Goal: Task Accomplishment & Management: Manage account settings

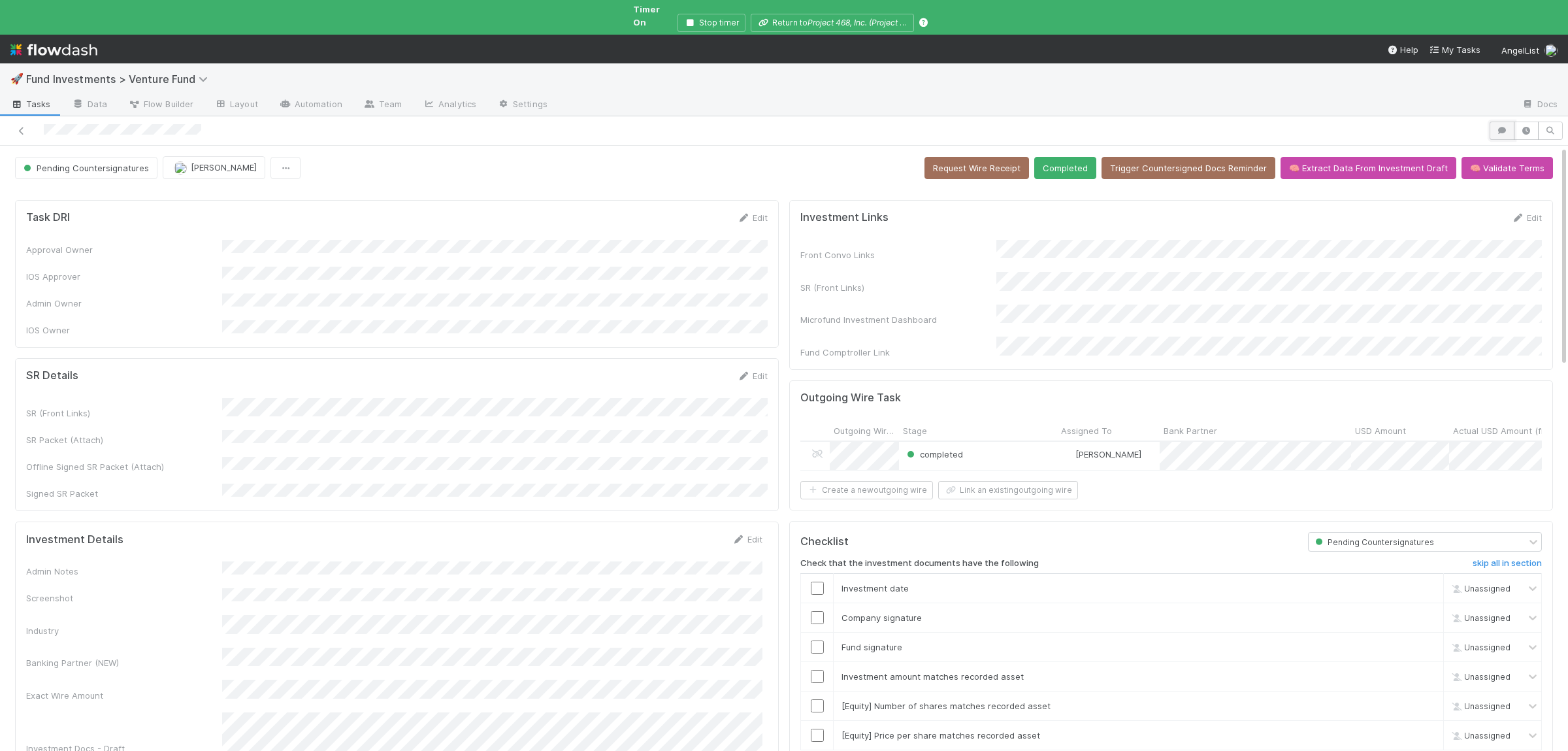
click at [1509, 125] on button "button" at bounding box center [1501, 131] width 25 height 18
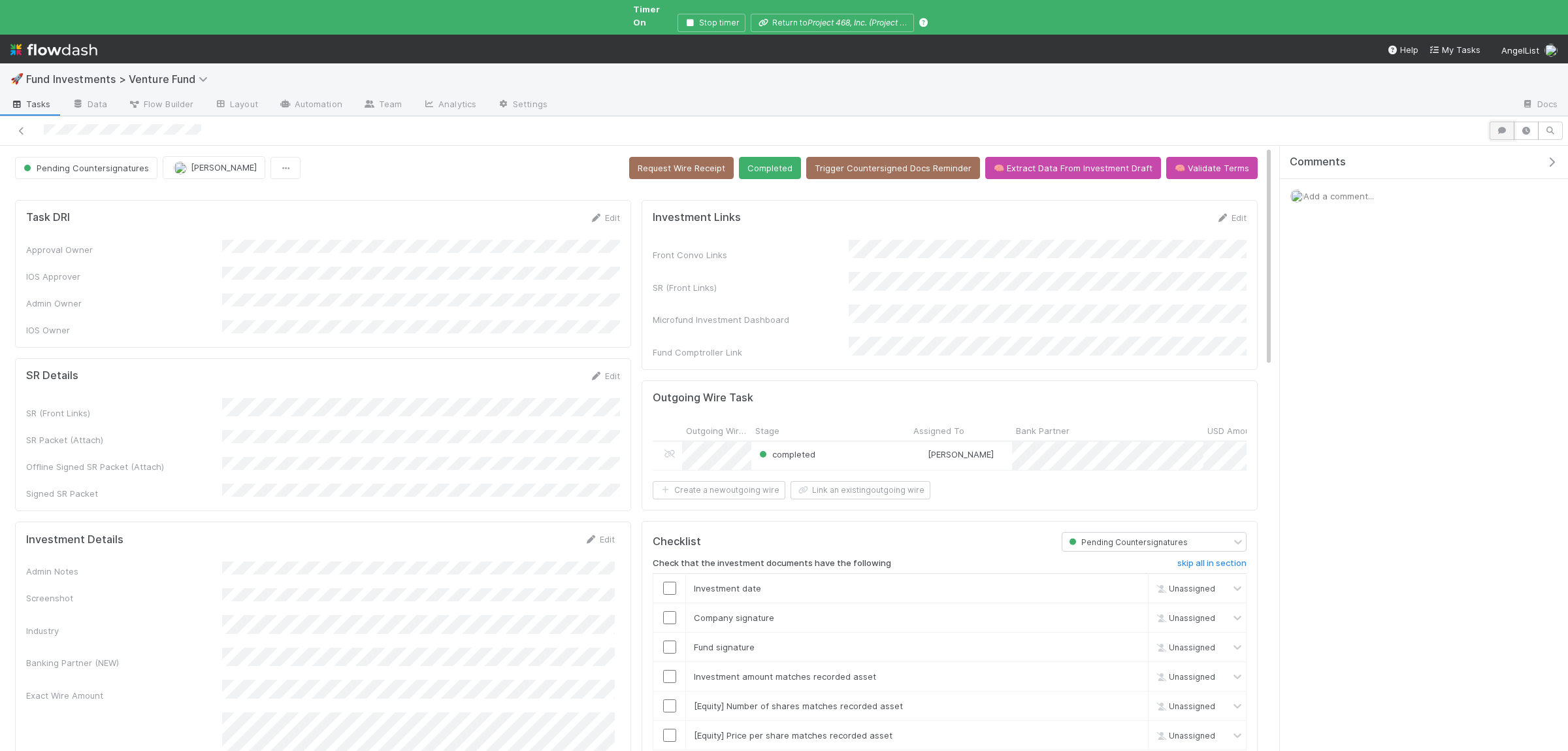
click at [1509, 125] on button "button" at bounding box center [1501, 131] width 25 height 18
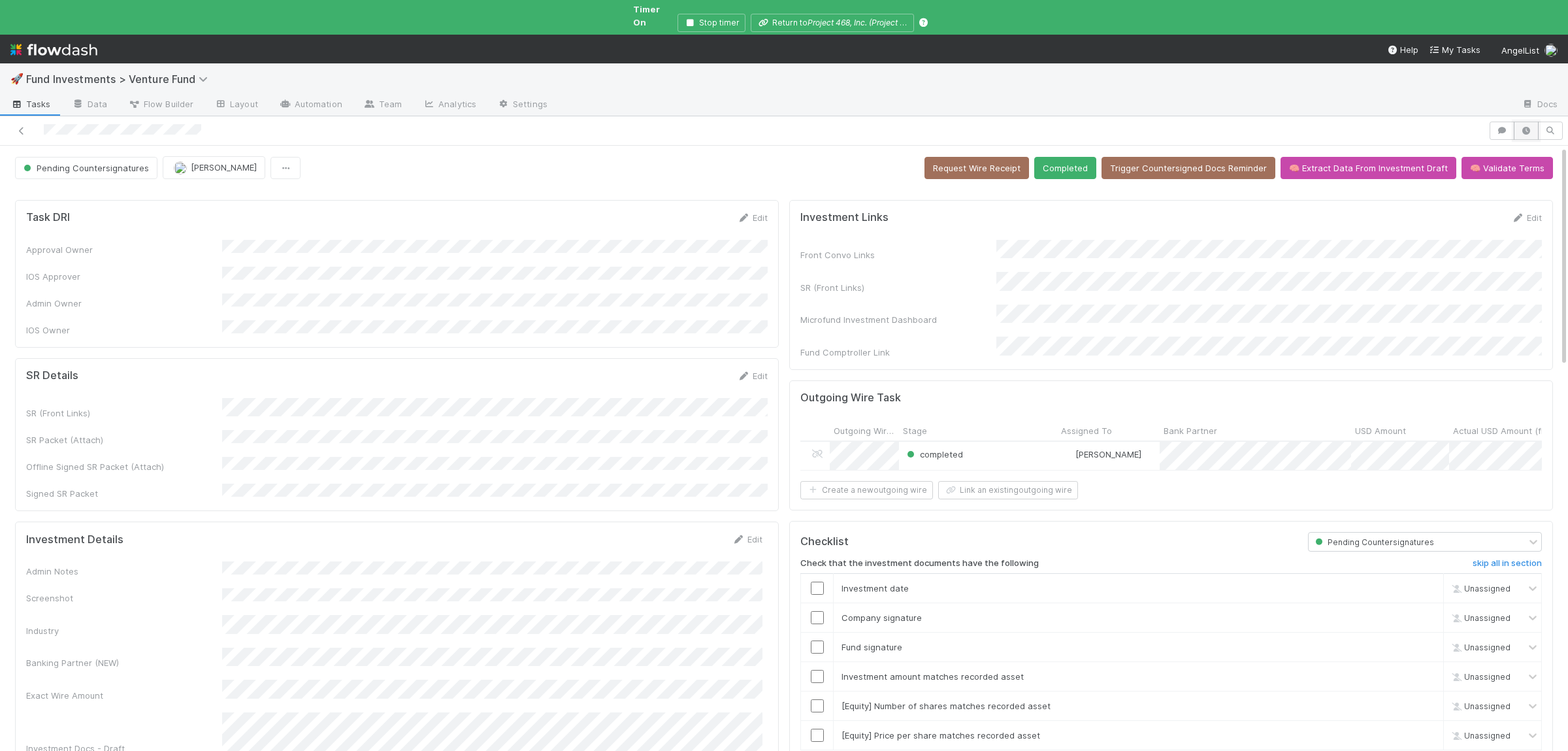
click at [1535, 122] on button "button" at bounding box center [1526, 131] width 25 height 18
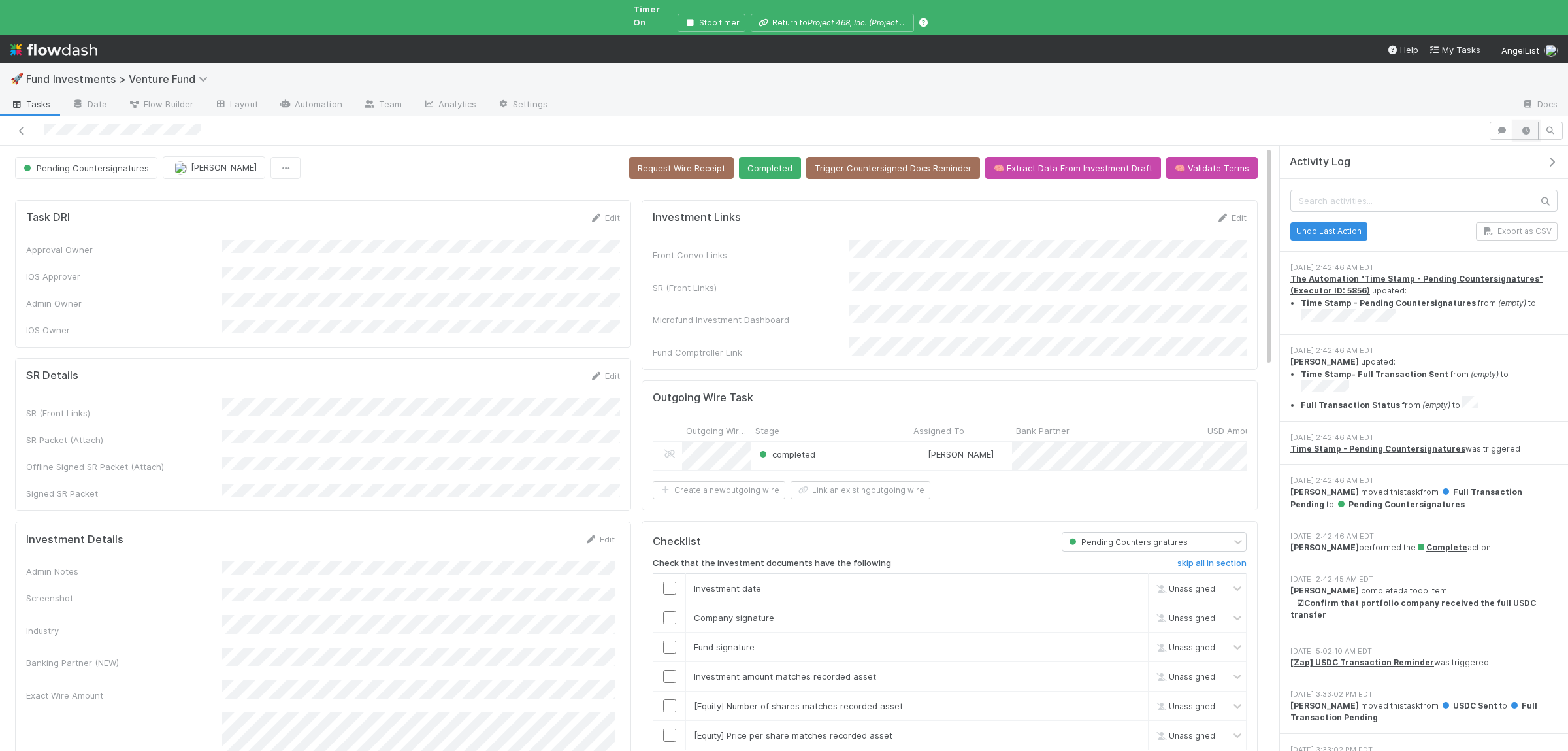
click at [1537, 122] on button "button" at bounding box center [1526, 131] width 25 height 18
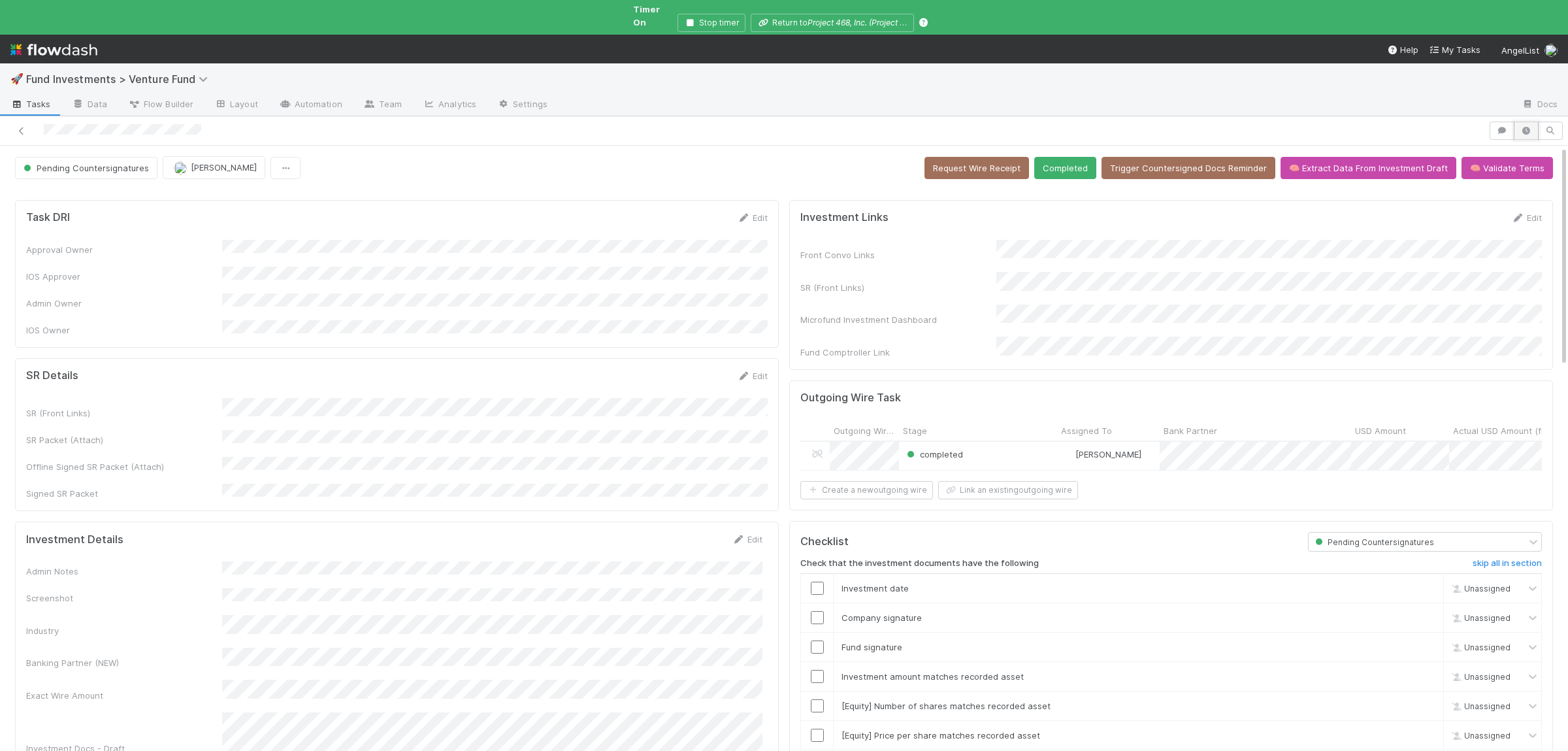
click at [1537, 122] on button "button" at bounding box center [1526, 131] width 25 height 18
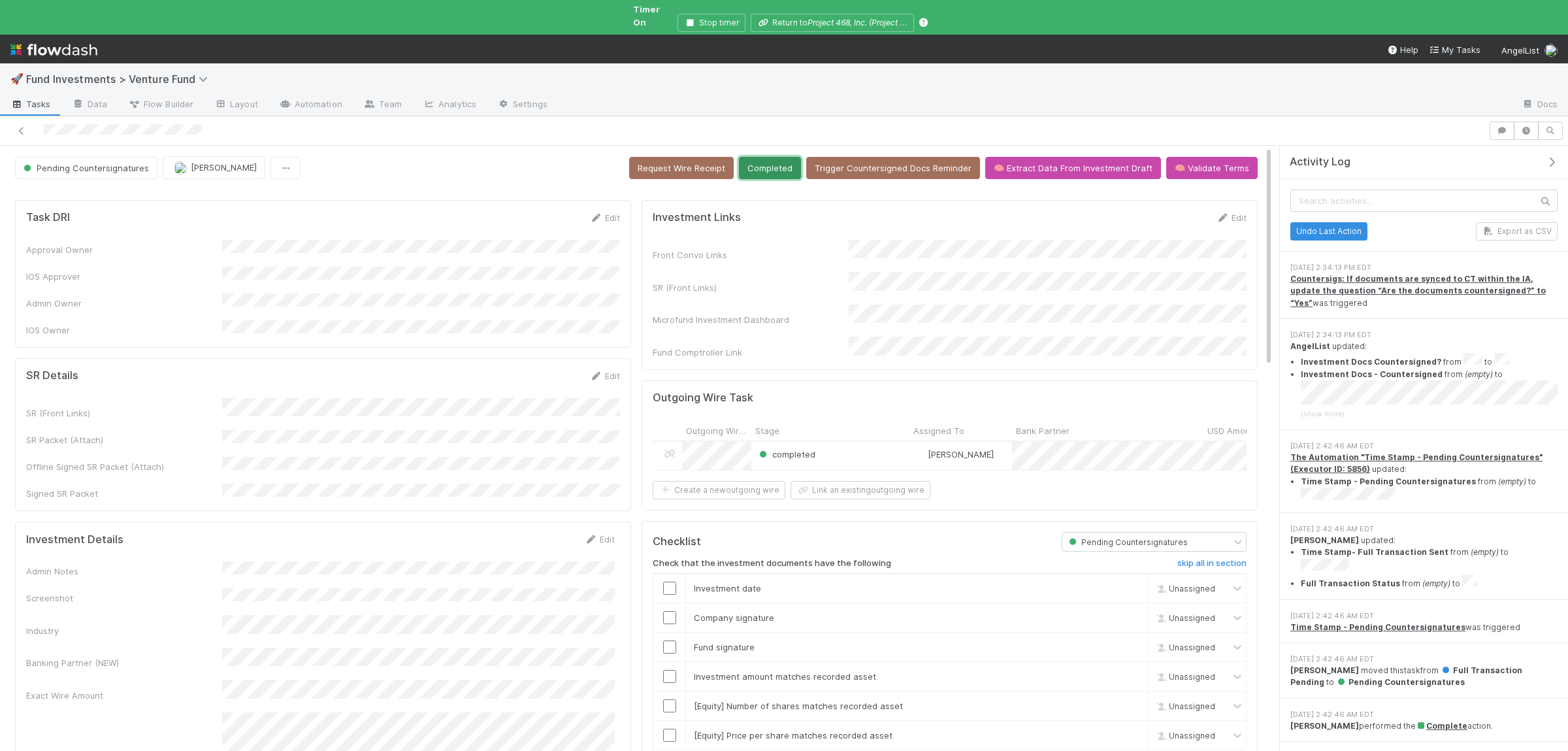
click at [775, 157] on button "Completed" at bounding box center [770, 168] width 62 height 22
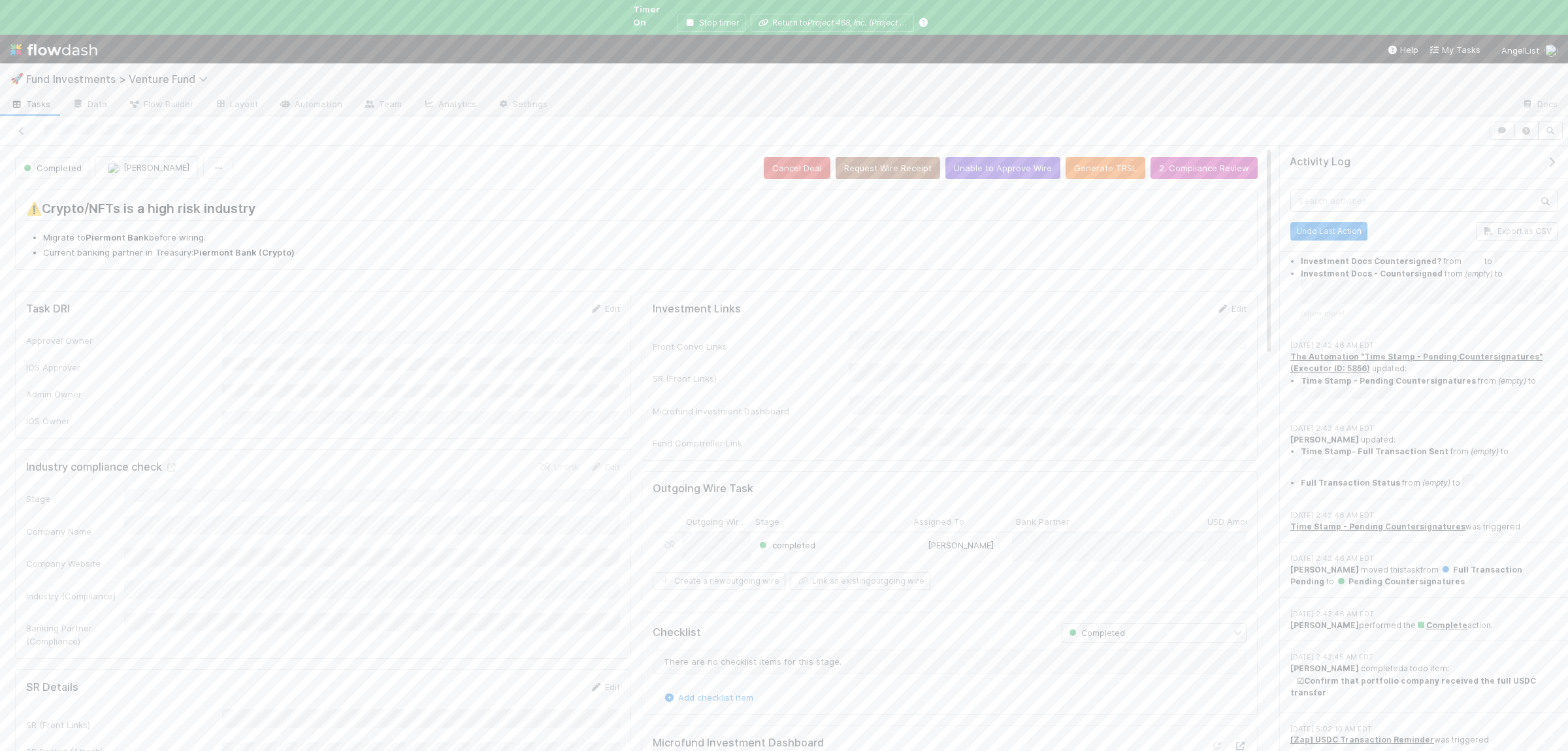
scroll to position [242, 0]
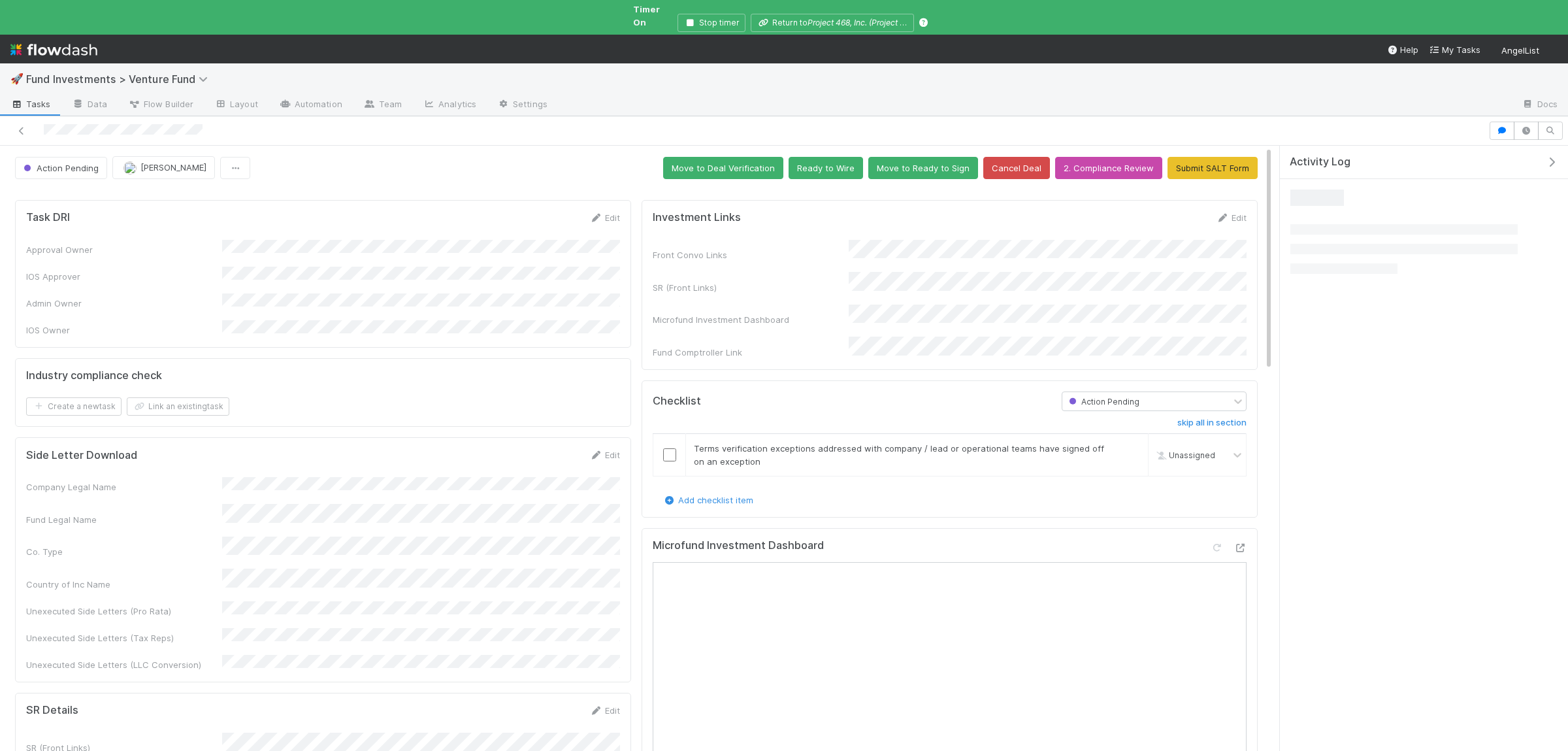
click at [982, 287] on div "Front Convo Links SR (Front Links) Microfund Investment Dashboard Fund Comptrol…" at bounding box center [949, 299] width 594 height 119
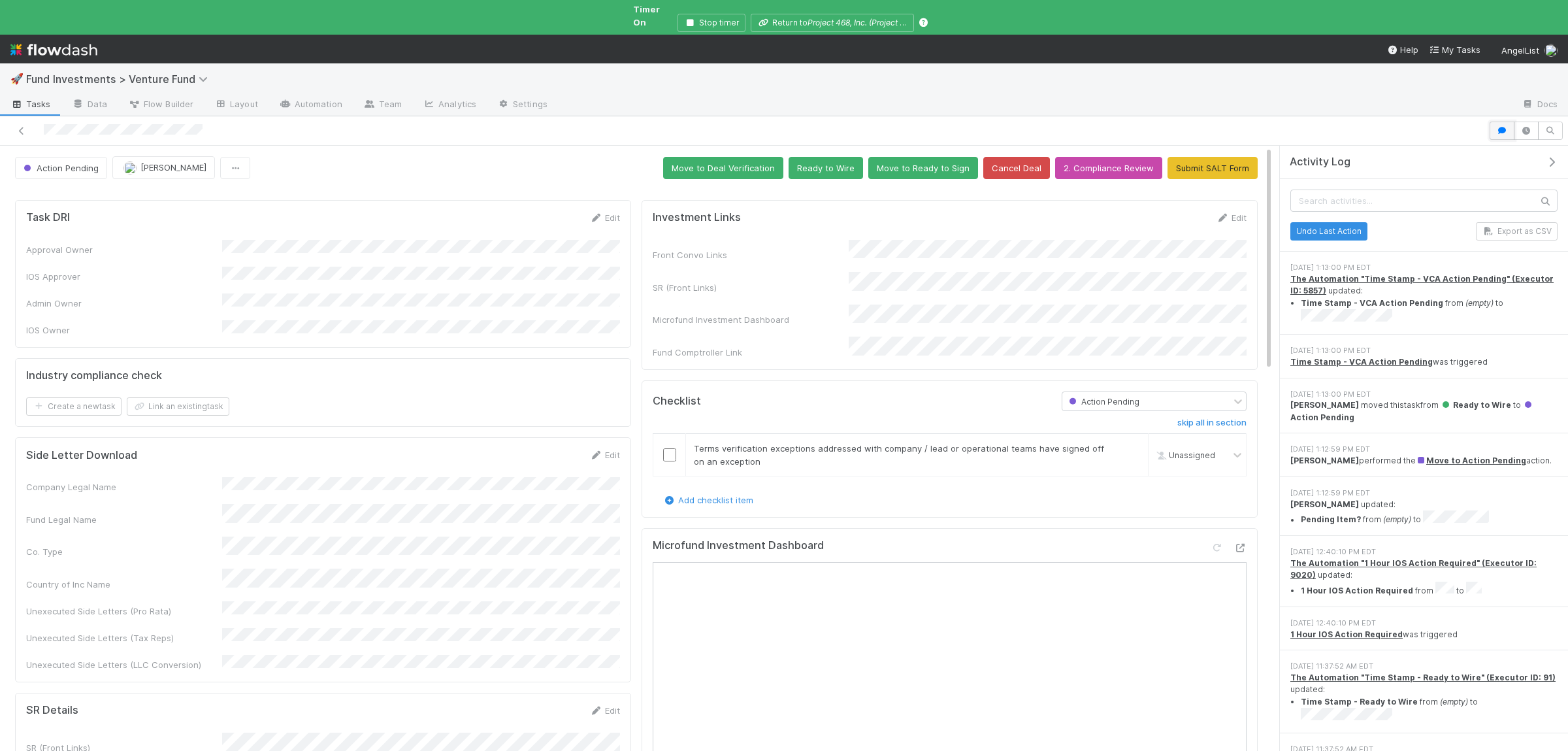
click at [1492, 122] on button "button" at bounding box center [1501, 131] width 25 height 18
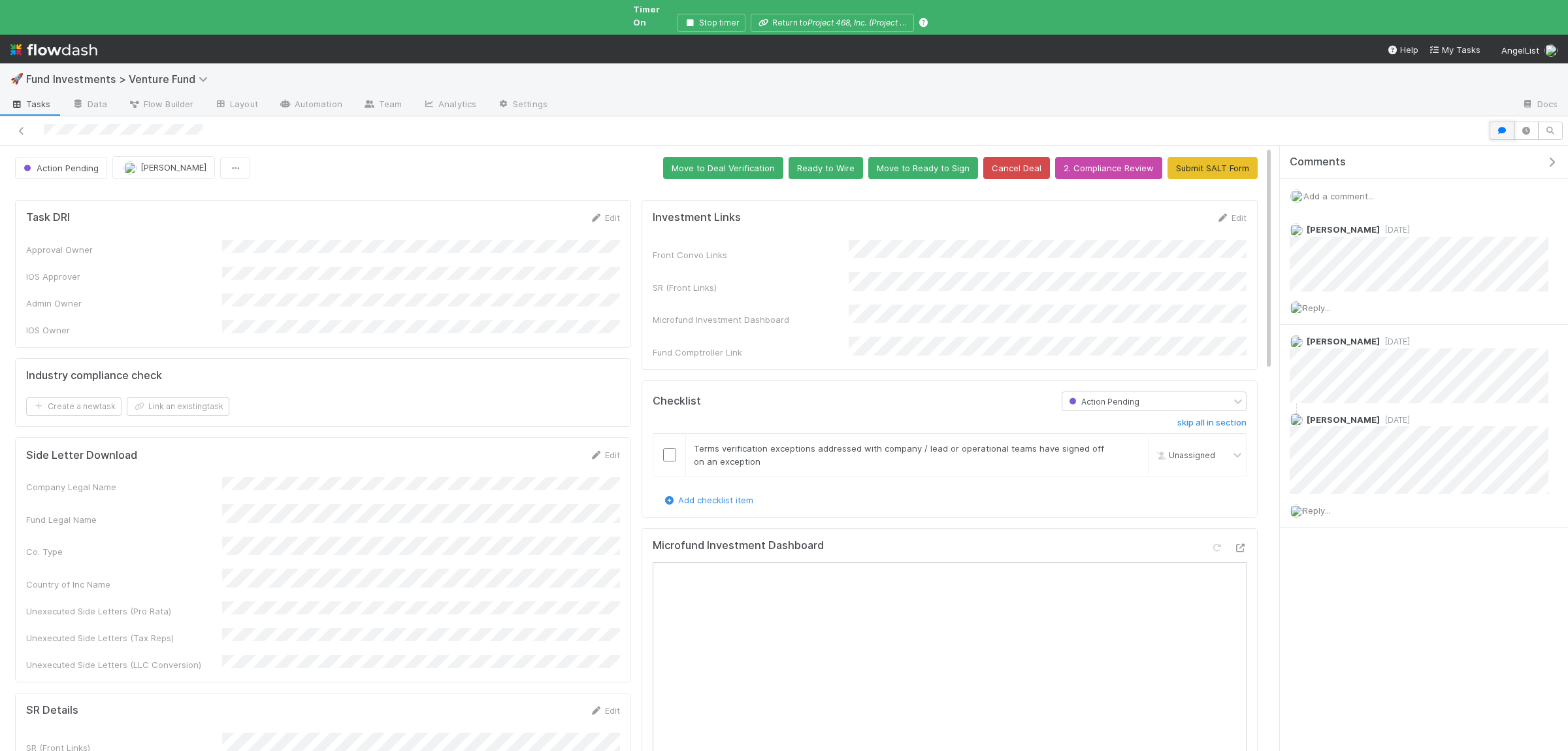
click at [1501, 124] on button "button" at bounding box center [1501, 131] width 25 height 18
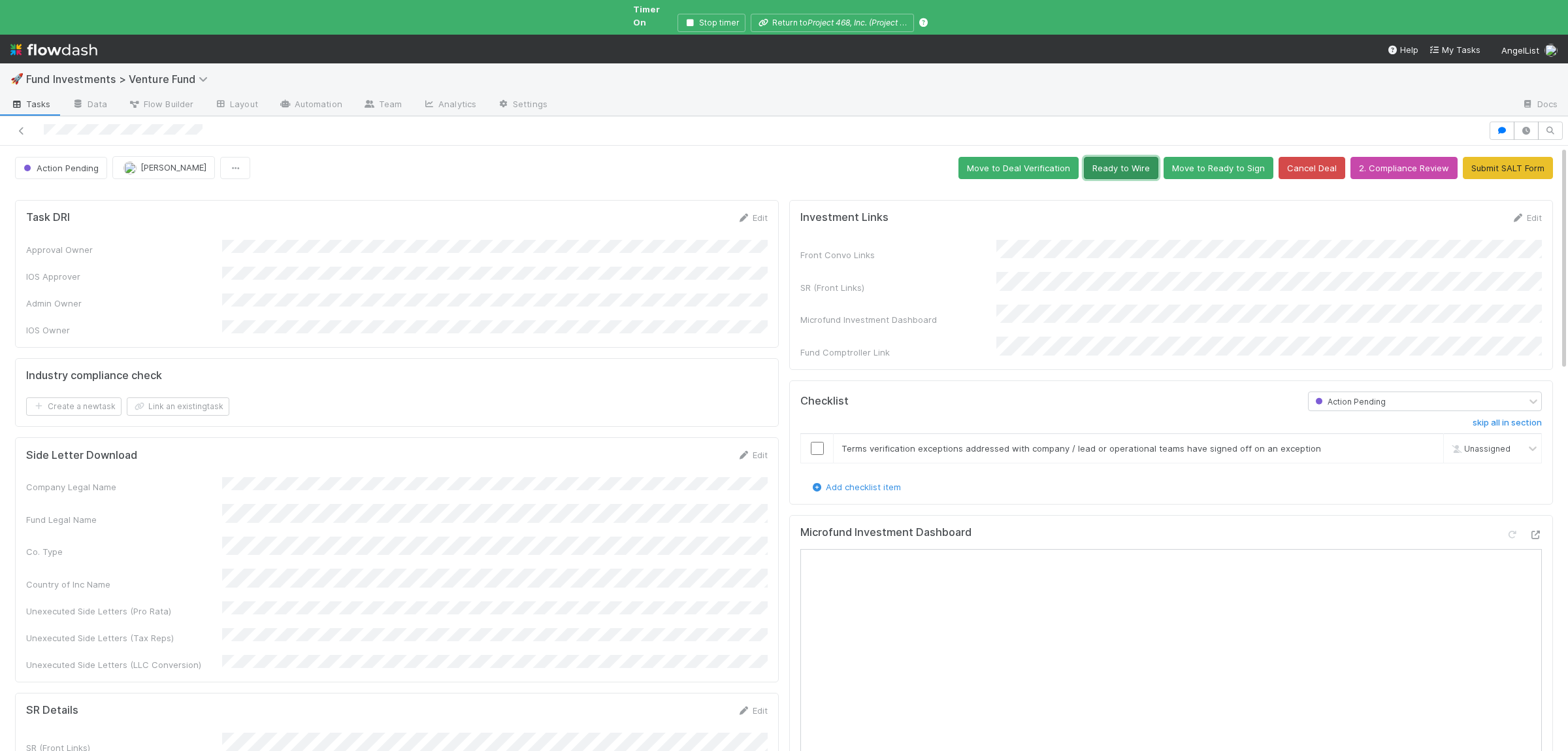
click at [1119, 159] on button "Ready to Wire" at bounding box center [1121, 168] width 74 height 22
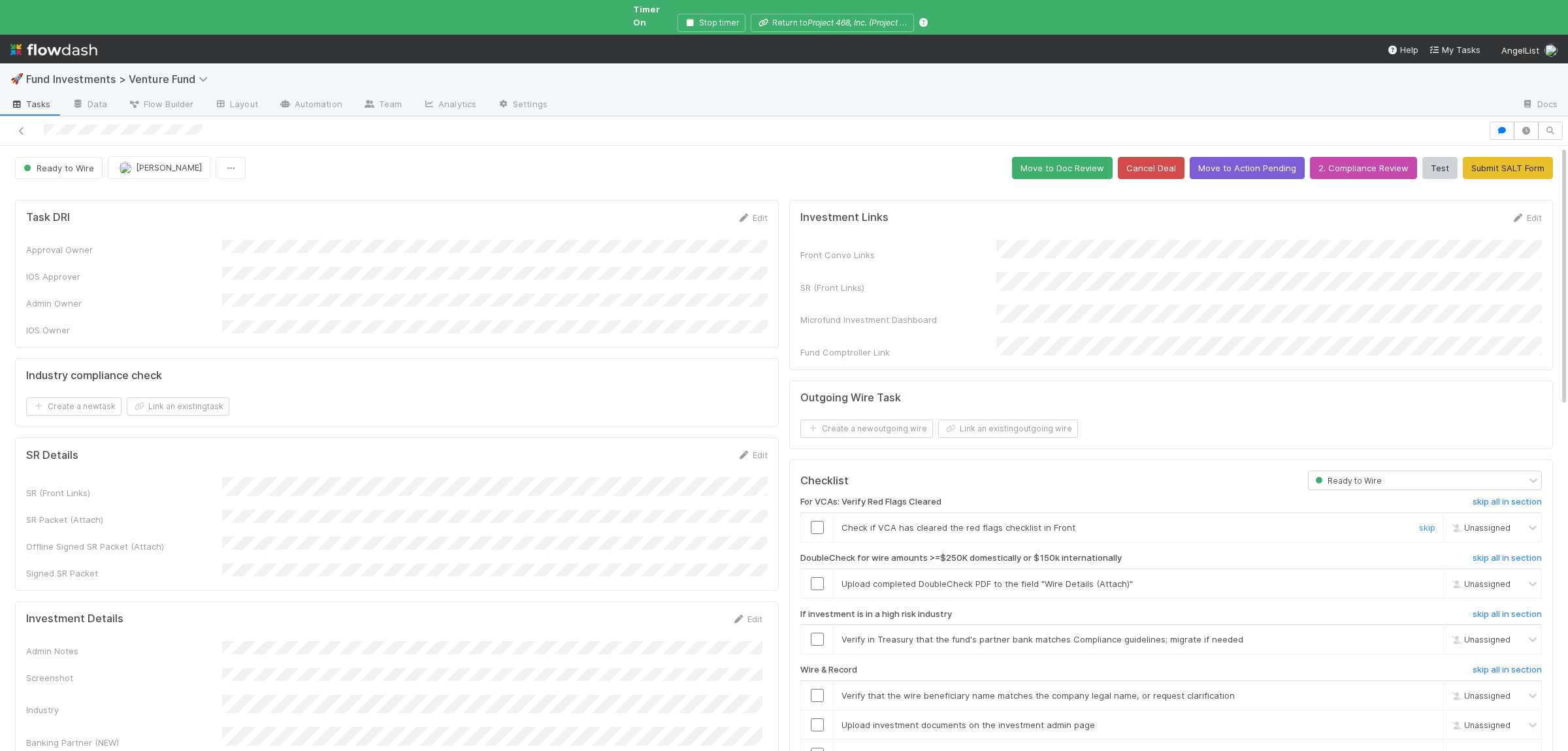
click at [817, 521] on input "checkbox" at bounding box center [817, 527] width 13 height 13
click at [1426, 578] on link "skip" at bounding box center [1426, 583] width 16 height 11
click at [1424, 634] on link "skip" at bounding box center [1426, 638] width 16 height 11
click at [1262, 167] on button "Move to Action Pending" at bounding box center [1247, 168] width 115 height 22
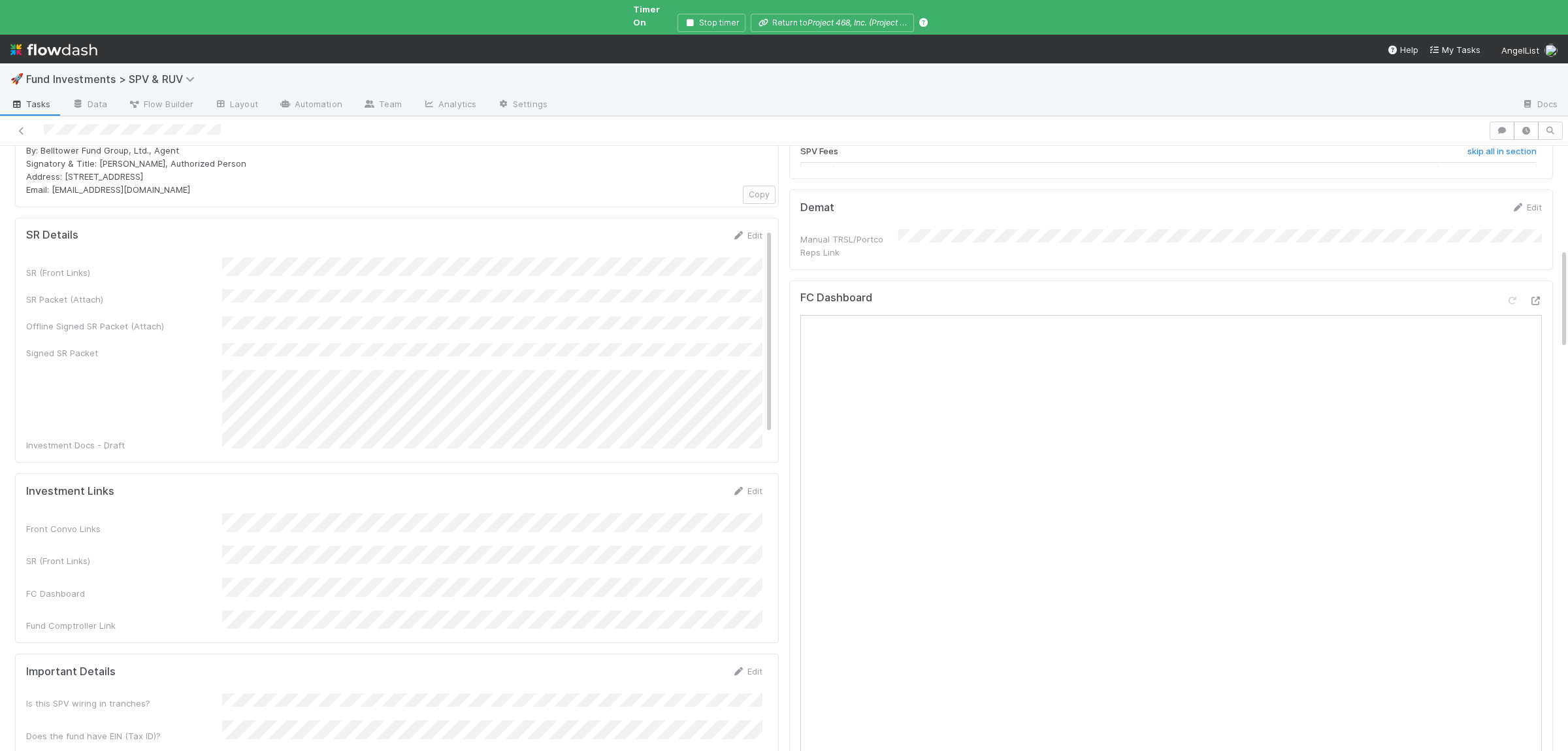
scroll to position [433, 0]
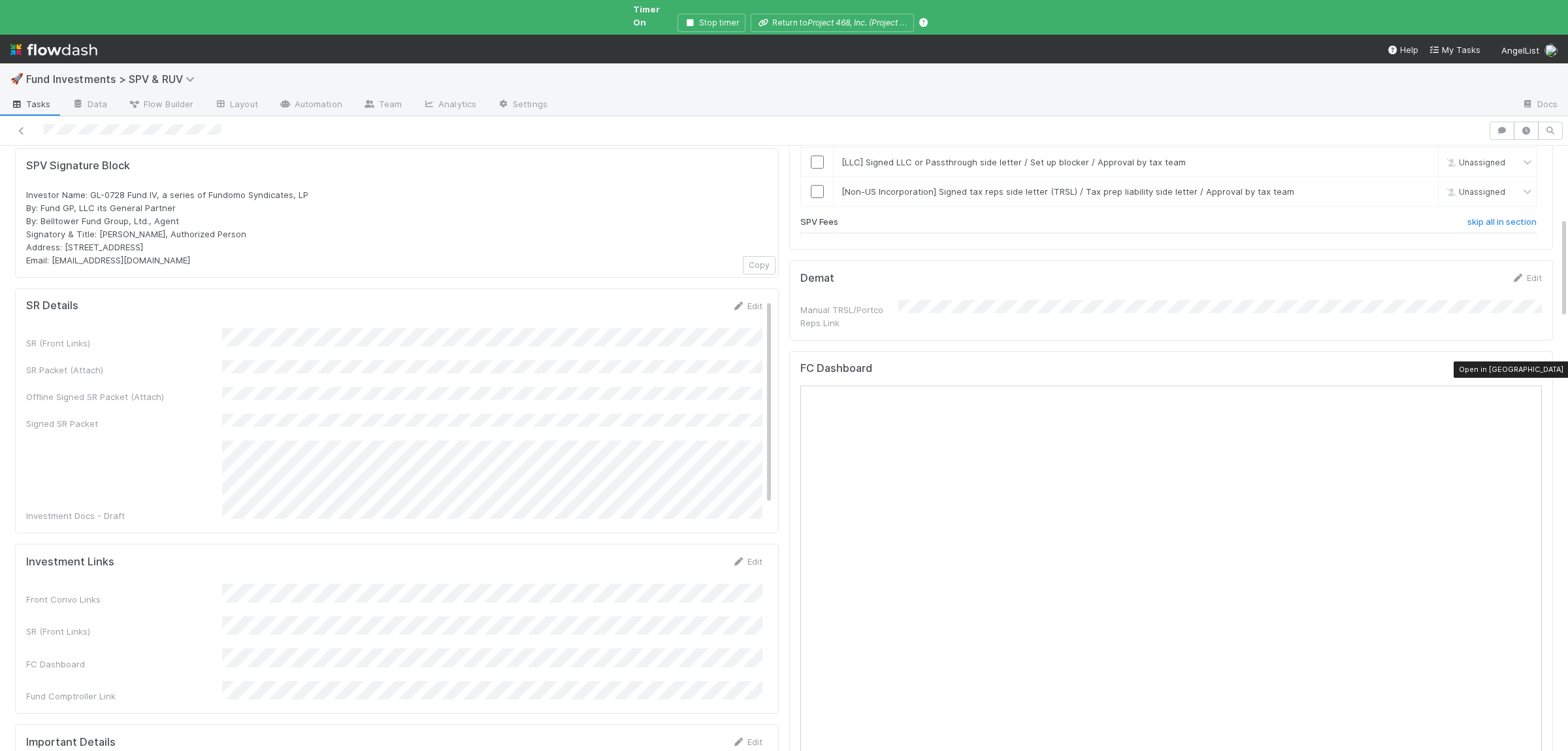
click at [1534, 367] on icon at bounding box center [1535, 372] width 13 height 8
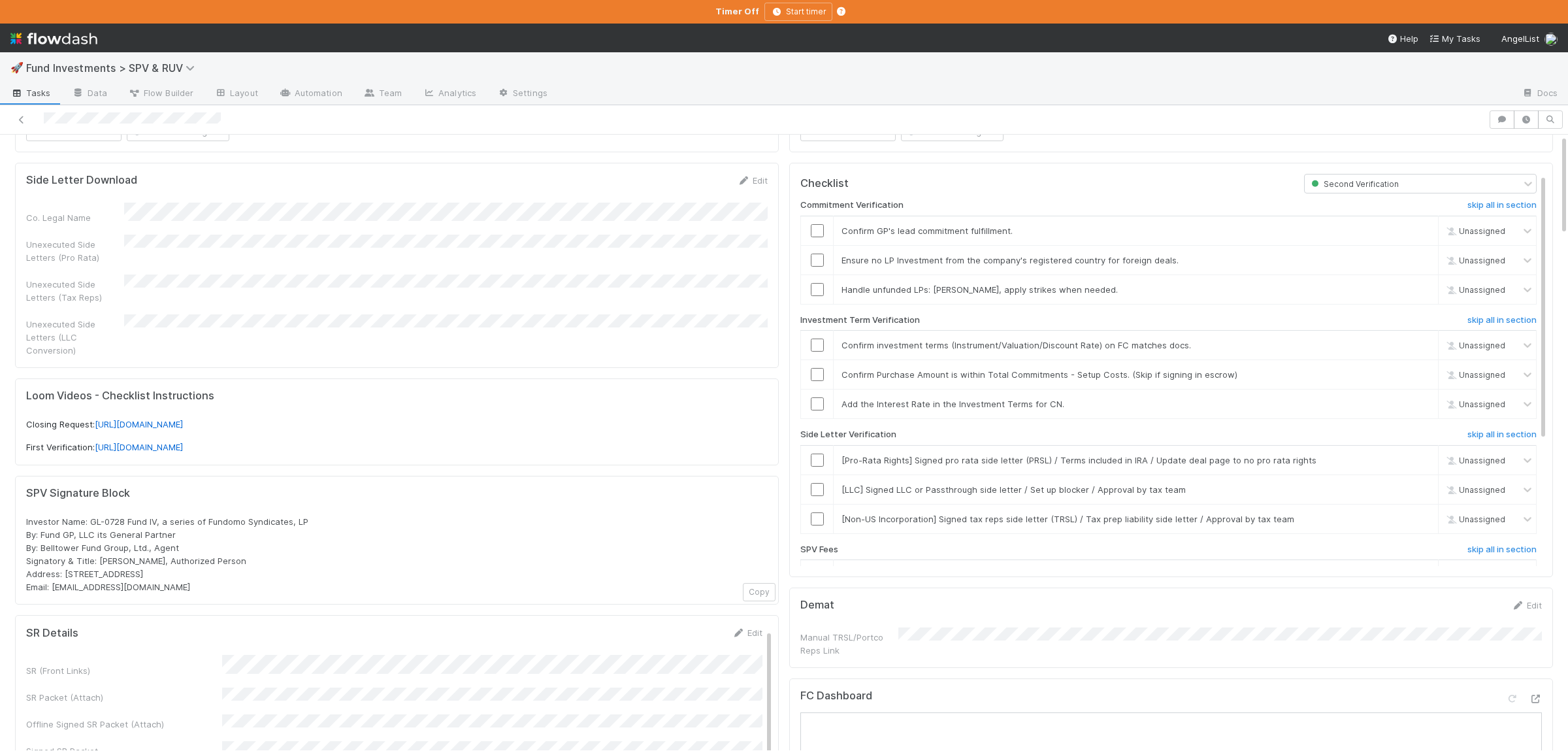
scroll to position [0, 0]
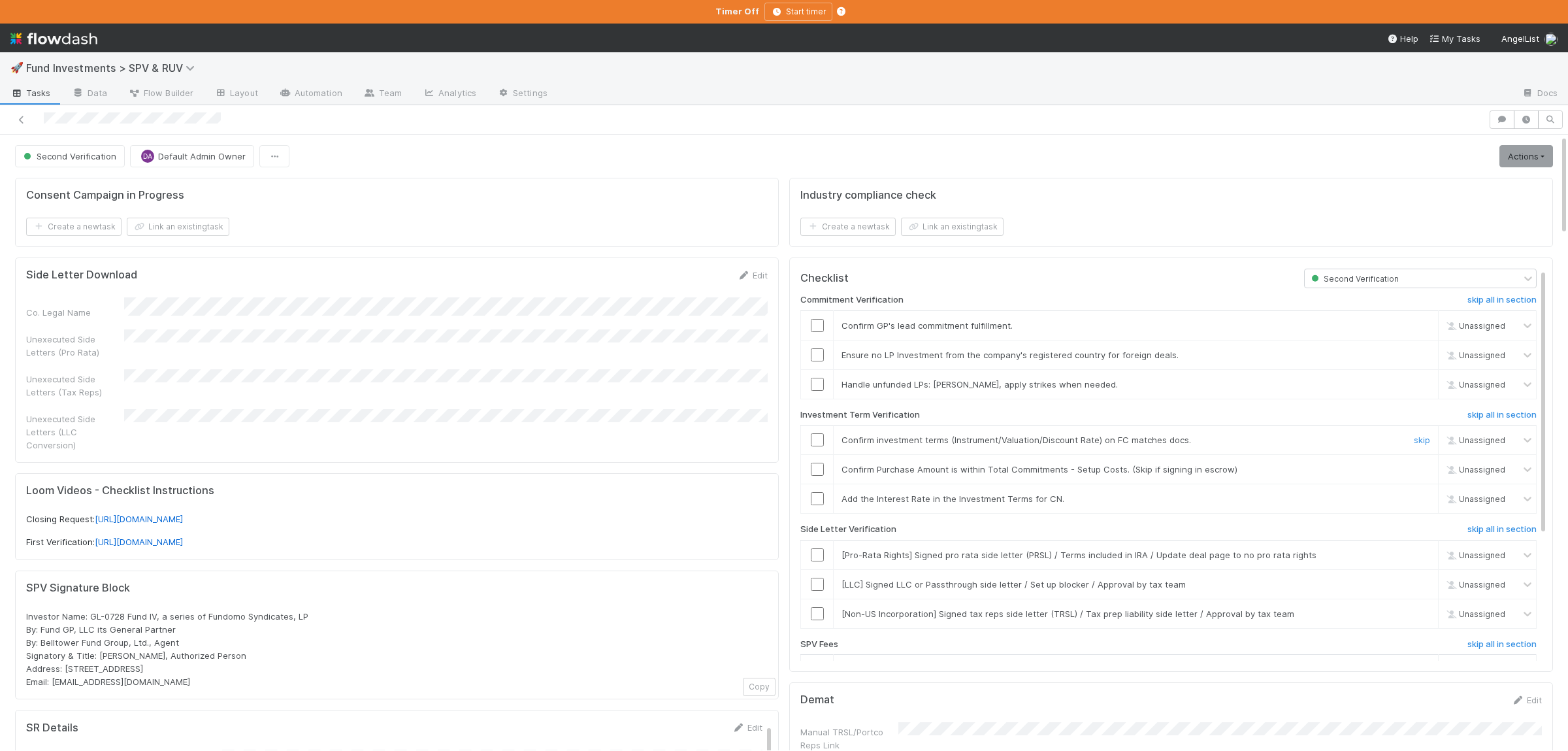
click at [813, 445] on input "checkbox" at bounding box center [817, 440] width 13 height 13
click at [817, 480] on td at bounding box center [817, 470] width 33 height 30
click at [819, 451] on td at bounding box center [817, 440] width 33 height 30
click at [820, 445] on input "checkbox" at bounding box center [817, 440] width 13 height 13
drag, startPoint x: 816, startPoint y: 474, endPoint x: 862, endPoint y: 484, distance: 47.1
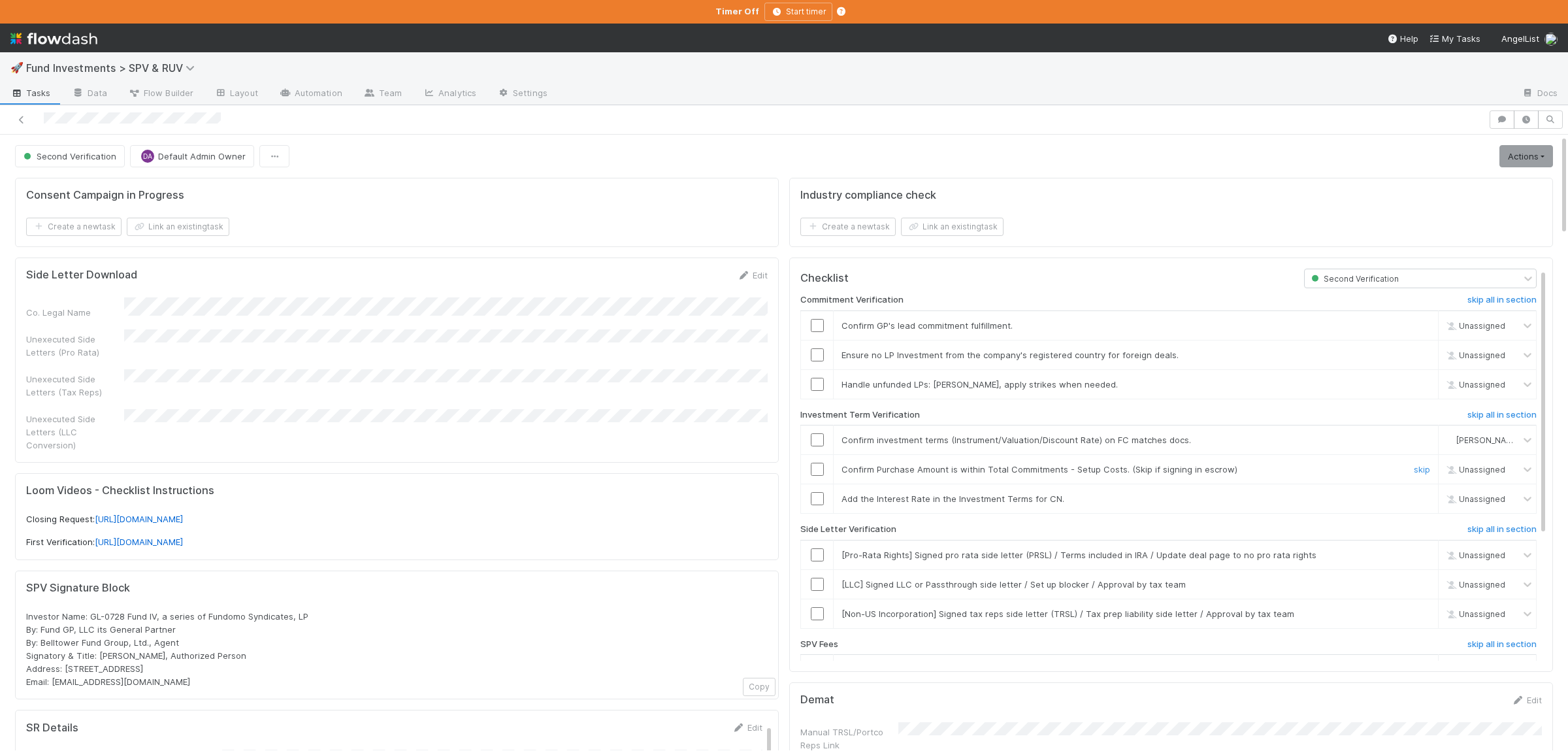
click at [817, 474] on input "checkbox" at bounding box center [817, 469] width 13 height 13
click at [1418, 498] on link "skip" at bounding box center [1422, 498] width 16 height 11
click at [815, 551] on td at bounding box center [817, 555] width 33 height 30
click at [817, 558] on input "checkbox" at bounding box center [817, 555] width 13 height 13
click at [1414, 590] on link "skip" at bounding box center [1422, 584] width 16 height 11
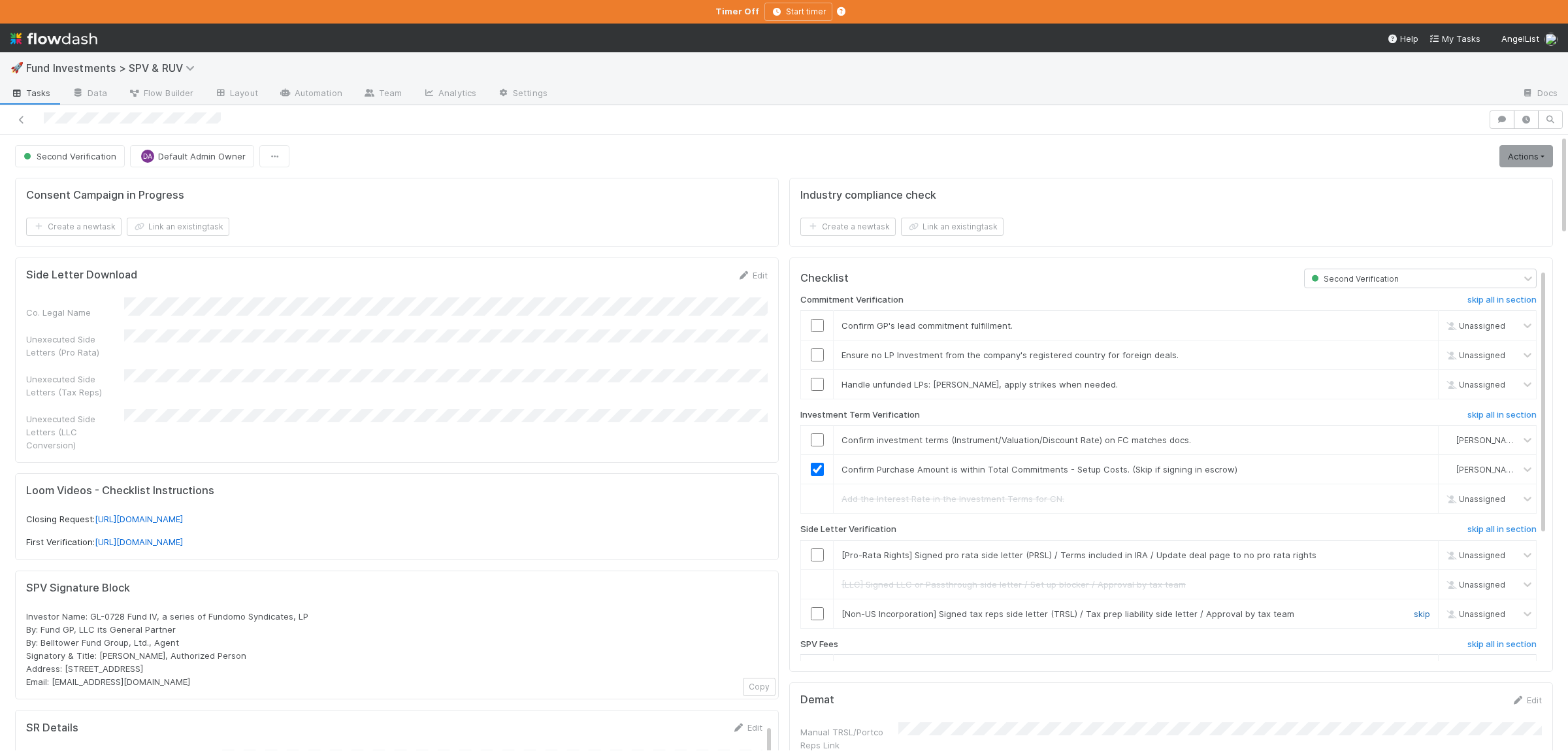
click at [1424, 615] on link "skip" at bounding box center [1422, 613] width 16 height 11
click at [823, 555] on input "checkbox" at bounding box center [817, 555] width 13 height 13
click at [819, 332] on input "checkbox" at bounding box center [817, 325] width 13 height 13
click at [820, 353] on input "checkbox" at bounding box center [817, 355] width 13 height 13
click at [1424, 389] on link "skip" at bounding box center [1422, 384] width 16 height 11
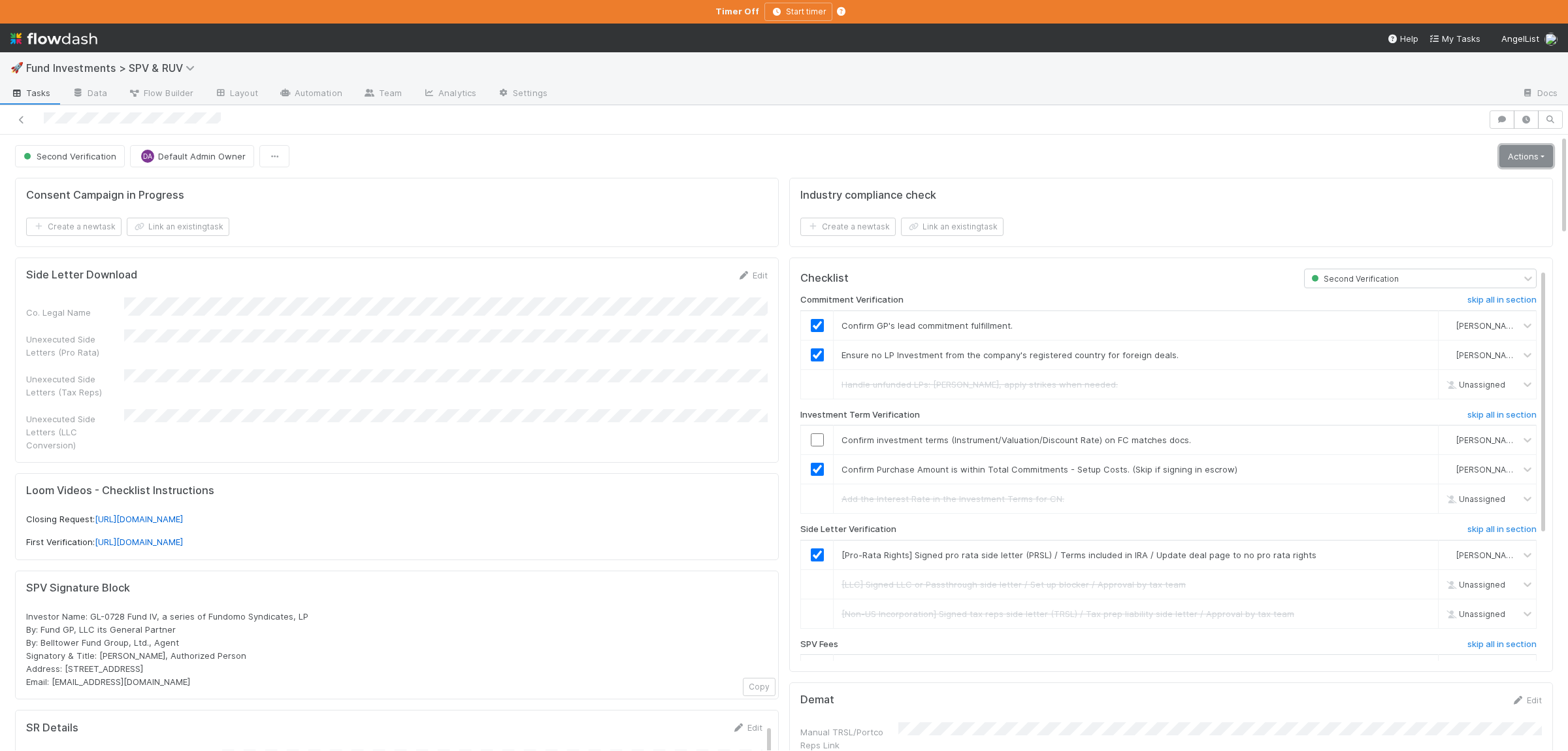
click at [1523, 166] on link "Actions" at bounding box center [1526, 156] width 54 height 22
click at [1433, 308] on button "Action Pending [Second Verification]" at bounding box center [1465, 311] width 182 height 18
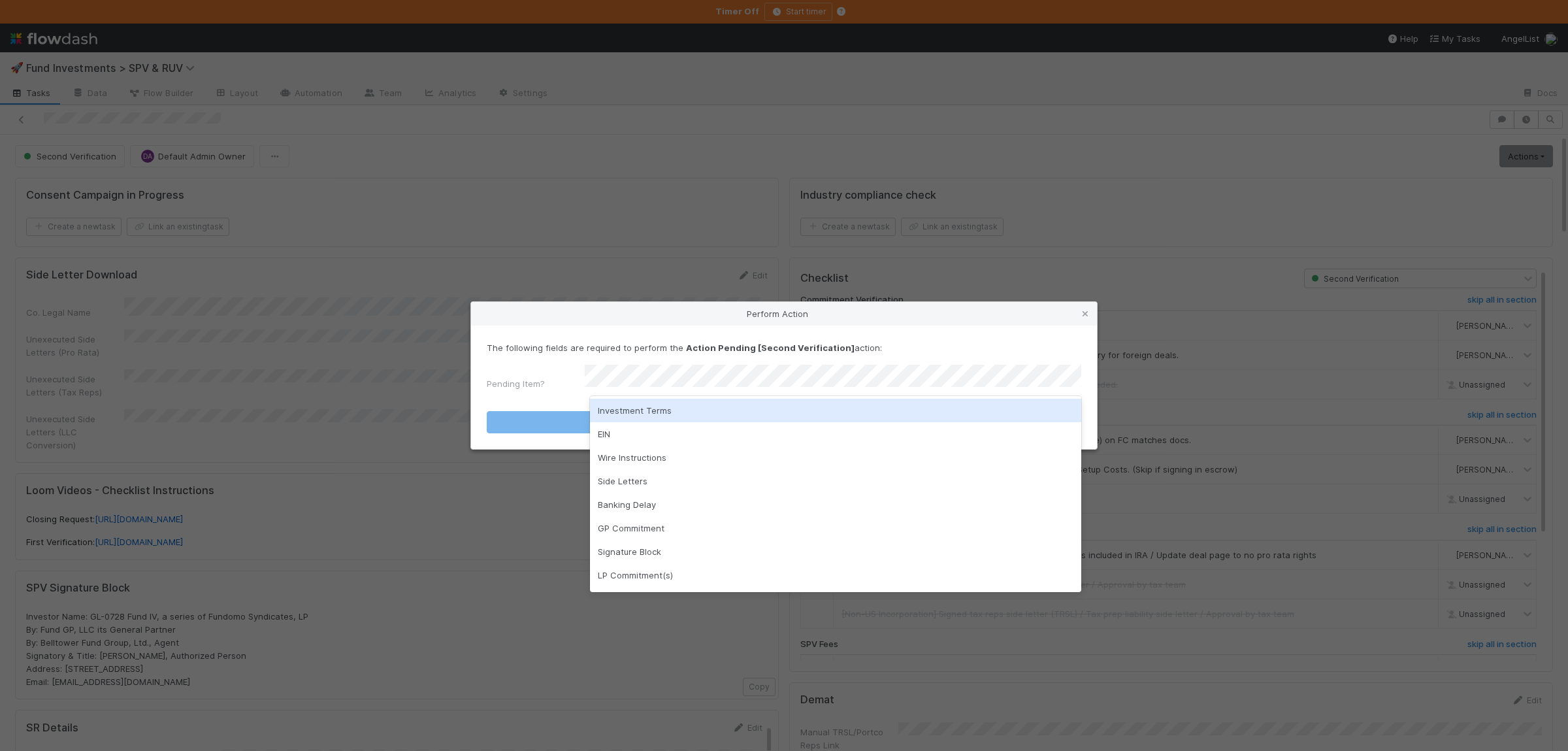
click at [652, 413] on div "Investment Terms" at bounding box center [836, 410] width 491 height 23
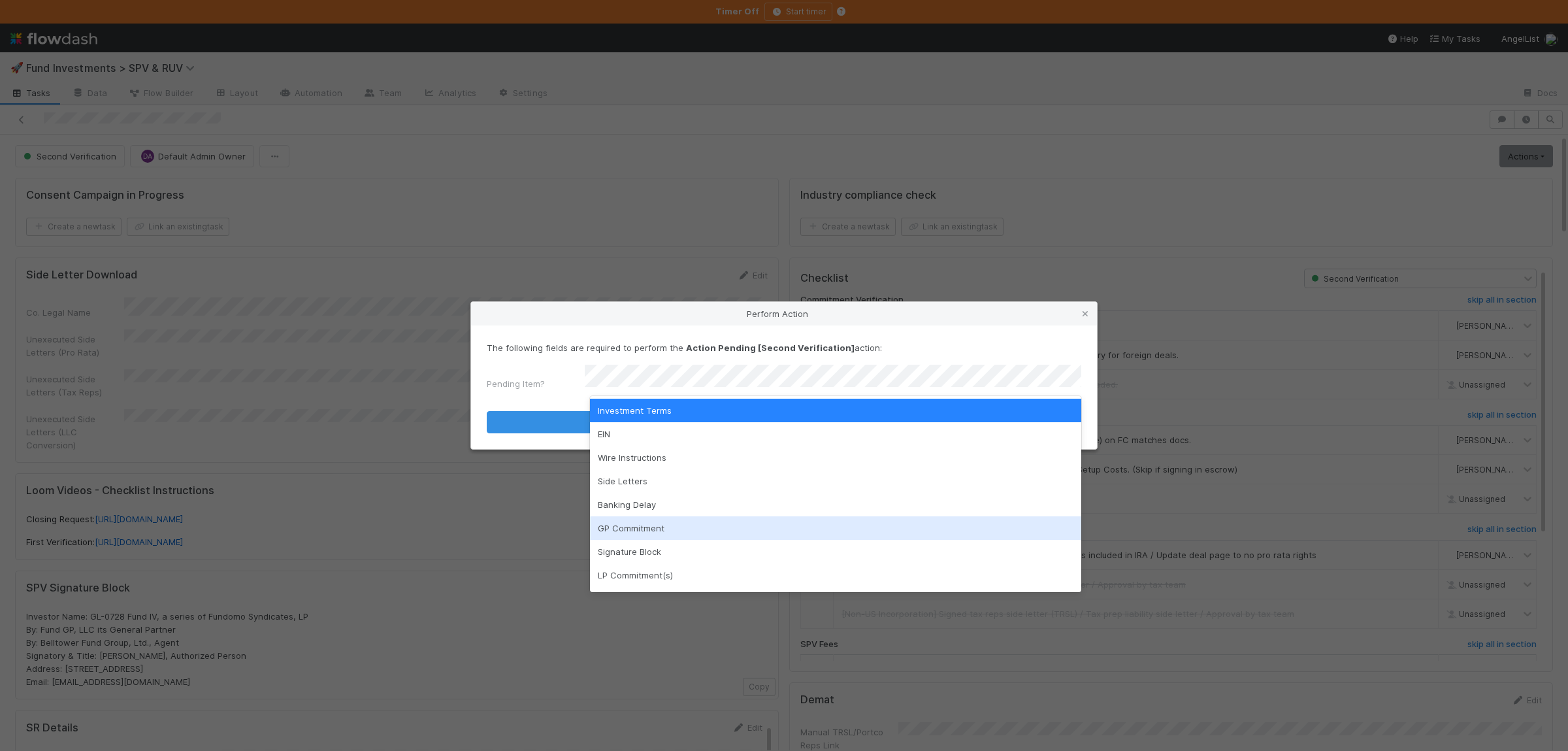
click at [659, 523] on div "GP Commitment" at bounding box center [836, 527] width 491 height 23
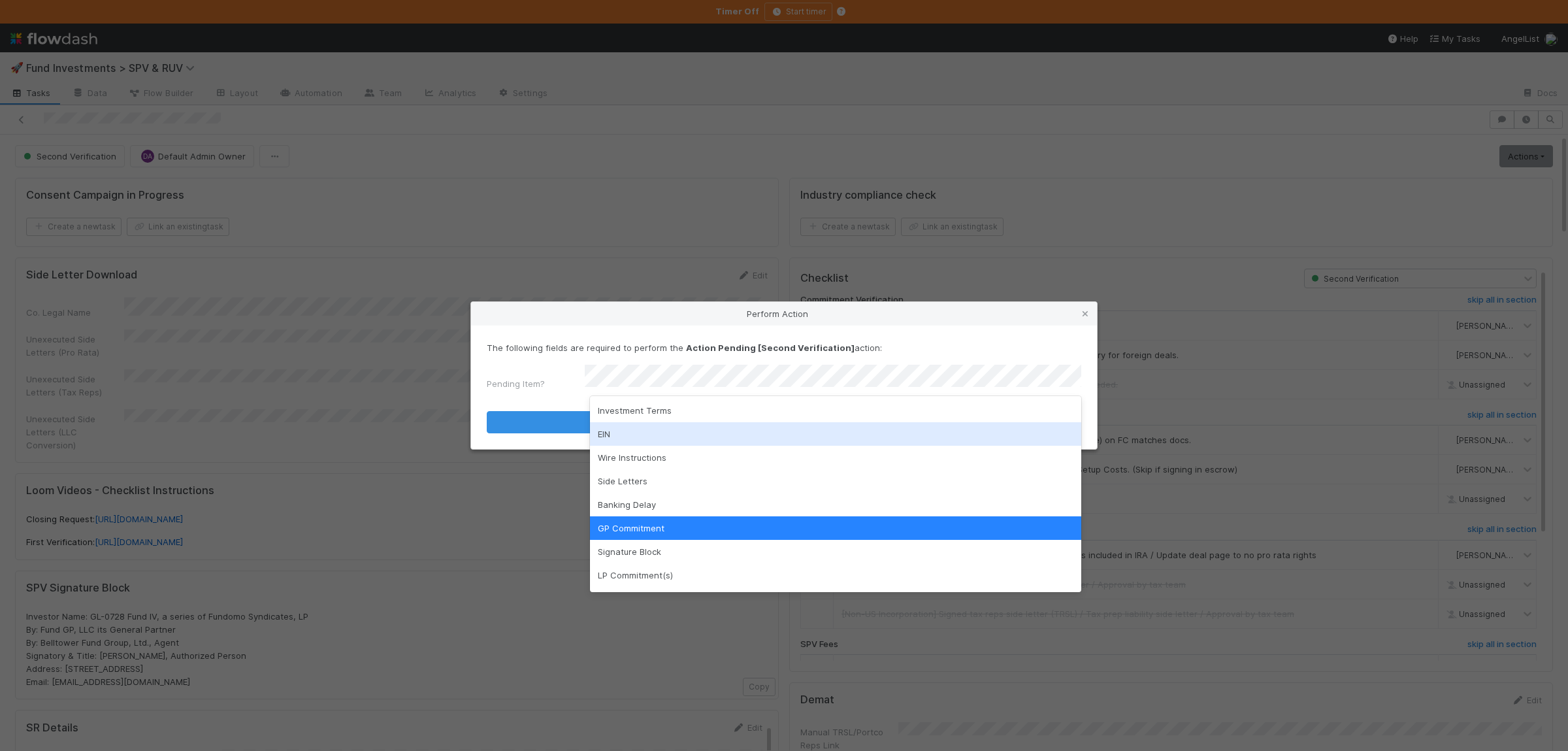
click at [642, 405] on div "Investment Terms" at bounding box center [836, 410] width 491 height 23
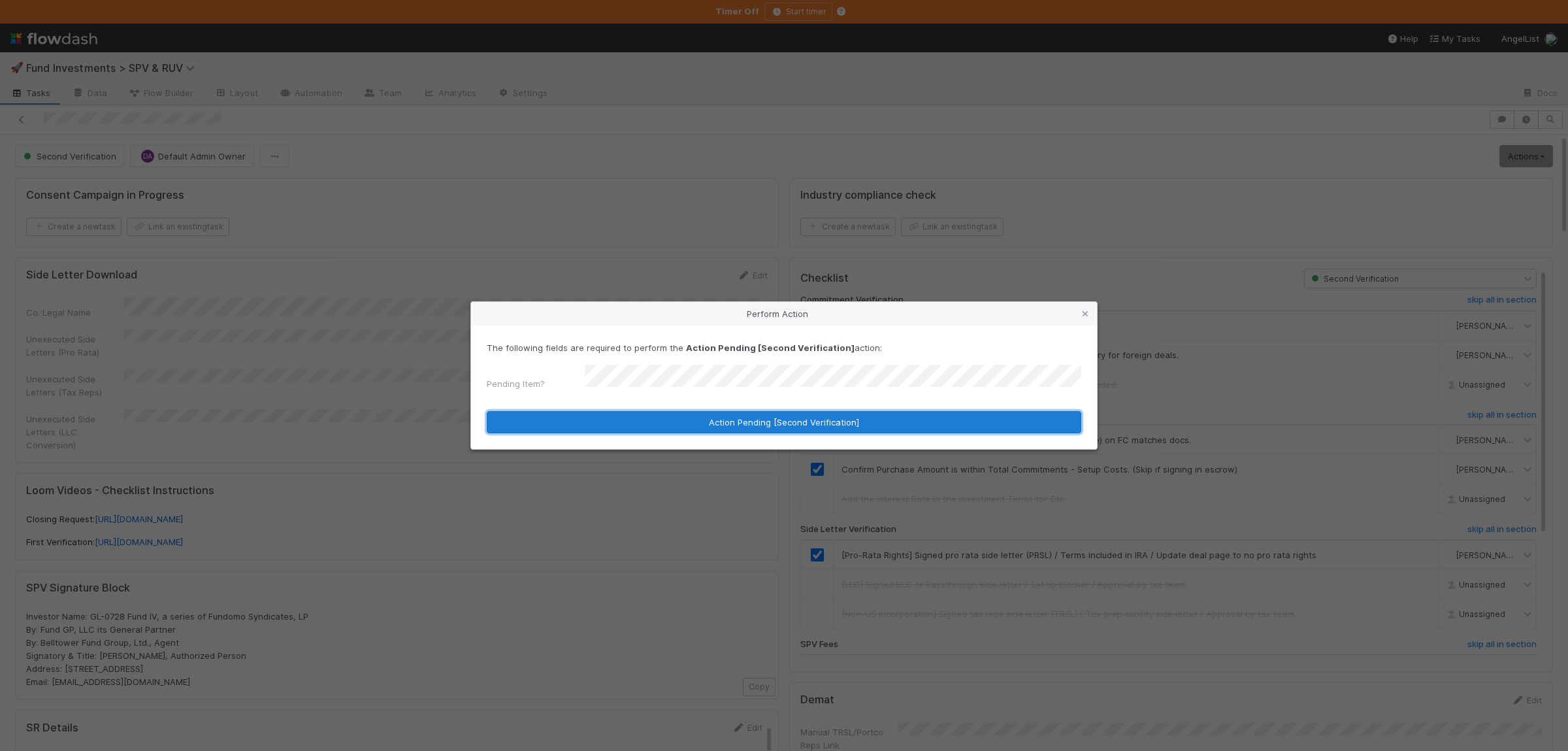
click at [629, 427] on button "Action Pending [Second Verification]" at bounding box center [784, 422] width 594 height 22
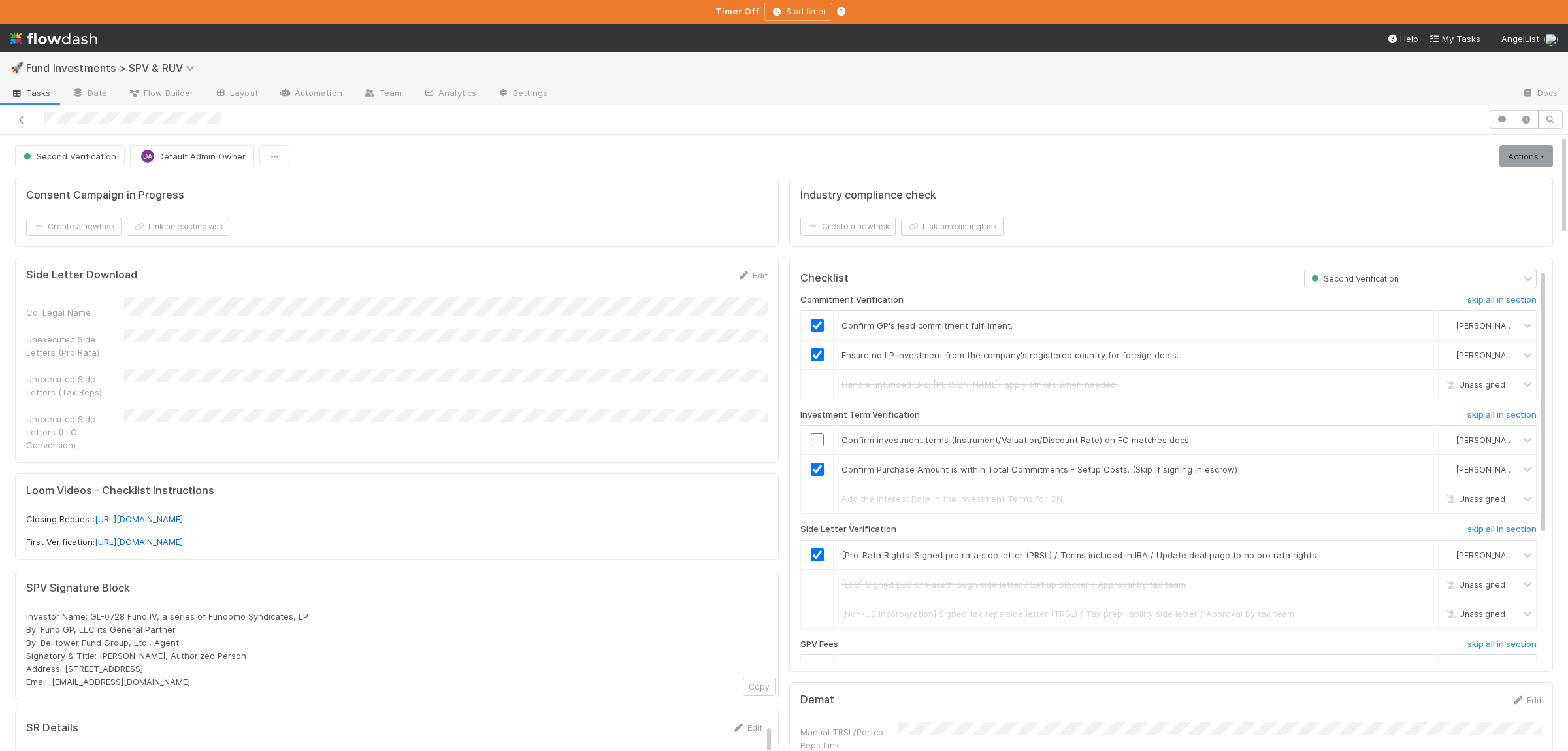
scroll to position [2, 0]
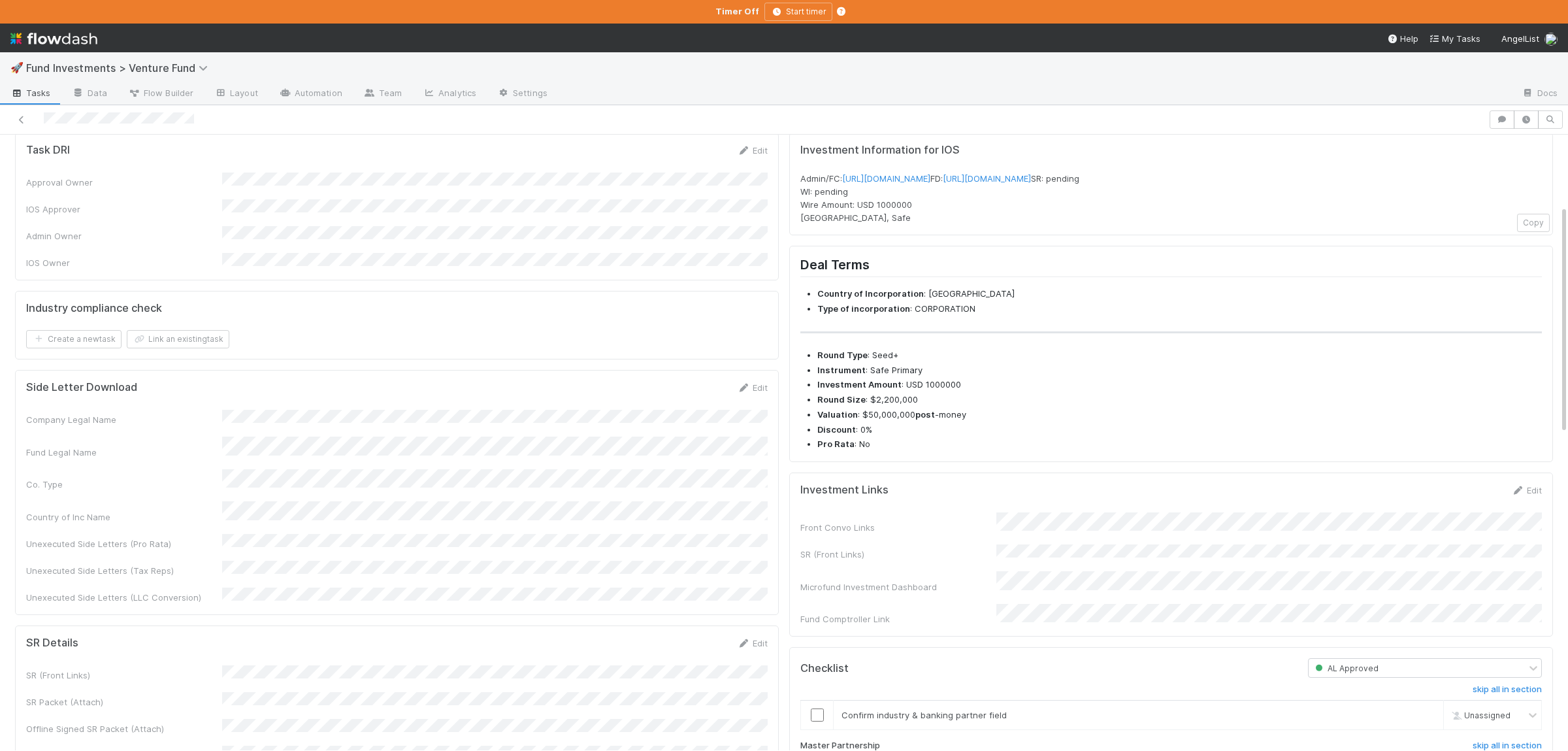
scroll to position [191, 0]
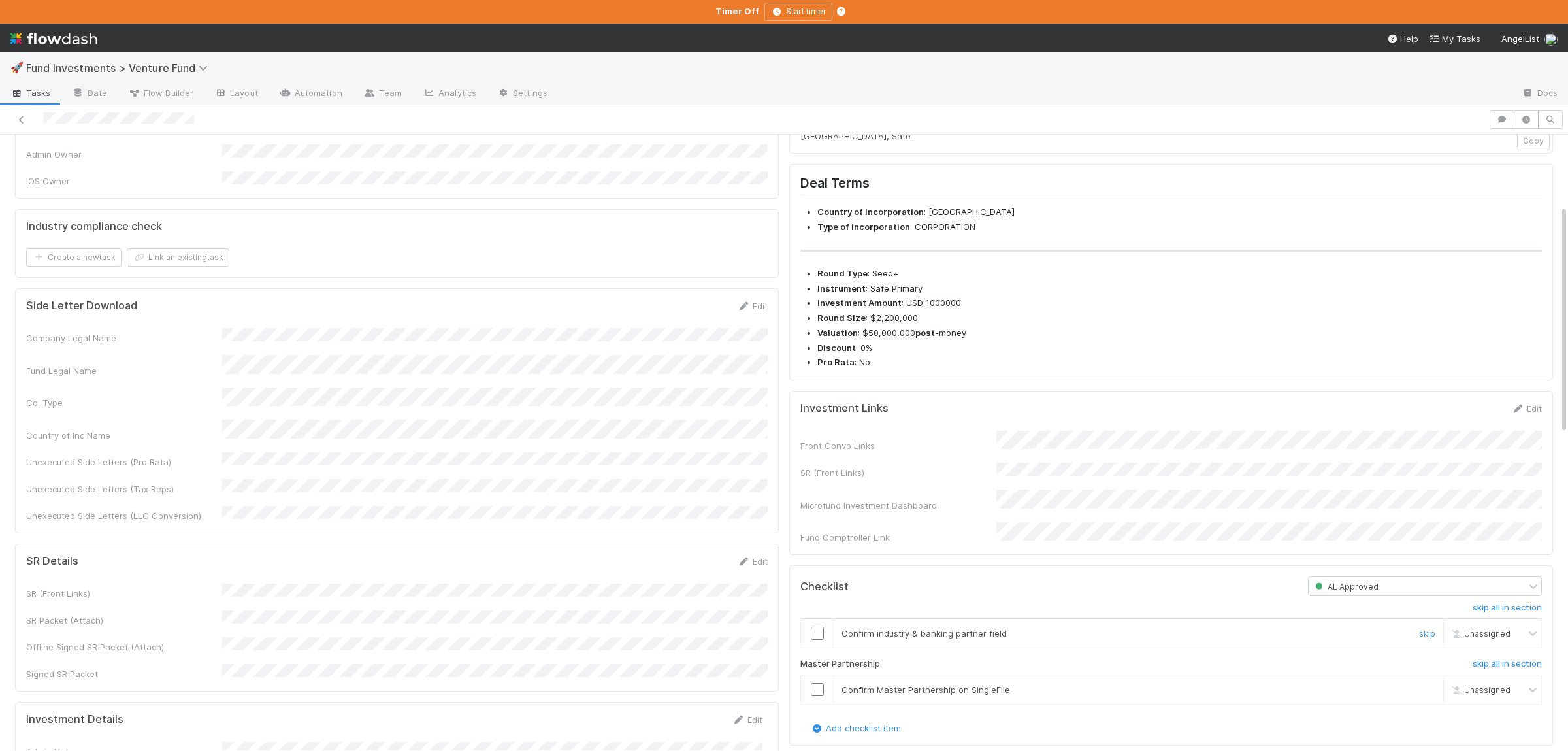
drag, startPoint x: 810, startPoint y: 659, endPoint x: 810, endPoint y: 669, distance: 10.0
click at [810, 640] on div at bounding box center [817, 633] width 32 height 13
drag, startPoint x: 817, startPoint y: 708, endPoint x: 822, endPoint y: 686, distance: 22.6
click at [817, 696] on input "checkbox" at bounding box center [817, 689] width 13 height 13
click at [817, 640] on input "checkbox" at bounding box center [817, 633] width 13 height 13
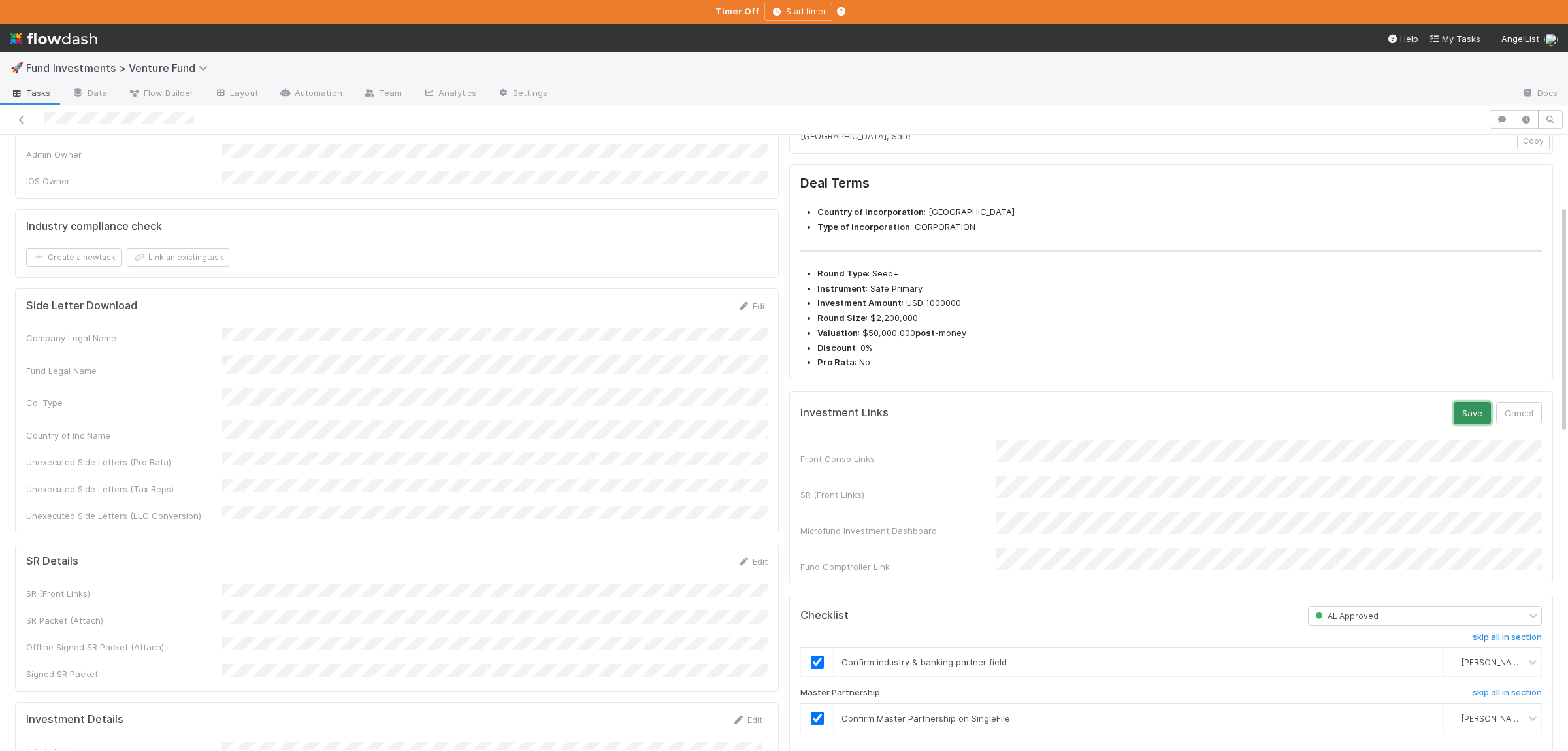
click at [1464, 424] on button "Save" at bounding box center [1472, 413] width 38 height 22
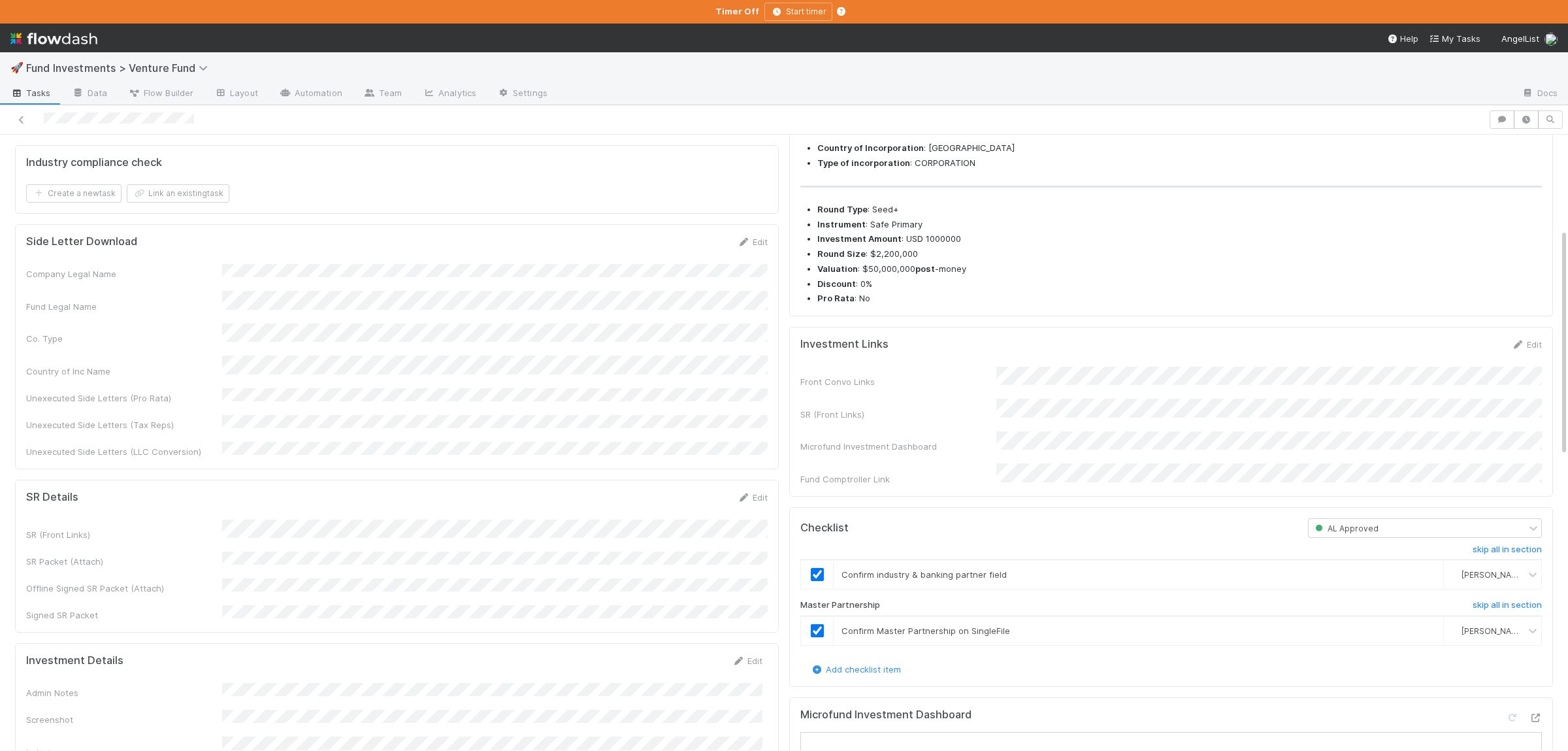
scroll to position [0, 0]
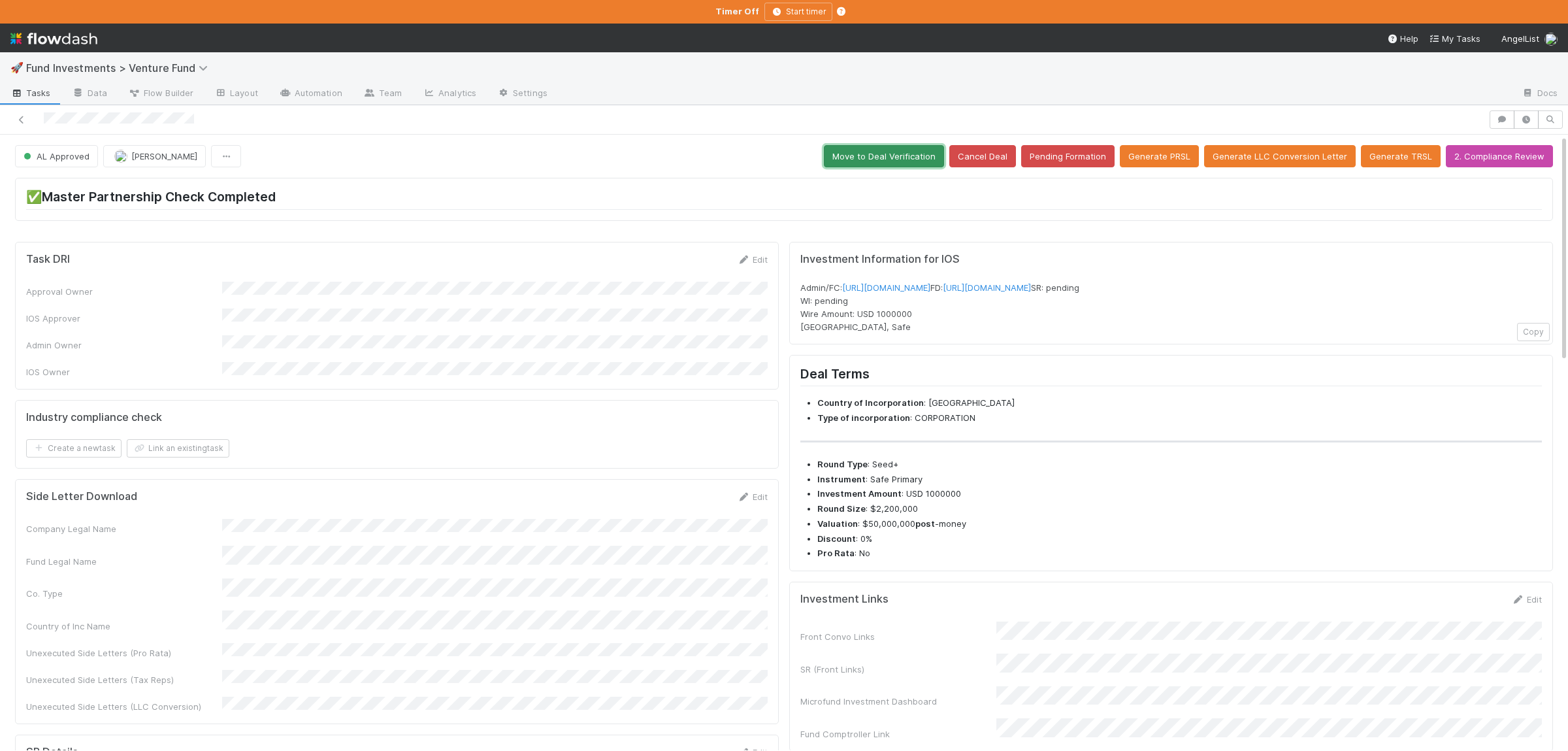
click at [910, 163] on button "Move to Deal Verification" at bounding box center [884, 156] width 120 height 22
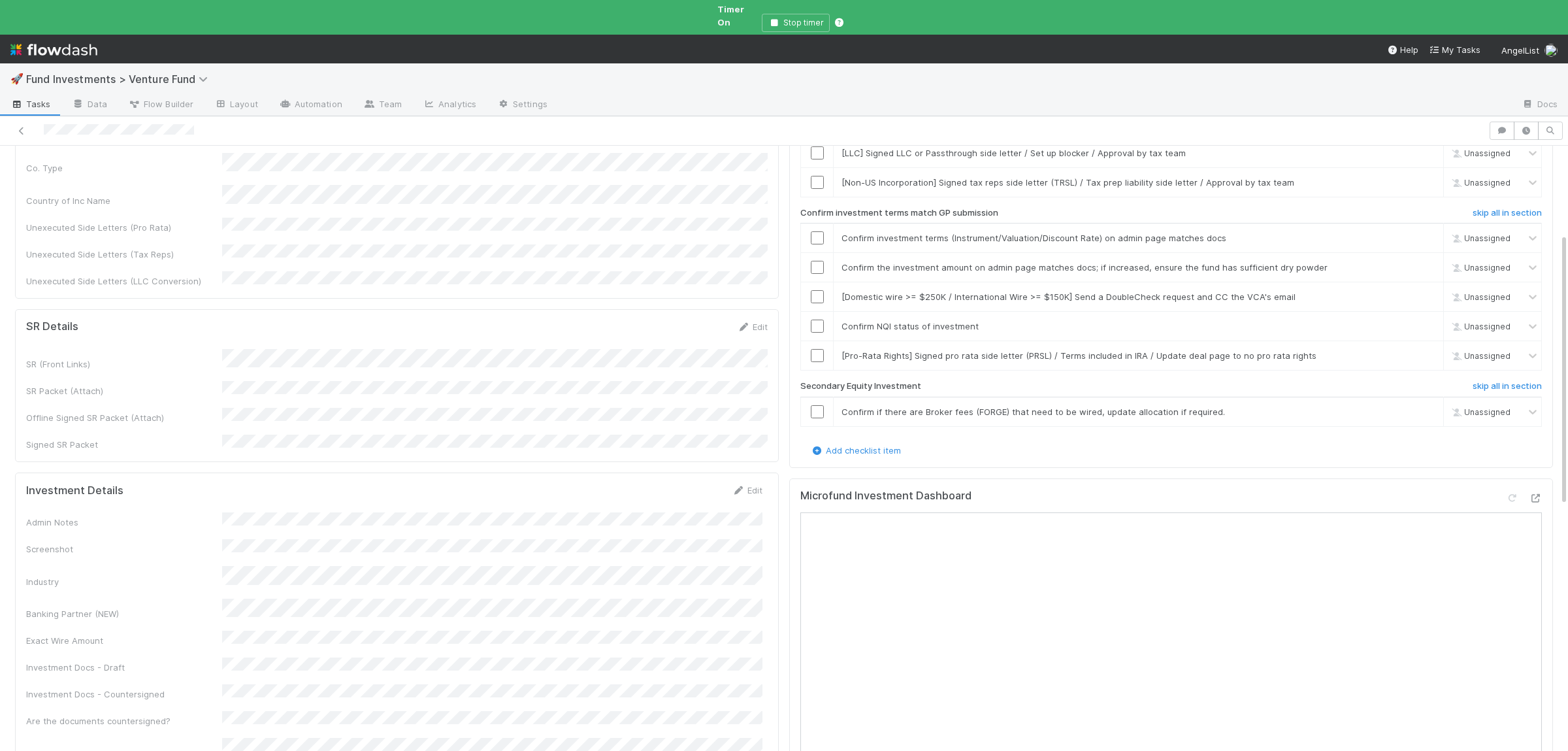
scroll to position [510, 0]
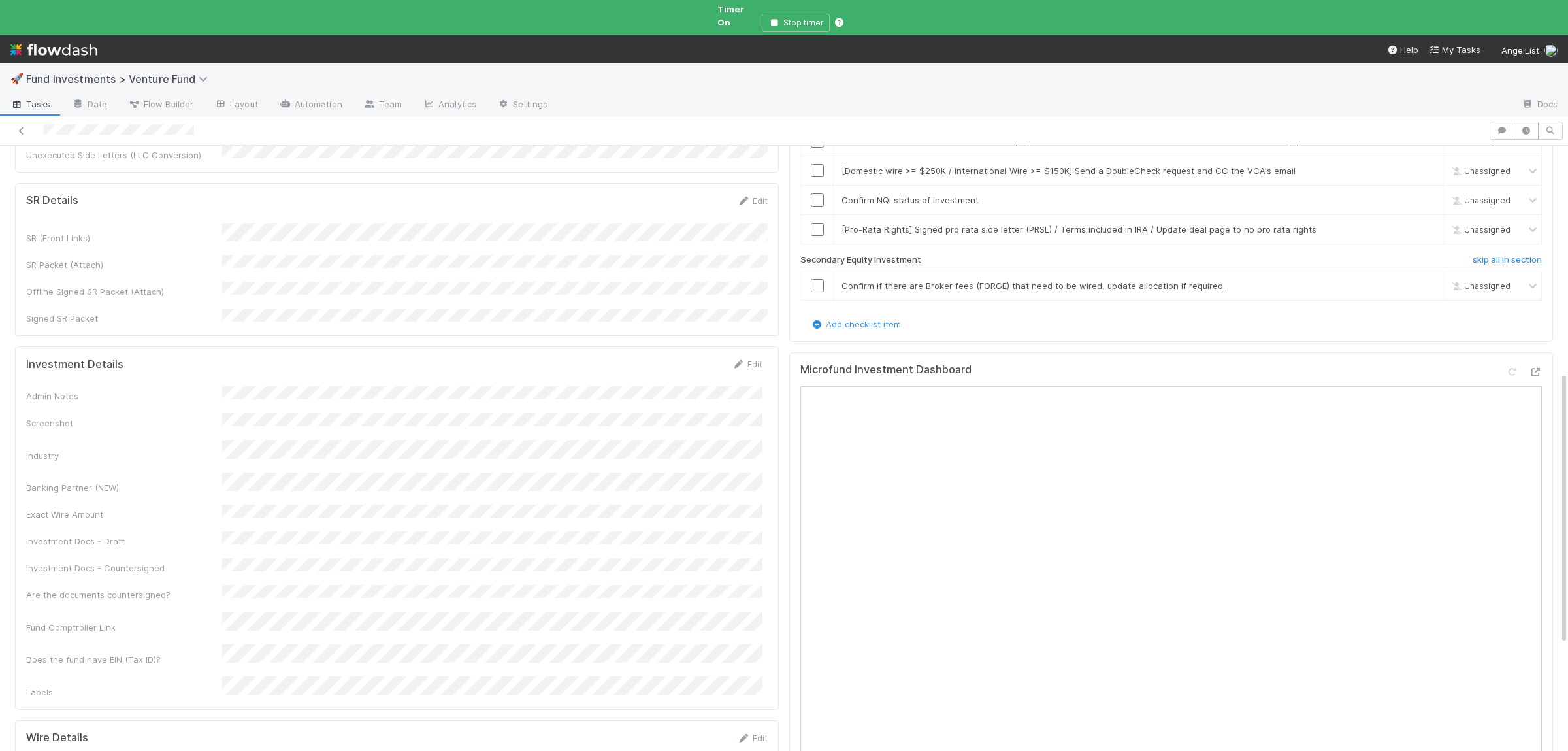
click at [338, 386] on div "Admin Notes Screenshot Industry Banking Partner (NEW) Exact Wire Amount Investm…" at bounding box center [394, 542] width 736 height 312
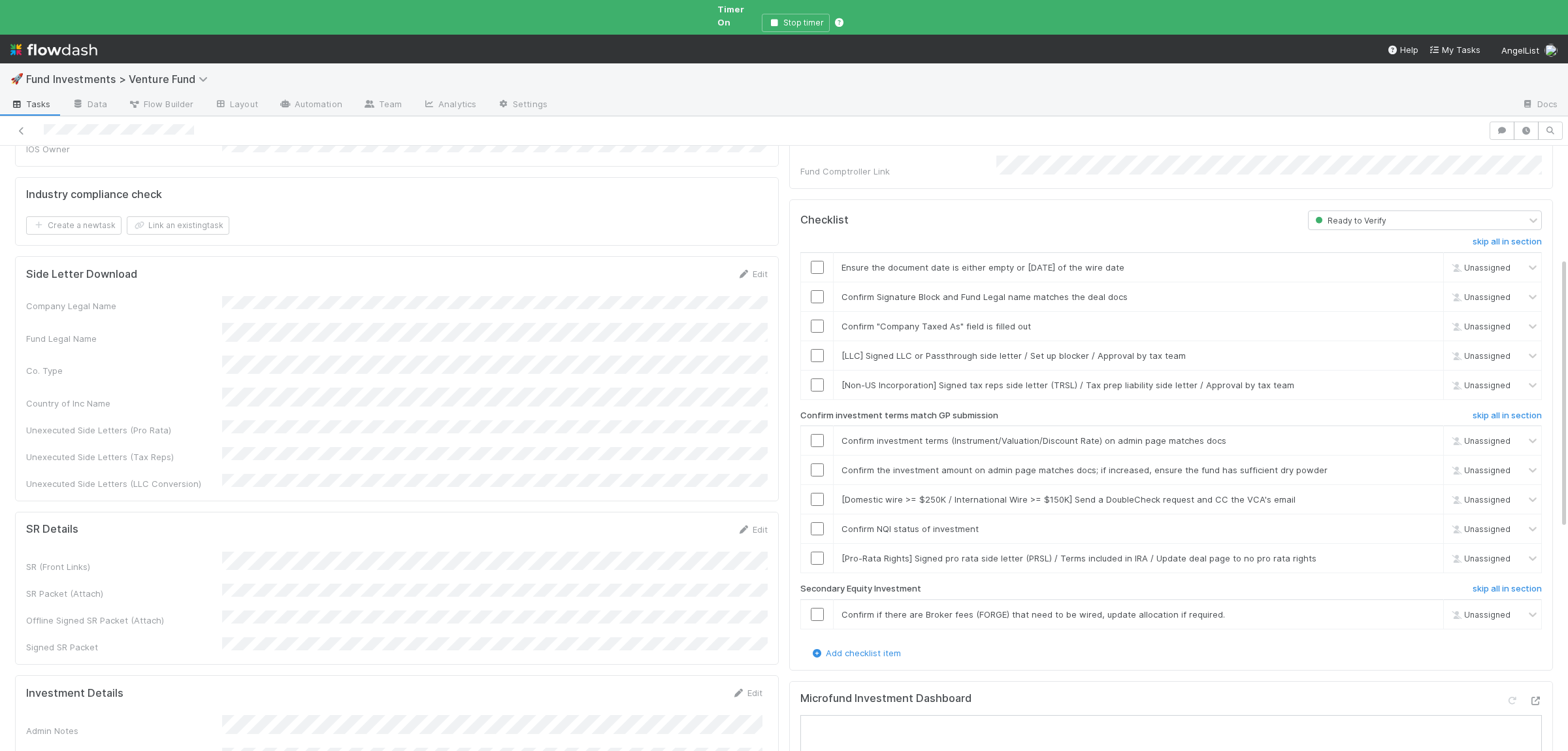
scroll to position [127, 0]
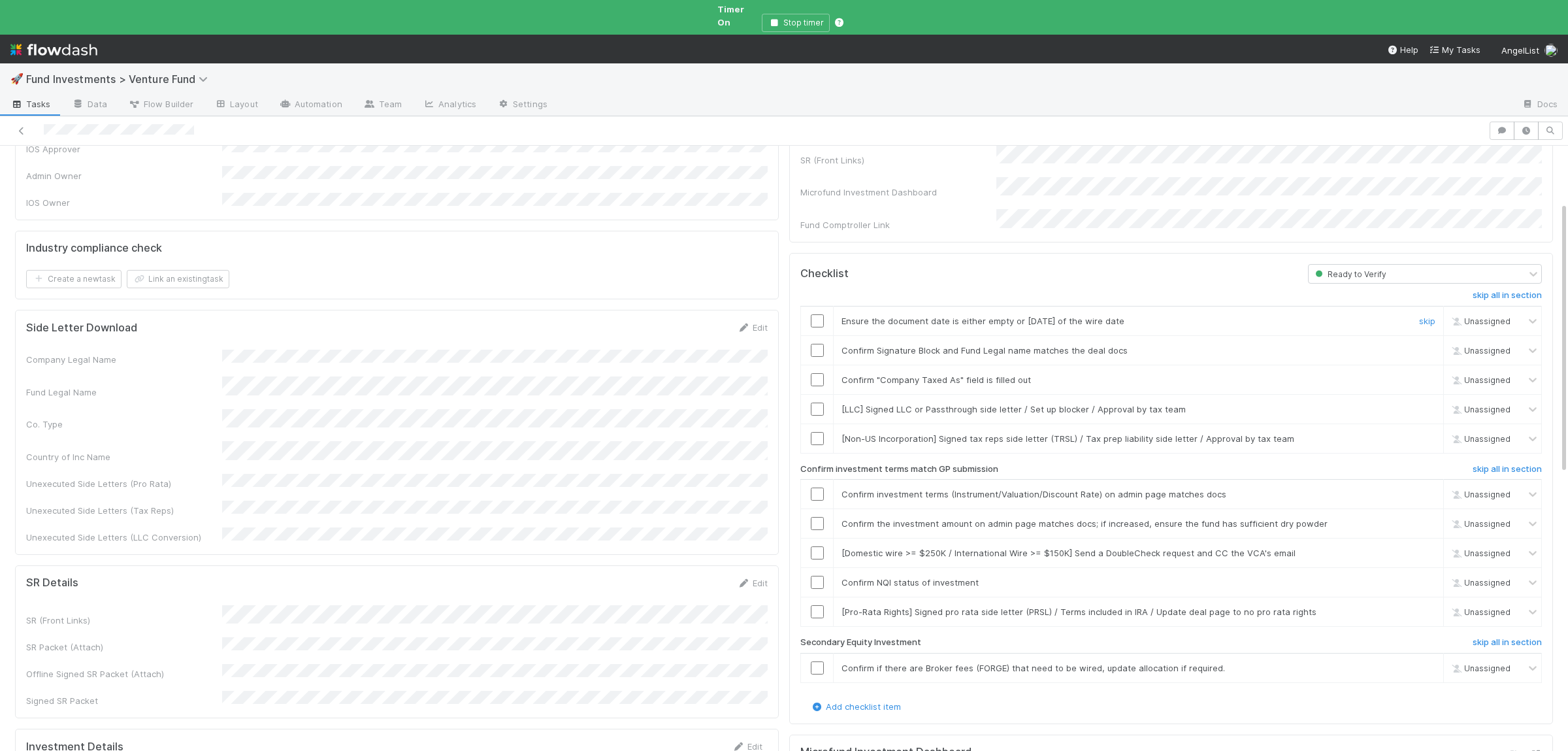
click at [822, 314] on input "checkbox" at bounding box center [817, 321] width 13 height 13
click at [820, 344] on input "checkbox" at bounding box center [817, 350] width 13 height 13
click at [822, 373] on input "checkbox" at bounding box center [817, 379] width 13 height 13
click at [819, 488] on input "checkbox" at bounding box center [817, 494] width 13 height 13
click at [819, 517] on input "checkbox" at bounding box center [817, 523] width 13 height 13
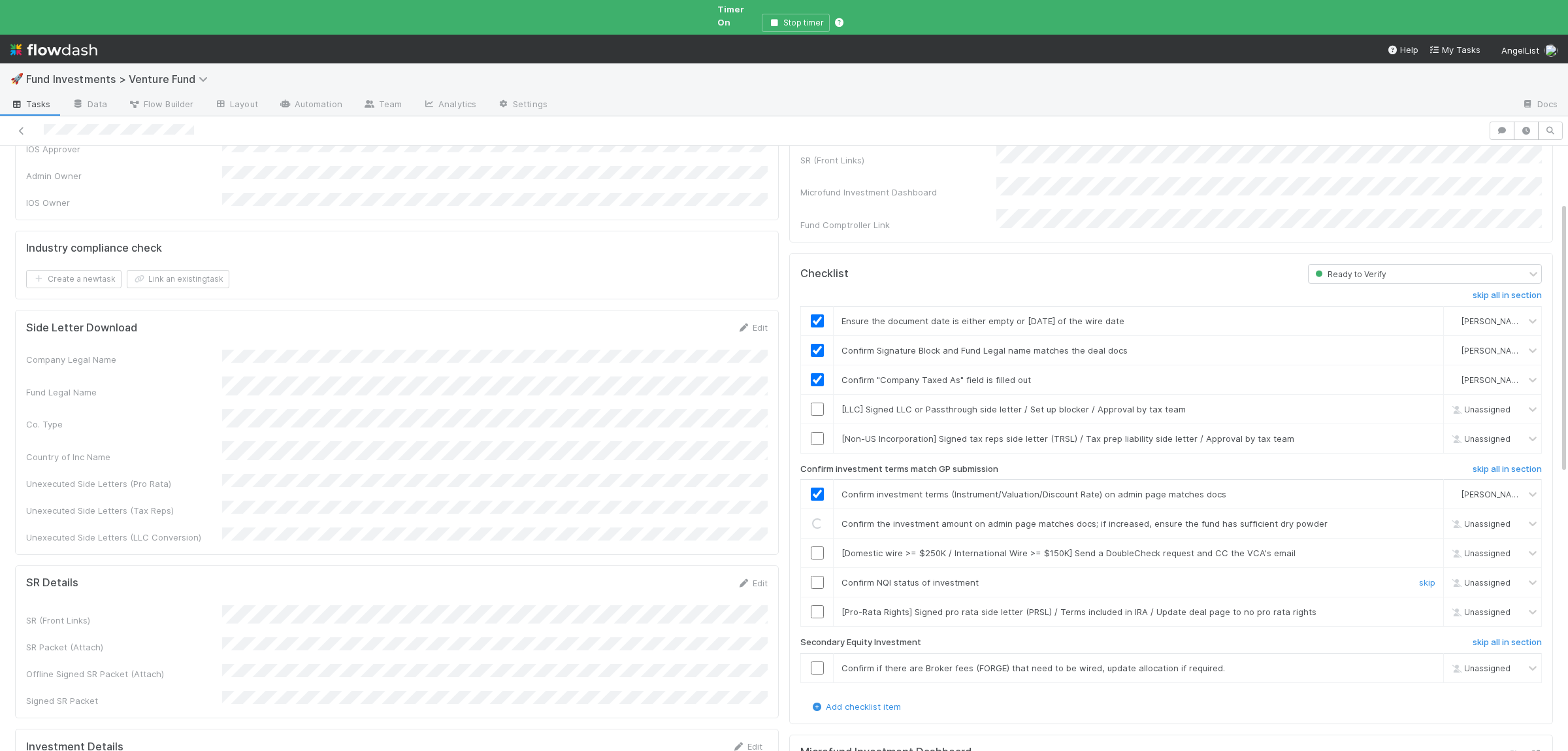
click at [816, 575] on input "checkbox" at bounding box center [817, 582] width 13 height 13
checkbox input "true"
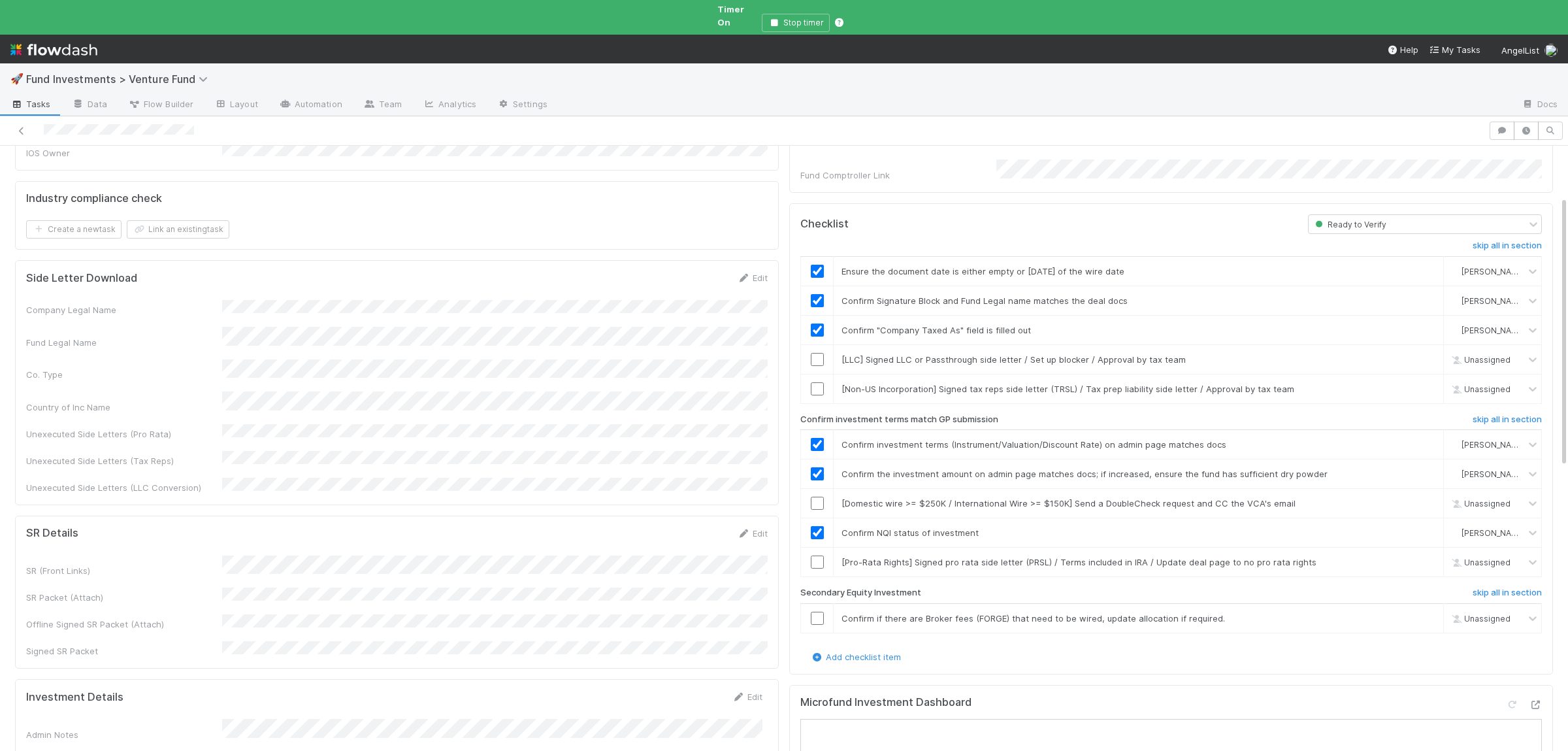
scroll to position [191, 0]
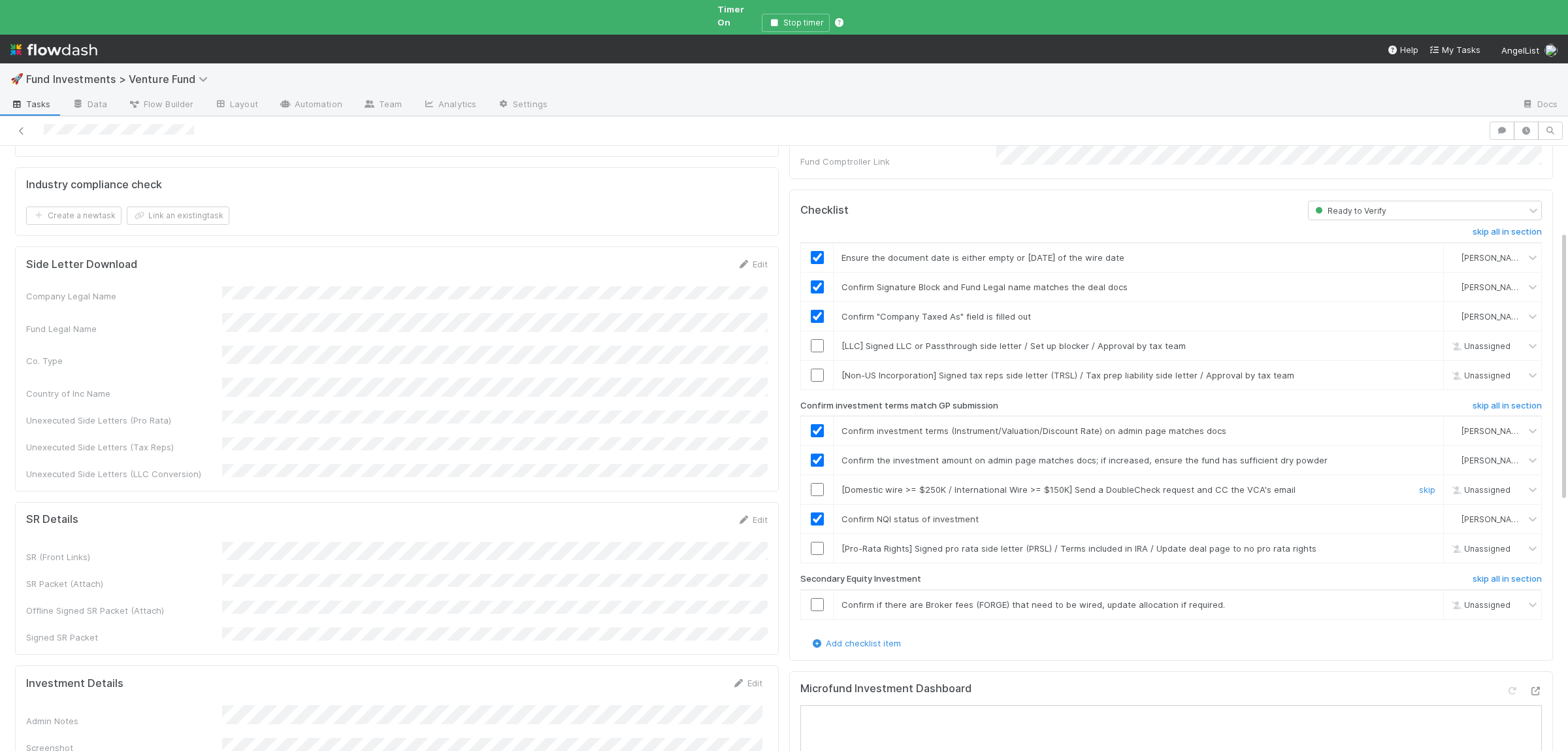
click at [822, 483] on input "checkbox" at bounding box center [817, 489] width 13 height 13
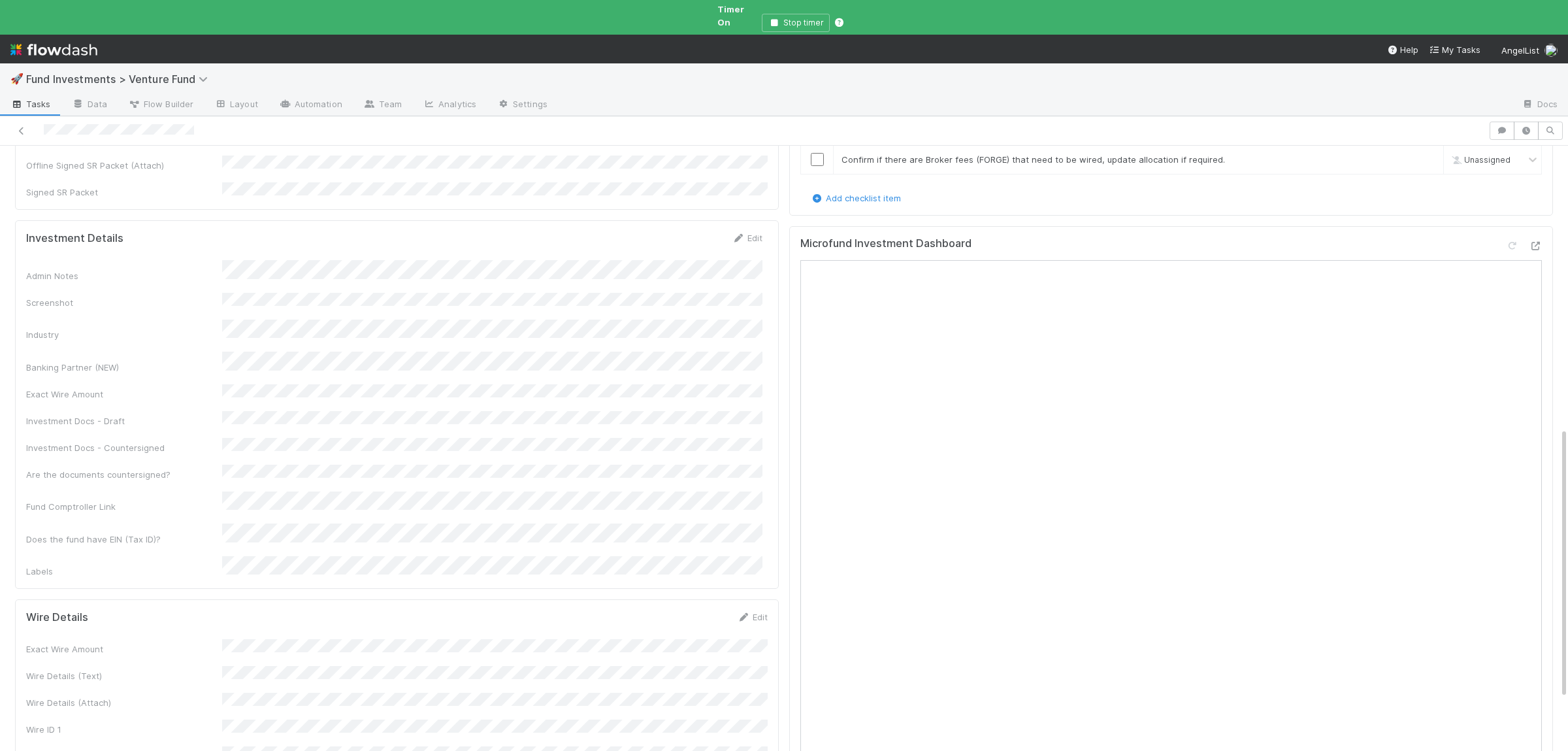
scroll to position [637, 0]
click at [277, 638] on div "Exact Wire Amount Wire Details (Text) Wire Details (Attach) Wire ID 1 Wire ID 2…" at bounding box center [397, 713] width 742 height 150
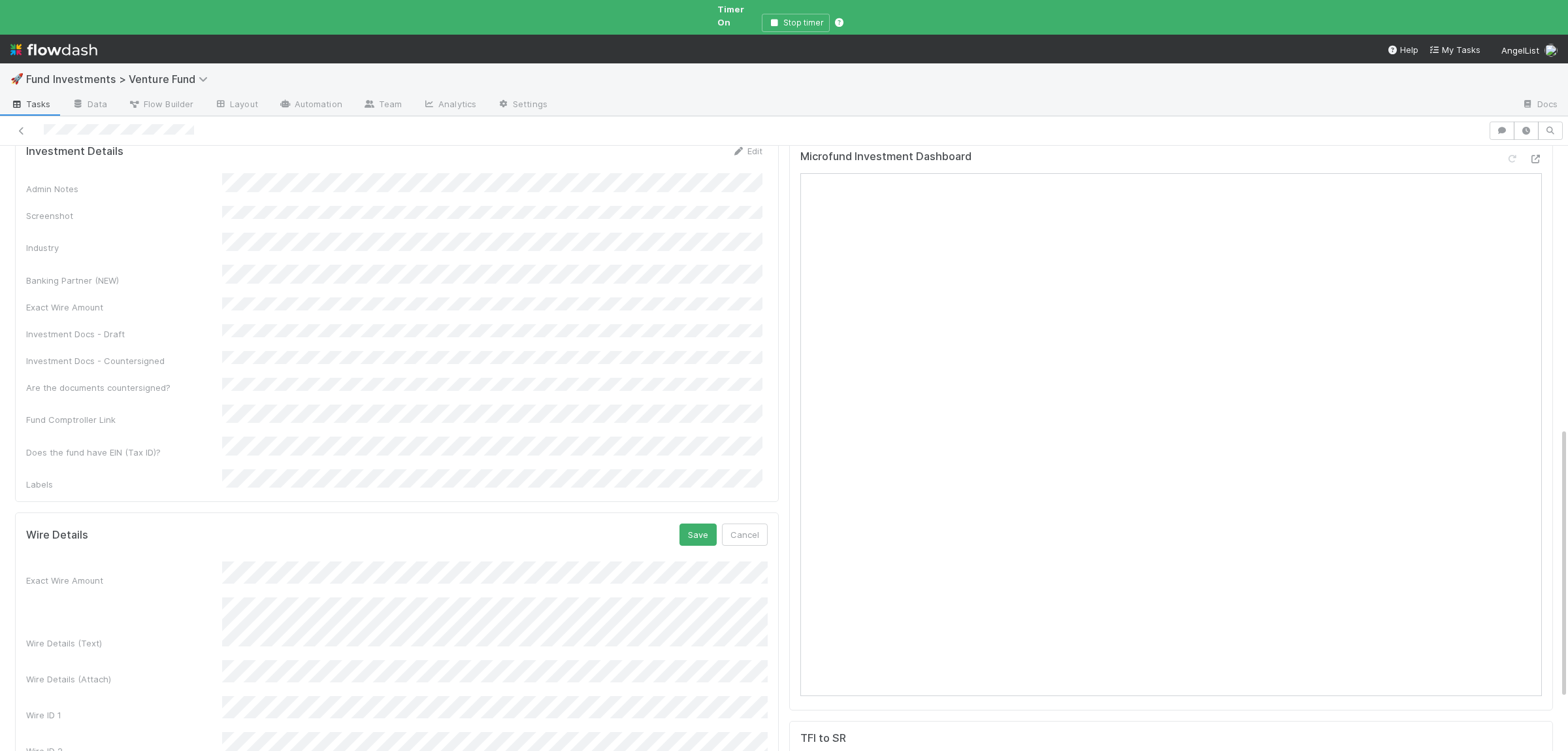
scroll to position [764, 0]
click at [330, 639] on div "Wire Details Save Cancel Exact Wire Amount Wire Details (Text) Wire Details (At…" at bounding box center [396, 617] width 763 height 292
click at [346, 520] on div "Exact Wire Amount Wire Details (Text) Wire Details (Attach) Wire ID 1 Wire ID 2…" at bounding box center [397, 636] width 742 height 232
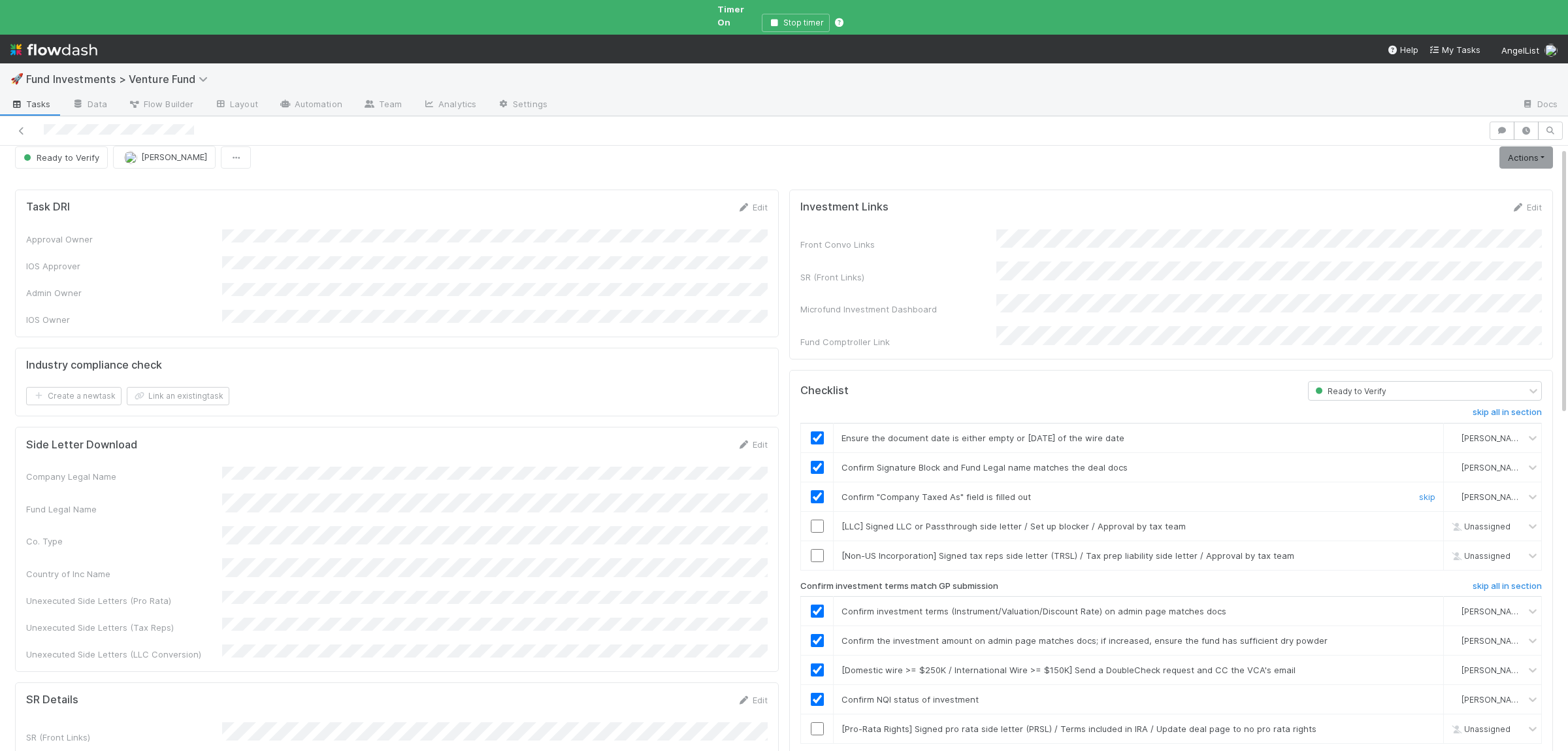
scroll to position [0, 0]
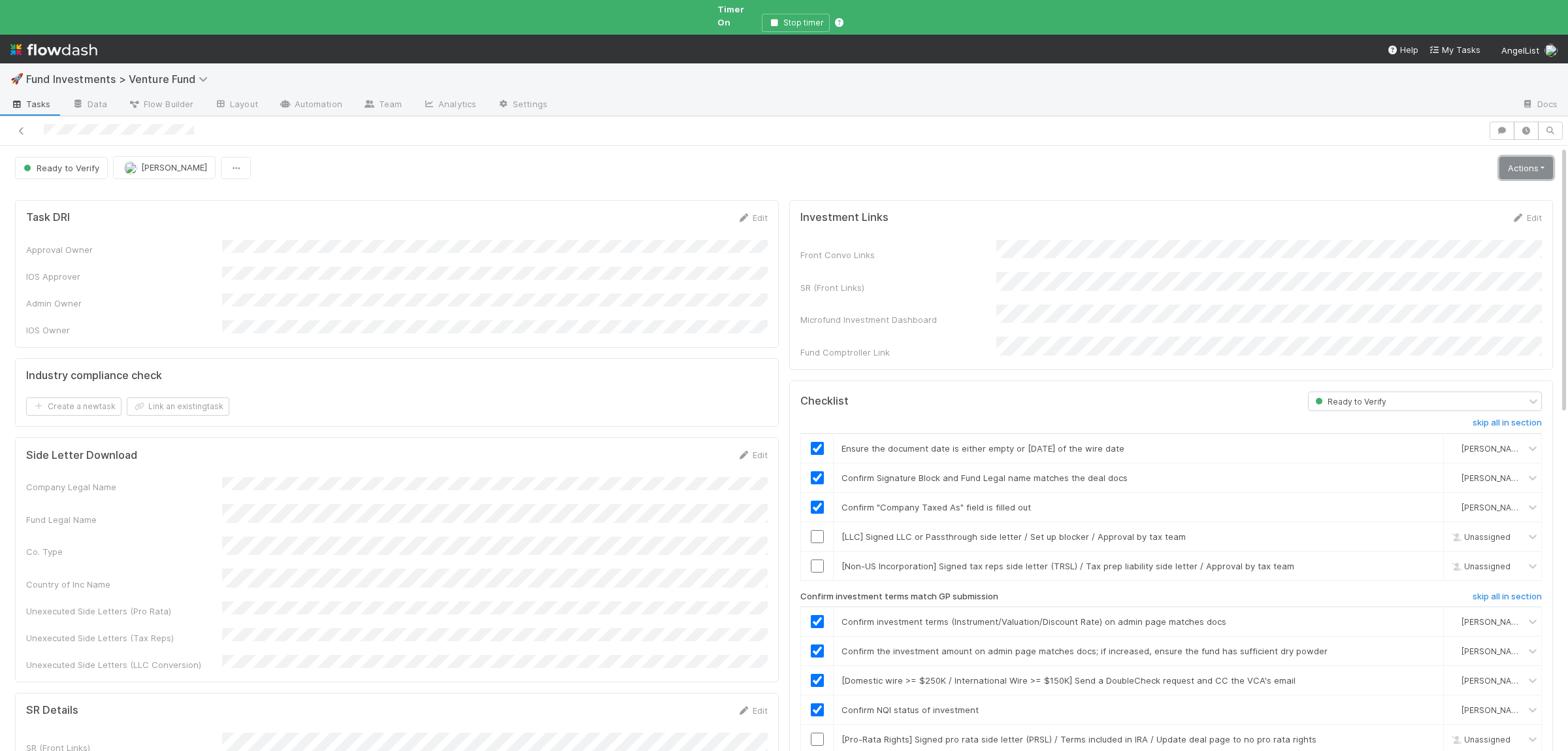
click at [1519, 157] on link "Actions" at bounding box center [1526, 168] width 54 height 22
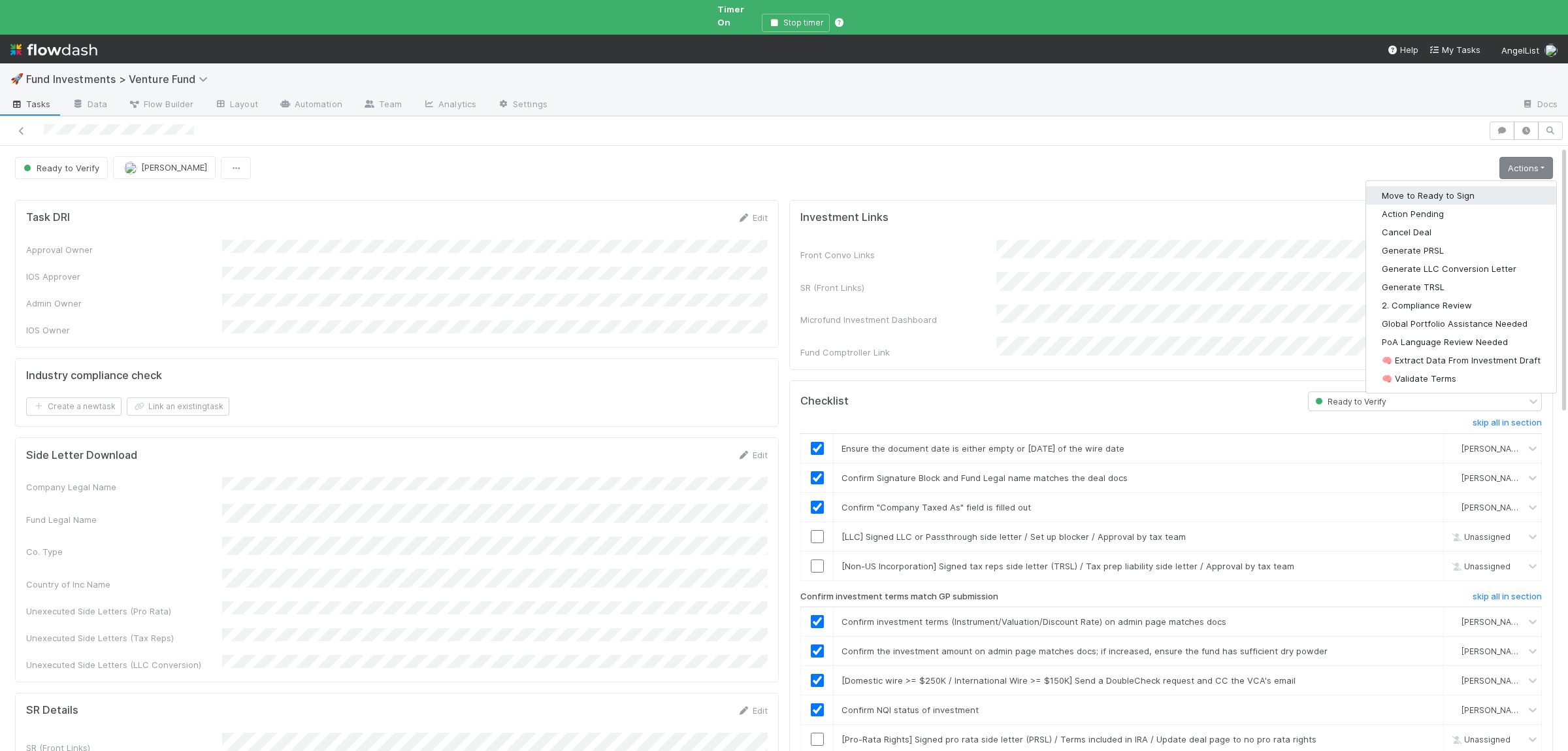
click at [1492, 186] on button "Move to Ready to Sign" at bounding box center [1460, 195] width 190 height 18
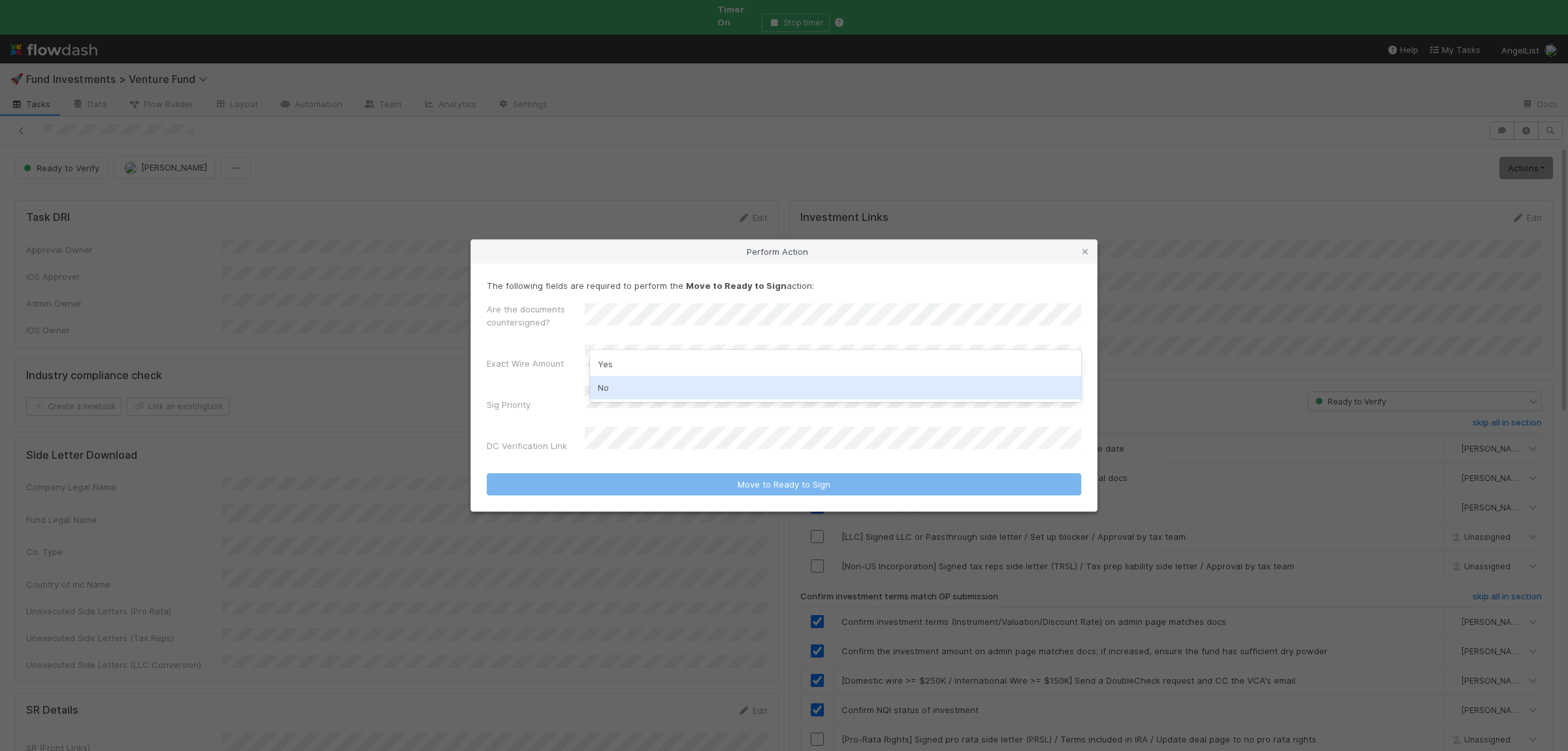
click at [647, 385] on div "No" at bounding box center [836, 387] width 491 height 23
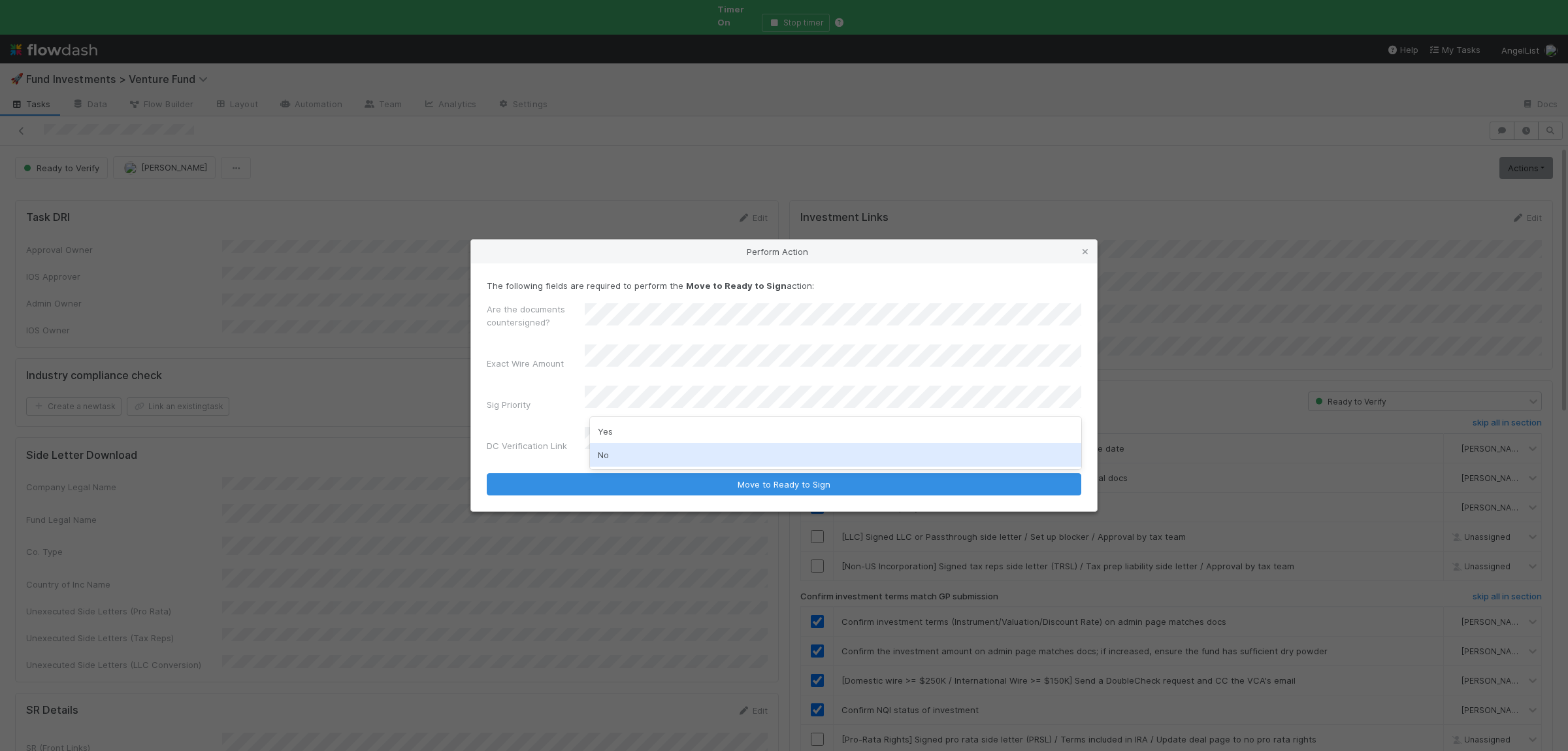
click at [645, 458] on div "No" at bounding box center [836, 454] width 491 height 23
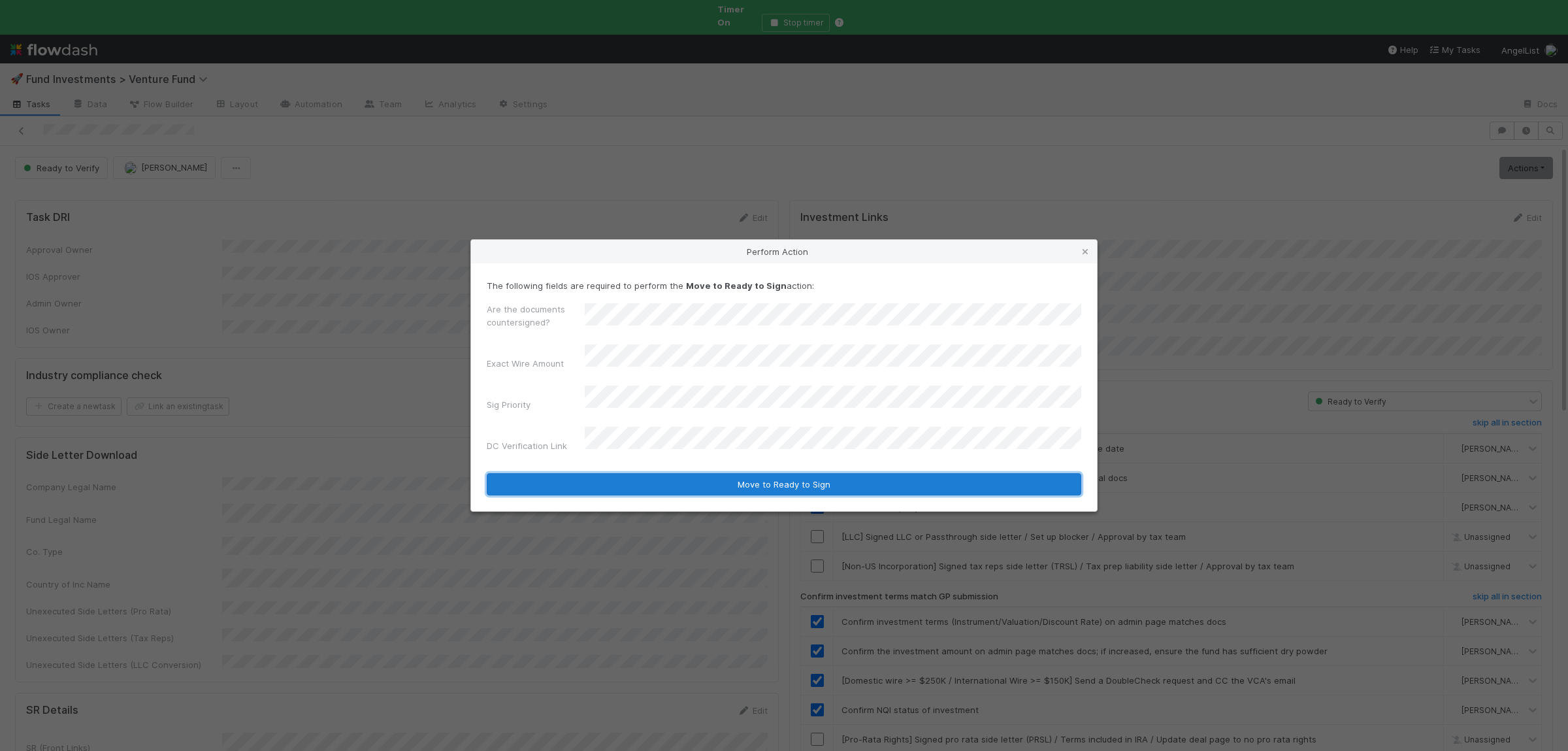
drag, startPoint x: 642, startPoint y: 471, endPoint x: 652, endPoint y: 474, distance: 10.4
click at [642, 473] on button "Move to Ready to Sign" at bounding box center [784, 483] width 594 height 22
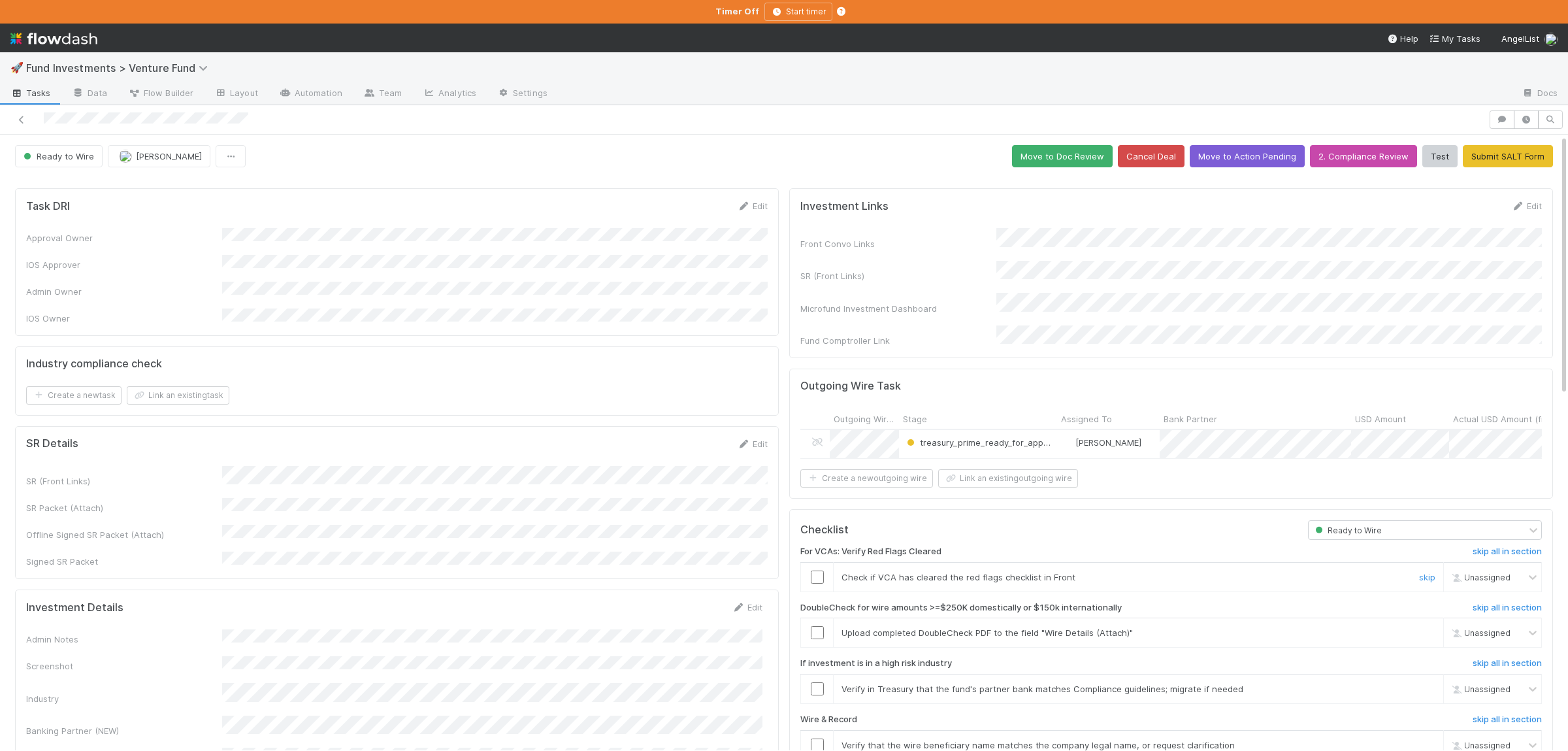
click at [812, 571] on input "checkbox" at bounding box center [817, 577] width 13 height 13
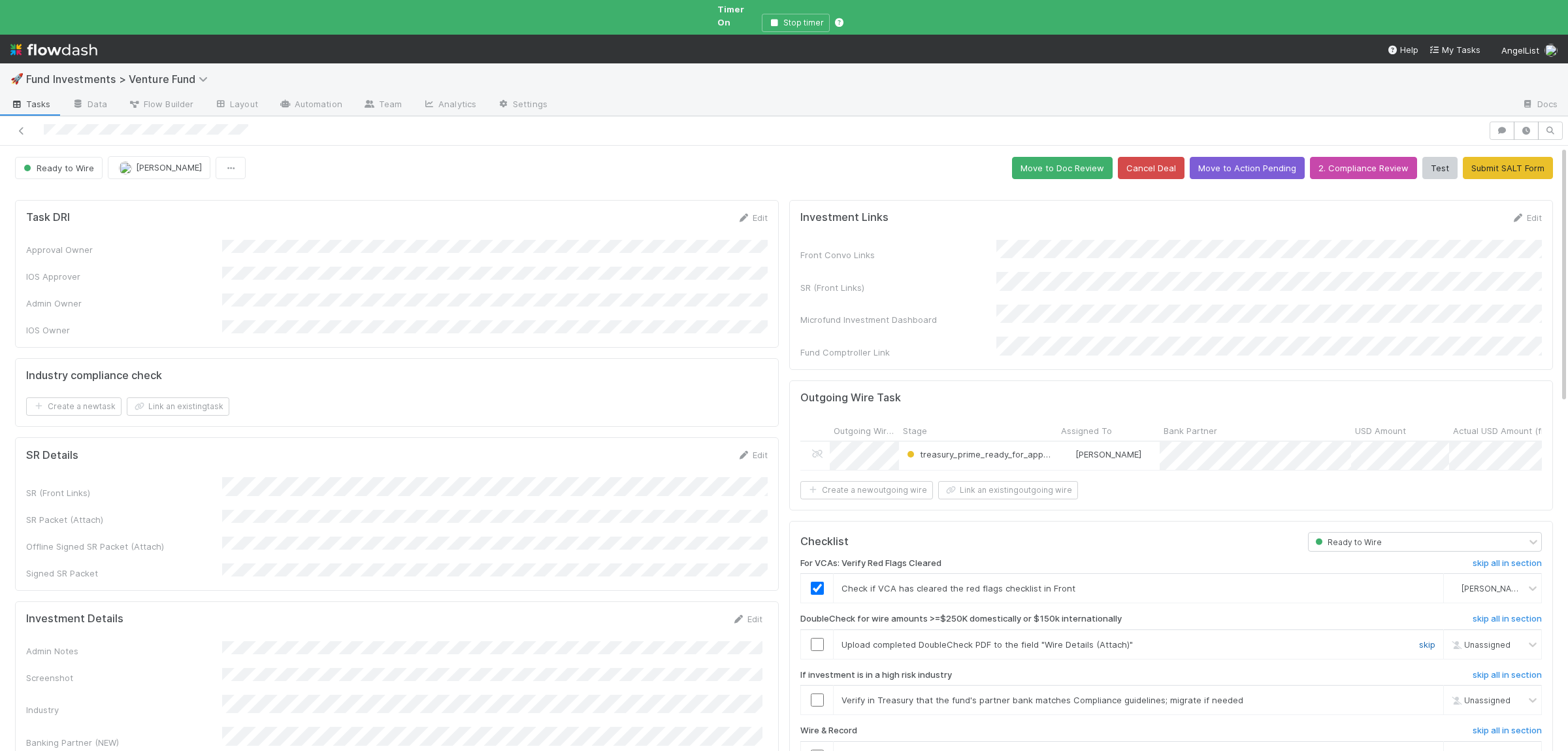
click at [1424, 639] on link "skip" at bounding box center [1426, 644] width 16 height 11
click at [1431, 694] on link "skip" at bounding box center [1426, 699] width 16 height 11
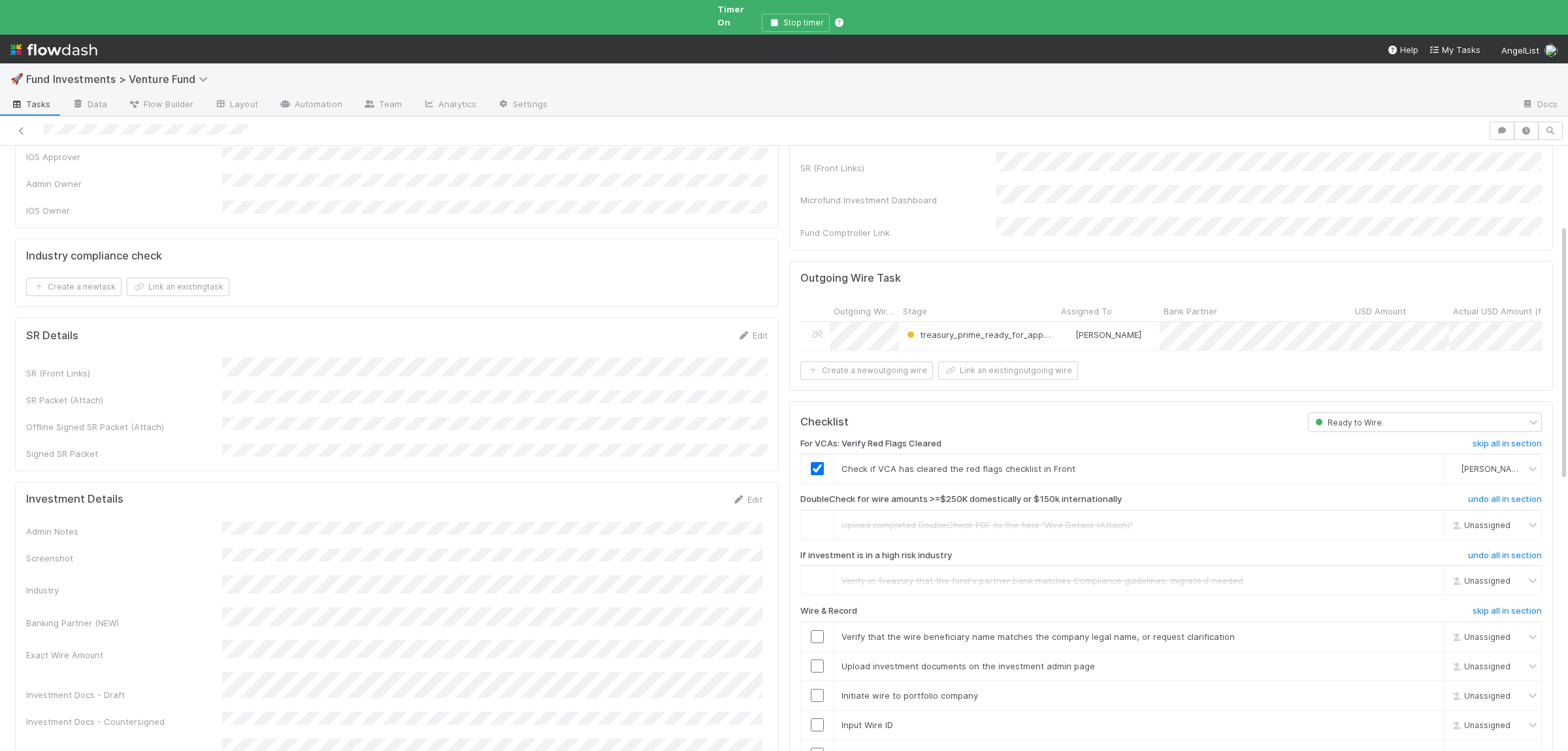
scroll to position [191, 0]
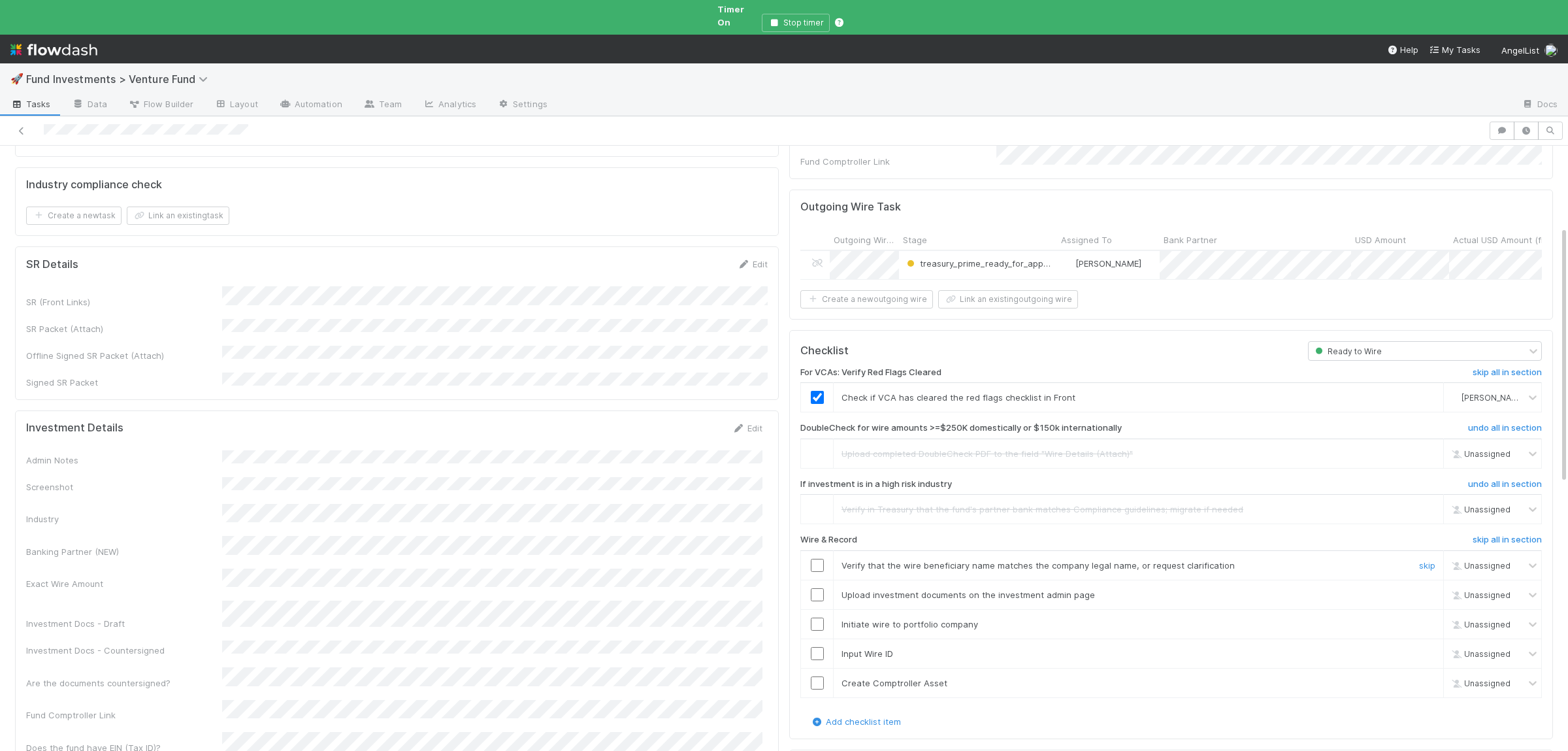
click at [813, 558] on input "checkbox" at bounding box center [817, 565] width 13 height 13
click at [820, 588] on input "checkbox" at bounding box center [817, 595] width 13 height 13
click at [814, 617] on input "checkbox" at bounding box center [817, 624] width 13 height 13
drag, startPoint x: 822, startPoint y: 626, endPoint x: 824, endPoint y: 650, distance: 24.1
click at [822, 647] on input "checkbox" at bounding box center [817, 653] width 13 height 13
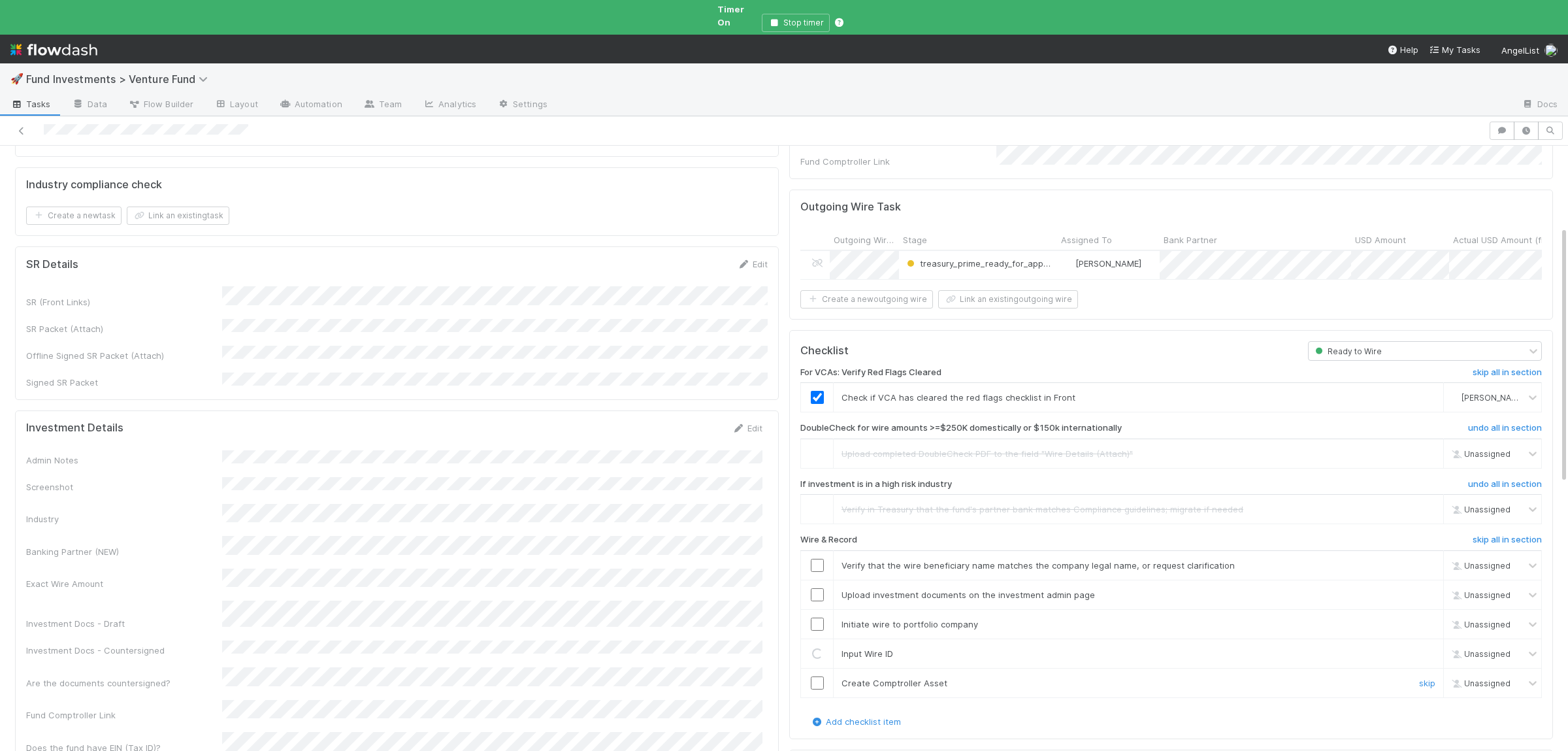
click at [824, 676] on div at bounding box center [817, 682] width 32 height 13
click at [820, 676] on input "checkbox" at bounding box center [817, 682] width 13 height 13
click at [822, 617] on input "checkbox" at bounding box center [817, 624] width 13 height 13
click at [820, 588] on input "checkbox" at bounding box center [817, 595] width 13 height 13
click at [819, 558] on input "checkbox" at bounding box center [817, 565] width 13 height 13
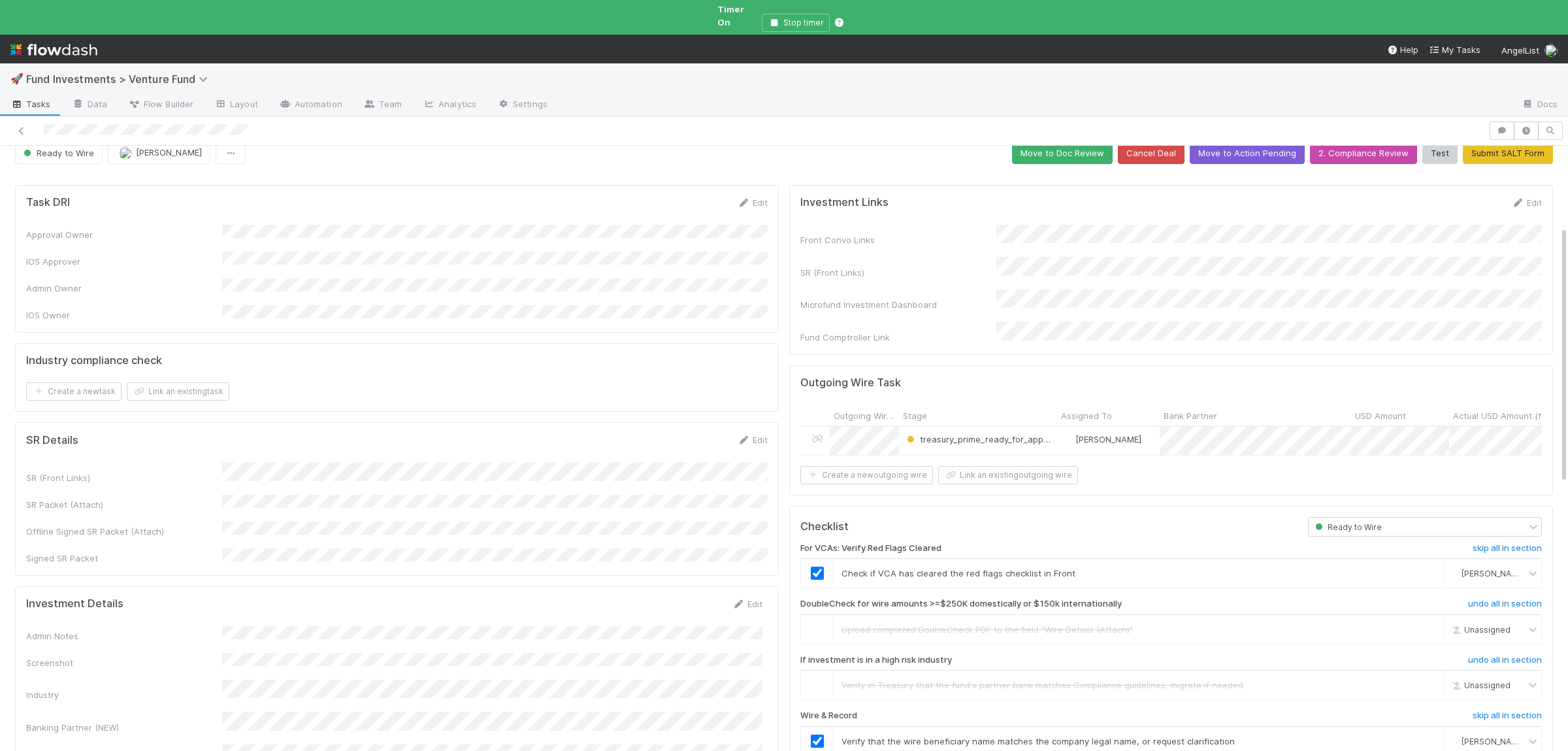
scroll to position [0, 0]
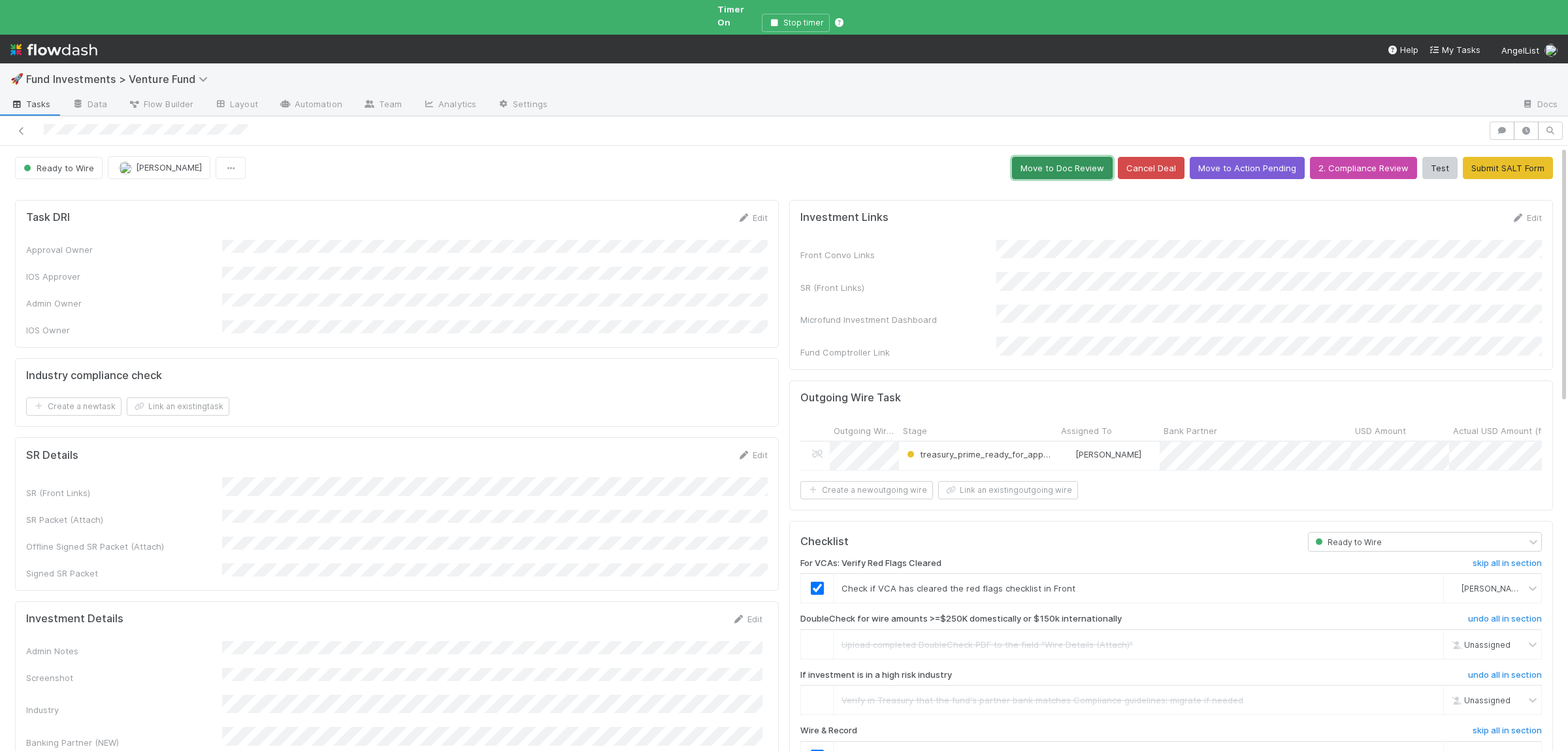
click at [1034, 160] on button "Move to Doc Review" at bounding box center [1062, 168] width 100 height 22
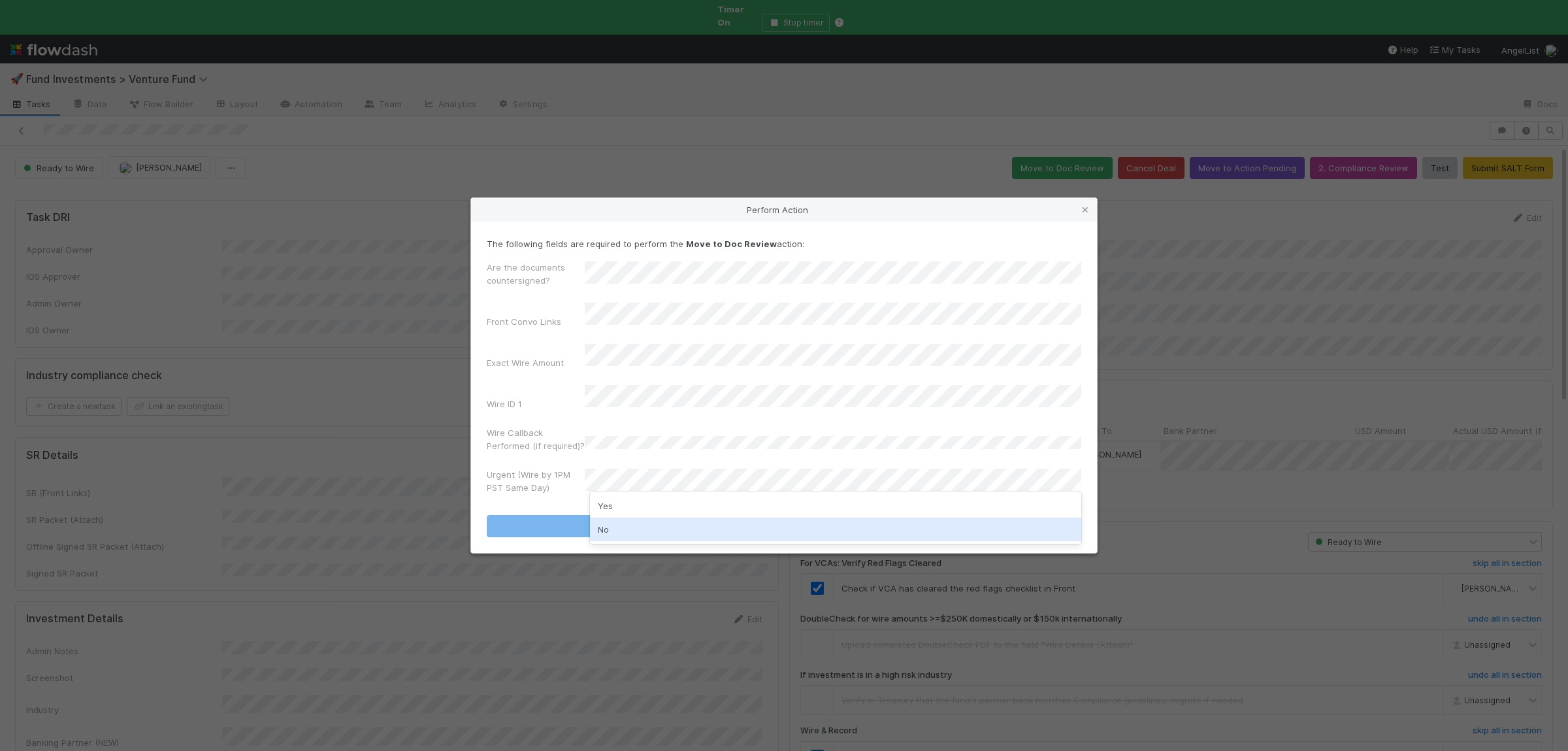
drag, startPoint x: 633, startPoint y: 523, endPoint x: 647, endPoint y: 503, distance: 24.4
click at [633, 522] on div "No" at bounding box center [836, 529] width 491 height 23
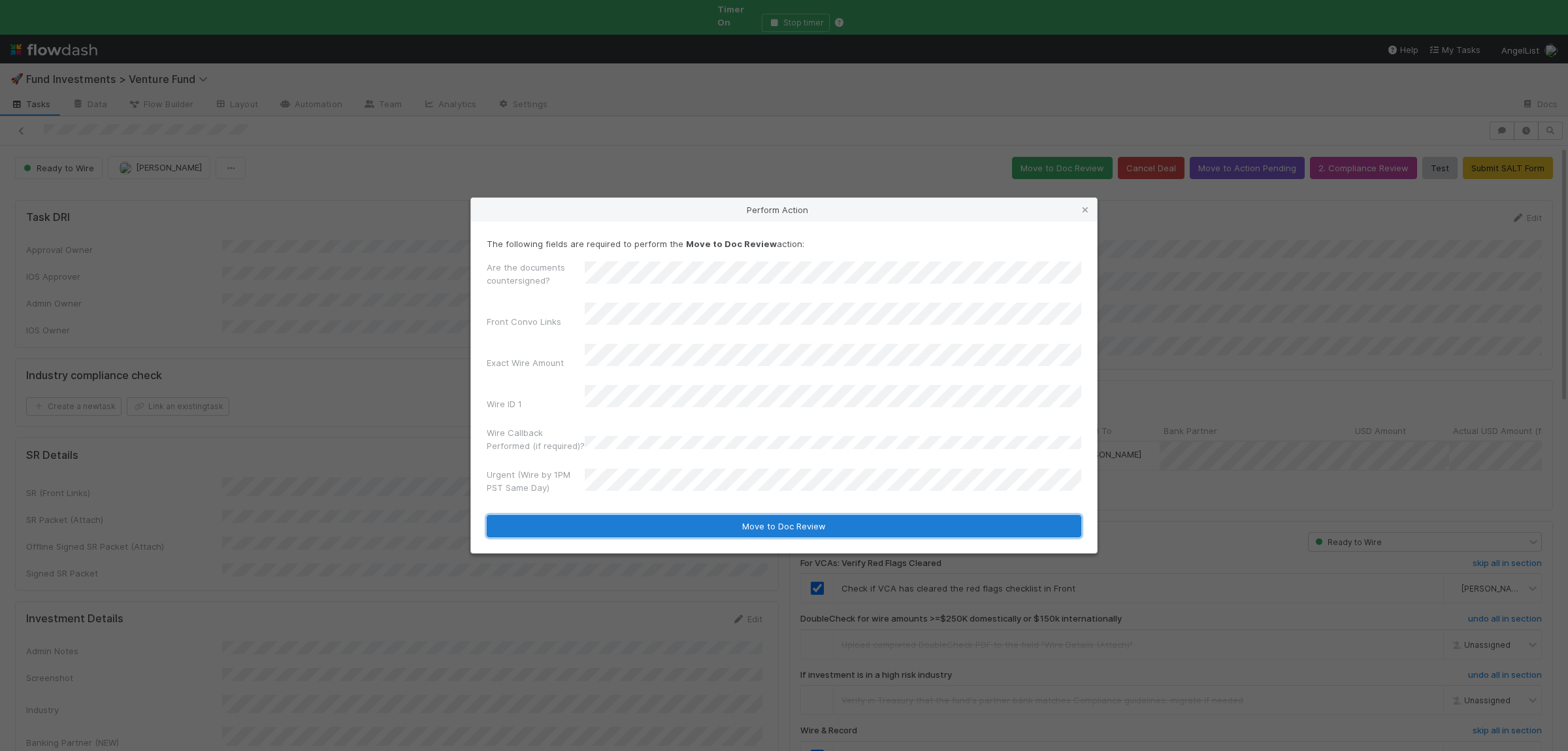
click at [647, 515] on button "Move to Doc Review" at bounding box center [784, 525] width 594 height 22
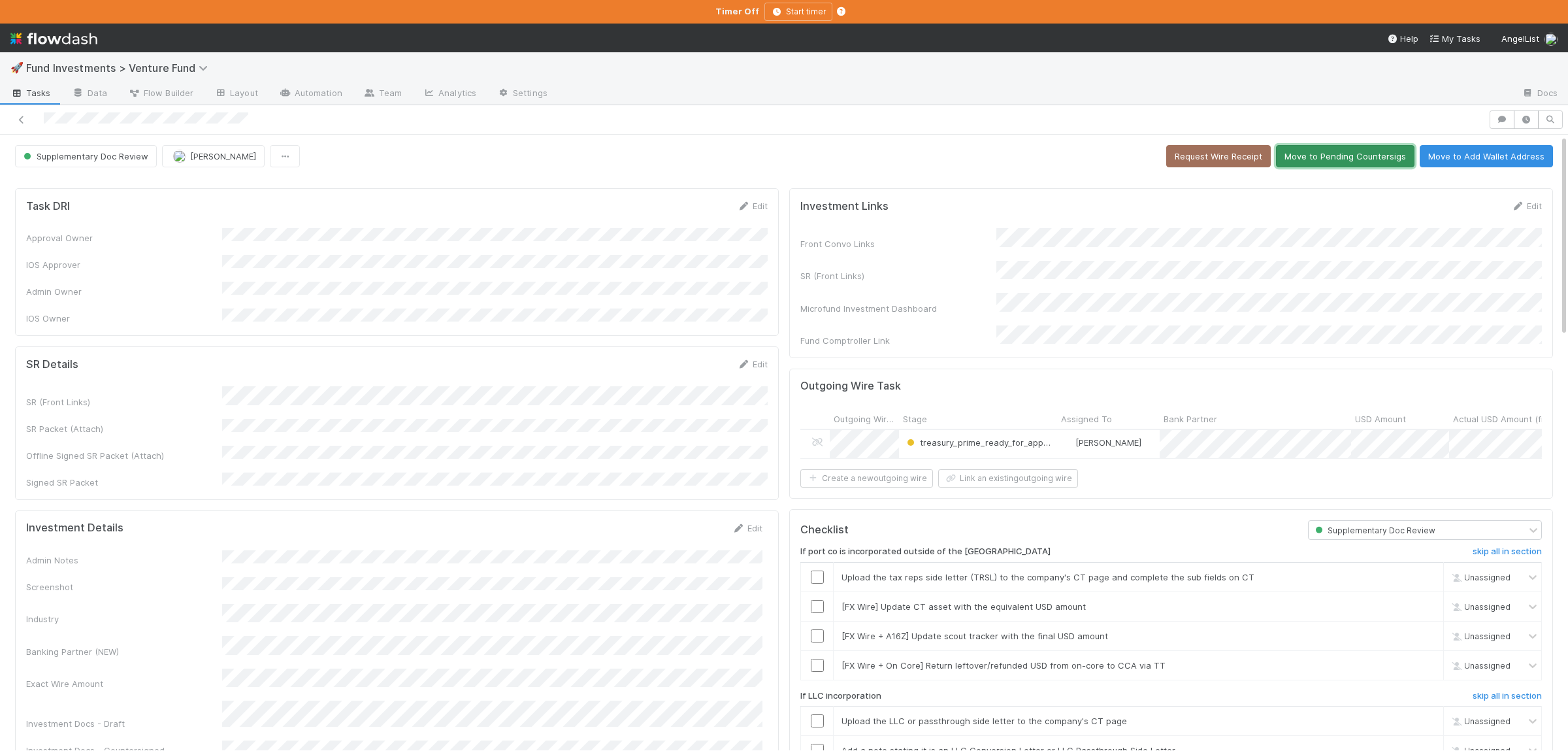
click at [1381, 153] on button "Move to Pending Countersigs" at bounding box center [1345, 156] width 139 height 22
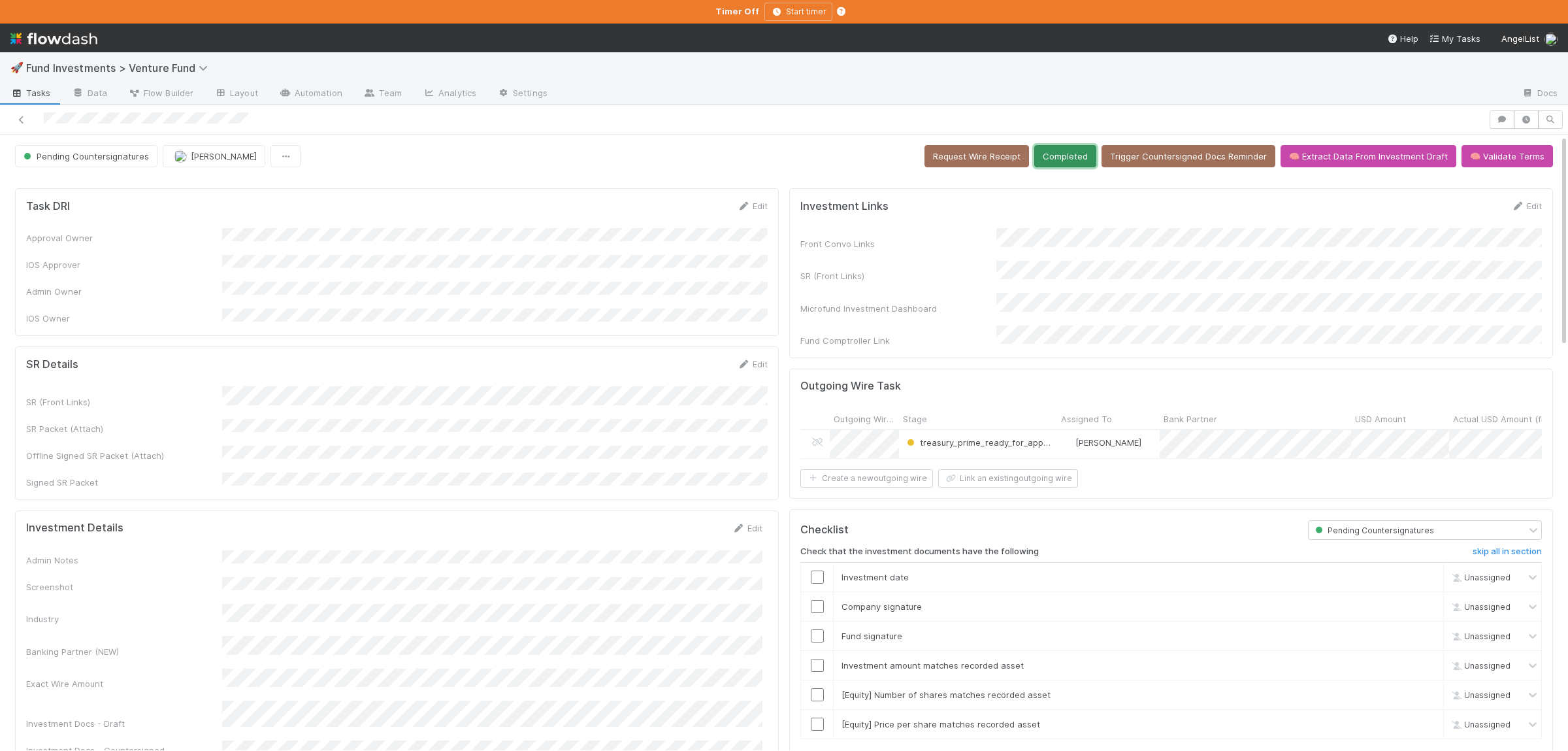
click at [1076, 152] on button "Completed" at bounding box center [1065, 156] width 62 height 22
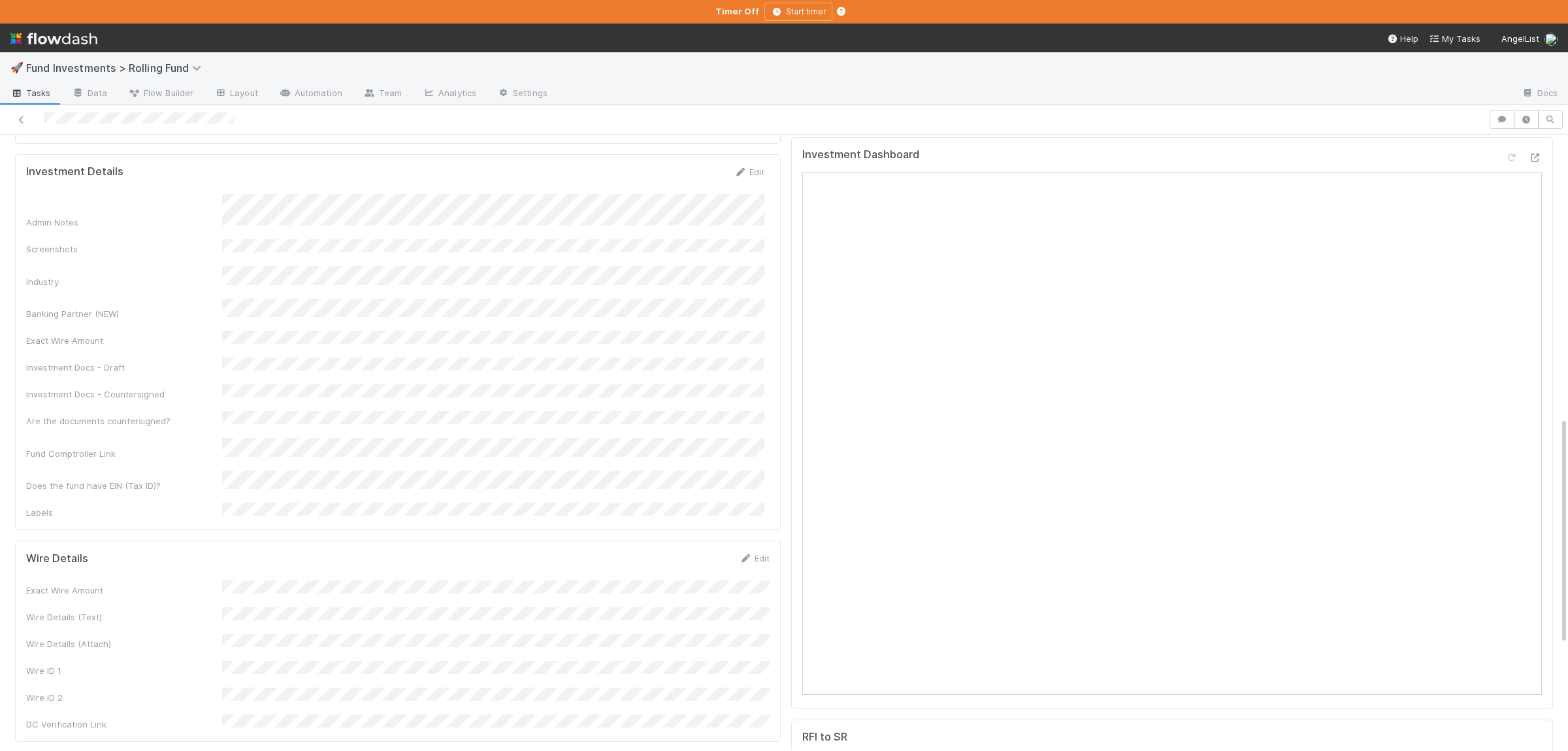
scroll to position [510, 0]
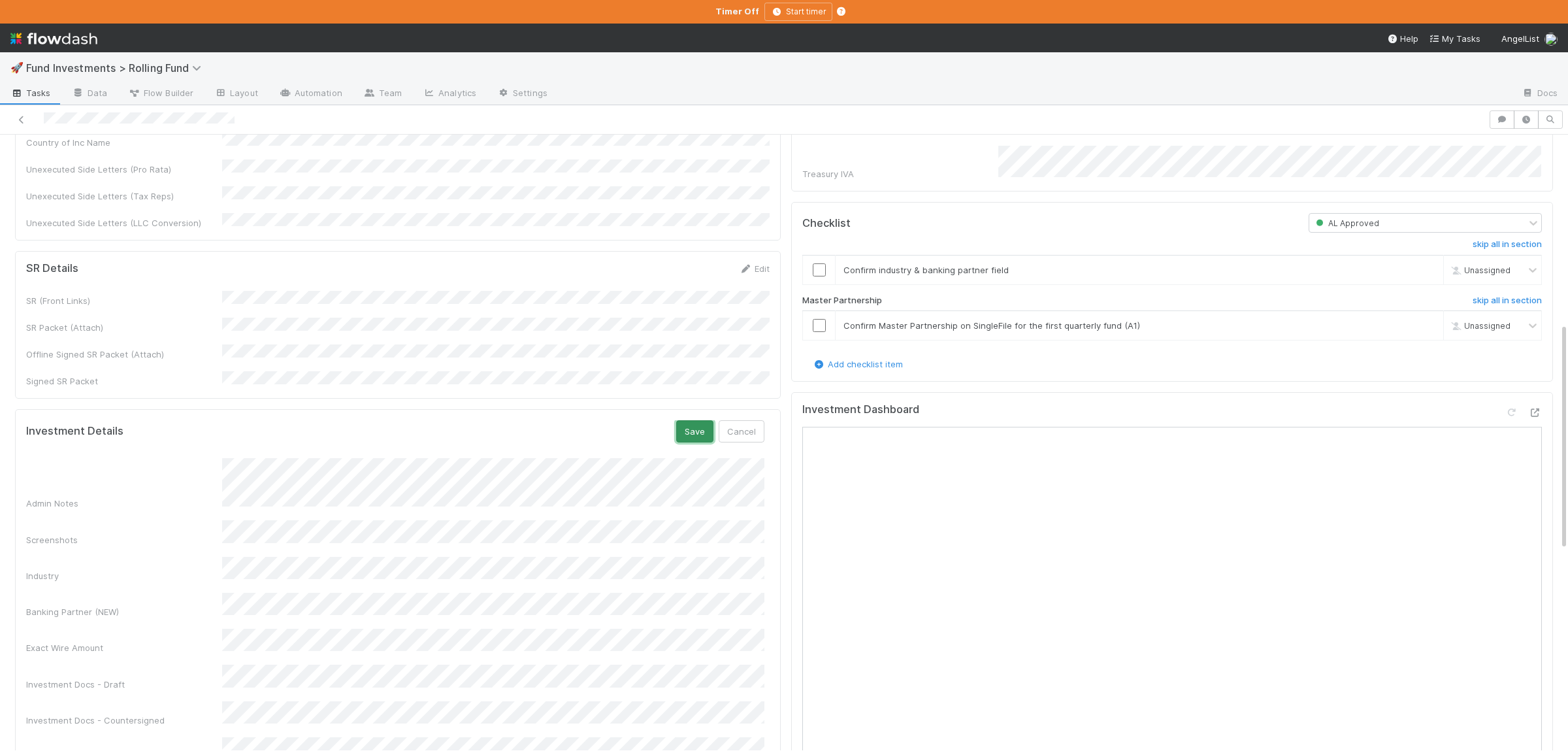
click at [690, 420] on button "Save" at bounding box center [694, 431] width 38 height 22
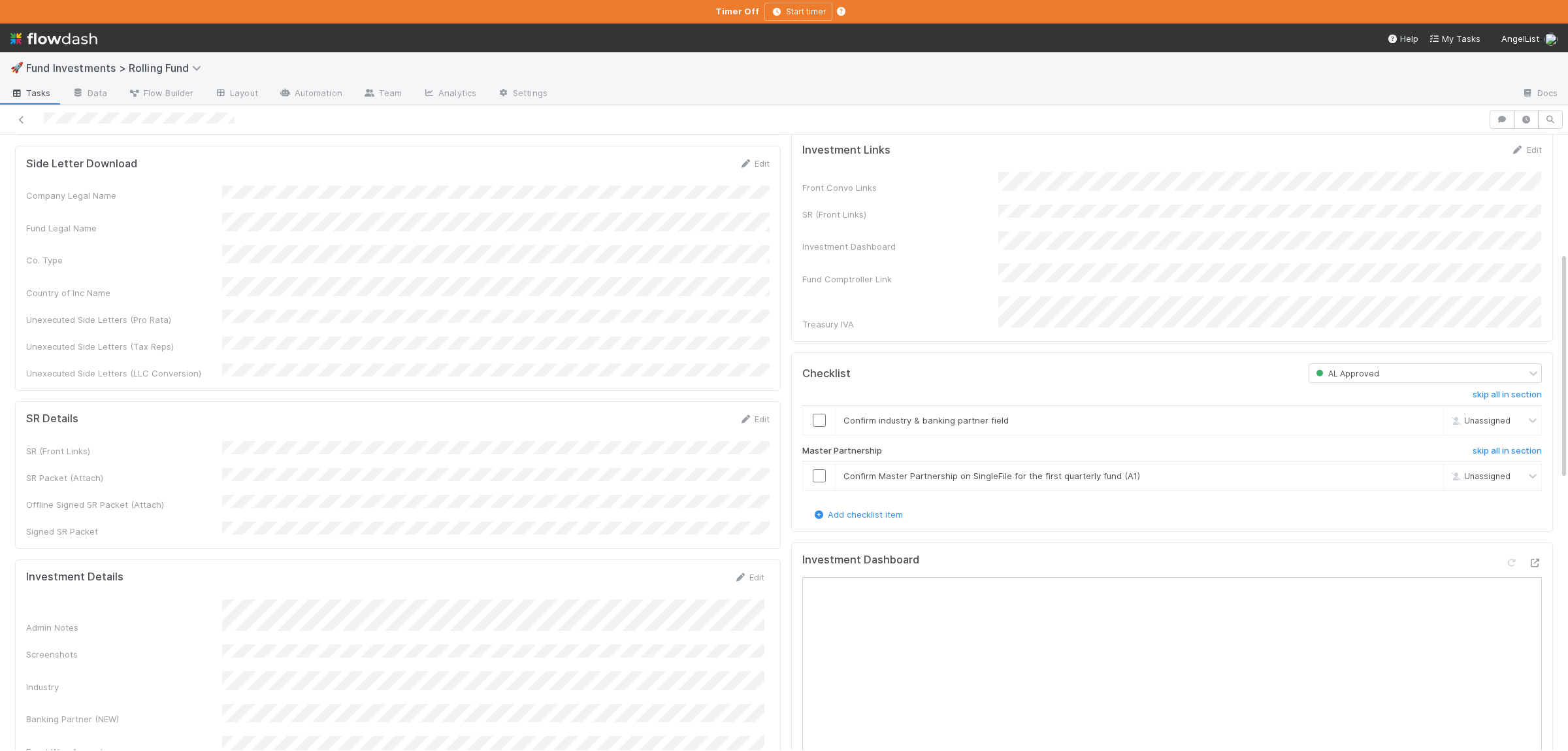
scroll to position [319, 0]
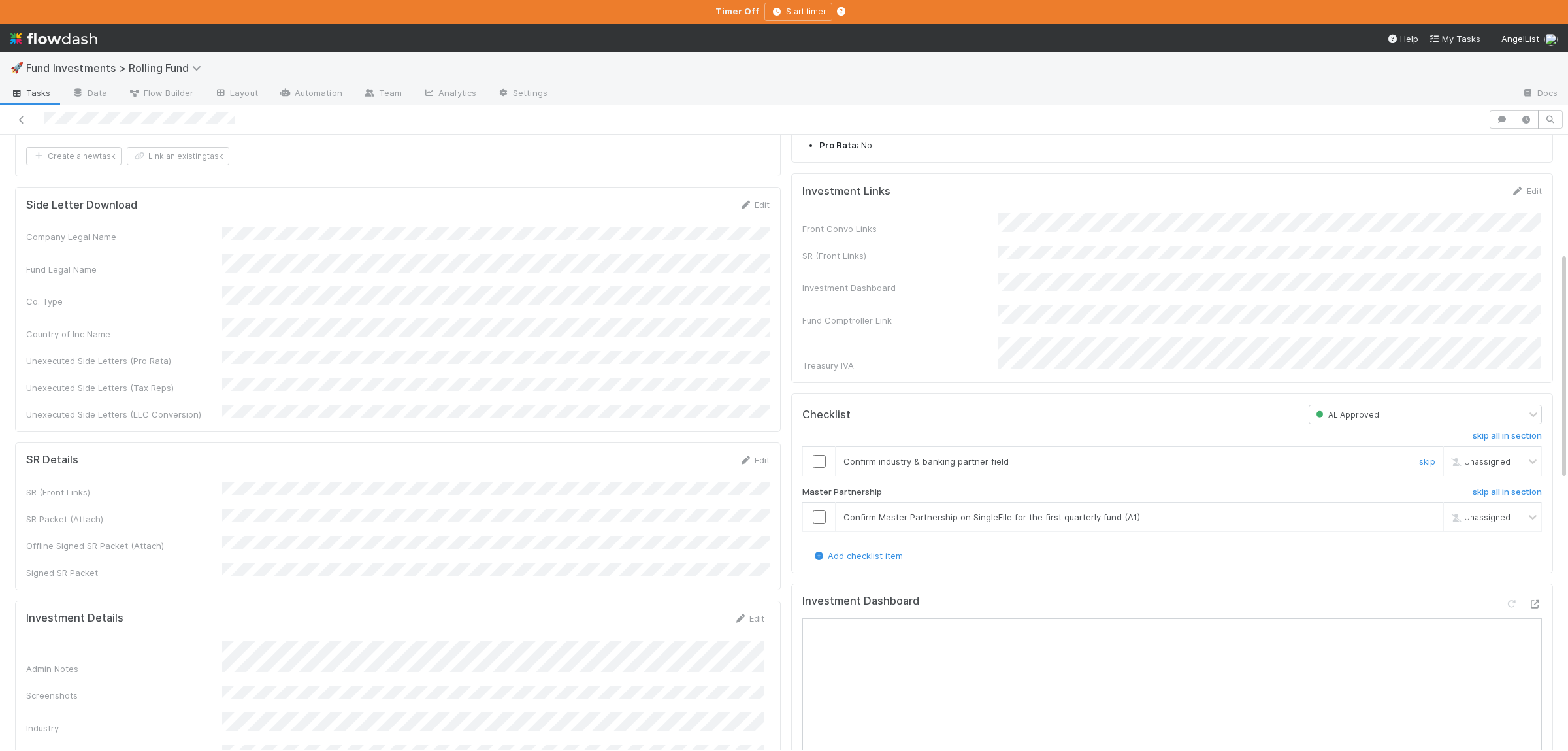
click at [817, 455] on input "checkbox" at bounding box center [819, 462] width 13 height 13
click at [820, 512] on input "checkbox" at bounding box center [819, 517] width 13 height 13
click at [816, 455] on div at bounding box center [819, 462] width 32 height 13
click at [819, 456] on input "checkbox" at bounding box center [819, 462] width 13 height 13
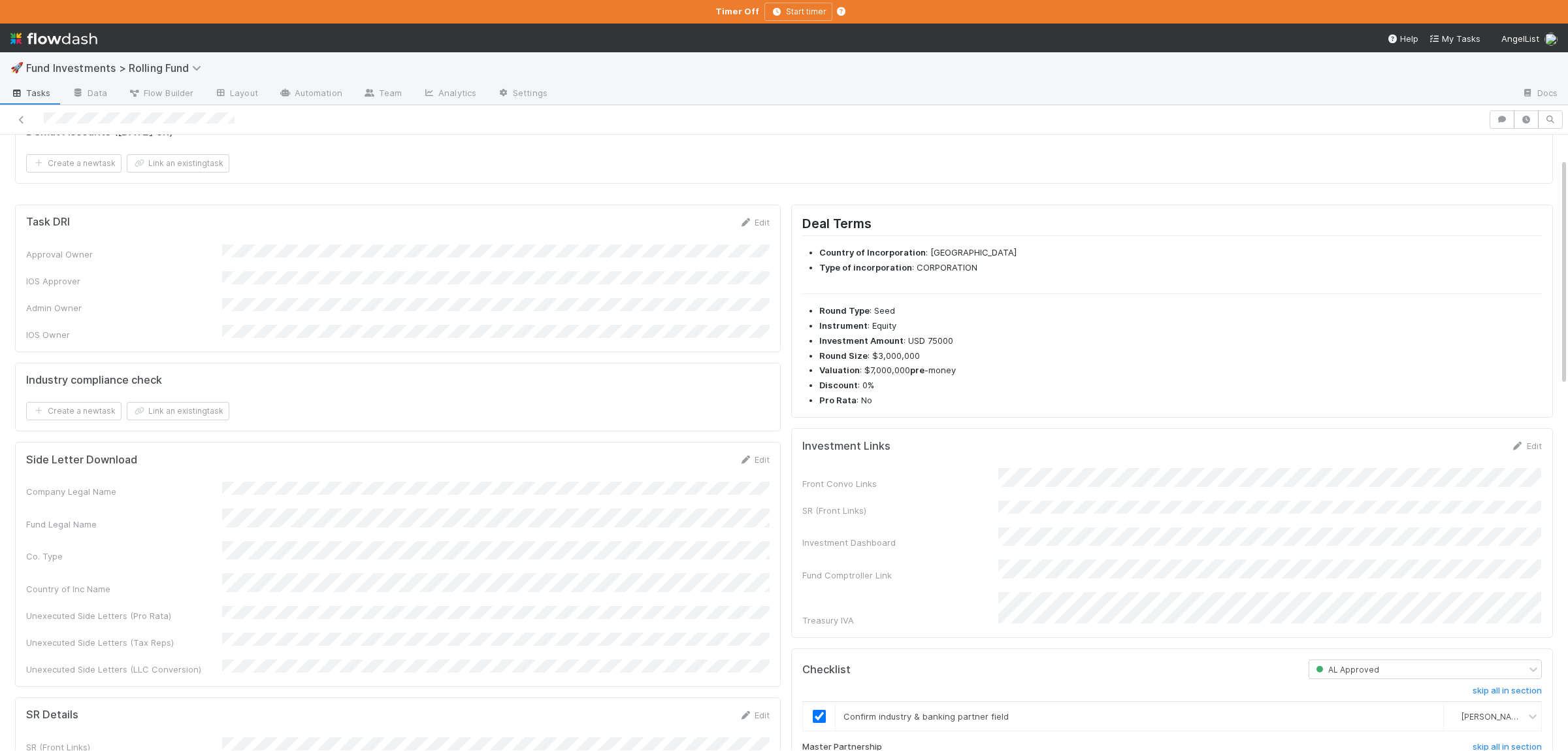
scroll to position [0, 0]
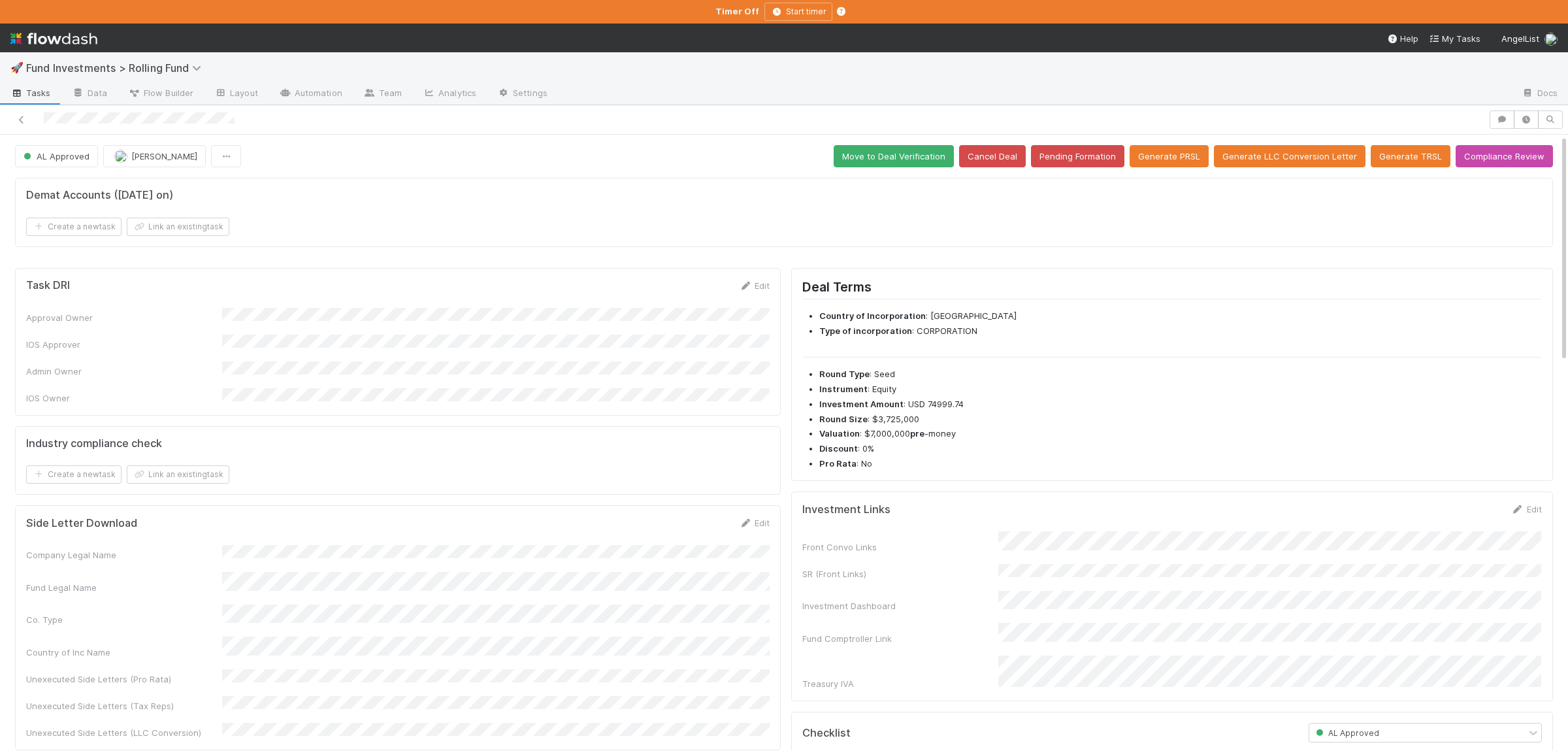
click at [1228, 566] on div "Front Convo Links SR (Front Links) Investment Dashboard Fund Comptroller Link T…" at bounding box center [1172, 611] width 739 height 159
click at [1193, 579] on div "Front Convo Links SR (Front Links) Investment Dashboard Fund Comptroller Link T…" at bounding box center [1172, 624] width 739 height 169
click at [1486, 518] on button "Save" at bounding box center [1472, 513] width 38 height 22
click at [907, 161] on button "Move to Deal Verification" at bounding box center [894, 156] width 120 height 22
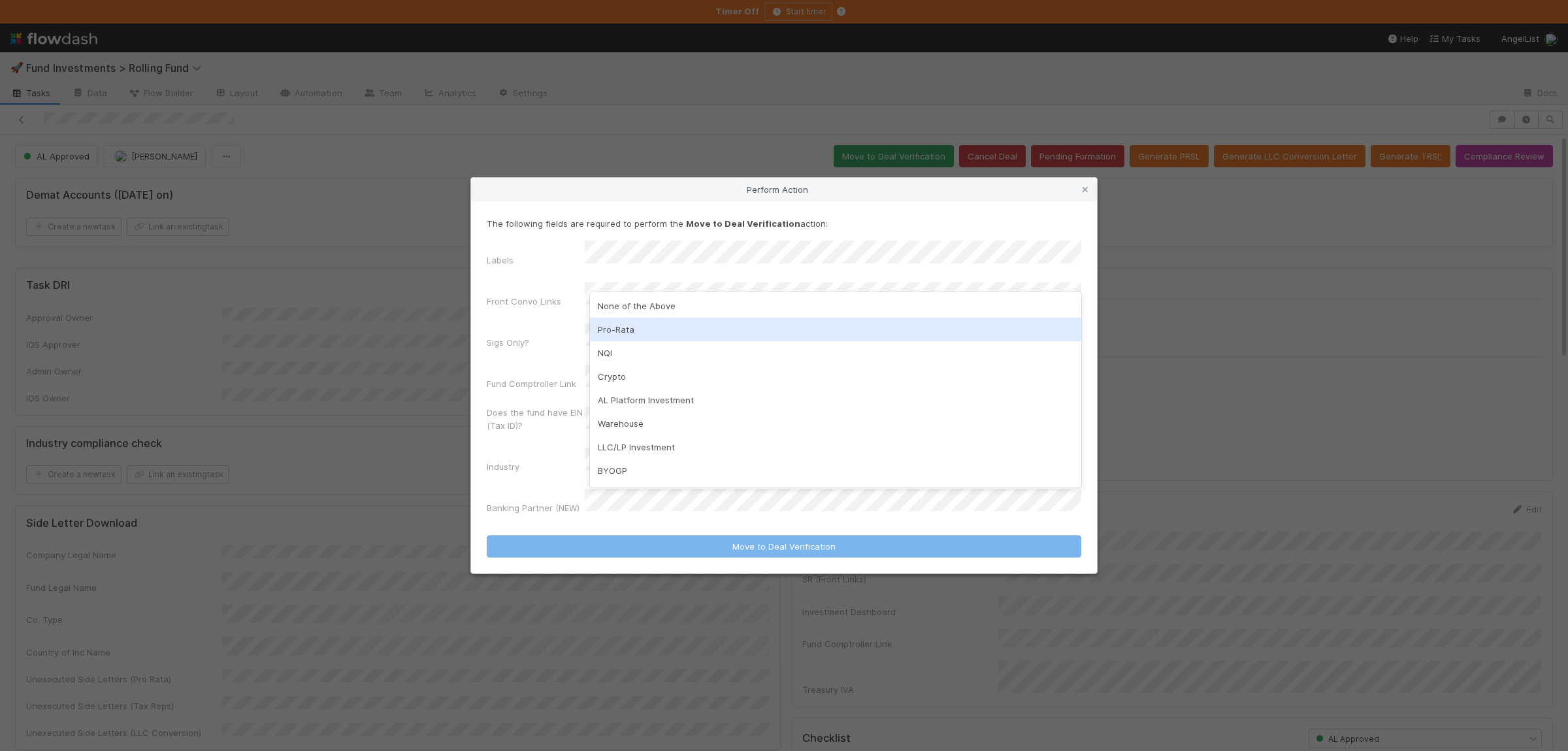
click at [647, 306] on div "None of the Above" at bounding box center [836, 305] width 491 height 23
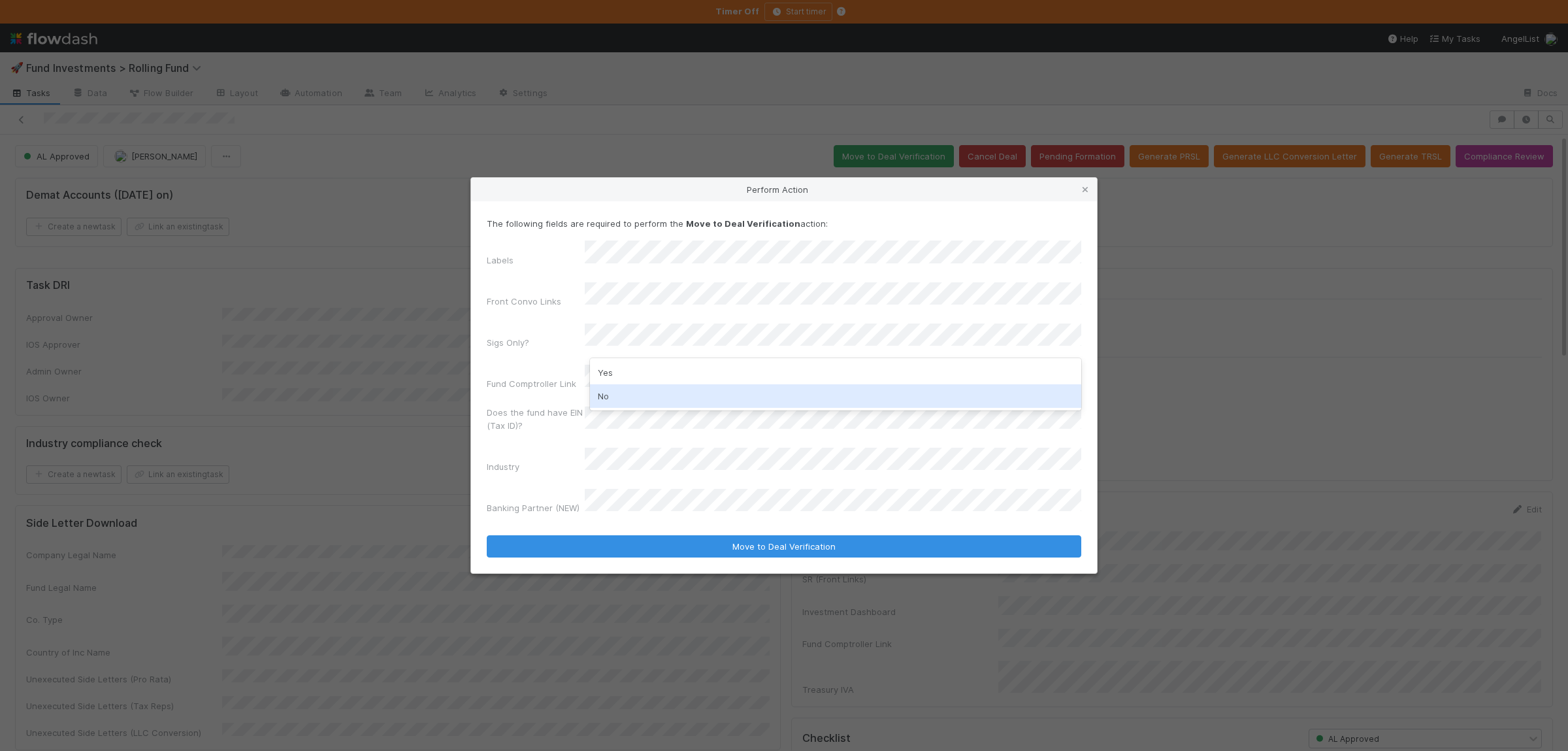
click at [628, 392] on div "No" at bounding box center [836, 396] width 491 height 23
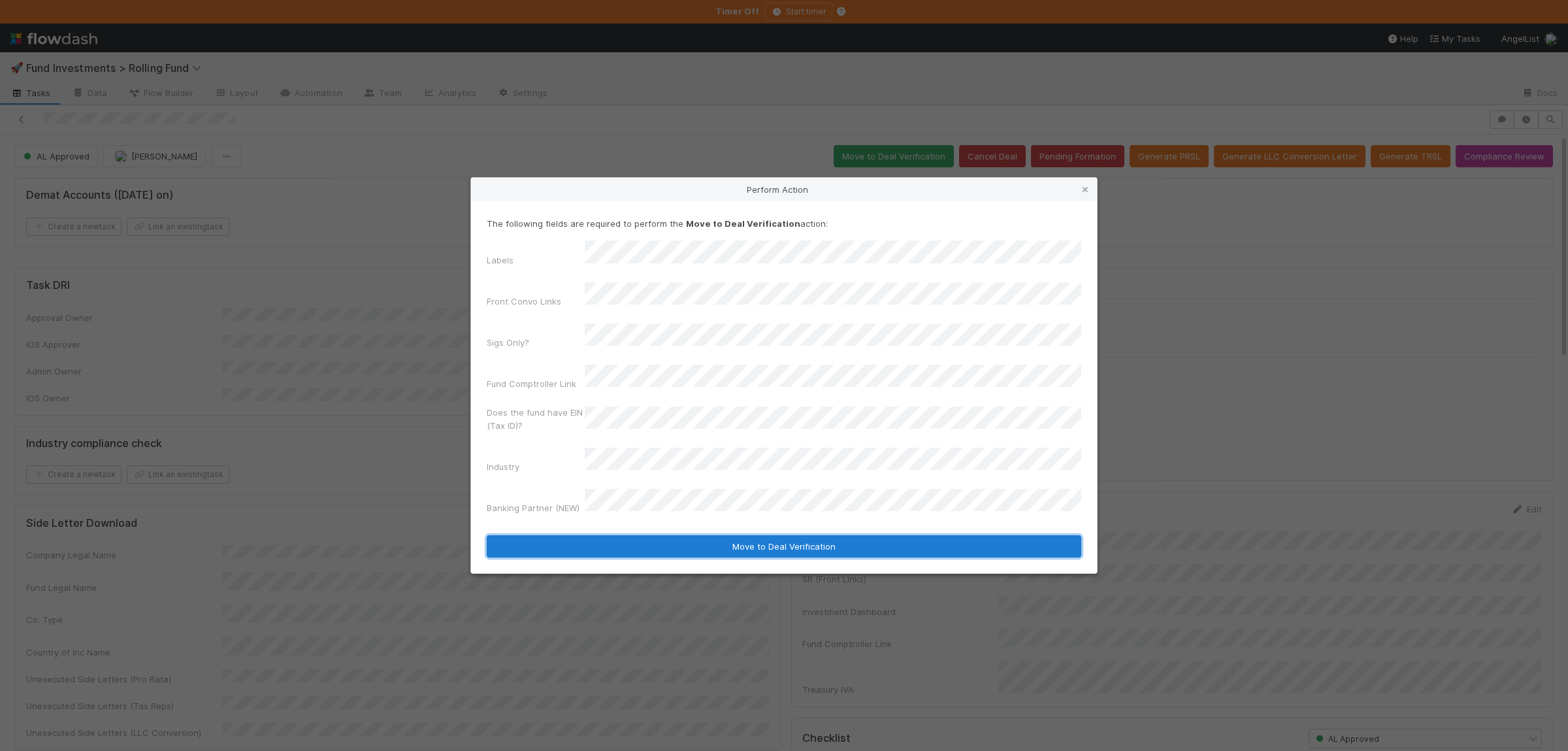
click at [670, 535] on button "Move to Deal Verification" at bounding box center [784, 546] width 594 height 22
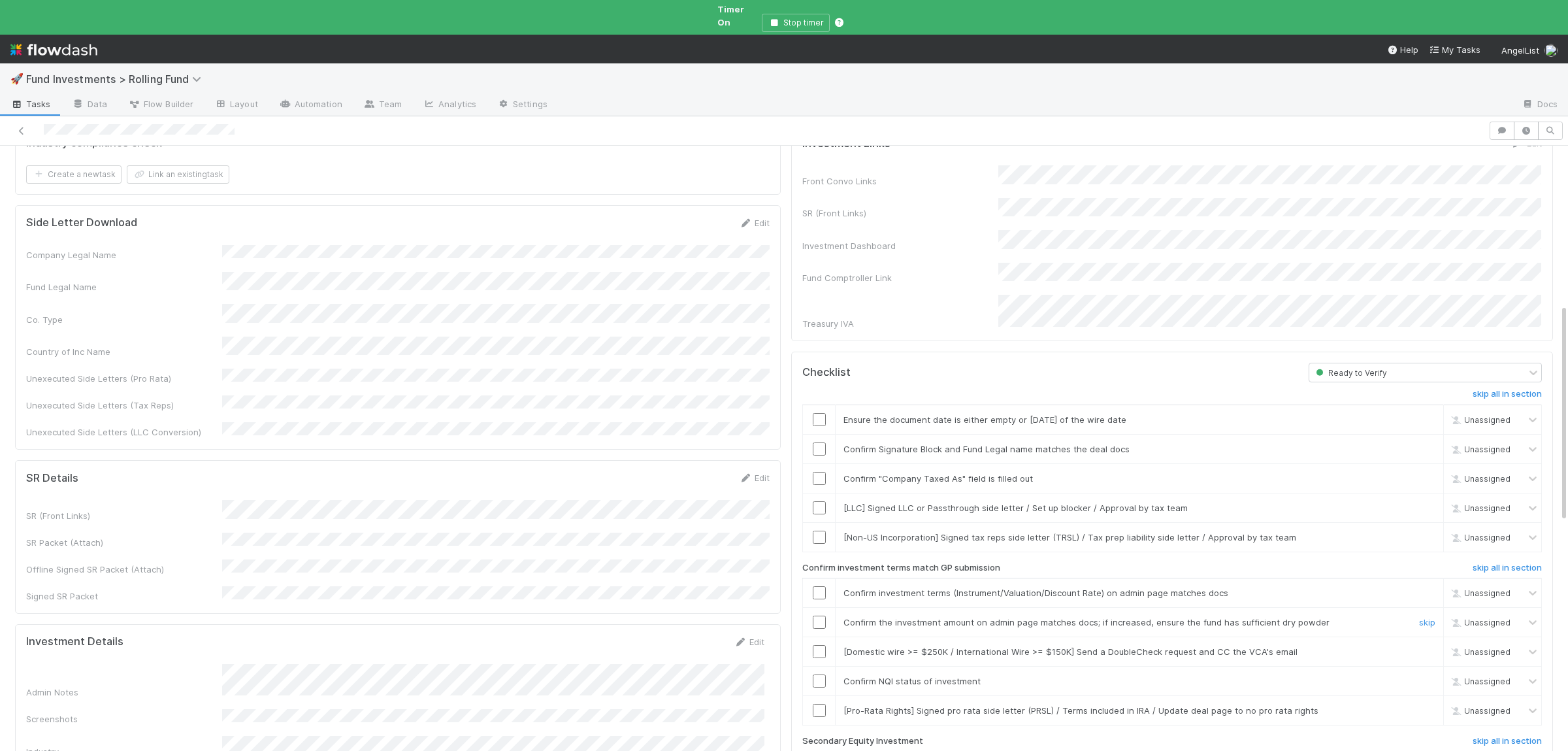
scroll to position [127, 0]
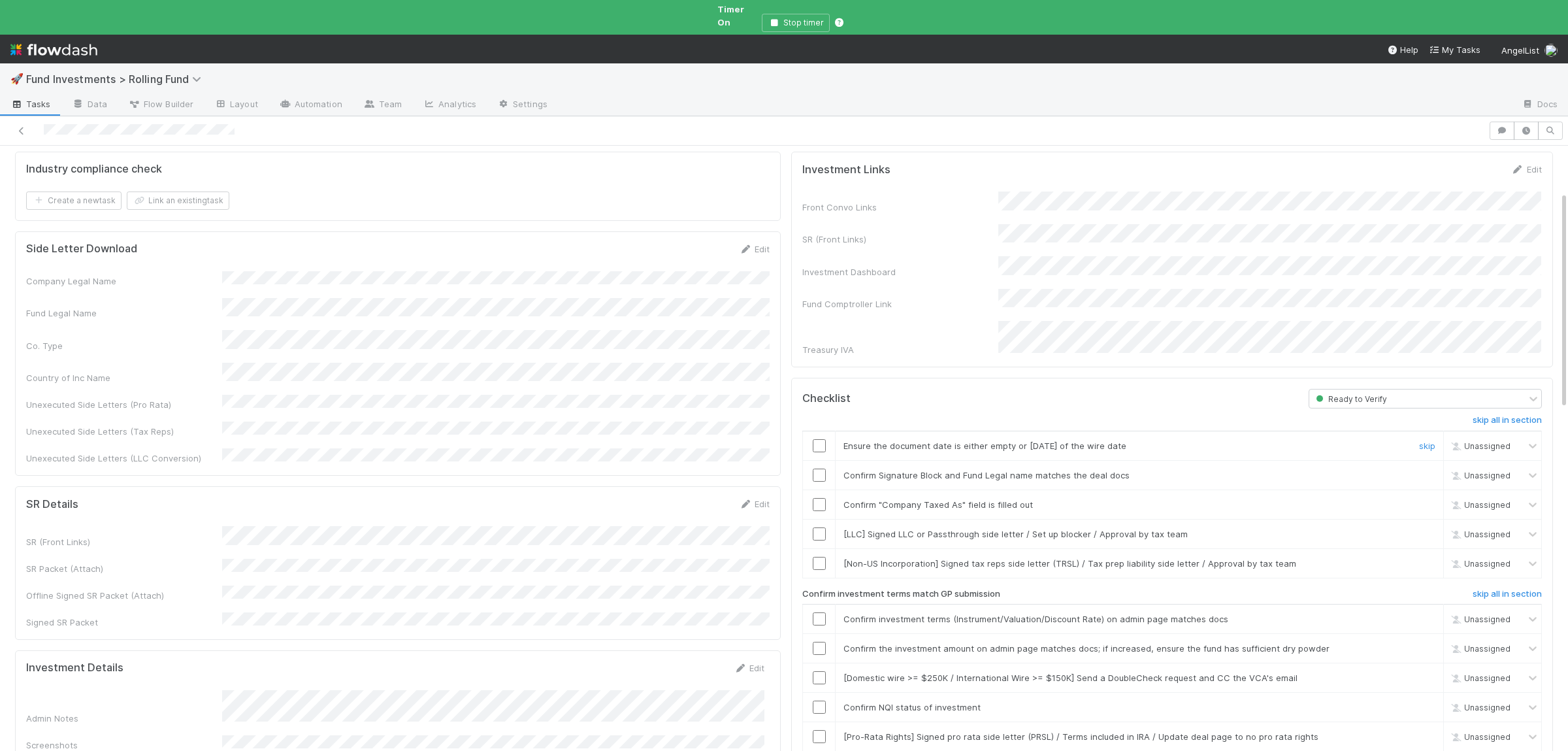
click at [816, 439] on input "checkbox" at bounding box center [819, 445] width 13 height 13
click at [826, 469] on div at bounding box center [819, 475] width 32 height 13
click at [820, 460] on td at bounding box center [819, 475] width 33 height 30
click at [822, 498] on input "checkbox" at bounding box center [819, 504] width 13 height 13
click at [812, 469] on div at bounding box center [819, 475] width 32 height 13
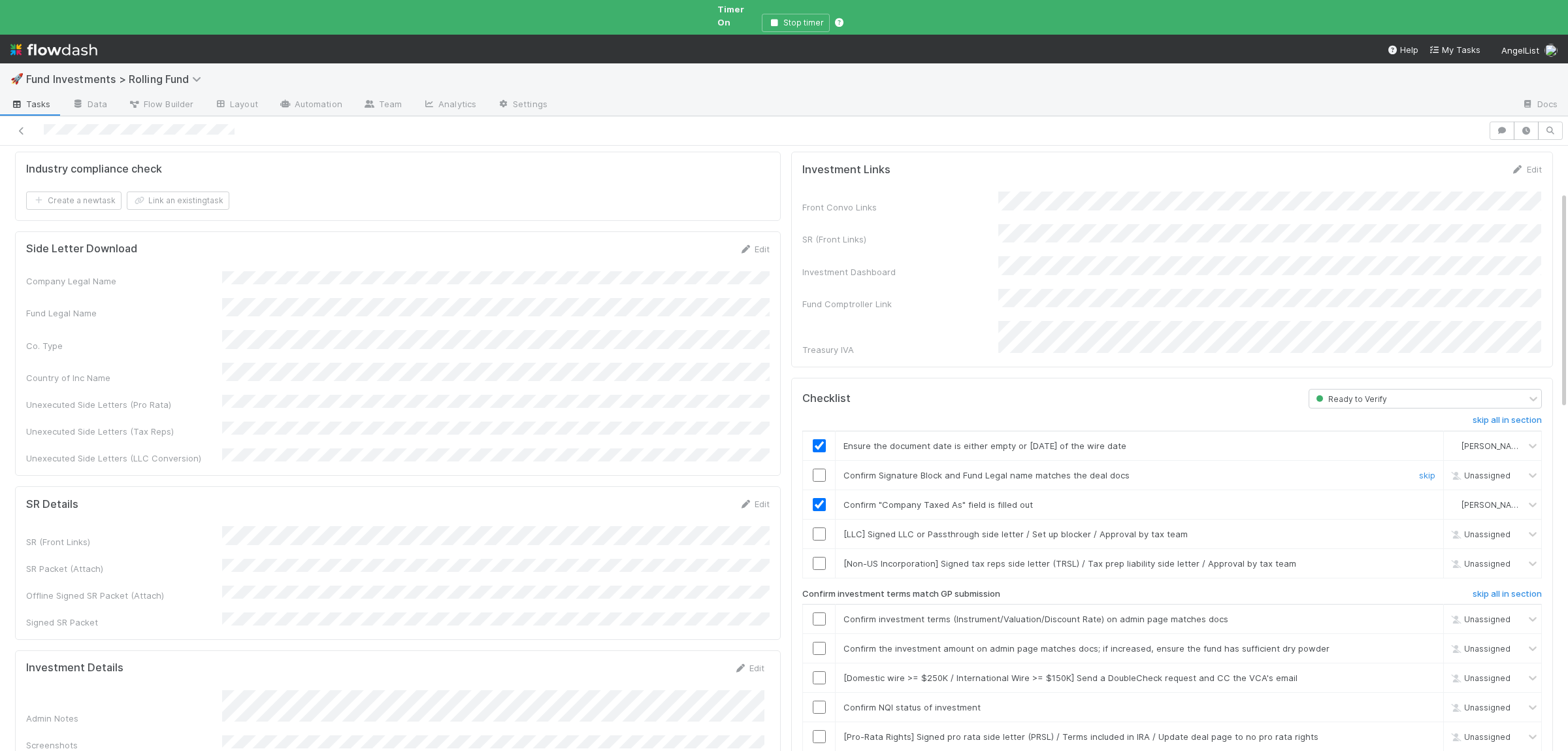
click at [817, 469] on input "checkbox" at bounding box center [819, 475] width 13 height 13
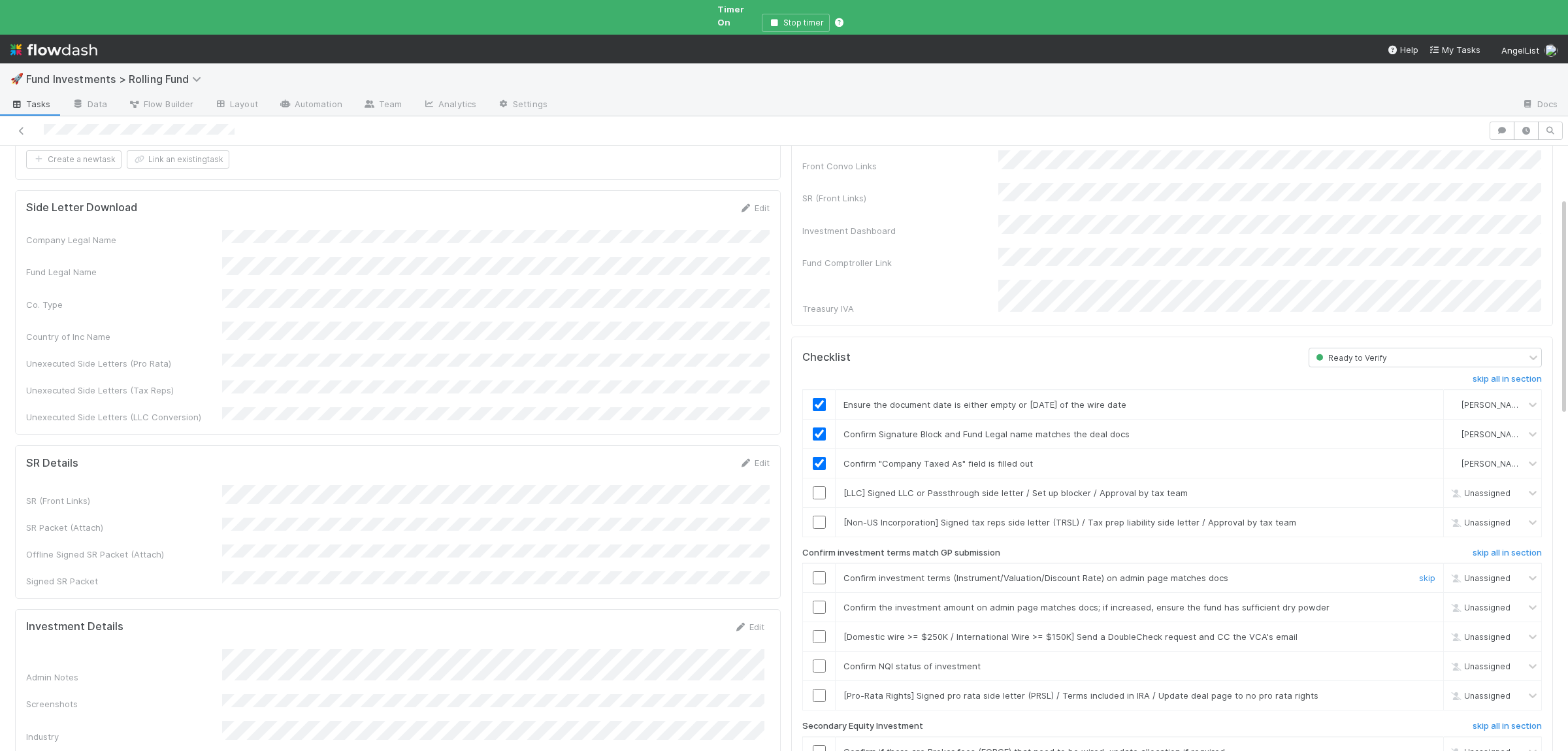
scroll to position [191, 0]
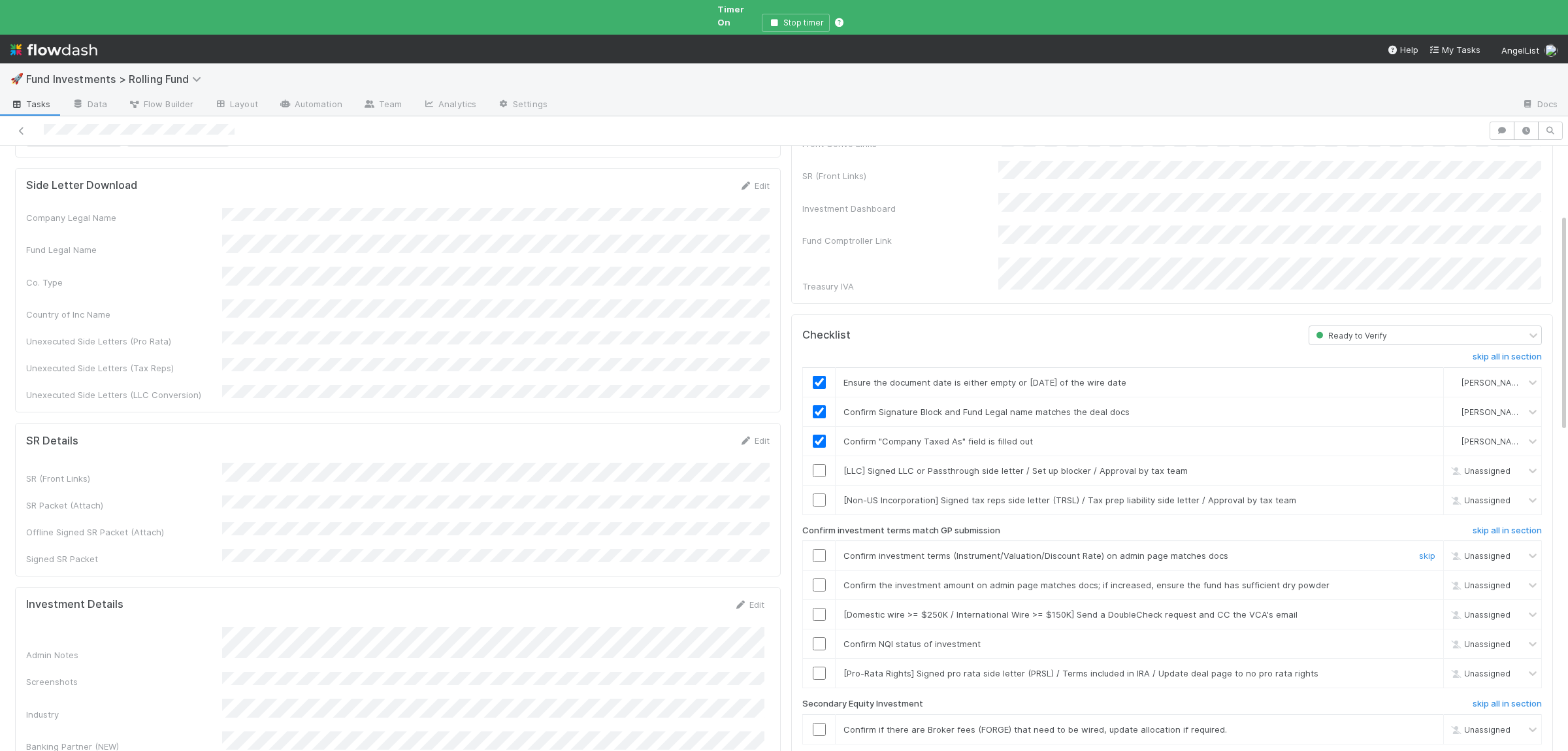
click at [824, 549] on input "checkbox" at bounding box center [819, 555] width 13 height 13
click at [820, 571] on td at bounding box center [819, 585] width 33 height 30
click at [822, 578] on input "checkbox" at bounding box center [819, 585] width 13 height 13
click at [824, 637] on input "checkbox" at bounding box center [819, 643] width 13 height 13
click at [819, 578] on input "checkbox" at bounding box center [819, 585] width 13 height 13
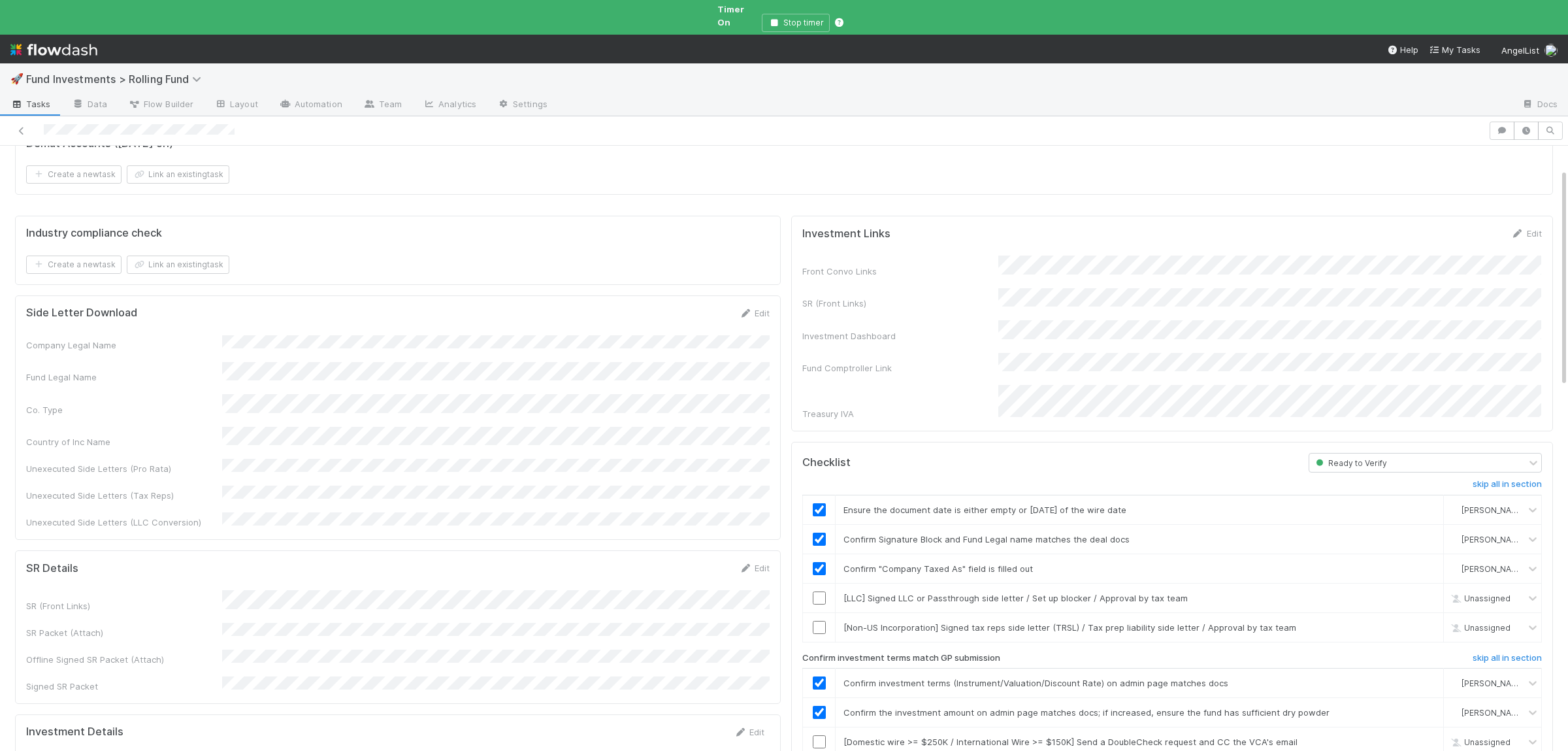
scroll to position [0, 0]
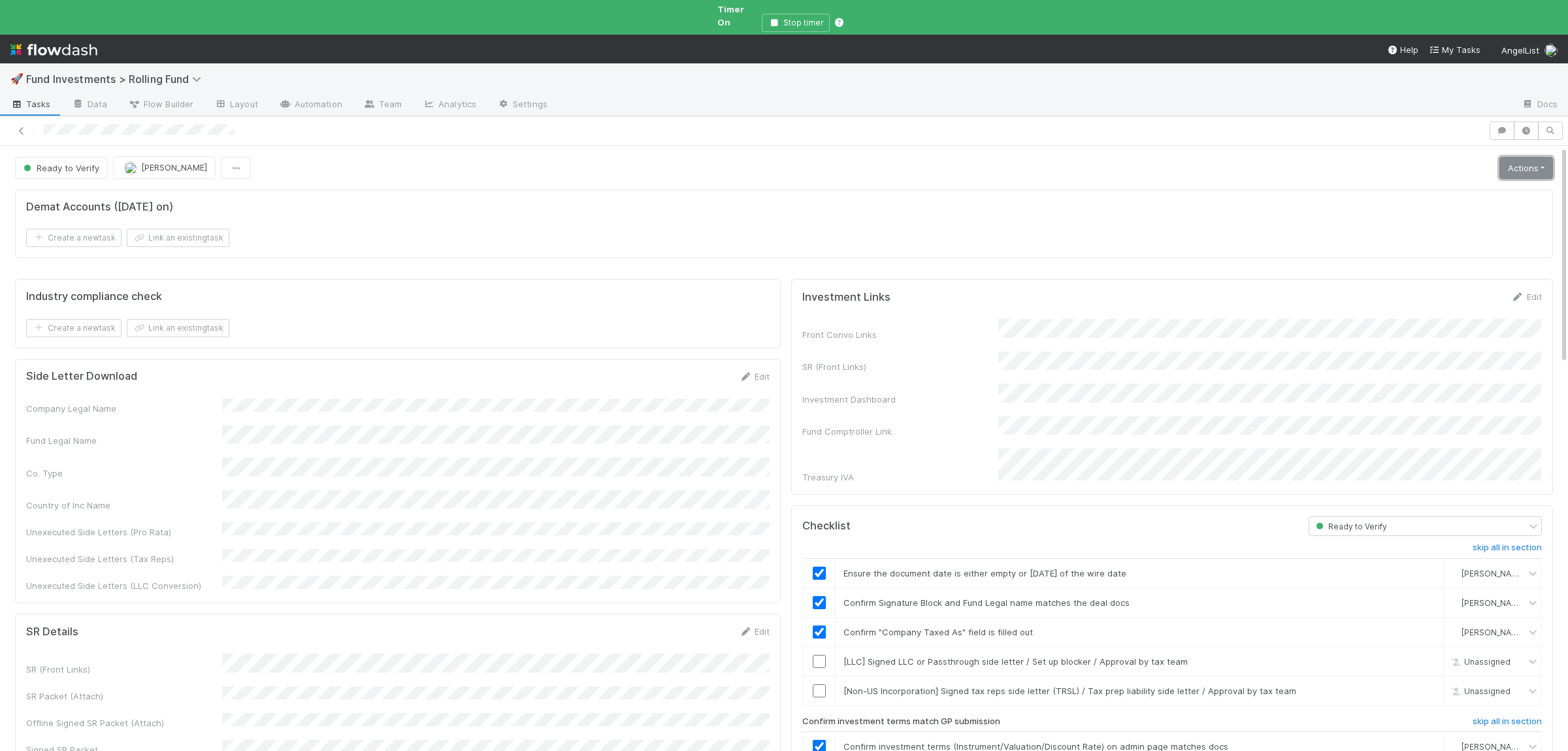
click at [1538, 166] on link "Actions" at bounding box center [1526, 168] width 54 height 22
click at [1470, 186] on button "Move to Ready to Sign" at bounding box center [1468, 195] width 177 height 18
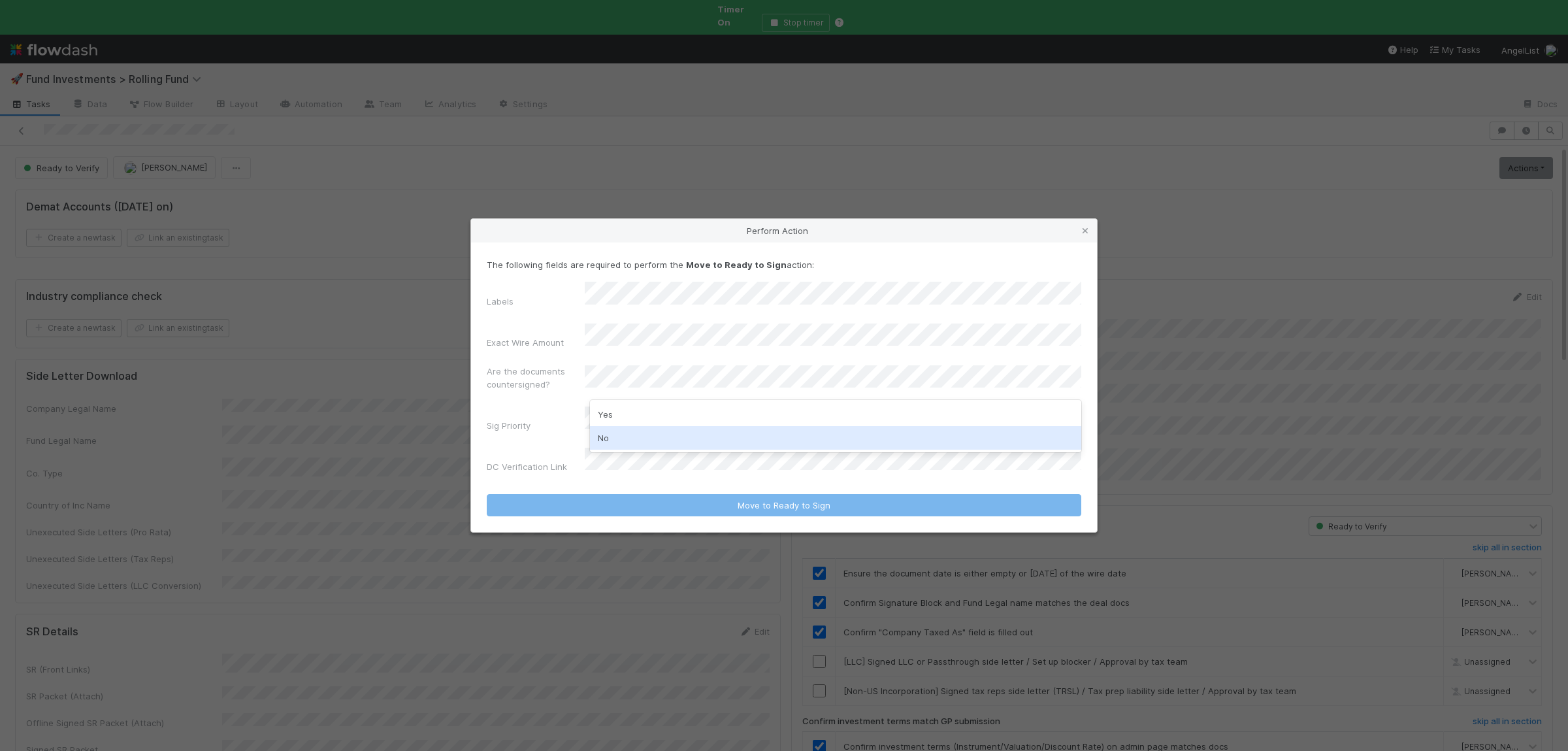
click at [627, 437] on div "No" at bounding box center [836, 437] width 491 height 23
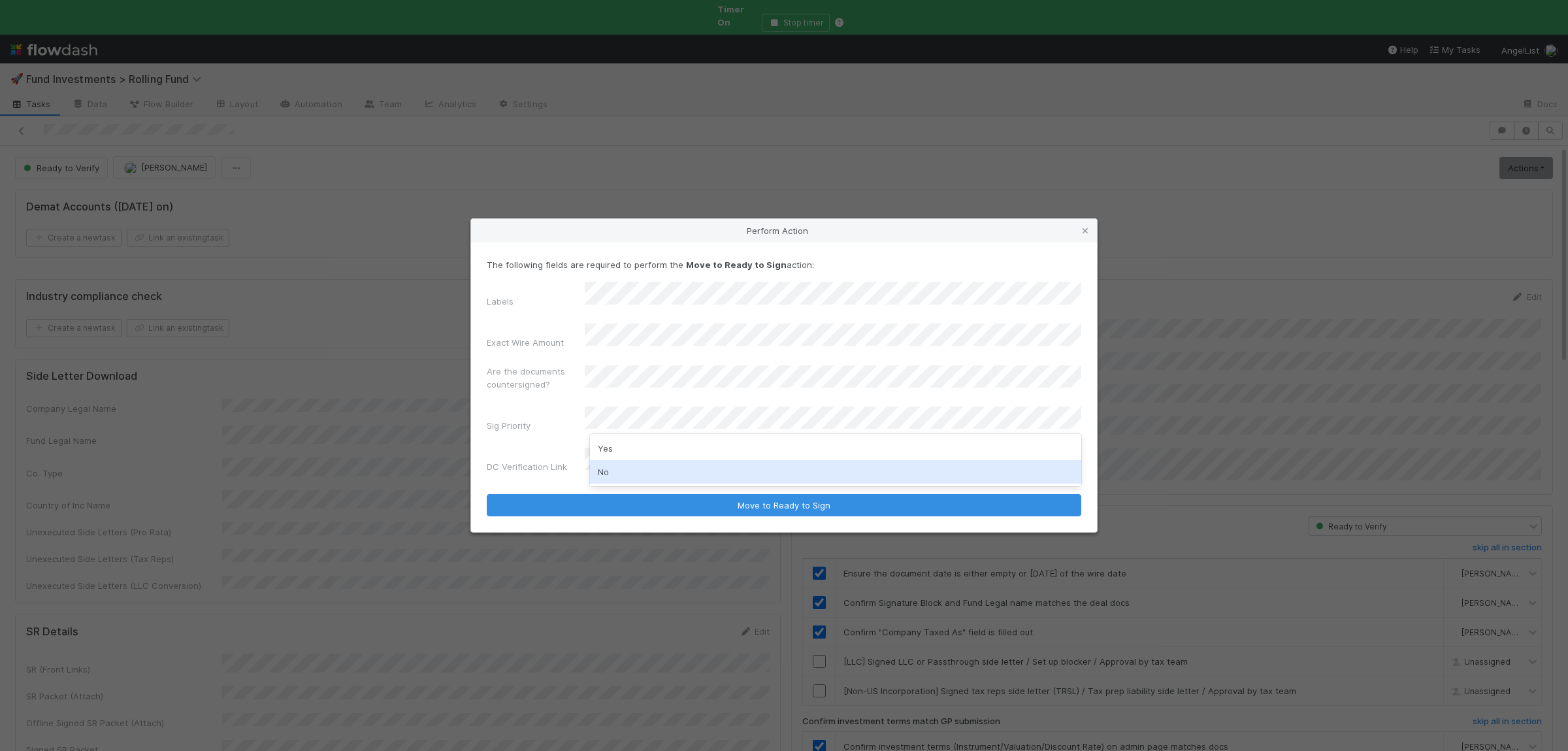
click at [607, 477] on div "No" at bounding box center [836, 471] width 491 height 23
click at [487, 494] on button "Move to Ready to Sign" at bounding box center [784, 505] width 594 height 22
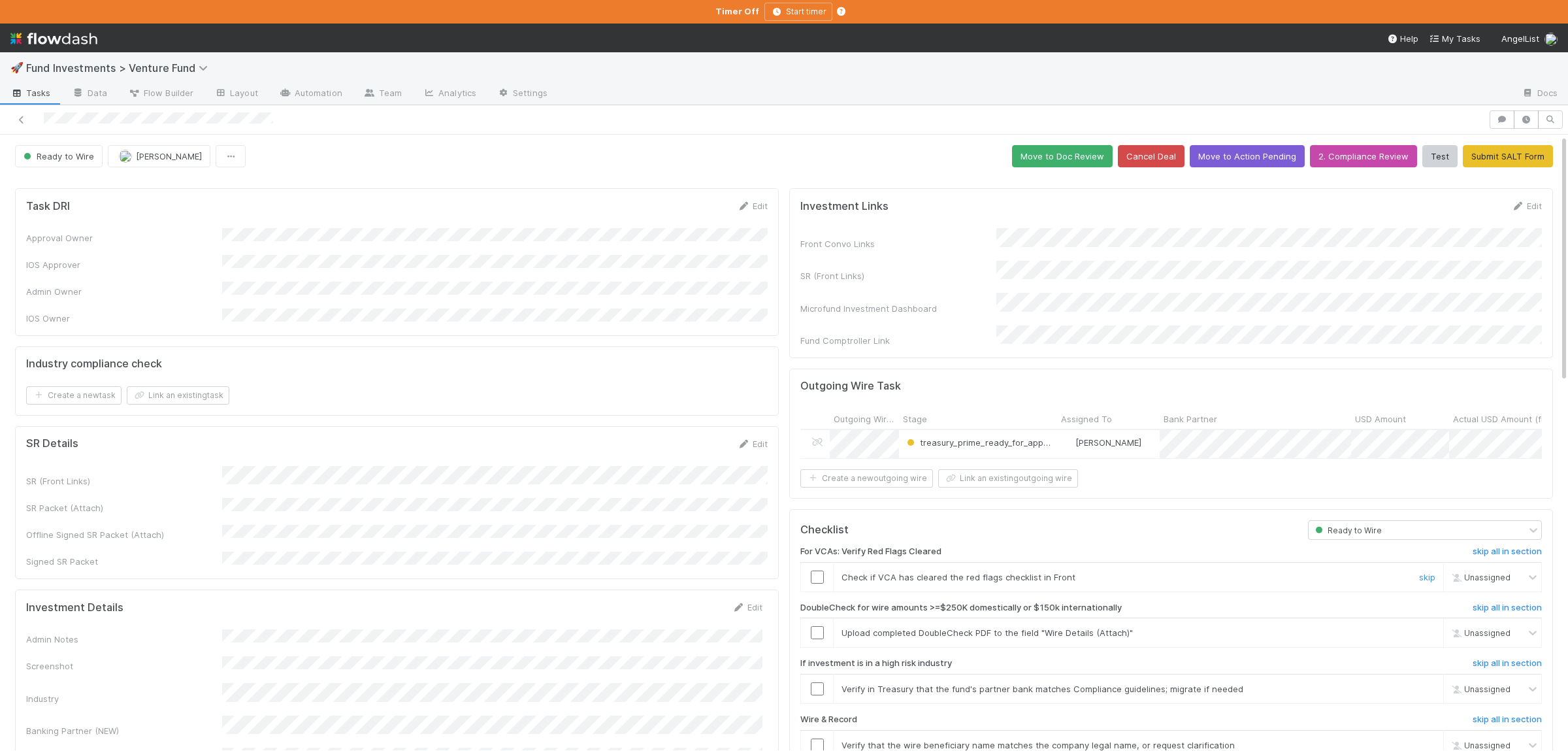
click at [820, 572] on input "checkbox" at bounding box center [817, 577] width 13 height 13
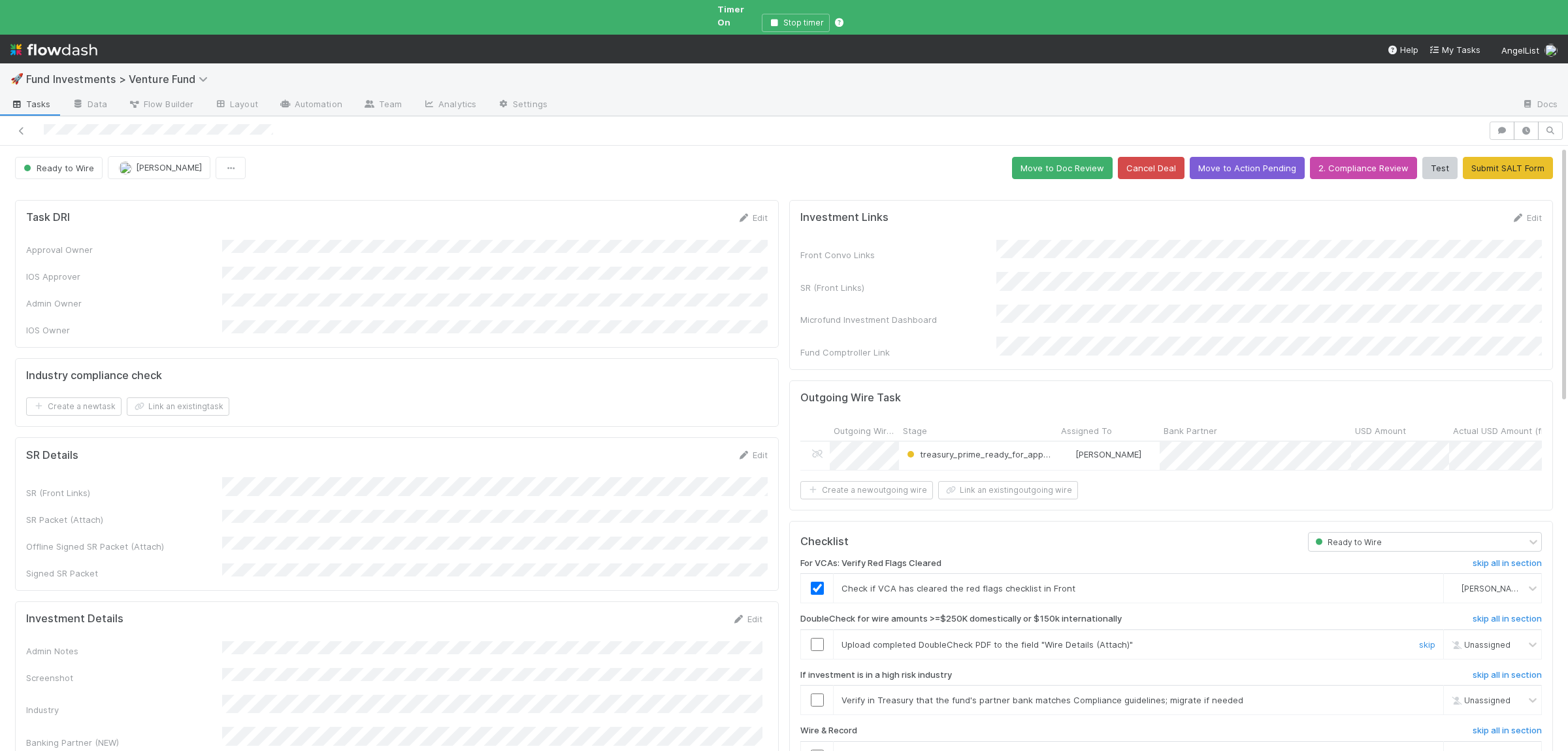
click at [1434, 629] on td "Upload completed DoubleCheck PDF to the field "Wire Details (Attach)" skip" at bounding box center [1138, 644] width 610 height 30
click at [1433, 639] on link "skip" at bounding box center [1426, 644] width 16 height 11
click at [1432, 694] on link "skip" at bounding box center [1426, 699] width 16 height 11
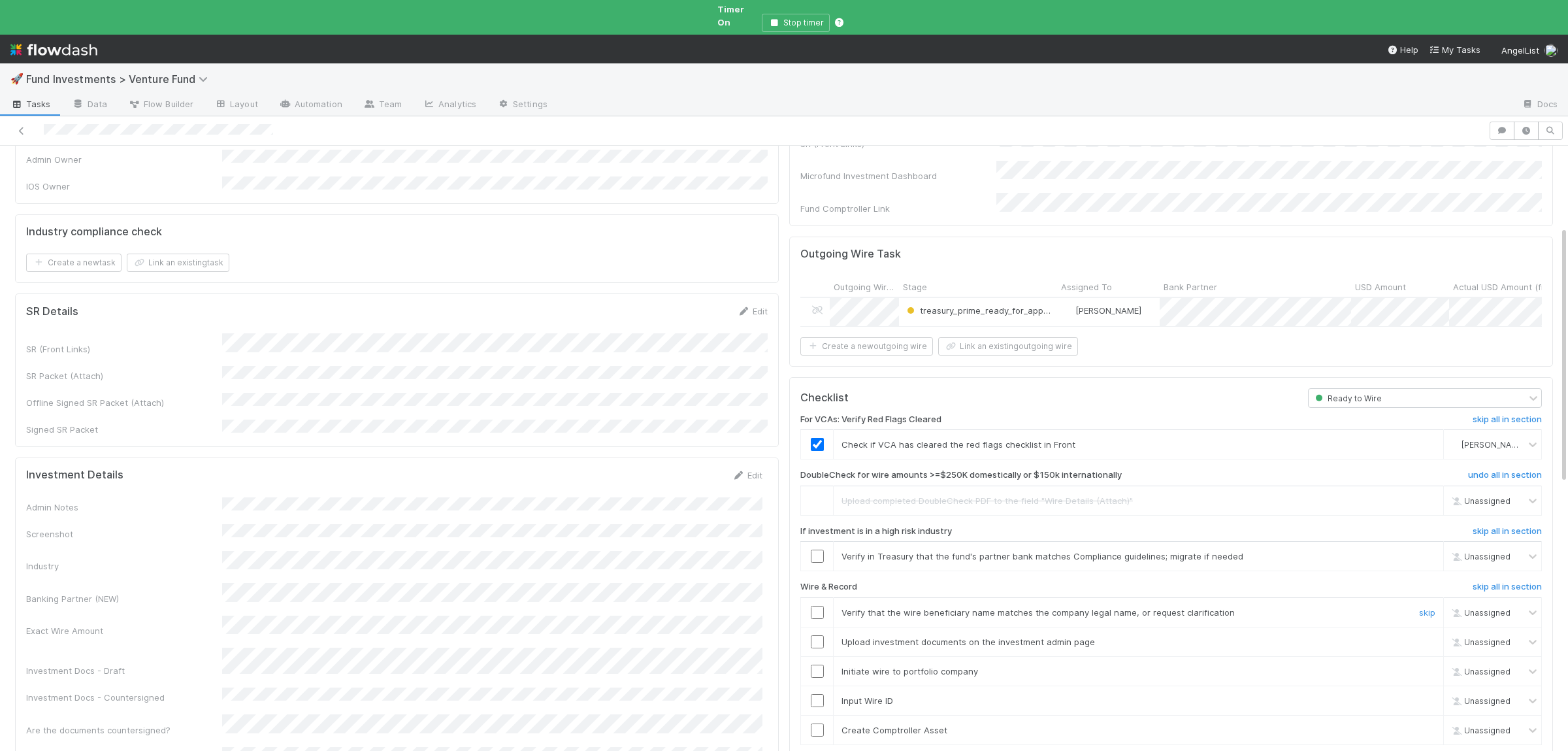
scroll to position [191, 0]
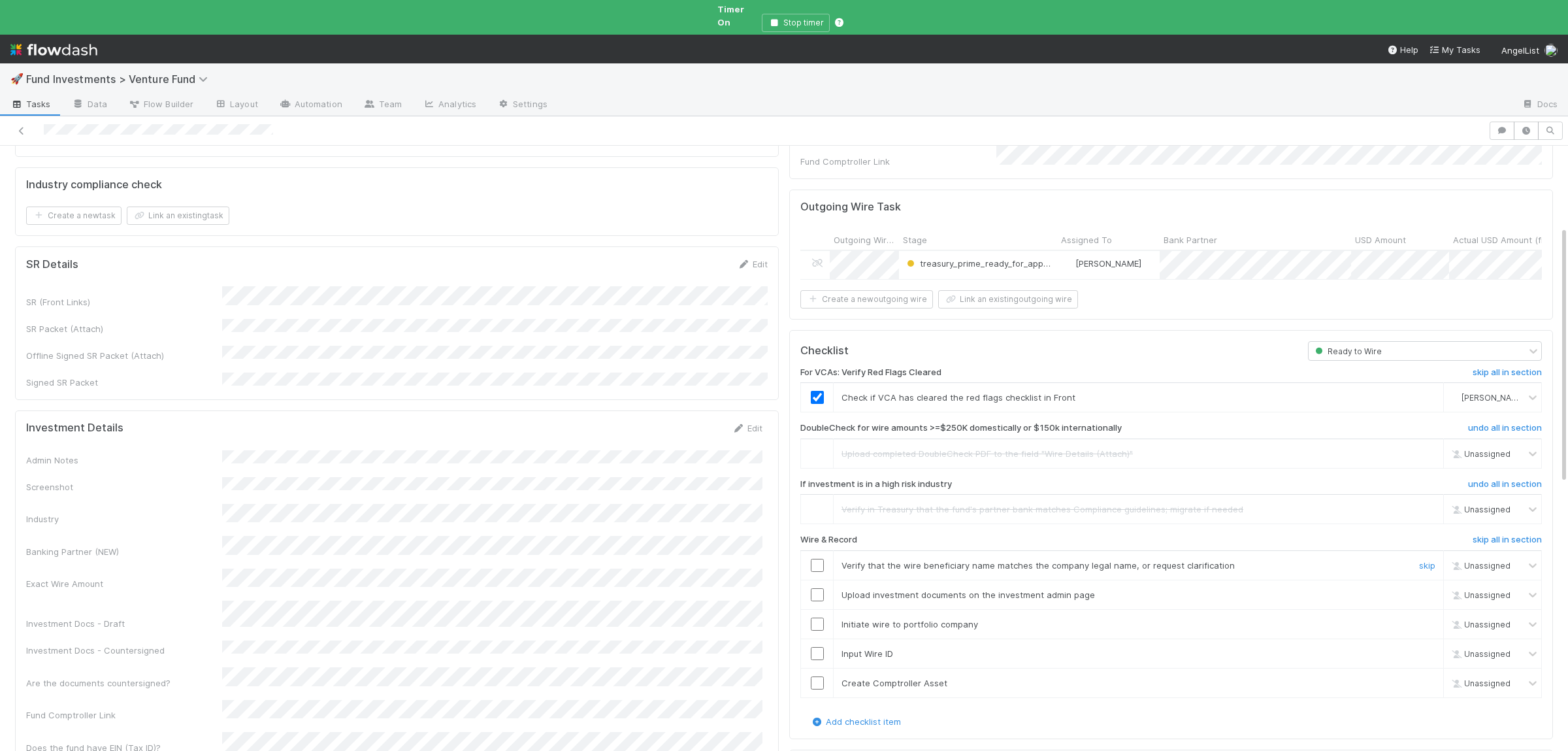
click at [817, 558] on input "checkbox" at bounding box center [817, 565] width 13 height 13
click at [820, 588] on input "checkbox" at bounding box center [817, 595] width 13 height 13
click at [813, 617] on input "checkbox" at bounding box center [817, 624] width 13 height 13
click at [817, 647] on input "checkbox" at bounding box center [817, 653] width 13 height 13
click at [819, 668] on td at bounding box center [817, 683] width 33 height 30
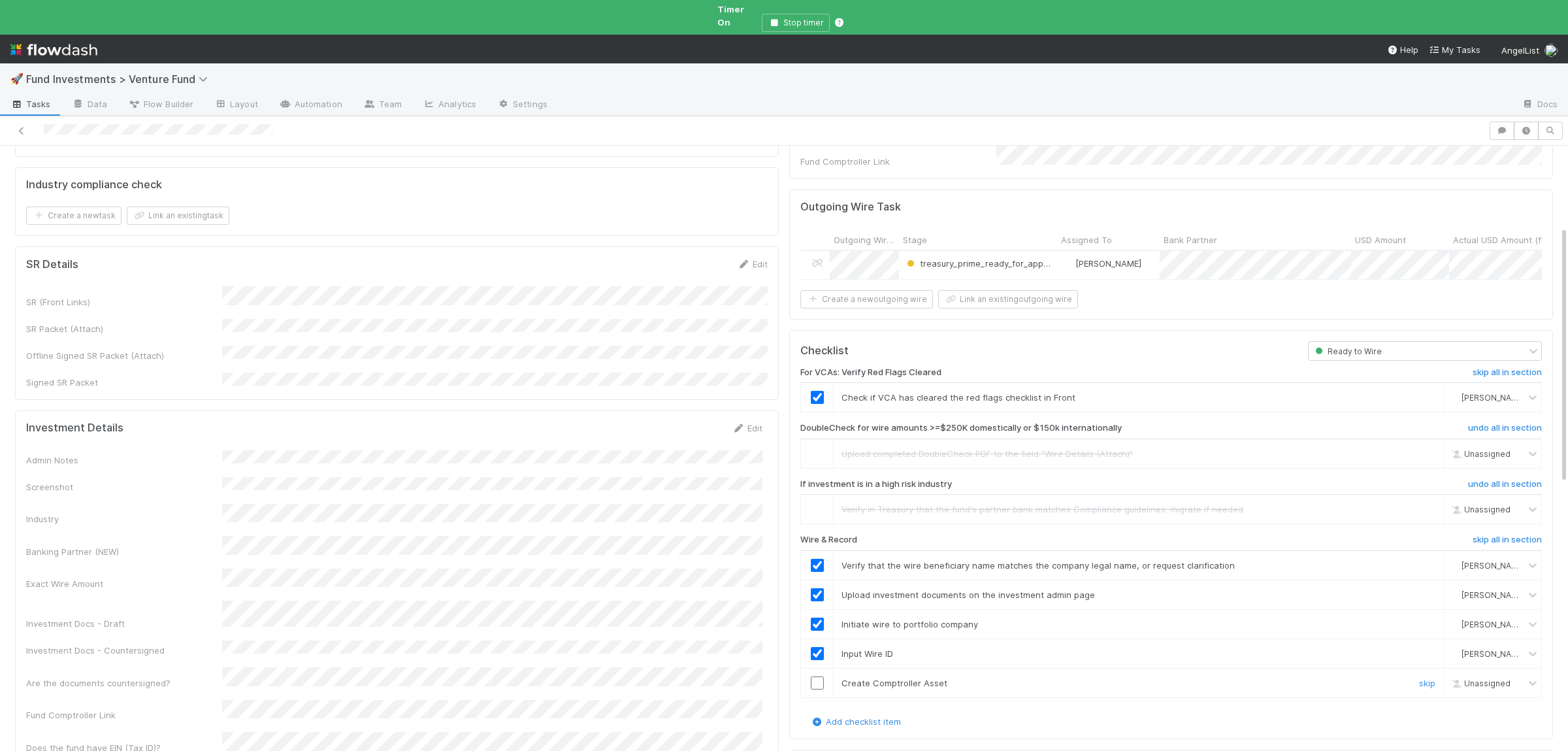
click at [817, 668] on td at bounding box center [817, 683] width 33 height 30
click at [819, 676] on input "checkbox" at bounding box center [817, 682] width 13 height 13
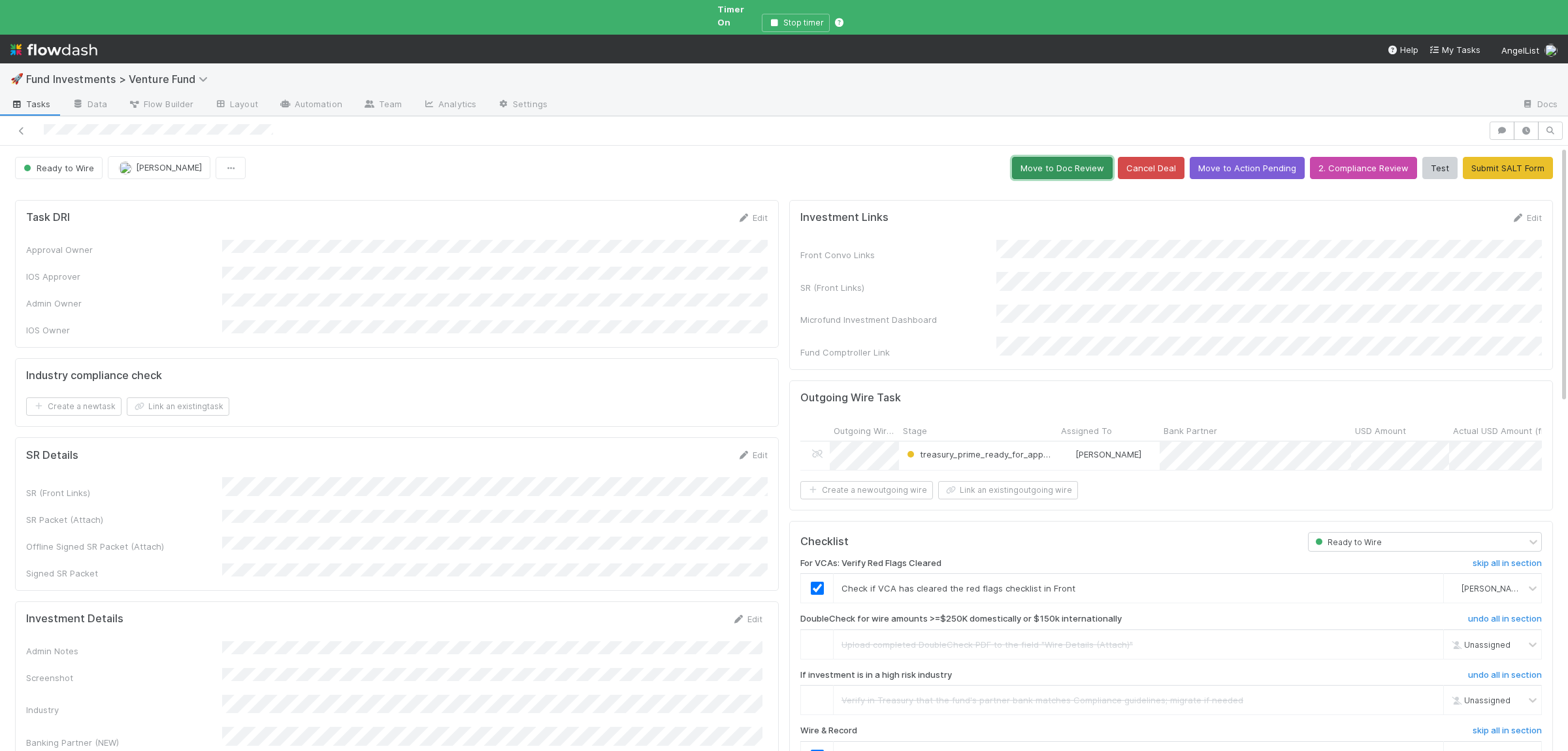
click at [1081, 157] on button "Move to Doc Review" at bounding box center [1062, 168] width 100 height 22
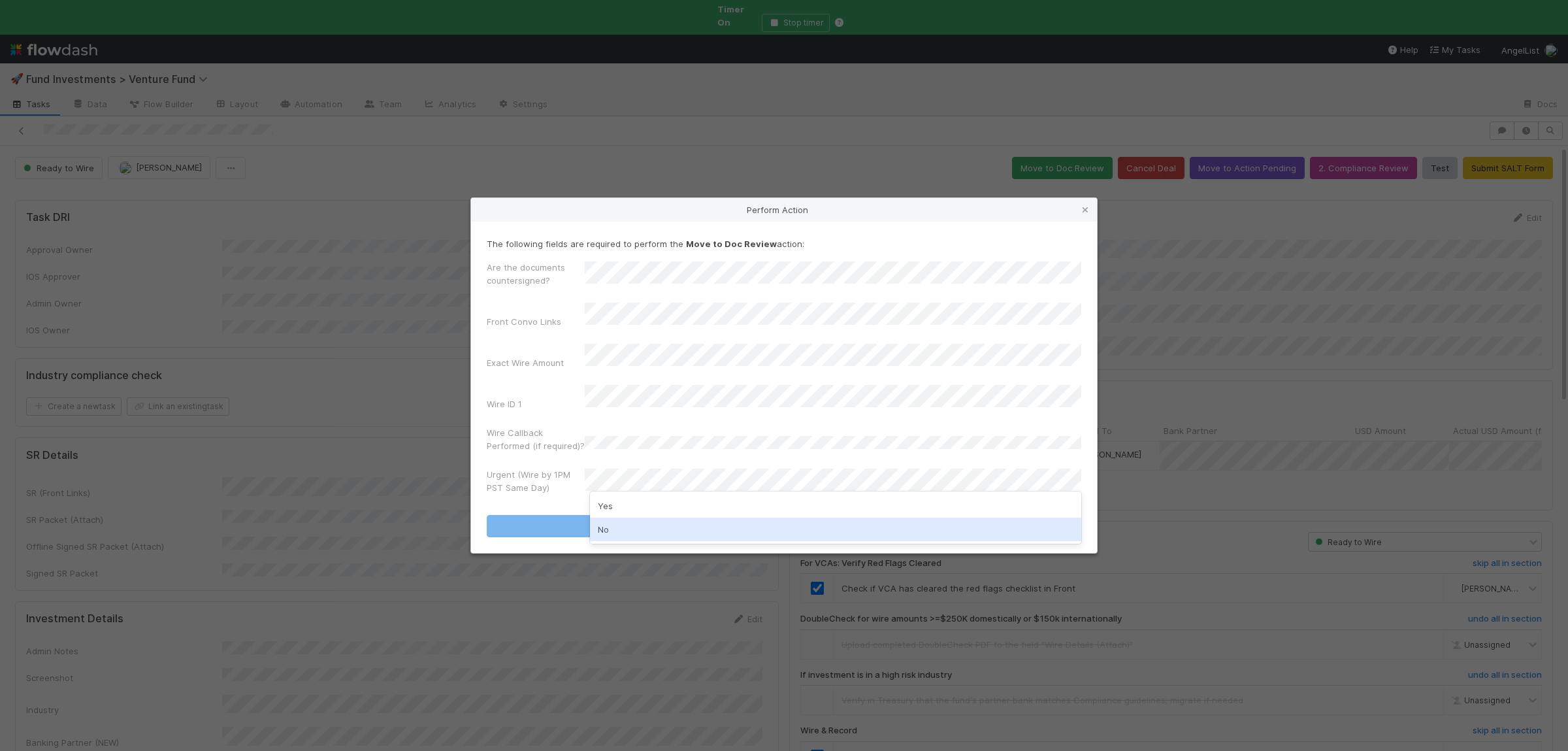
click at [636, 523] on div "No" at bounding box center [836, 529] width 491 height 23
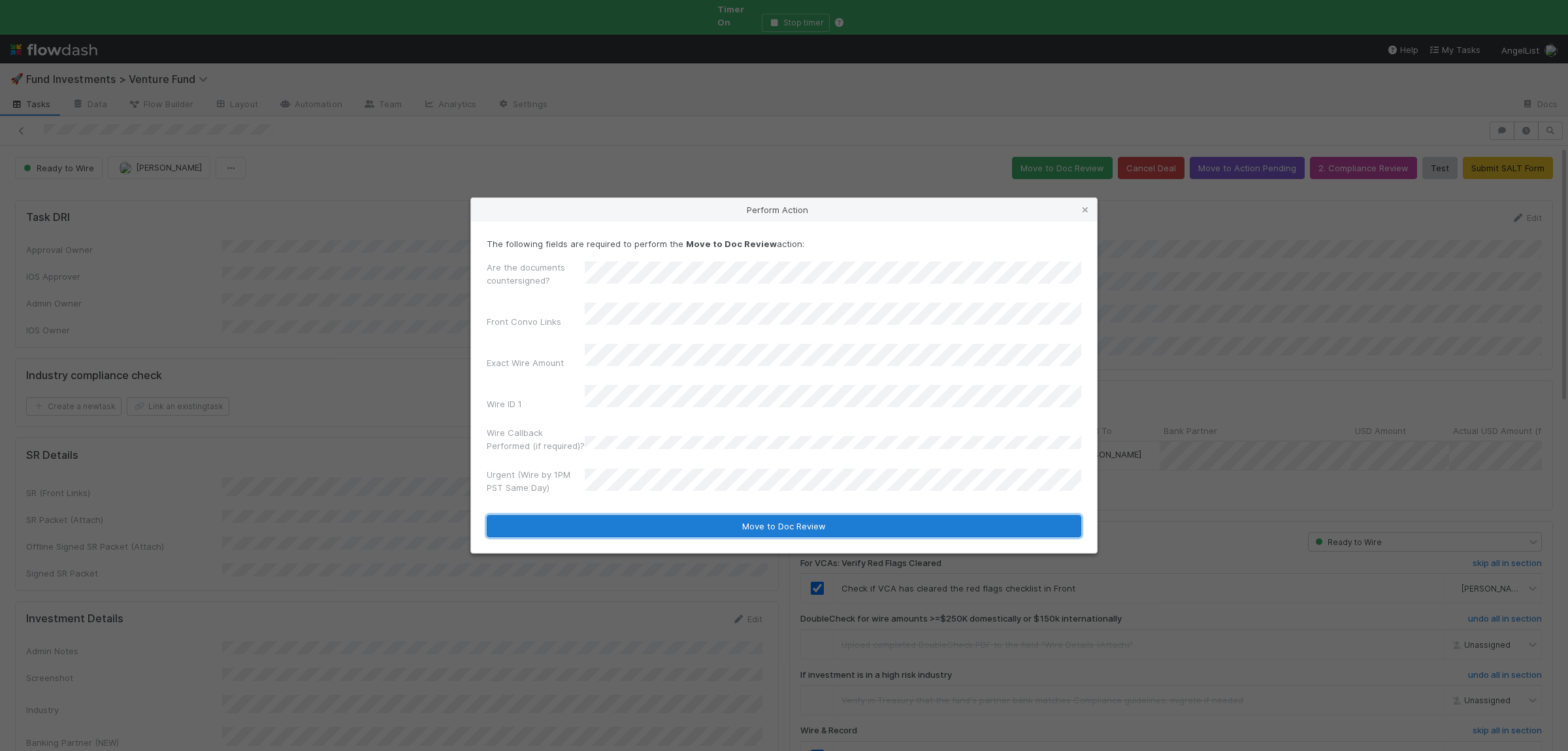
click at [637, 517] on button "Move to Doc Review" at bounding box center [784, 525] width 594 height 22
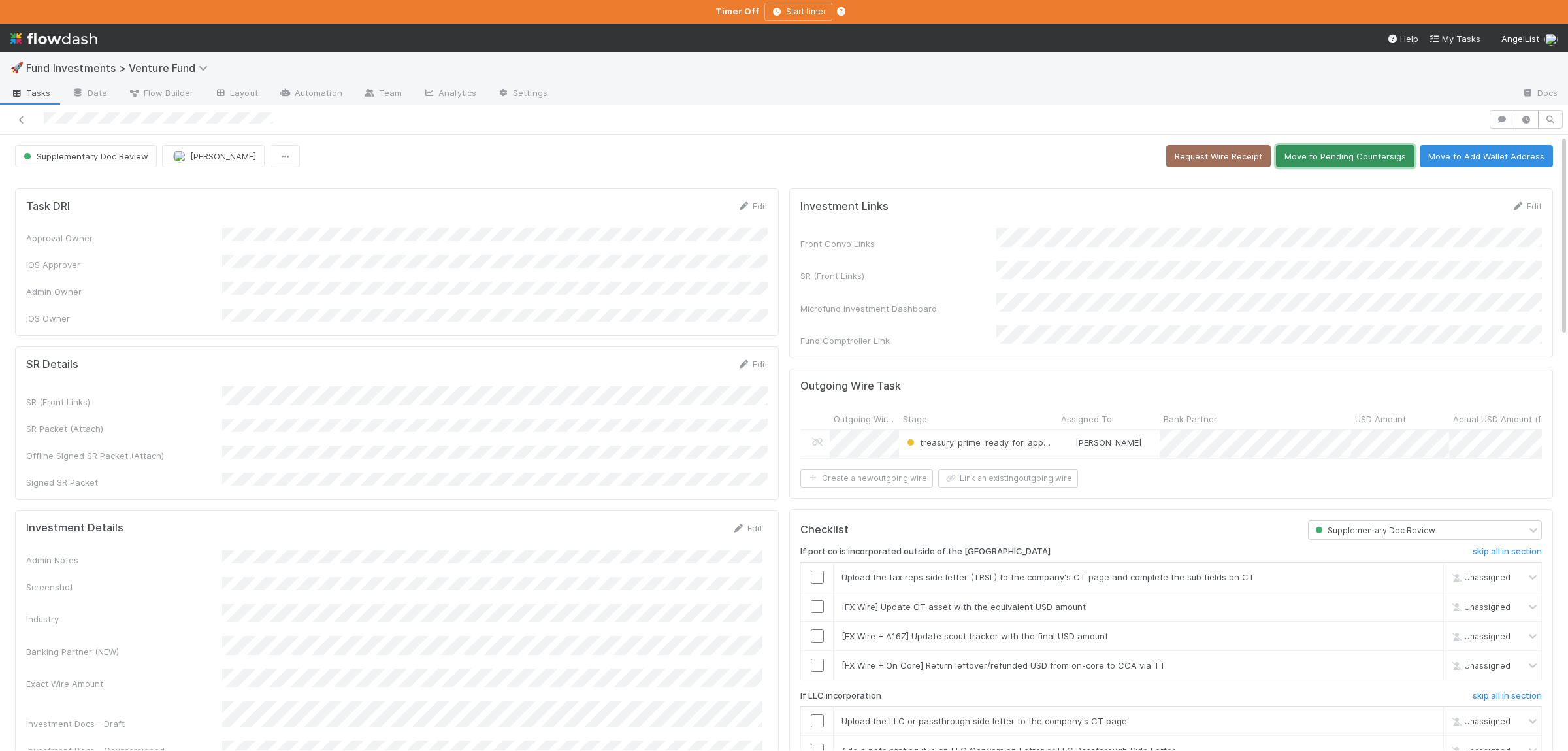
click at [1368, 162] on button "Move to Pending Countersigs" at bounding box center [1345, 156] width 139 height 22
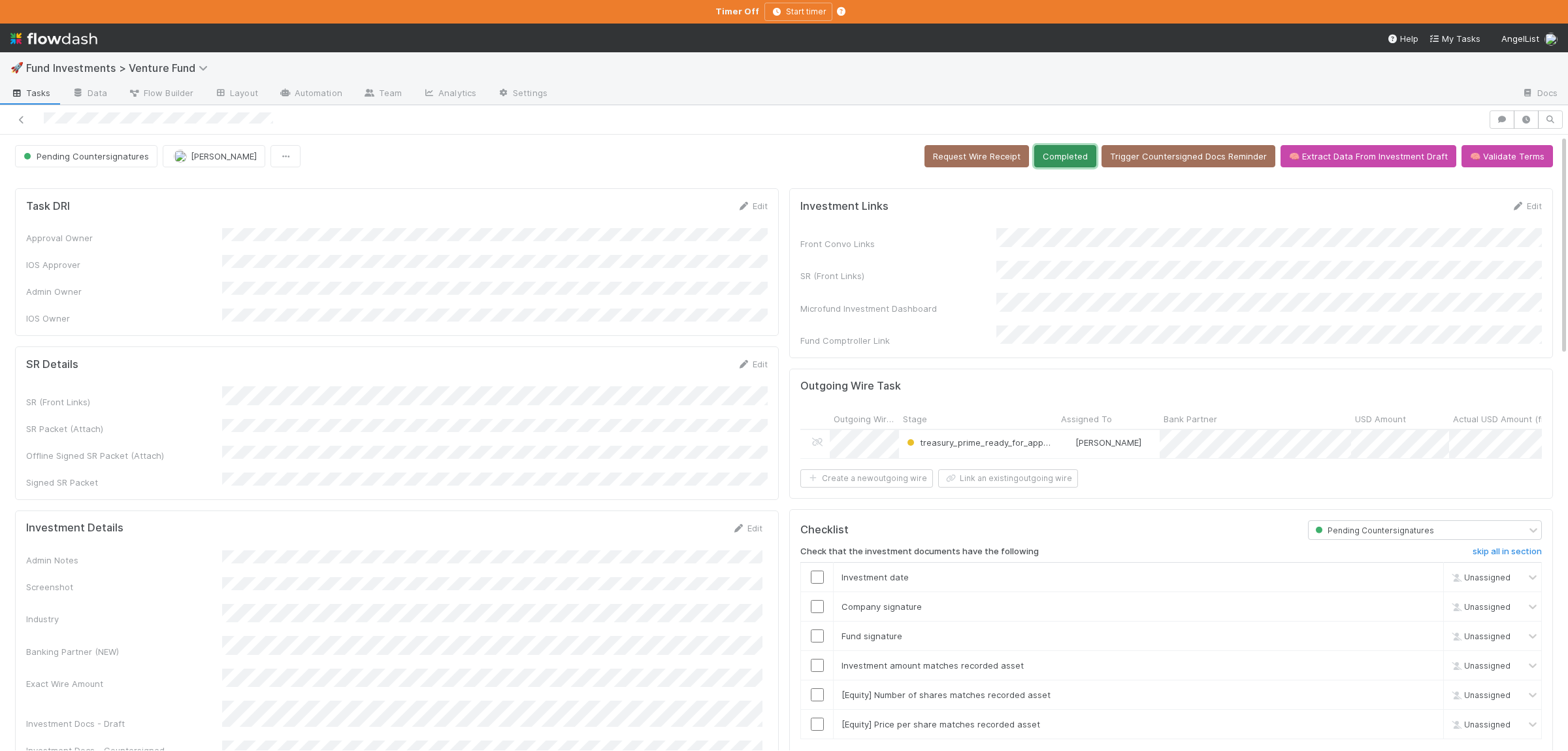
click at [1073, 164] on button "Completed" at bounding box center [1065, 156] width 62 height 22
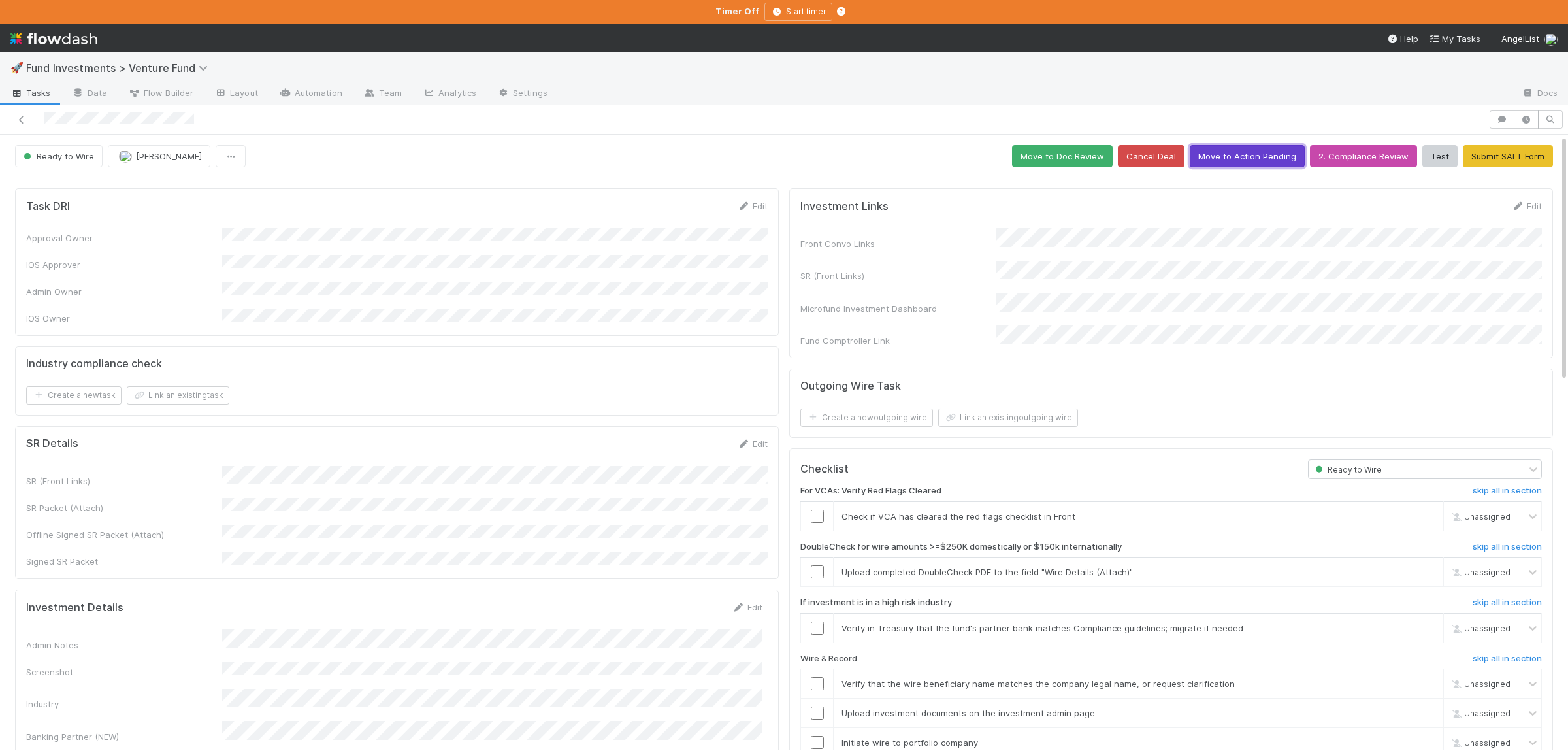
click at [1264, 157] on button "Move to Action Pending" at bounding box center [1247, 156] width 115 height 22
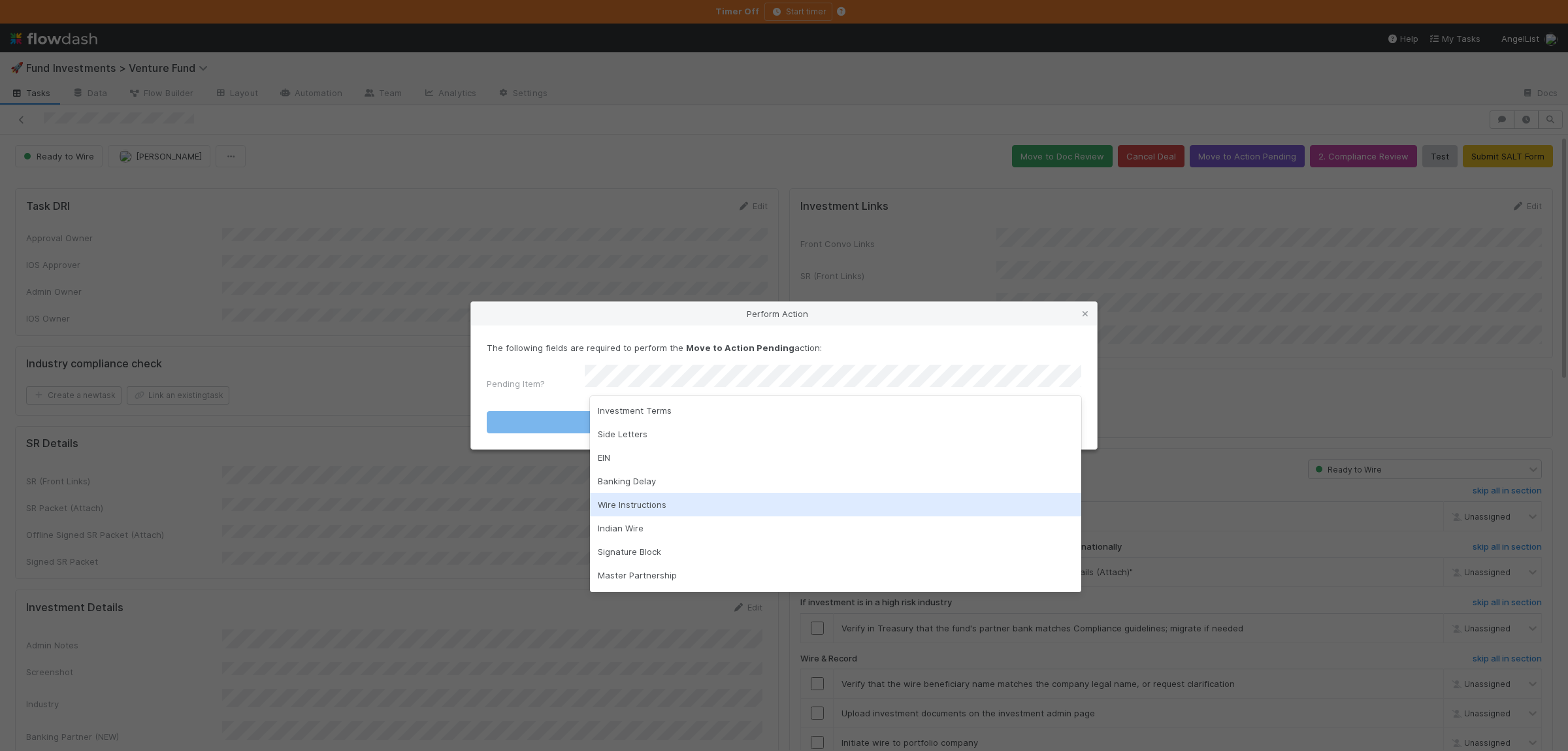
click at [693, 500] on div "Wire Instructions" at bounding box center [836, 504] width 491 height 23
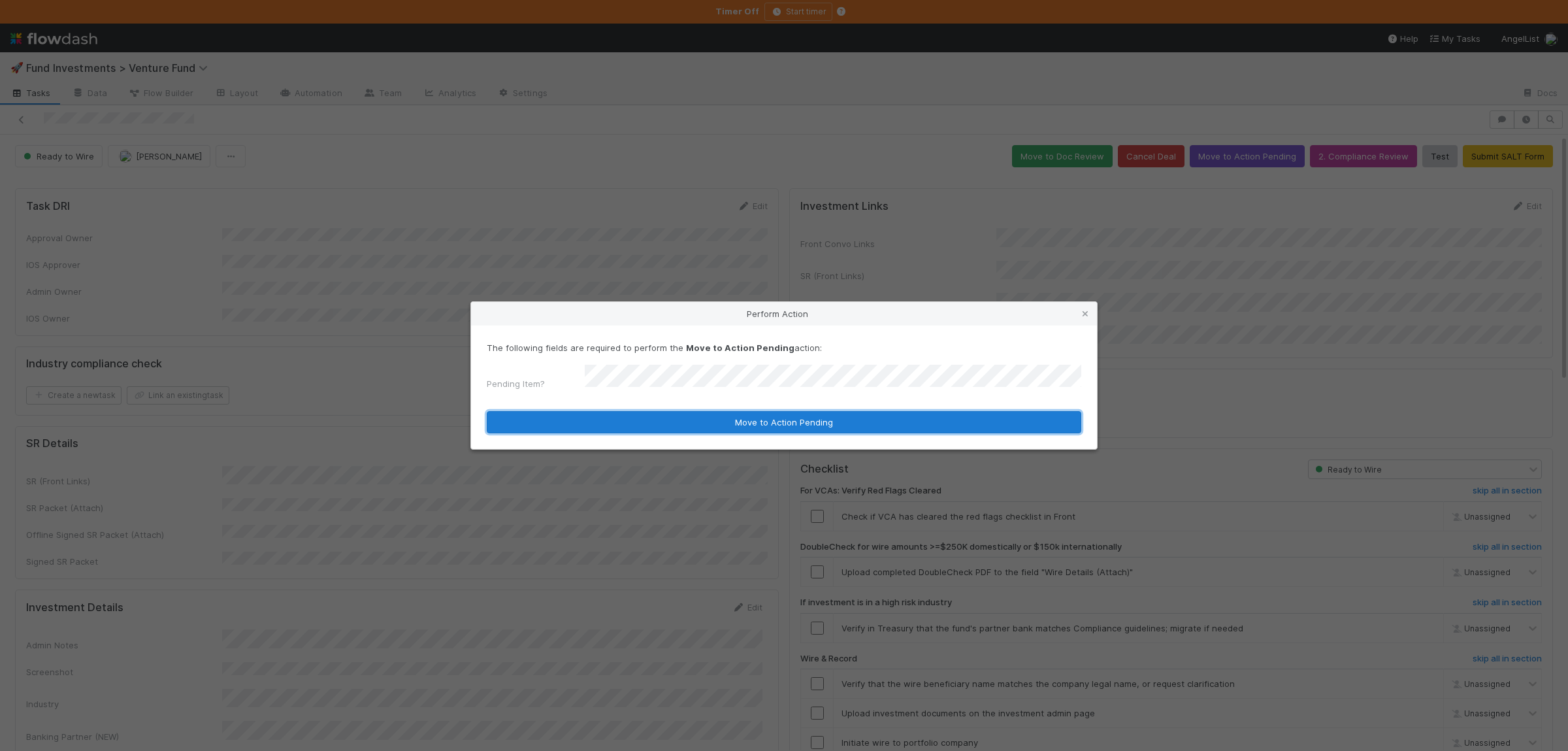
click at [684, 415] on button "Move to Action Pending" at bounding box center [784, 422] width 594 height 22
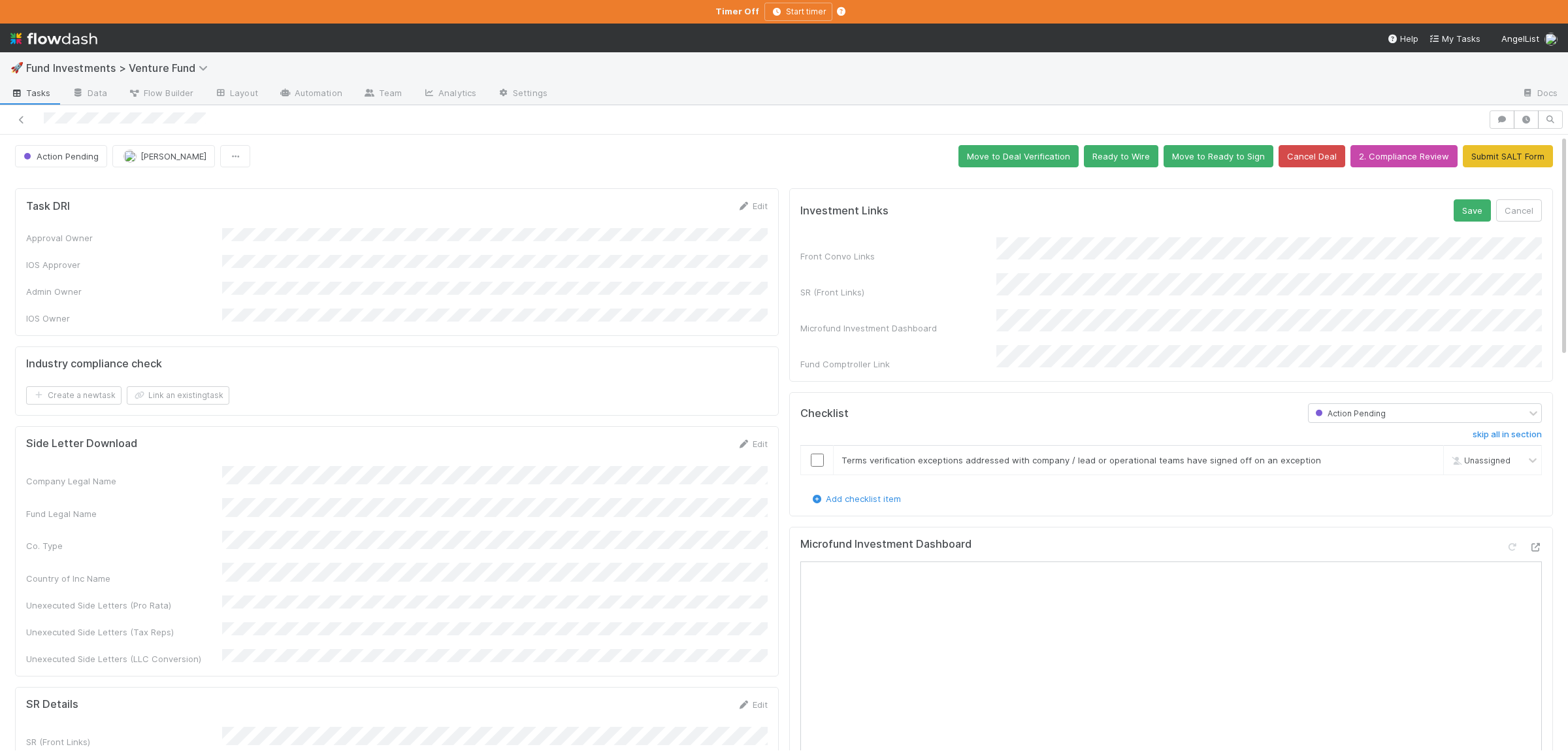
click at [1211, 268] on div "Front Convo Links SR (Front Links) Microfund Investment Dashboard Fund Comptrol…" at bounding box center [1171, 304] width 742 height 133
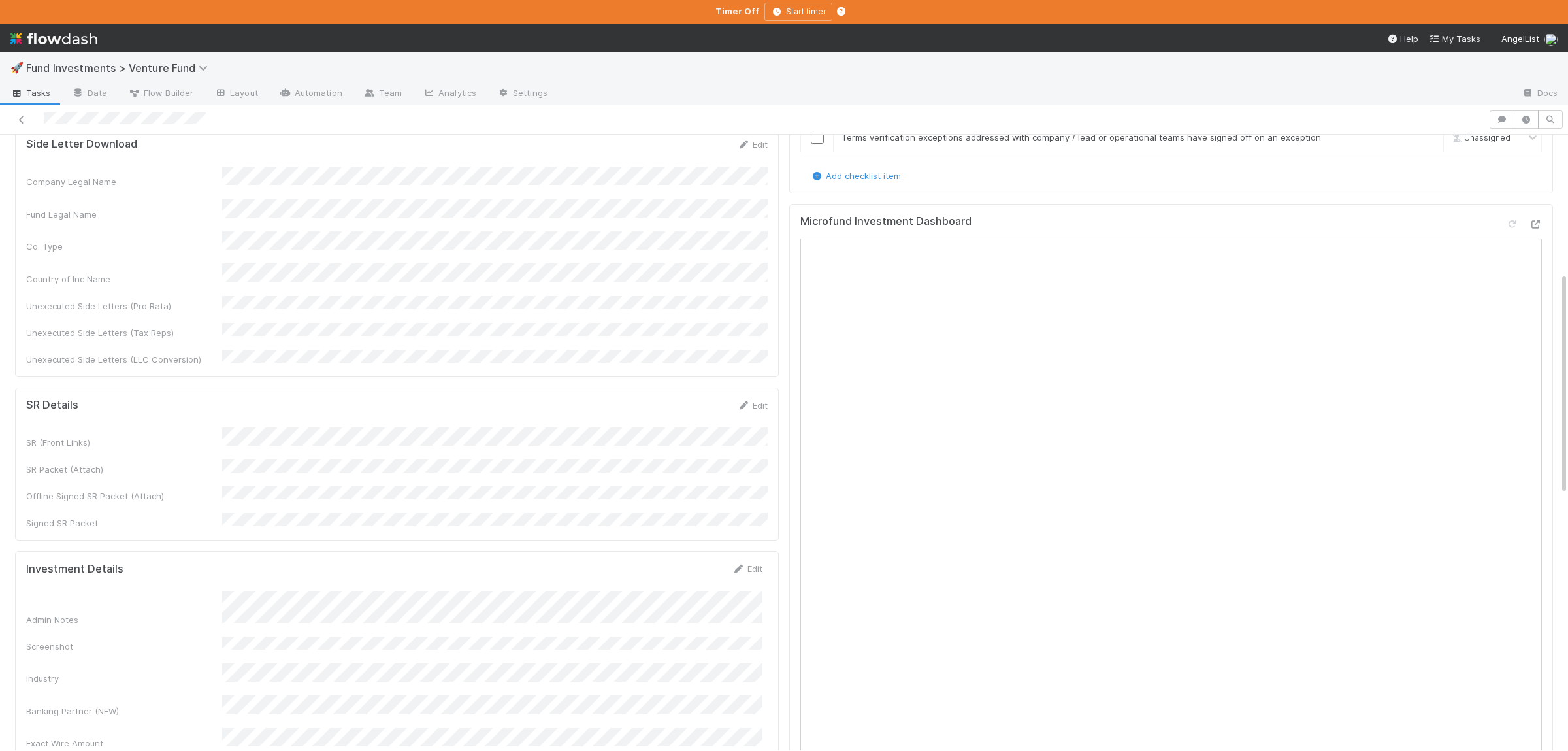
scroll to position [382, 0]
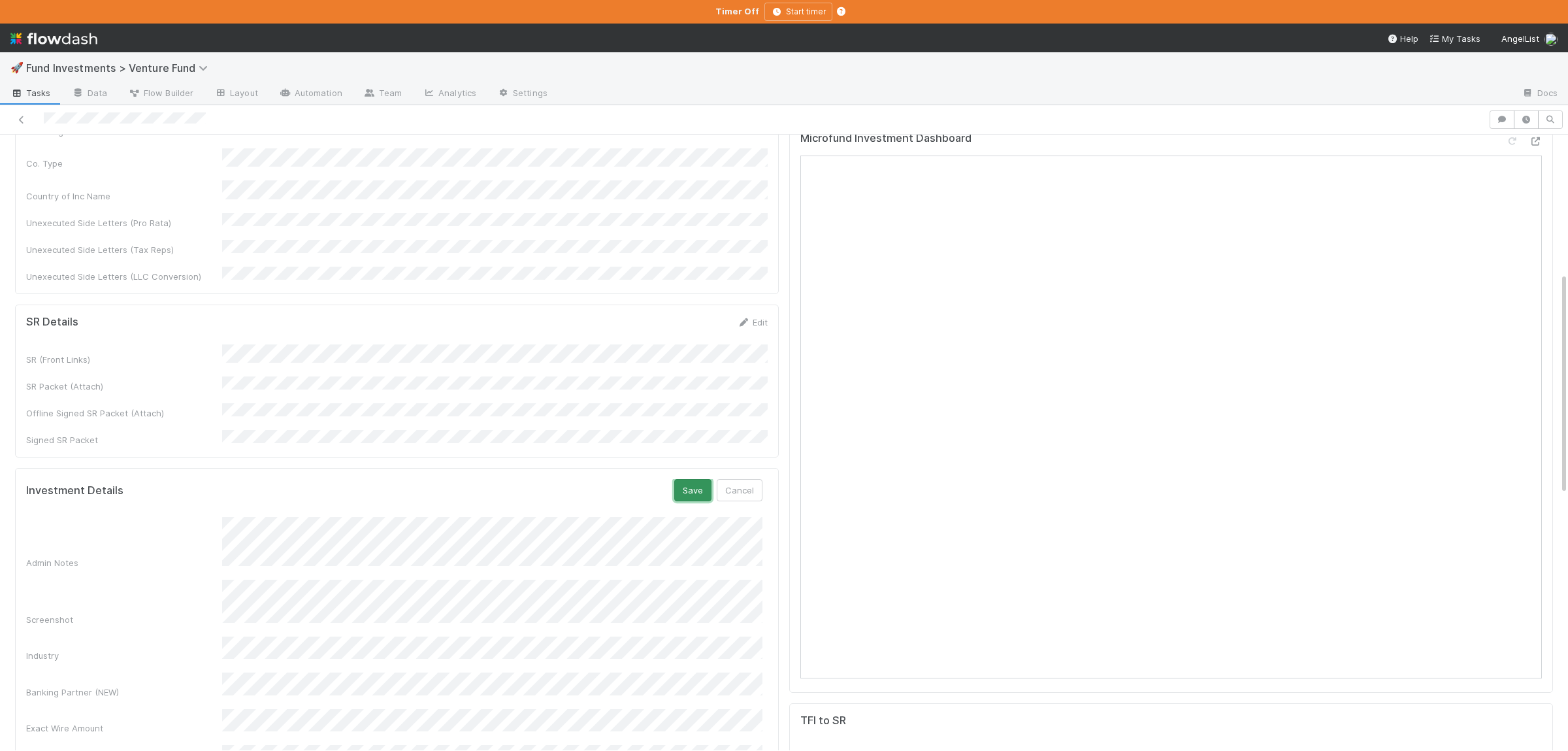
click at [680, 479] on button "Save" at bounding box center [693, 490] width 38 height 22
click at [327, 584] on div "Admin Notes Screenshot Industry Banking Partner (NEW) Exact Wire Amount Investm…" at bounding box center [394, 675] width 736 height 336
click at [345, 650] on div "Admin Notes Screenshot Industry Banking Partner (NEW) Exact Wire Amount Investm…" at bounding box center [394, 733] width 736 height 434
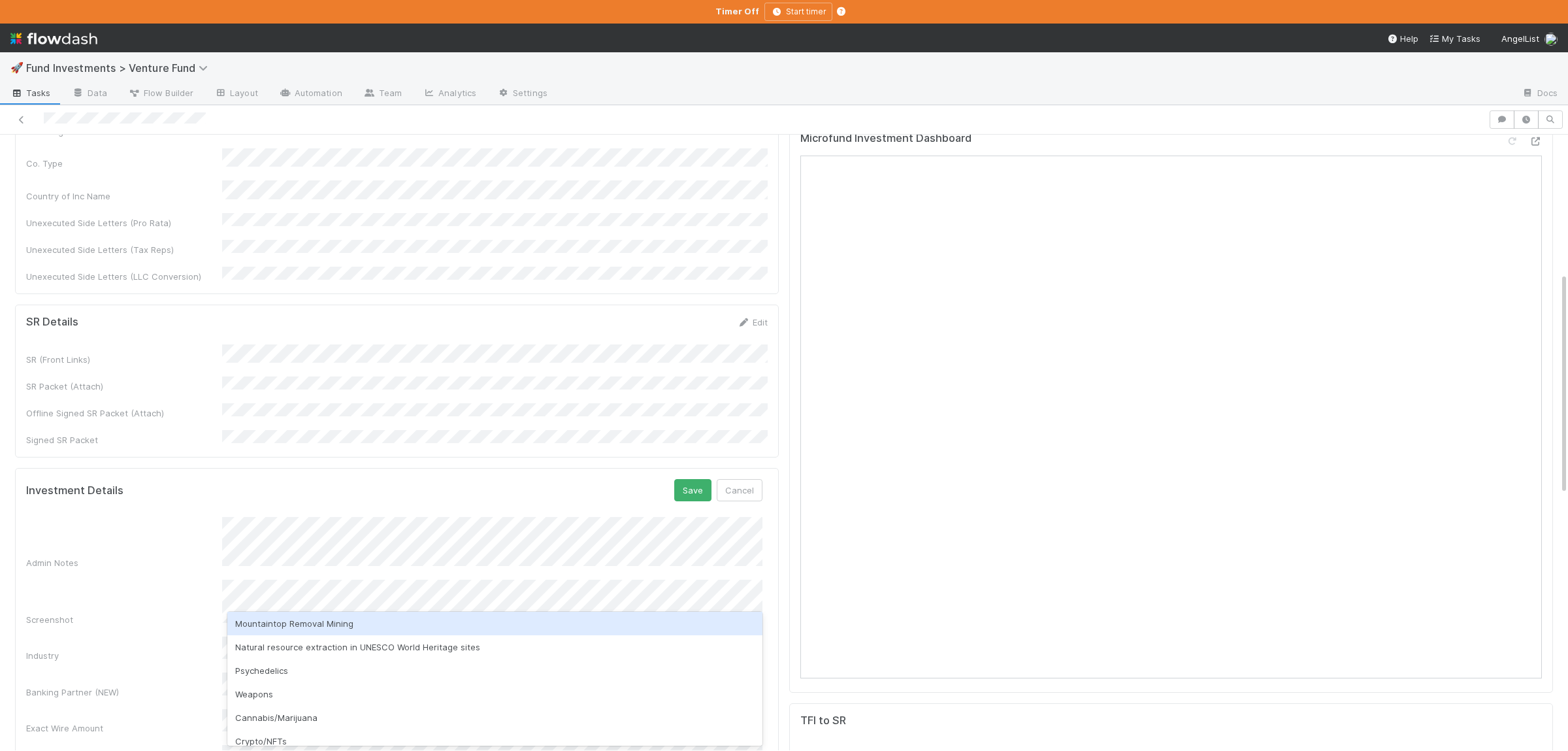
click at [81, 580] on div "Screenshot" at bounding box center [394, 603] width 736 height 47
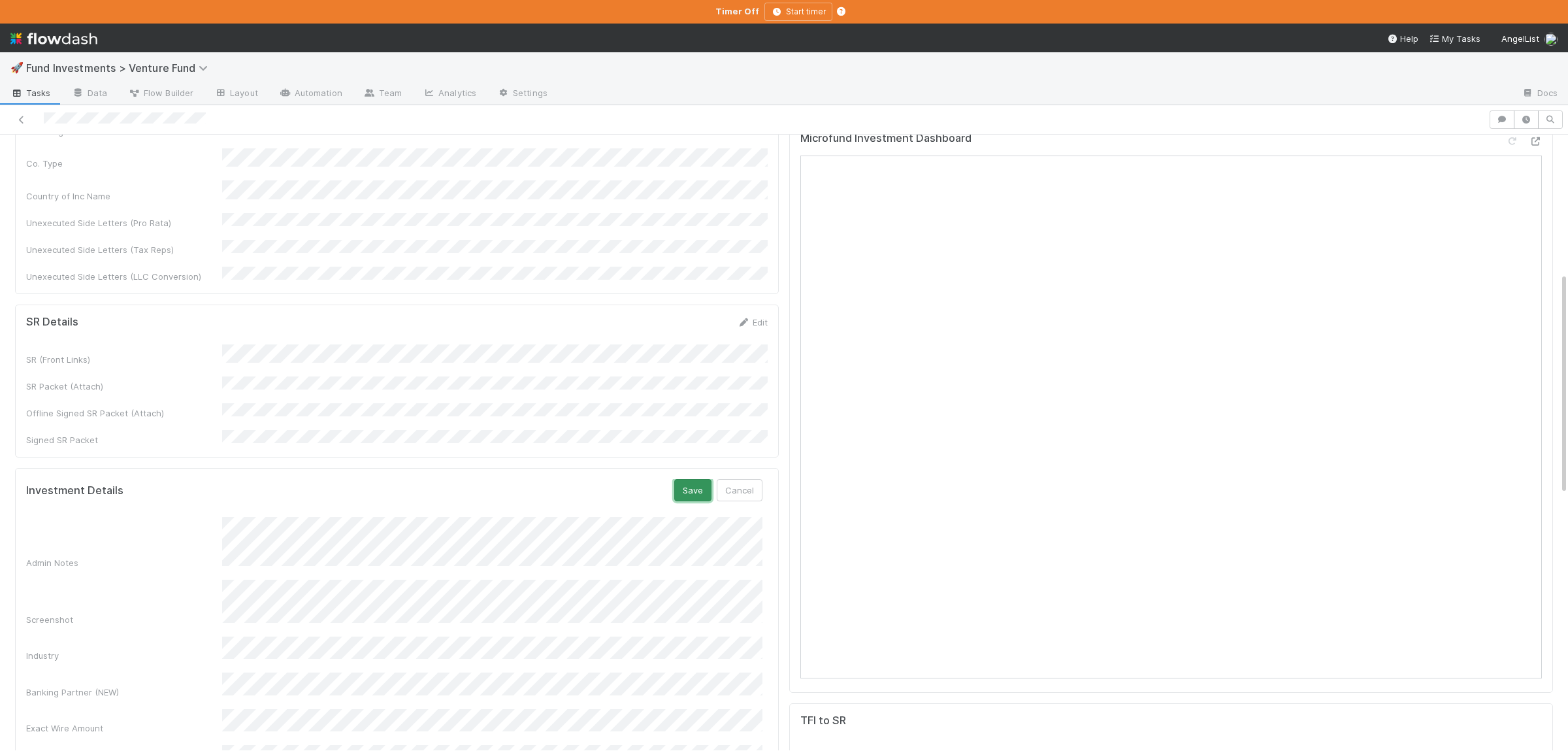
click at [703, 479] on button "Save" at bounding box center [693, 490] width 38 height 22
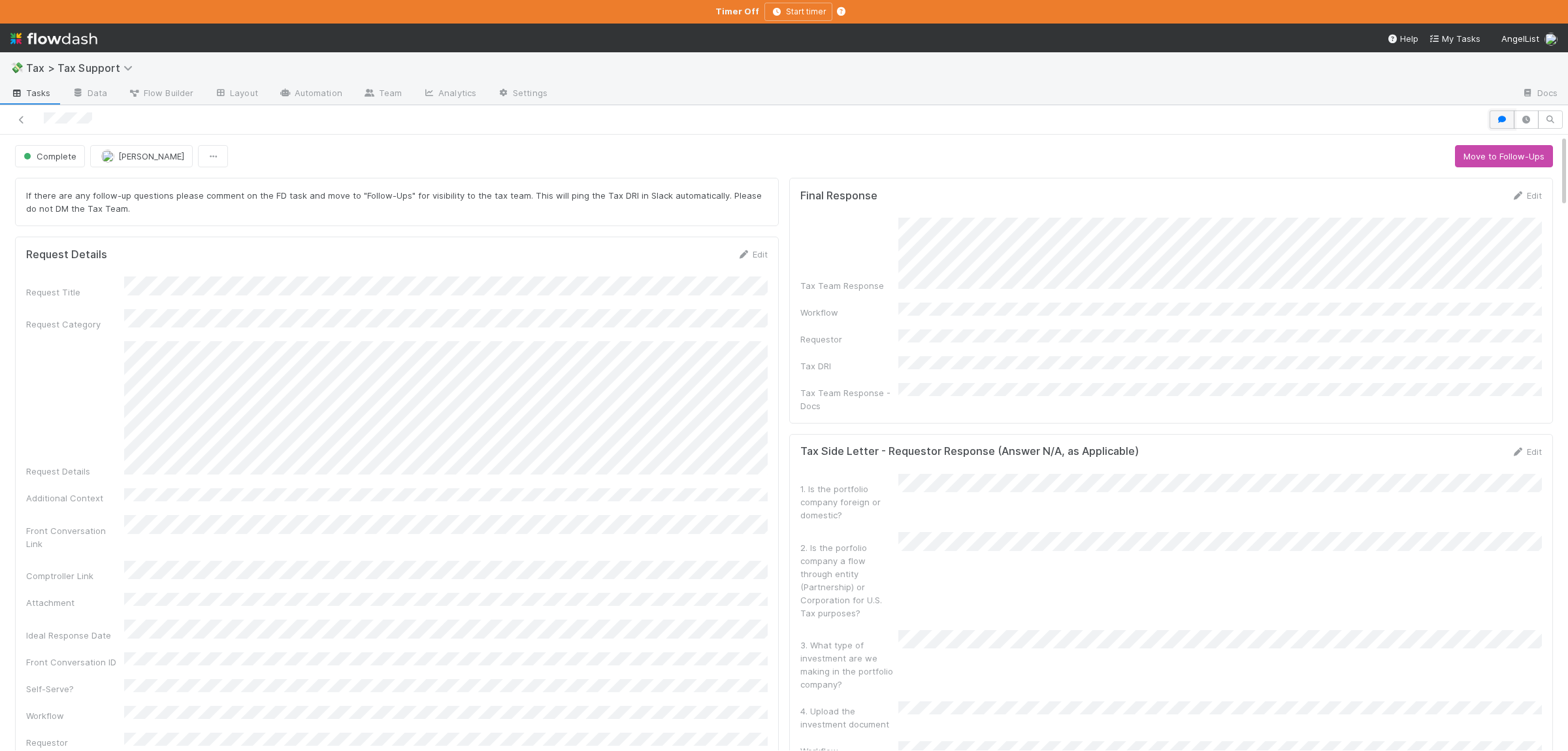
drag, startPoint x: 1501, startPoint y: 117, endPoint x: 1498, endPoint y: 126, distance: 9.5
click at [1501, 118] on icon "button" at bounding box center [1501, 119] width 13 height 8
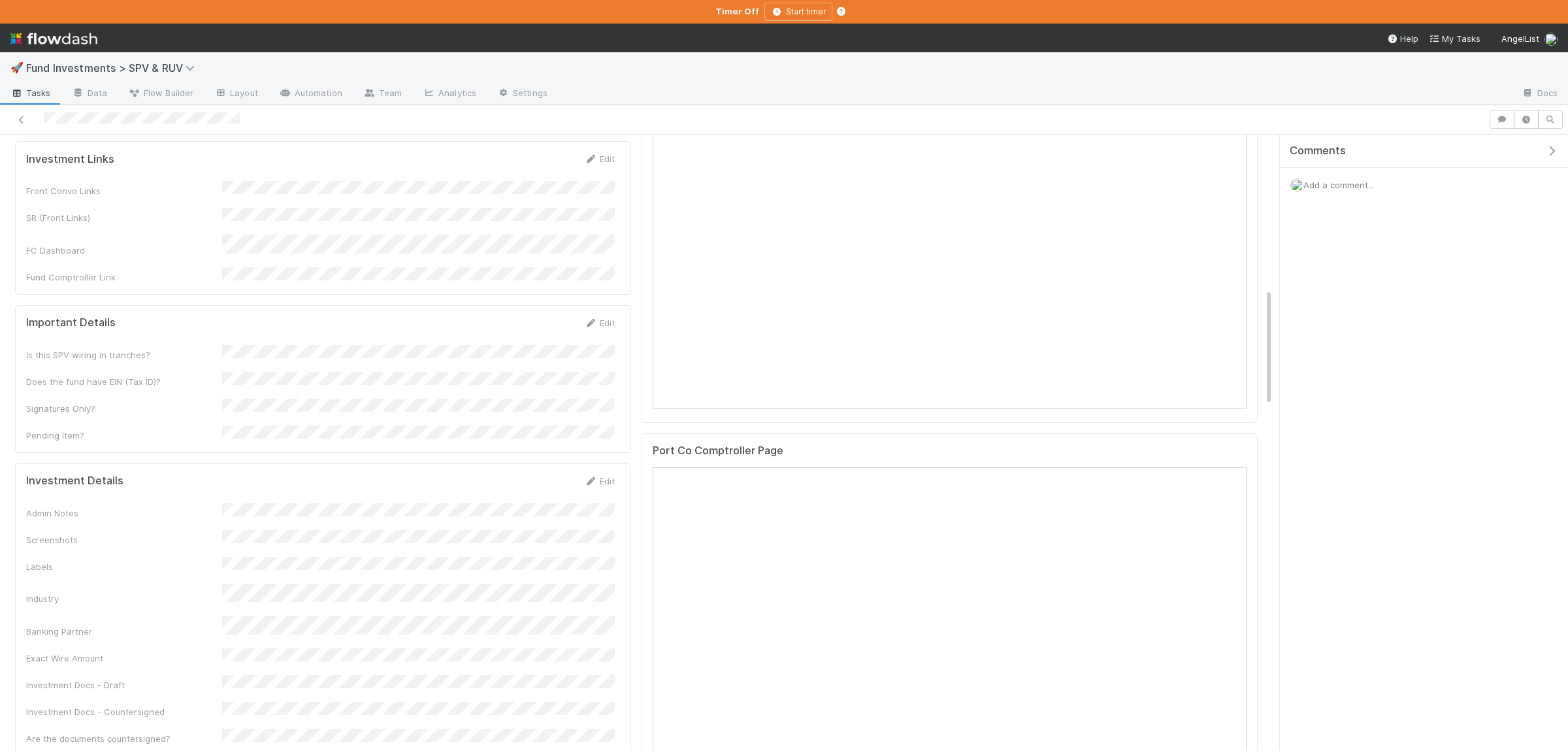
scroll to position [576, 0]
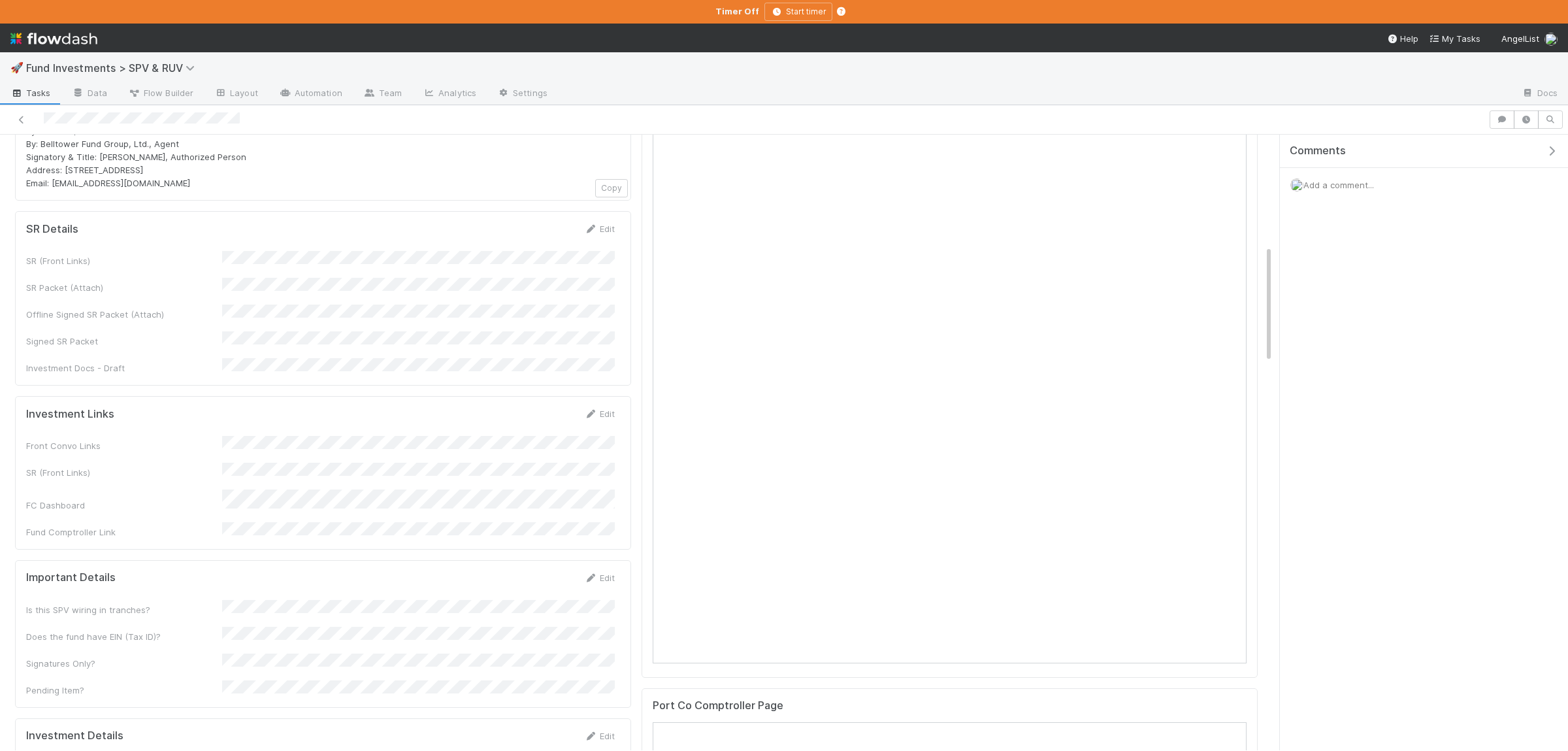
click at [362, 407] on form "Investment Links Edit Front Convo Links SR (Front Links) FC Dashboard Fund Comp…" at bounding box center [321, 473] width 589 height 132
click at [550, 407] on button "Save" at bounding box center [545, 418] width 38 height 22
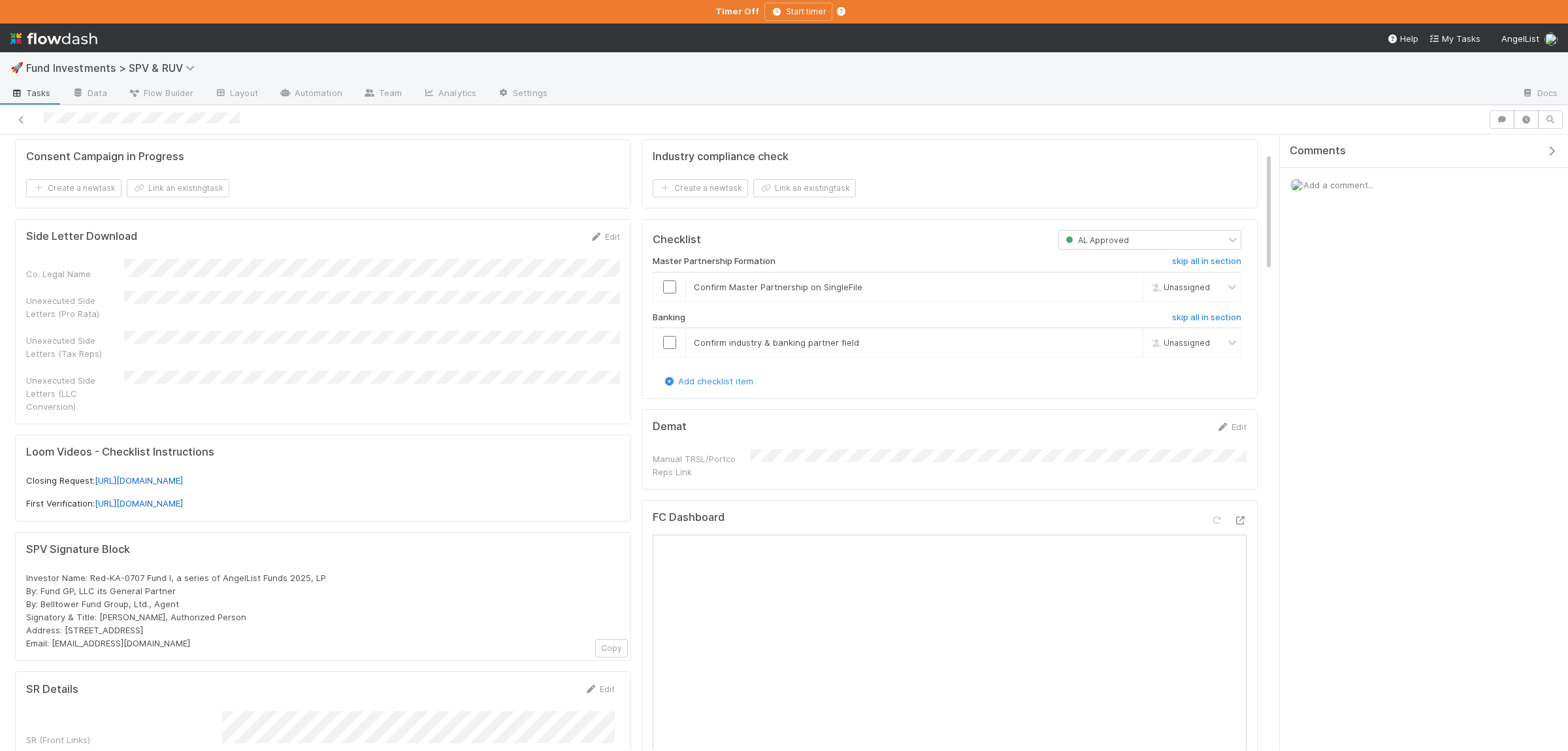
scroll to position [0, 0]
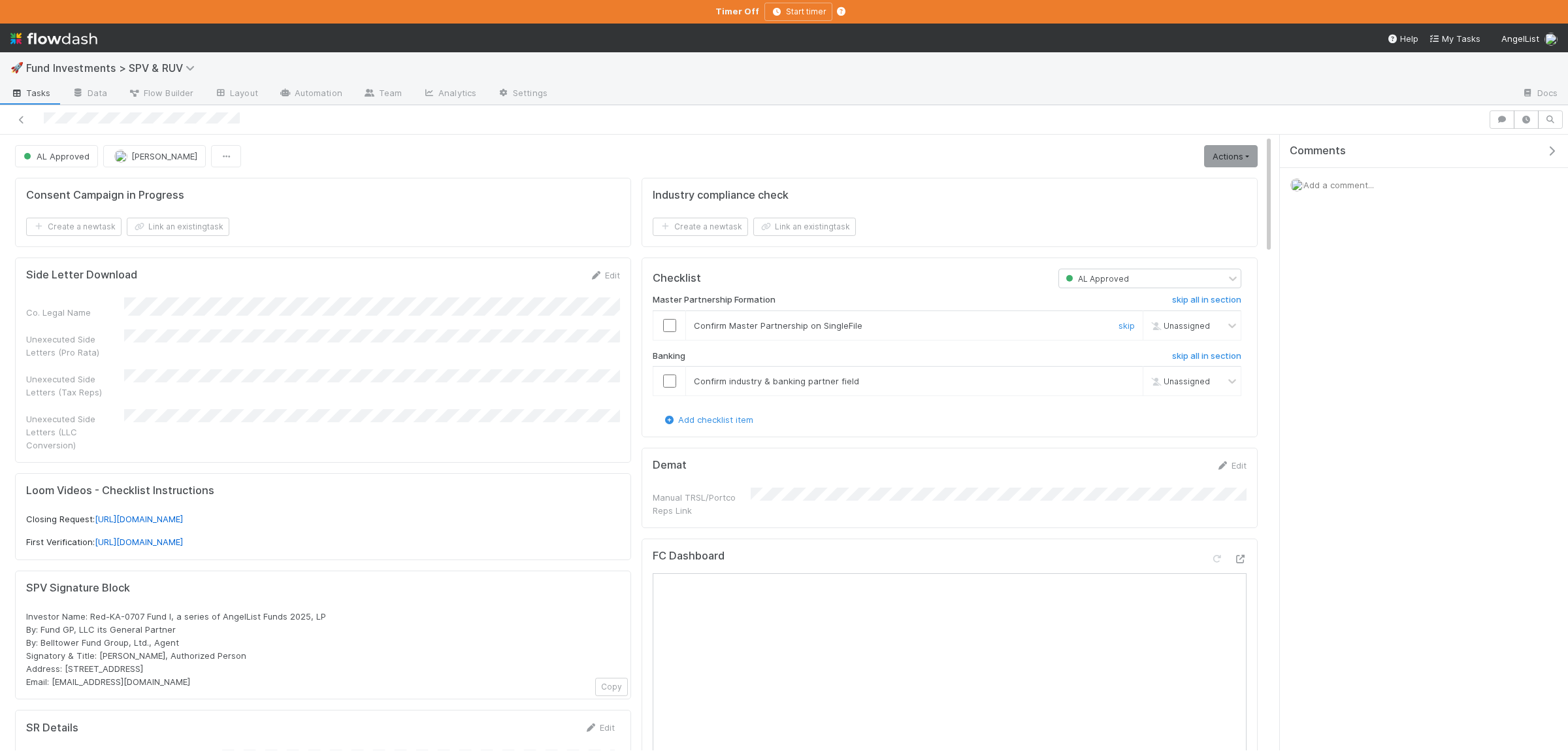
click at [669, 328] on input "checkbox" at bounding box center [669, 325] width 13 height 13
click at [669, 386] on input "checkbox" at bounding box center [669, 381] width 13 height 13
click at [668, 385] on input "checkbox" at bounding box center [669, 381] width 13 height 13
click at [1506, 120] on icon "button" at bounding box center [1501, 119] width 13 height 8
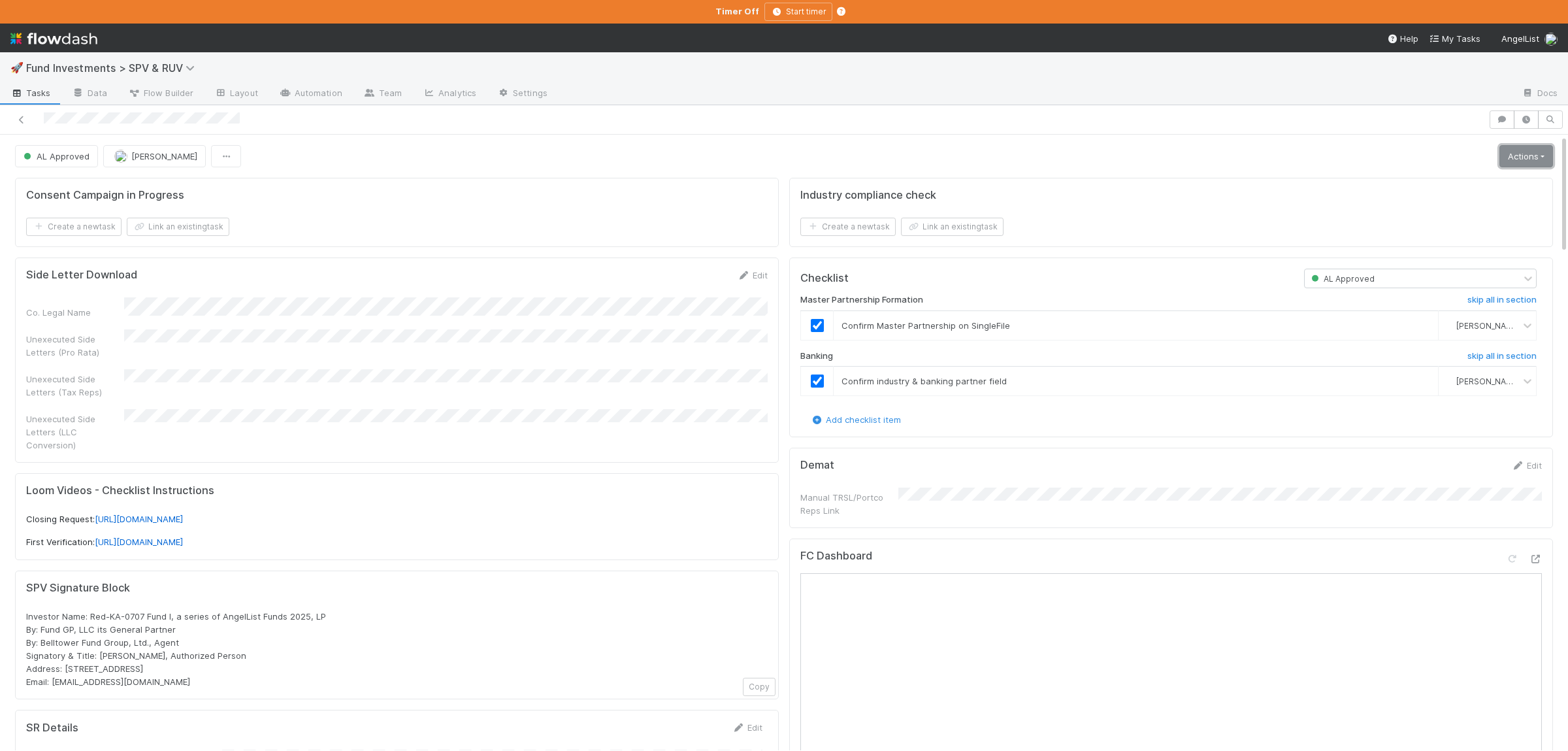
click at [1501, 159] on link "Actions" at bounding box center [1526, 156] width 54 height 22
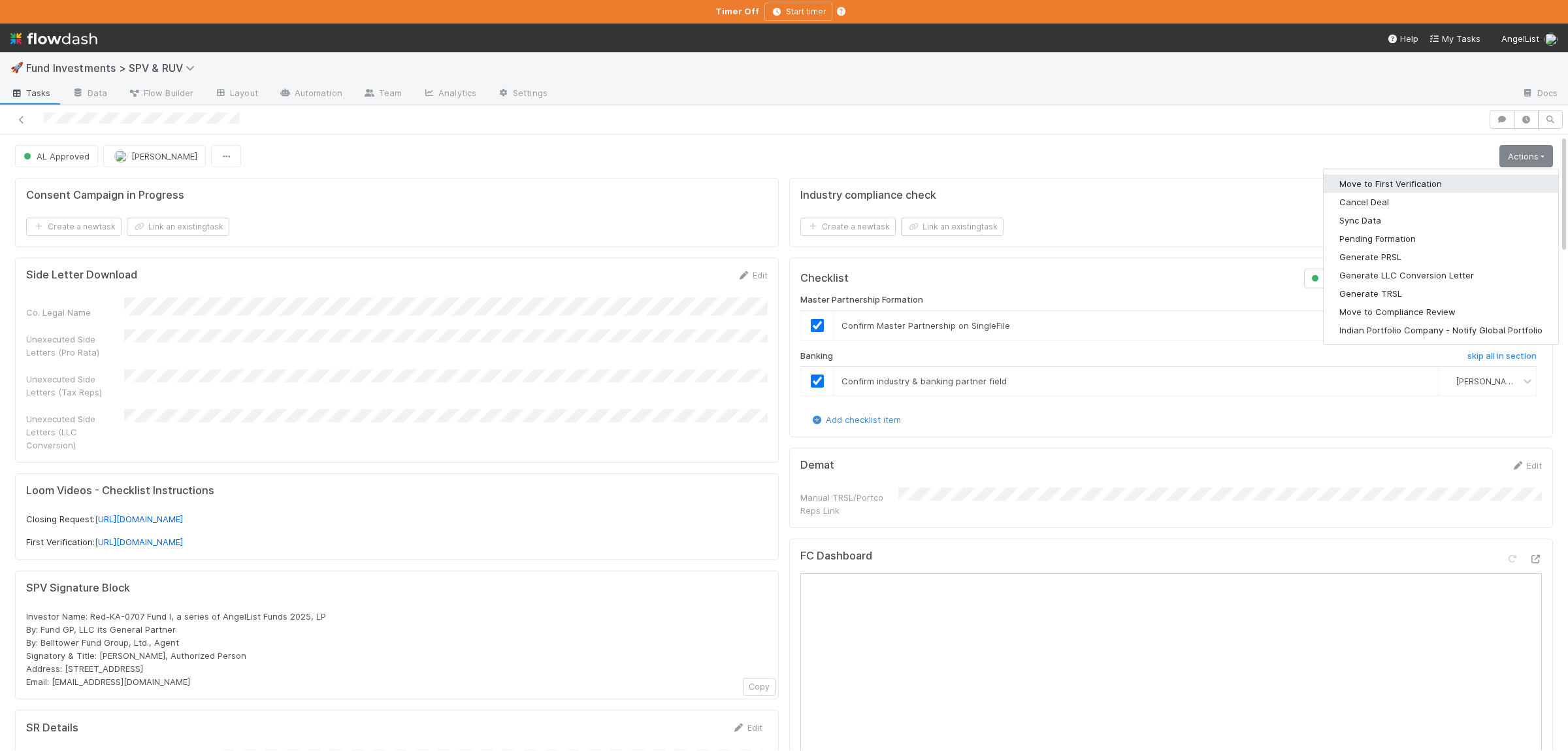
click at [1479, 183] on button "Move to First Verification" at bounding box center [1440, 183] width 234 height 18
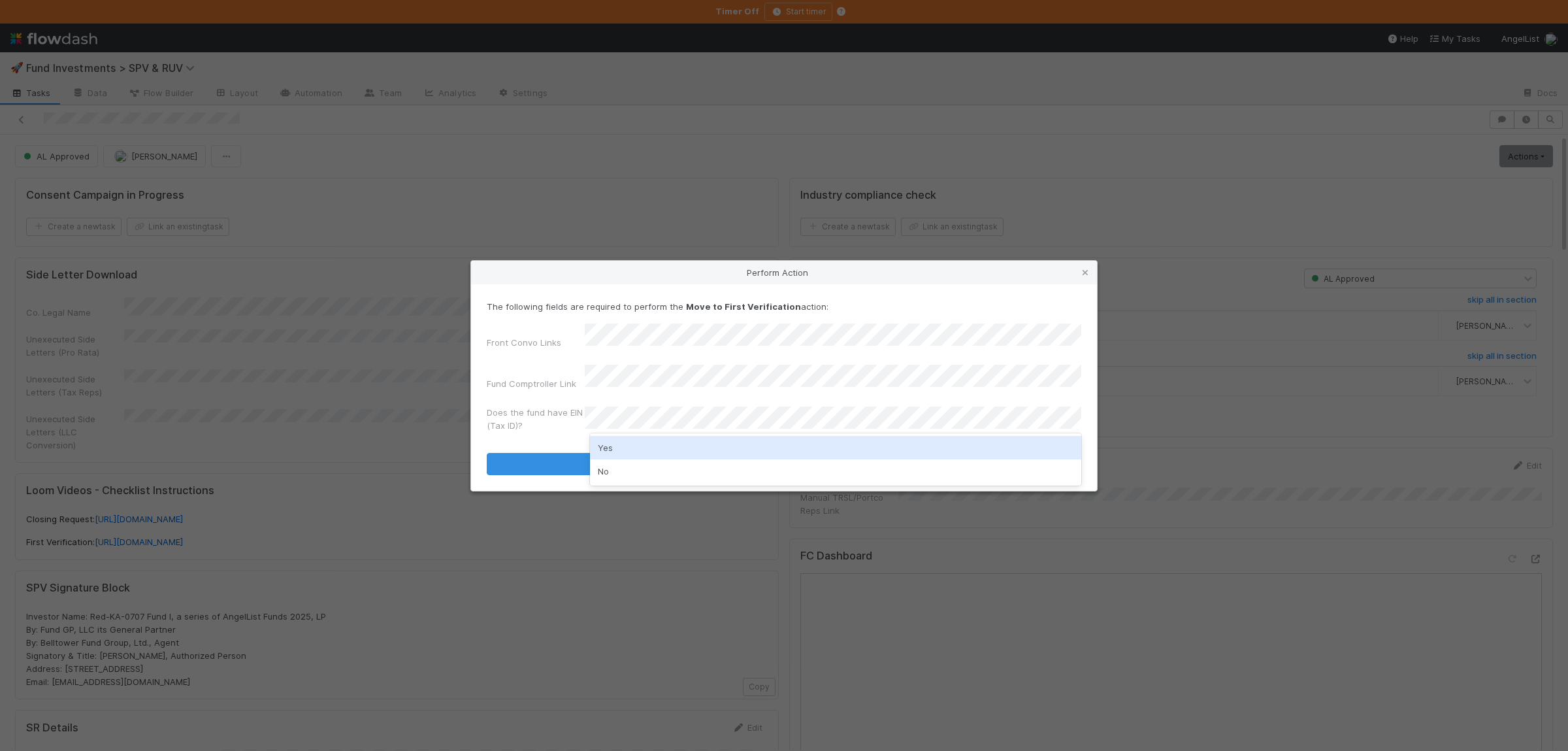
click at [715, 449] on div "Yes" at bounding box center [836, 447] width 491 height 23
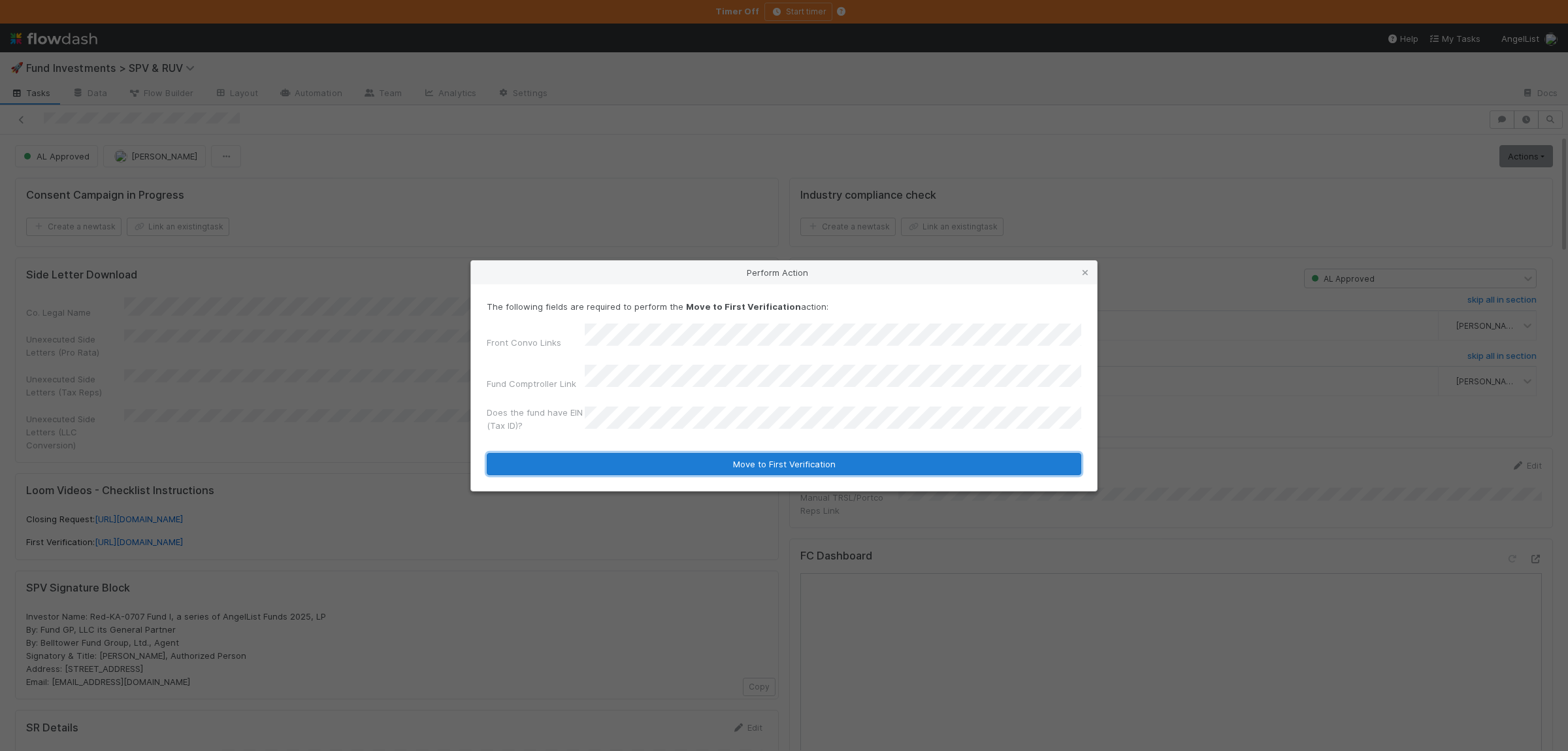
click at [718, 458] on button "Move to First Verification" at bounding box center [784, 464] width 594 height 22
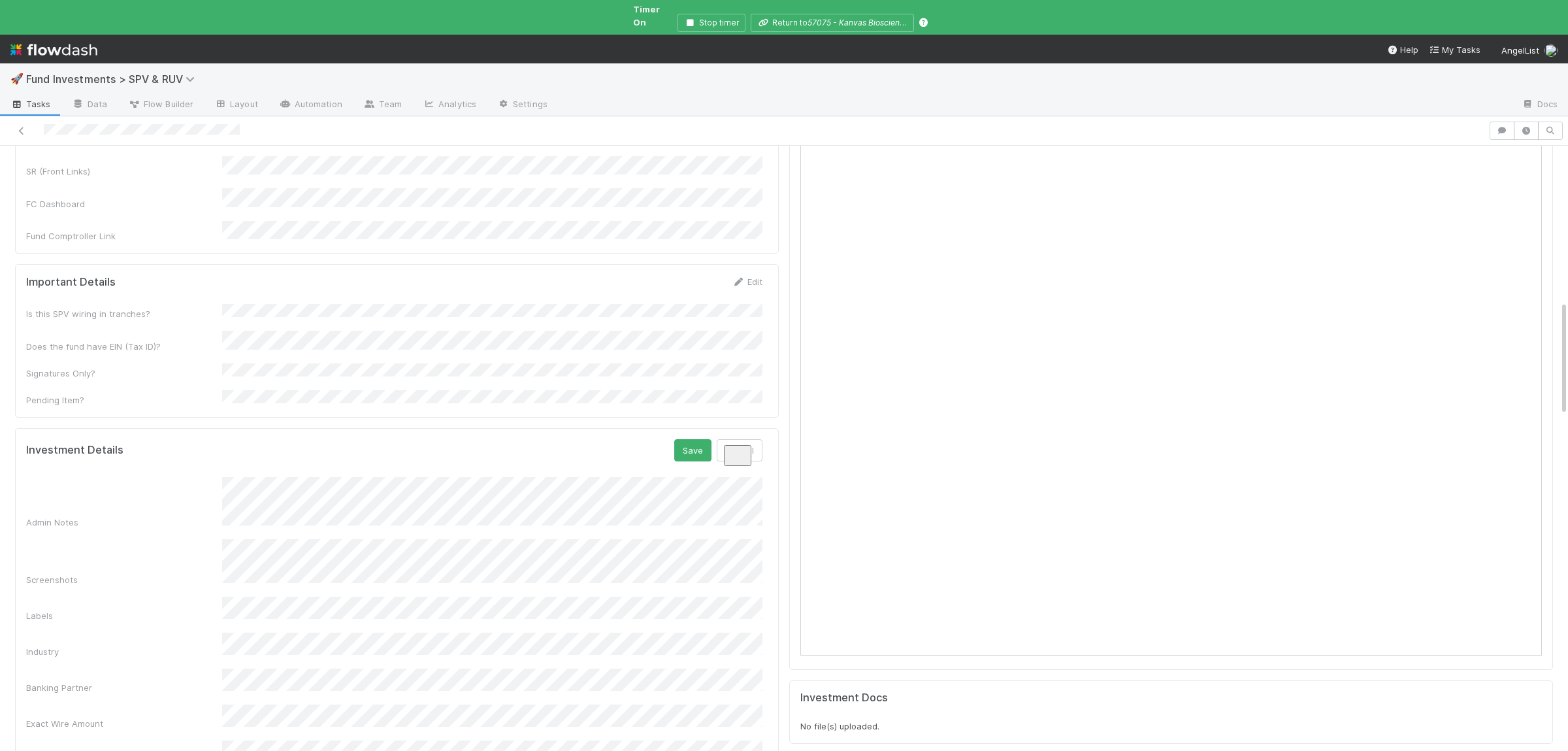
scroll to position [0, 4]
click at [679, 439] on button "Save" at bounding box center [688, 449] width 38 height 22
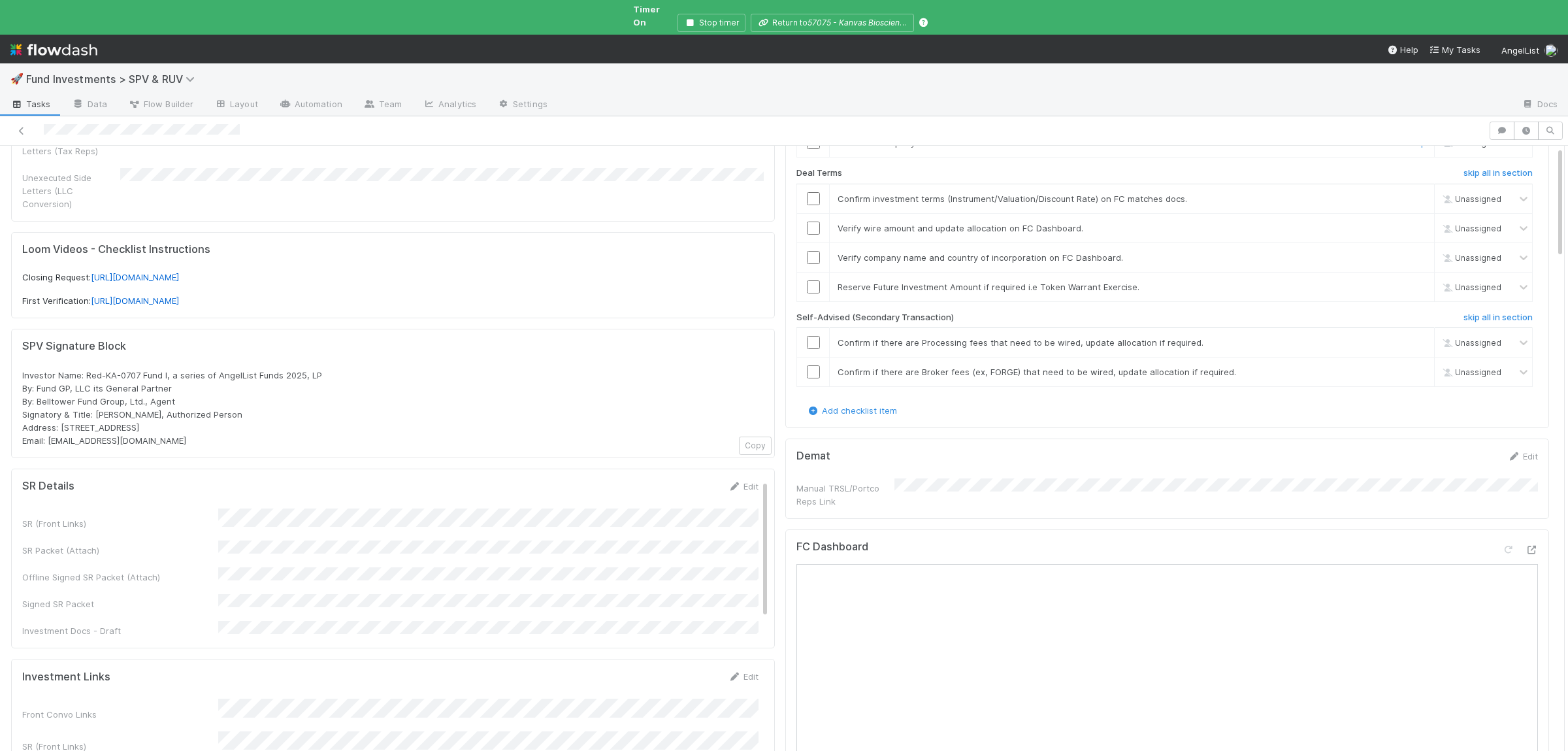
scroll to position [0, 0]
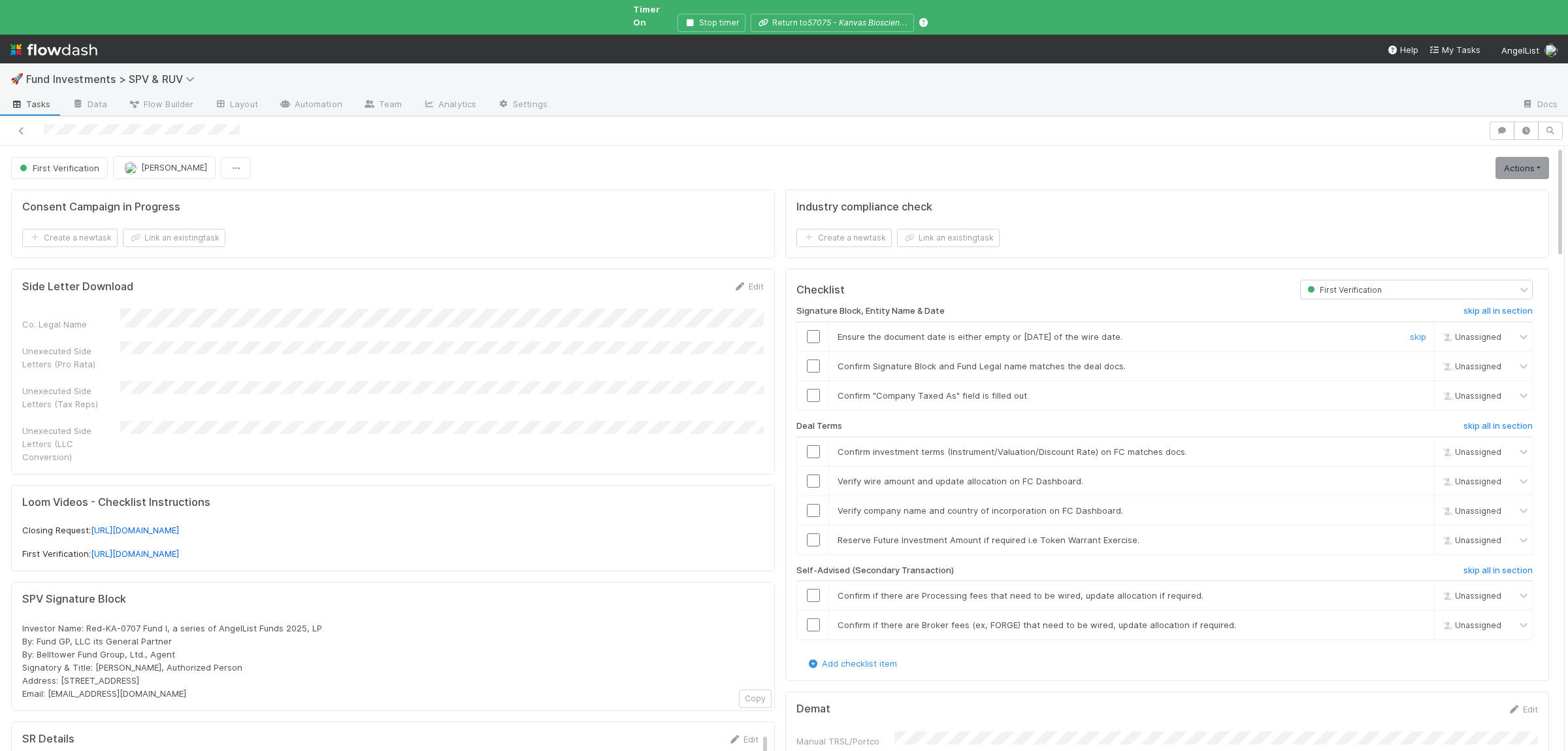
click at [819, 330] on input "checkbox" at bounding box center [813, 336] width 13 height 13
click at [812, 360] on input "checkbox" at bounding box center [813, 366] width 13 height 13
click at [816, 389] on input "checkbox" at bounding box center [813, 395] width 13 height 13
click at [813, 476] on input "checkbox" at bounding box center [813, 481] width 13 height 13
click at [814, 506] on input "checkbox" at bounding box center [813, 510] width 13 height 13
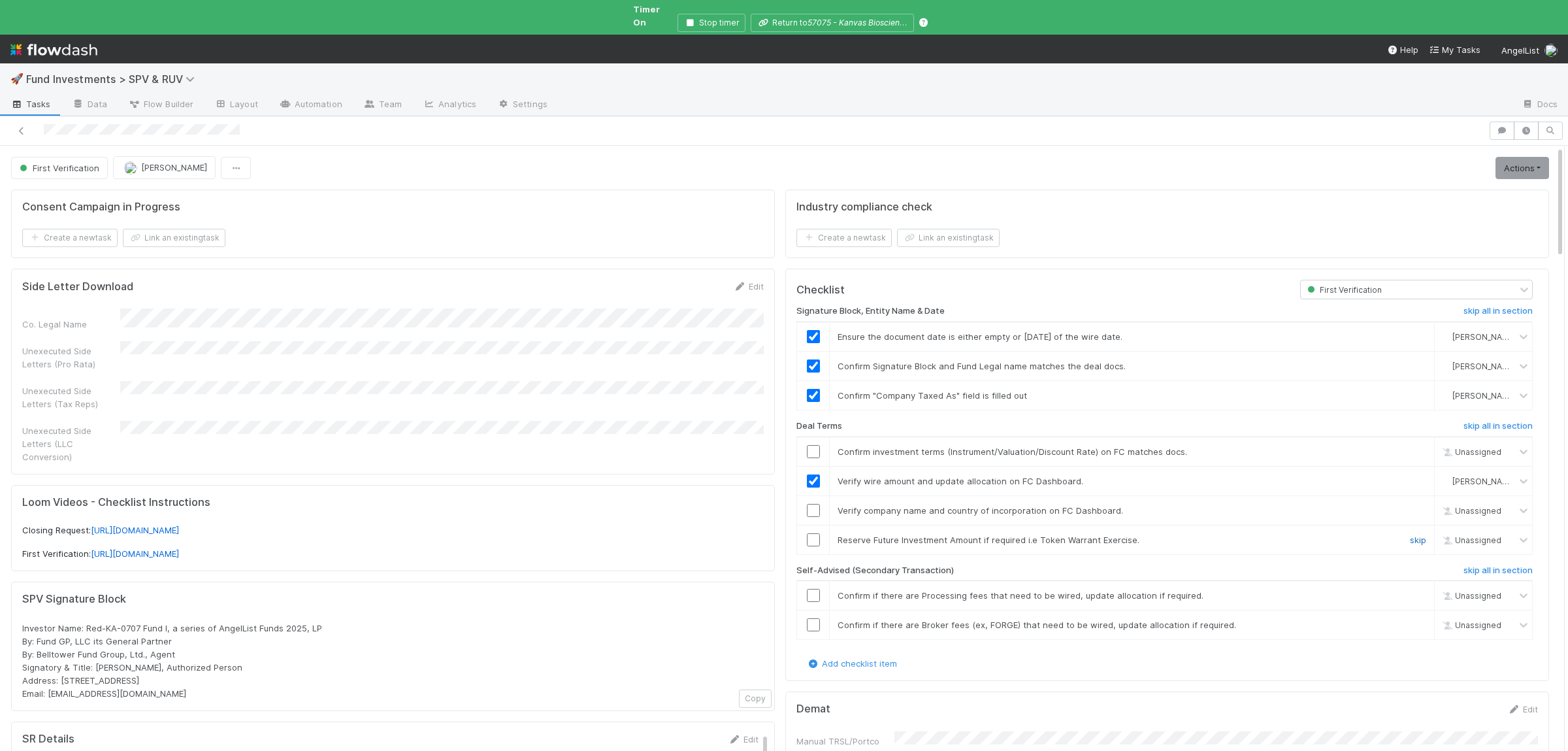
click at [1418, 535] on link "skip" at bounding box center [1417, 539] width 16 height 11
click at [1479, 566] on h6 "skip all in section" at bounding box center [1498, 571] width 69 height 11
click at [819, 504] on input "checkbox" at bounding box center [813, 510] width 13 height 13
click at [1503, 157] on link "Actions" at bounding box center [1522, 168] width 54 height 22
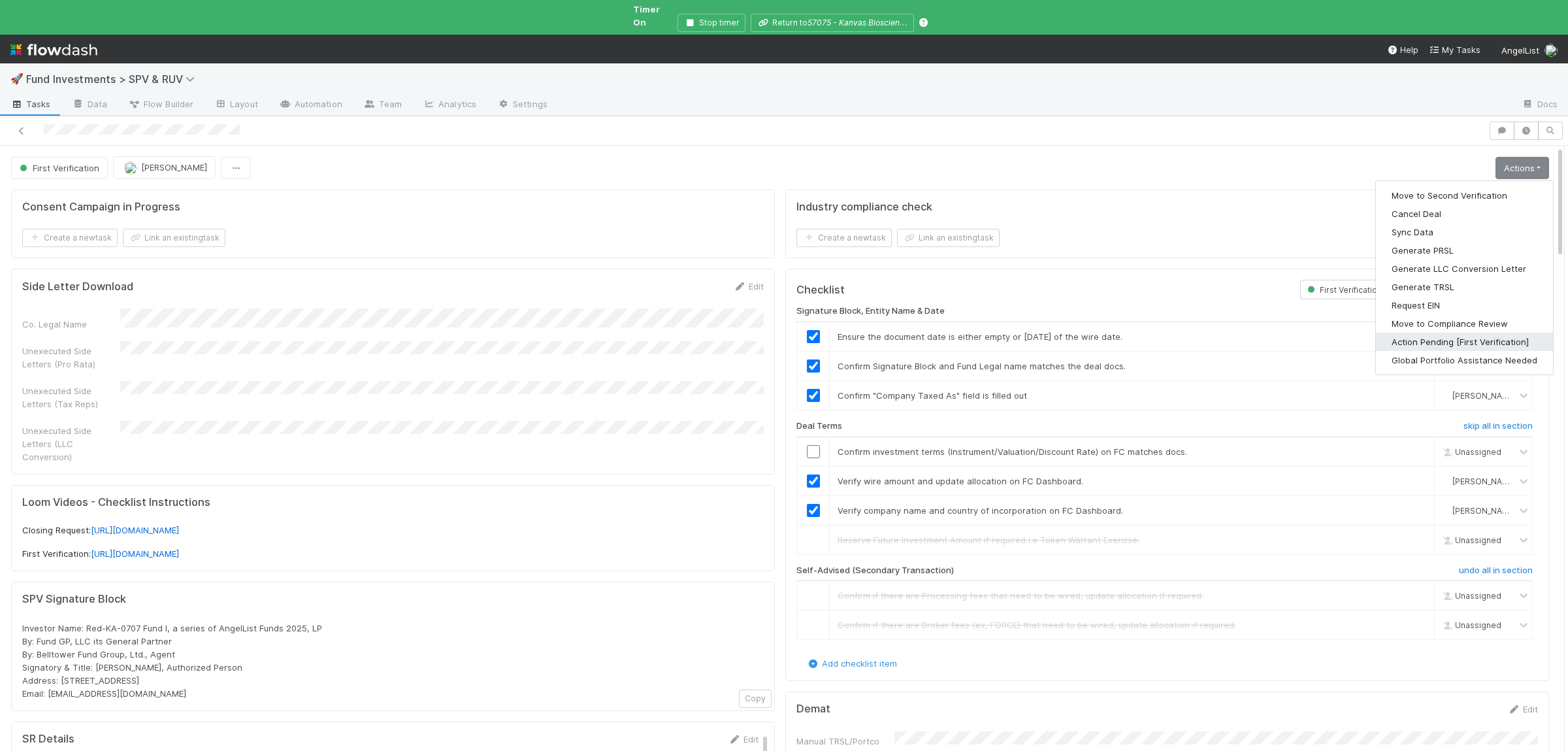
click at [1422, 333] on button "Action Pending [First Verification]" at bounding box center [1464, 342] width 177 height 18
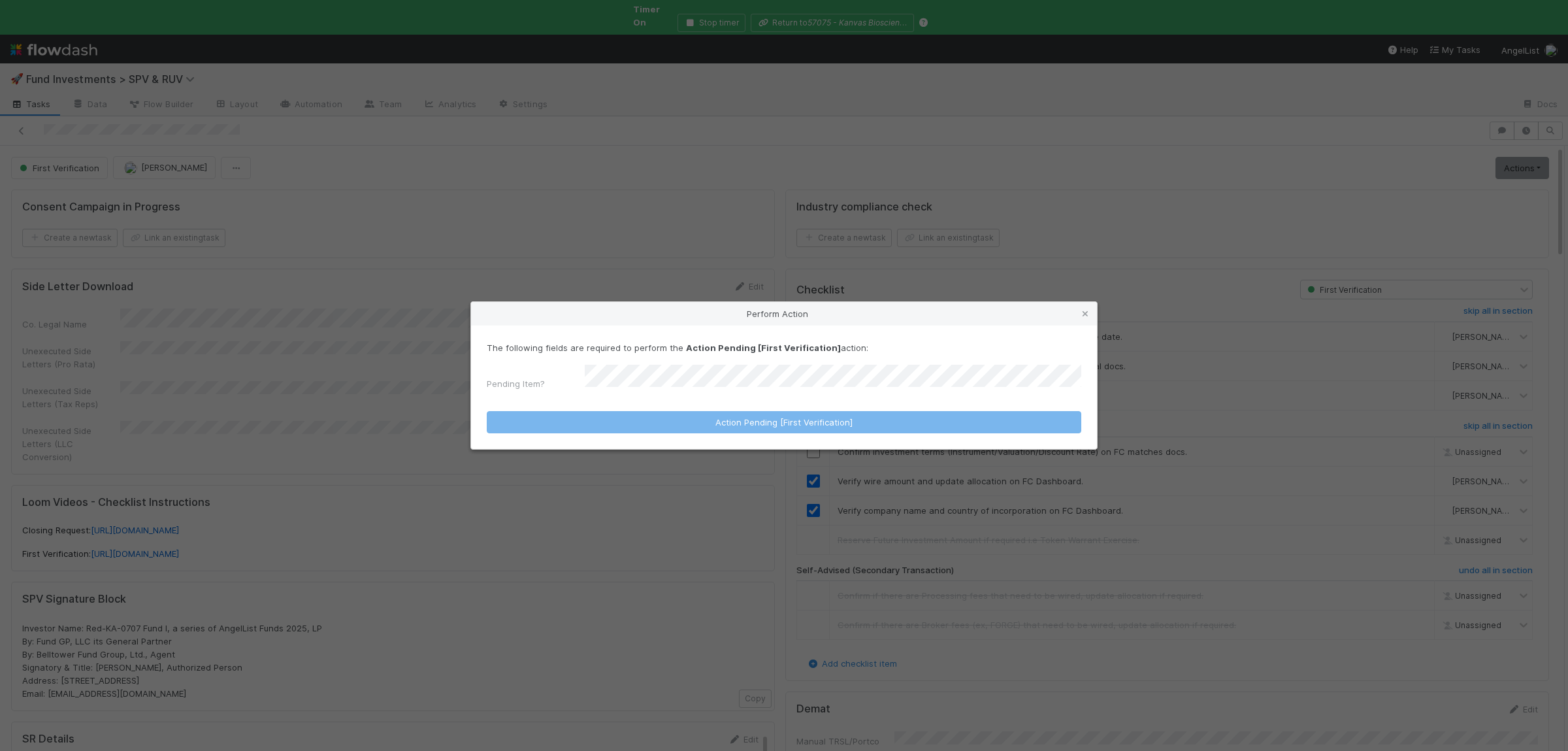
click at [719, 362] on div "The following fields are required to perform the Action Pending [First Verifica…" at bounding box center [784, 368] width 594 height 55
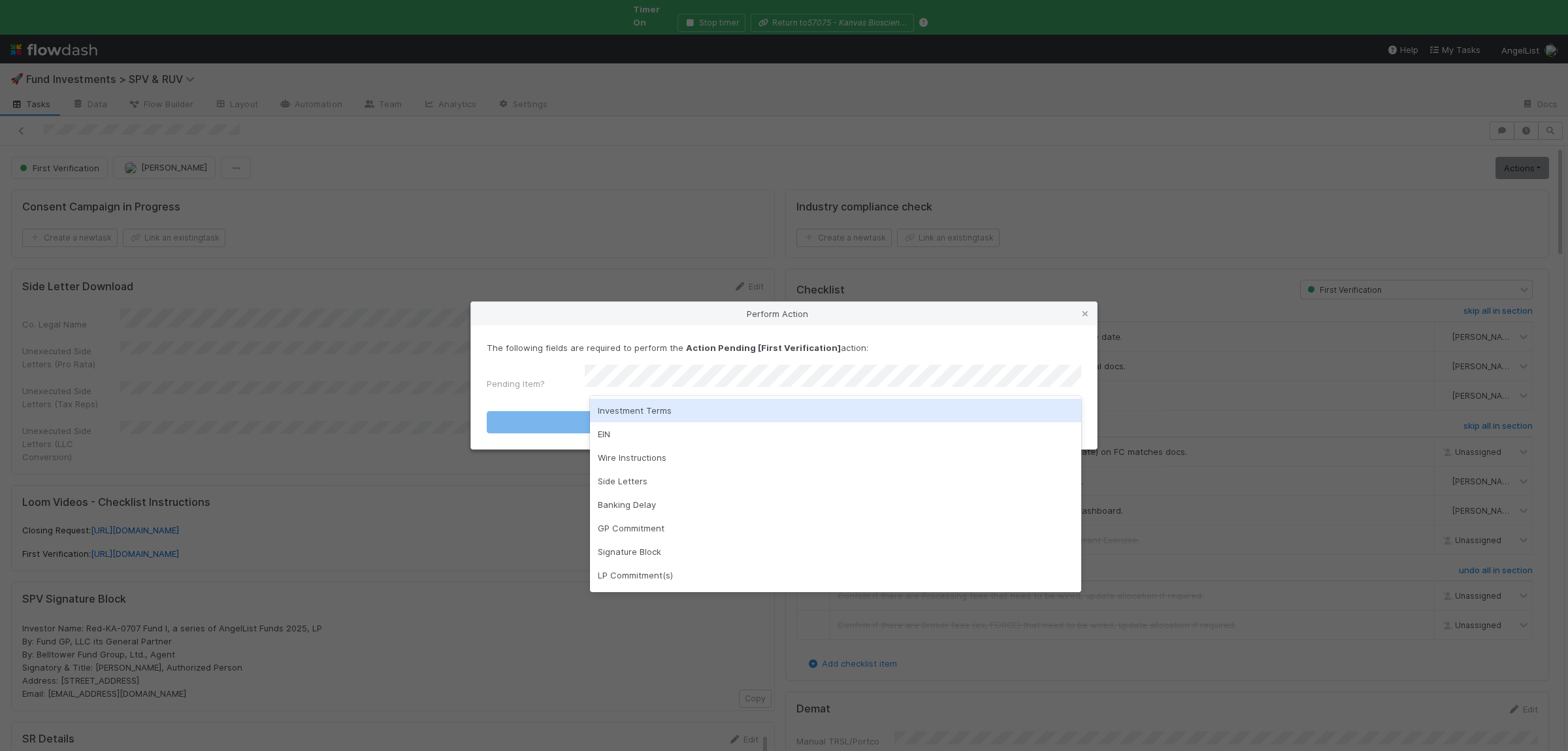
click at [682, 408] on div "Investment Terms" at bounding box center [836, 410] width 491 height 23
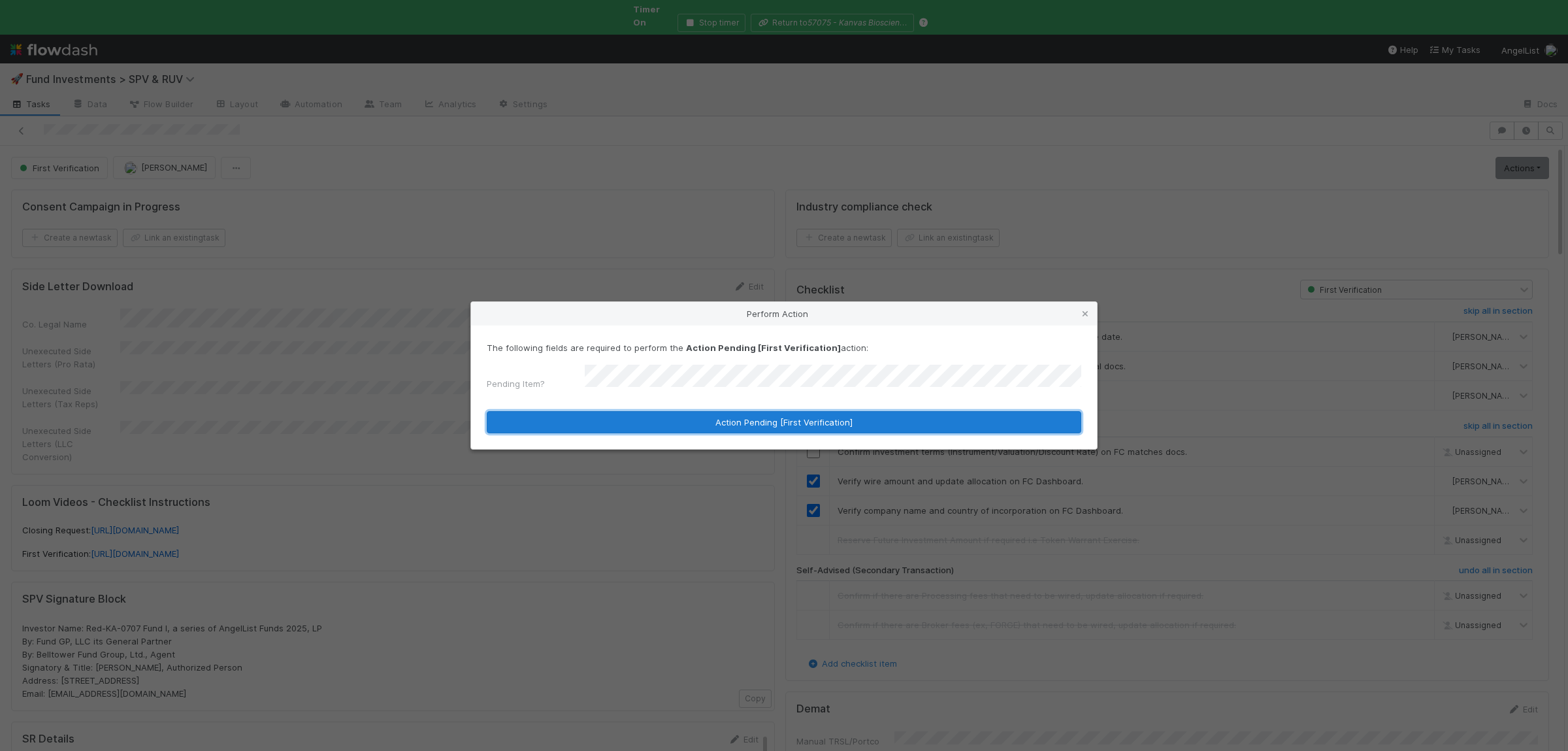
click at [684, 413] on button "Action Pending [First Verification]" at bounding box center [784, 422] width 594 height 22
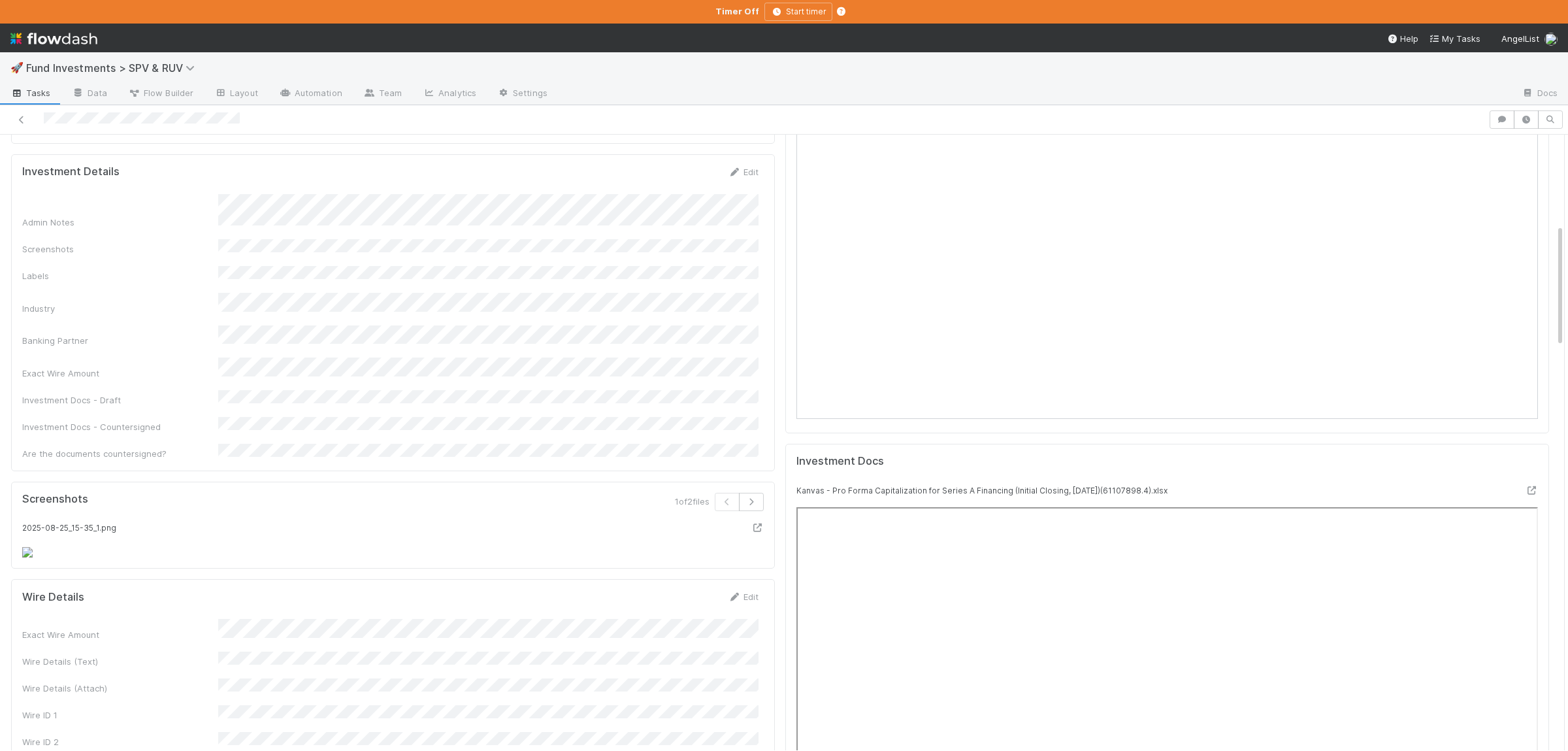
scroll to position [445, 0]
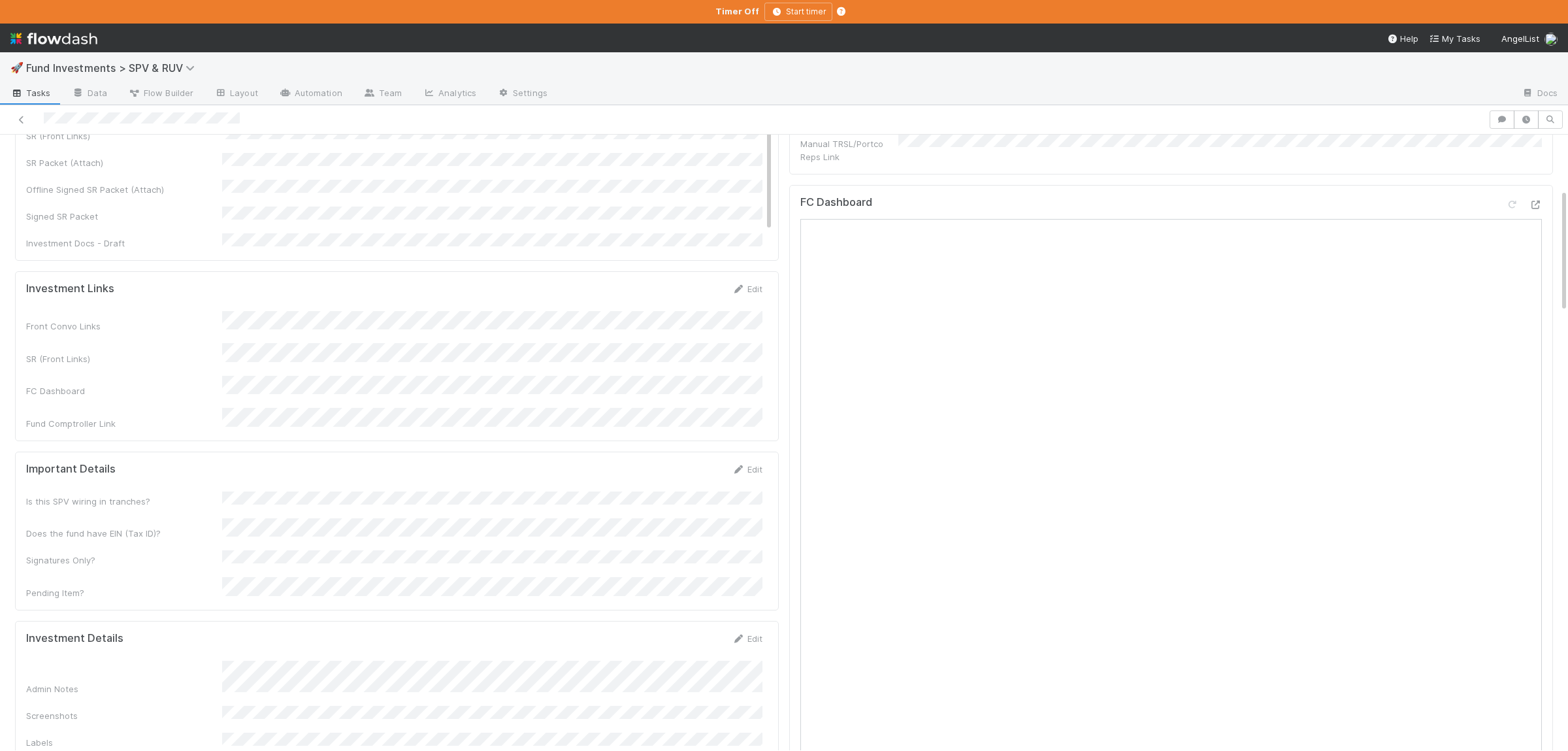
scroll to position [272, 0]
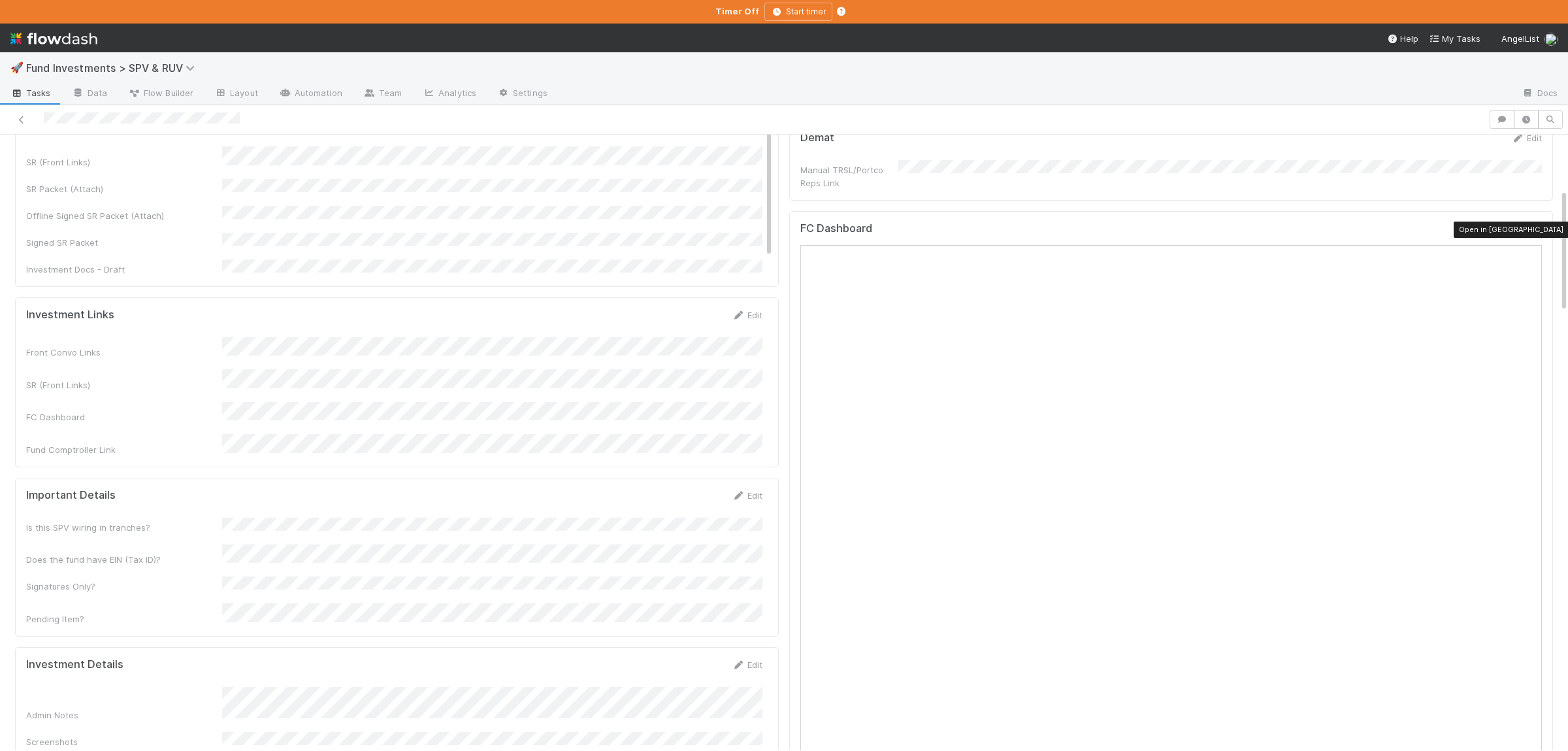
click at [1541, 234] on icon at bounding box center [1535, 231] width 13 height 8
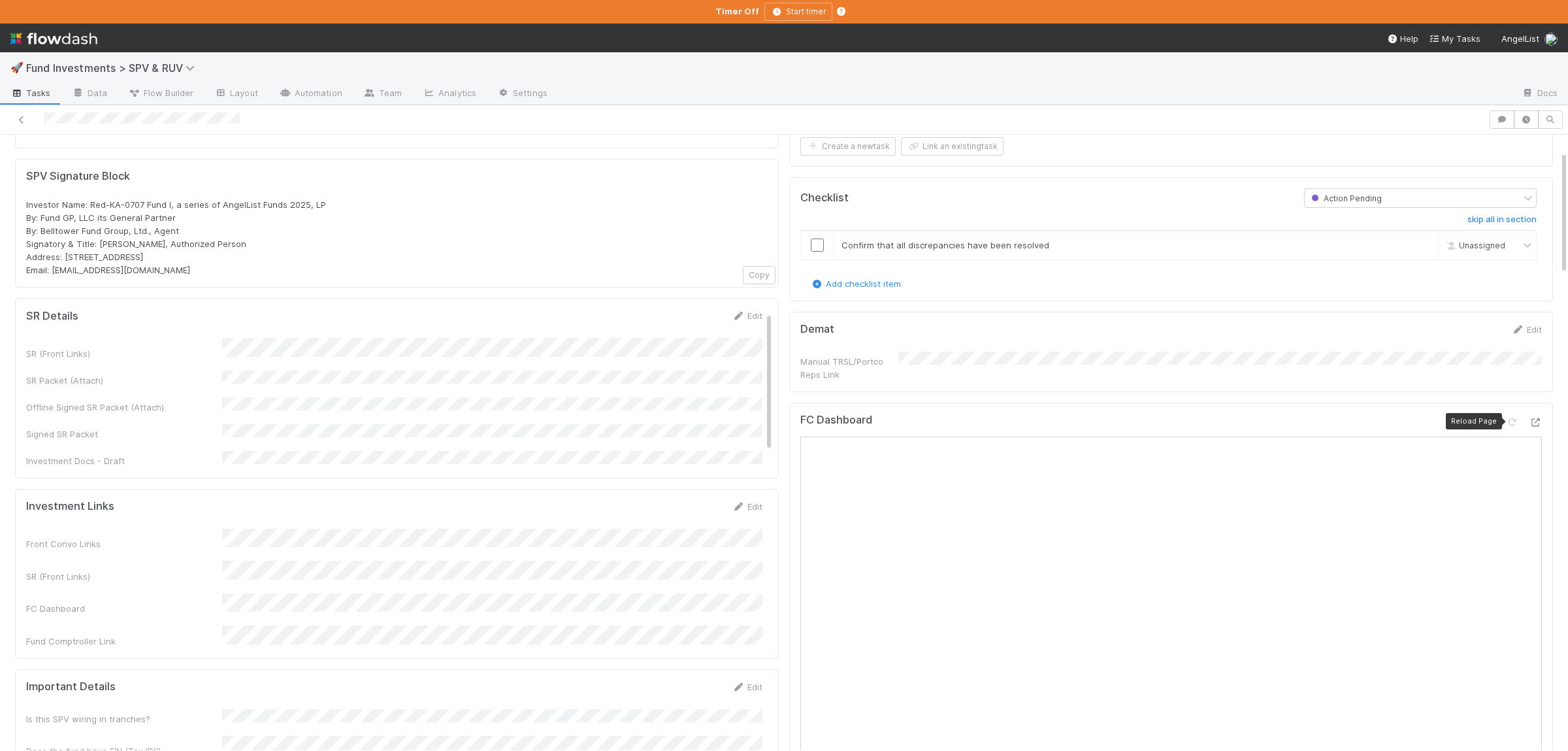
scroll to position [0, 0]
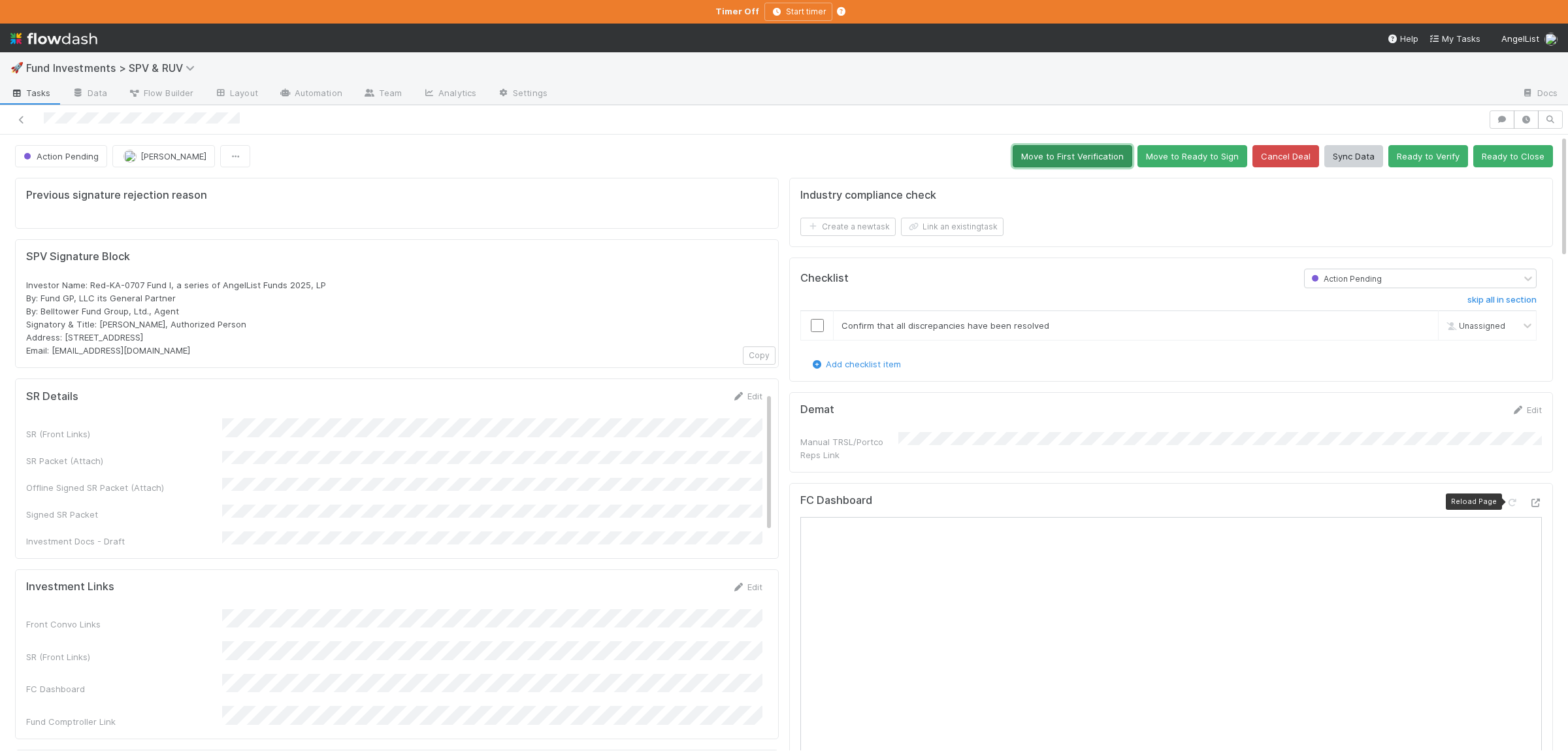
click at [1100, 159] on button "Move to First Verification" at bounding box center [1072, 156] width 120 height 22
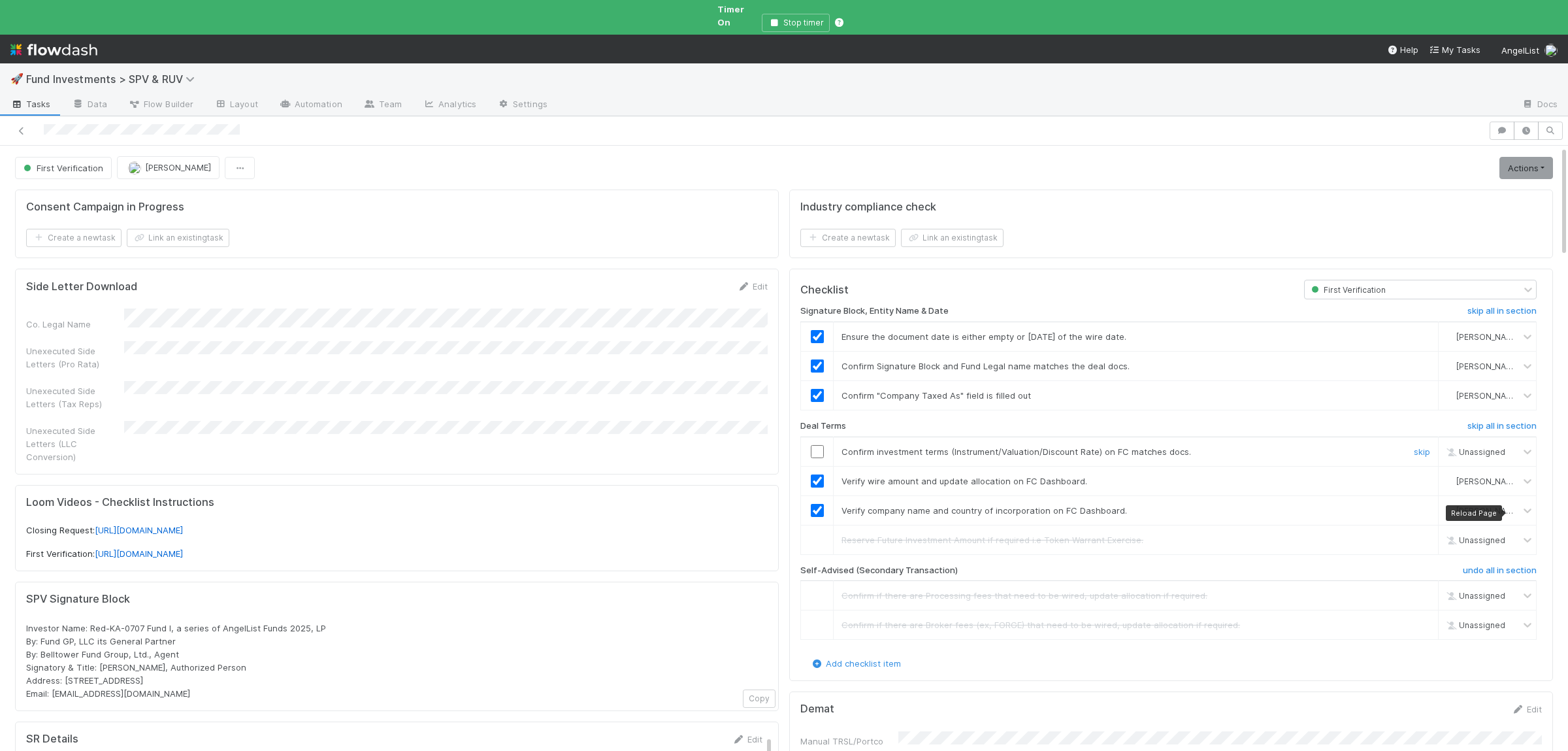
drag, startPoint x: 822, startPoint y: 444, endPoint x: 865, endPoint y: 440, distance: 43.2
click at [822, 445] on input "checkbox" at bounding box center [817, 452] width 13 height 13
click at [1505, 159] on link "Actions" at bounding box center [1526, 168] width 54 height 22
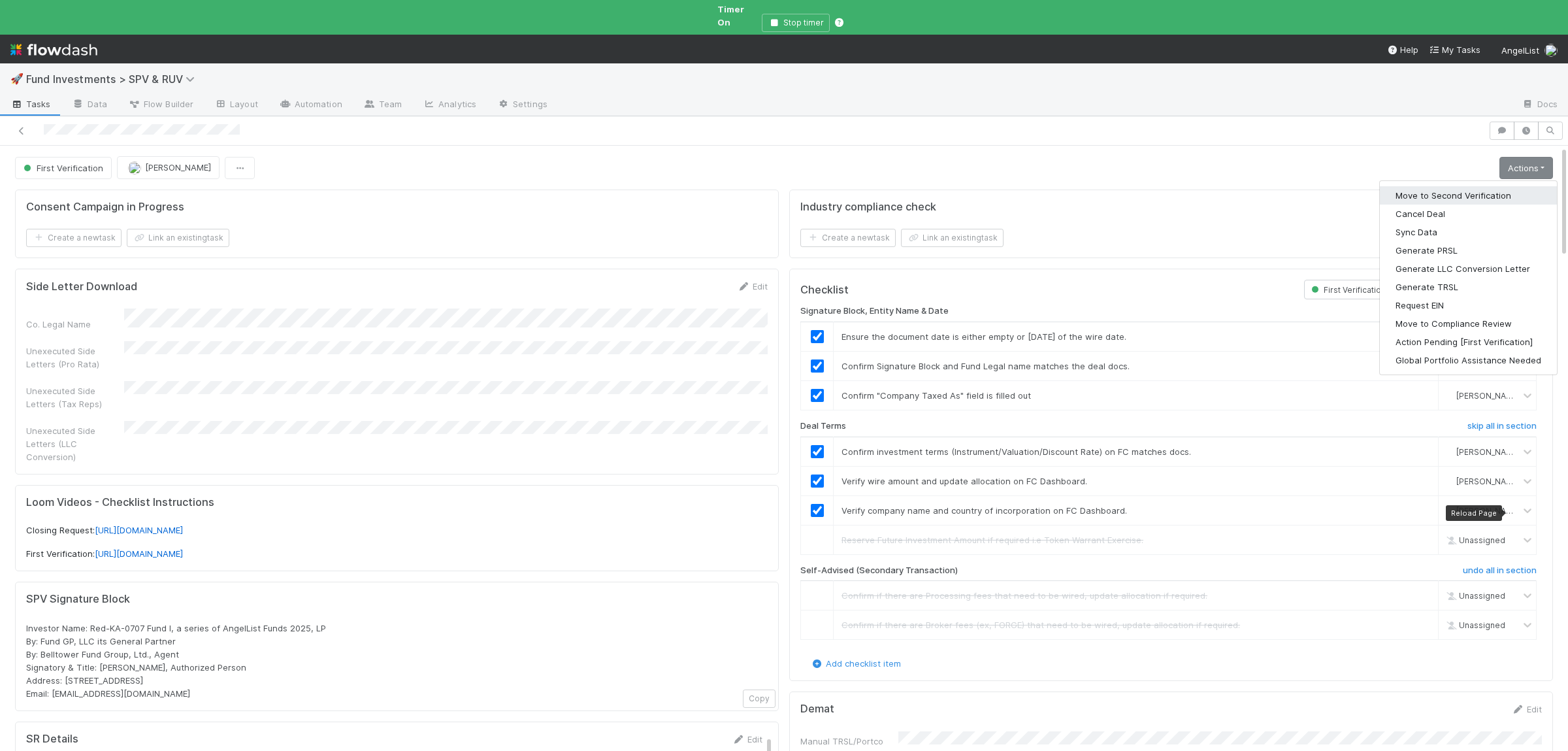
click at [1472, 189] on button "Move to Second Verification" at bounding box center [1468, 195] width 177 height 18
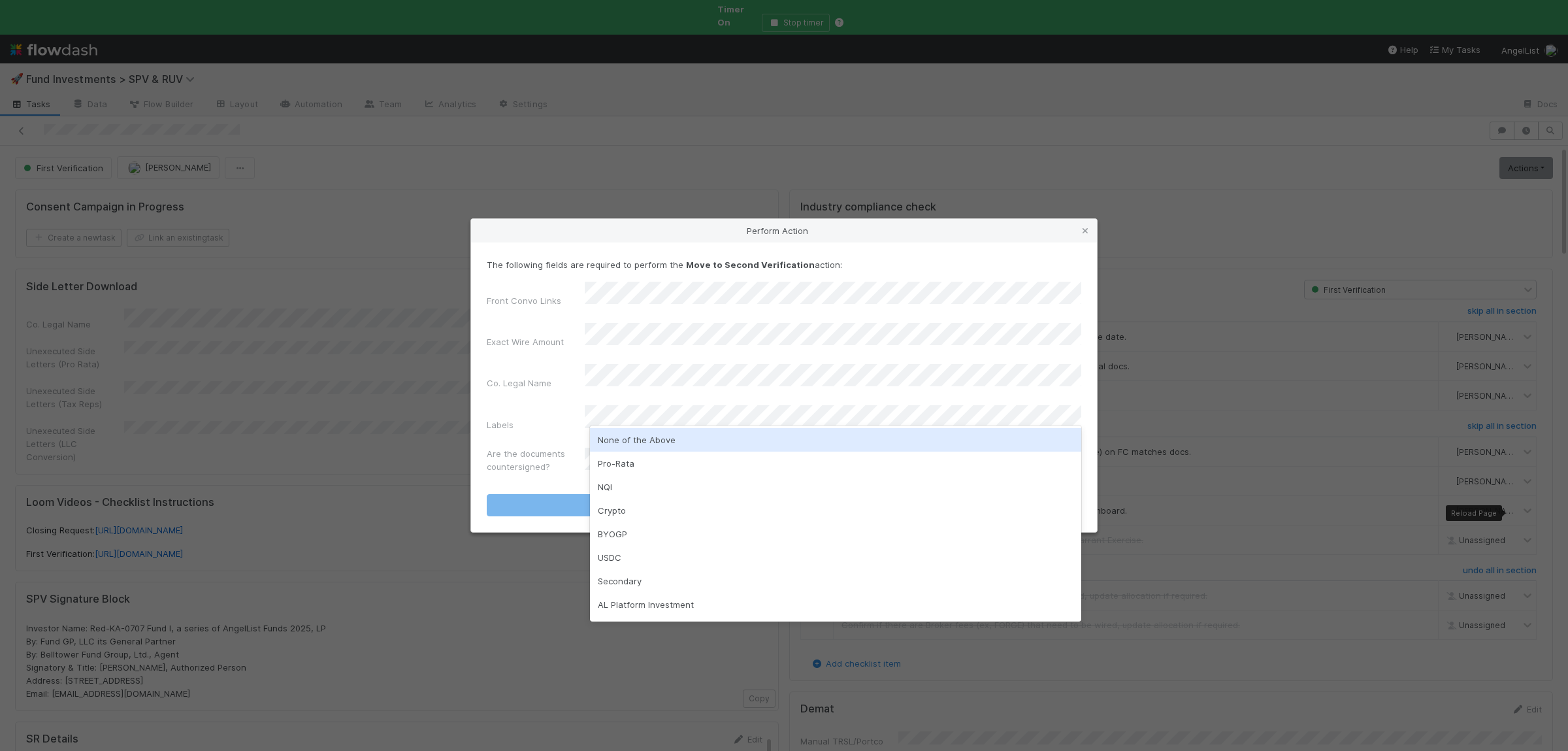
click at [640, 435] on div "None of the Above" at bounding box center [836, 440] width 491 height 23
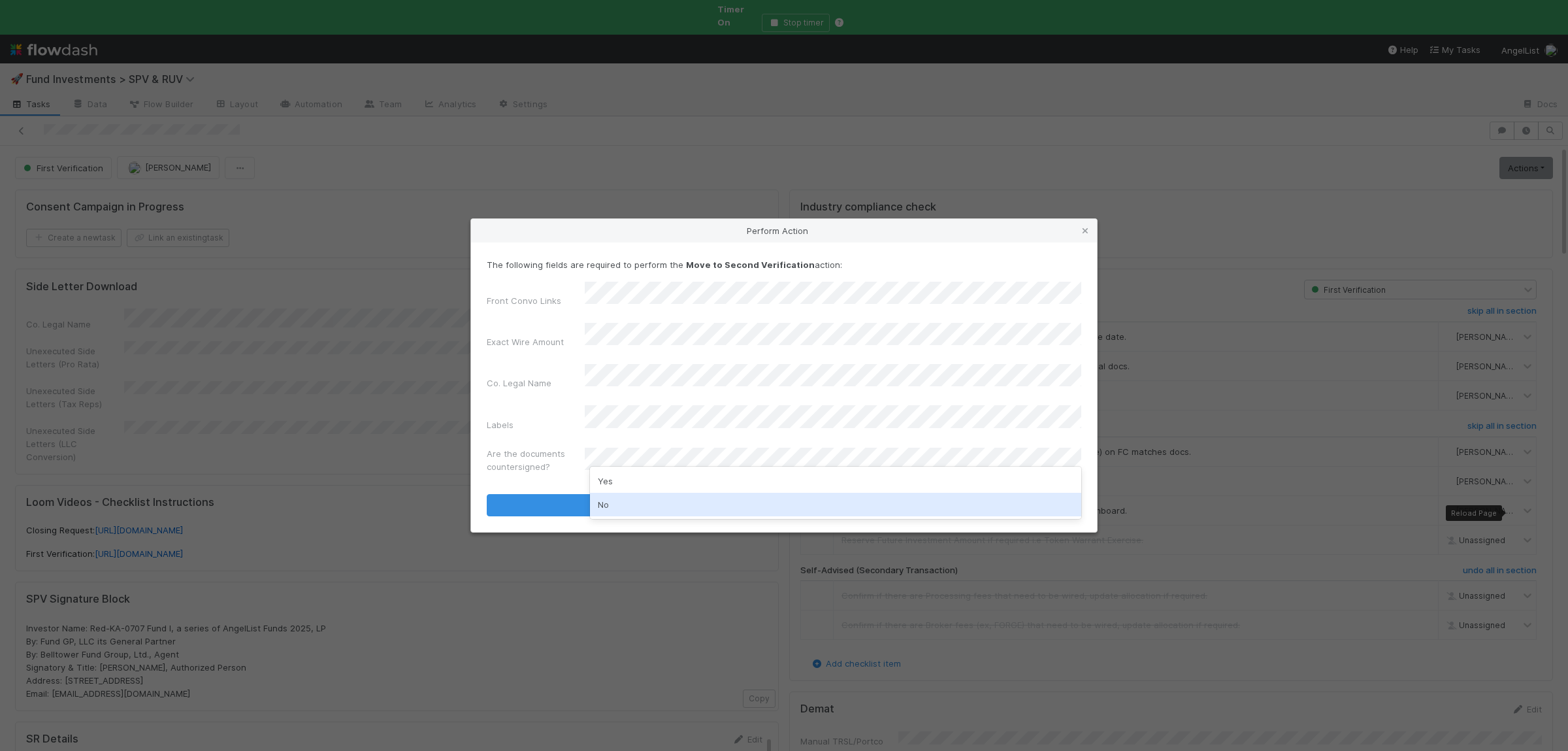
click at [618, 502] on div "No" at bounding box center [836, 504] width 491 height 23
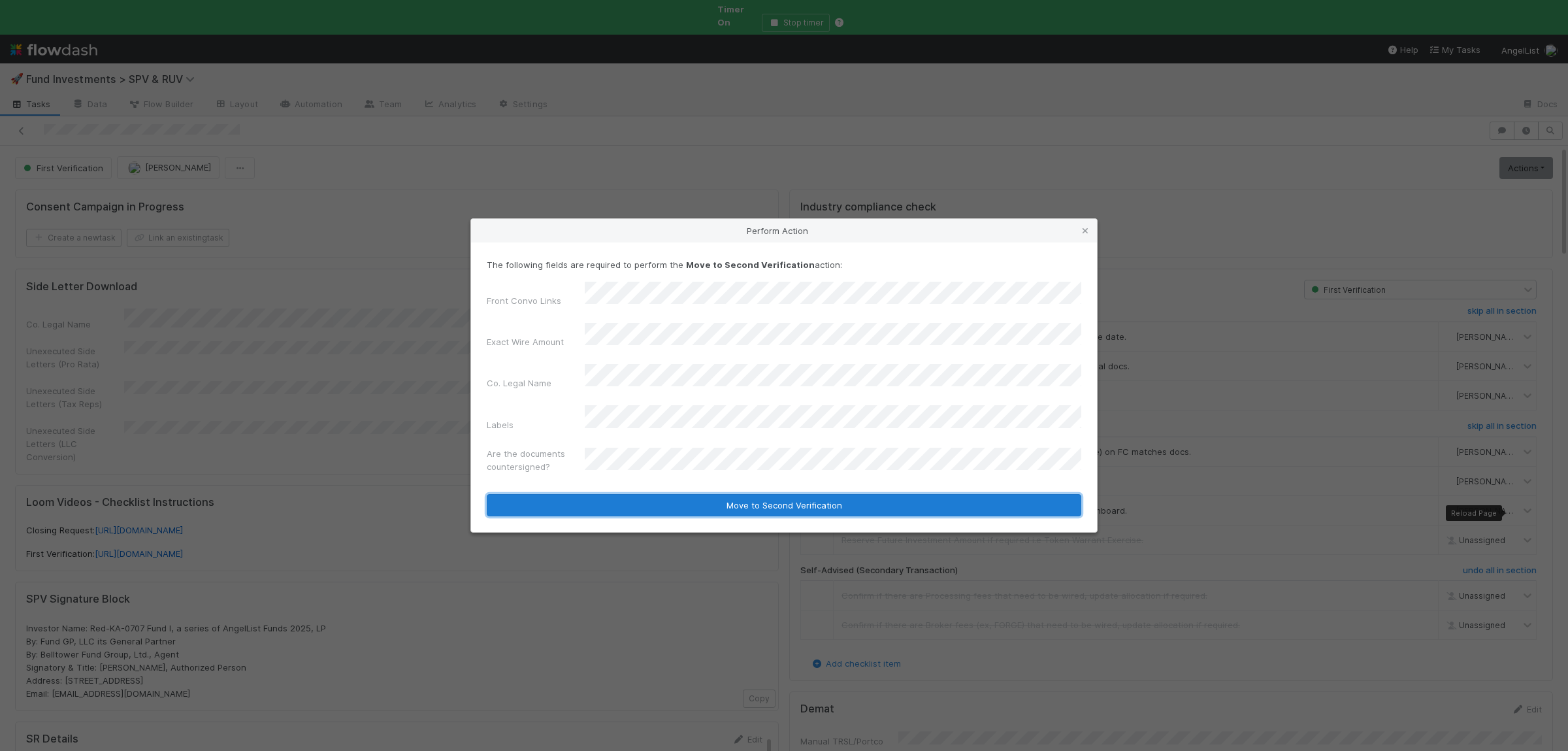
click at [625, 494] on button "Move to Second Verification" at bounding box center [784, 505] width 594 height 22
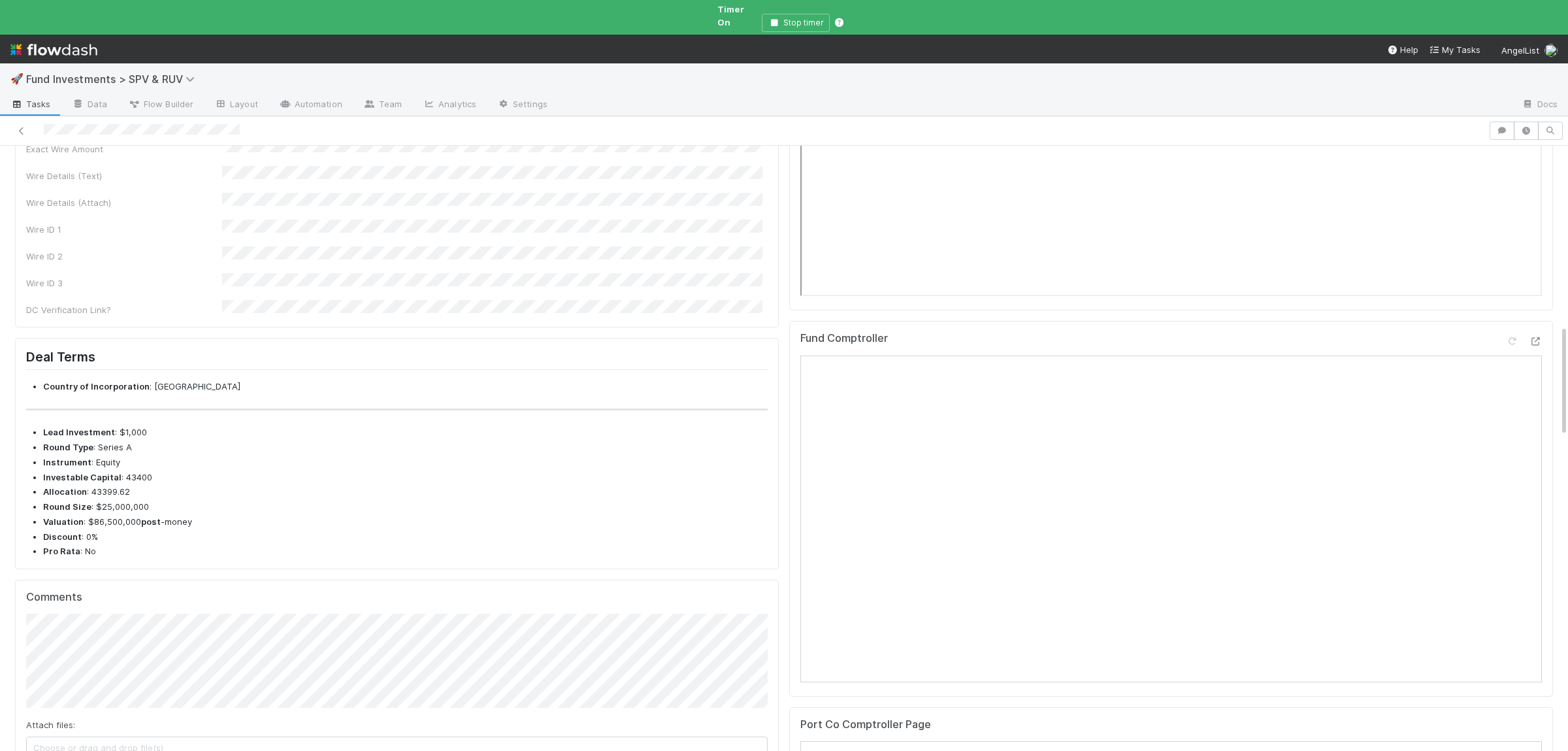
scroll to position [989, 0]
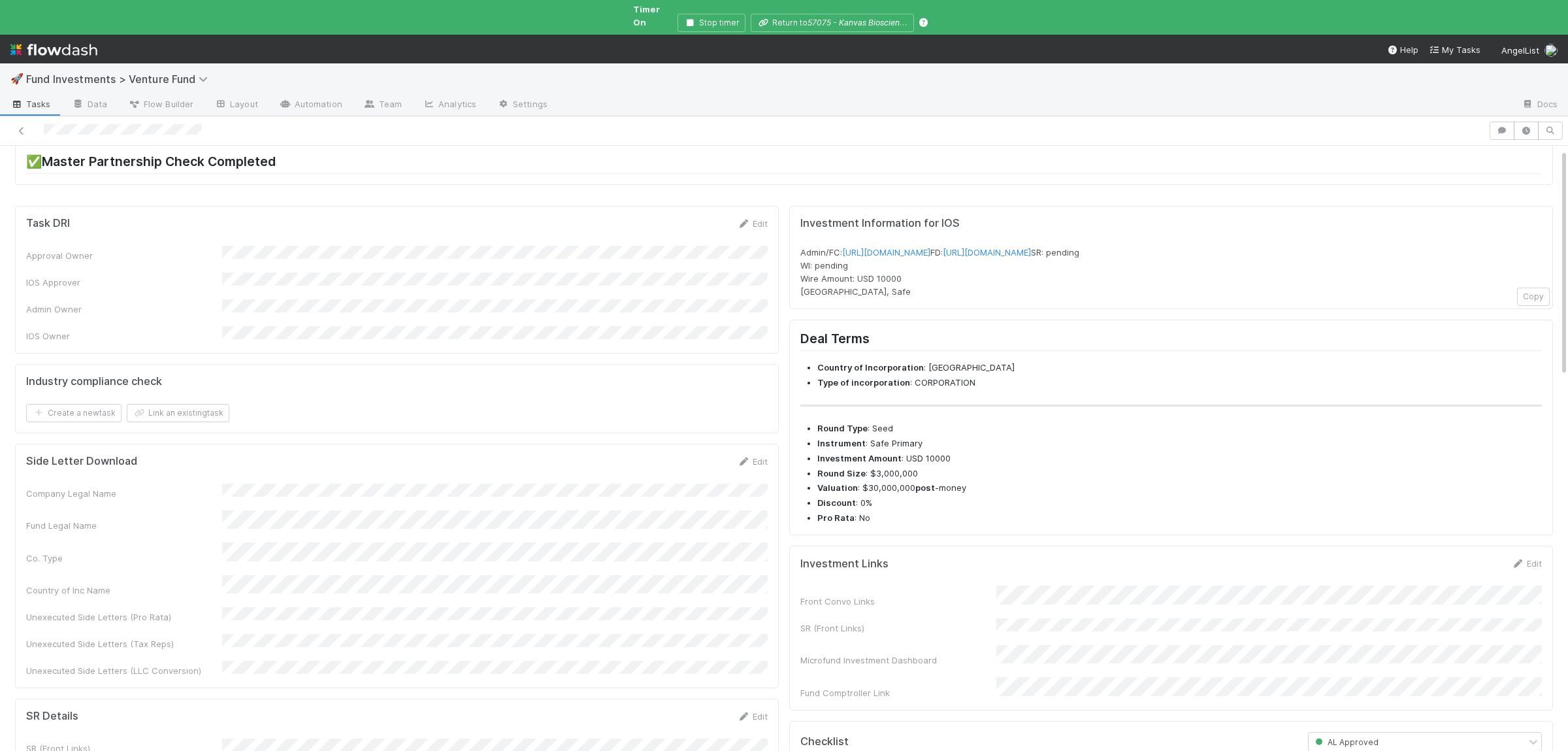
scroll to position [127, 0]
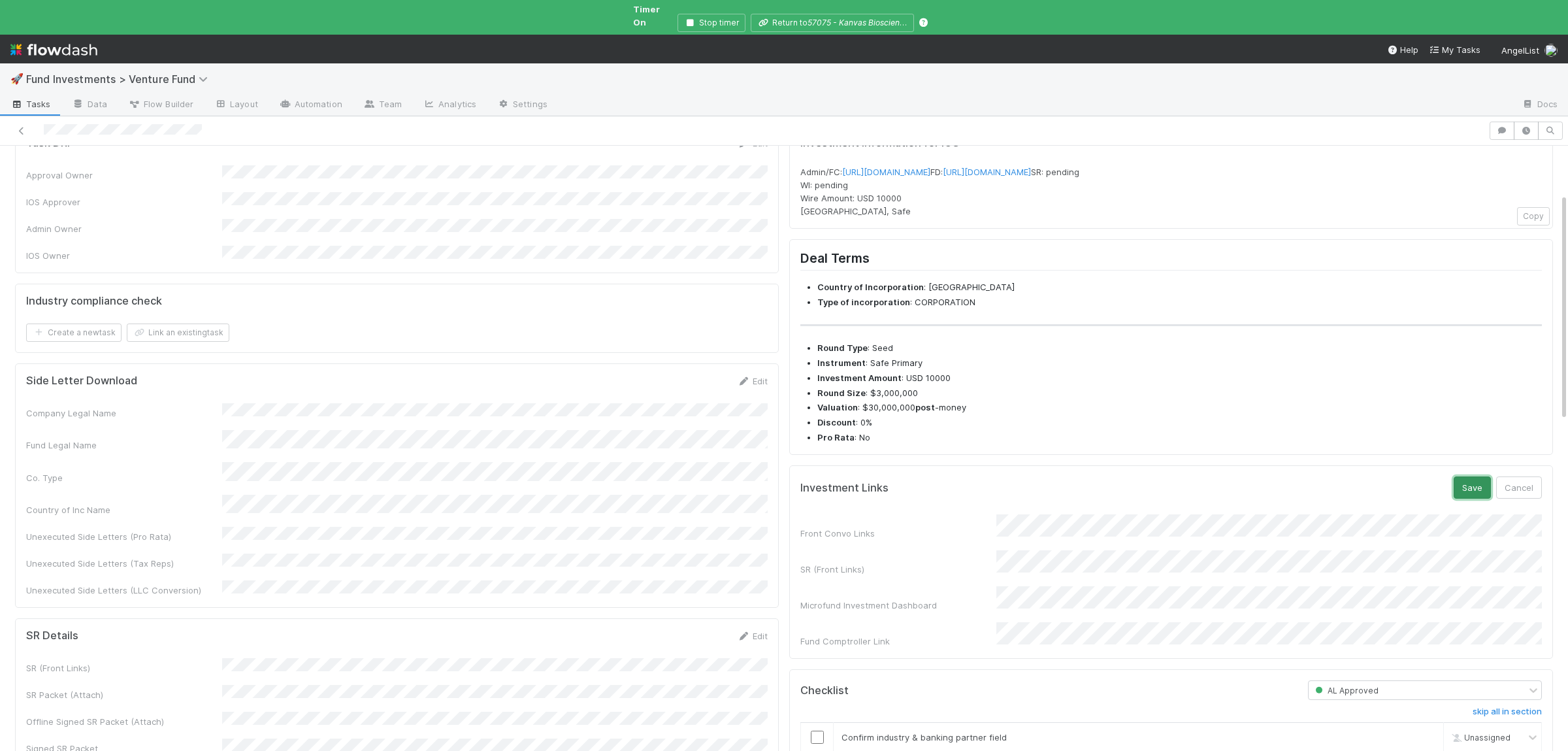
click at [1465, 498] on button "Save" at bounding box center [1472, 487] width 38 height 22
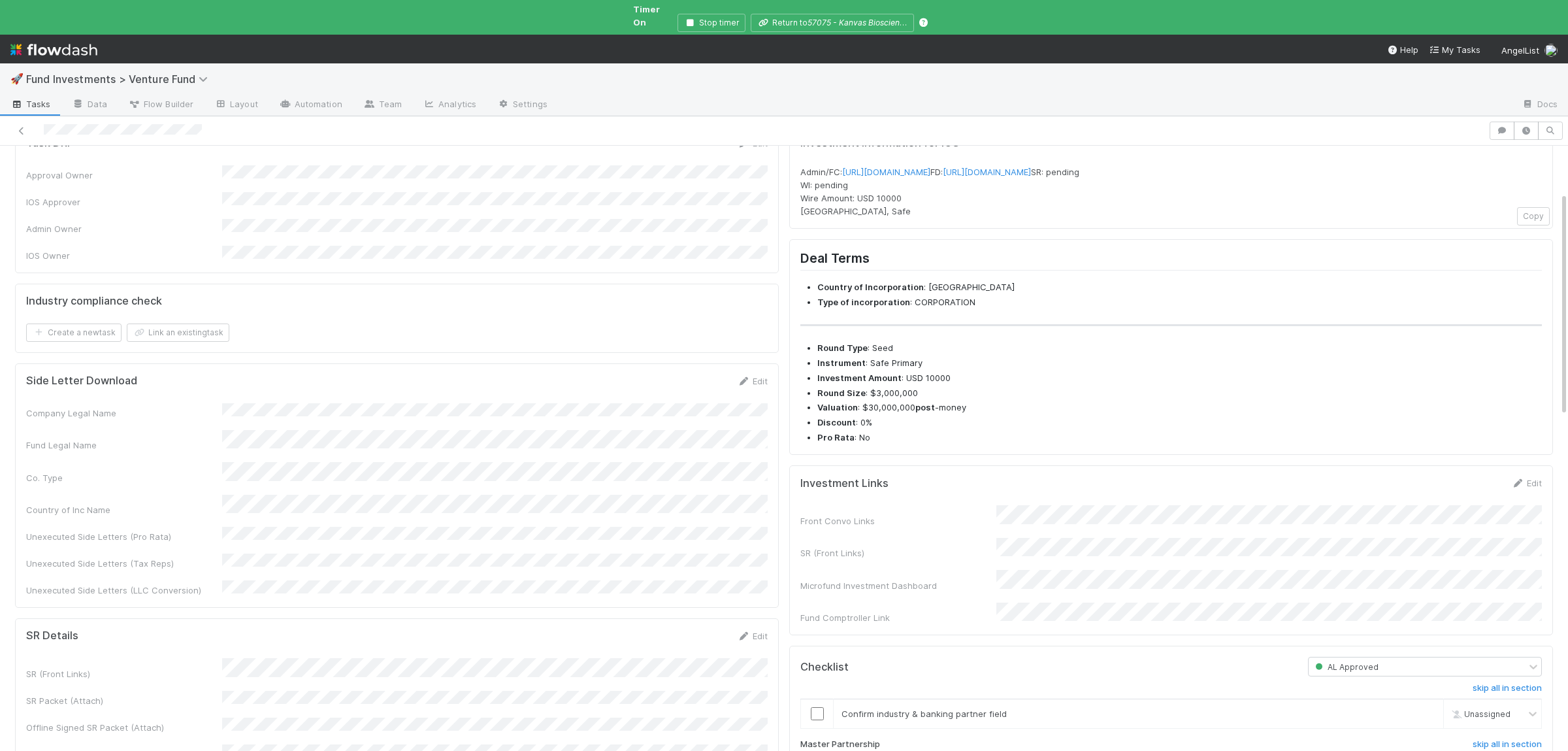
scroll to position [382, 0]
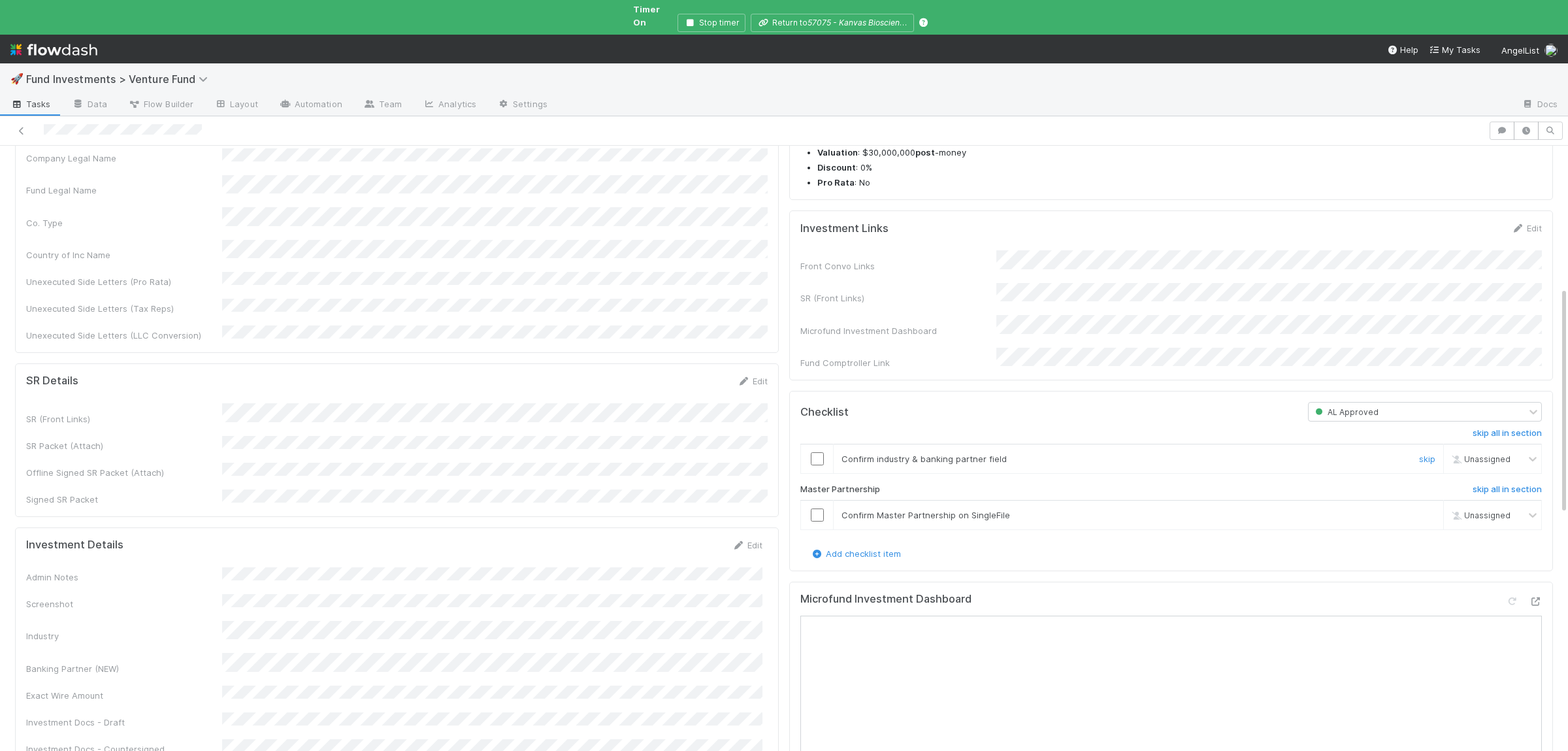
click at [812, 465] on input "checkbox" at bounding box center [817, 459] width 13 height 13
click at [812, 522] on input "checkbox" at bounding box center [817, 515] width 13 height 13
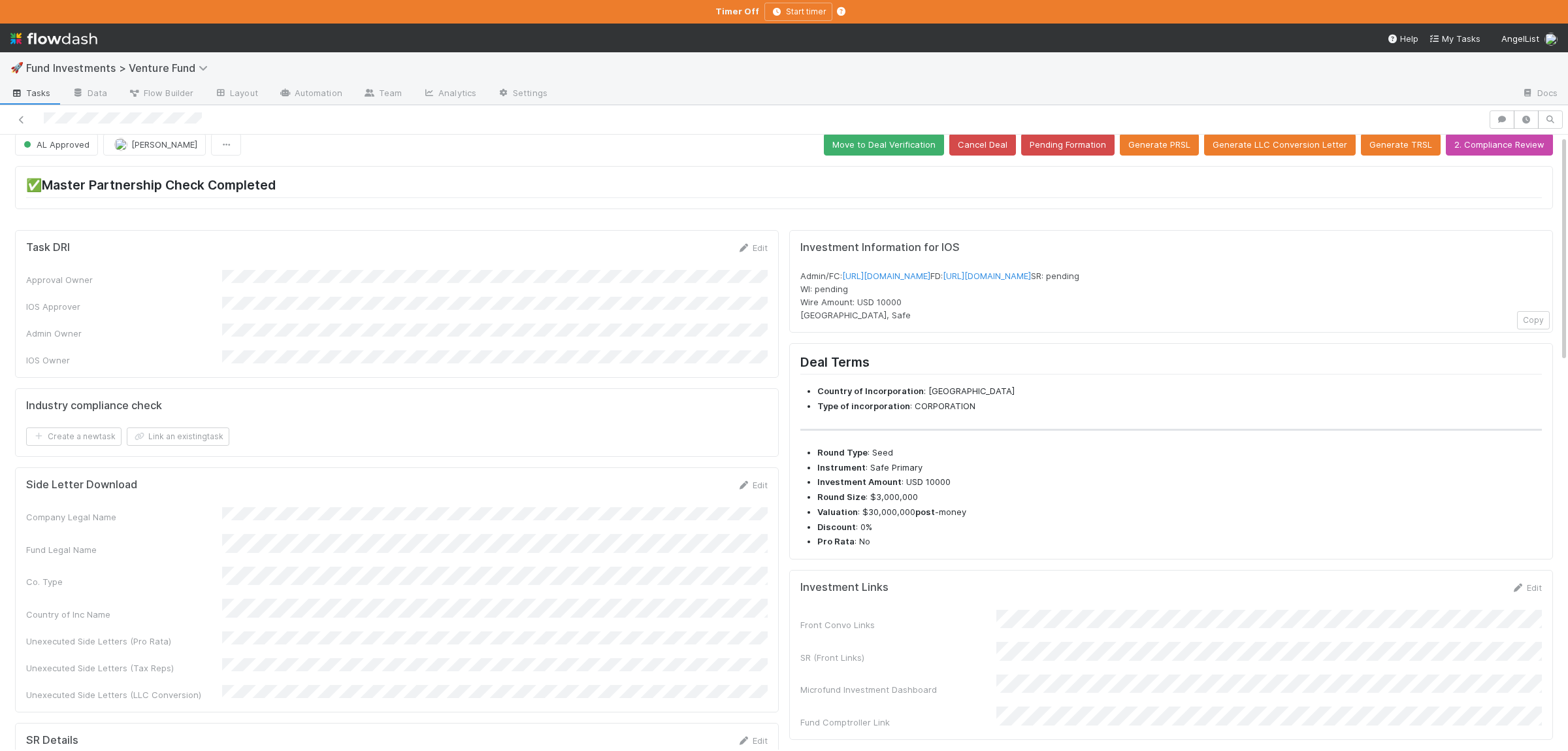
scroll to position [0, 0]
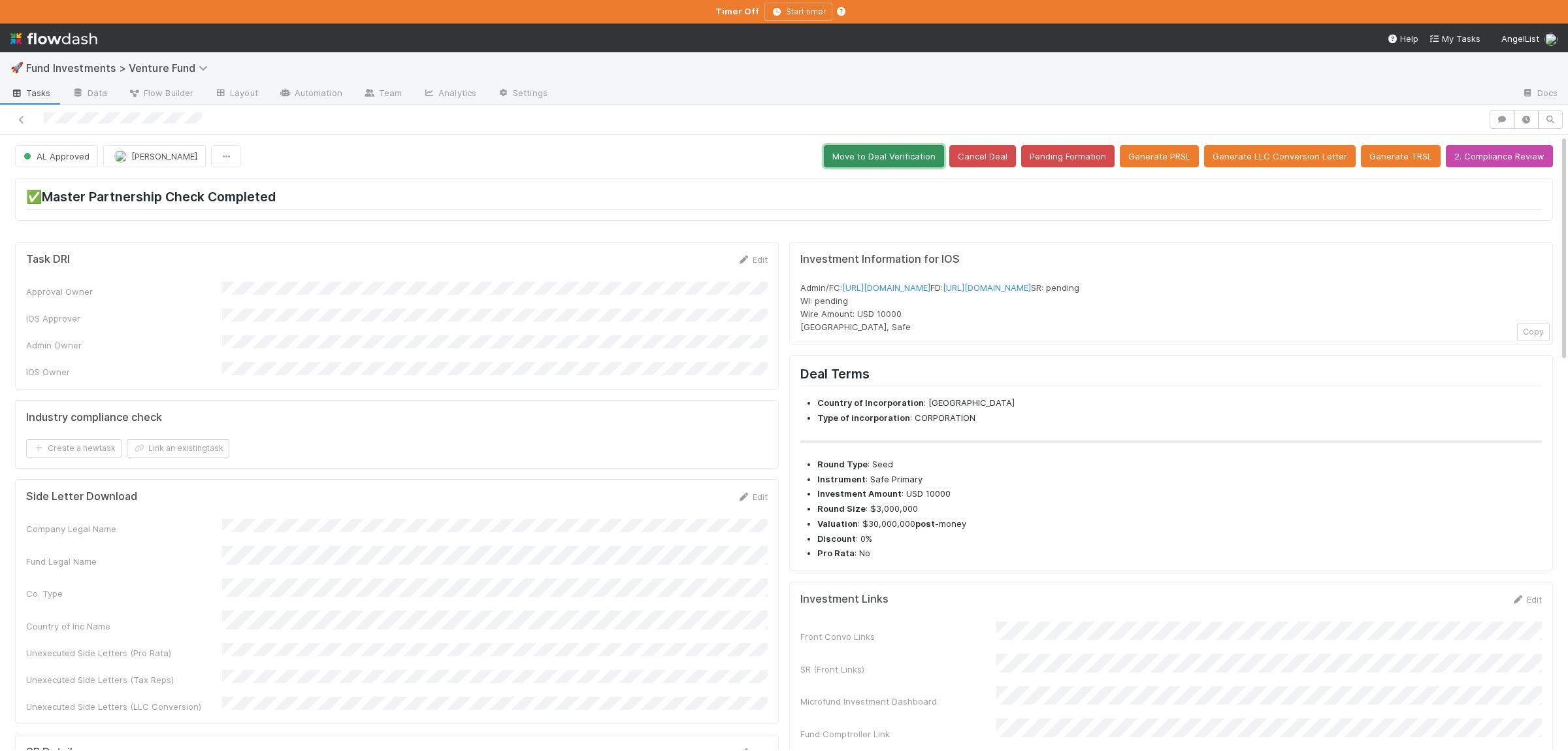
click at [863, 157] on button "Move to Deal Verification" at bounding box center [884, 156] width 120 height 22
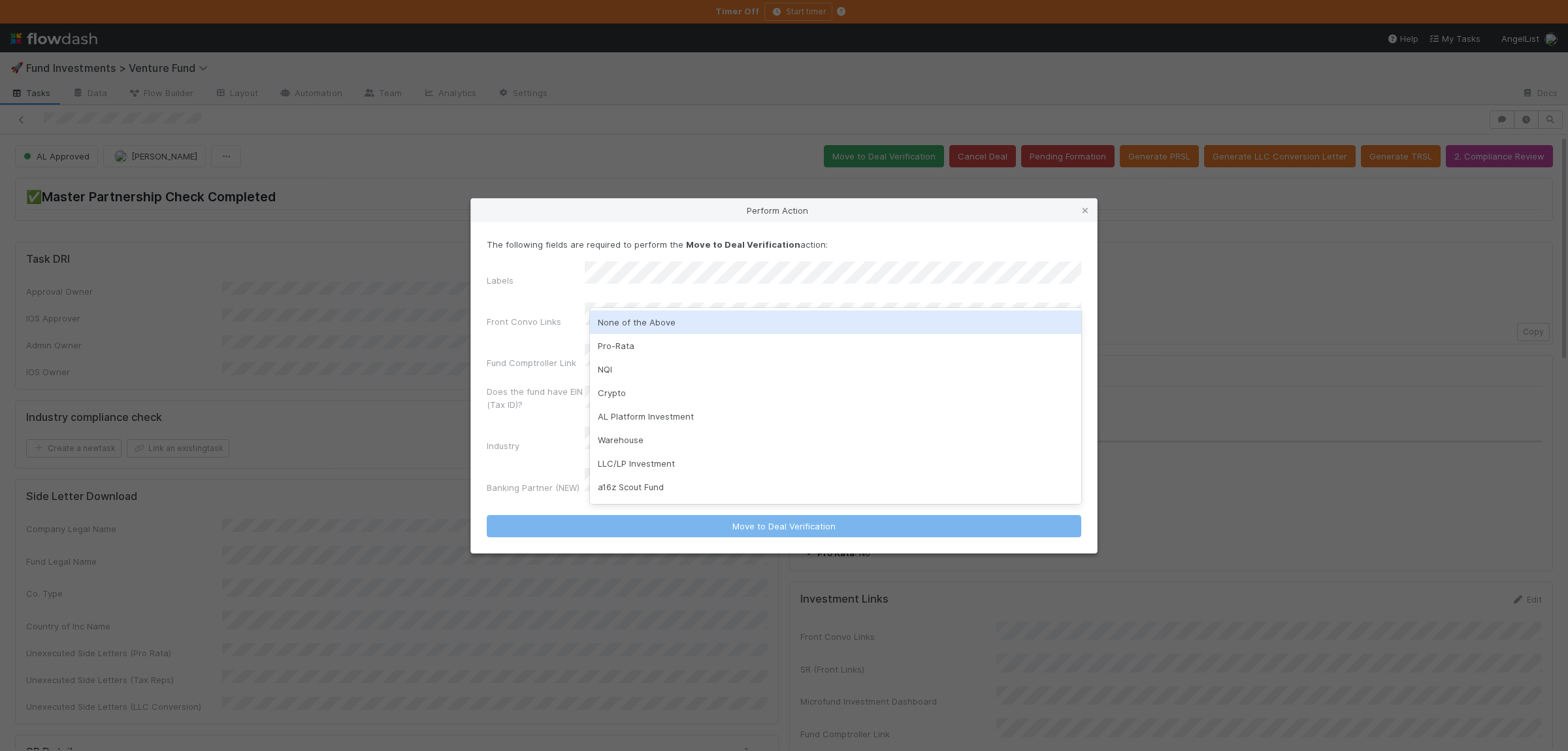
click at [696, 326] on div "None of the Above" at bounding box center [836, 321] width 491 height 23
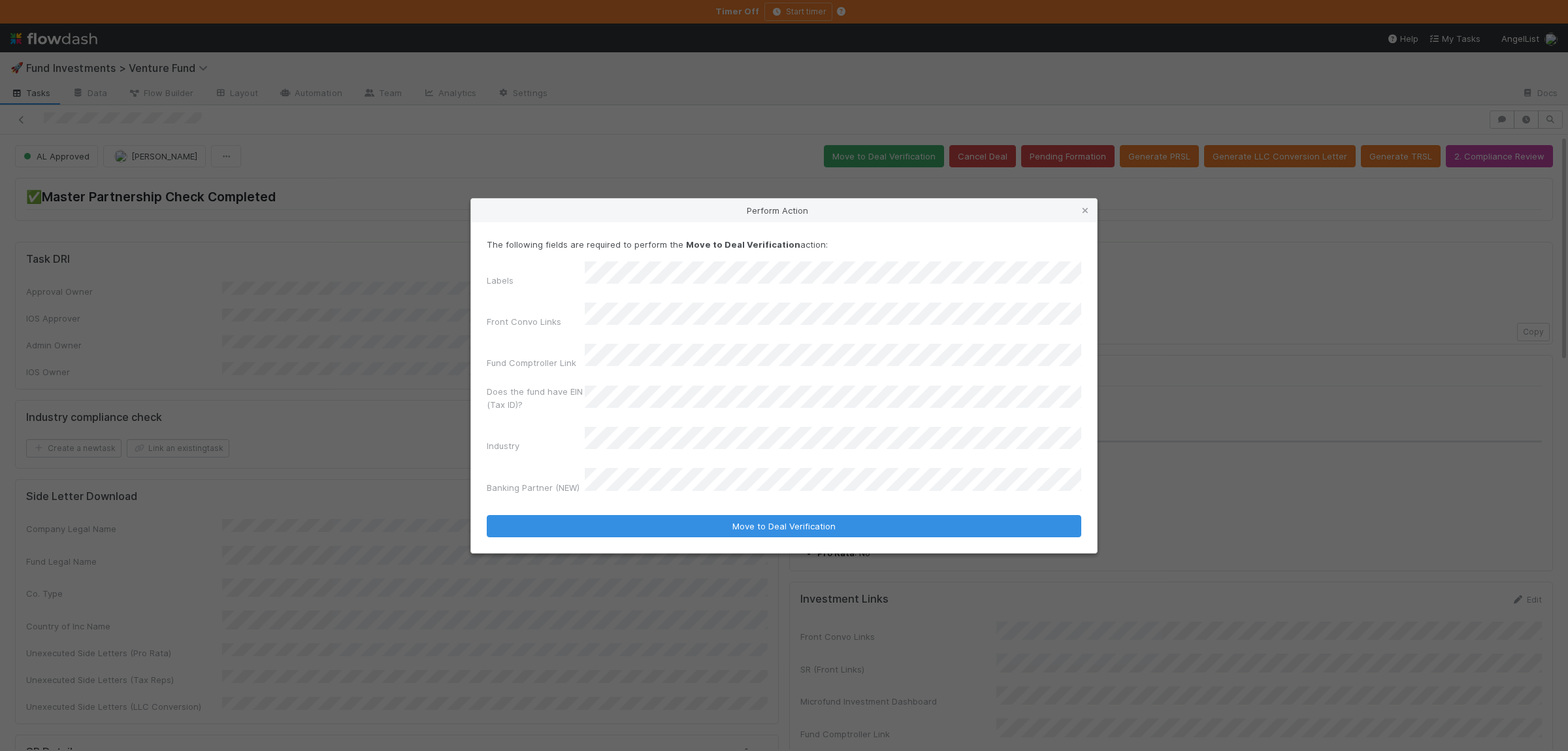
click at [678, 493] on form "The following fields are required to perform the Move to Deal Verification acti…" at bounding box center [784, 387] width 594 height 299
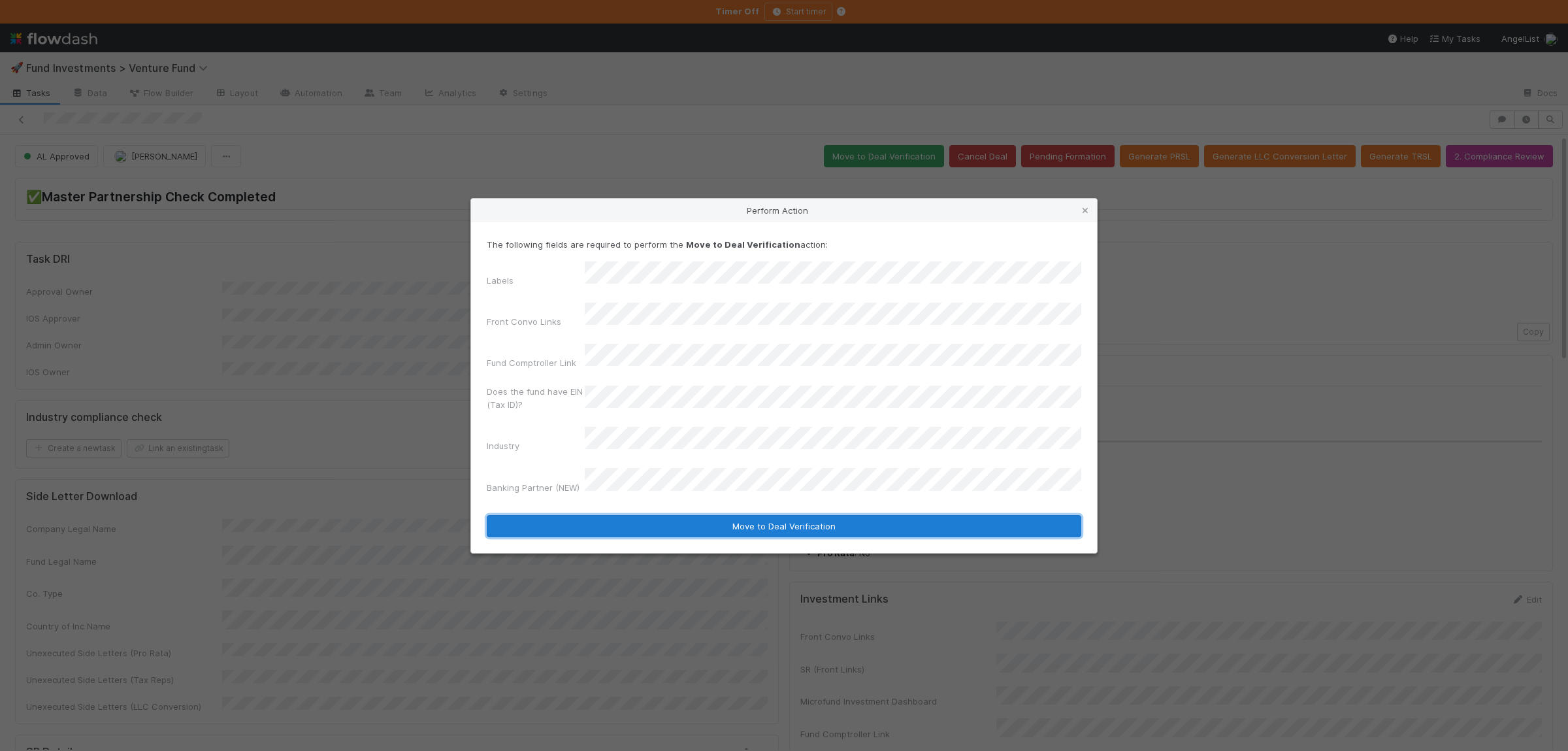
click at [675, 515] on button "Move to Deal Verification" at bounding box center [784, 525] width 594 height 22
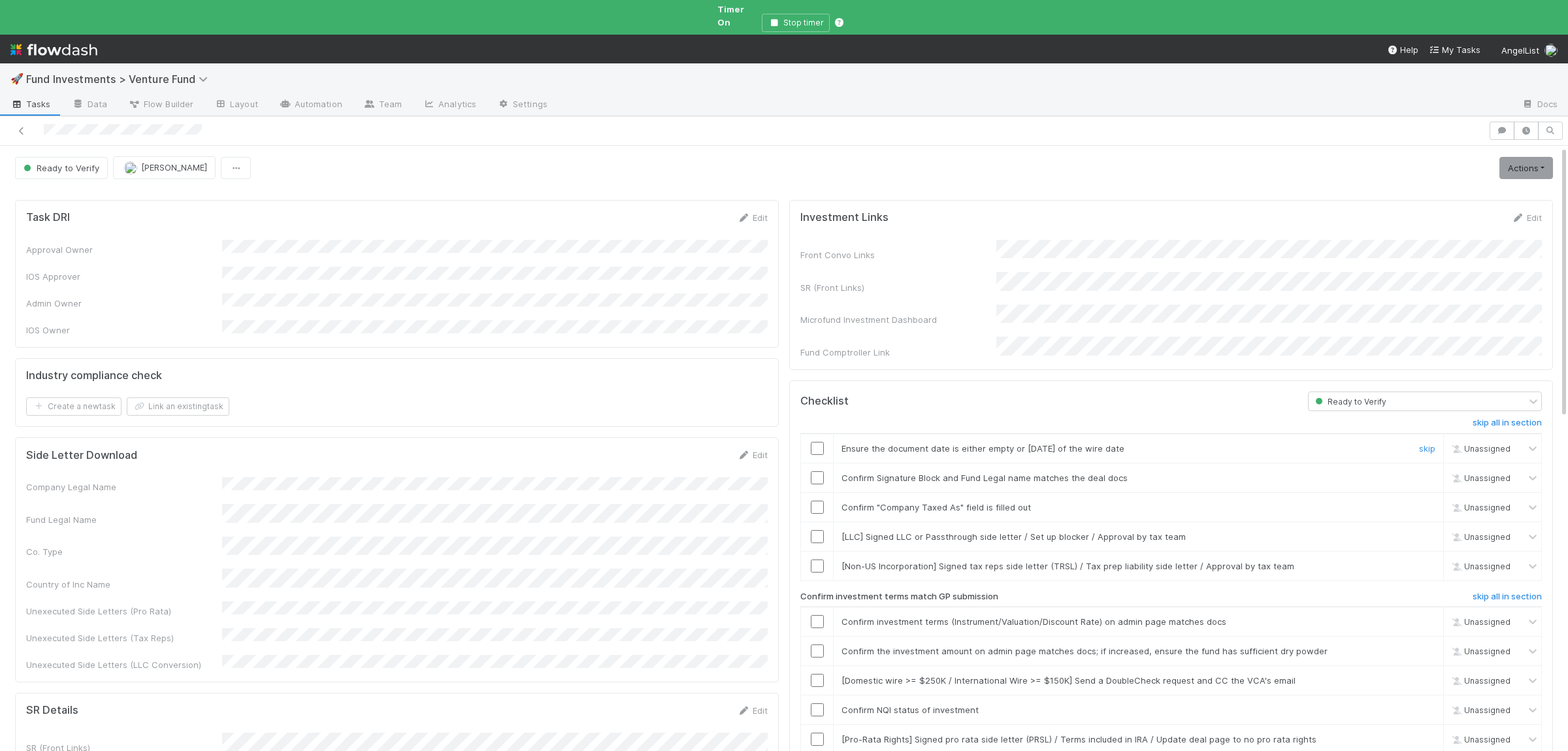
click at [813, 442] on input "checkbox" at bounding box center [817, 448] width 13 height 13
click at [822, 471] on input "checkbox" at bounding box center [817, 478] width 13 height 13
click at [817, 492] on td at bounding box center [817, 507] width 33 height 30
click at [815, 500] on input "checkbox" at bounding box center [817, 507] width 13 height 13
click at [820, 433] on td at bounding box center [817, 448] width 33 height 30
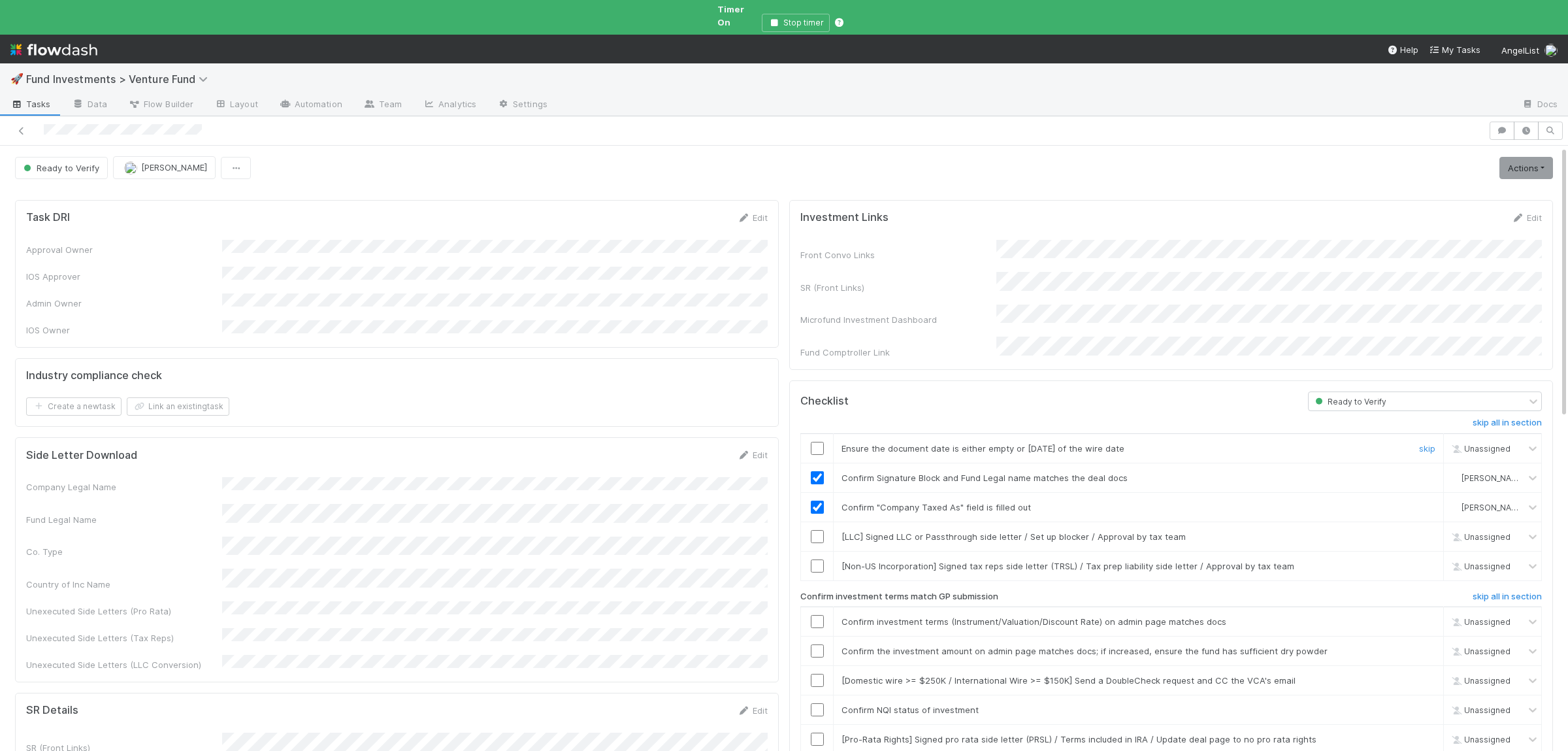
click at [822, 442] on input "checkbox" at bounding box center [817, 448] width 13 height 13
click at [1426, 532] on link "skip" at bounding box center [1426, 537] width 16 height 11
click at [1427, 561] on link "skip" at bounding box center [1426, 566] width 16 height 11
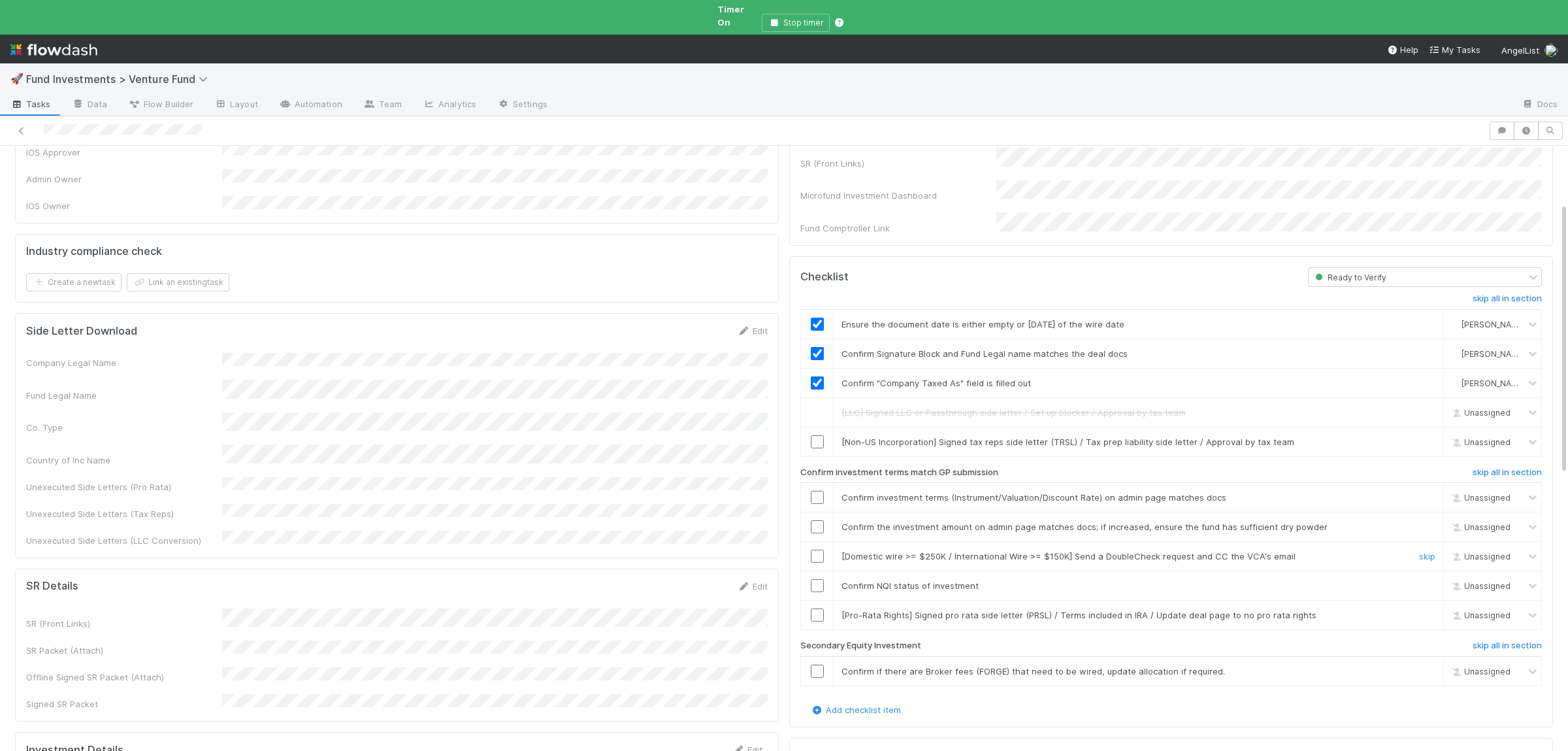
scroll to position [127, 0]
click at [1430, 433] on link "skip" at bounding box center [1426, 438] width 16 height 11
click at [810, 488] on div at bounding box center [817, 494] width 32 height 13
click at [811, 517] on div at bounding box center [817, 523] width 32 height 13
click at [814, 509] on td at bounding box center [817, 524] width 33 height 30
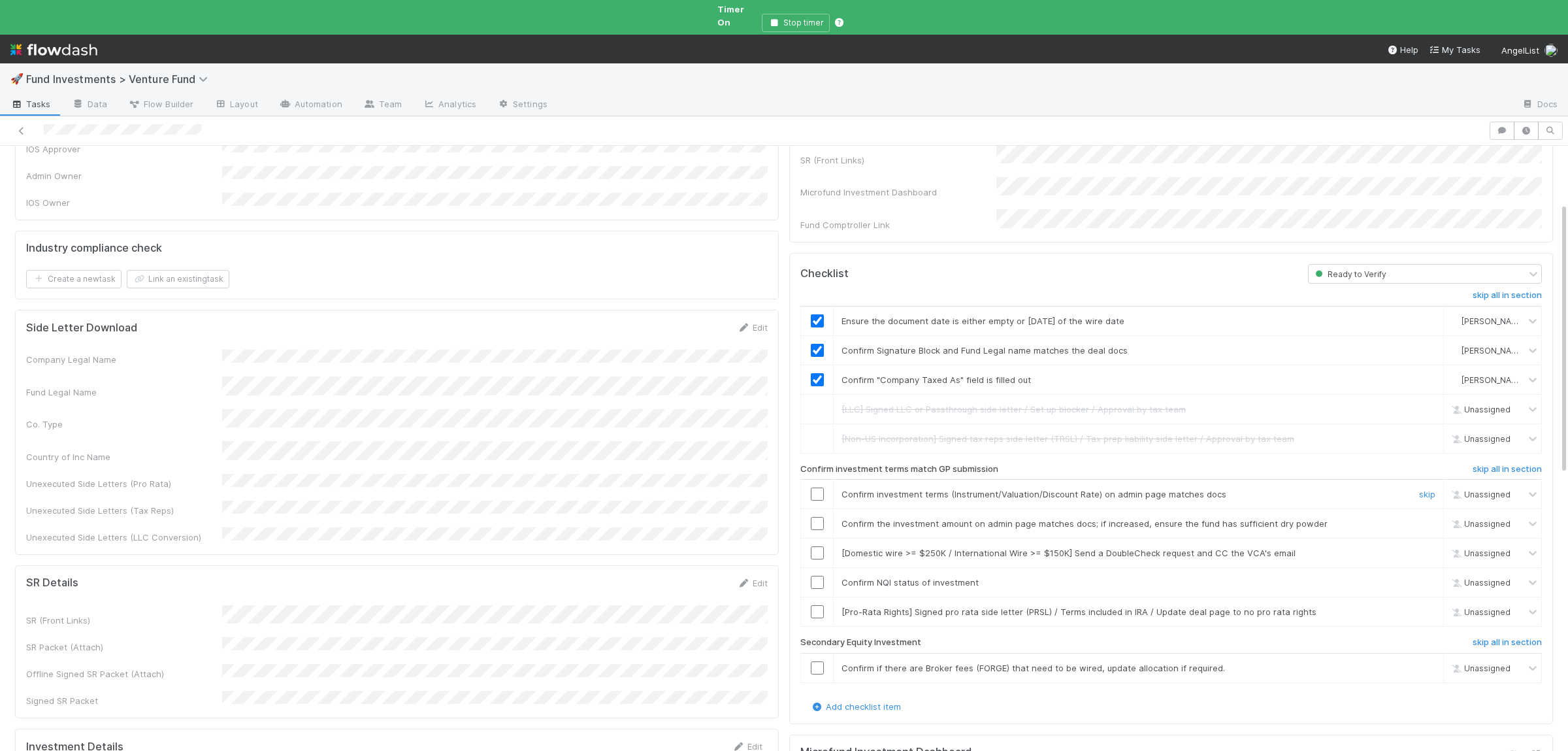
click at [817, 488] on input "checkbox" at bounding box center [817, 494] width 13 height 13
click at [817, 517] on input "checkbox" at bounding box center [817, 523] width 13 height 13
click at [817, 575] on input "checkbox" at bounding box center [817, 582] width 13 height 13
click at [1433, 548] on link "skip" at bounding box center [1426, 553] width 16 height 11
click at [1428, 607] on link "skip" at bounding box center [1426, 612] width 16 height 11
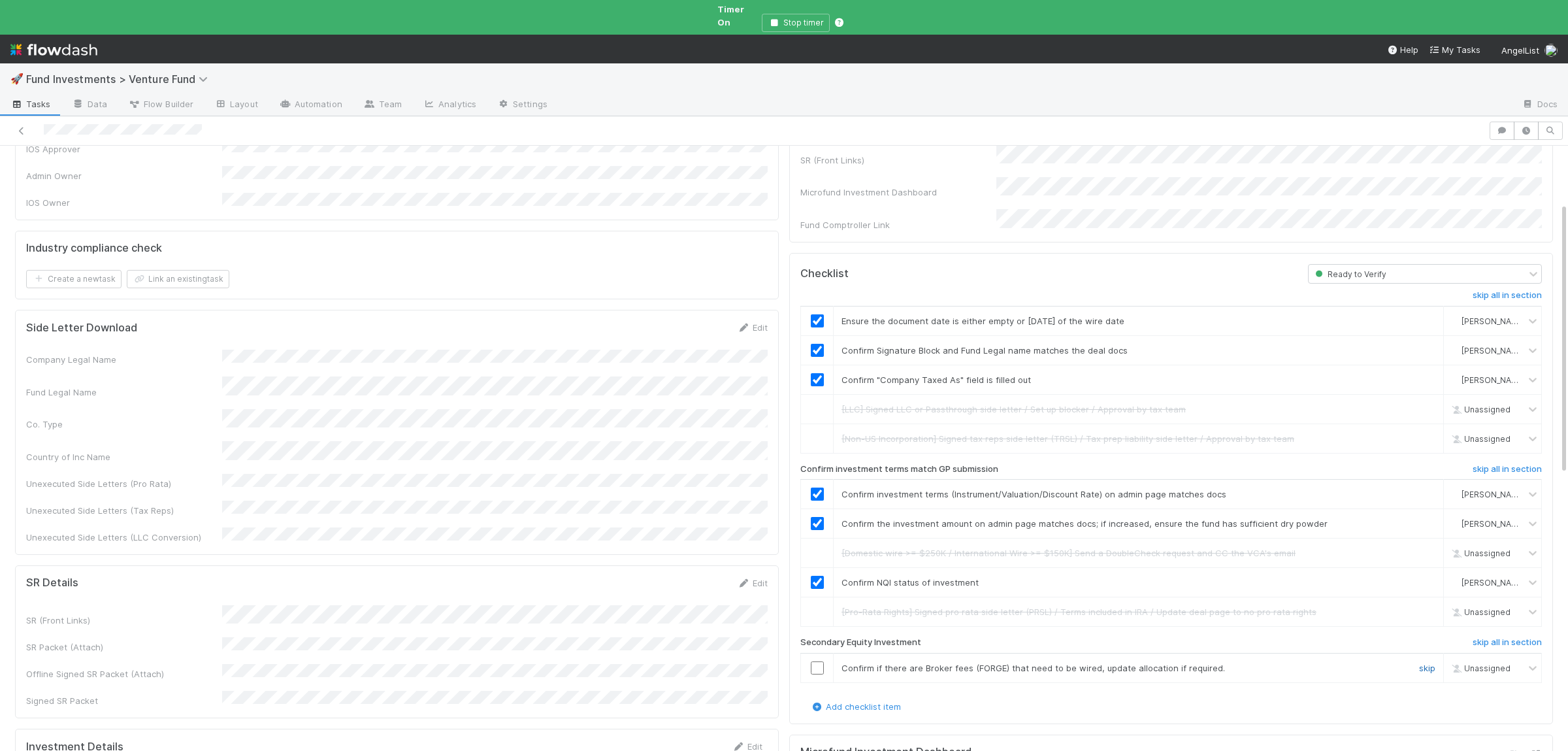
click at [1423, 663] on link "skip" at bounding box center [1426, 667] width 16 height 11
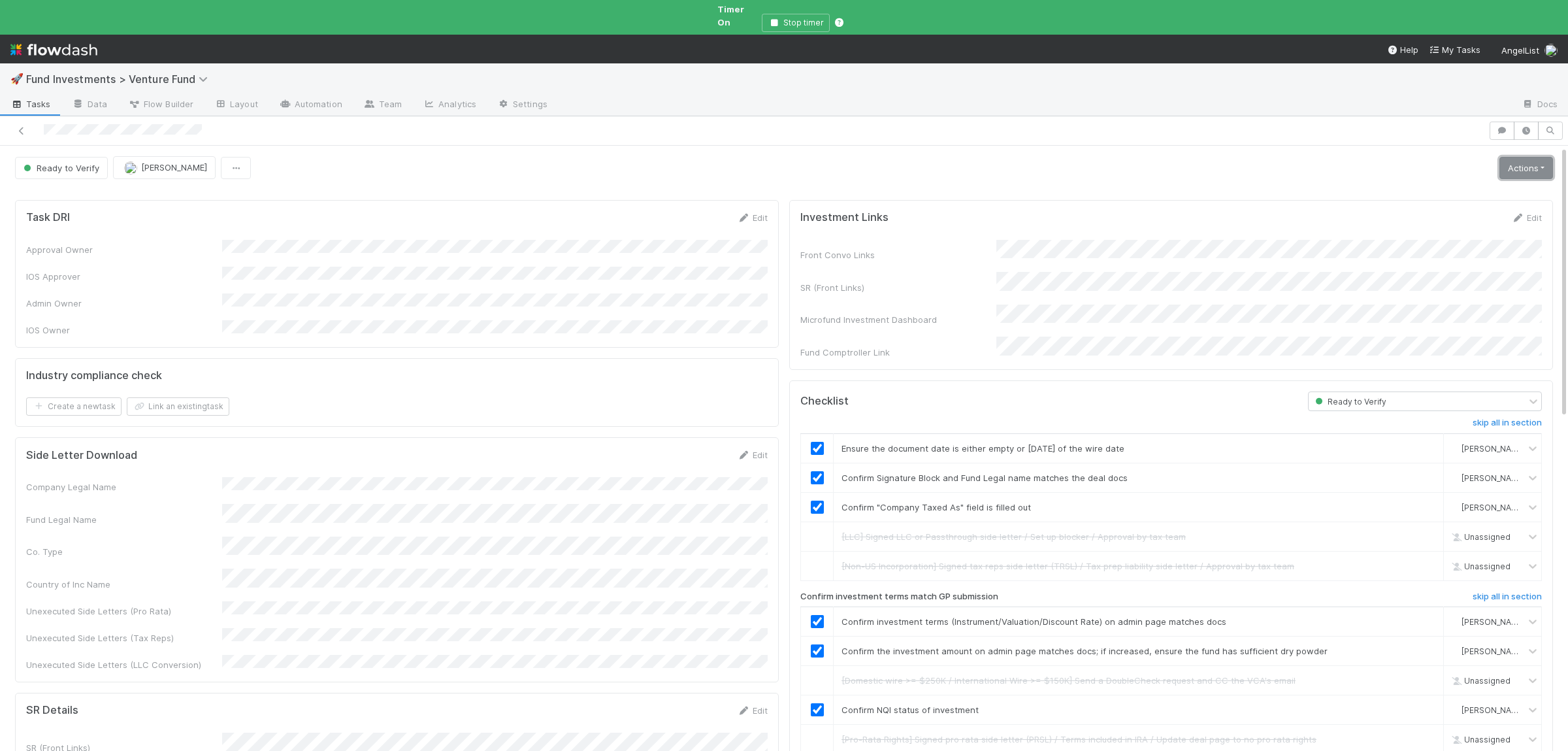
click at [1511, 166] on link "Actions" at bounding box center [1526, 168] width 54 height 22
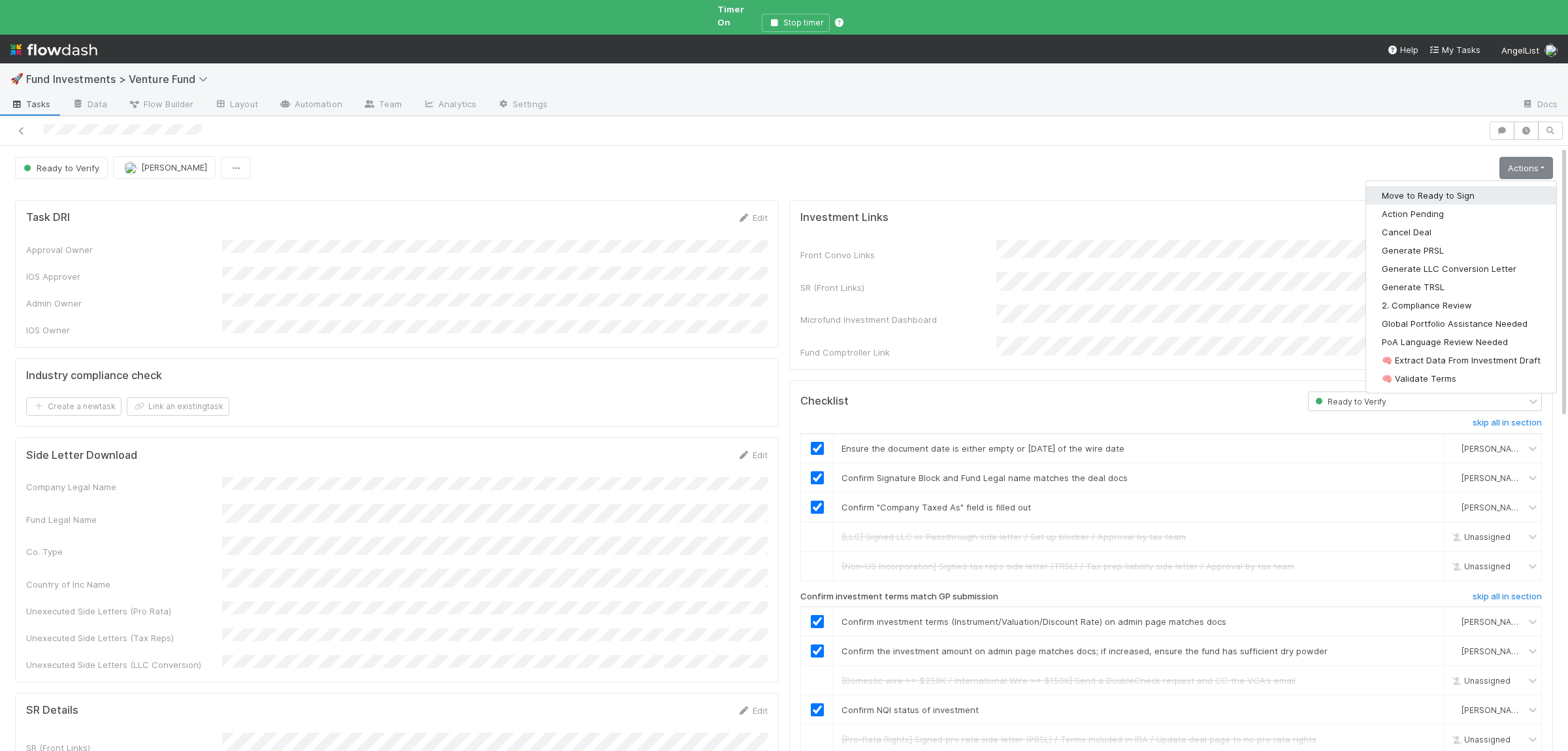
click at [1492, 187] on button "Move to Ready to Sign" at bounding box center [1460, 195] width 190 height 18
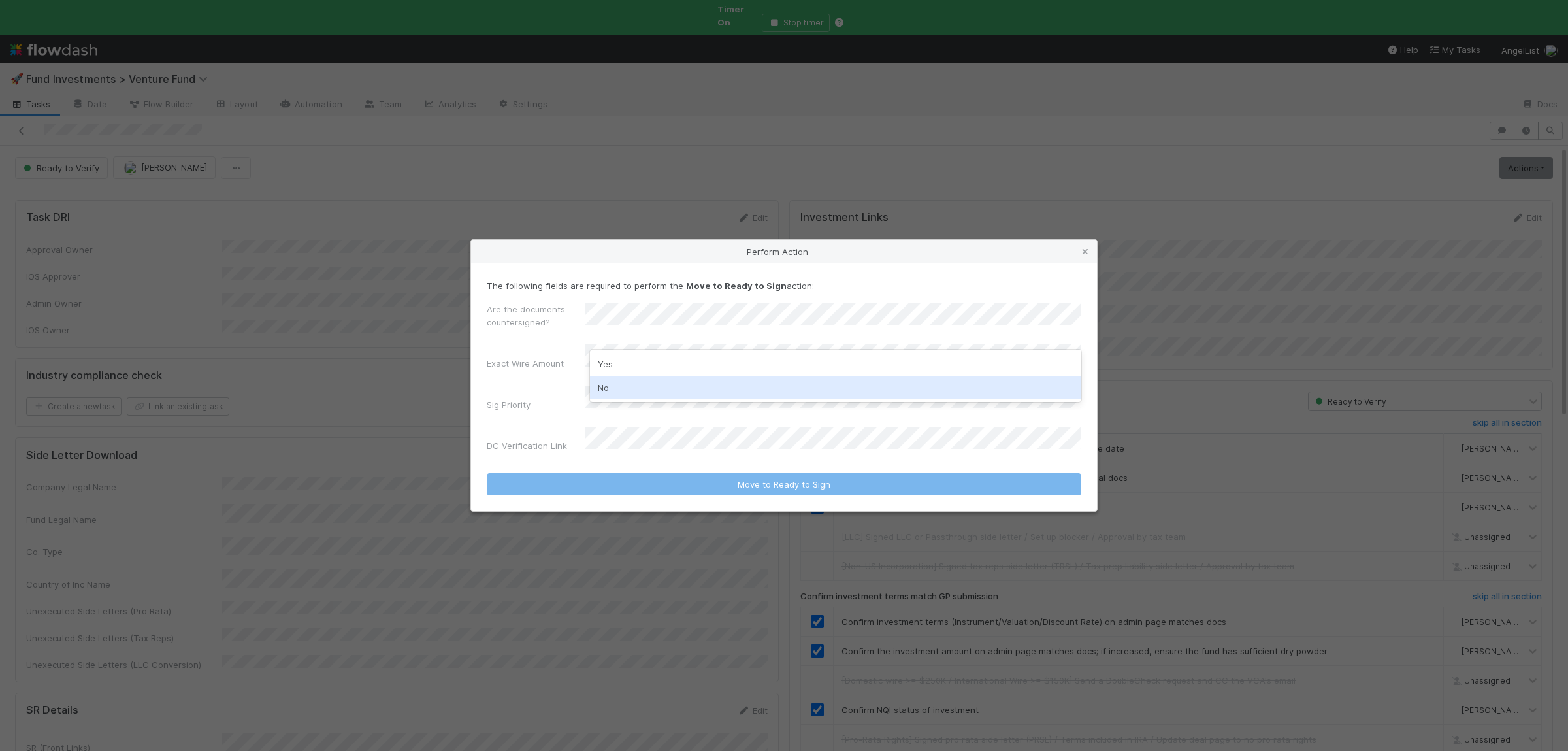
click at [652, 385] on div "No" at bounding box center [836, 387] width 491 height 23
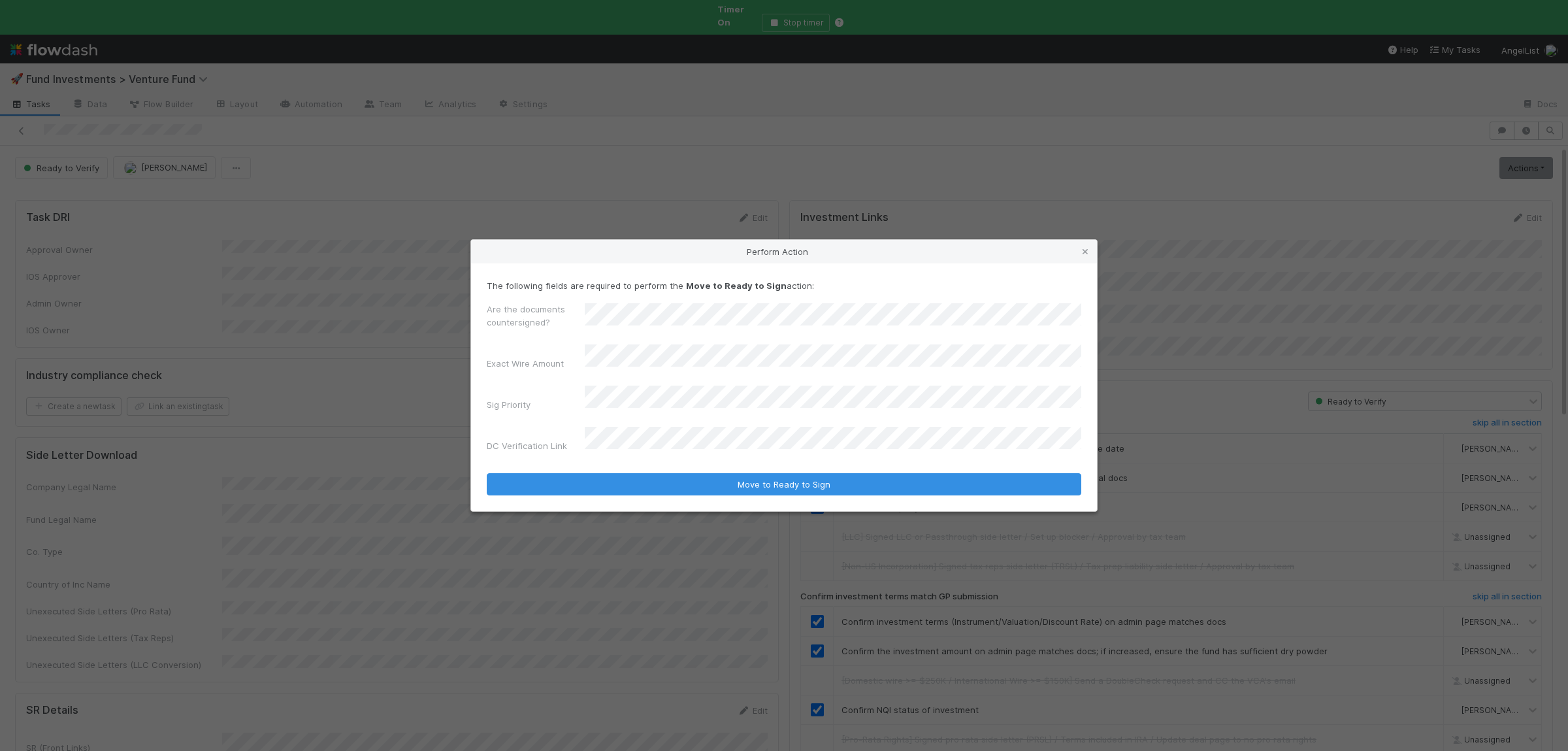
click at [487, 473] on button "Move to Ready to Sign" at bounding box center [784, 483] width 594 height 22
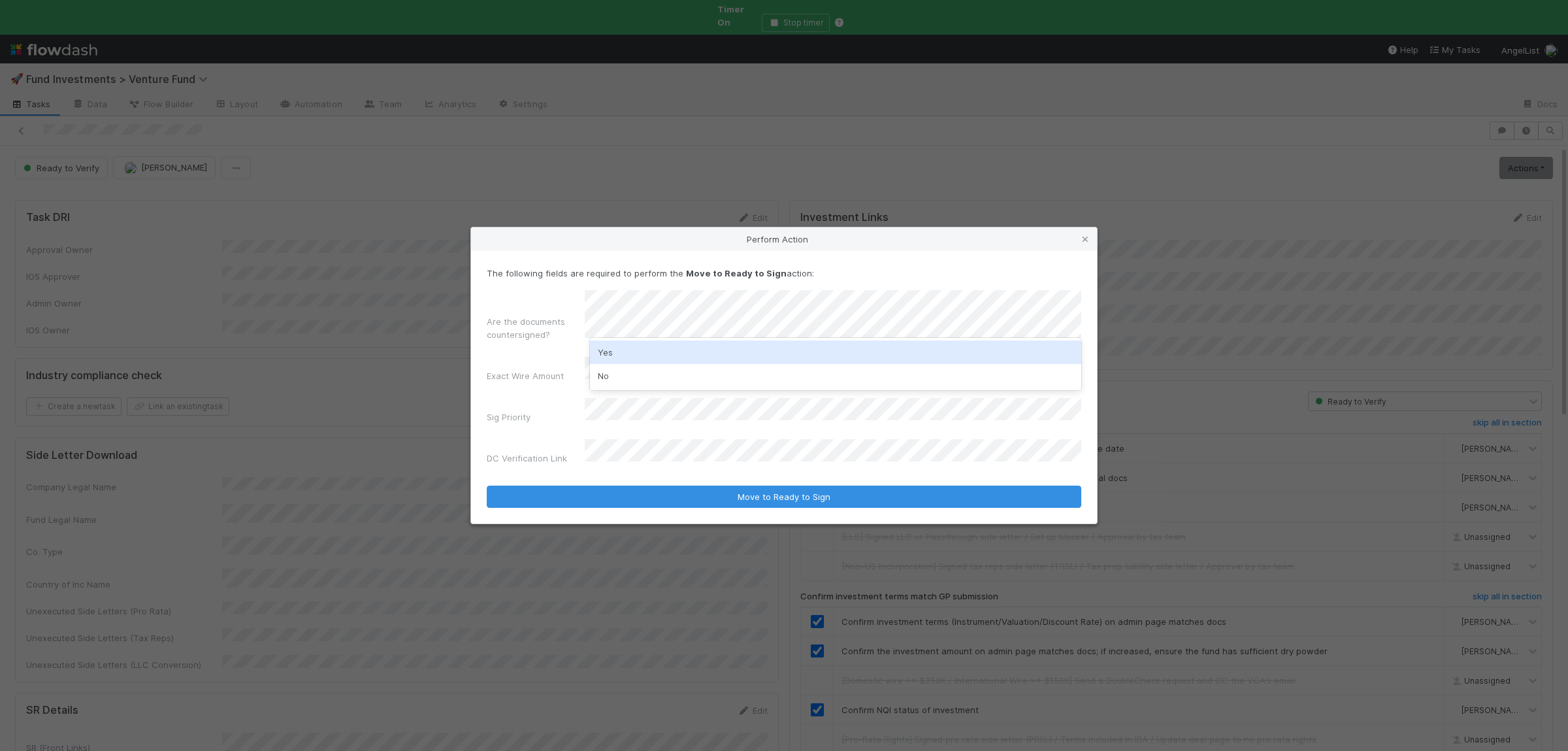
click at [628, 375] on div "No" at bounding box center [836, 375] width 491 height 23
click at [646, 473] on form "The following fields are required to perform the Move to Ready to Sign action: …" at bounding box center [784, 387] width 594 height 241
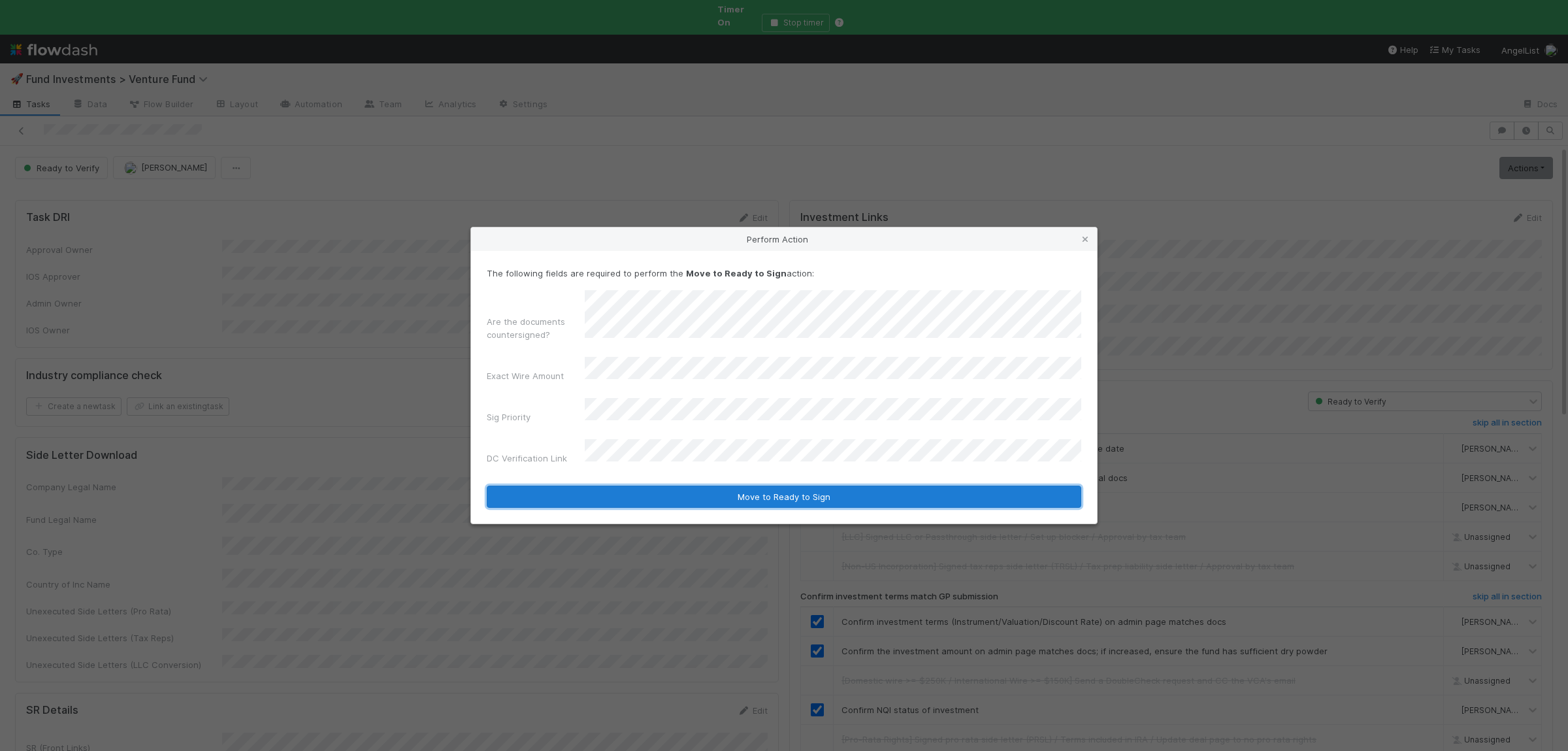
click at [646, 486] on button "Move to Ready to Sign" at bounding box center [784, 496] width 594 height 22
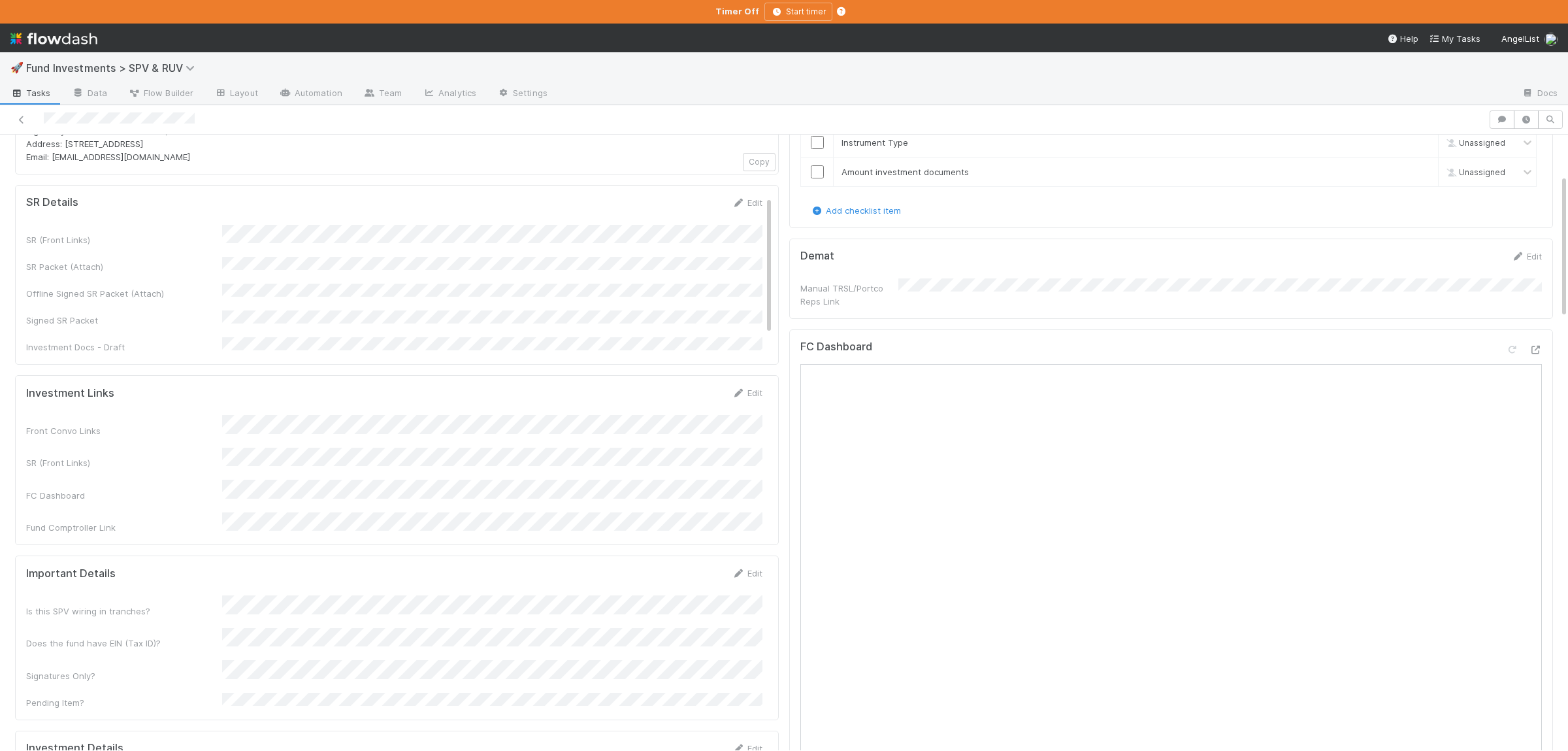
scroll to position [187, 0]
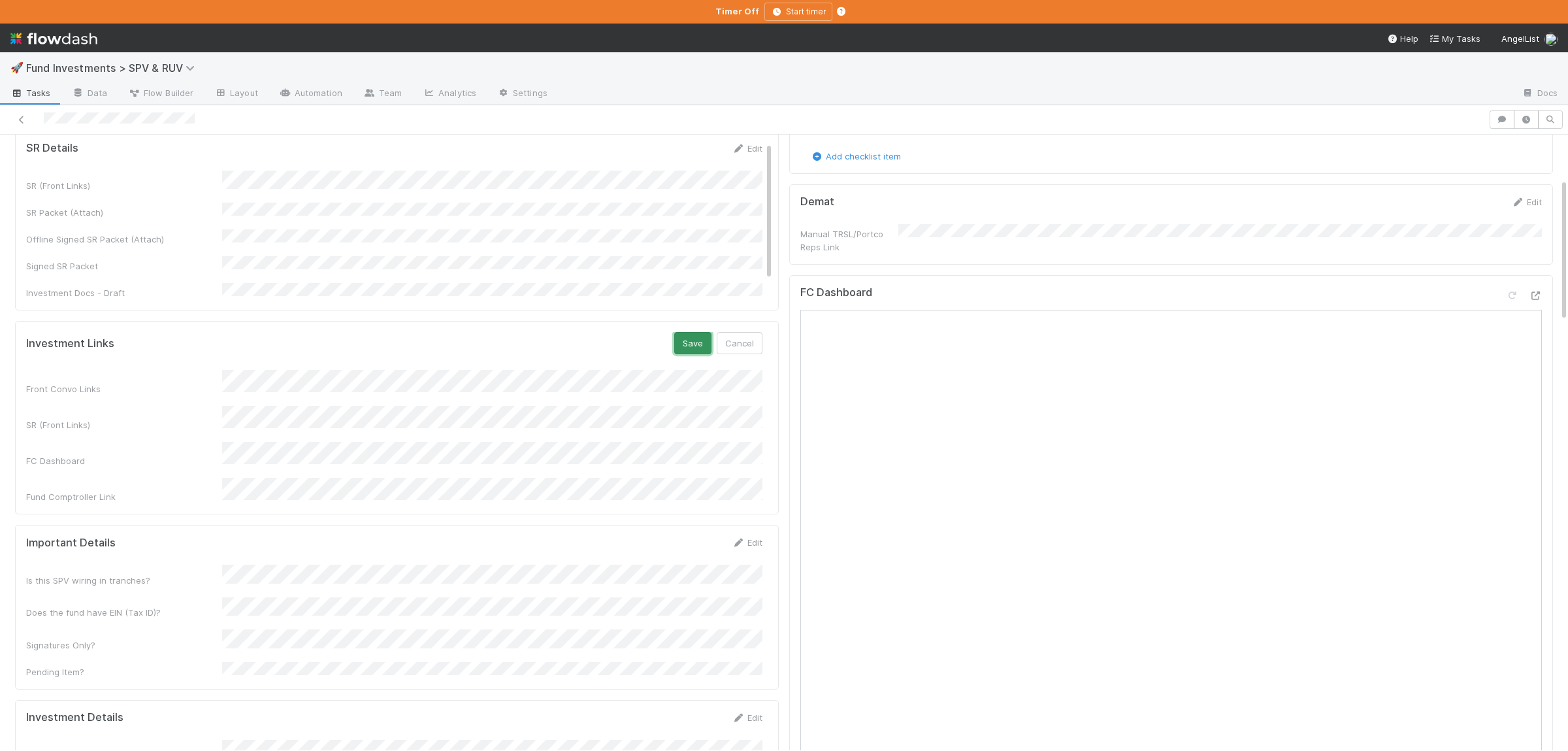
click at [706, 332] on button "Save" at bounding box center [693, 343] width 38 height 22
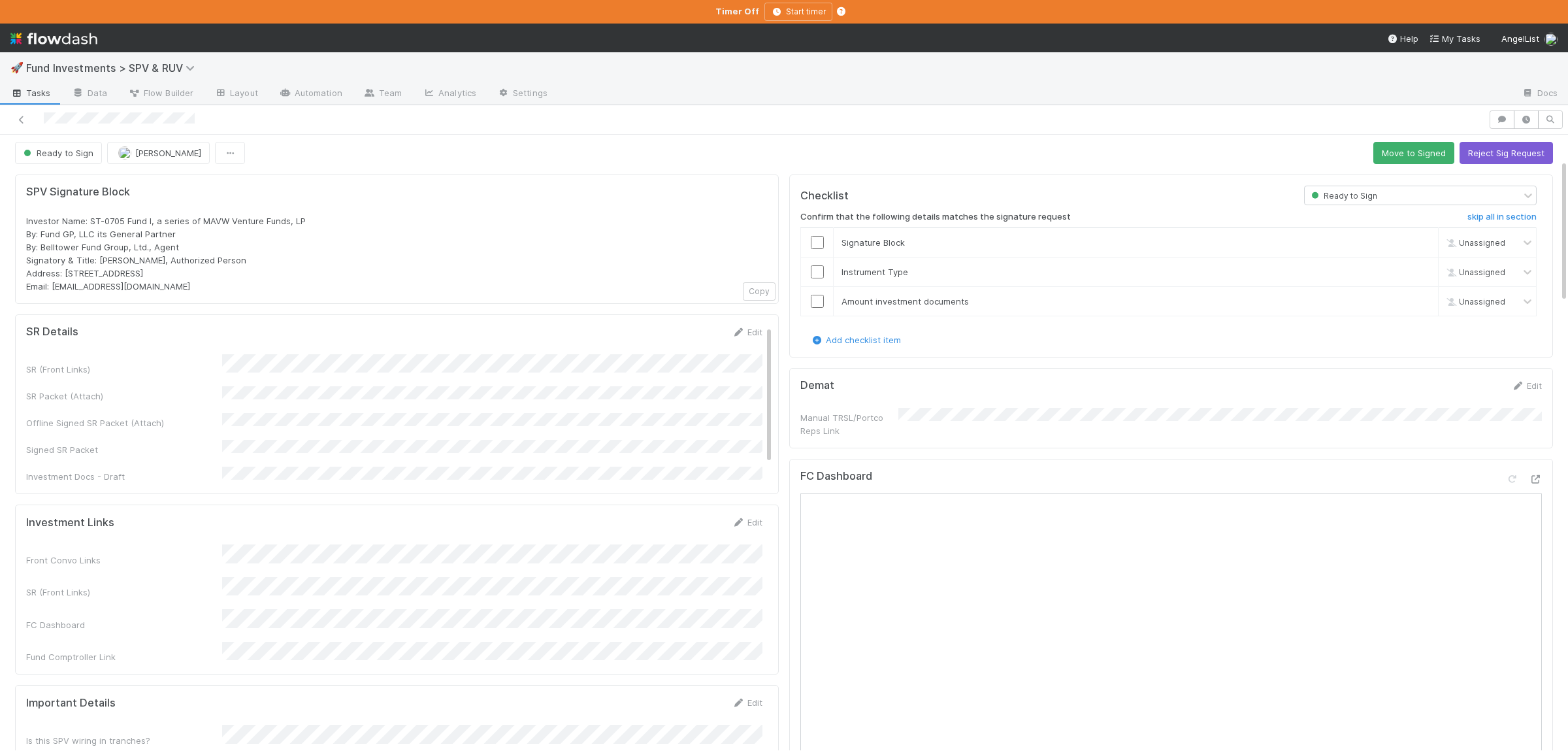
scroll to position [0, 0]
click at [1400, 159] on button "Move to Signed" at bounding box center [1413, 156] width 81 height 22
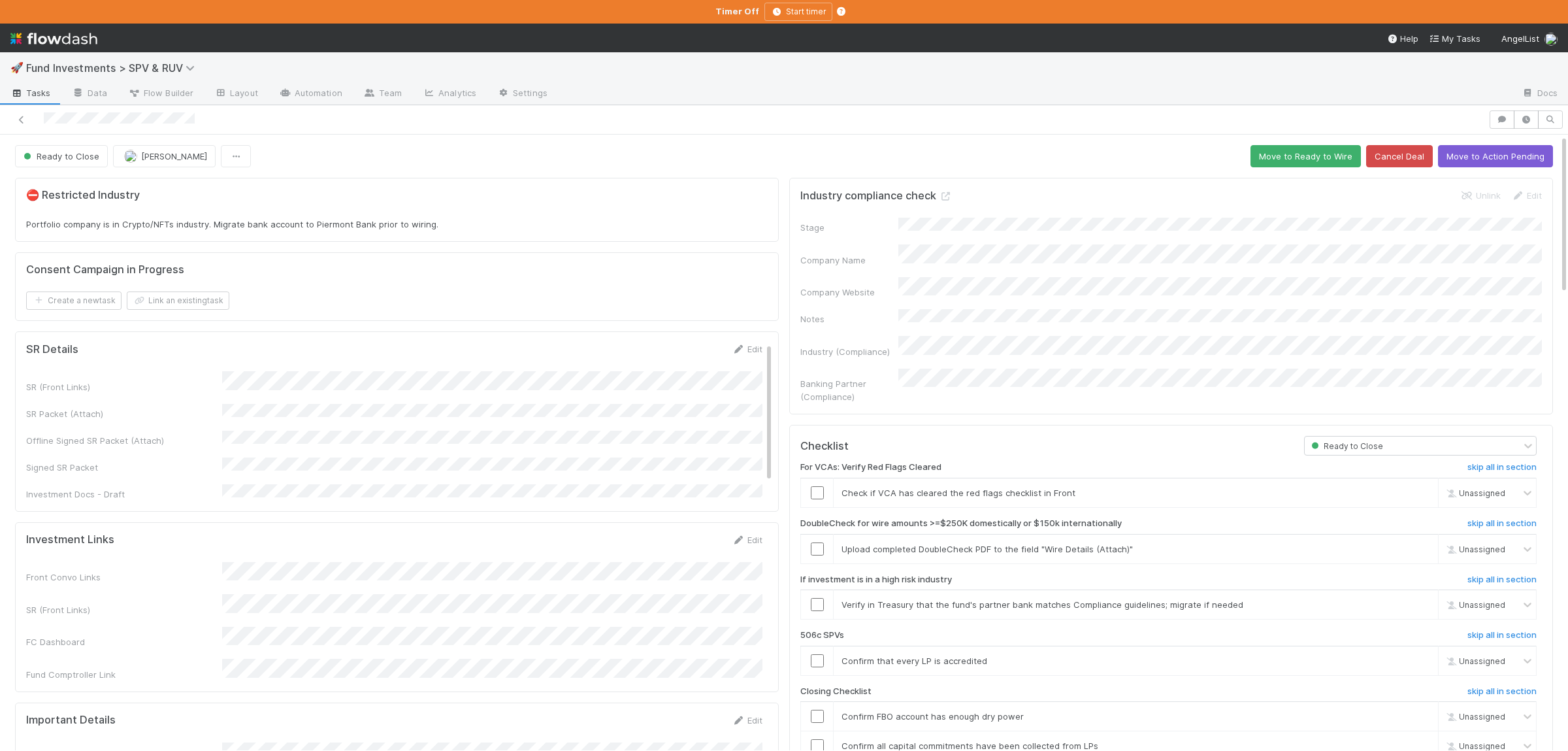
scroll to position [1278, 0]
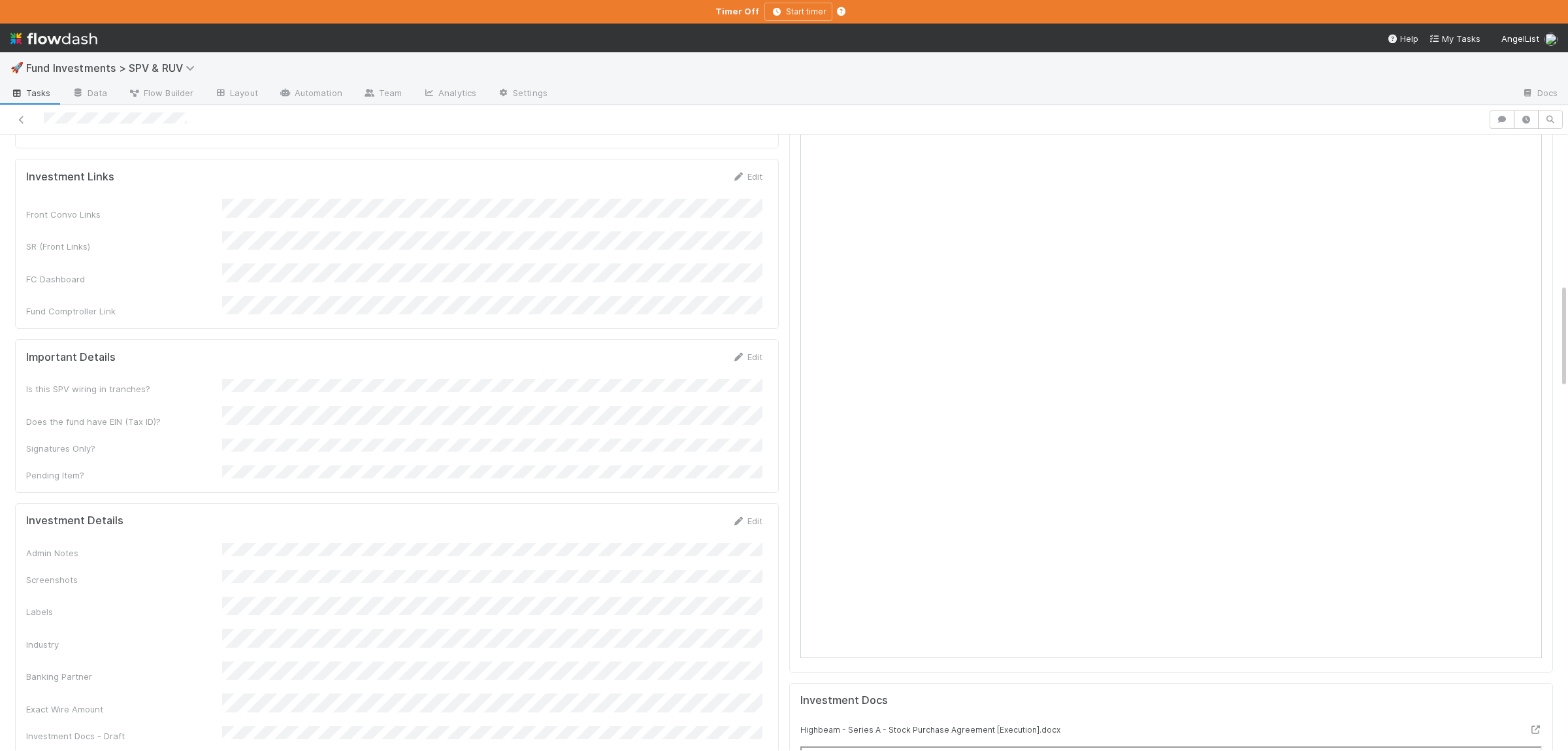
scroll to position [1007, 0]
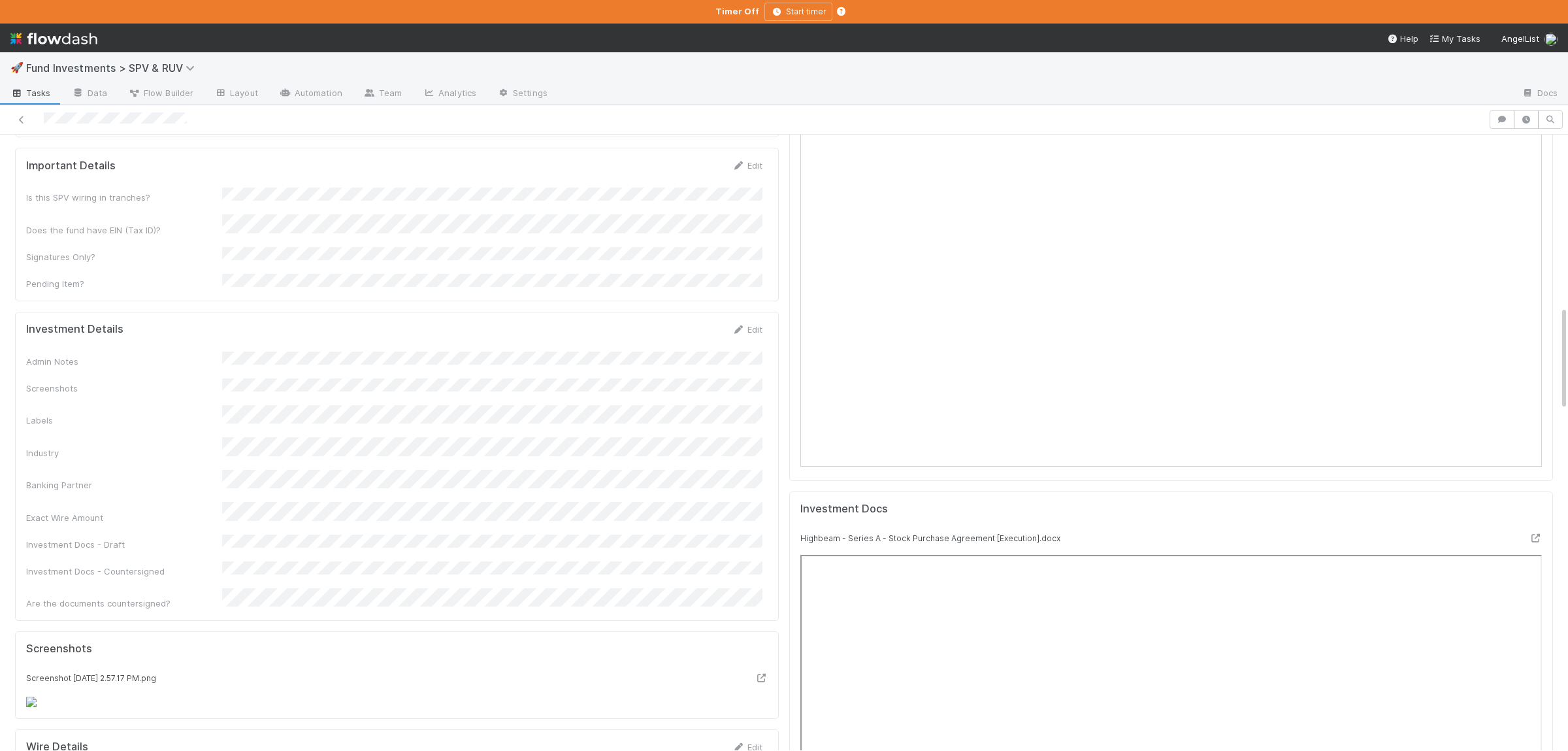
click at [386, 323] on form "Investment Details Edit Admin Notes Screenshots Labels Industry Banking Partner…" at bounding box center [394, 466] width 736 height 287
click at [700, 323] on button "Save" at bounding box center [693, 333] width 38 height 22
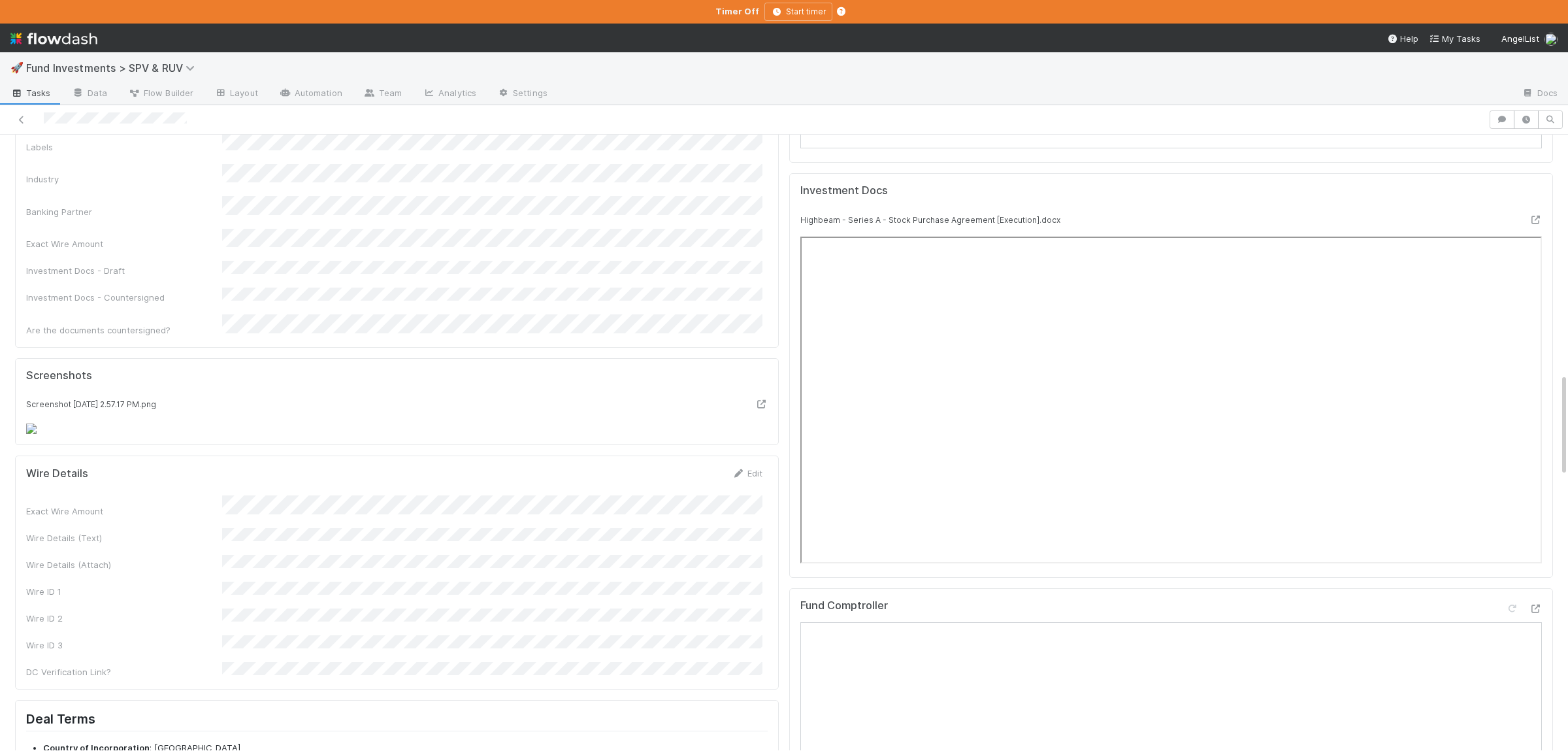
scroll to position [1580, 0]
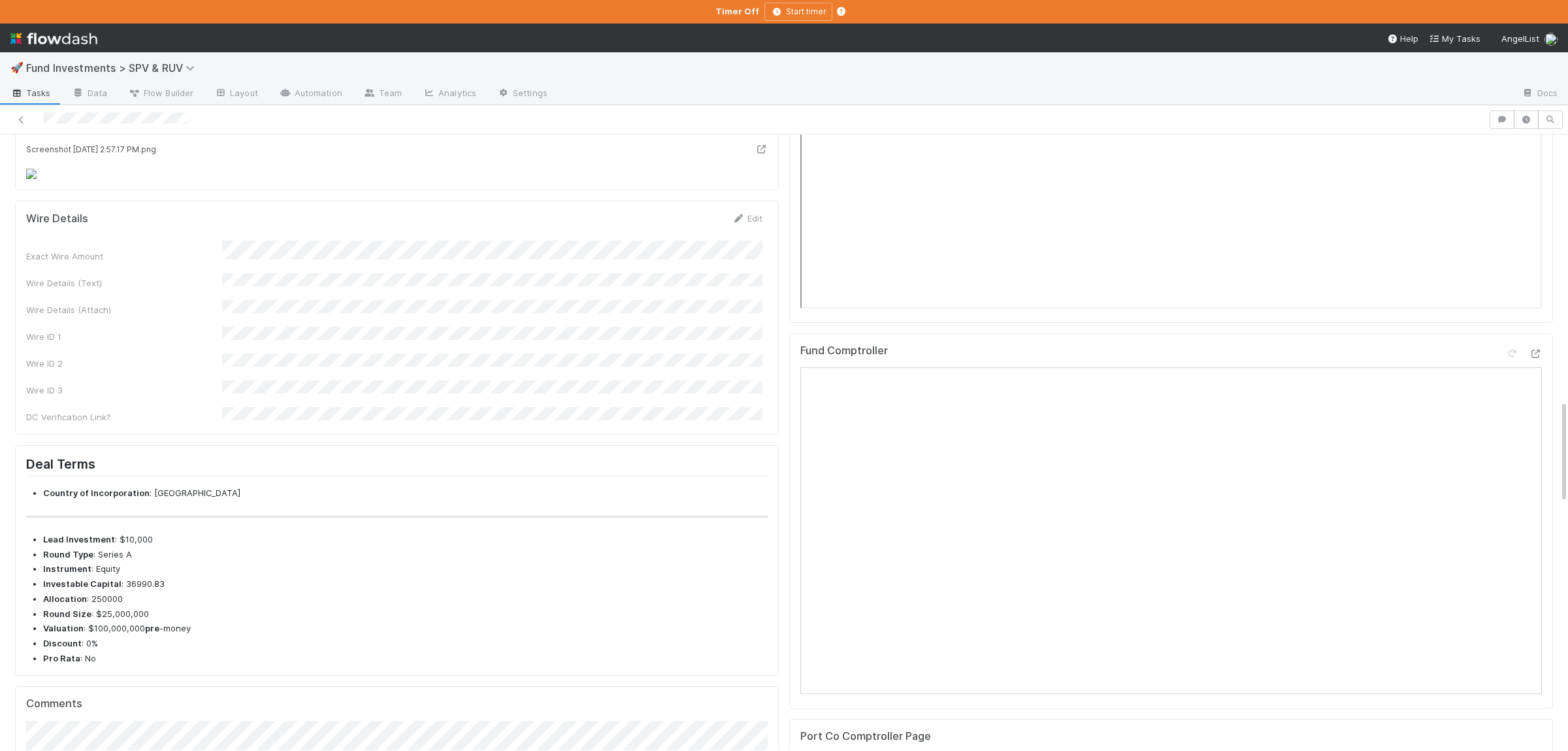
click at [353, 382] on div "Exact Wire Amount Wire Details (Text) Wire Details (Attach) Wire ID 1 Wire ID 2…" at bounding box center [394, 332] width 736 height 183
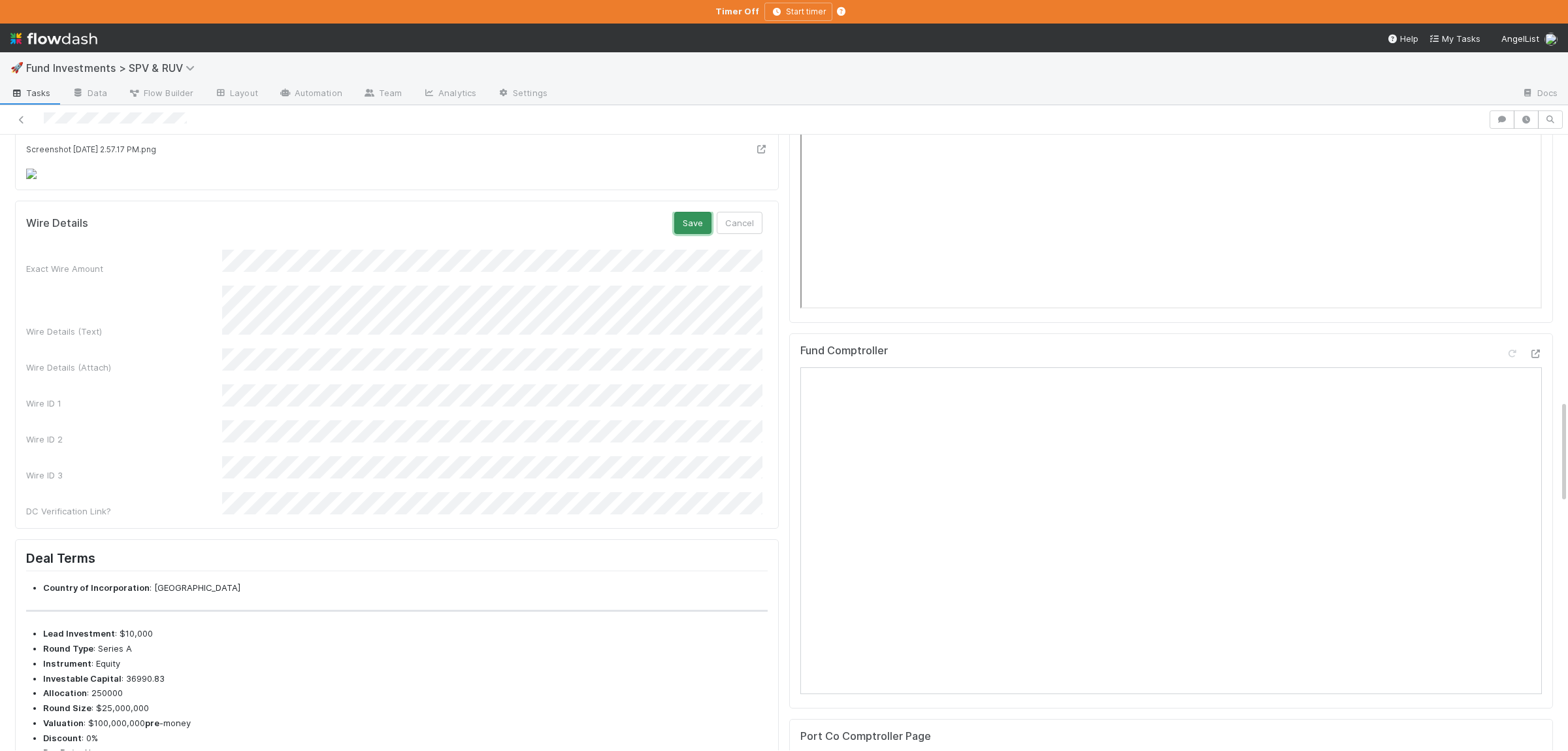
click at [683, 234] on button "Save" at bounding box center [693, 222] width 38 height 22
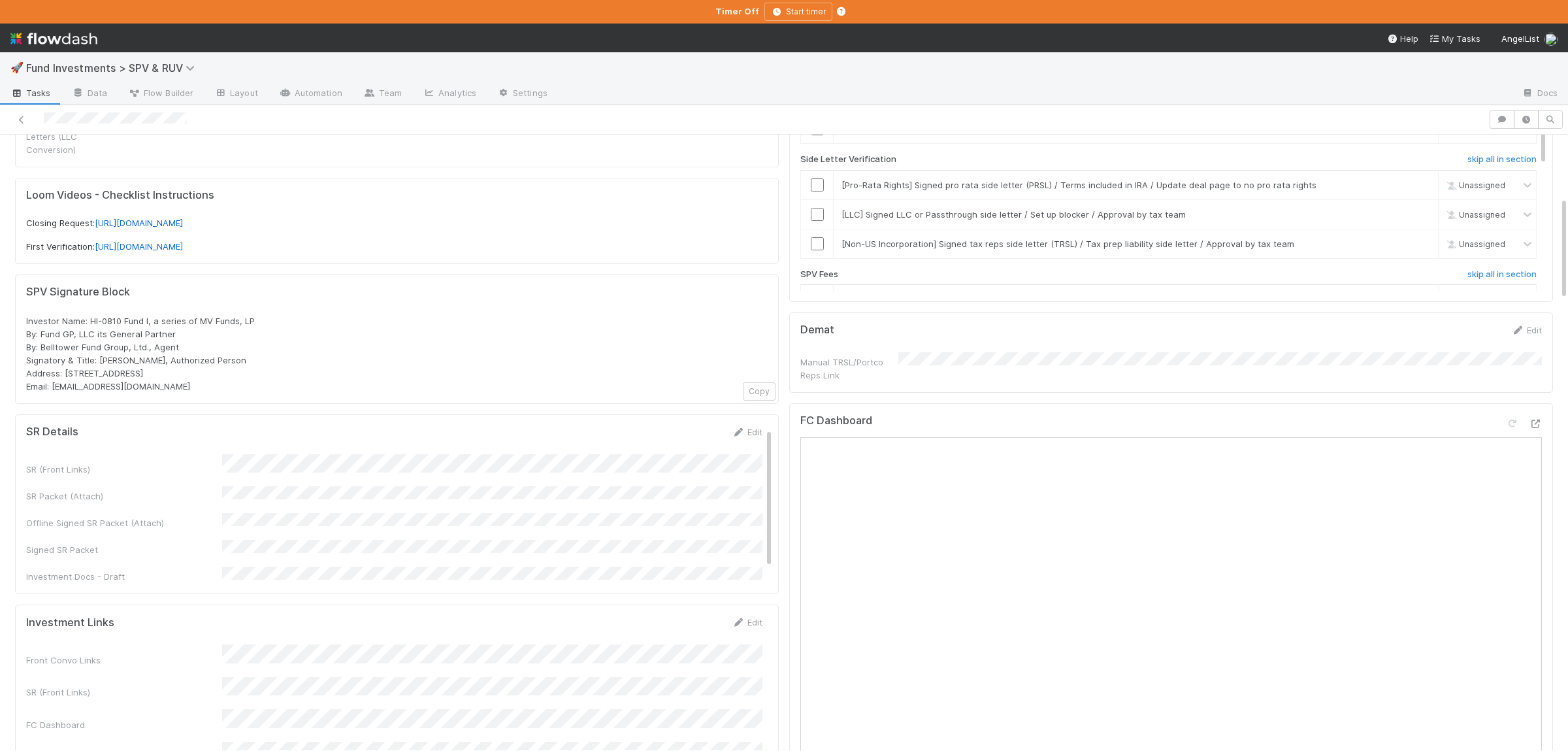
scroll to position [115, 0]
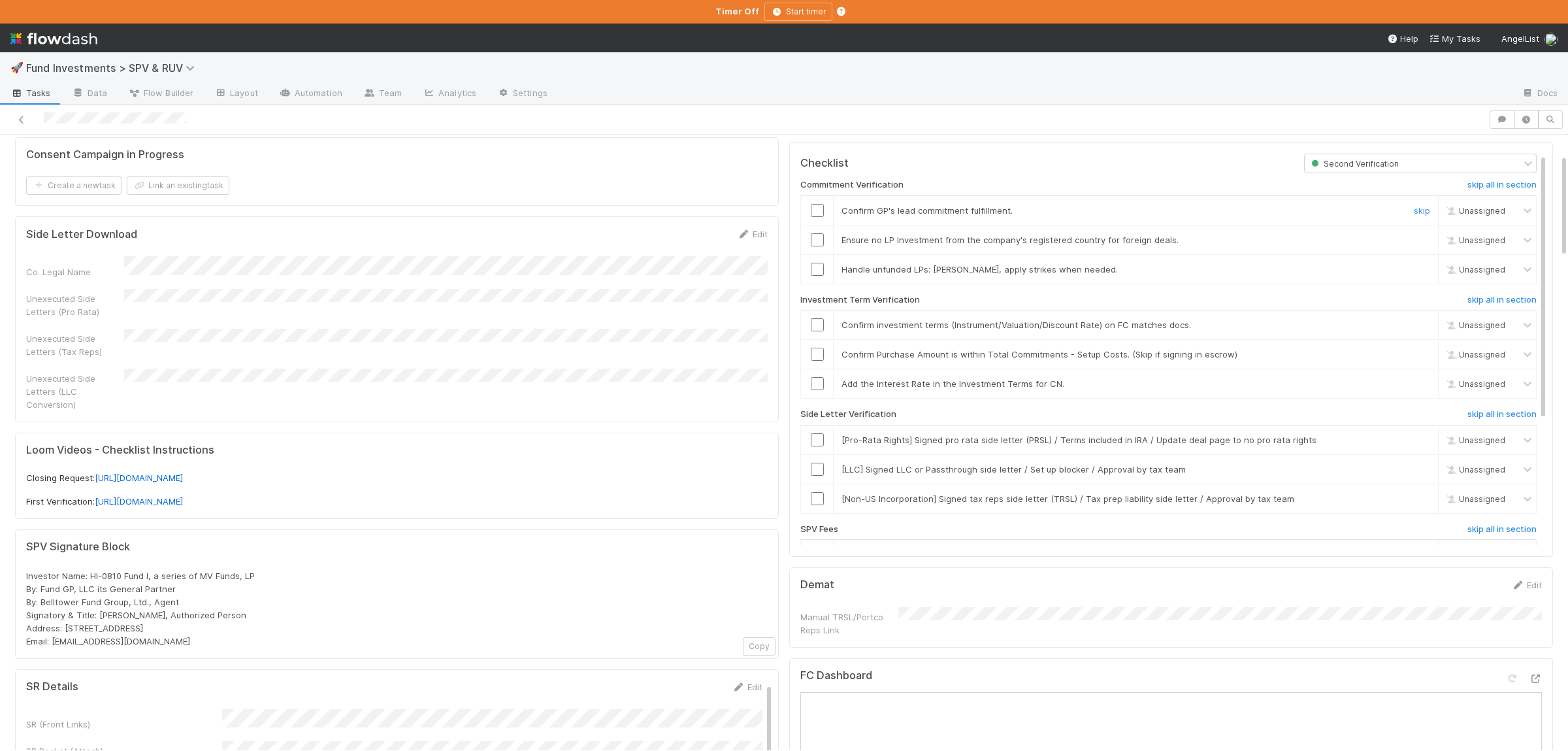
click at [820, 208] on input "checkbox" at bounding box center [817, 210] width 13 height 13
click at [817, 241] on input "checkbox" at bounding box center [817, 240] width 13 height 13
click at [1420, 275] on link "skip" at bounding box center [1422, 269] width 16 height 11
click at [810, 324] on div at bounding box center [817, 325] width 32 height 13
click at [822, 327] on input "checkbox" at bounding box center [817, 325] width 13 height 13
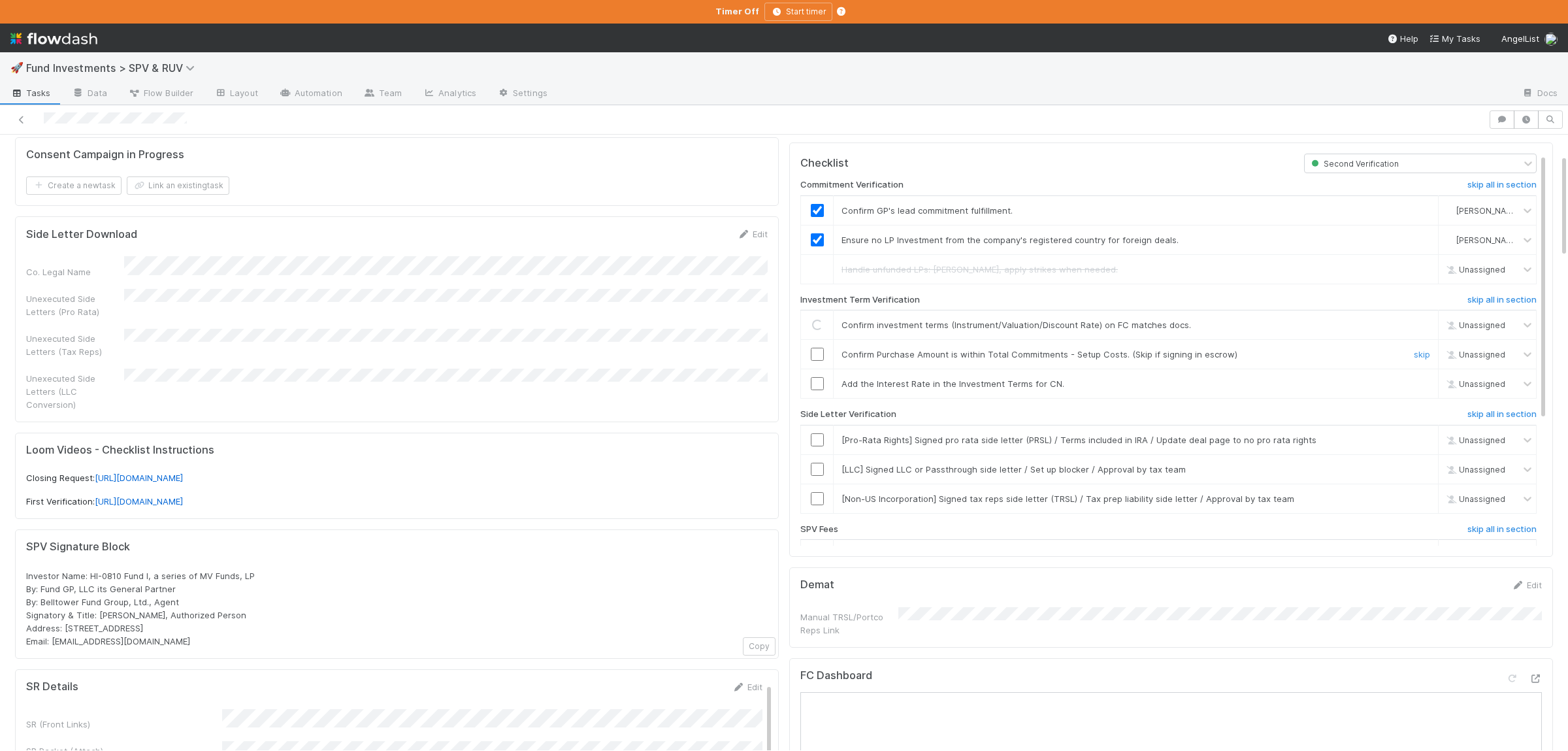
click at [822, 355] on input "checkbox" at bounding box center [817, 354] width 13 height 13
click at [1419, 385] on link "skip" at bounding box center [1422, 384] width 16 height 11
click at [1483, 418] on h6 "skip all in section" at bounding box center [1501, 414] width 69 height 11
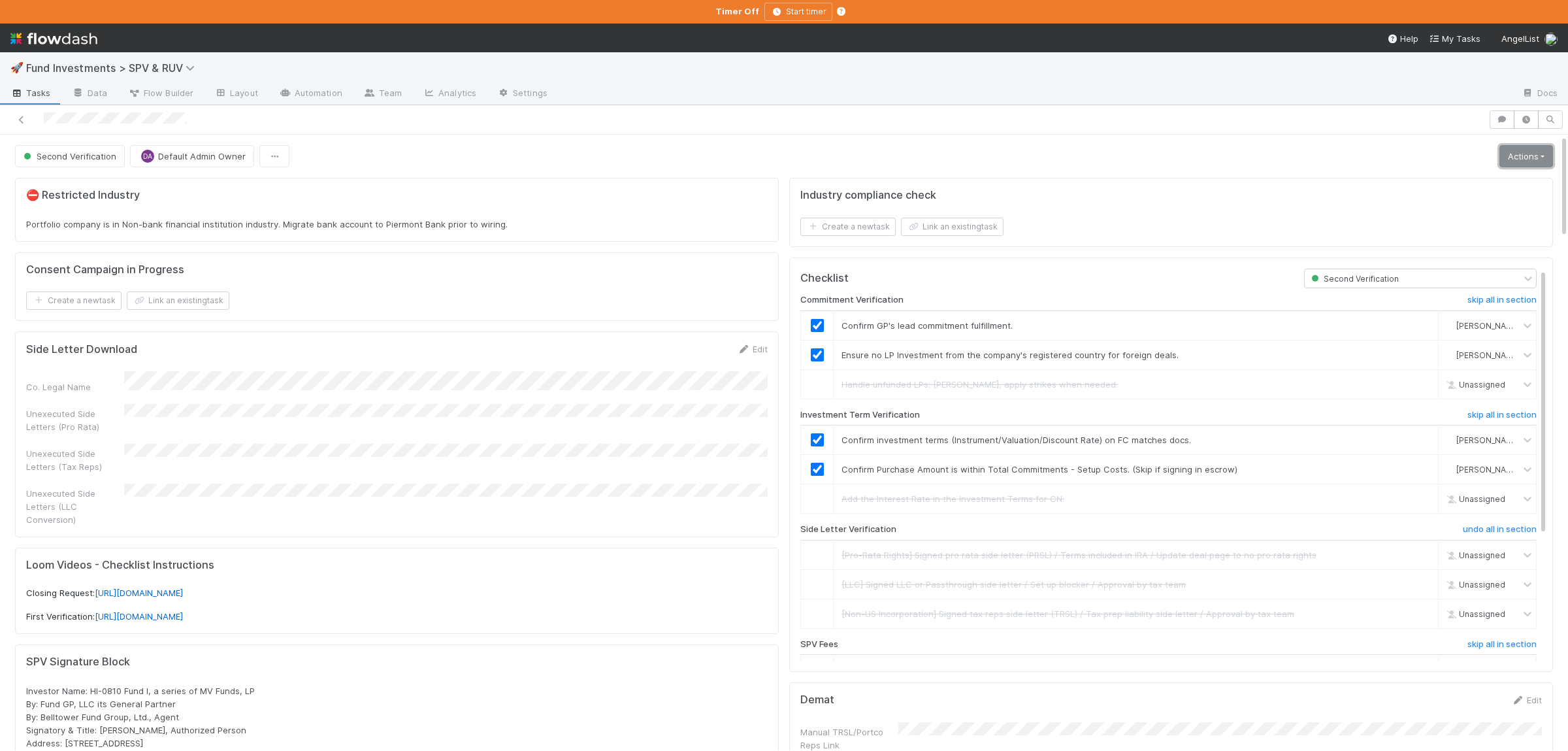
click at [1544, 147] on link "Actions" at bounding box center [1526, 156] width 54 height 22
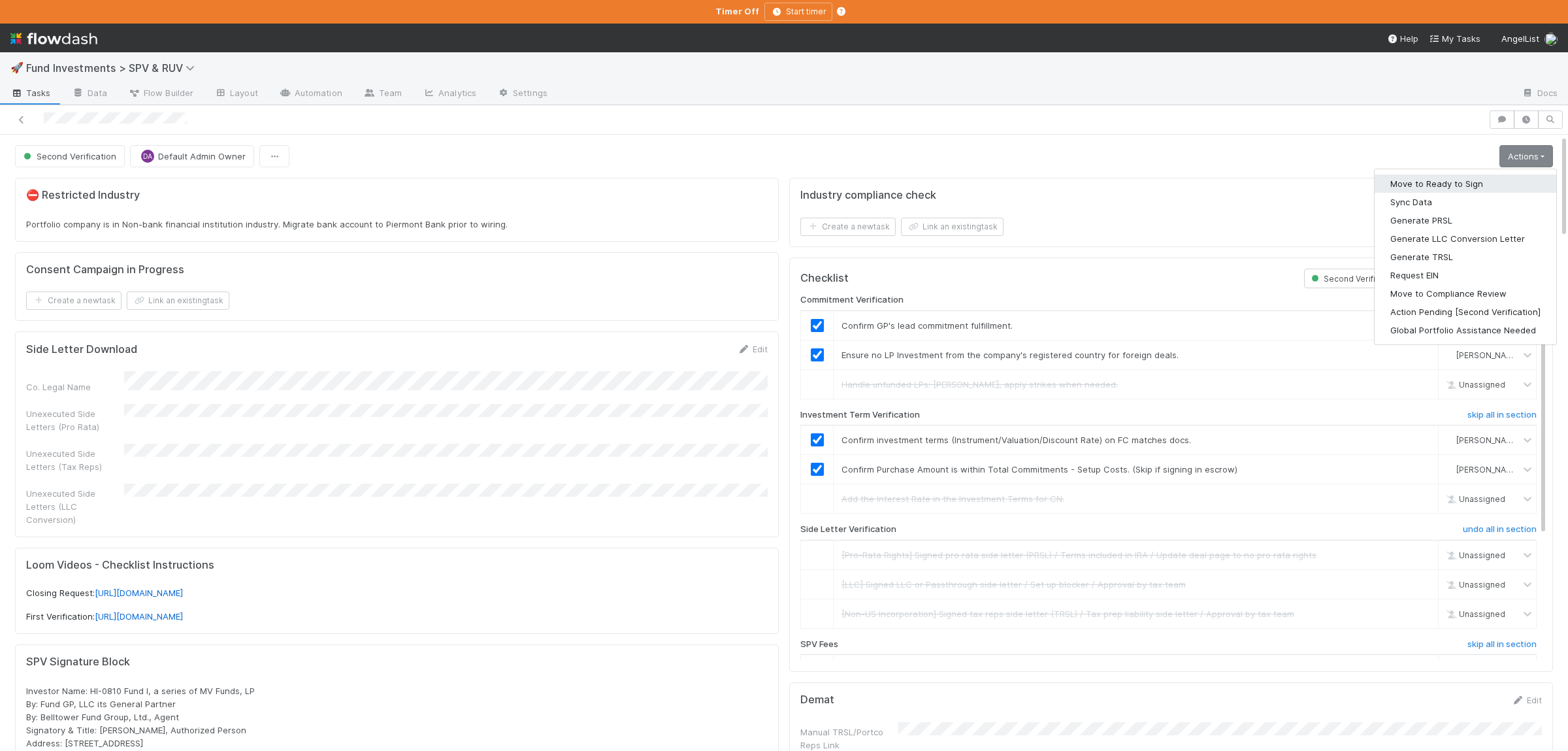
click at [1453, 179] on button "Move to Ready to Sign" at bounding box center [1465, 183] width 182 height 18
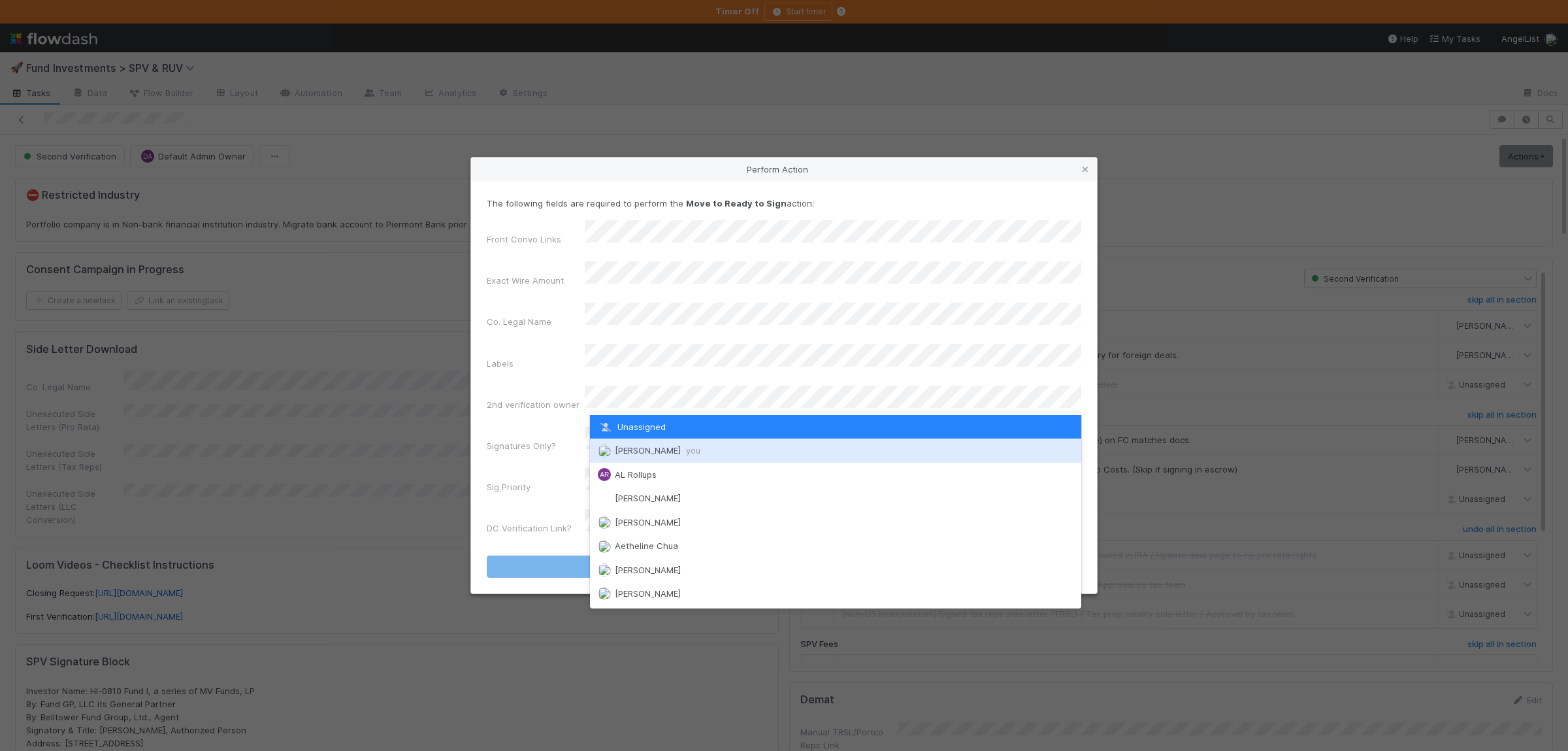
click at [627, 450] on span "Susan Tang you" at bounding box center [657, 450] width 86 height 11
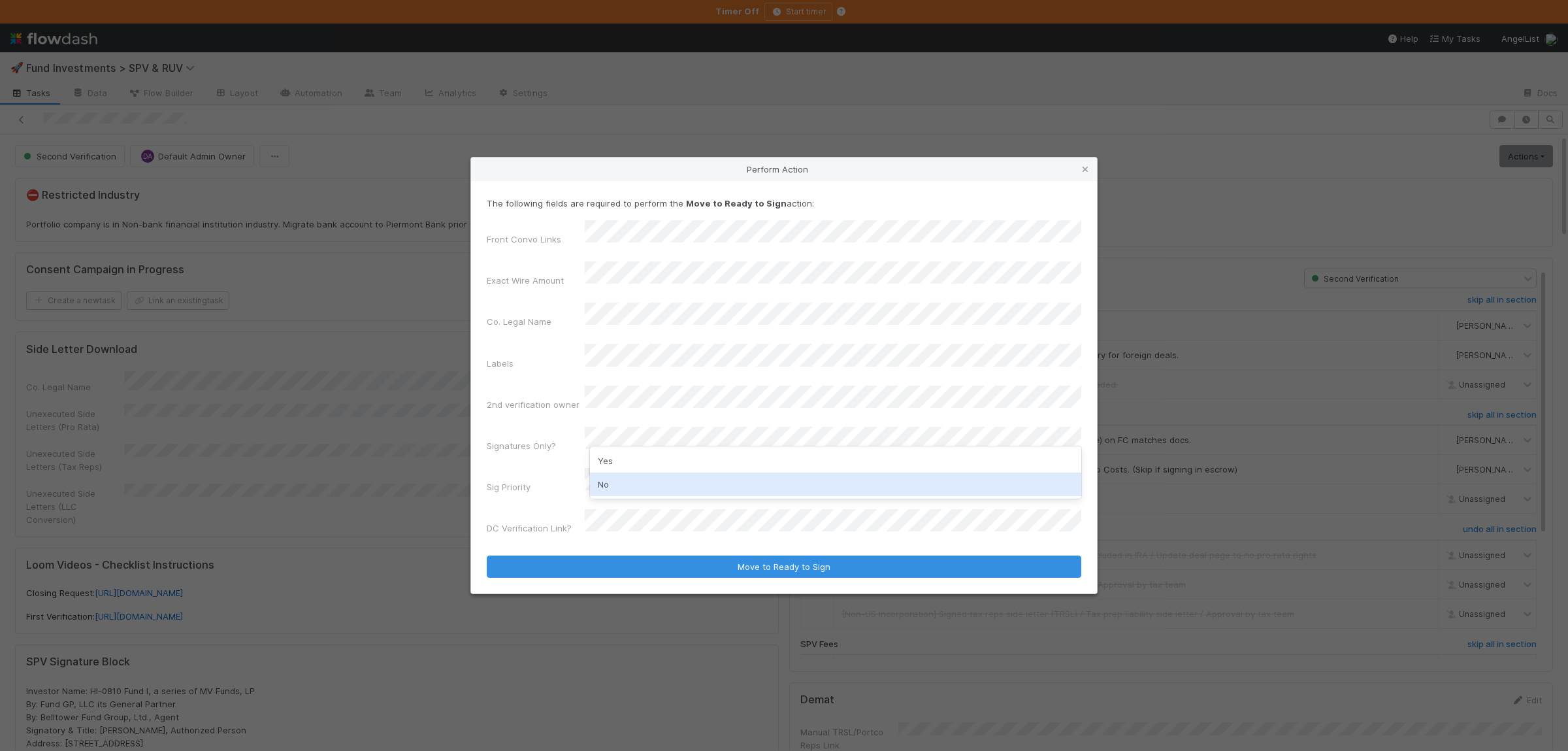
click at [628, 476] on div "No" at bounding box center [836, 483] width 491 height 23
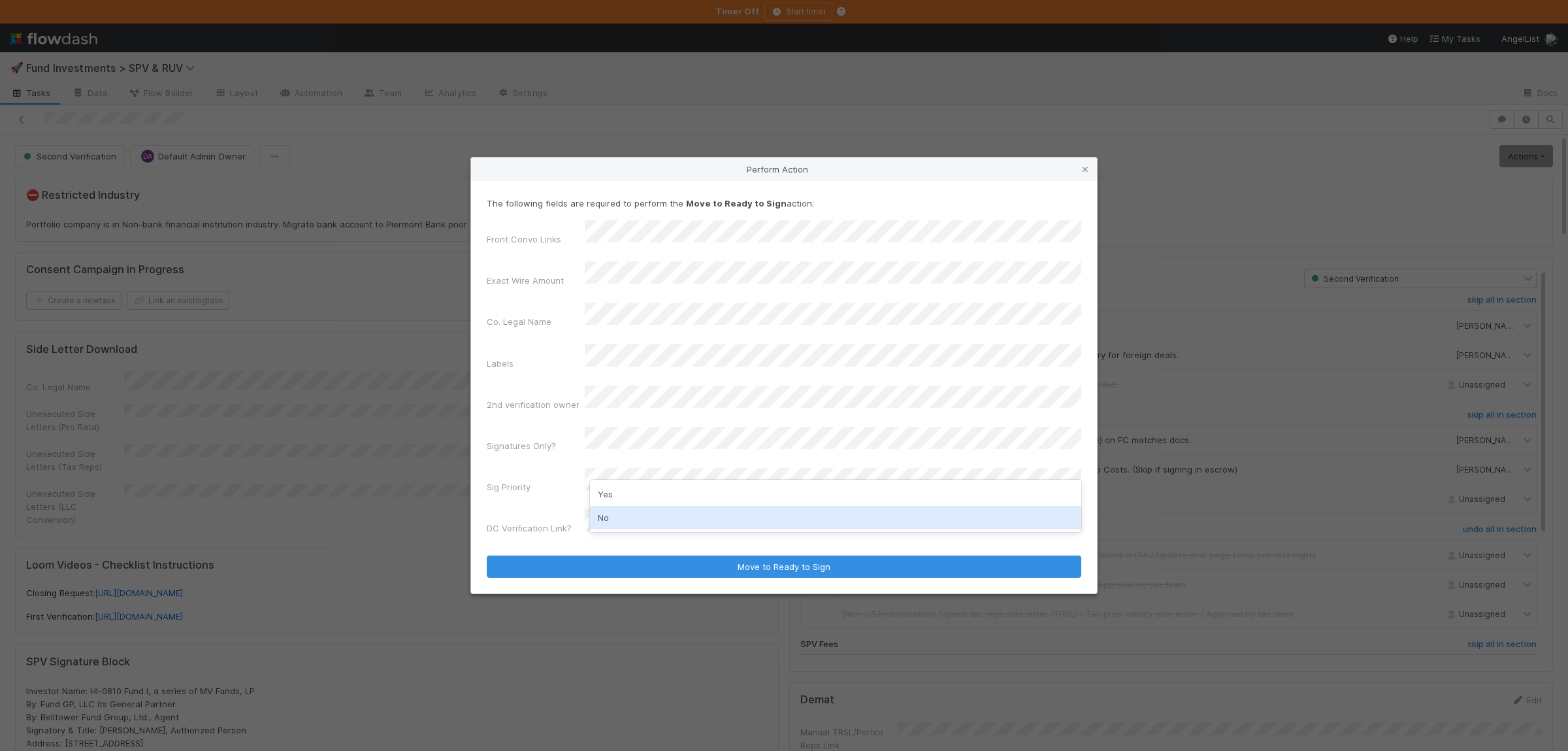
click at [629, 512] on div "No" at bounding box center [836, 517] width 491 height 23
click at [487, 556] on button "Move to Ready to Sign" at bounding box center [784, 566] width 594 height 22
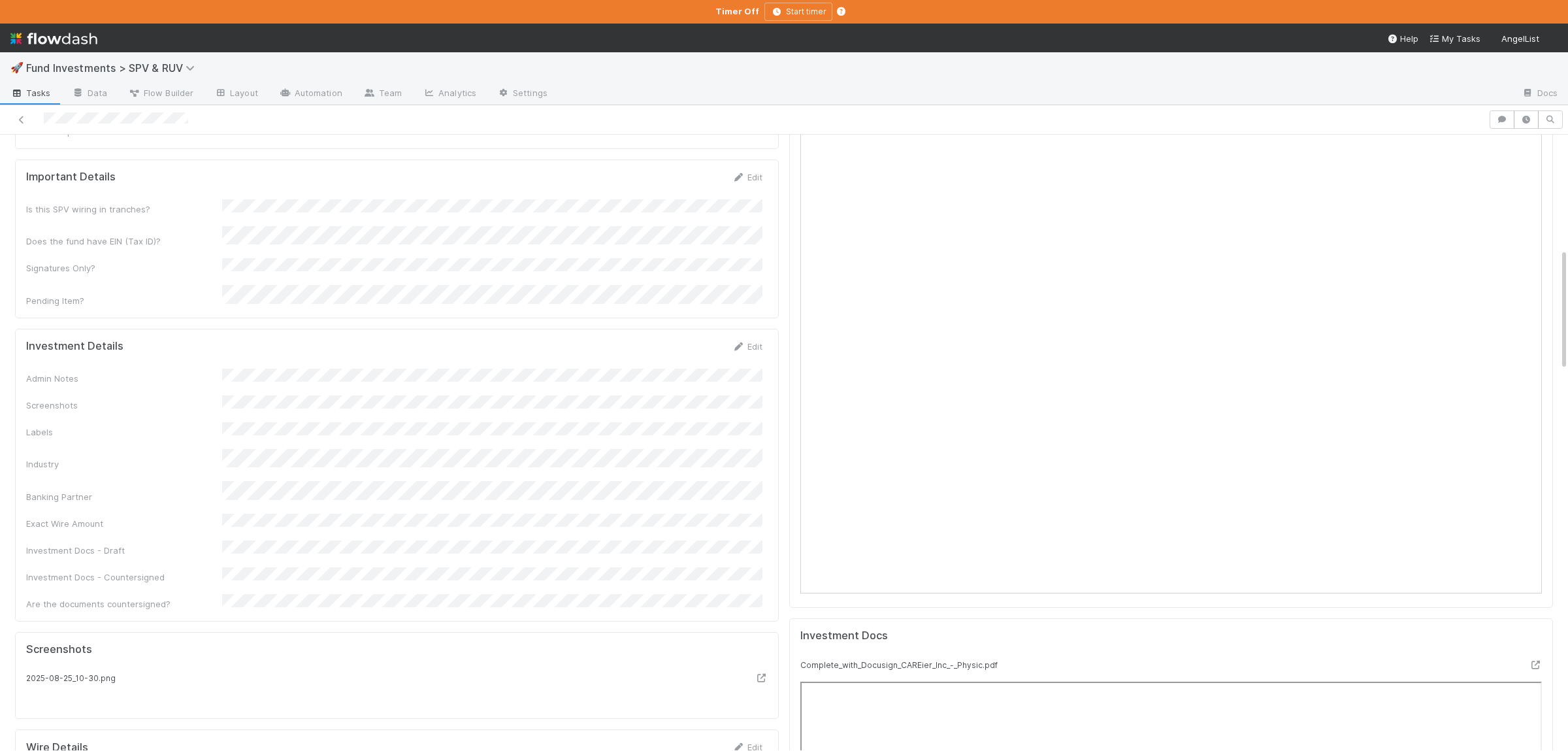
scroll to position [527, 0]
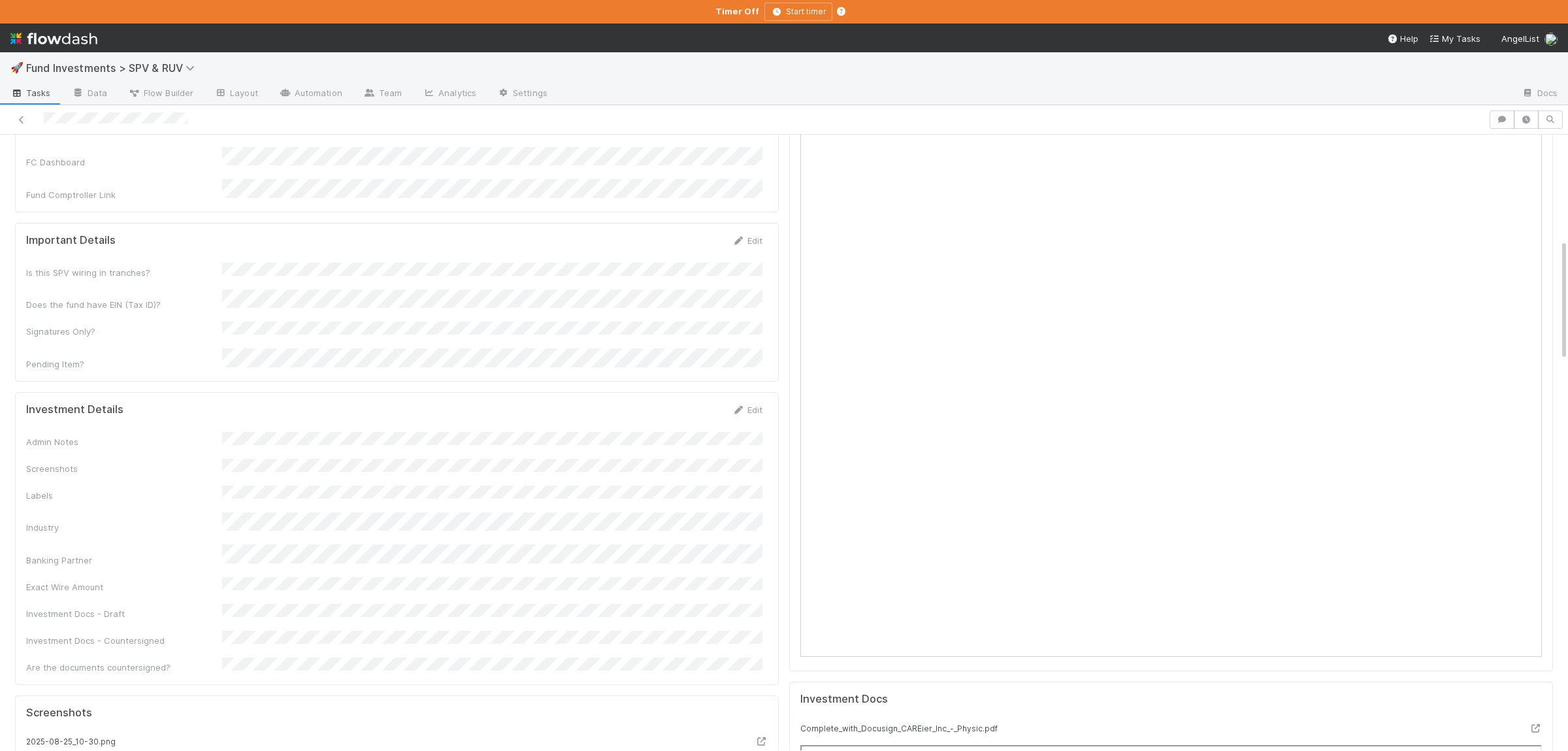
click at [641, 513] on div "Admin Notes Screenshots Labels Industry Banking Partner Exact Wire Amount Inves…" at bounding box center [394, 553] width 736 height 242
click at [641, 510] on div "Admin Notes Screenshots Labels Industry Banking Partner Exact Wire Amount Inves…" at bounding box center [394, 553] width 736 height 242
click at [684, 403] on button "Save" at bounding box center [693, 414] width 38 height 22
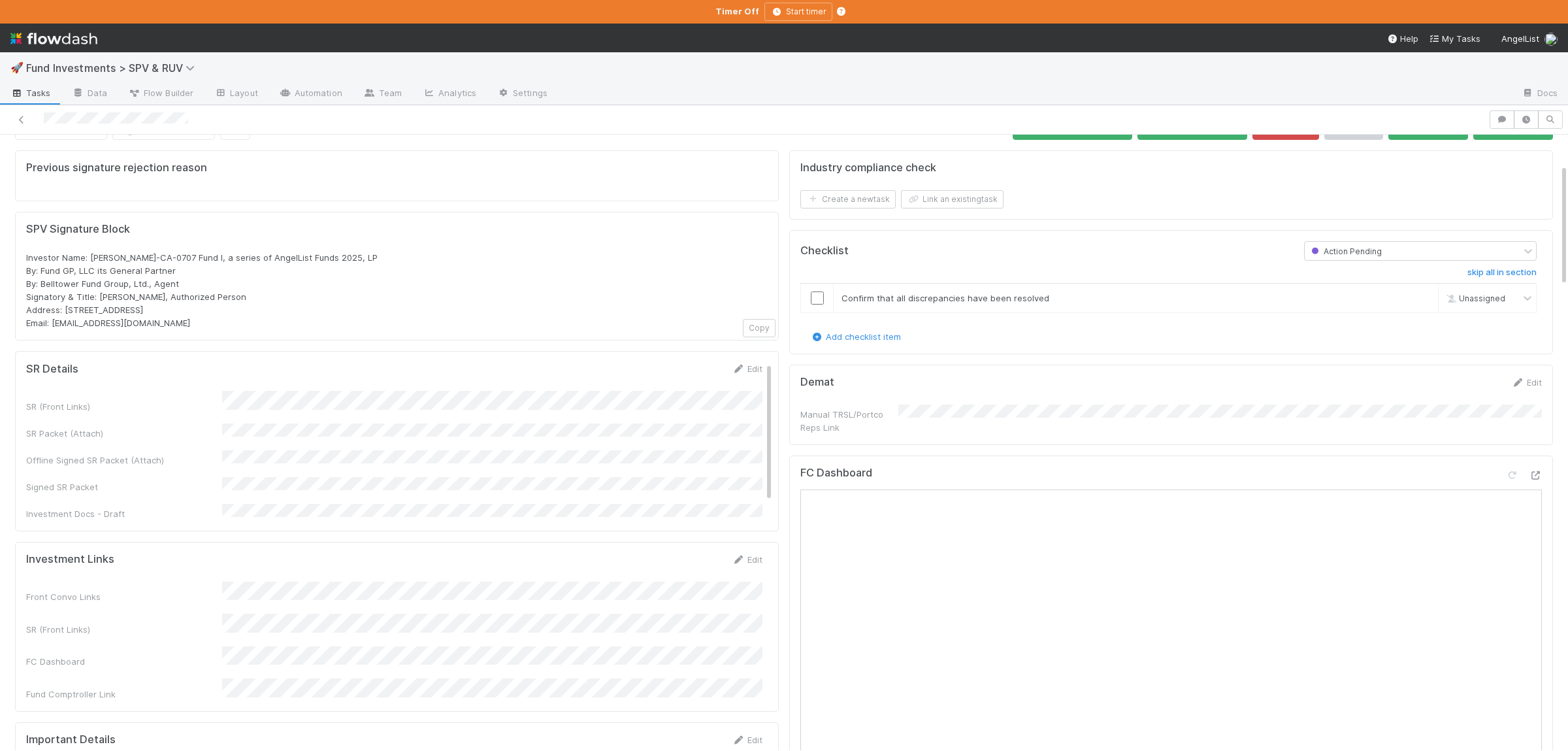
scroll to position [0, 0]
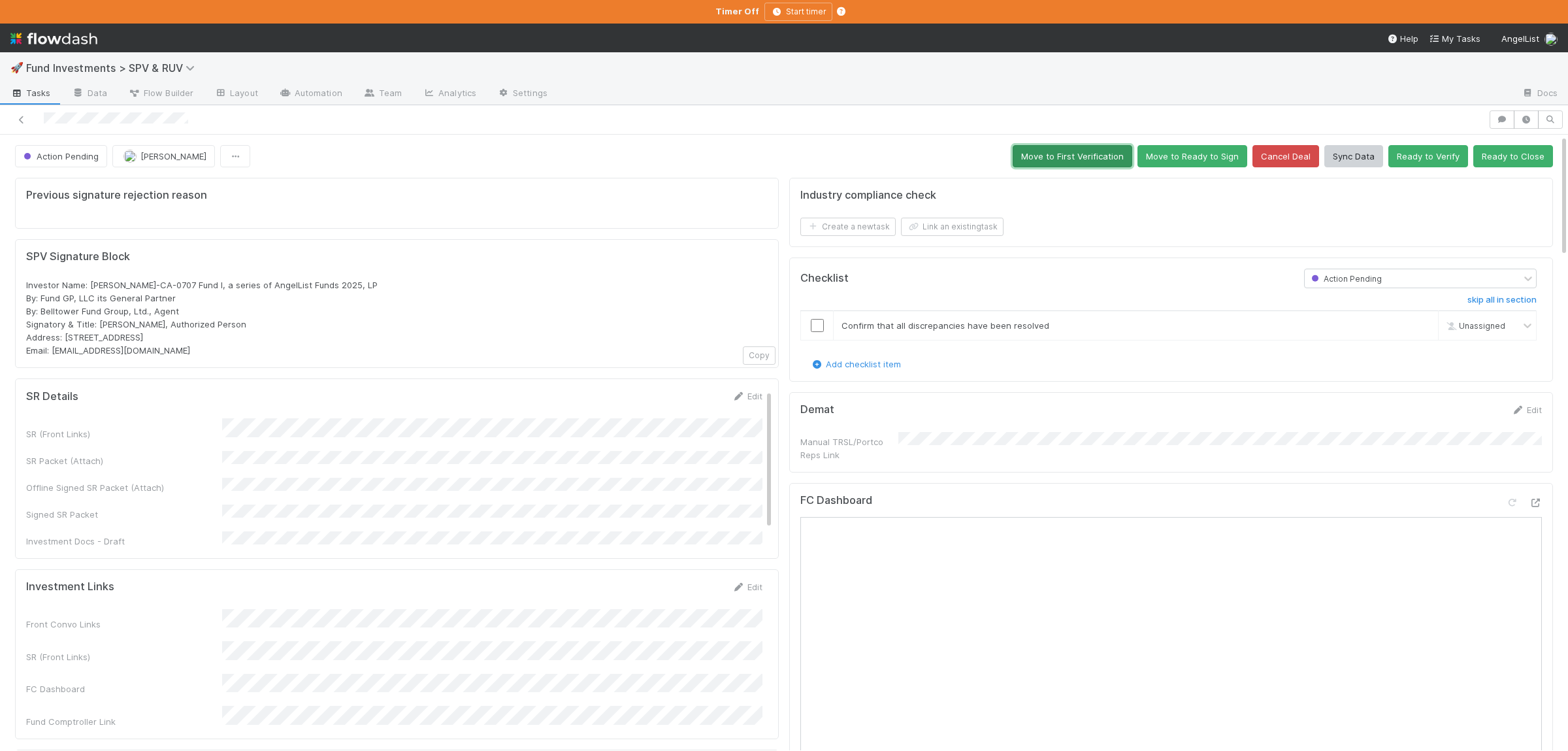
click at [1067, 154] on button "Move to First Verification" at bounding box center [1072, 156] width 120 height 22
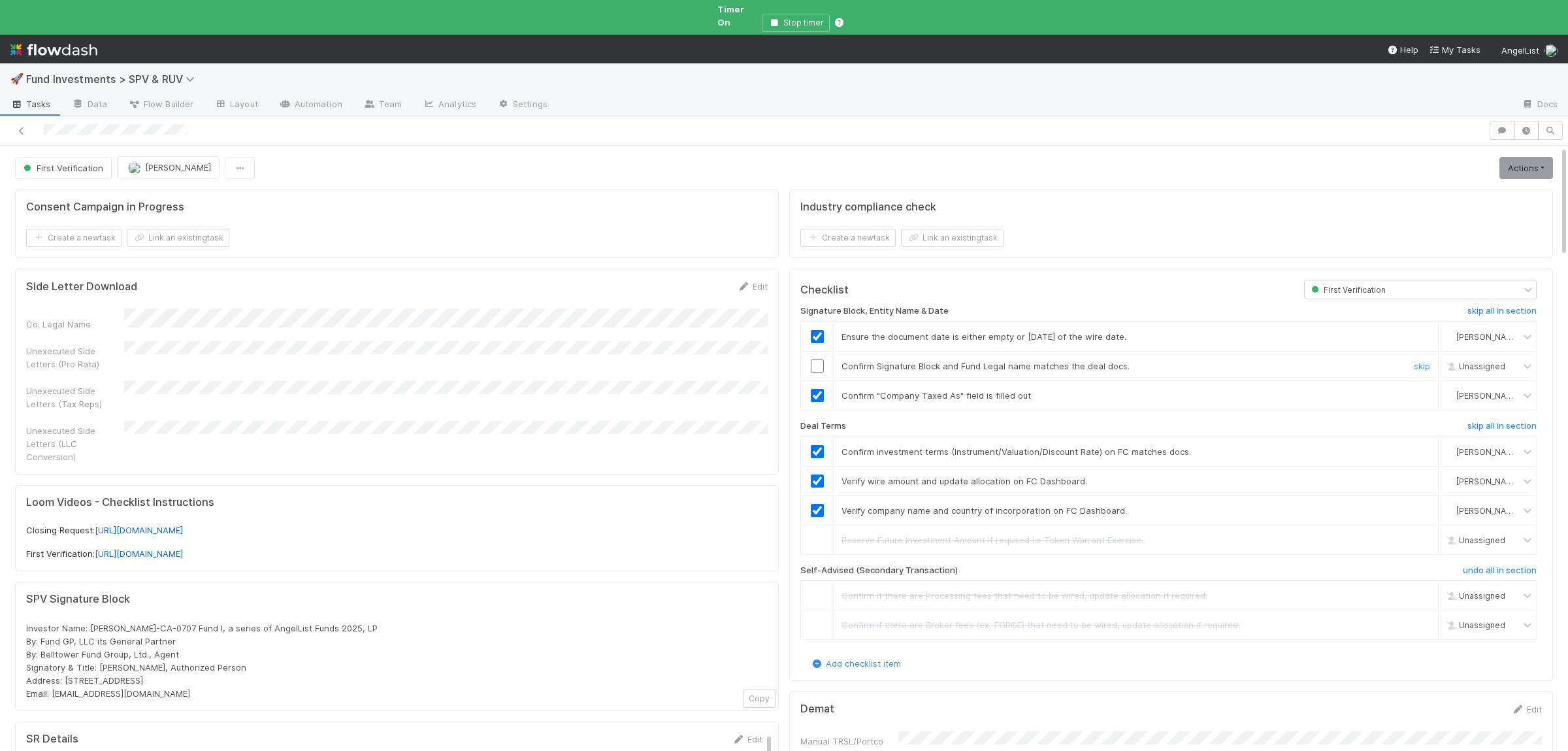
click at [822, 360] on input "checkbox" at bounding box center [817, 366] width 13 height 13
click at [1516, 161] on link "Actions" at bounding box center [1526, 168] width 54 height 22
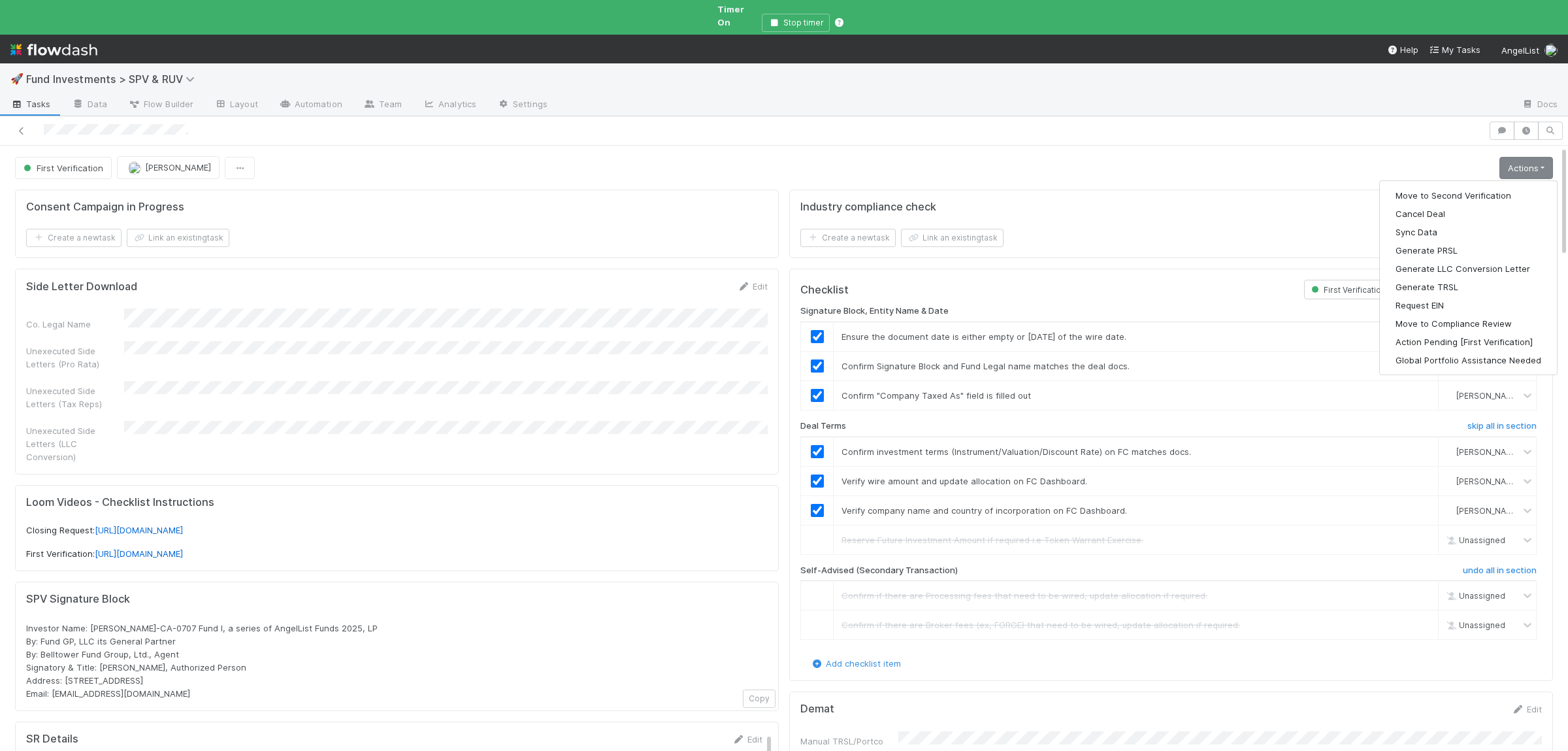
click at [393, 485] on div "Loom Videos - Checklist Instructions Closing Request: https://shorturl.at/2Bb3h…" at bounding box center [396, 528] width 763 height 87
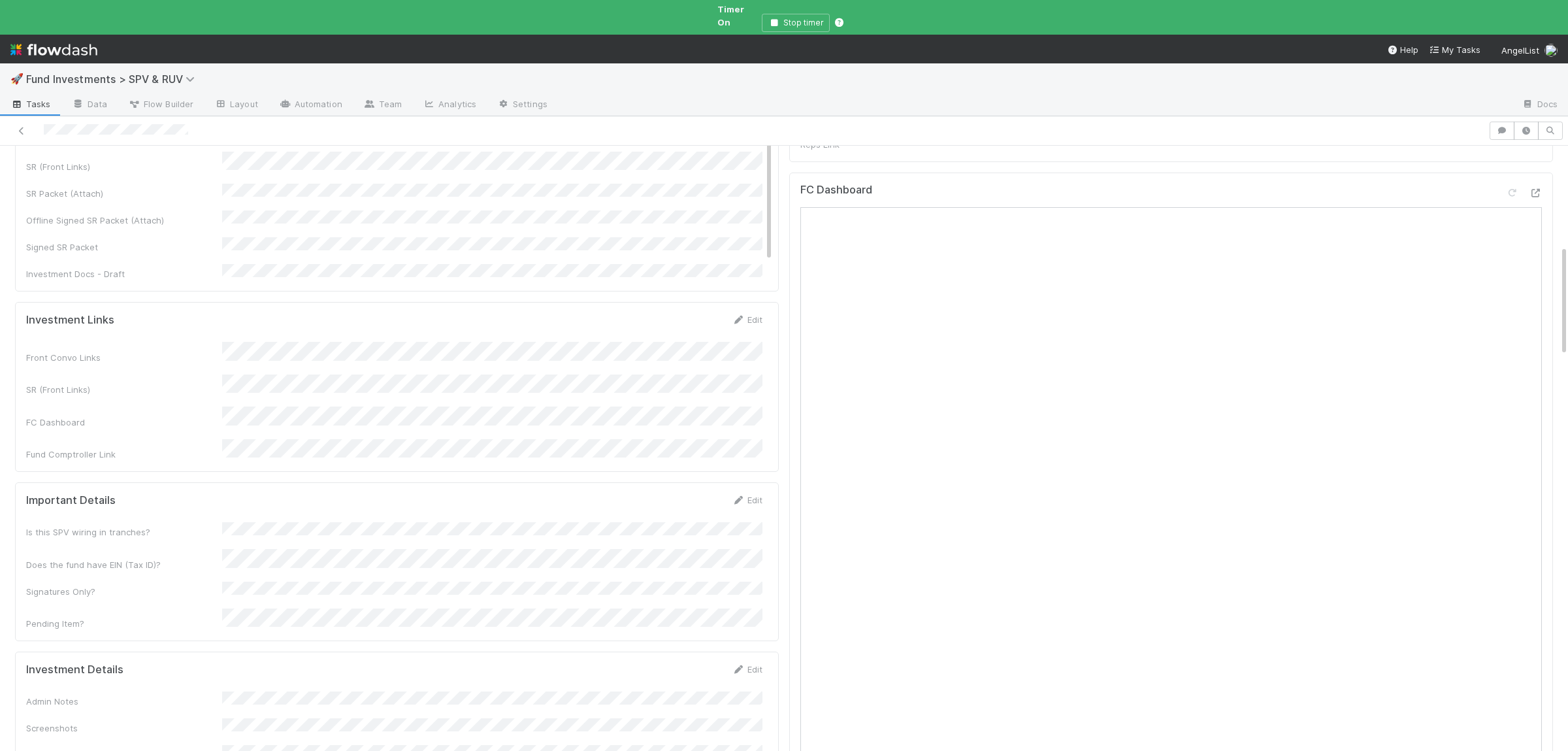
scroll to position [637, 0]
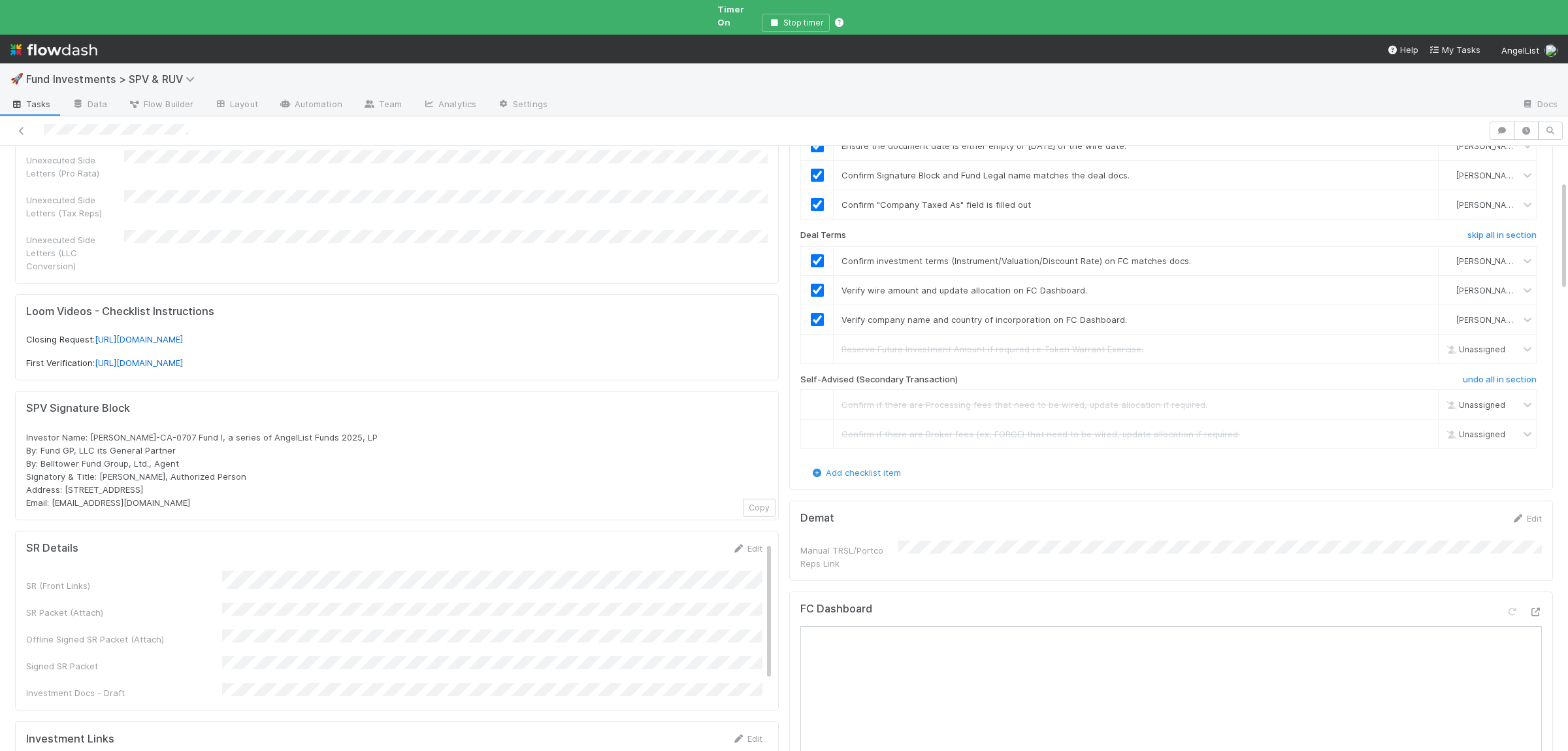
scroll to position [0, 0]
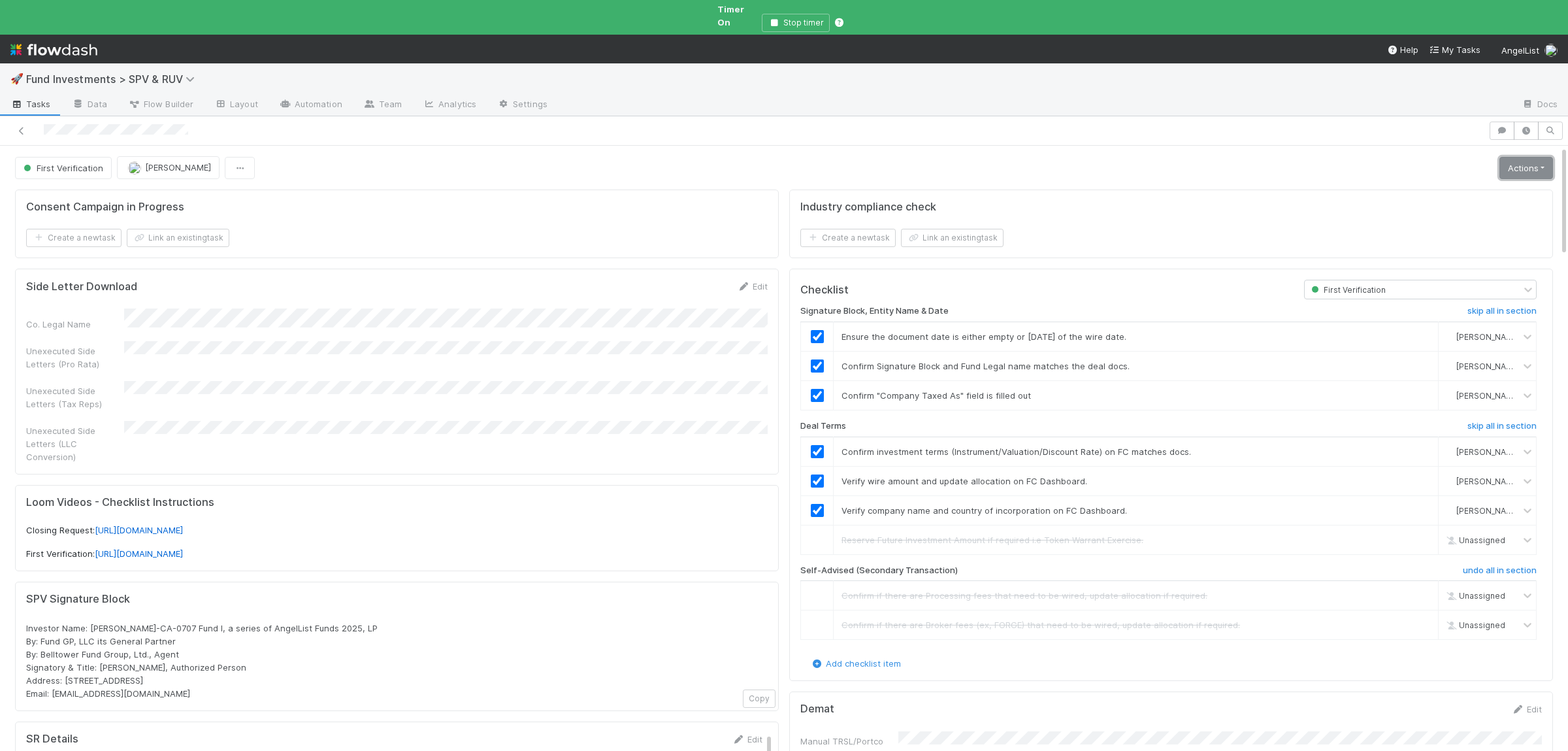
click at [1514, 157] on link "Actions" at bounding box center [1526, 168] width 54 height 22
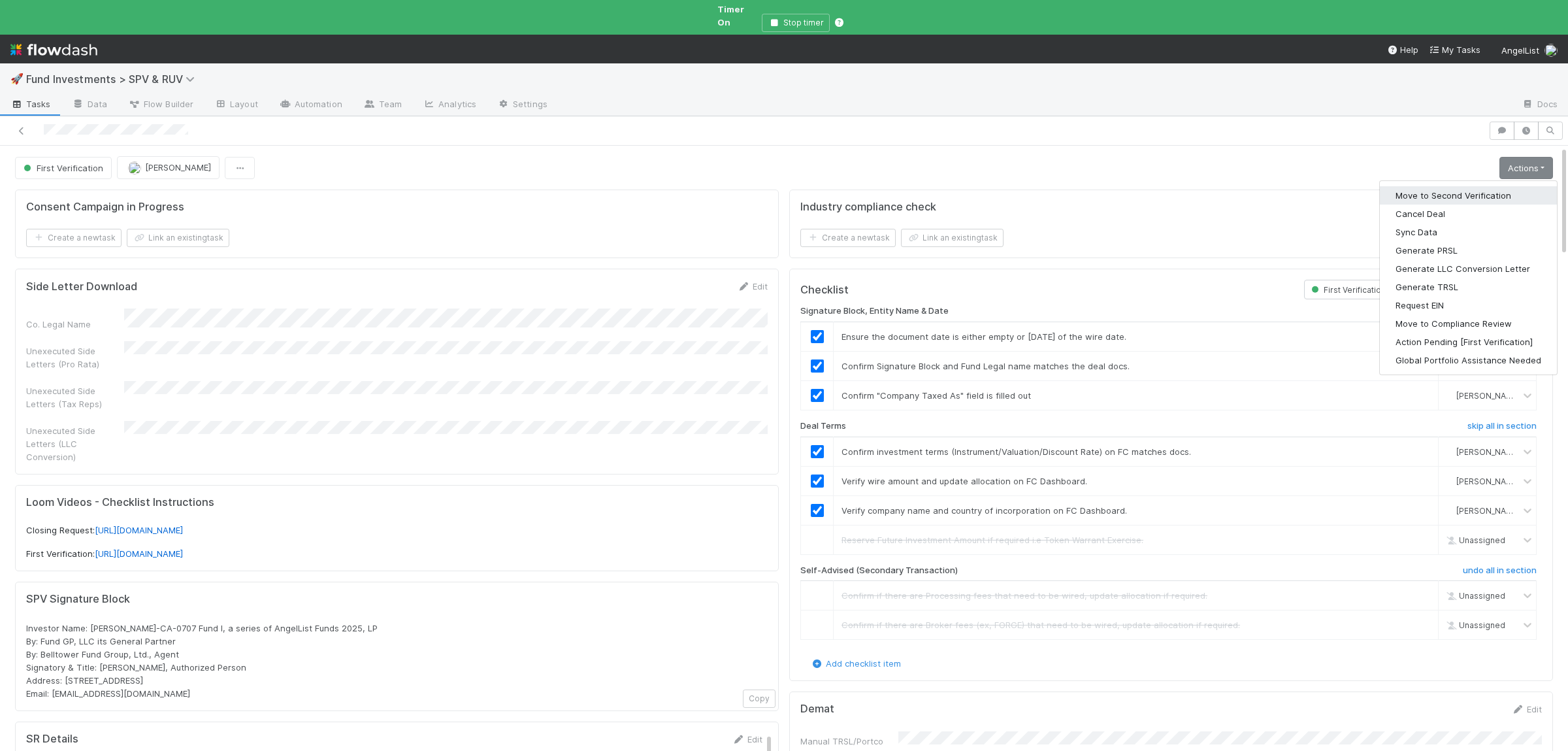
click at [1480, 186] on button "Move to Second Verification" at bounding box center [1468, 195] width 177 height 18
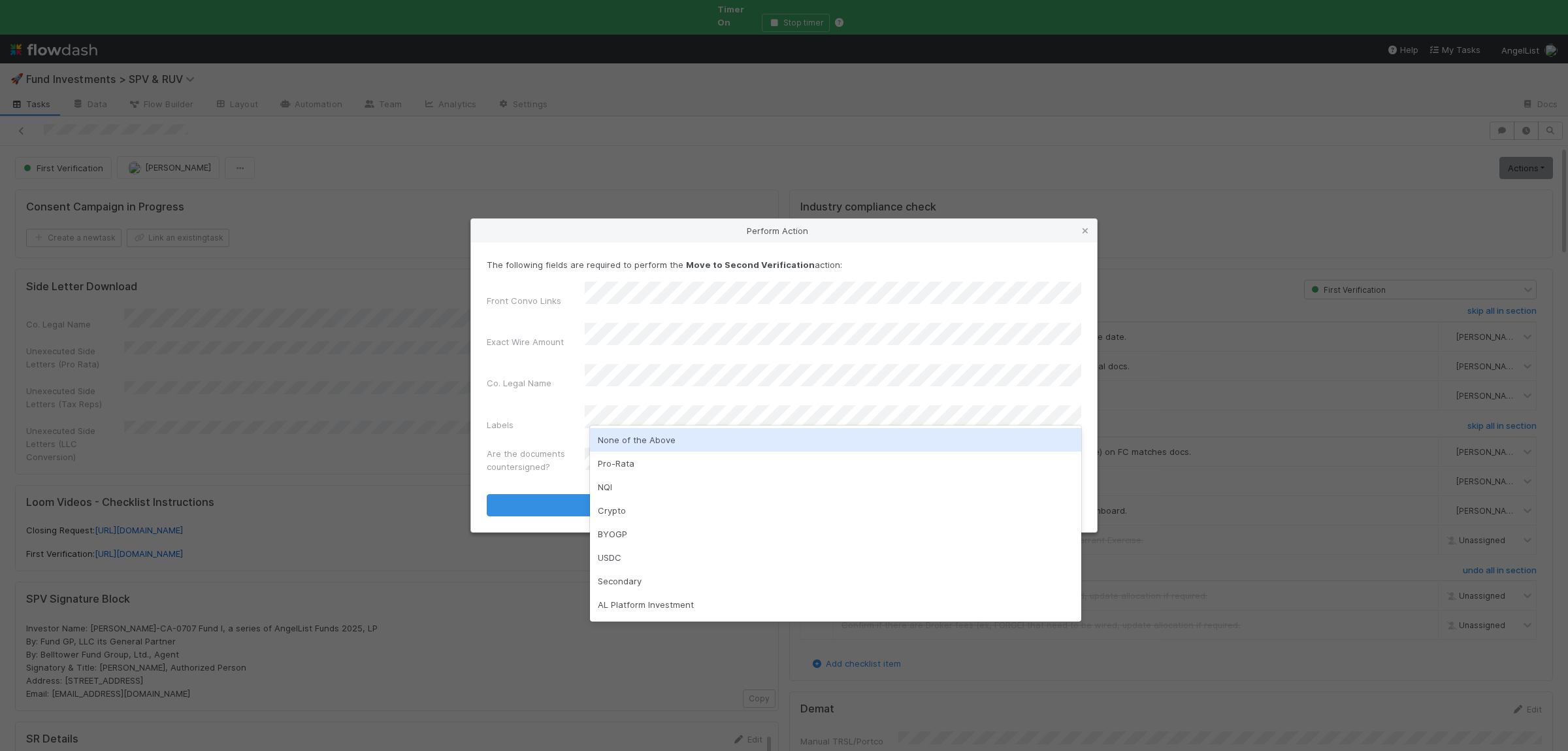
click at [666, 440] on div "None of the Above" at bounding box center [836, 440] width 491 height 23
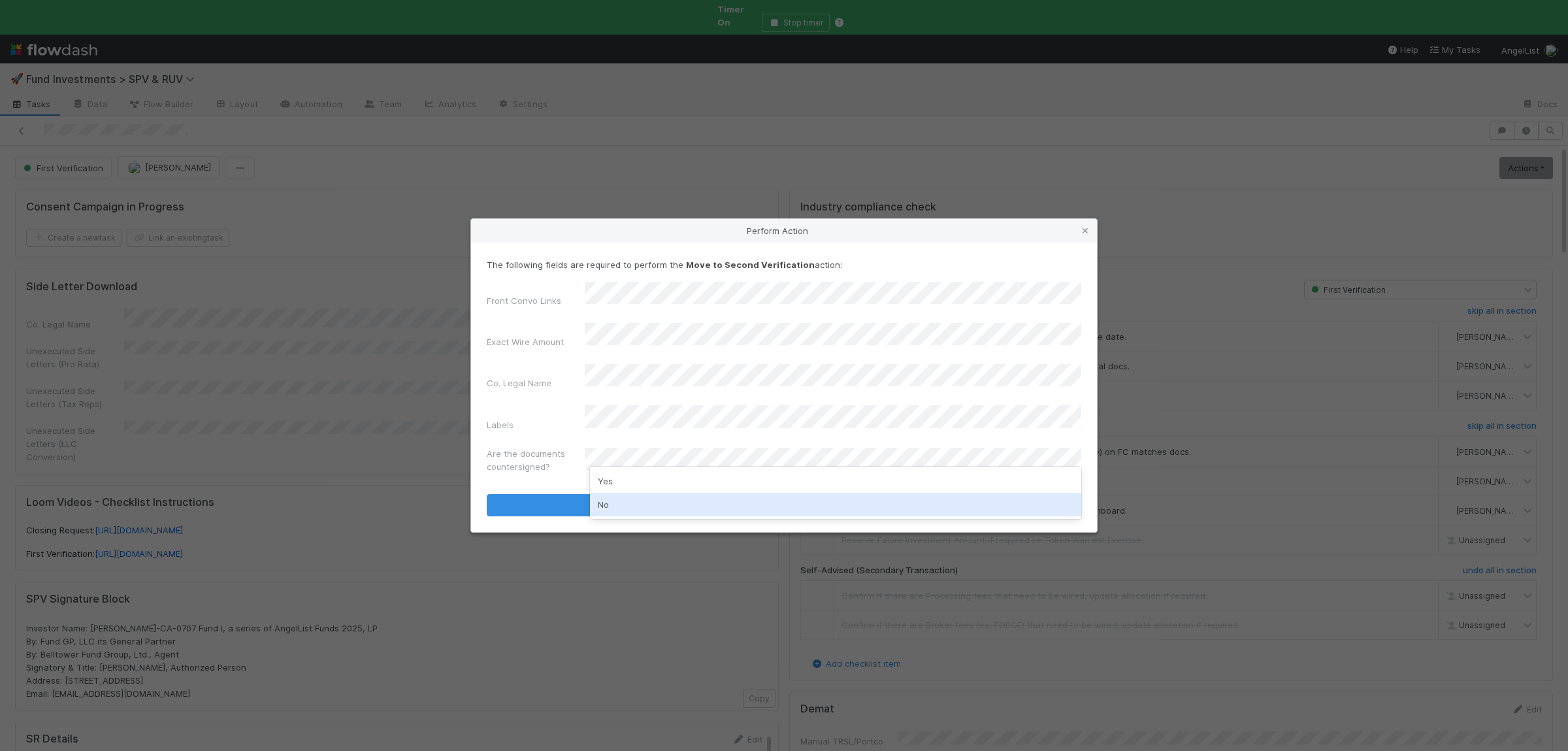
click at [637, 498] on div "No" at bounding box center [836, 504] width 491 height 23
click at [535, 447] on label"] "Are the documents countersigned?" at bounding box center [536, 459] width 98 height 26
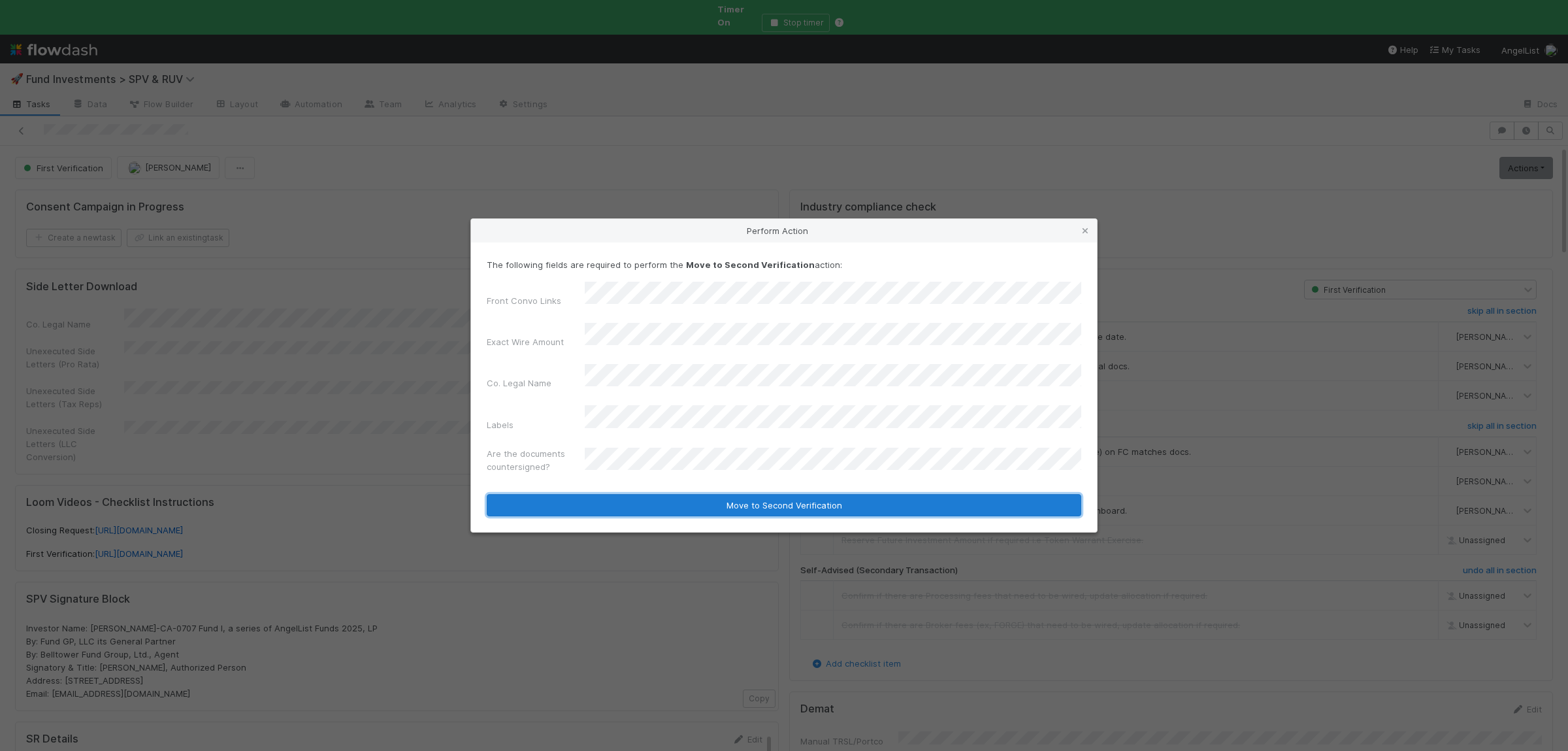
click at [614, 494] on button "Move to Second Verification" at bounding box center [784, 505] width 594 height 22
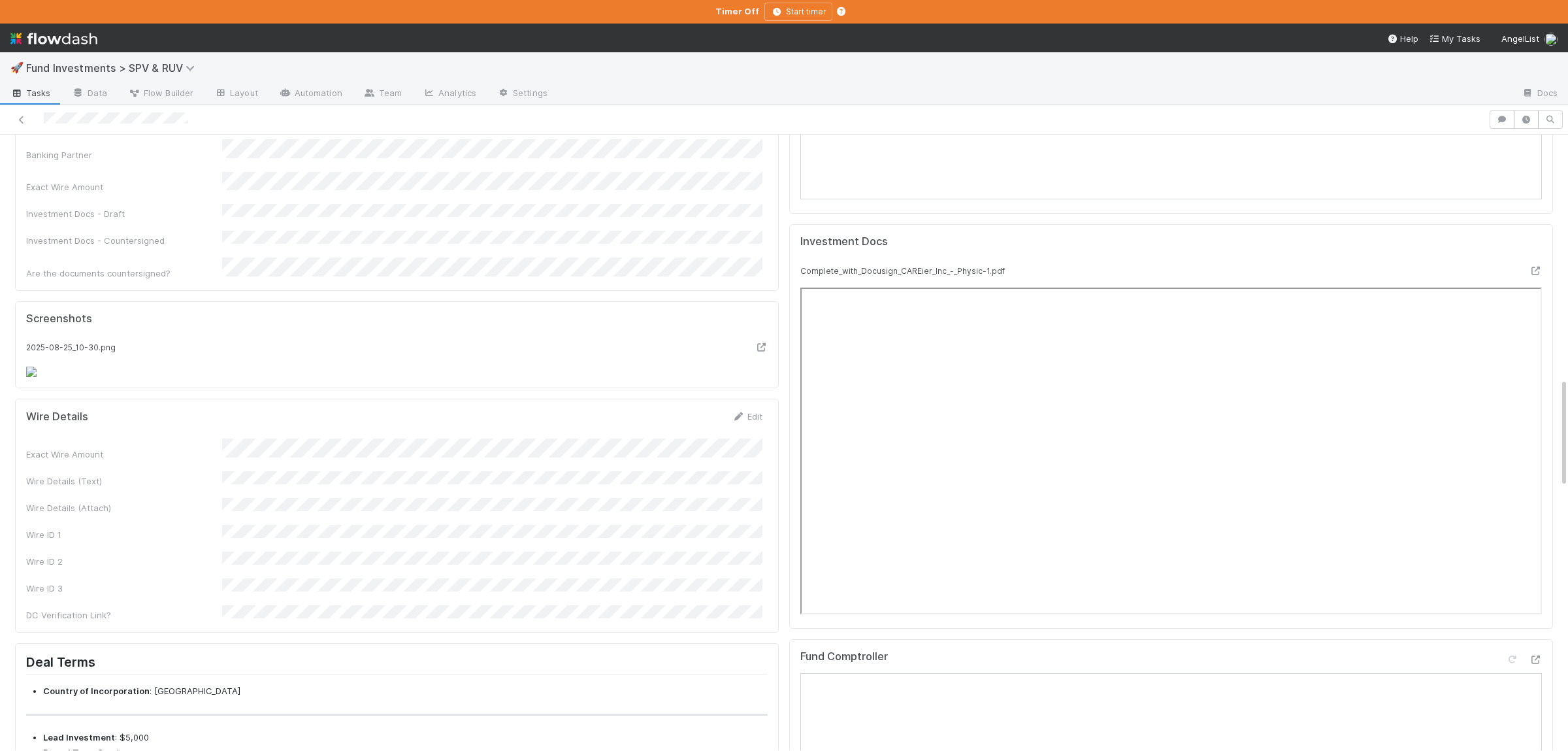
scroll to position [1465, 0]
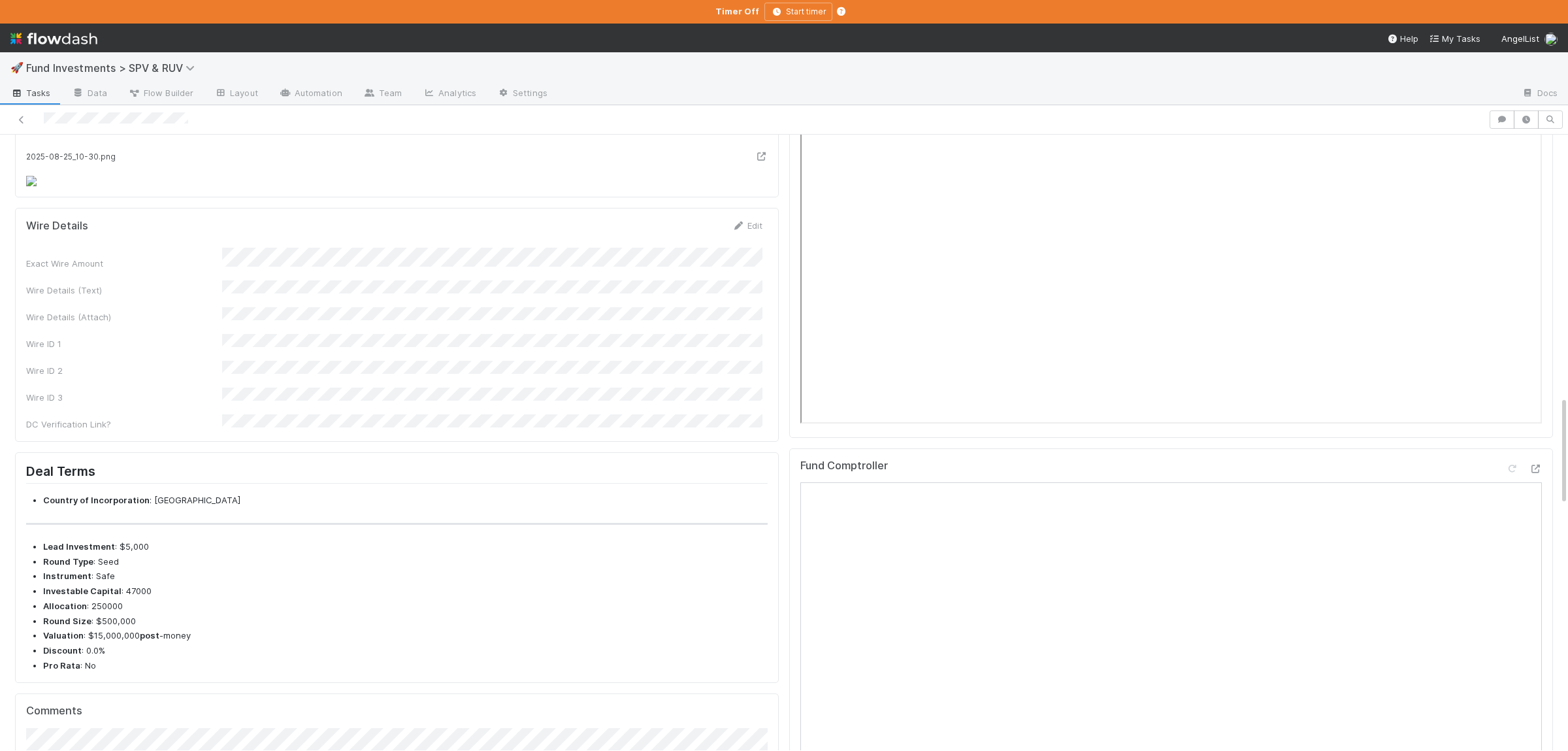
click at [313, 430] on div "Exact Wire Amount Wire Details (Text) Wire Details (Attach) Wire ID 1 Wire ID 2…" at bounding box center [394, 339] width 736 height 183
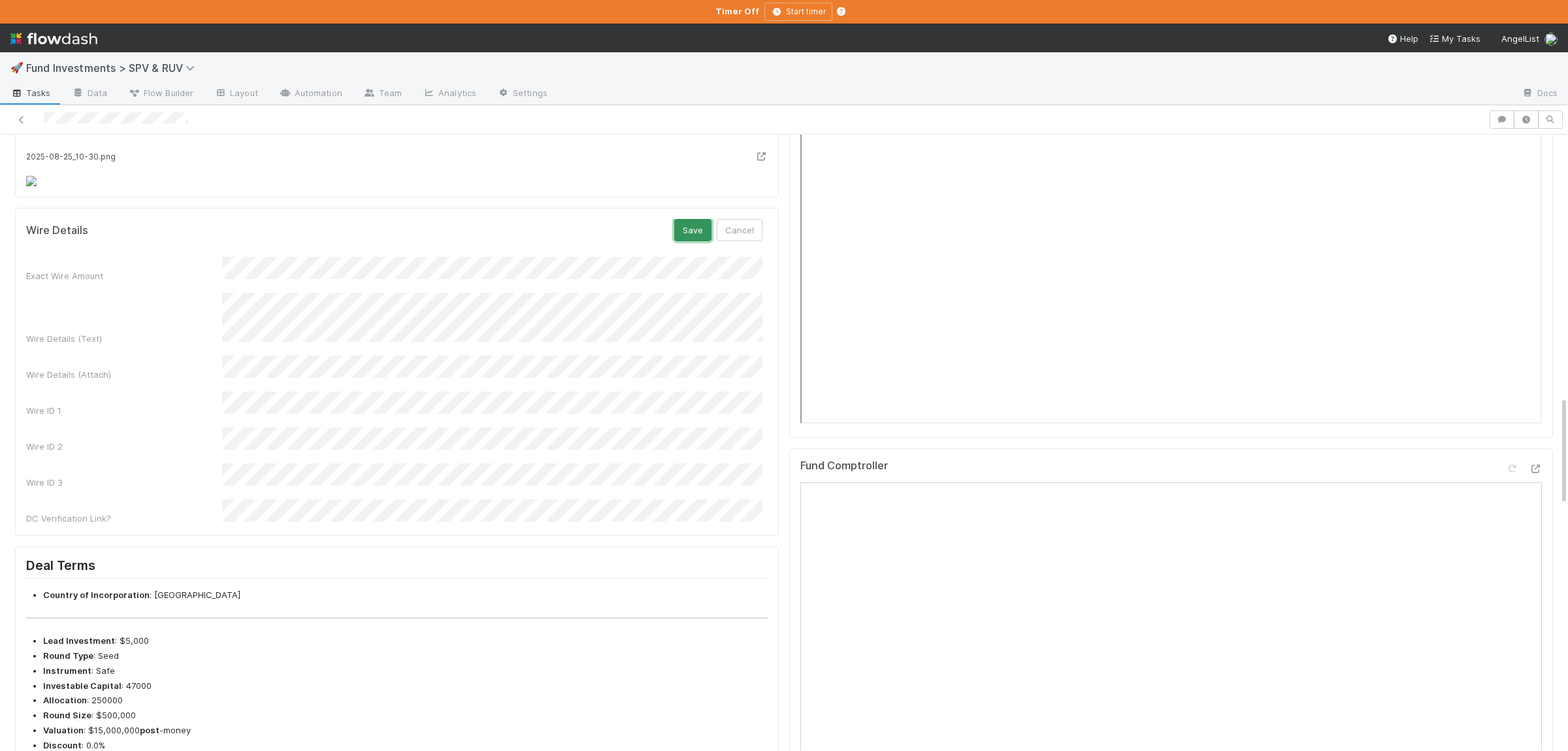
click at [703, 241] on button "Save" at bounding box center [693, 229] width 38 height 22
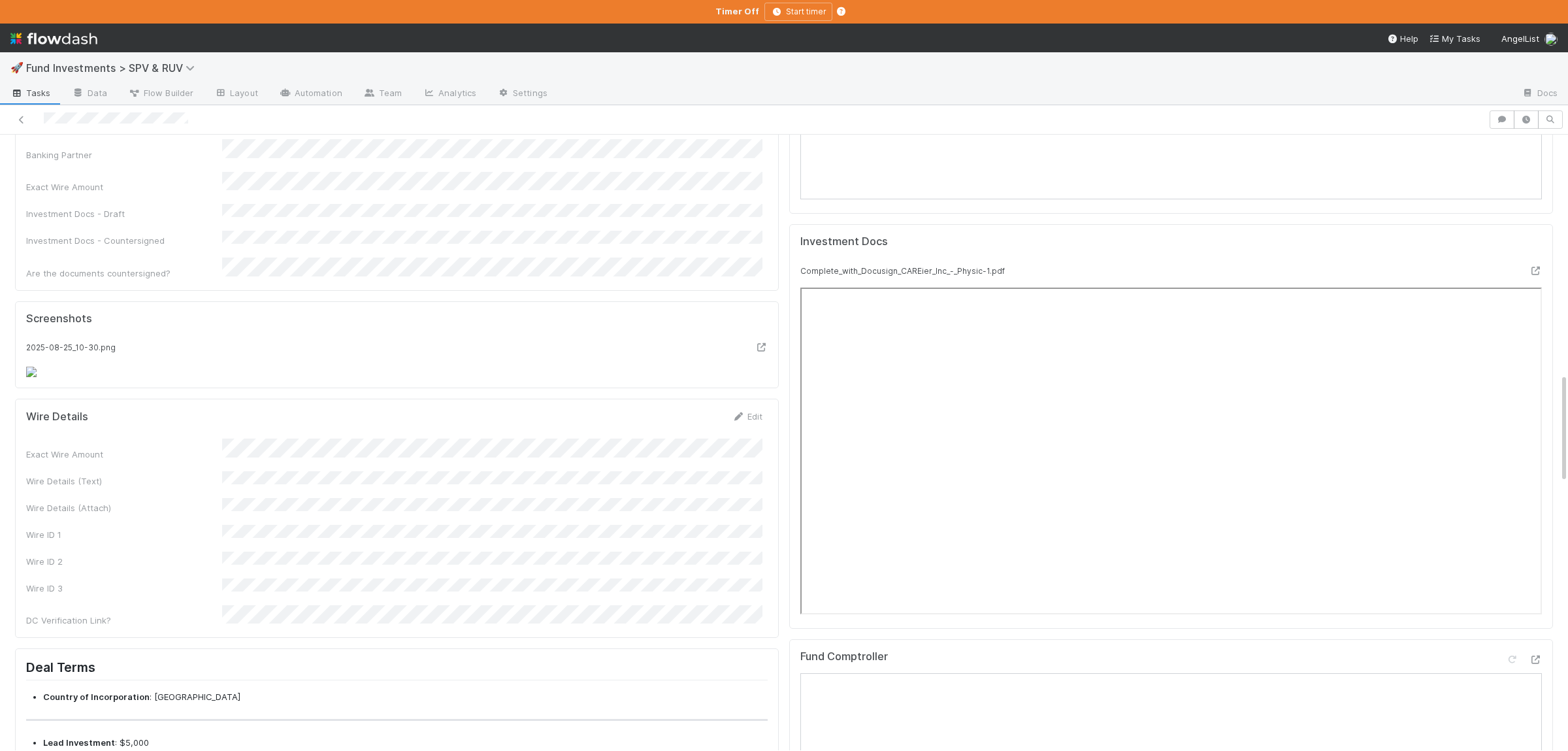
scroll to position [1401, 0]
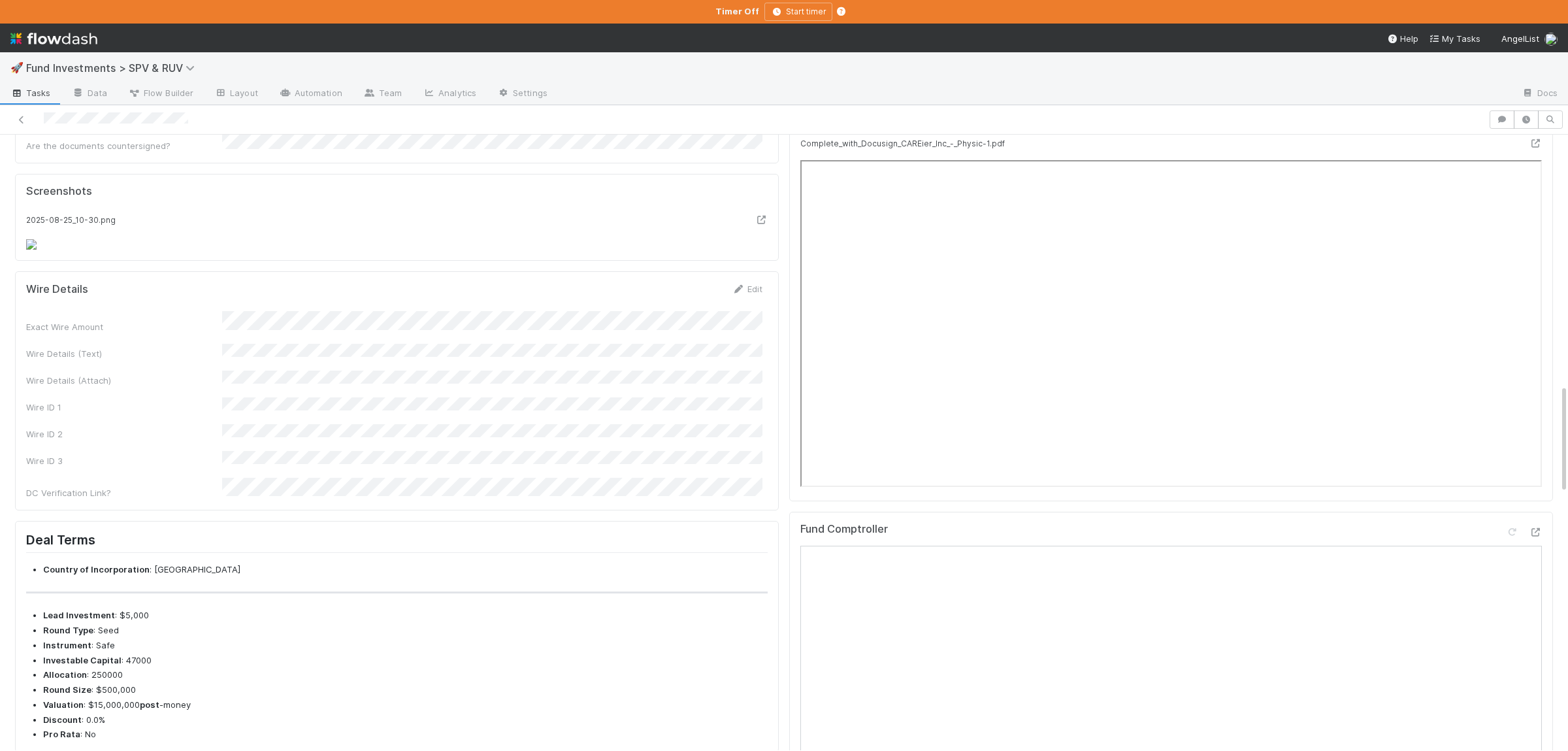
click at [376, 470] on div "Exact Wire Amount Wire Details (Text) Wire Details (Attach) Wire ID 1 Wire ID 2…" at bounding box center [394, 405] width 736 height 188
drag, startPoint x: 376, startPoint y: 470, endPoint x: 356, endPoint y: 478, distance: 21.5
click at [376, 469] on div "Exact Wire Amount Wire Details (Text) Wire Details (Attach) Wire ID 1 Wire ID 2…" at bounding box center [394, 405] width 736 height 188
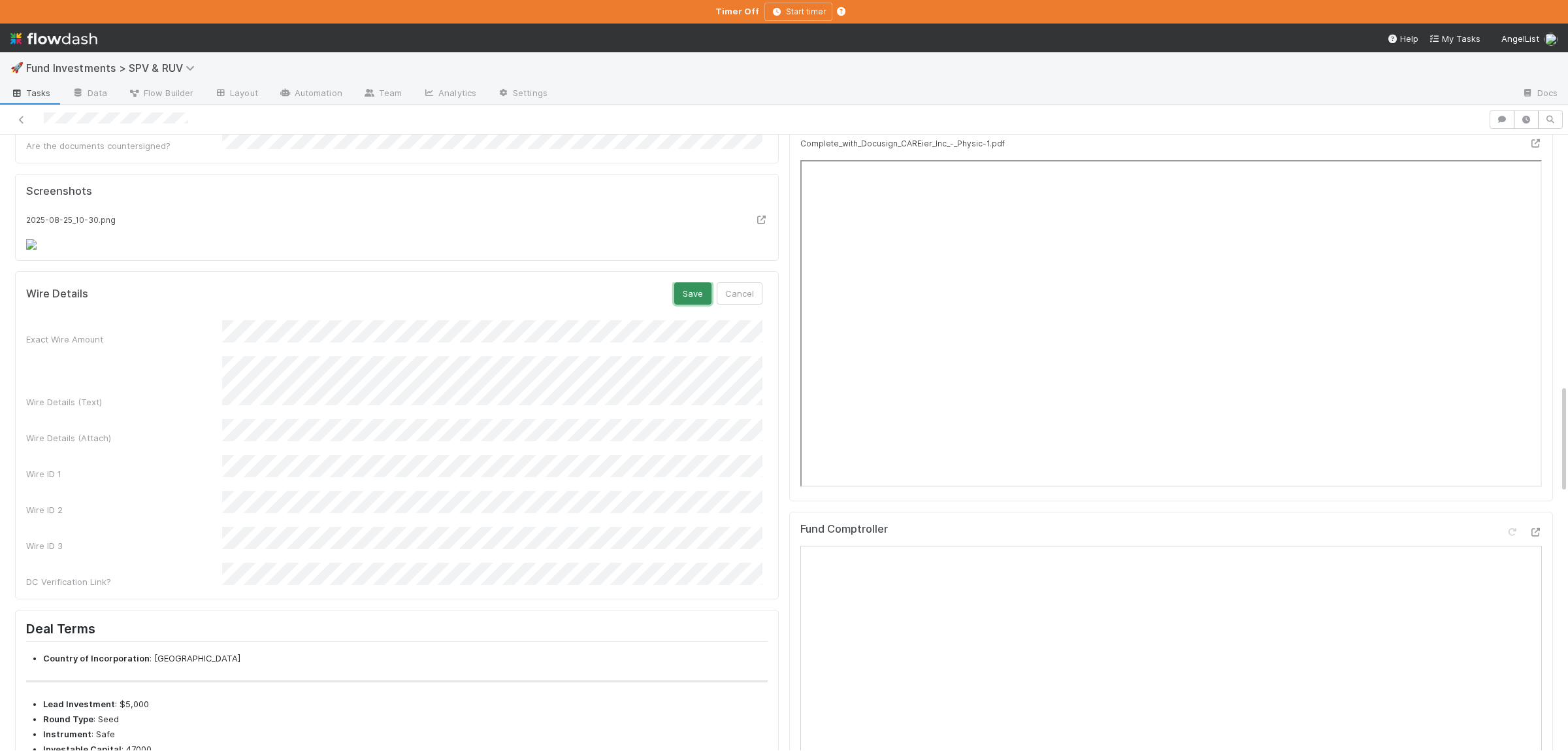
click at [700, 304] on button "Save" at bounding box center [693, 293] width 38 height 22
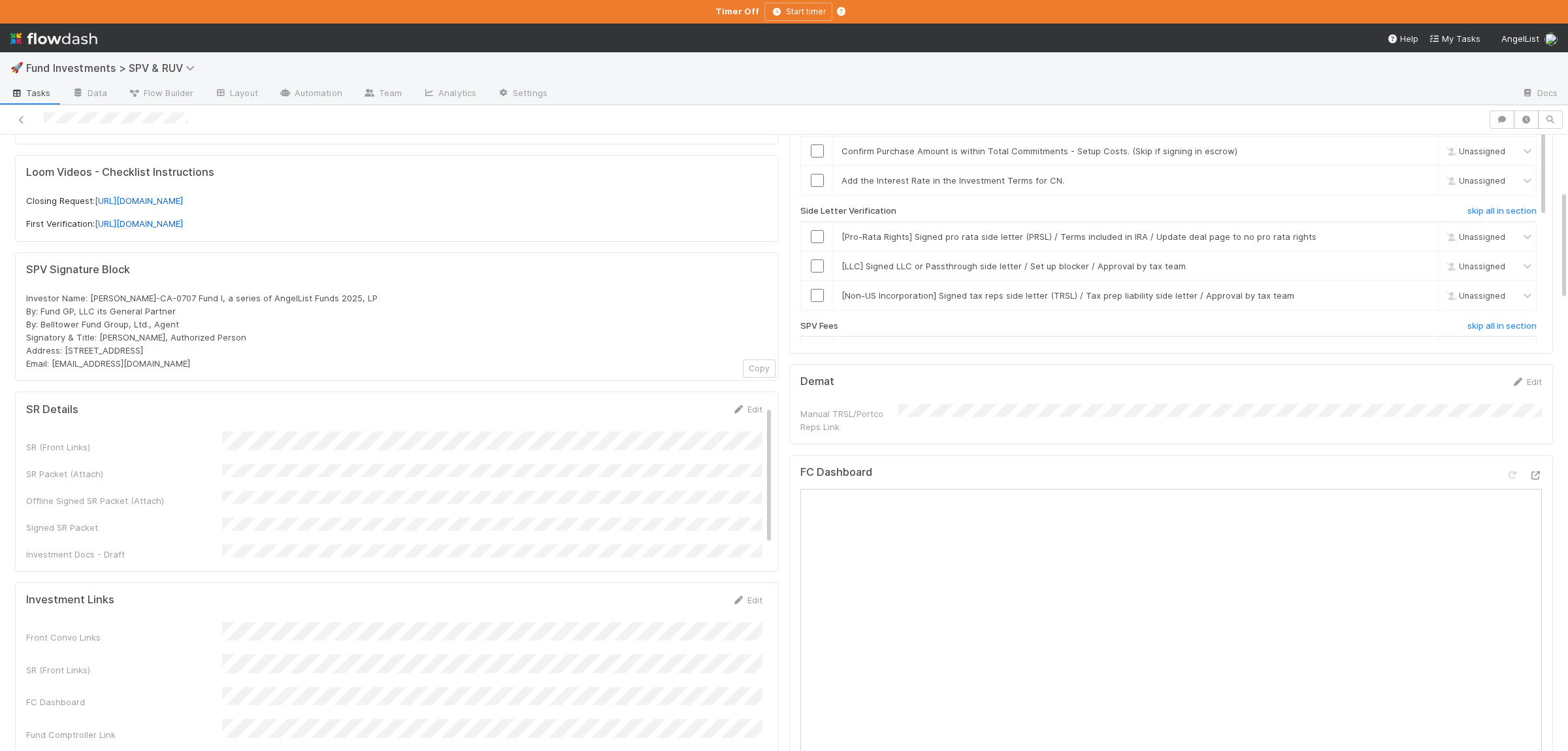
scroll to position [64, 0]
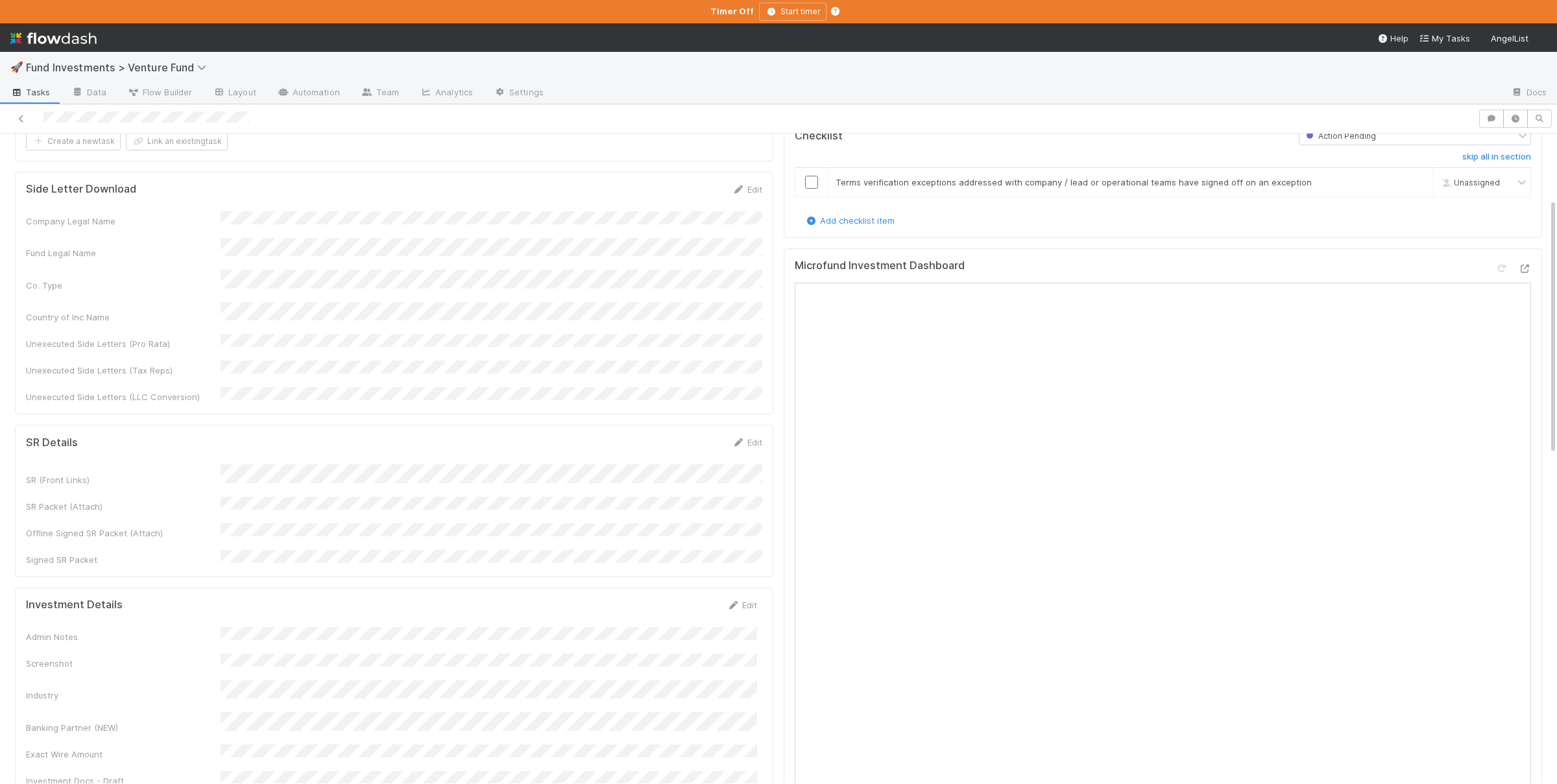
scroll to position [253, 0]
click at [545, 327] on div "Company Legal Name Fund Legal Name Co. Type Country of Inc Name Unexecuted Side…" at bounding box center [394, 306] width 736 height 192
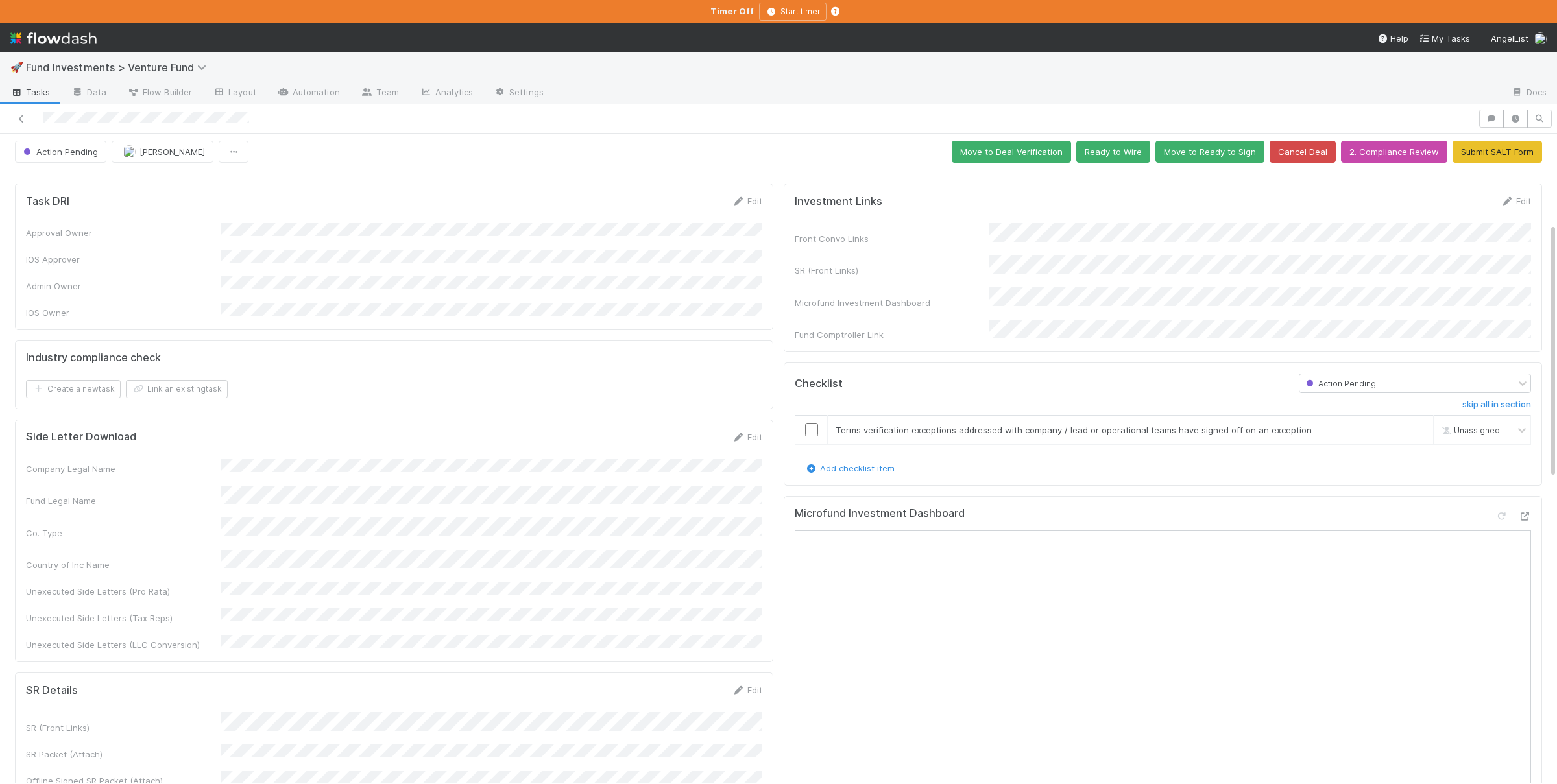
scroll to position [0, 0]
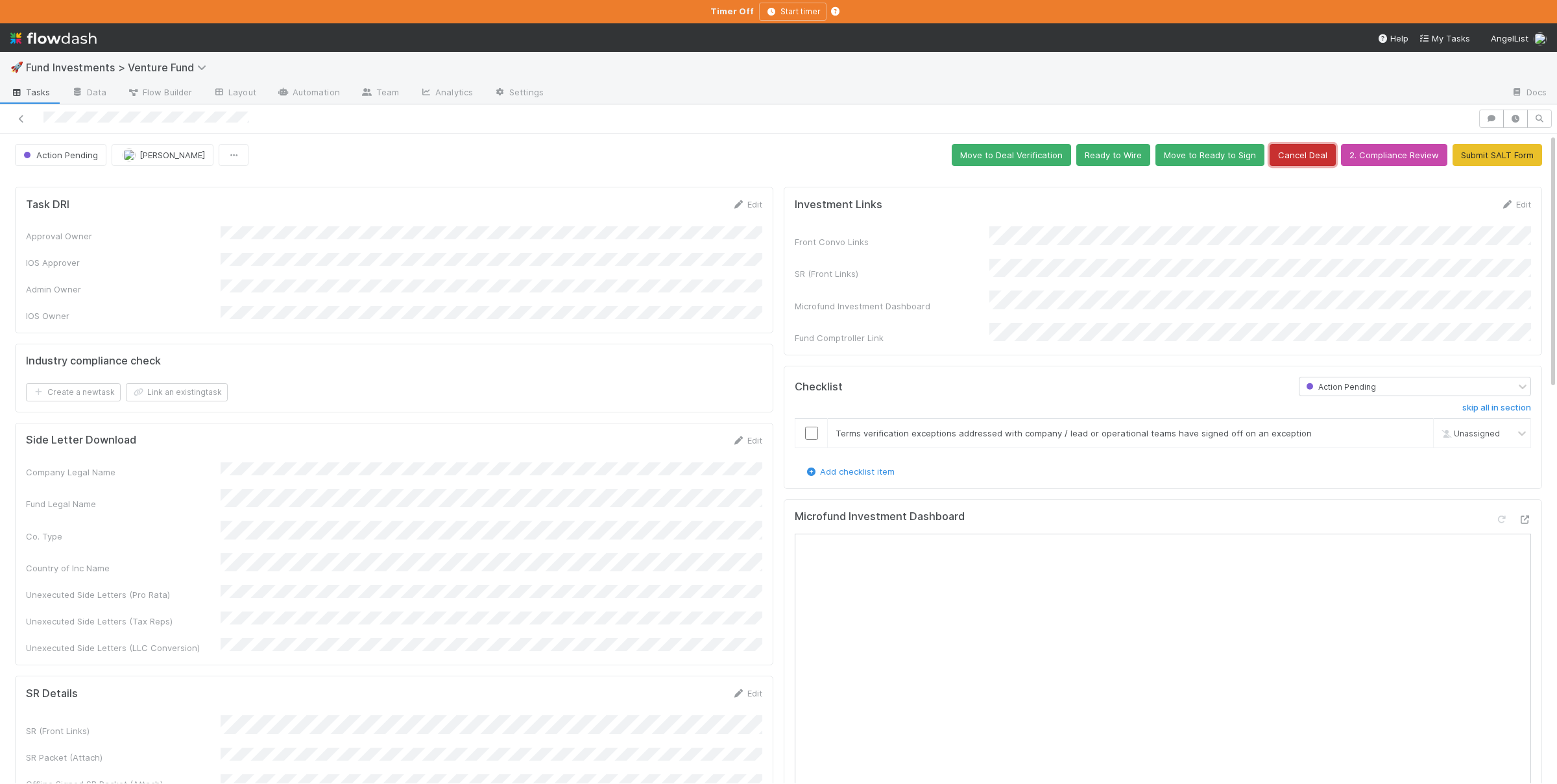
click at [1309, 159] on button "Cancel Deal" at bounding box center [1303, 155] width 66 height 22
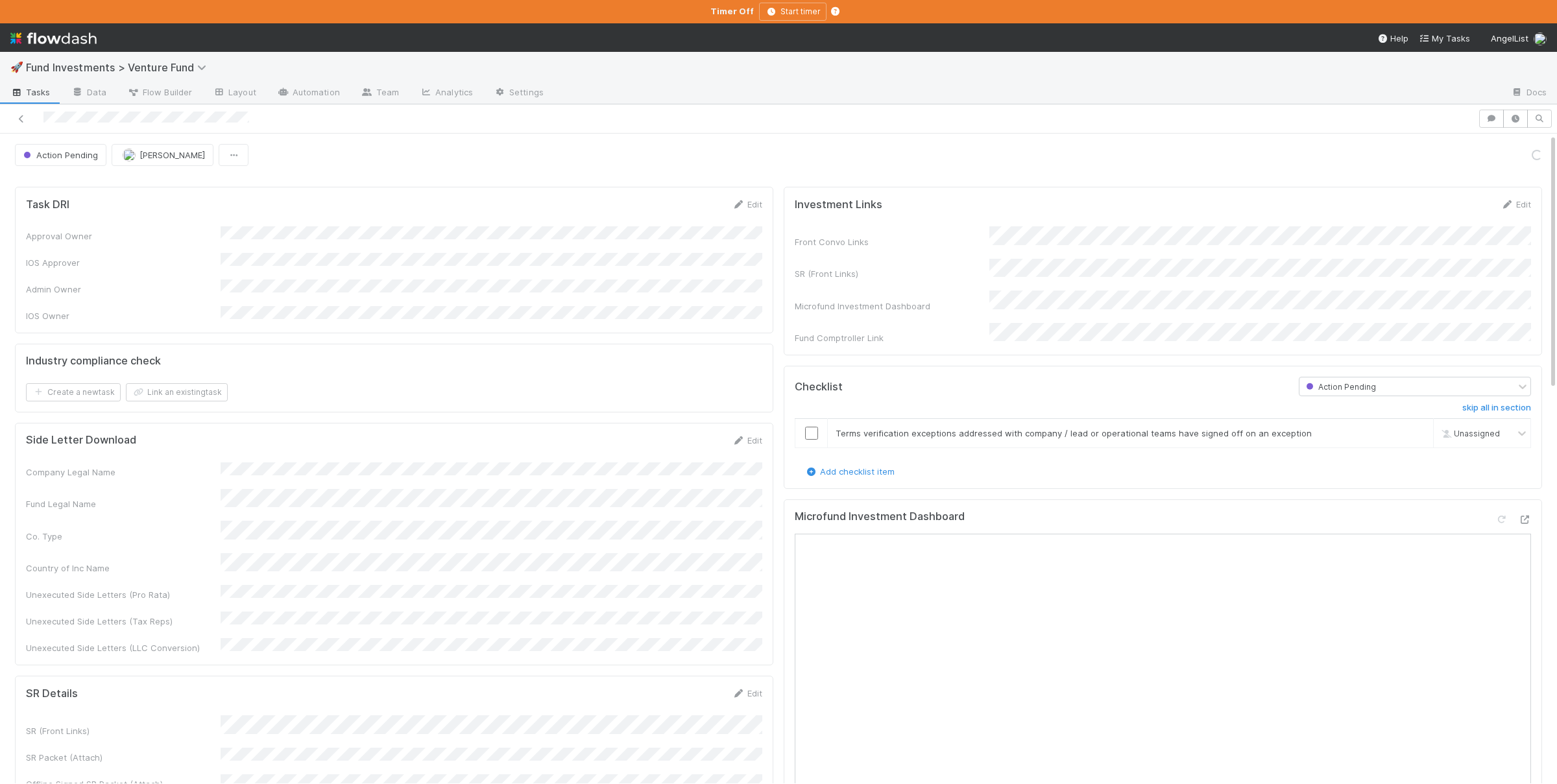
scroll to position [190, 0]
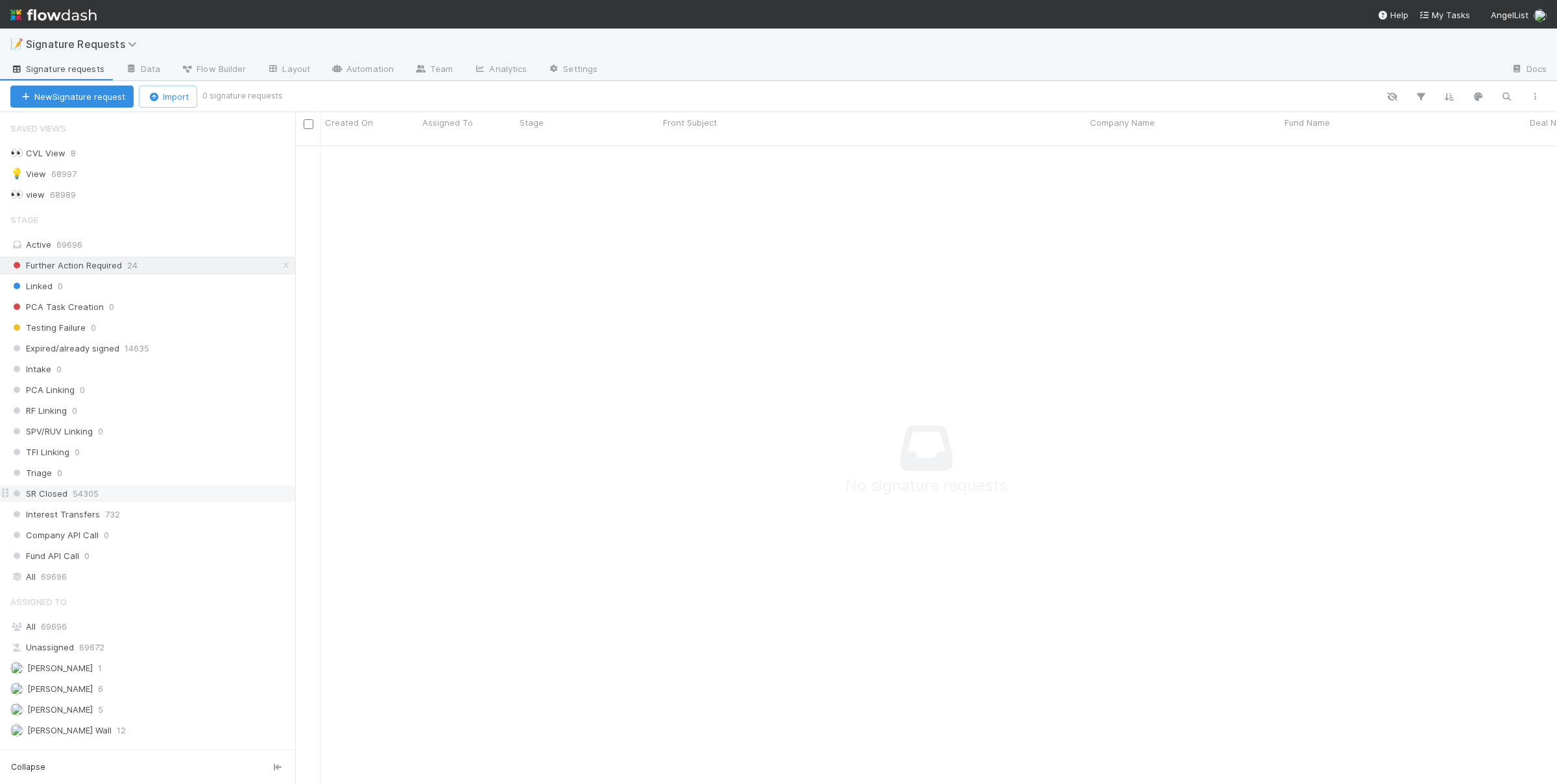
scroll to position [1, 0]
click at [152, 713] on div "[PERSON_NAME] 5" at bounding box center [151, 710] width 282 height 16
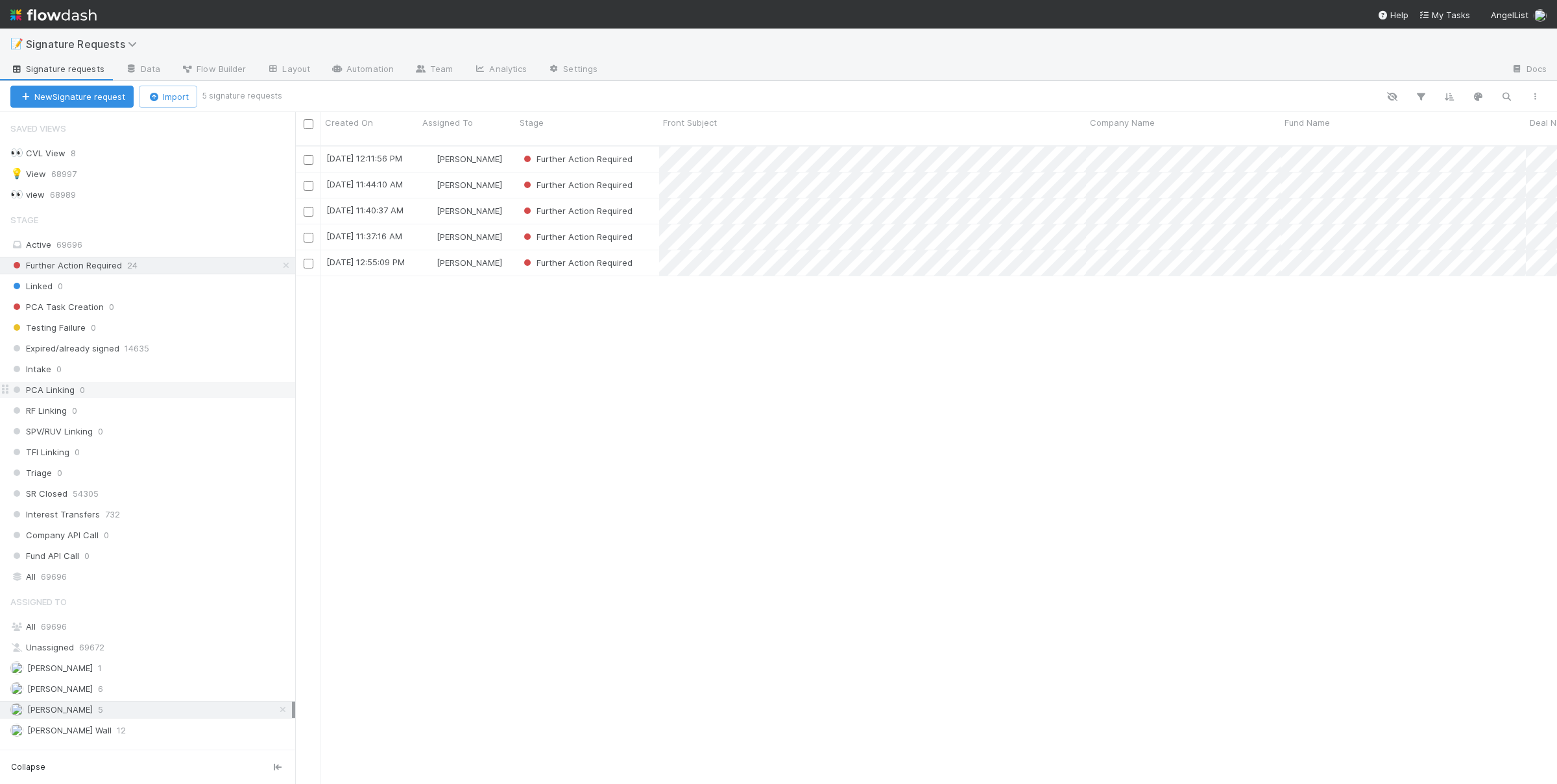
scroll to position [649, 1262]
click at [314, 230] on div at bounding box center [308, 237] width 15 height 14
click at [307, 230] on div at bounding box center [308, 237] width 15 height 14
click at [307, 233] on input "checkbox" at bounding box center [308, 237] width 10 height 10
click at [278, 100] on span "button" at bounding box center [276, 96] width 13 height 11
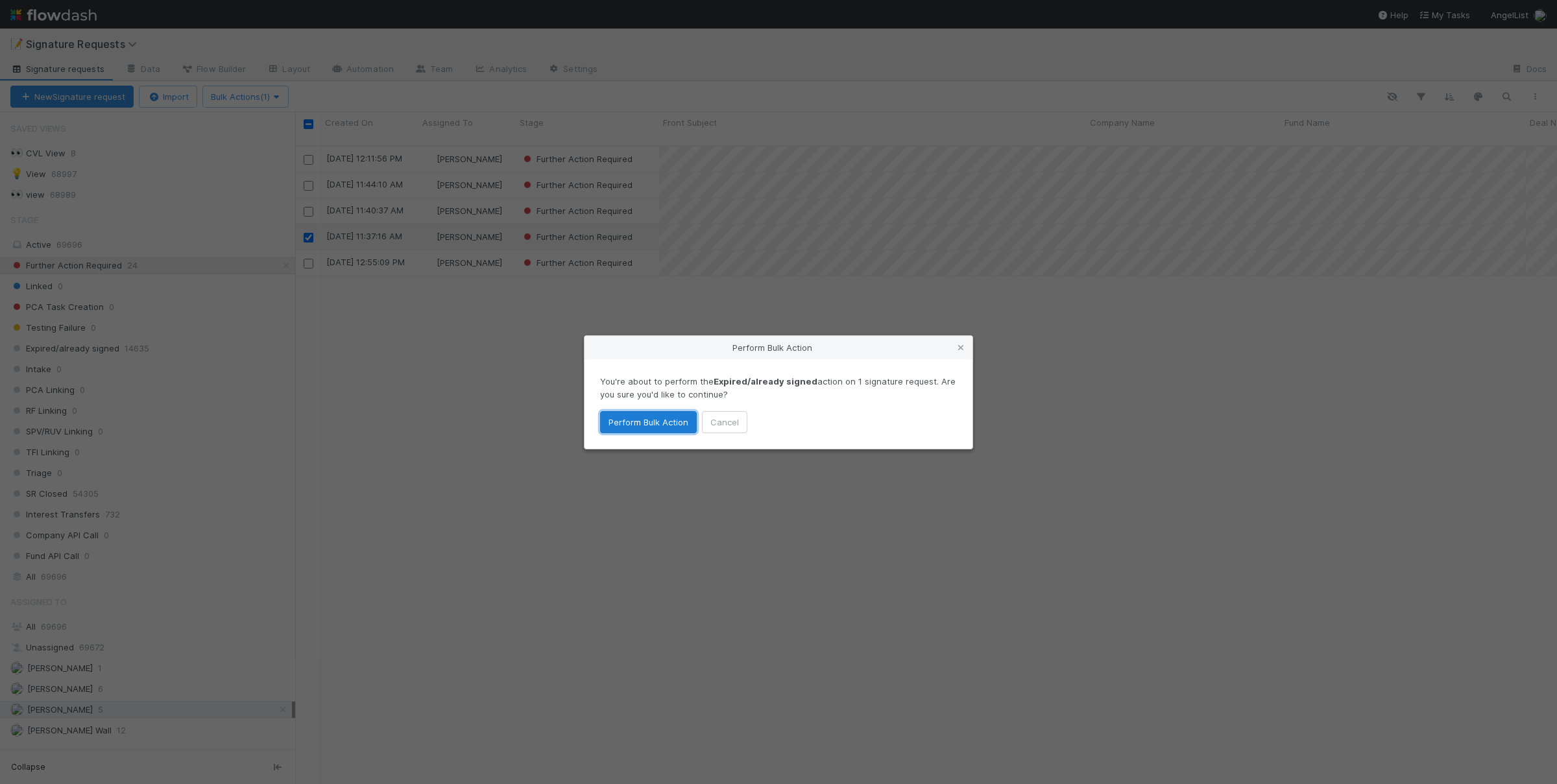
click at [654, 426] on button "Perform Bulk Action" at bounding box center [649, 422] width 97 height 22
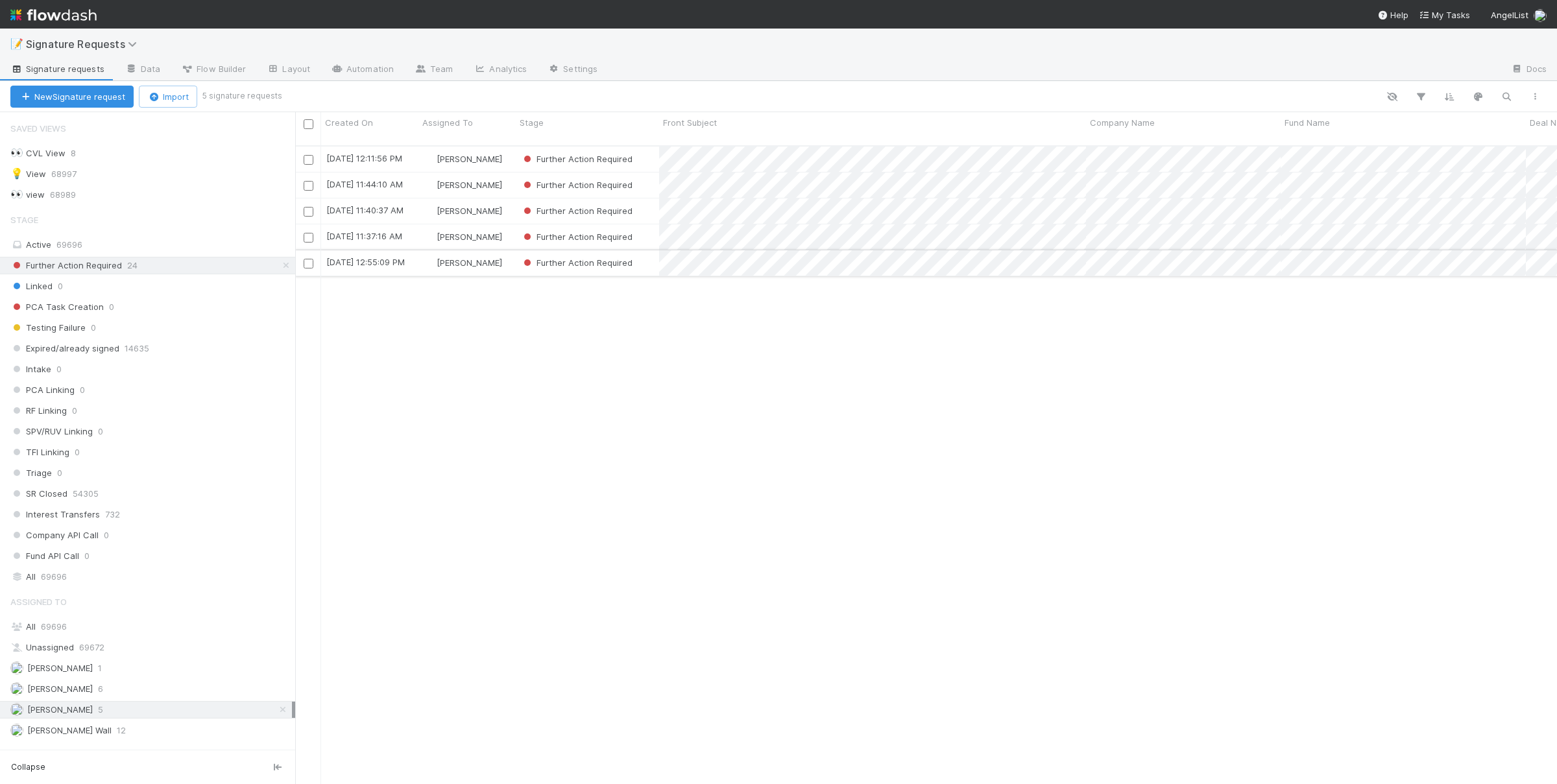
click at [656, 251] on div "Further Action Required" at bounding box center [587, 263] width 143 height 25
click at [646, 203] on div "Further Action Required" at bounding box center [587, 211] width 143 height 25
click at [646, 173] on div "Further Action Required" at bounding box center [587, 185] width 143 height 25
click at [644, 147] on div "Further Action Required" at bounding box center [587, 159] width 143 height 25
click at [477, 365] on div "[DATE] 12:11:56 PM [PERSON_NAME] Further Action Required 0 0 0 0 [DATE] 12:15:2…" at bounding box center [926, 471] width 1262 height 648
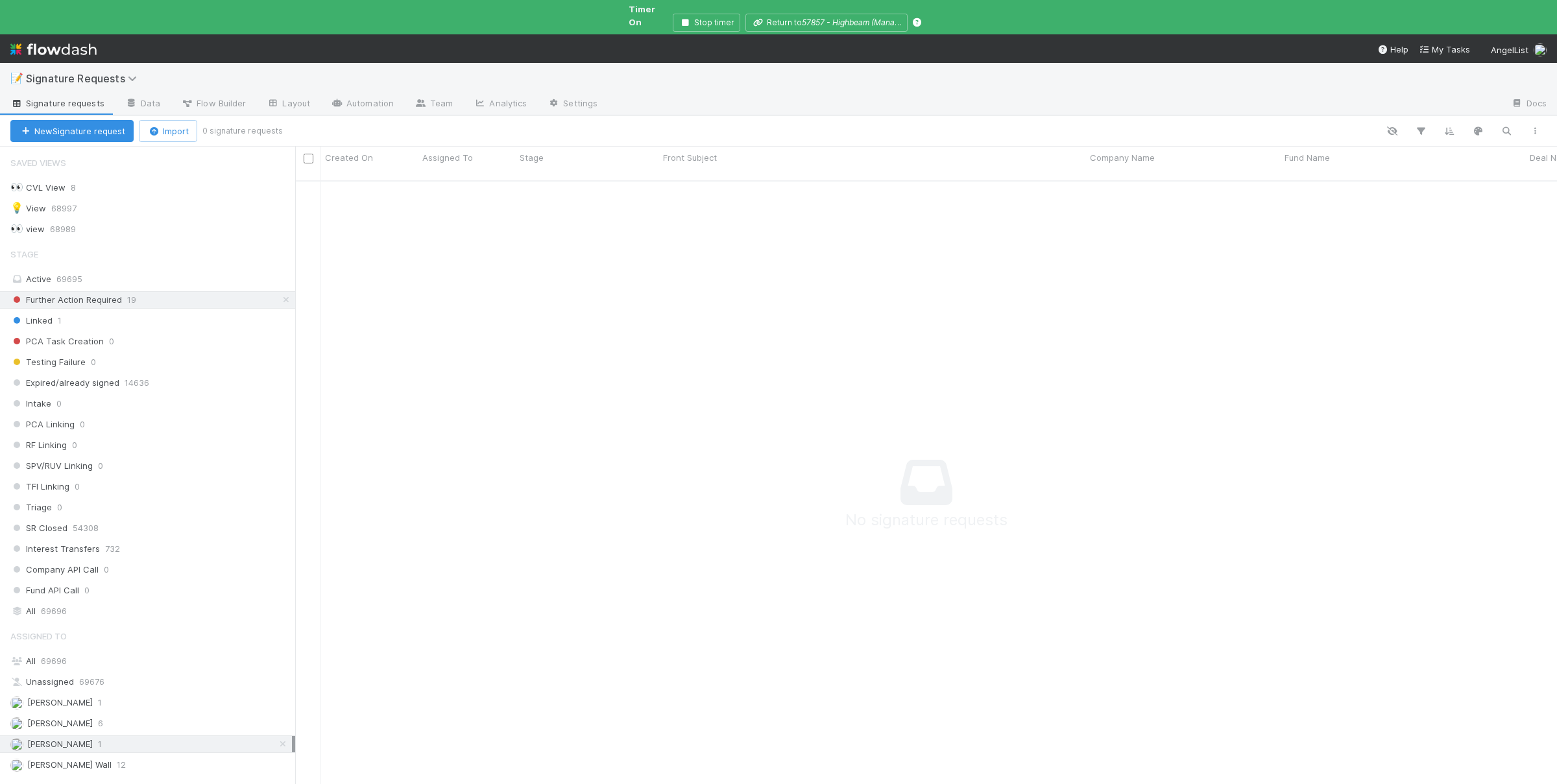
scroll to position [0, 0]
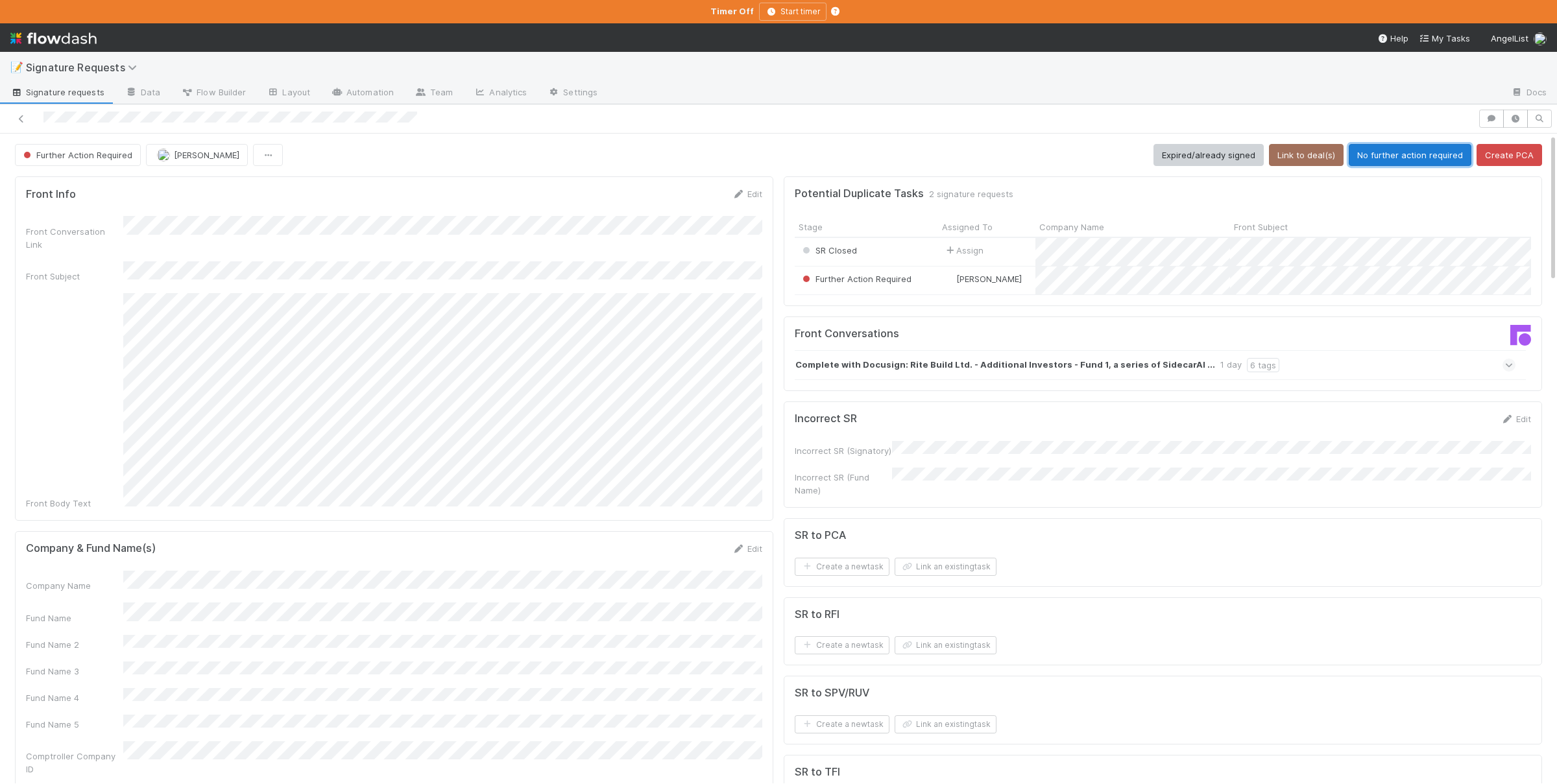
click at [1413, 158] on button "No further action required" at bounding box center [1409, 155] width 122 height 22
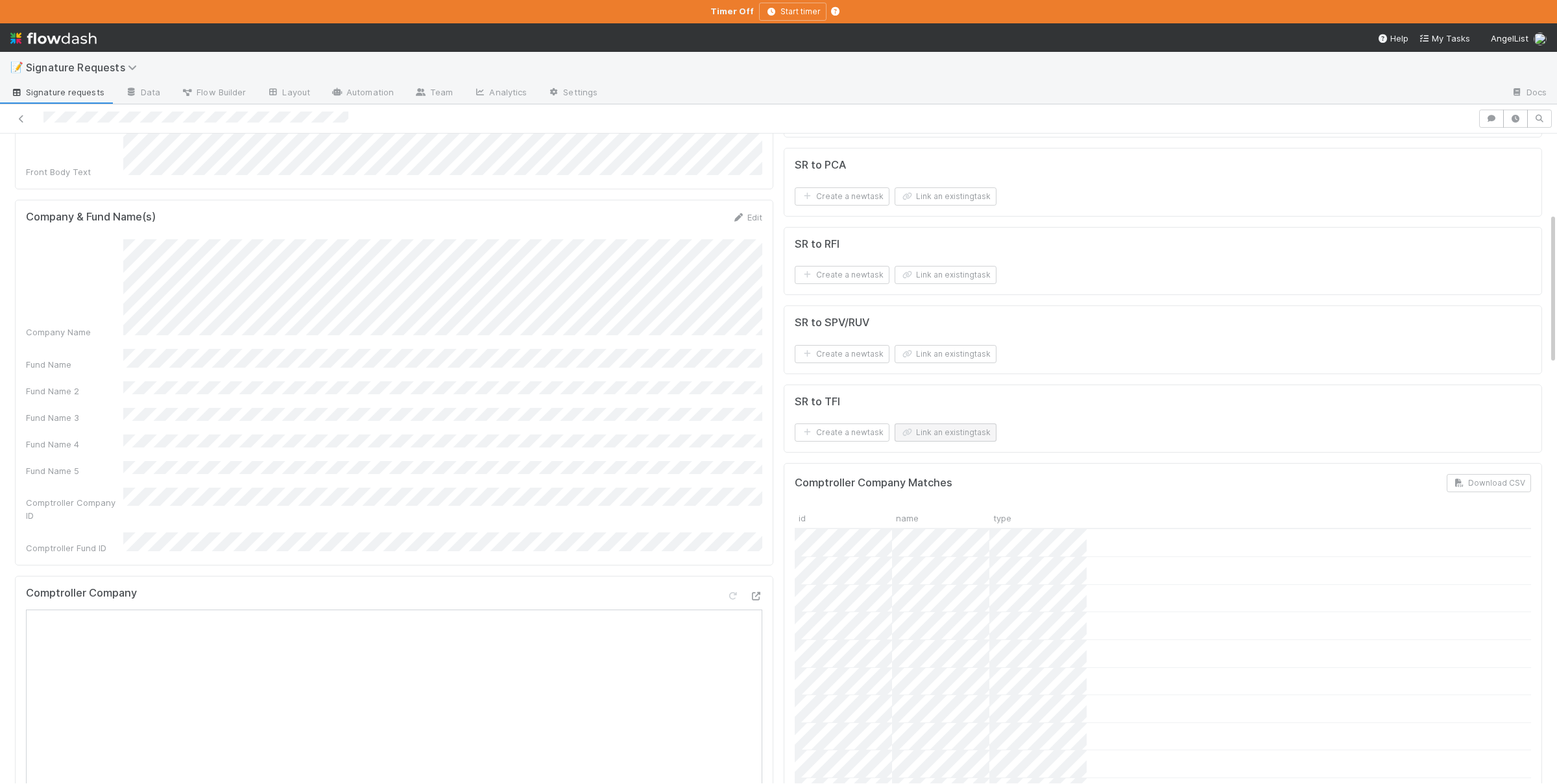
scroll to position [316, 0]
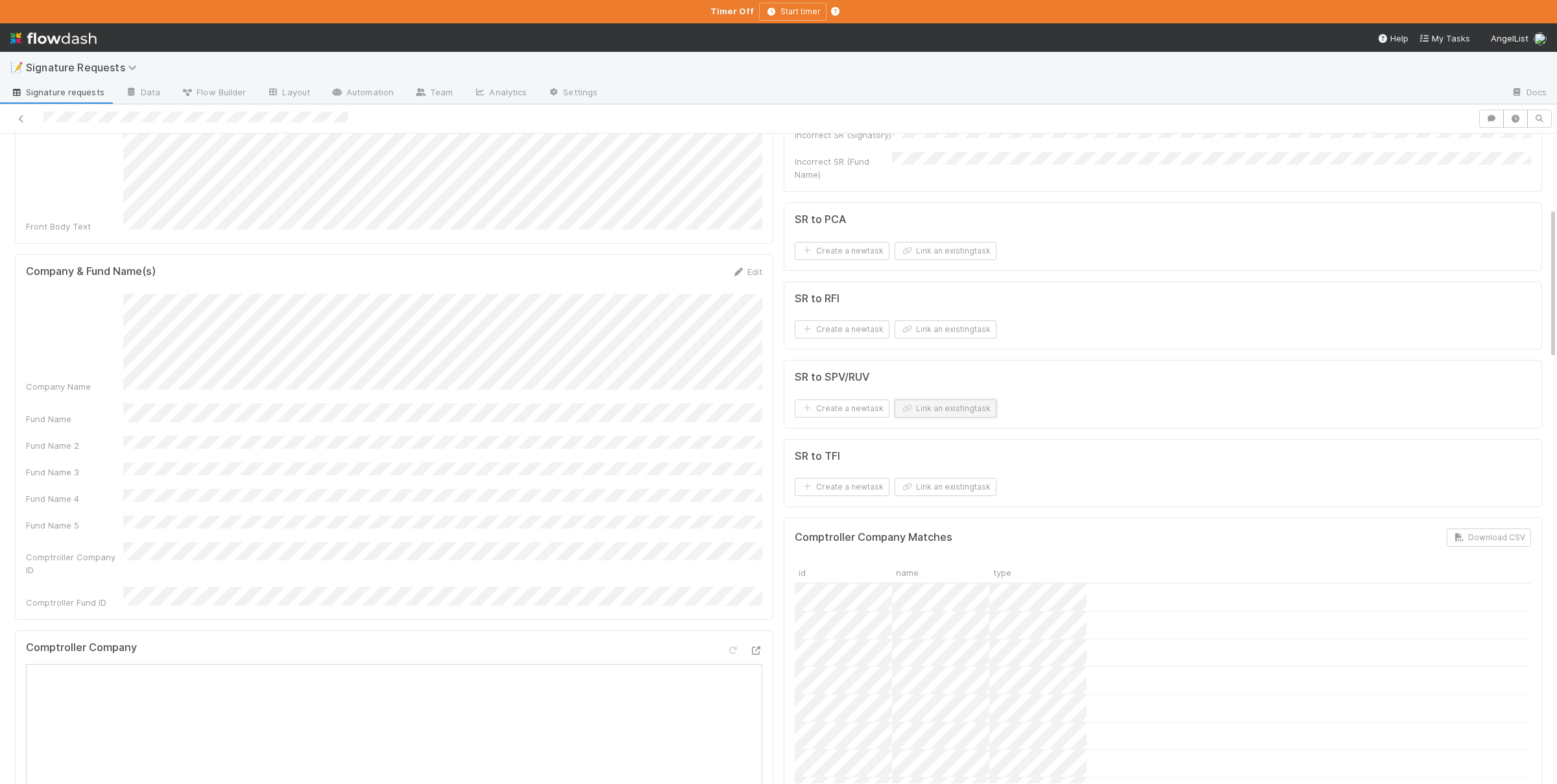
click at [976, 409] on button "Link an existing task" at bounding box center [945, 409] width 102 height 18
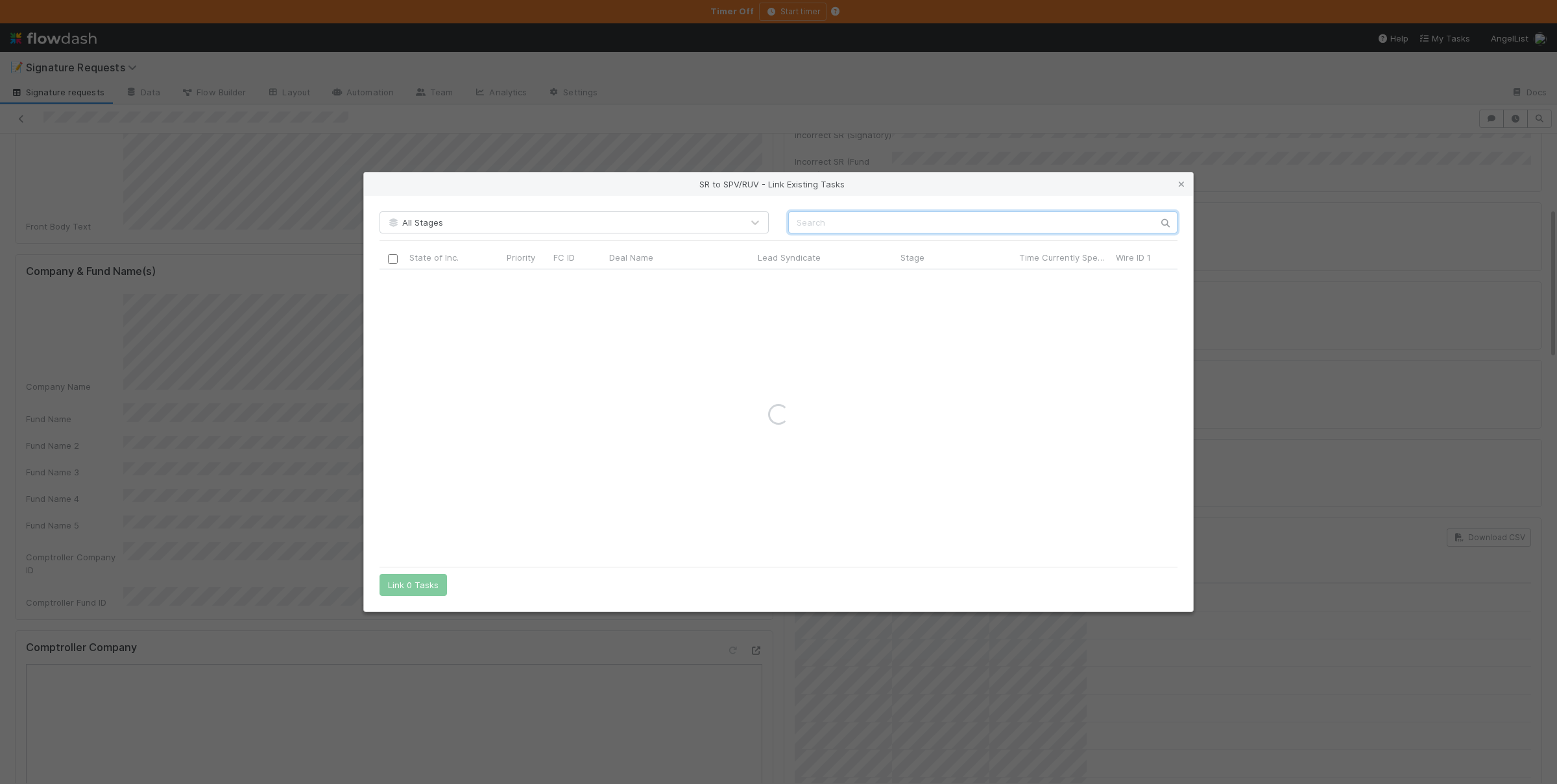
click at [1029, 216] on input "text" at bounding box center [983, 222] width 389 height 22
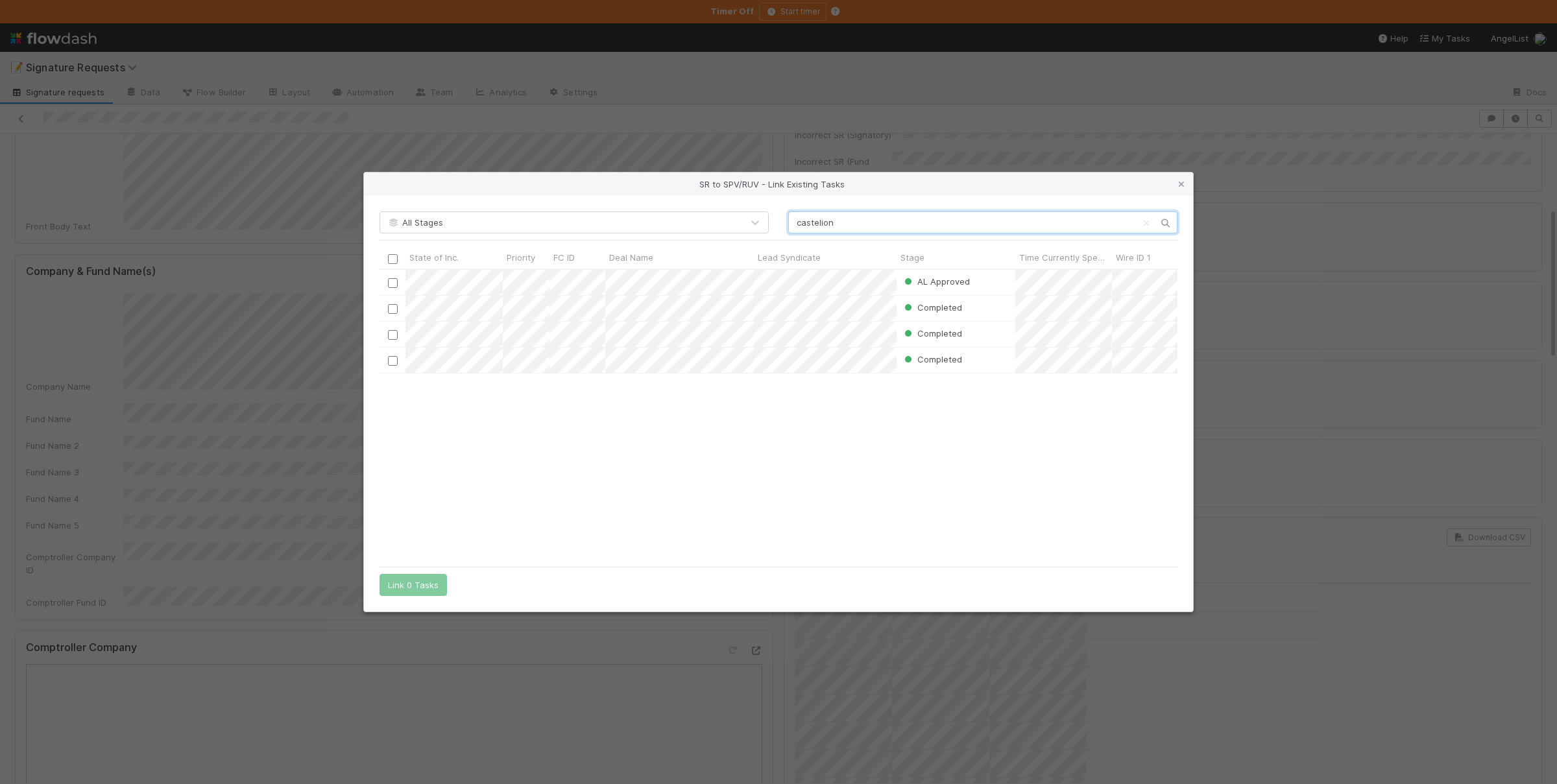
scroll to position [291, 797]
type input "castelion"
drag, startPoint x: 391, startPoint y: 285, endPoint x: 466, endPoint y: 596, distance: 319.9
click at [390, 285] on input "checkbox" at bounding box center [393, 283] width 10 height 10
click at [408, 587] on button "Link 1 Task" at bounding box center [410, 584] width 62 height 22
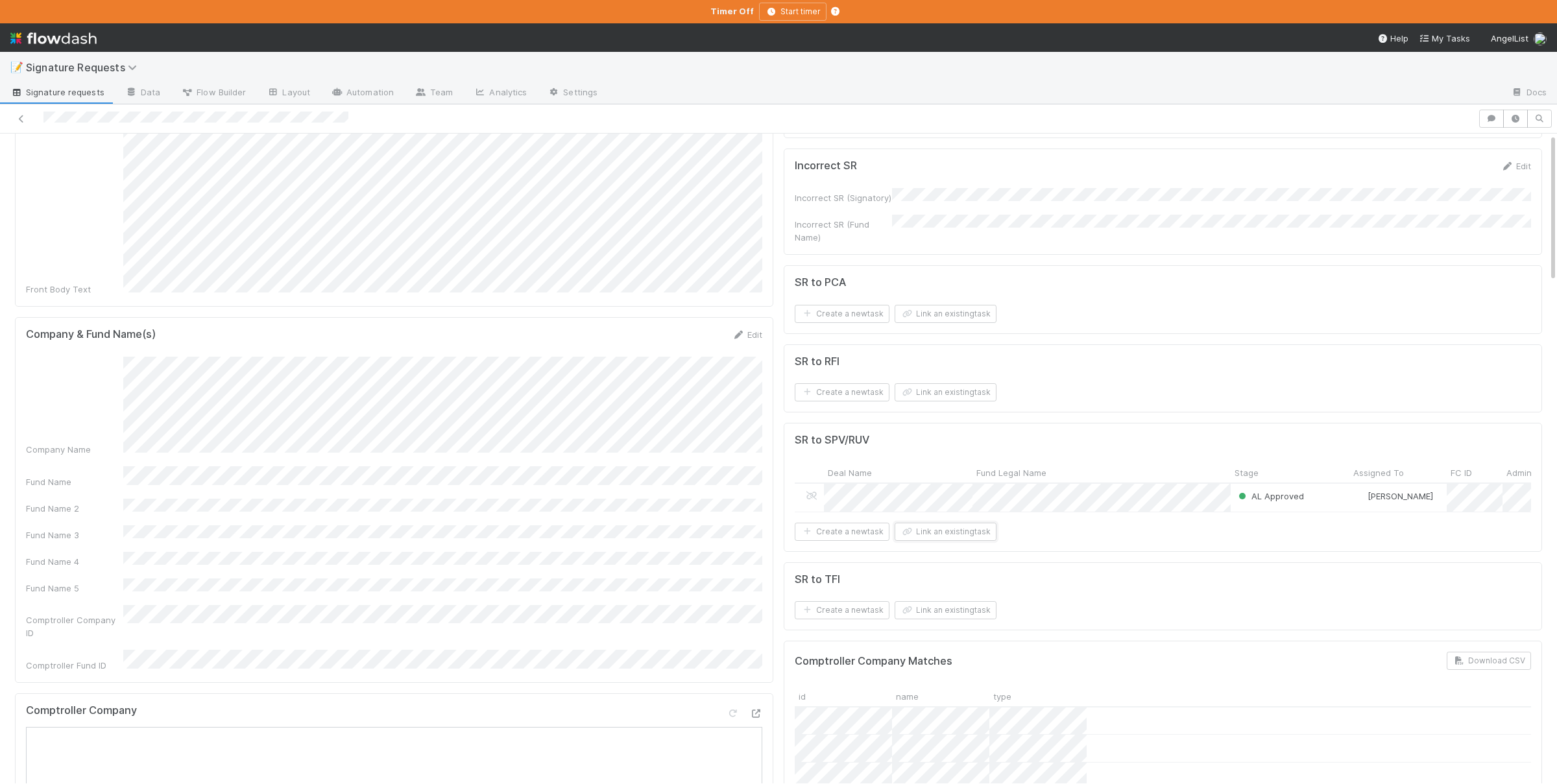
scroll to position [0, 0]
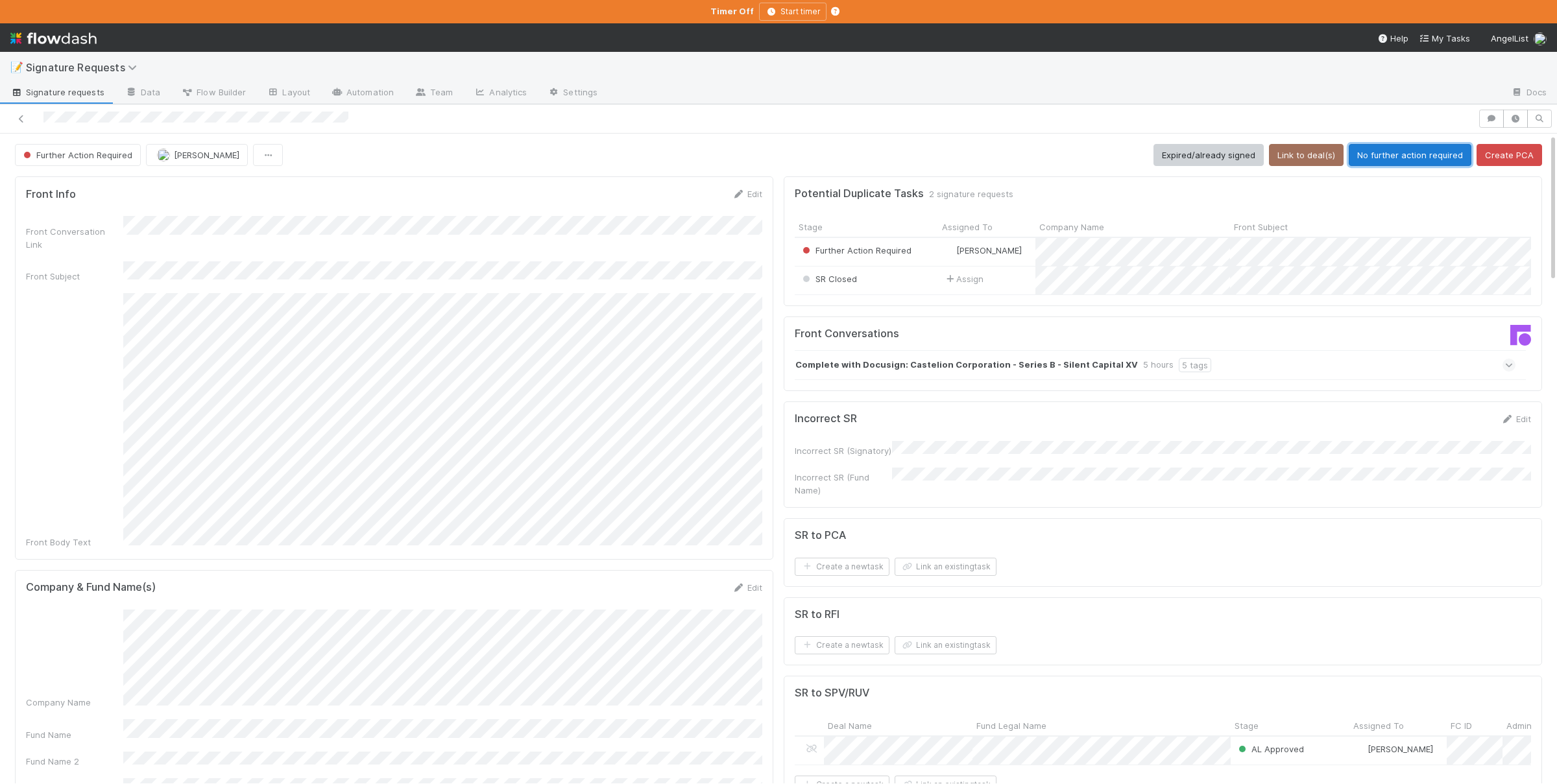
click at [1435, 158] on button "No further action required" at bounding box center [1409, 155] width 122 height 22
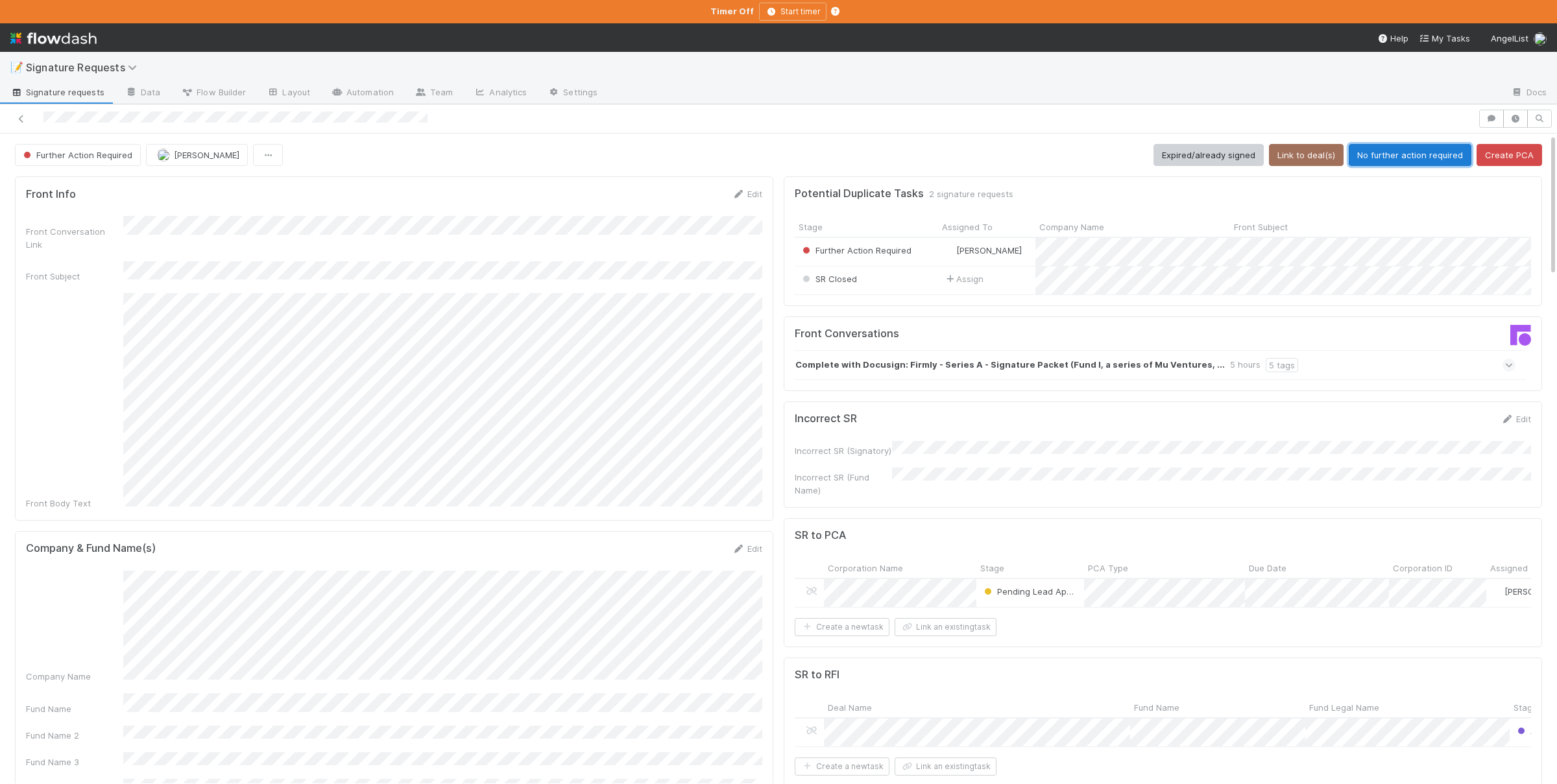
click at [1431, 157] on button "No further action required" at bounding box center [1409, 155] width 122 height 22
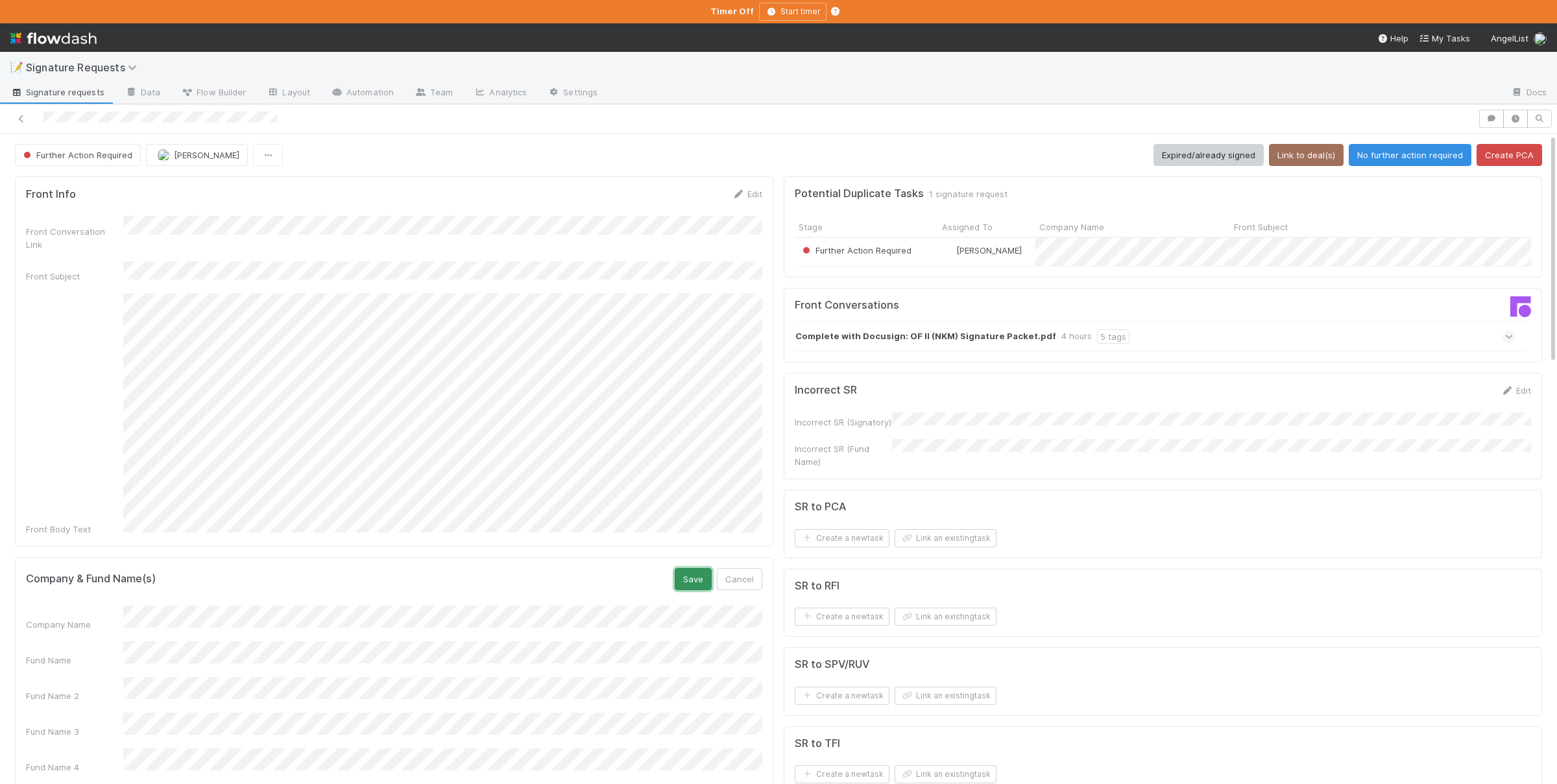
click at [685, 568] on button "Save" at bounding box center [693, 579] width 37 height 22
click at [1296, 151] on button "Link to deal(s)" at bounding box center [1306, 155] width 74 height 22
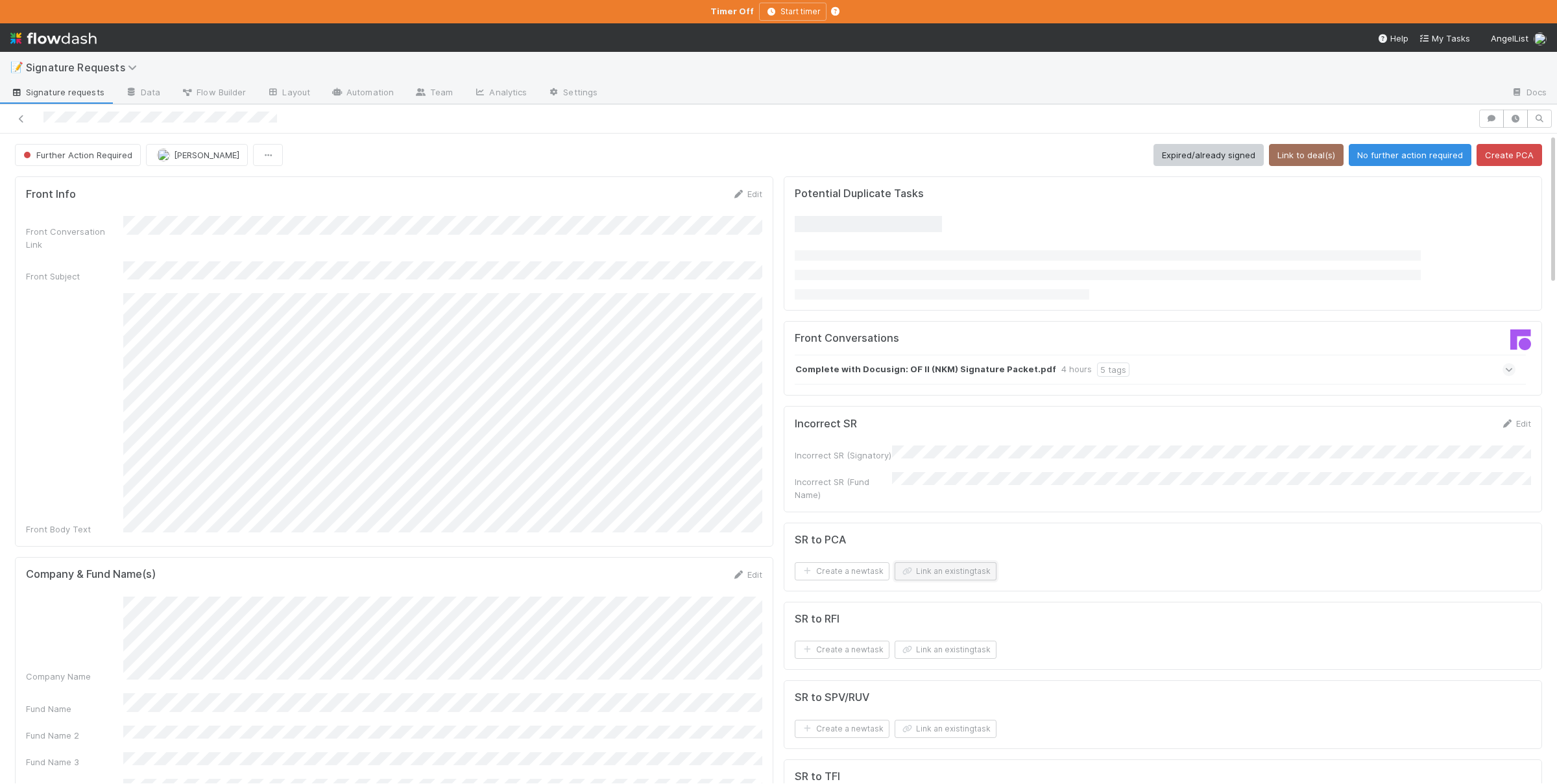
click at [940, 574] on button "Link an existing task" at bounding box center [945, 571] width 102 height 18
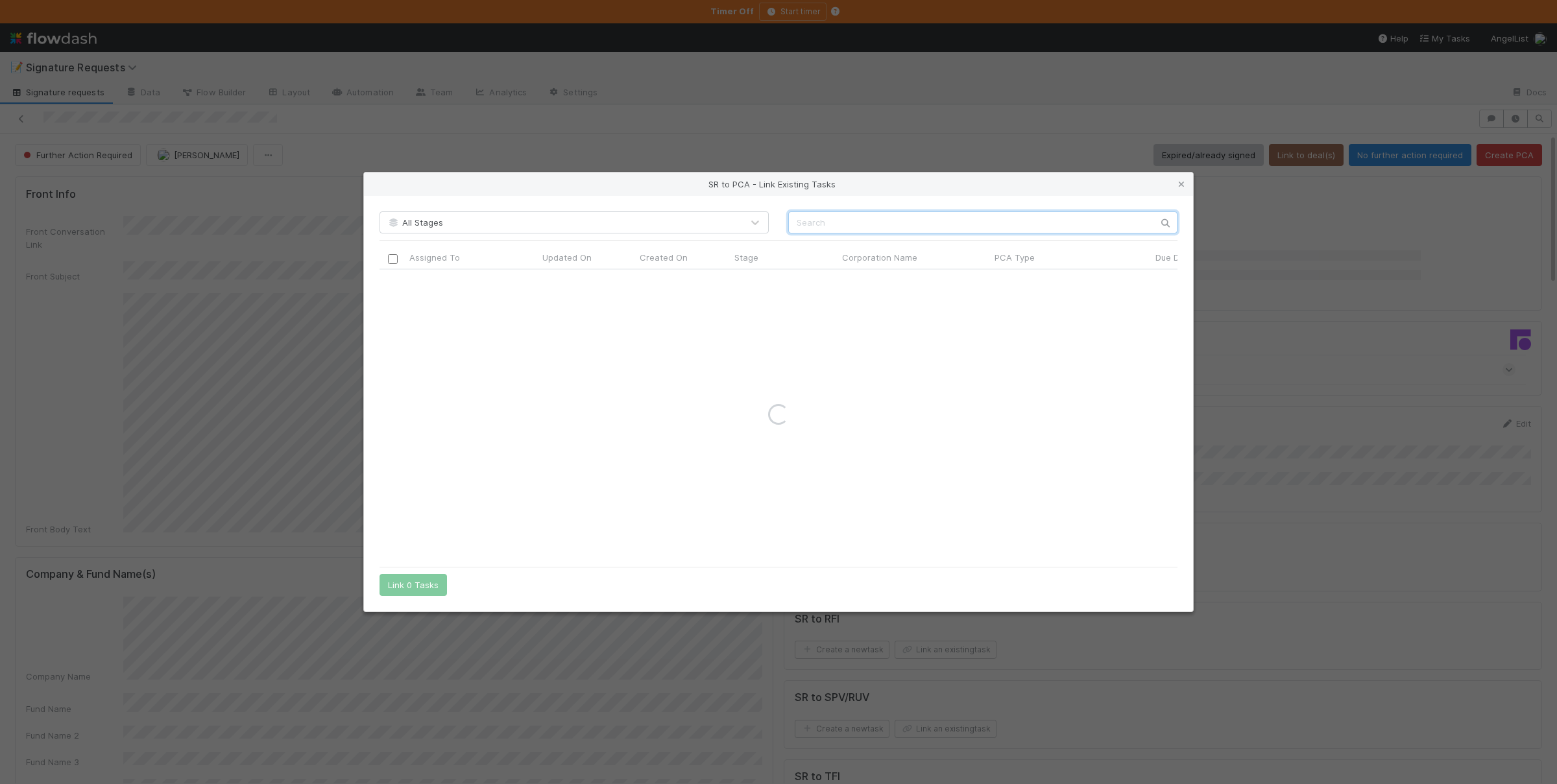
click at [881, 221] on input "text" at bounding box center [983, 222] width 389 height 22
type input "oneleet"
click at [1180, 183] on icon at bounding box center [1181, 185] width 13 height 8
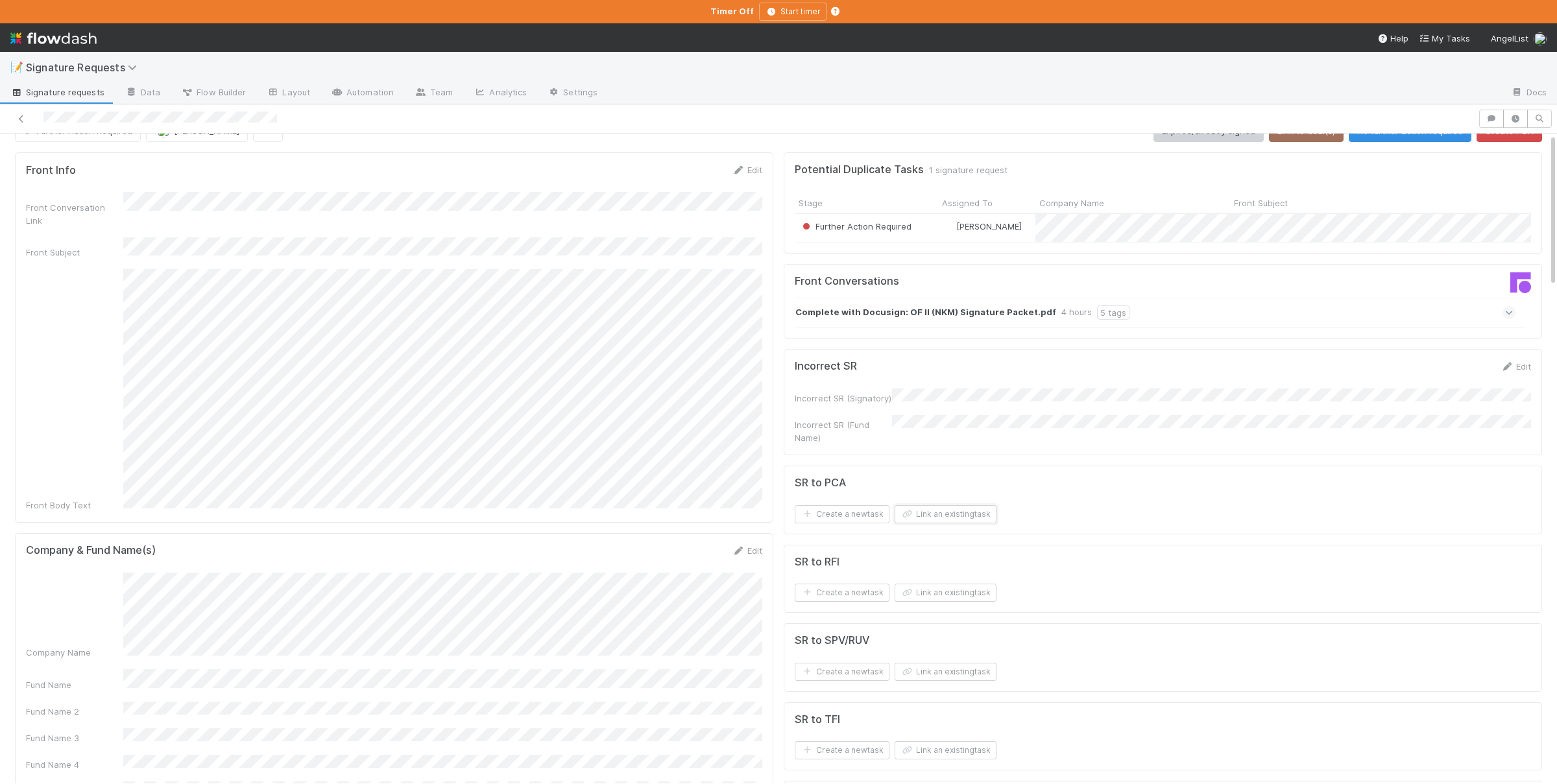
scroll to position [0, 0]
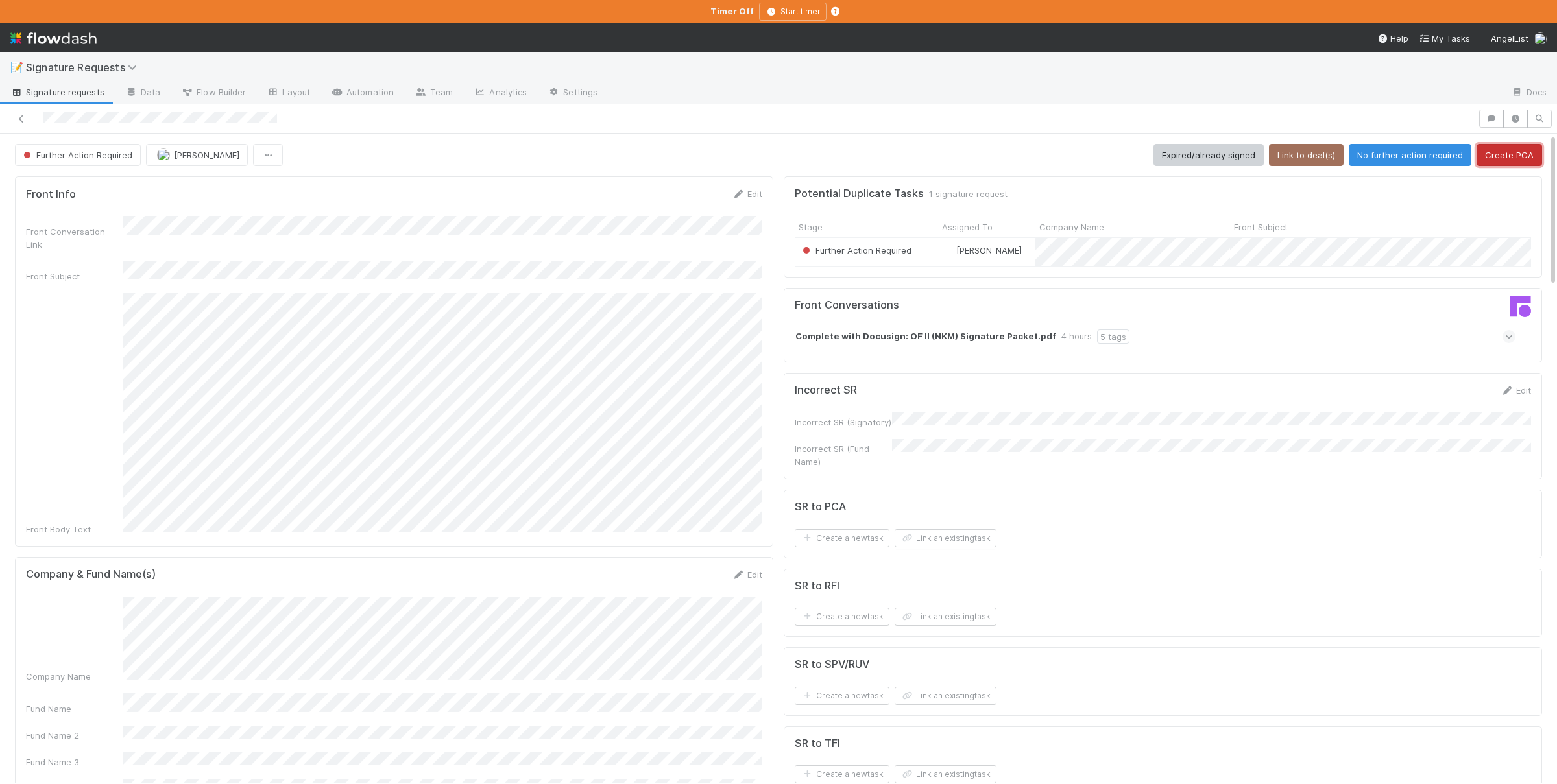
click at [1538, 157] on button "Create PCA" at bounding box center [1509, 155] width 65 height 22
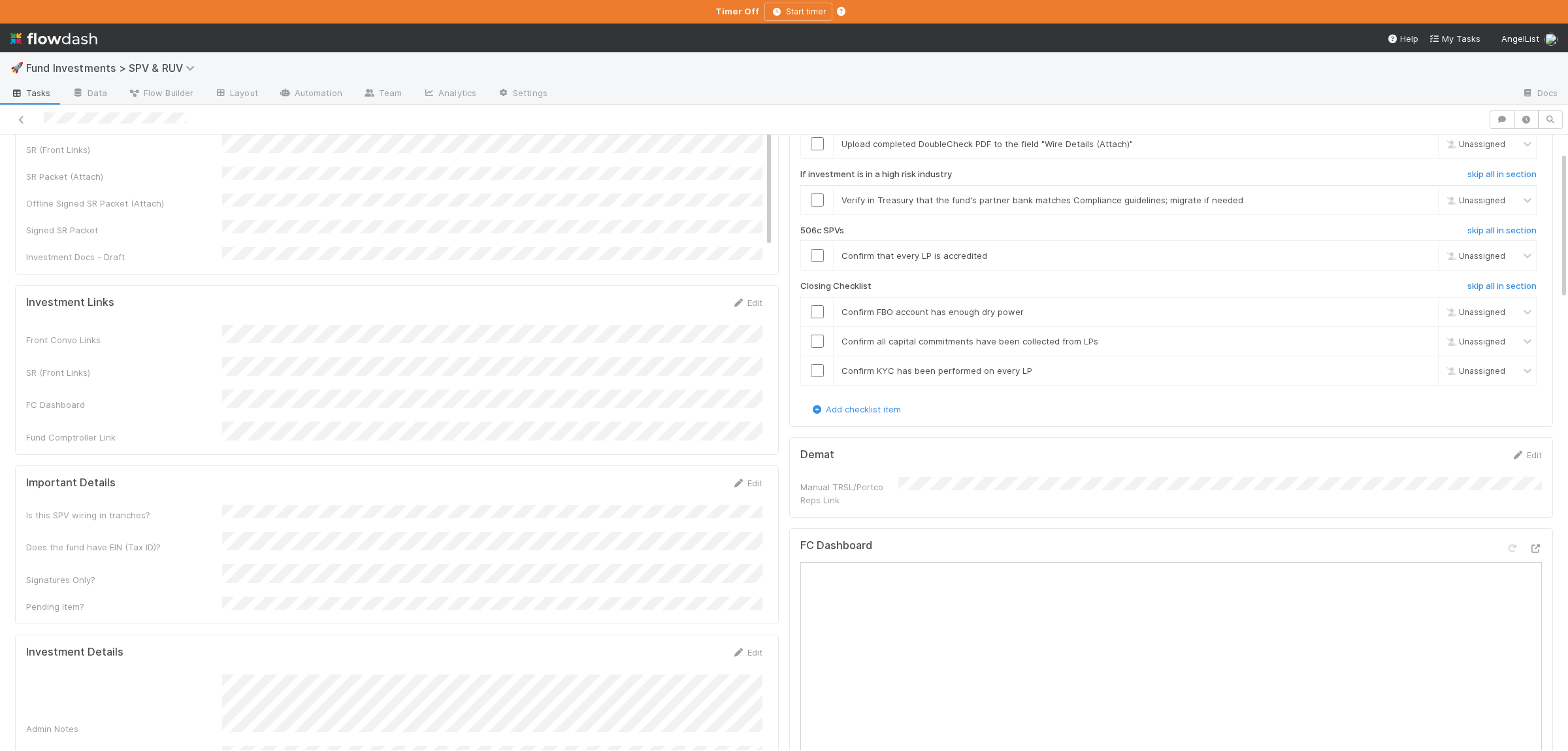
scroll to position [47, 0]
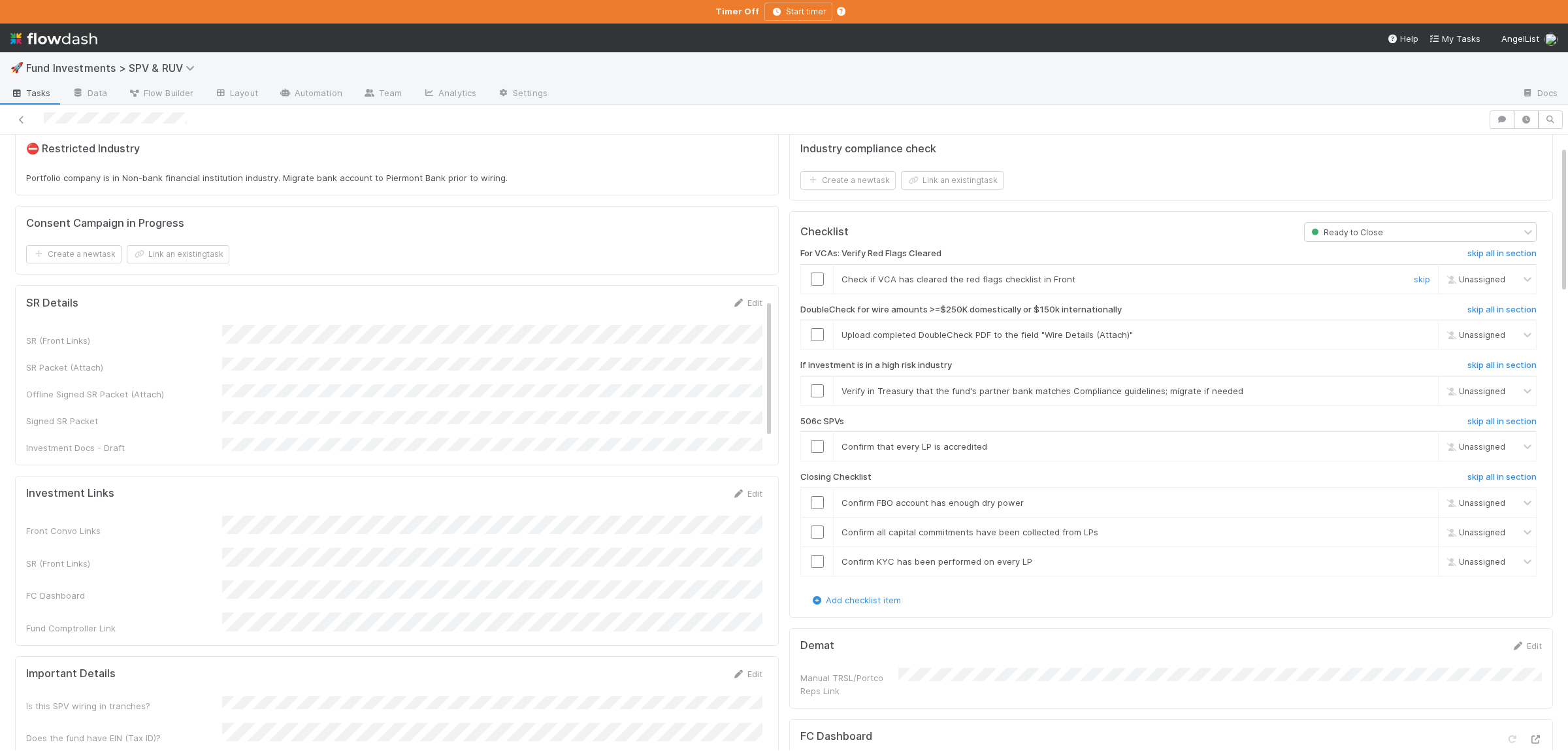
click at [817, 280] on input "checkbox" at bounding box center [817, 279] width 13 height 13
click at [1422, 334] on link "skip" at bounding box center [1422, 334] width 16 height 11
click at [1426, 389] on link "skip" at bounding box center [1422, 391] width 16 height 11
click at [1422, 447] on link "skip" at bounding box center [1422, 446] width 16 height 11
click at [819, 507] on input "checkbox" at bounding box center [817, 503] width 13 height 13
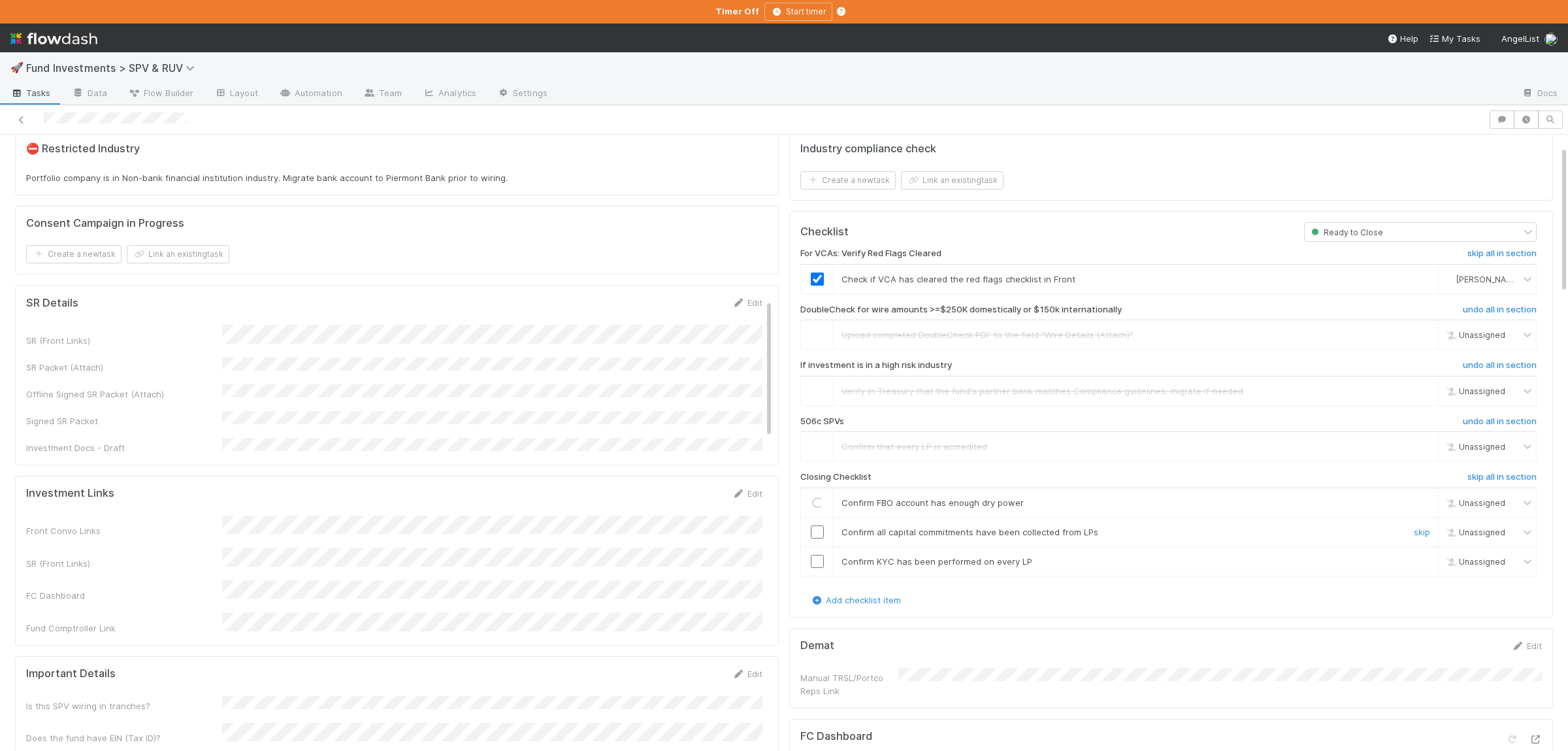
click at [820, 533] on input "checkbox" at bounding box center [817, 532] width 13 height 13
click at [813, 562] on input "checkbox" at bounding box center [817, 561] width 13 height 13
click at [819, 507] on input "checkbox" at bounding box center [817, 503] width 13 height 13
click at [816, 538] on input "checkbox" at bounding box center [817, 532] width 13 height 13
click at [819, 557] on td at bounding box center [817, 561] width 33 height 30
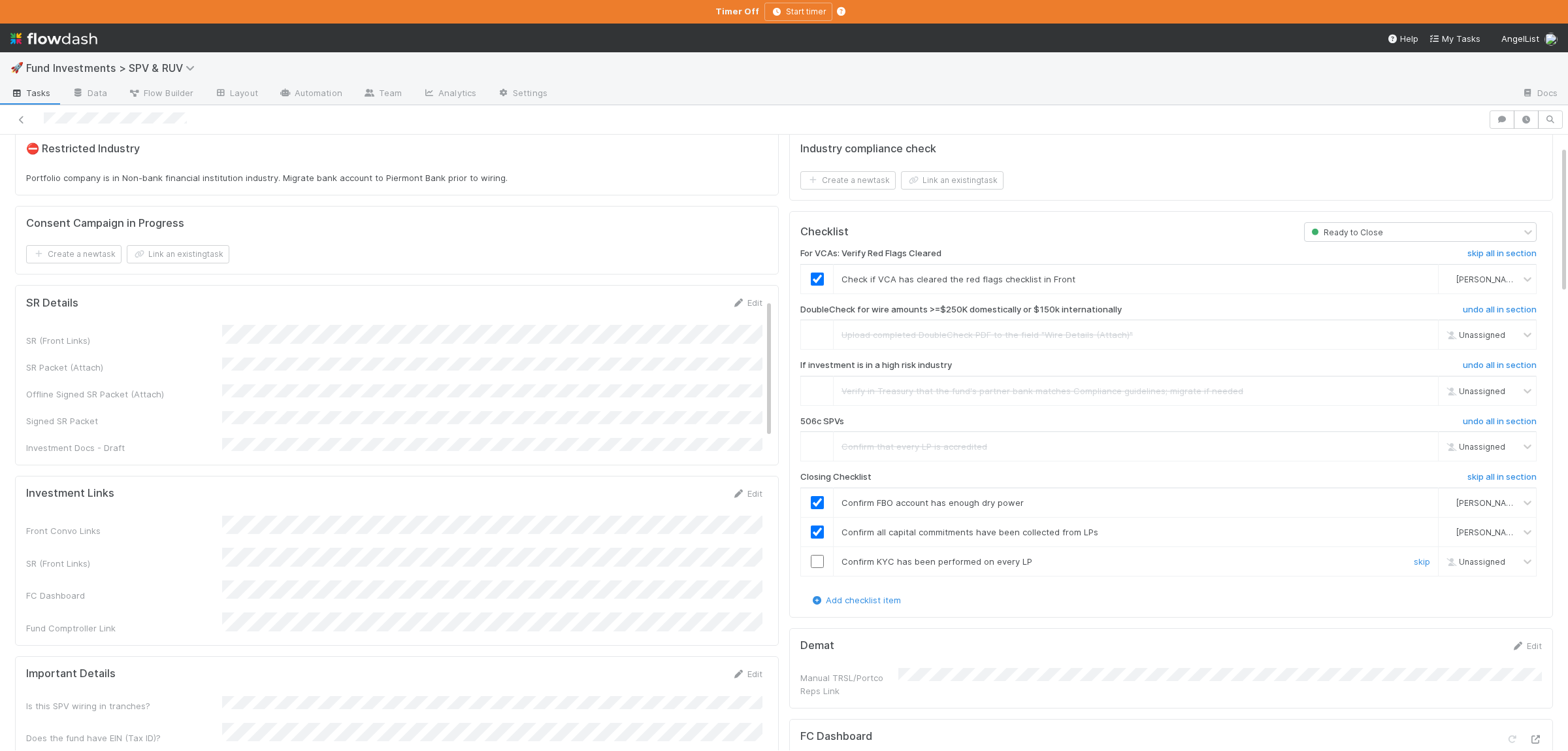
click at [815, 564] on input "checkbox" at bounding box center [817, 561] width 13 height 13
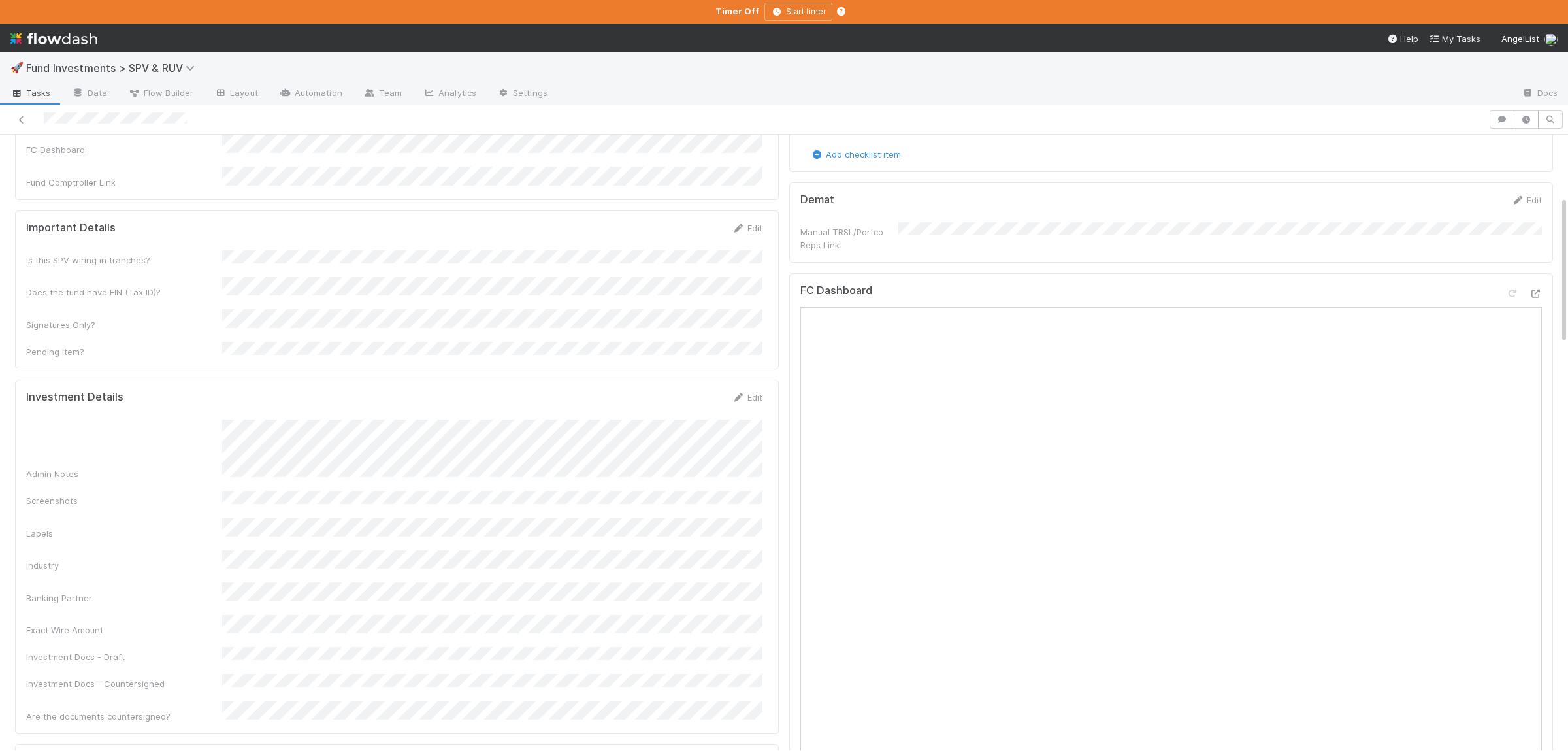
scroll to position [0, 0]
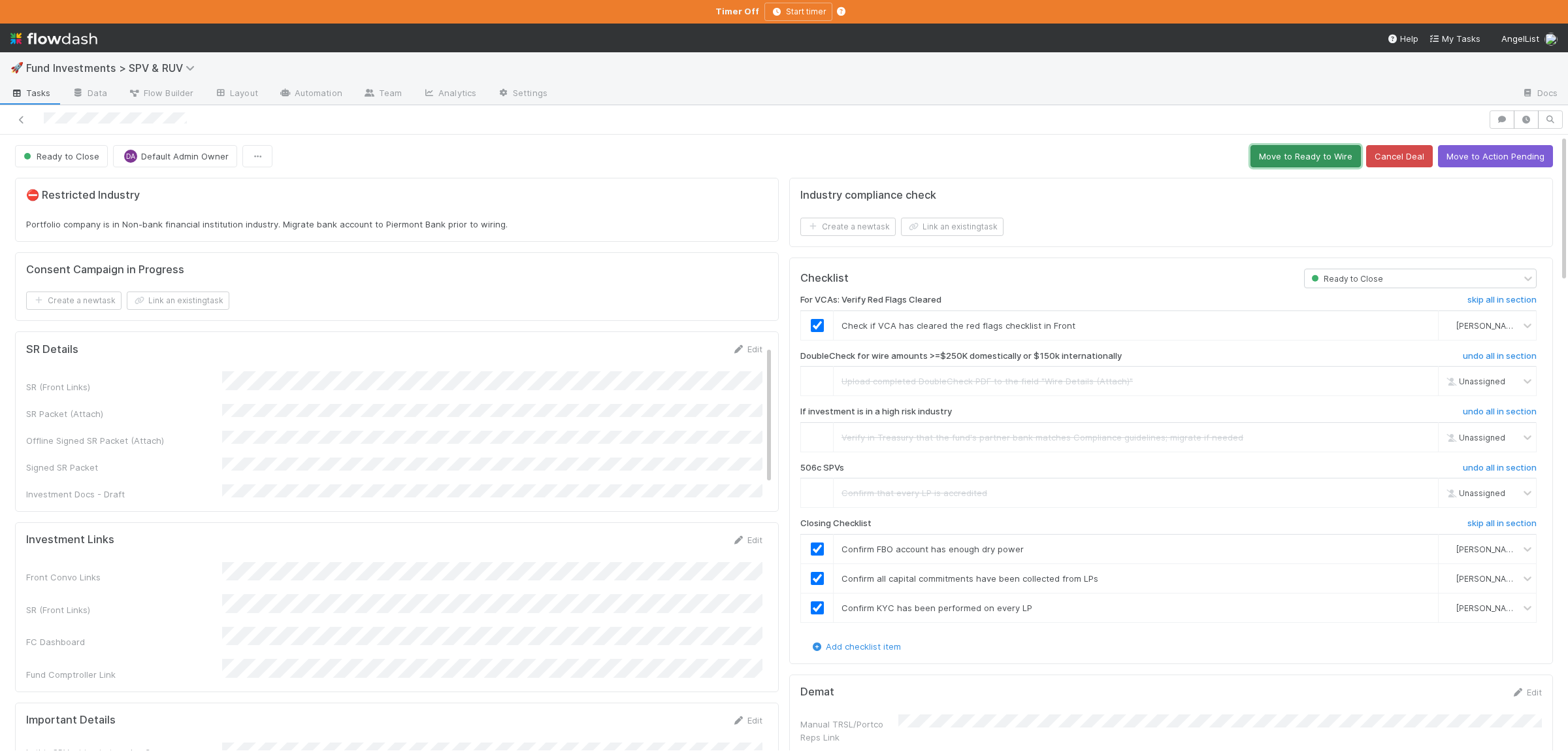
click at [1325, 157] on button "Move to Ready to Wire" at bounding box center [1305, 156] width 110 height 22
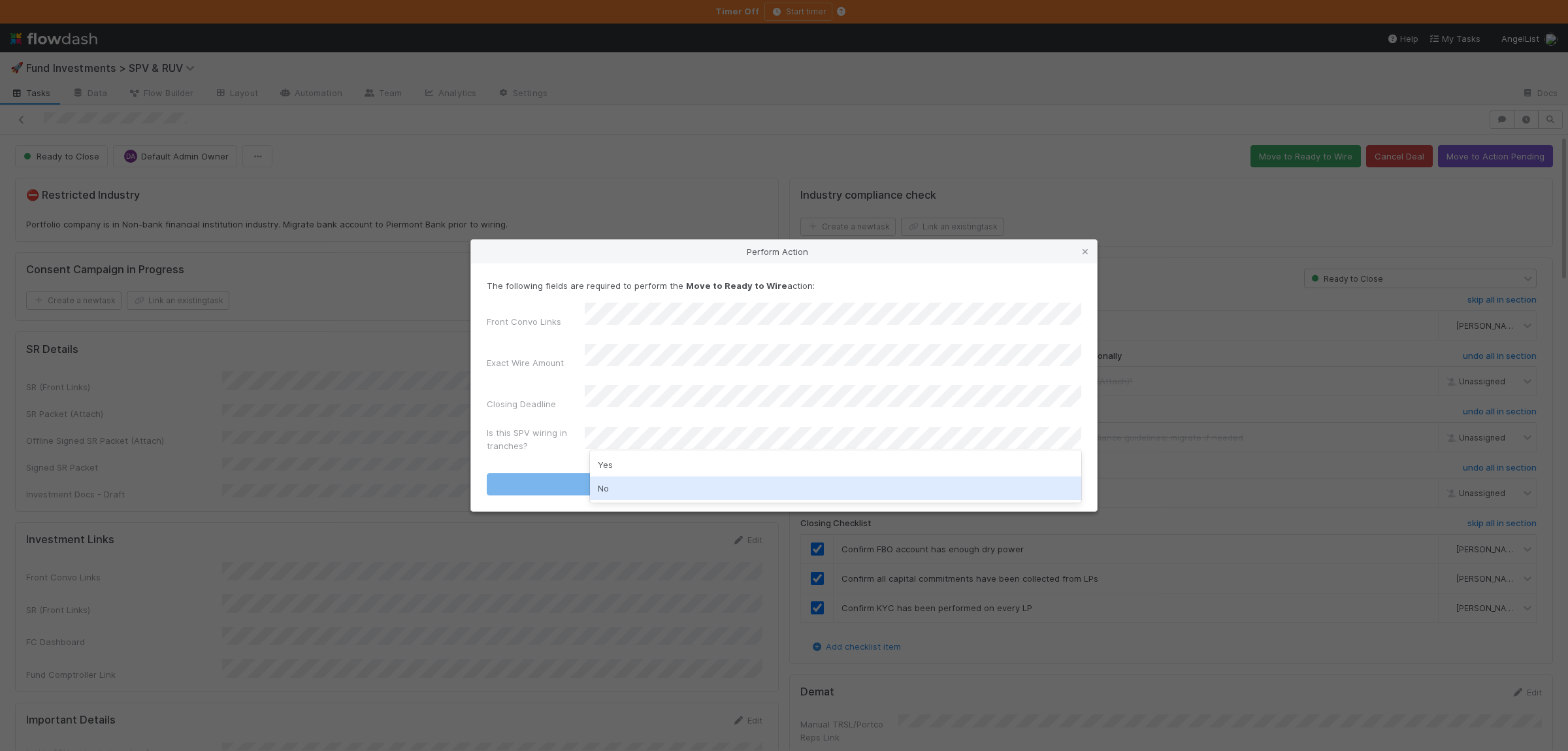
click at [623, 491] on div "No" at bounding box center [836, 488] width 491 height 23
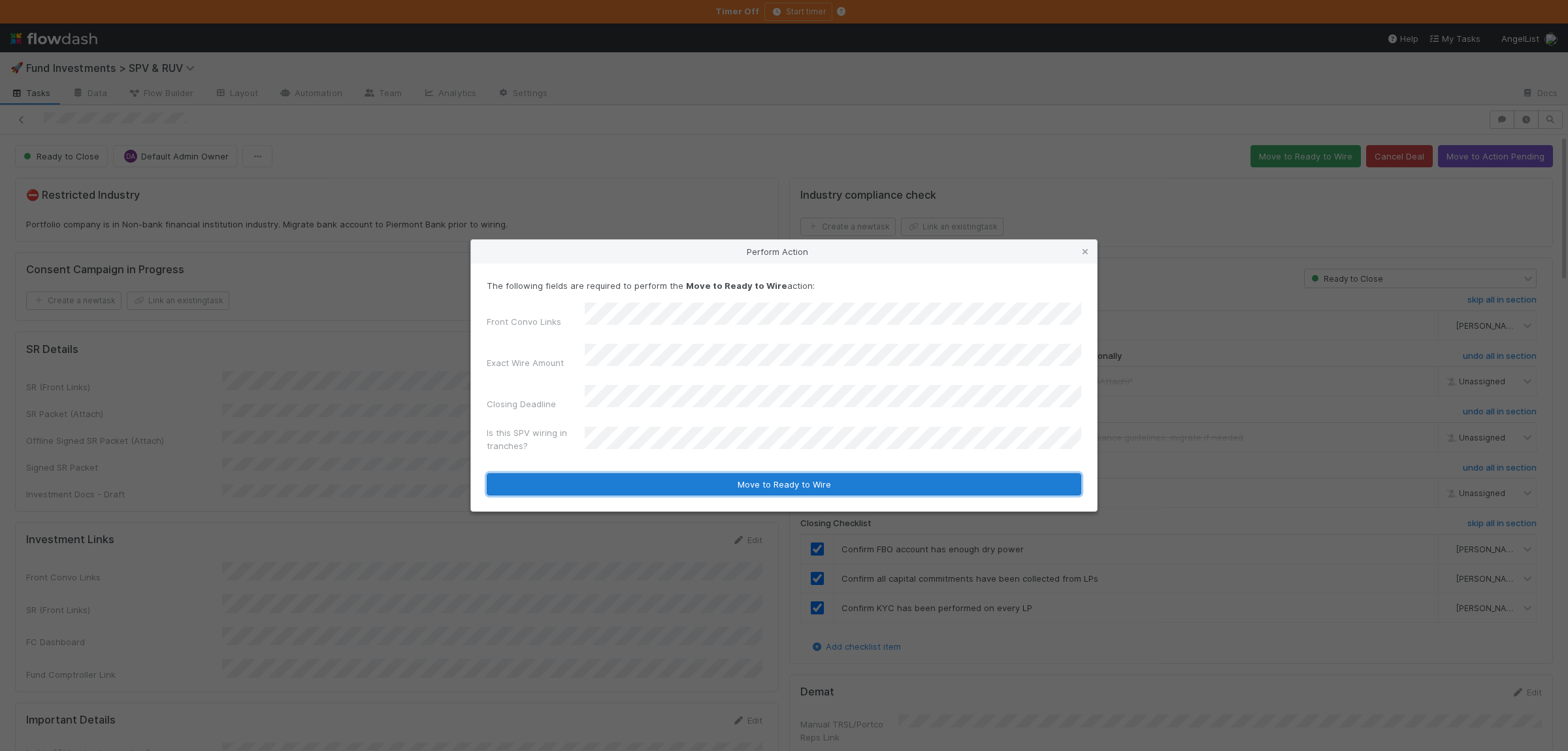
click at [630, 473] on button "Move to Ready to Wire" at bounding box center [784, 483] width 594 height 22
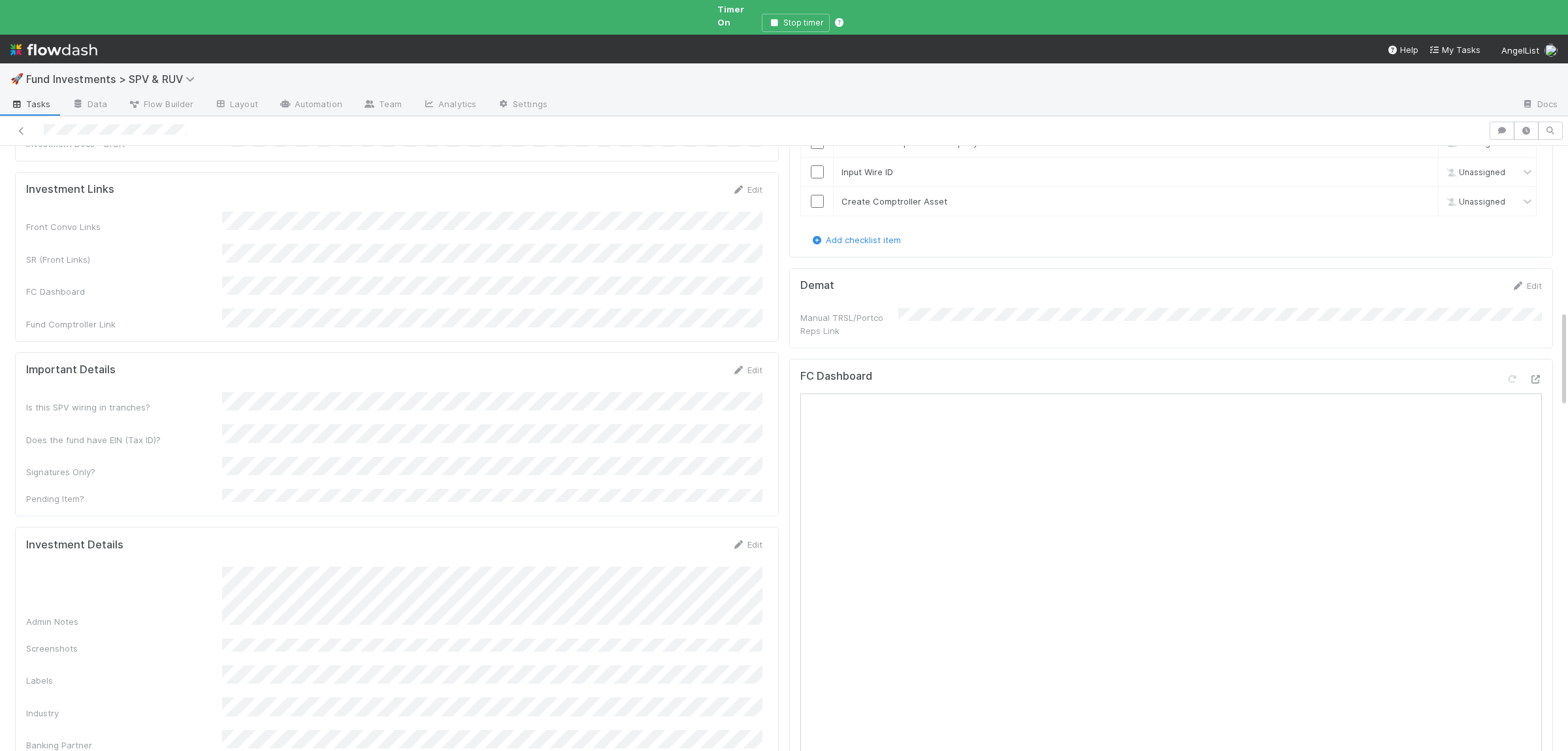
scroll to position [1047, 0]
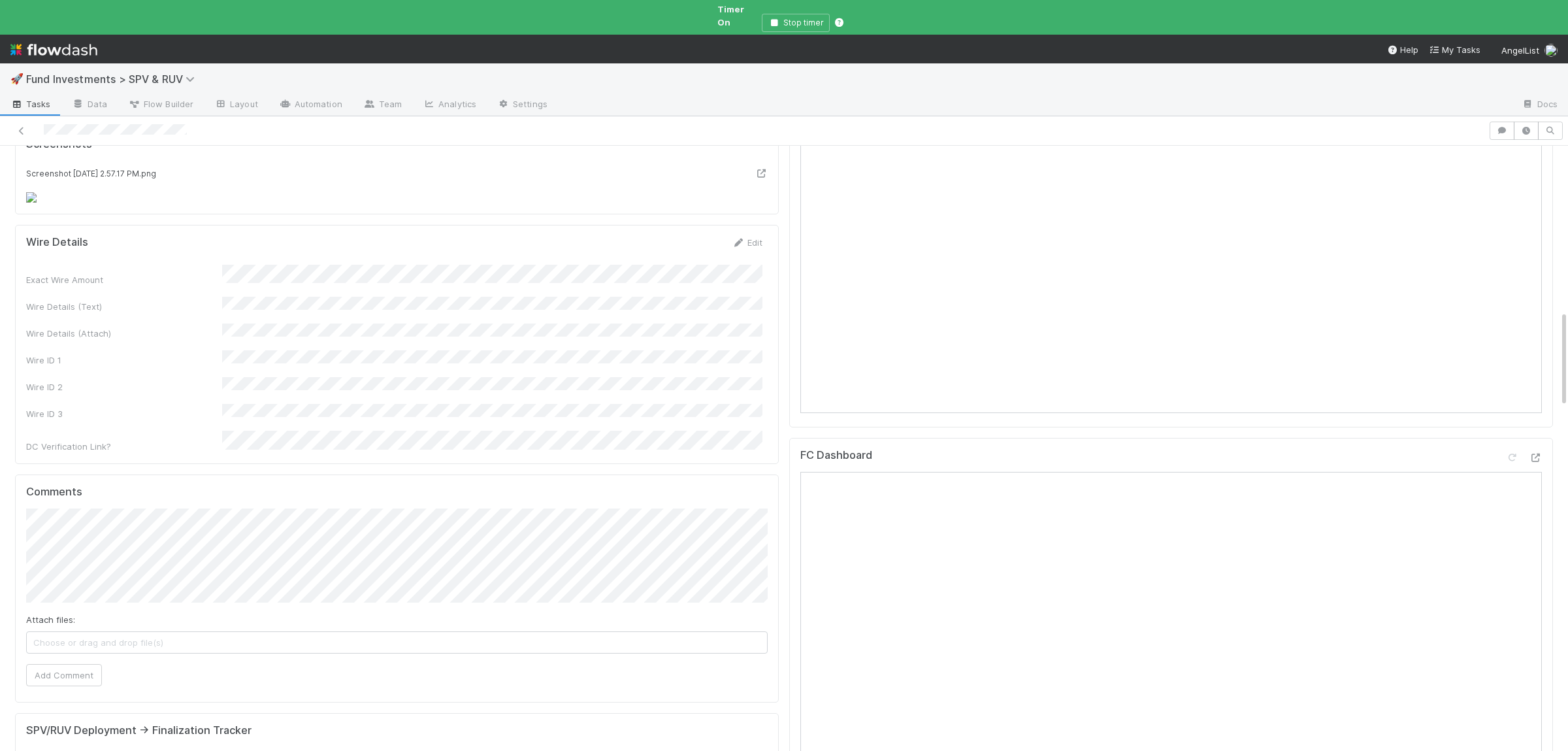
click at [1182, 449] on div "FC Dashboard" at bounding box center [1171, 460] width 742 height 23
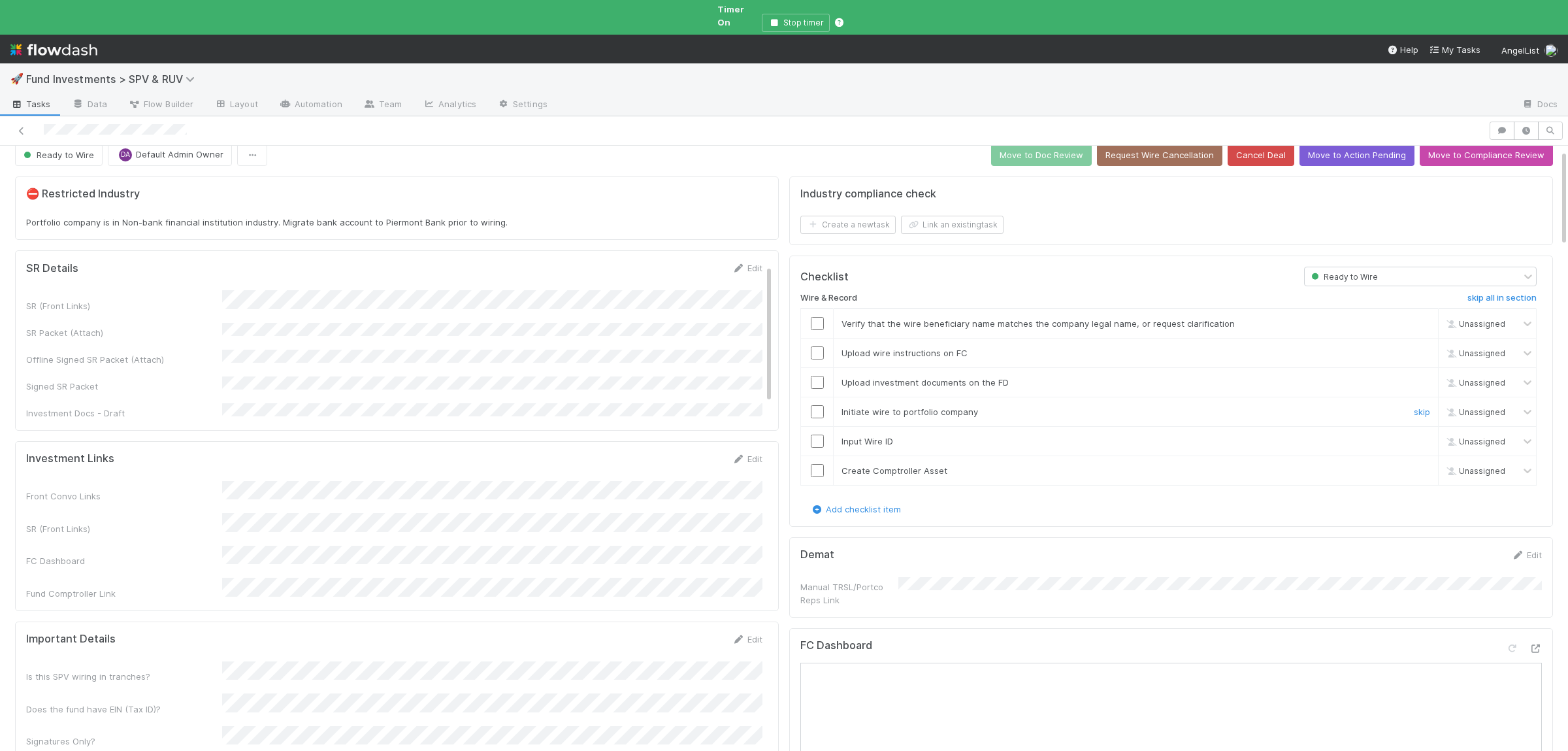
scroll to position [0, 0]
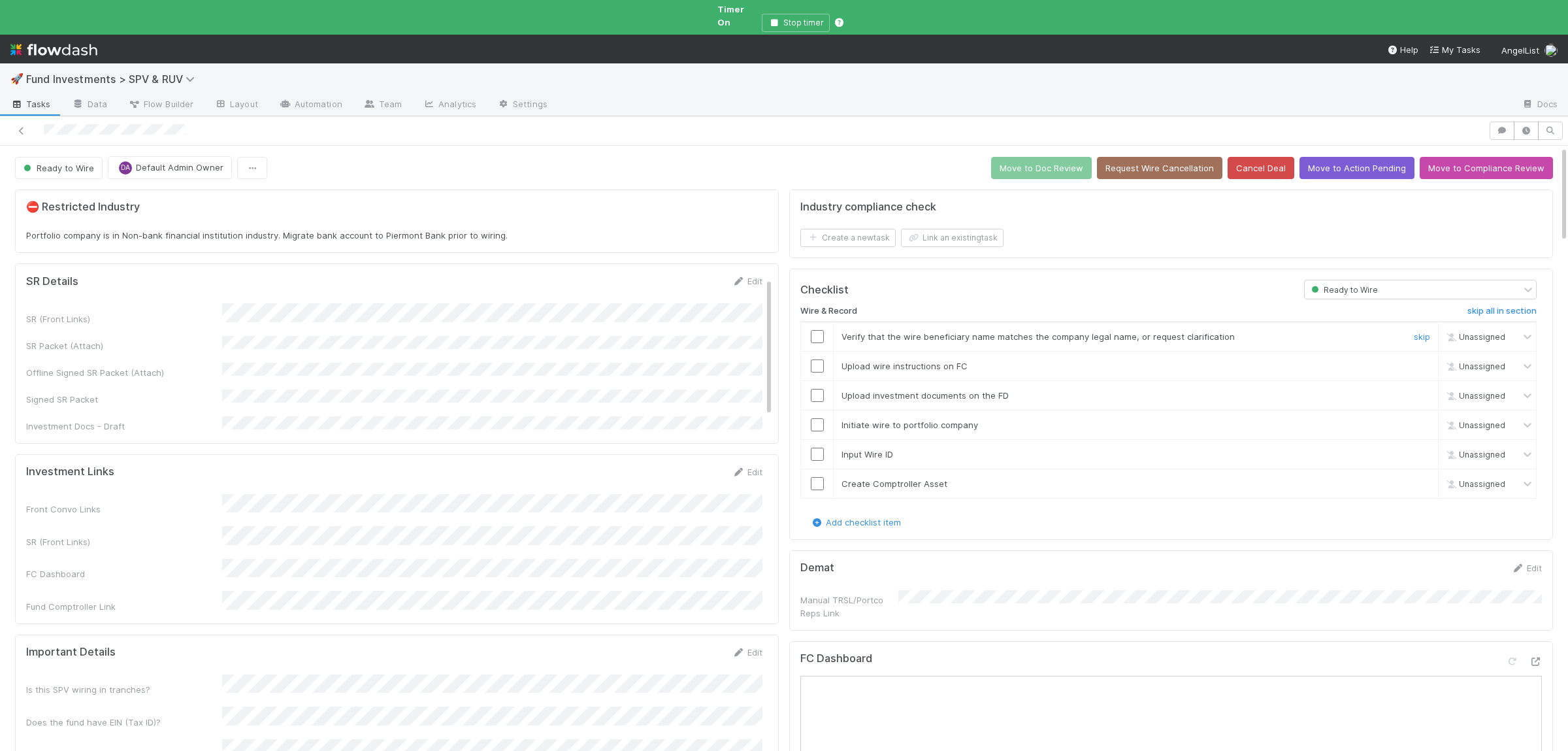
click at [813, 330] on input "checkbox" at bounding box center [817, 336] width 13 height 13
click at [817, 360] on input "checkbox" at bounding box center [817, 366] width 13 height 13
drag, startPoint x: 819, startPoint y: 386, endPoint x: 819, endPoint y: 415, distance: 29.0
click at [819, 389] on input "checkbox" at bounding box center [817, 395] width 13 height 13
click at [819, 418] on input "checkbox" at bounding box center [817, 425] width 13 height 13
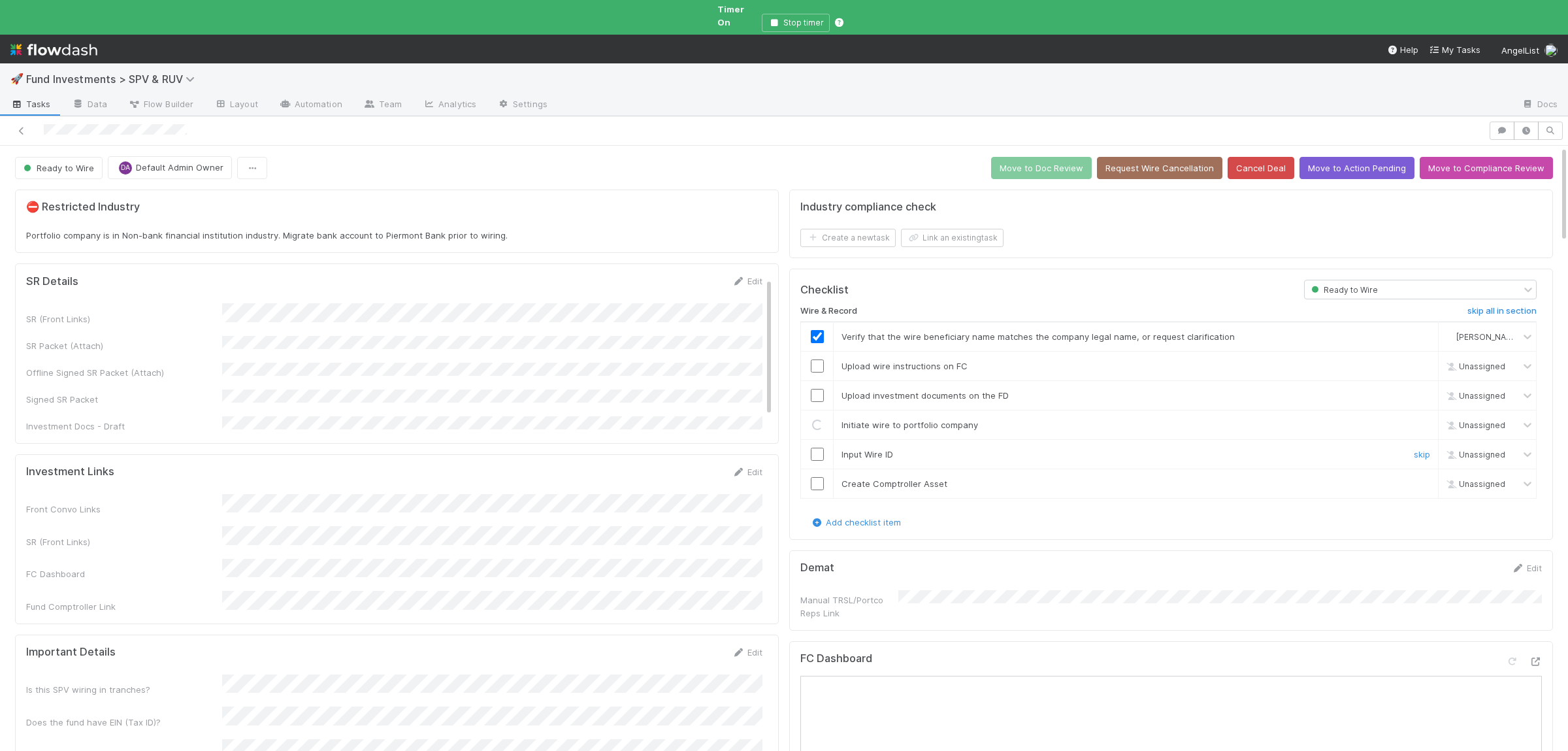
click at [819, 447] on input "checkbox" at bounding box center [817, 454] width 13 height 13
click at [819, 477] on input "checkbox" at bounding box center [817, 483] width 13 height 13
checkbox input "true"
click at [817, 418] on input "checkbox" at bounding box center [817, 425] width 13 height 13
click at [819, 389] on input "checkbox" at bounding box center [817, 395] width 13 height 13
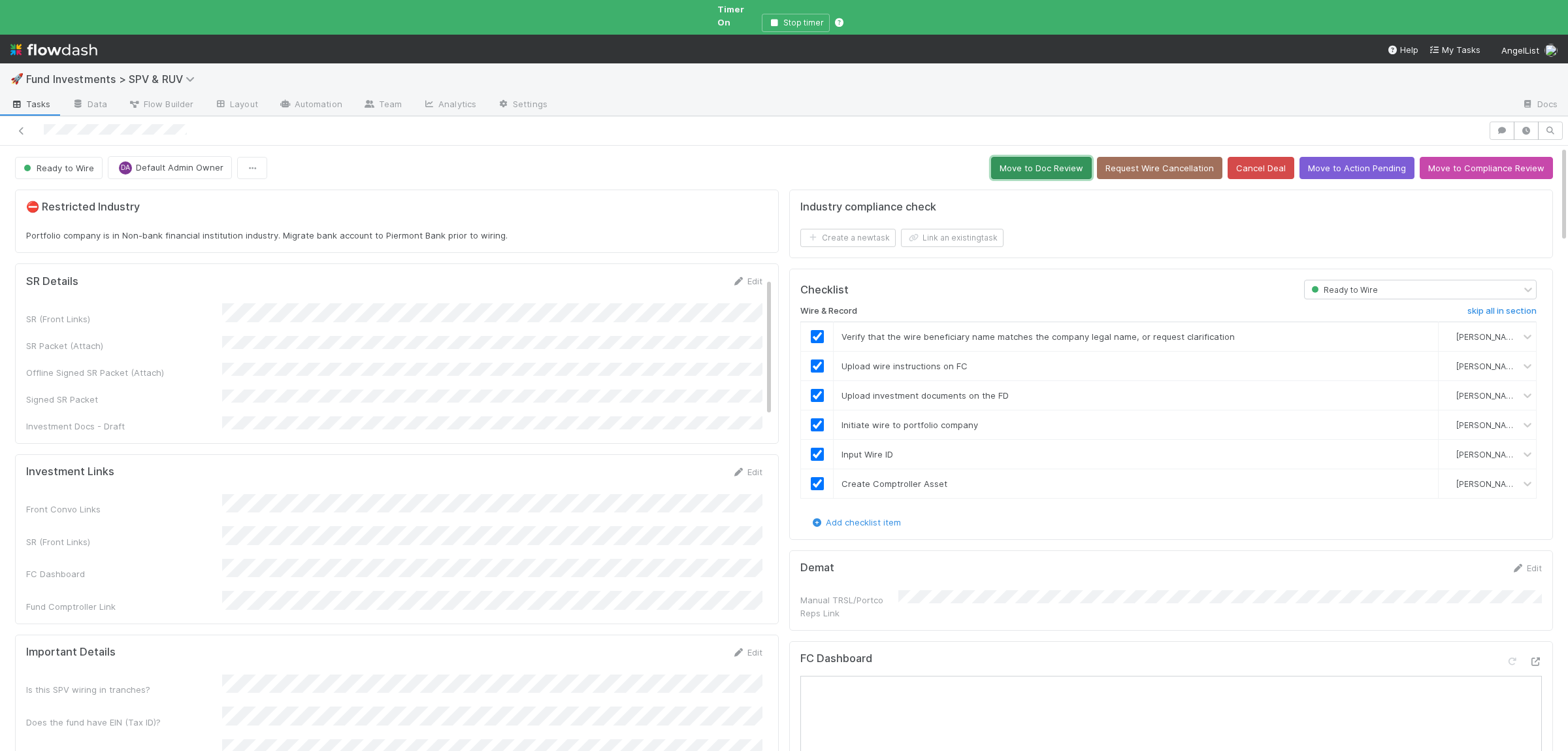
click at [1032, 157] on button "Move to Doc Review" at bounding box center [1041, 168] width 100 height 22
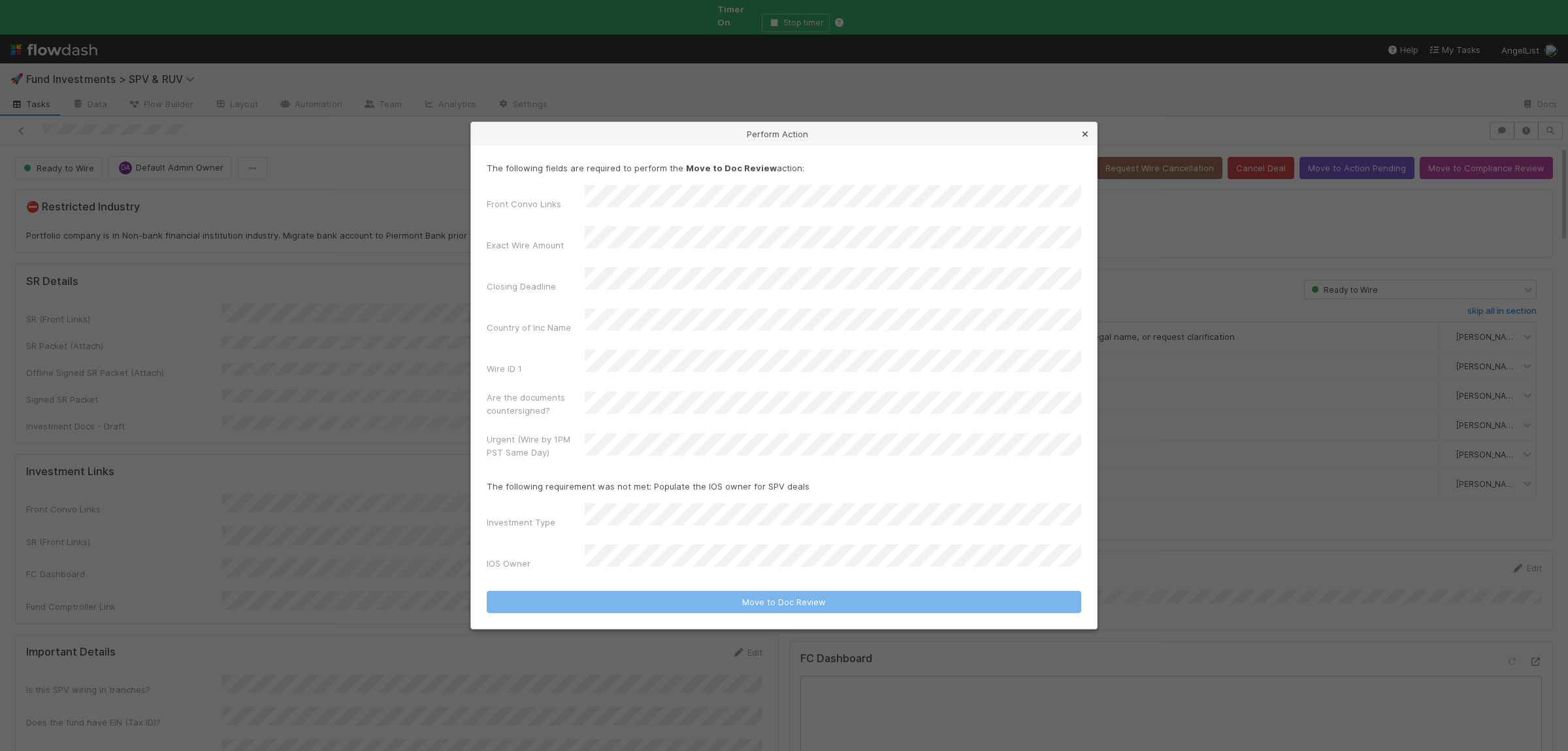
click at [1084, 139] on icon at bounding box center [1085, 134] width 13 height 8
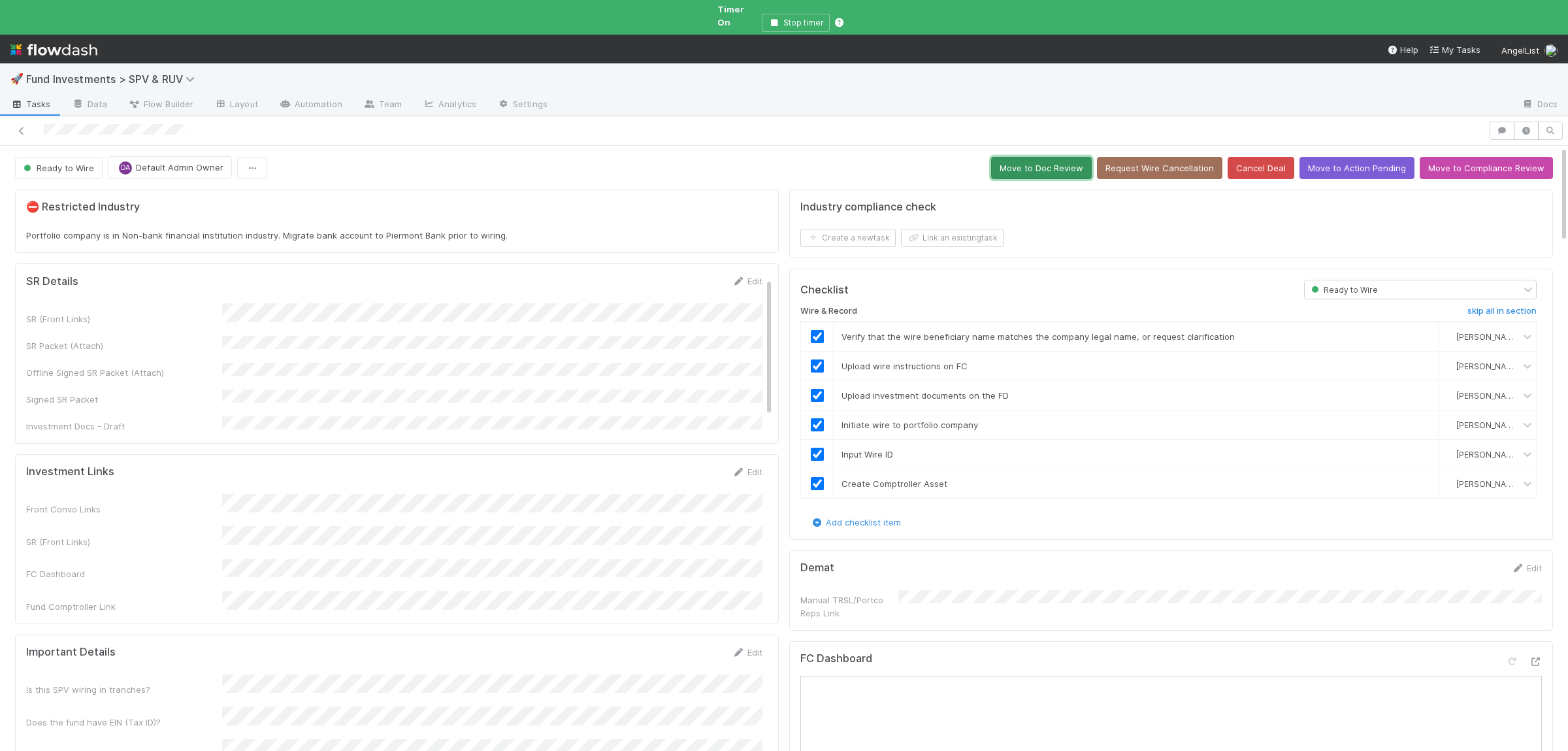
click at [1026, 157] on button "Move to Doc Review" at bounding box center [1041, 168] width 100 height 22
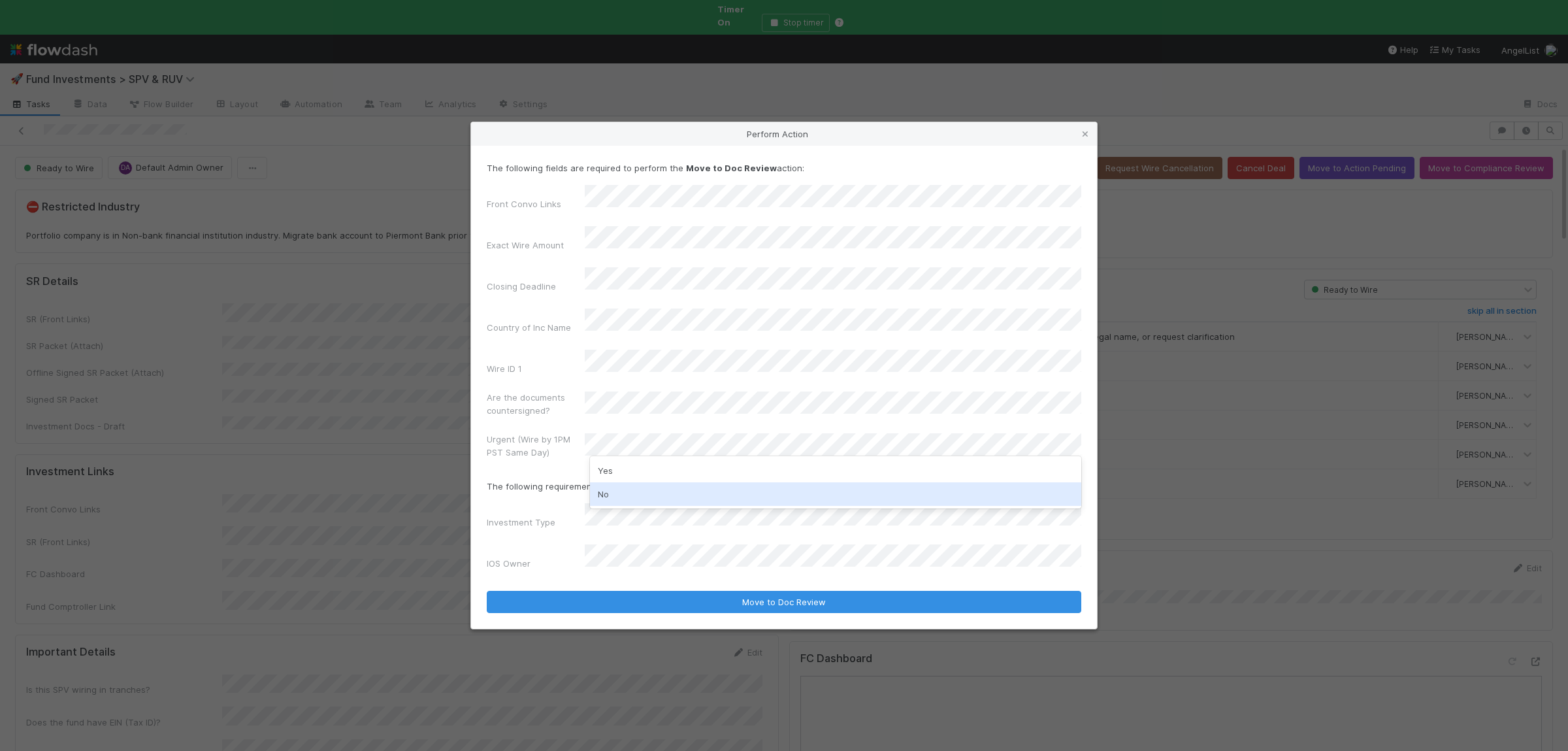
click at [647, 491] on div "No" at bounding box center [836, 493] width 491 height 23
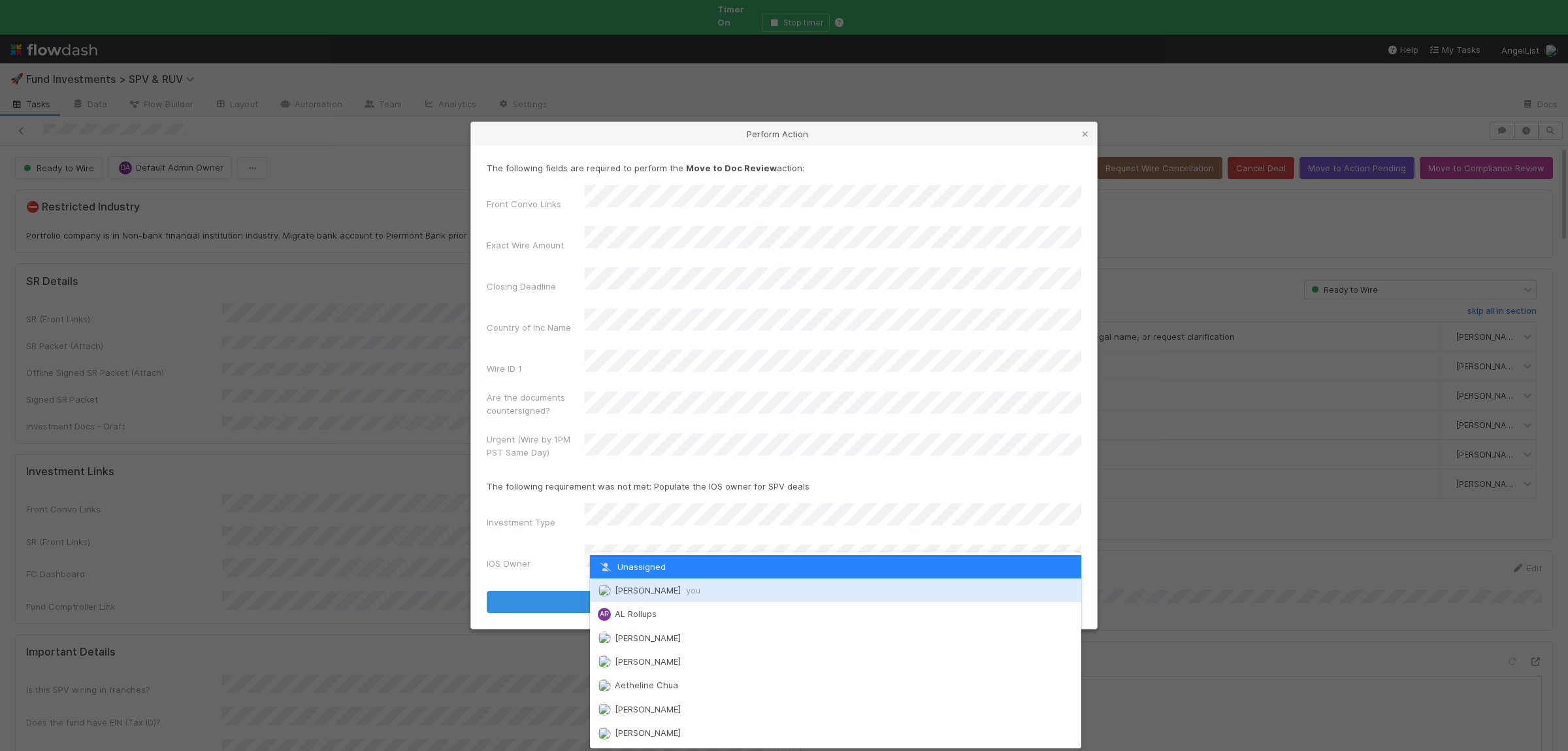
click at [650, 581] on div "Susan Tang you" at bounding box center [836, 590] width 491 height 23
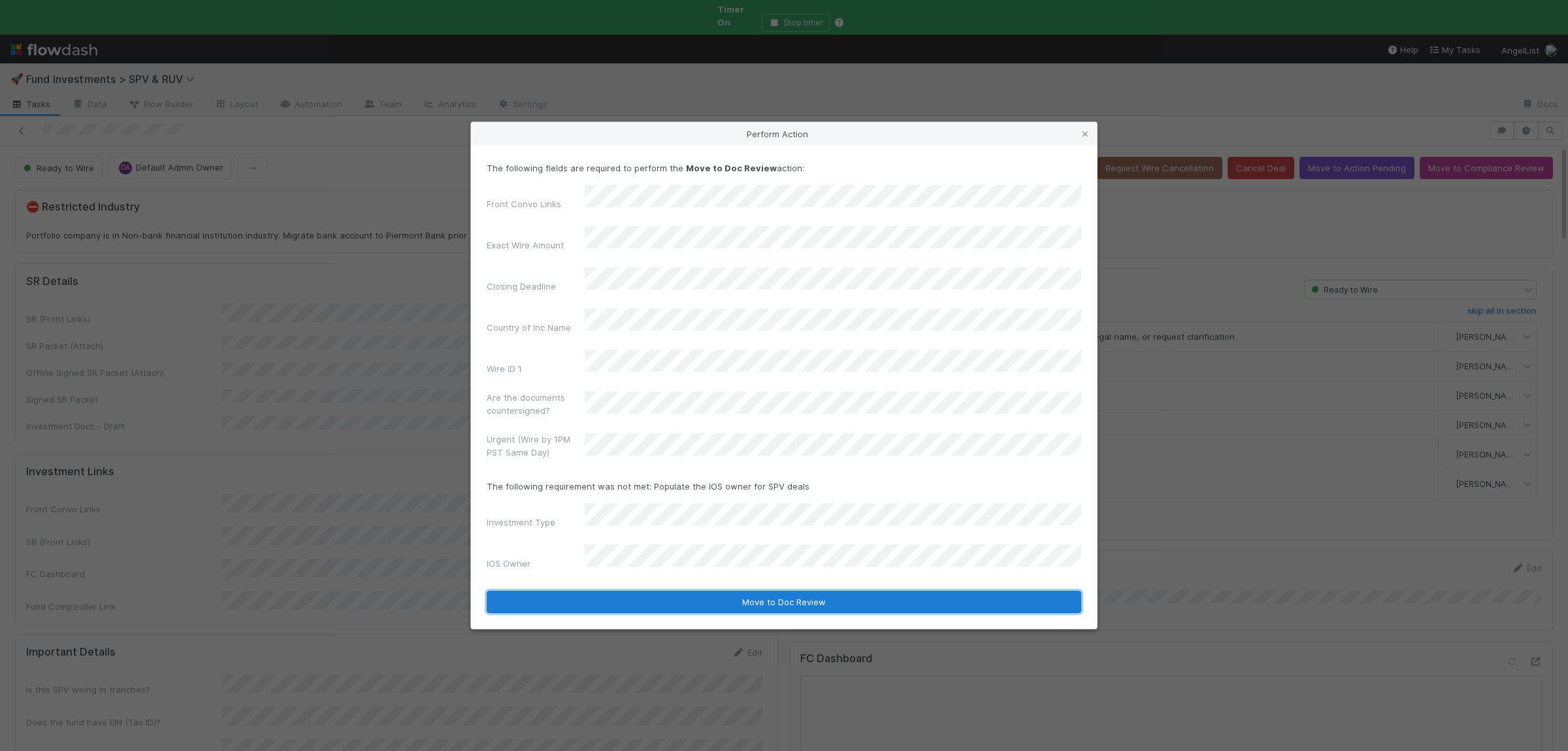
click at [652, 591] on button "Move to Doc Review" at bounding box center [784, 602] width 594 height 22
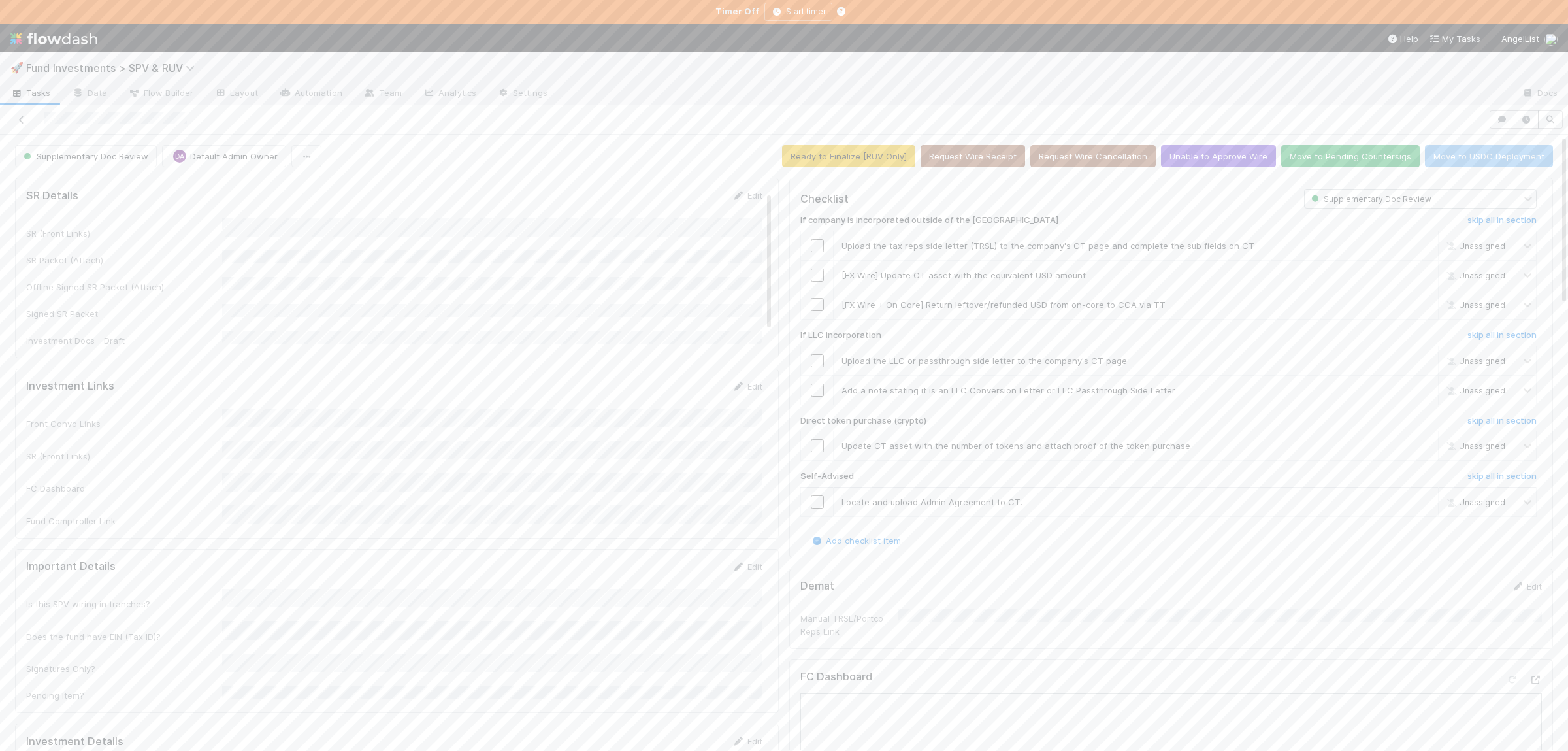
scroll to position [2, 0]
click at [1313, 156] on button "Move to Pending Countersigs" at bounding box center [1350, 156] width 139 height 22
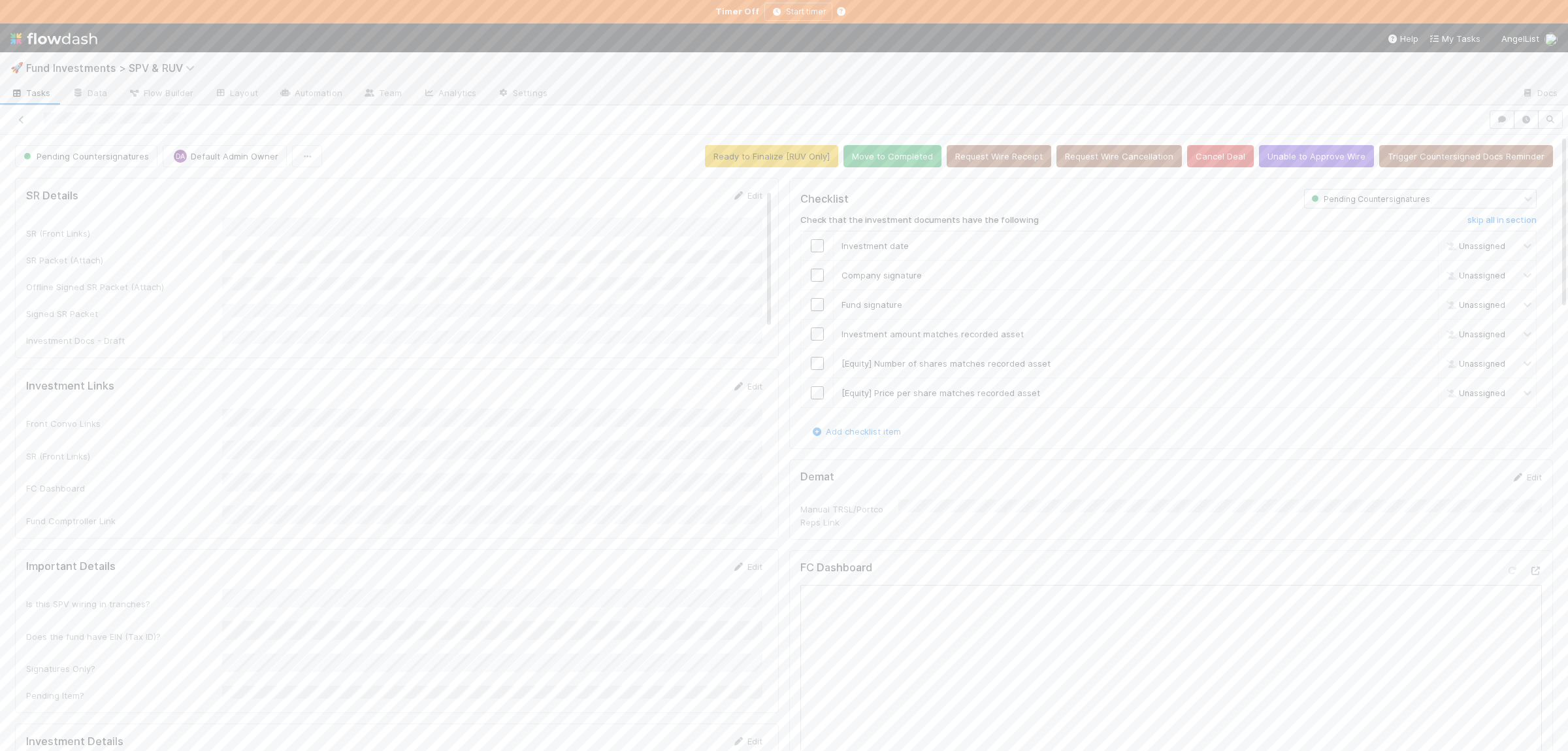
scroll to position [0, 0]
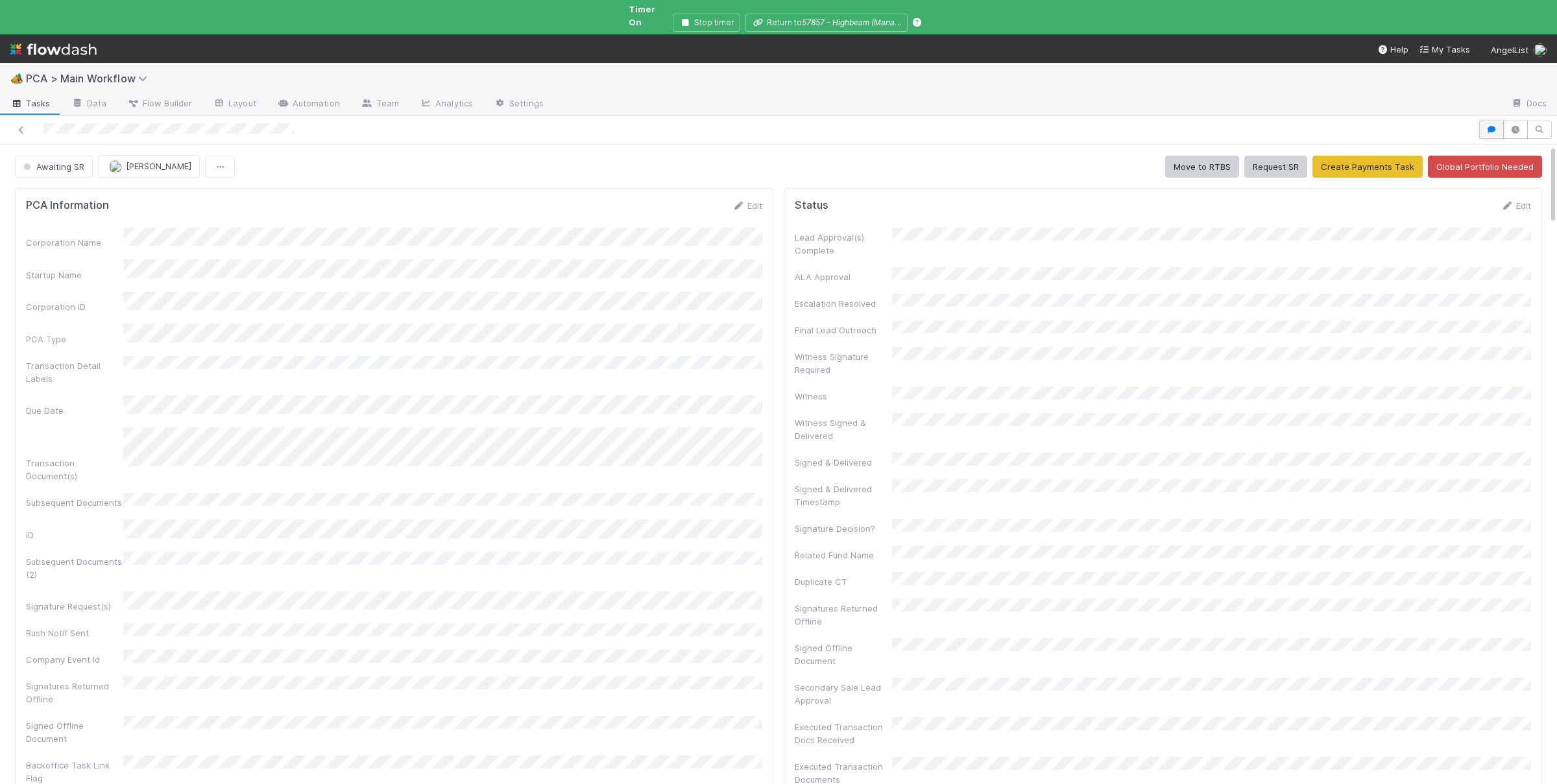
click at [1484, 121] on button "button" at bounding box center [1491, 130] width 25 height 18
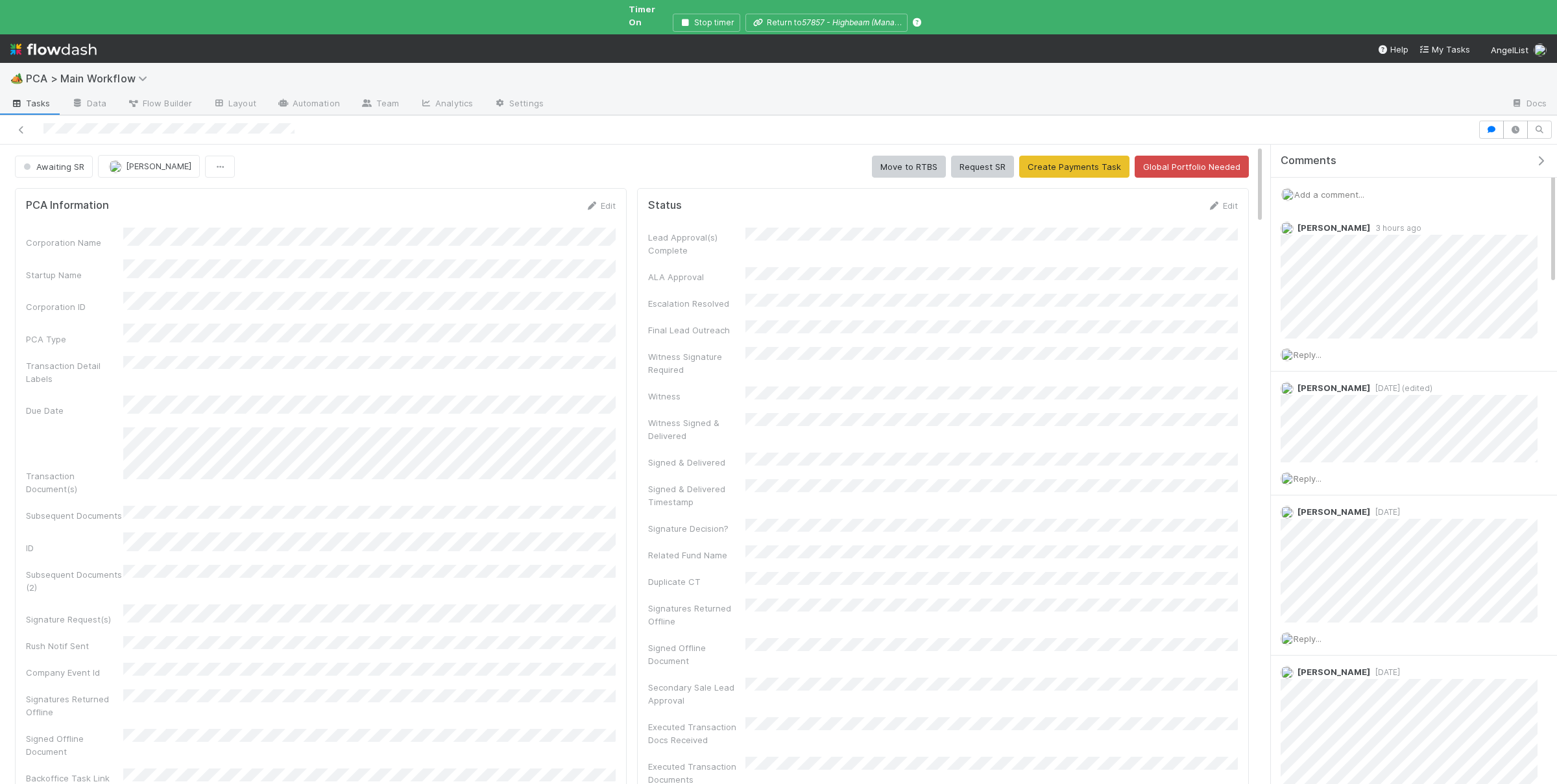
click at [1346, 190] on span "Add a comment..." at bounding box center [1329, 195] width 70 height 11
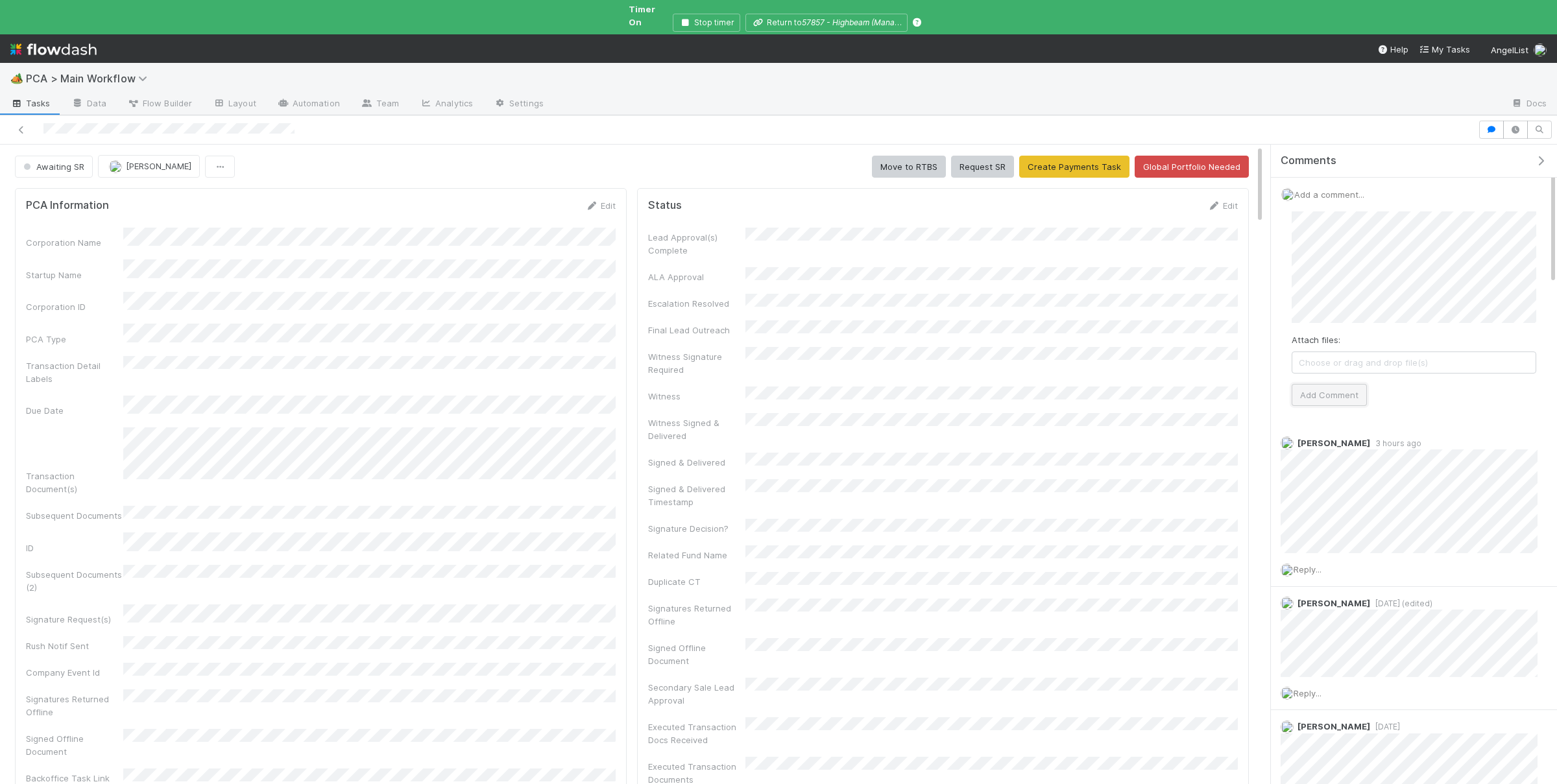
click at [1364, 388] on button "Add Comment" at bounding box center [1329, 395] width 75 height 22
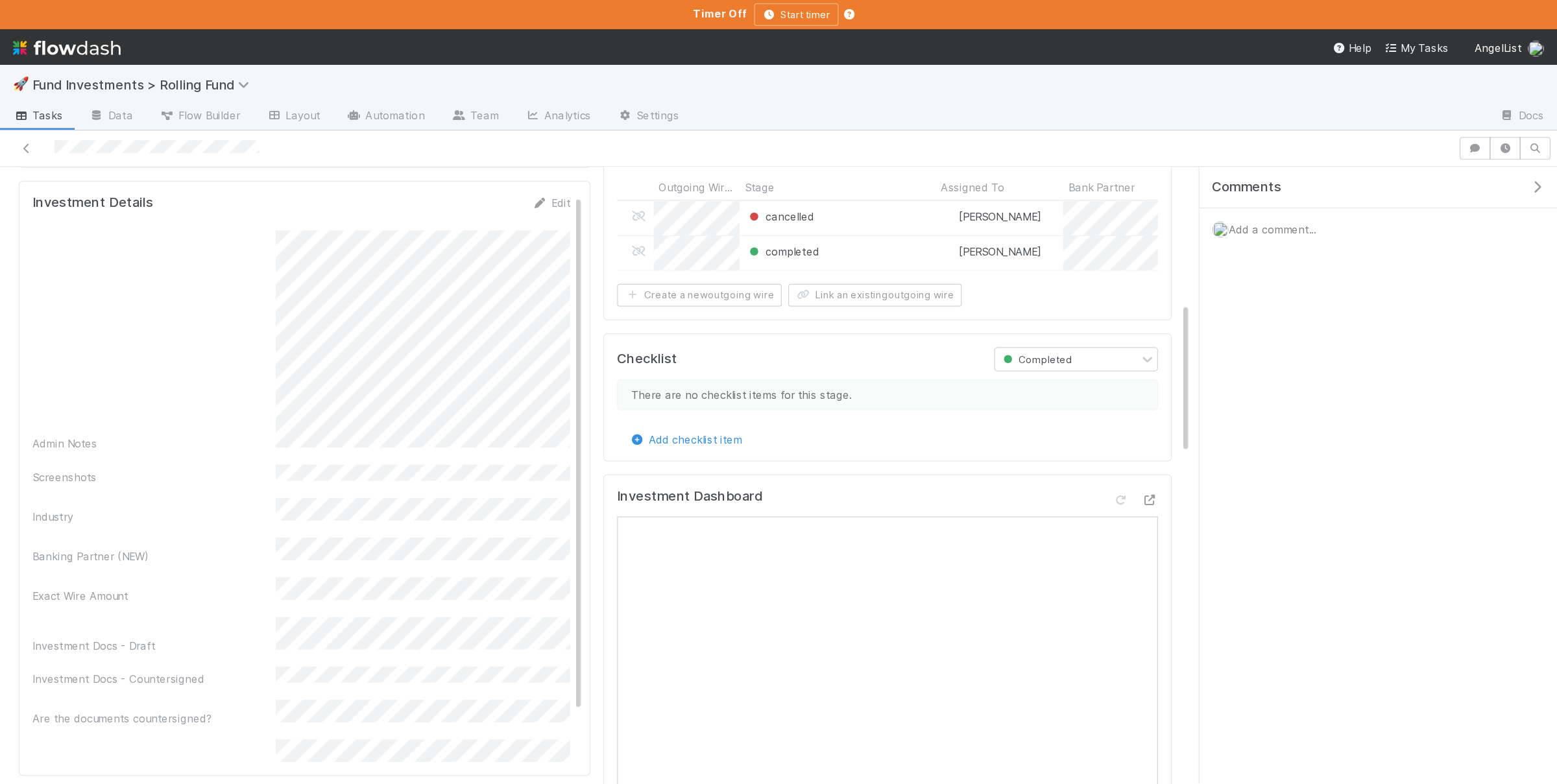
scroll to position [441, 0]
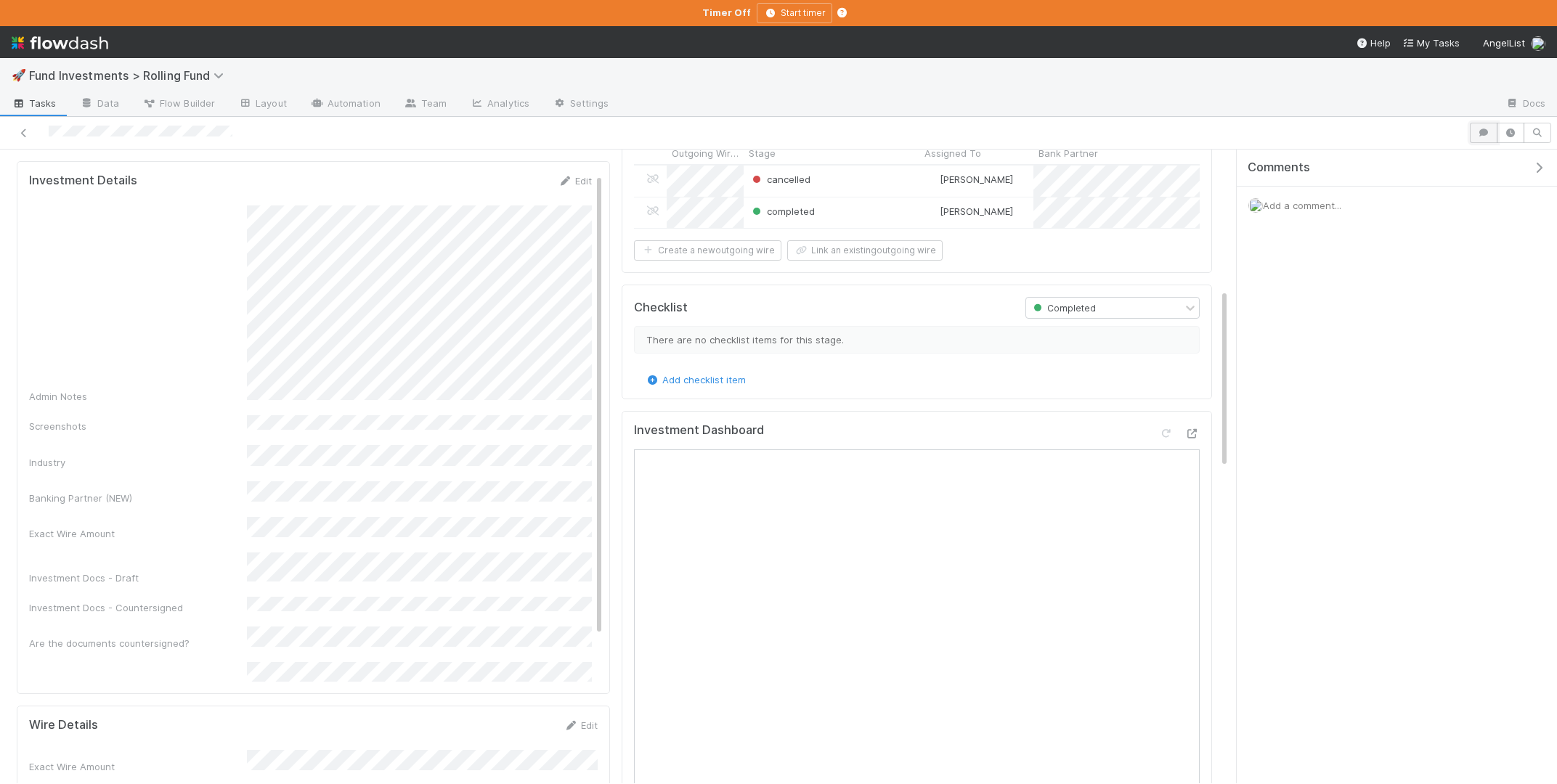
click at [1479, 137] on icon "button" at bounding box center [1484, 132] width 14 height 9
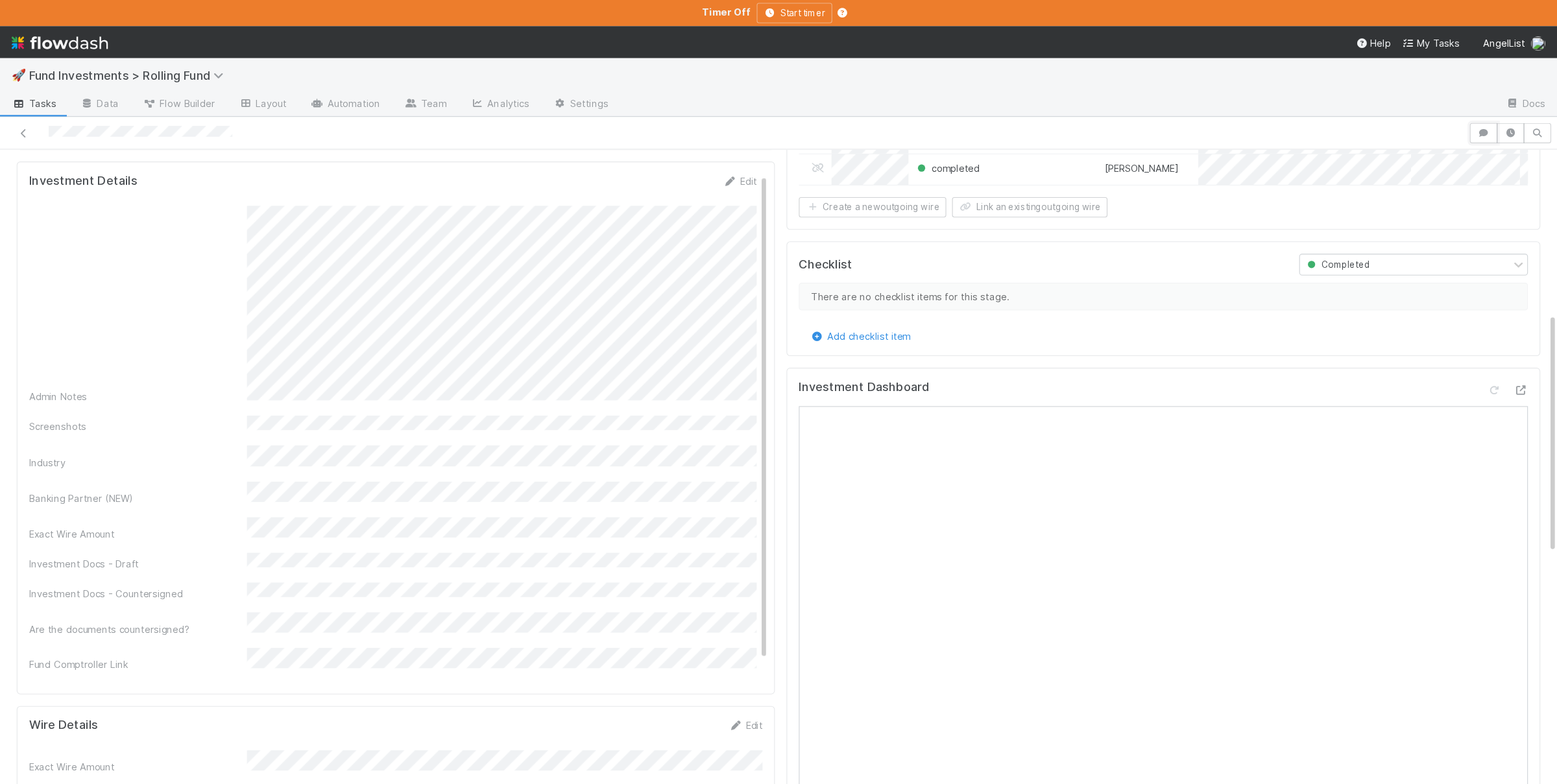
scroll to position [443, 0]
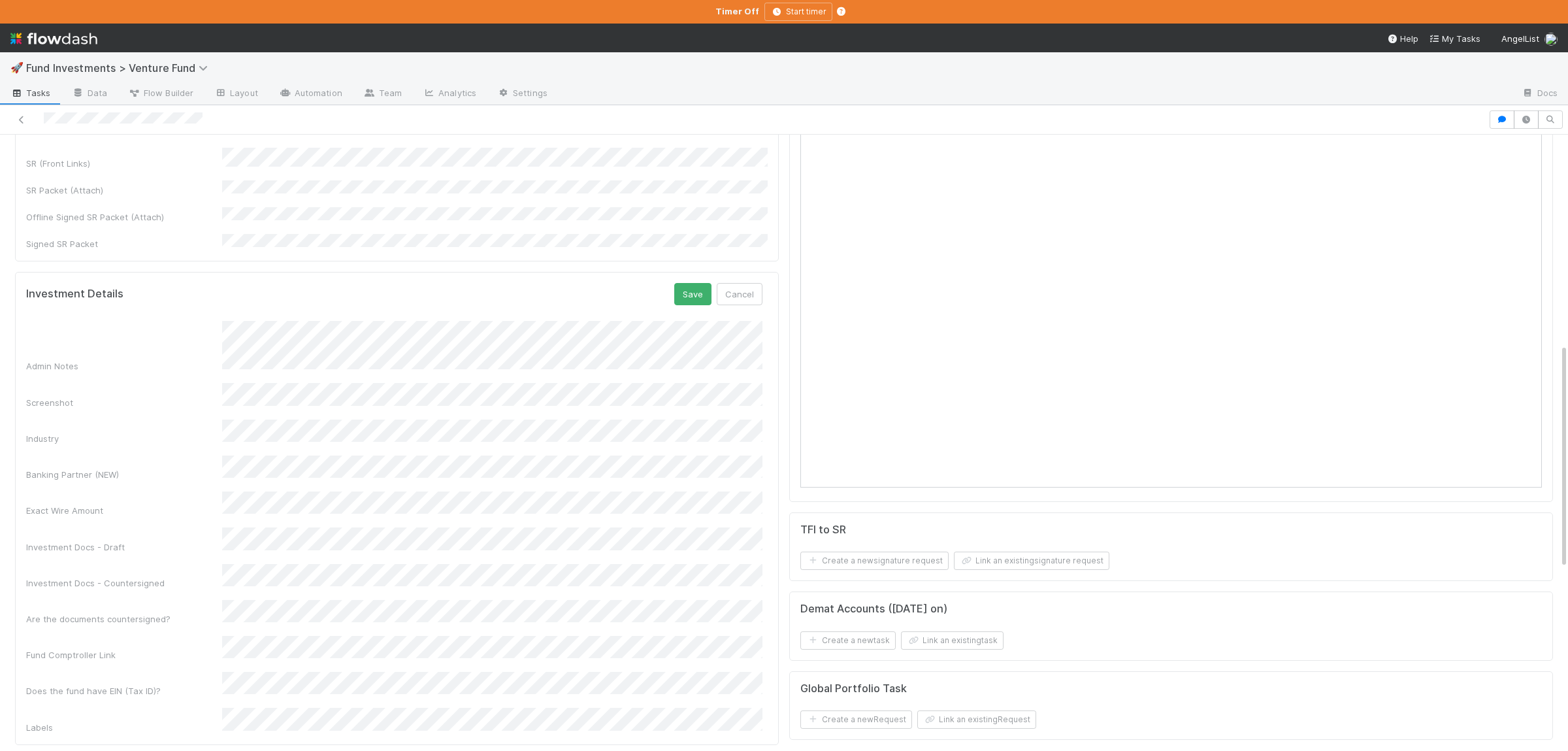
scroll to position [540, 0]
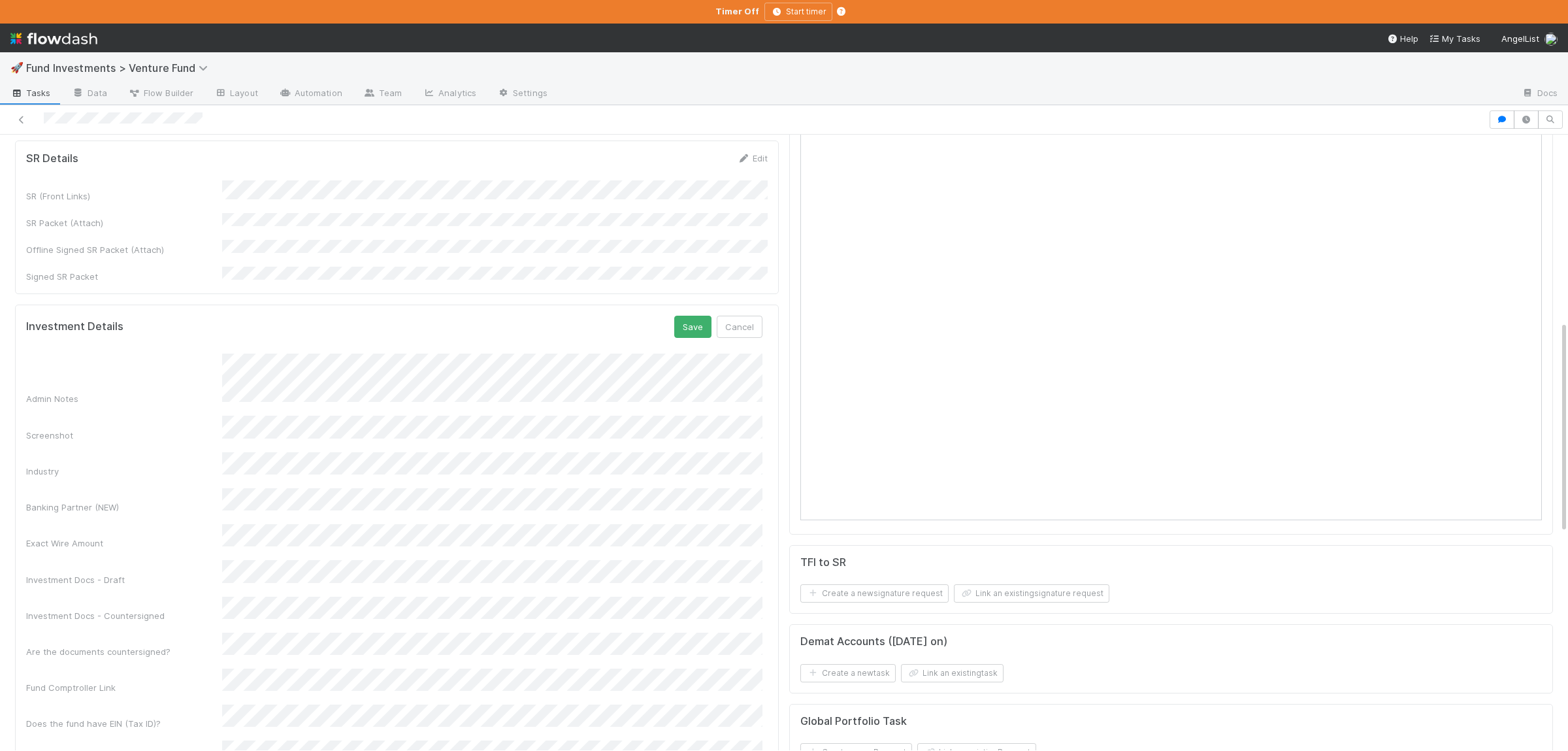
click at [689, 316] on form "Investment Details Save Cancel Admin Notes Screenshot Industry Banking Partner …" at bounding box center [394, 541] width 736 height 451
click at [692, 316] on button "Save" at bounding box center [693, 326] width 38 height 22
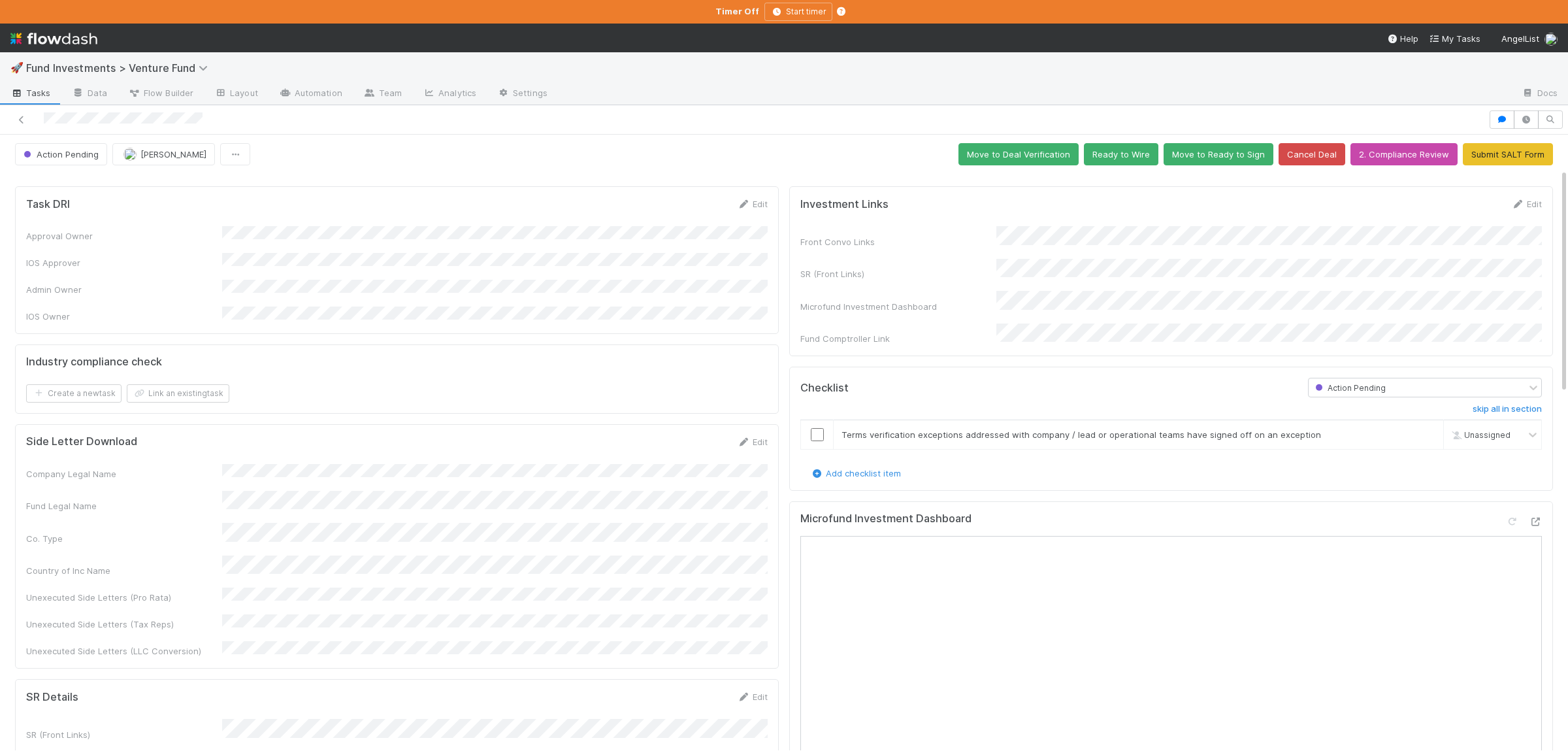
scroll to position [0, 0]
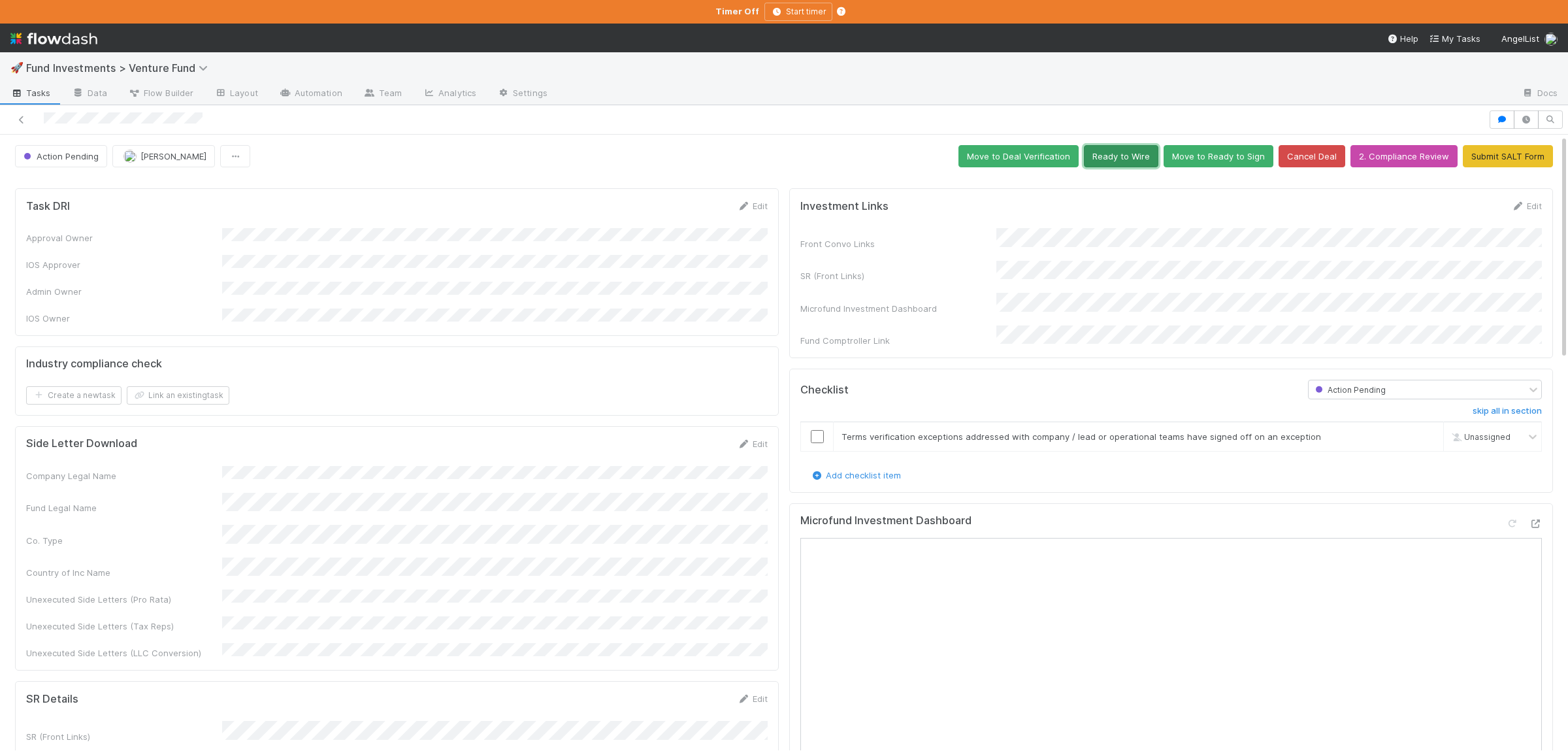
click at [1143, 164] on button "Ready to Wire" at bounding box center [1121, 156] width 74 height 22
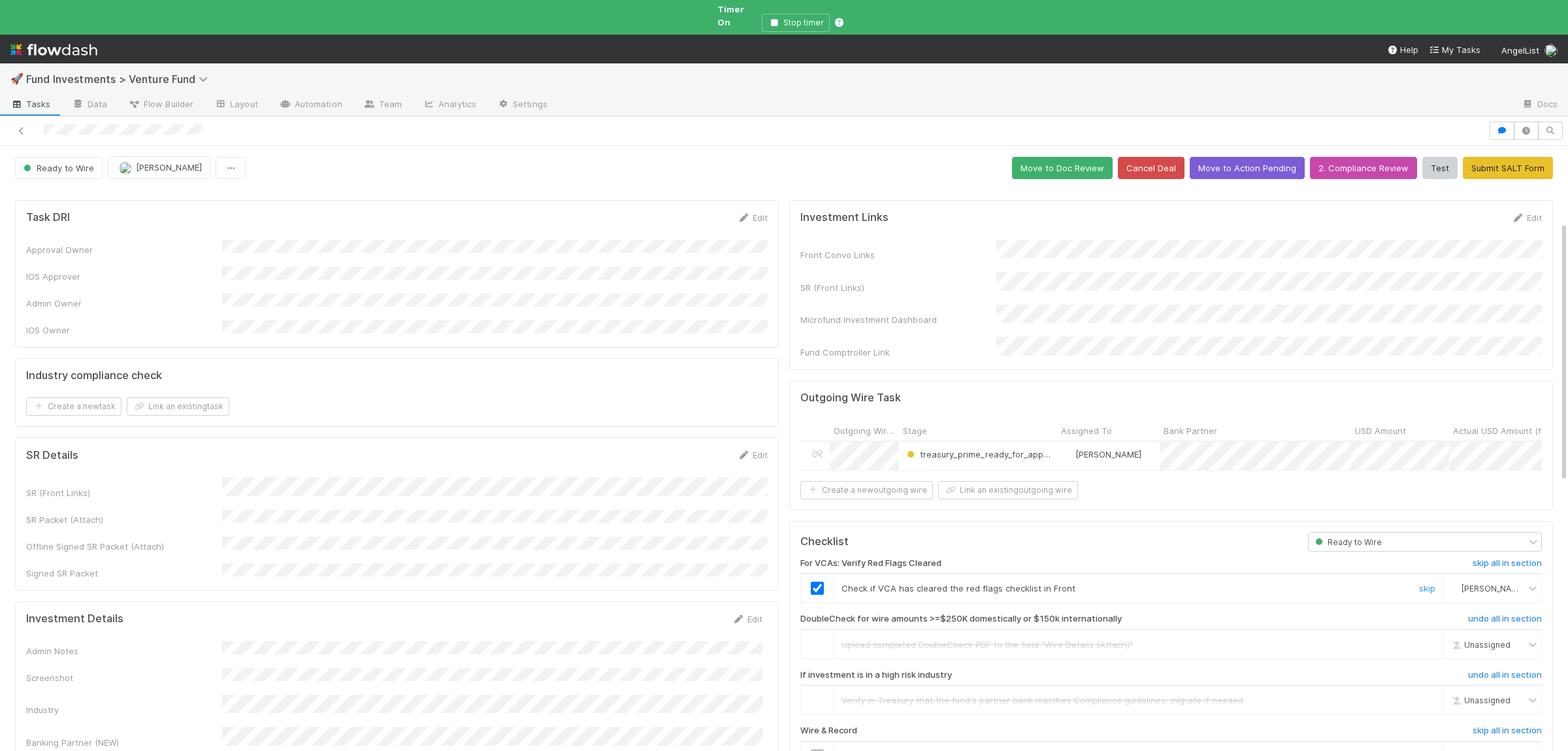
scroll to position [191, 0]
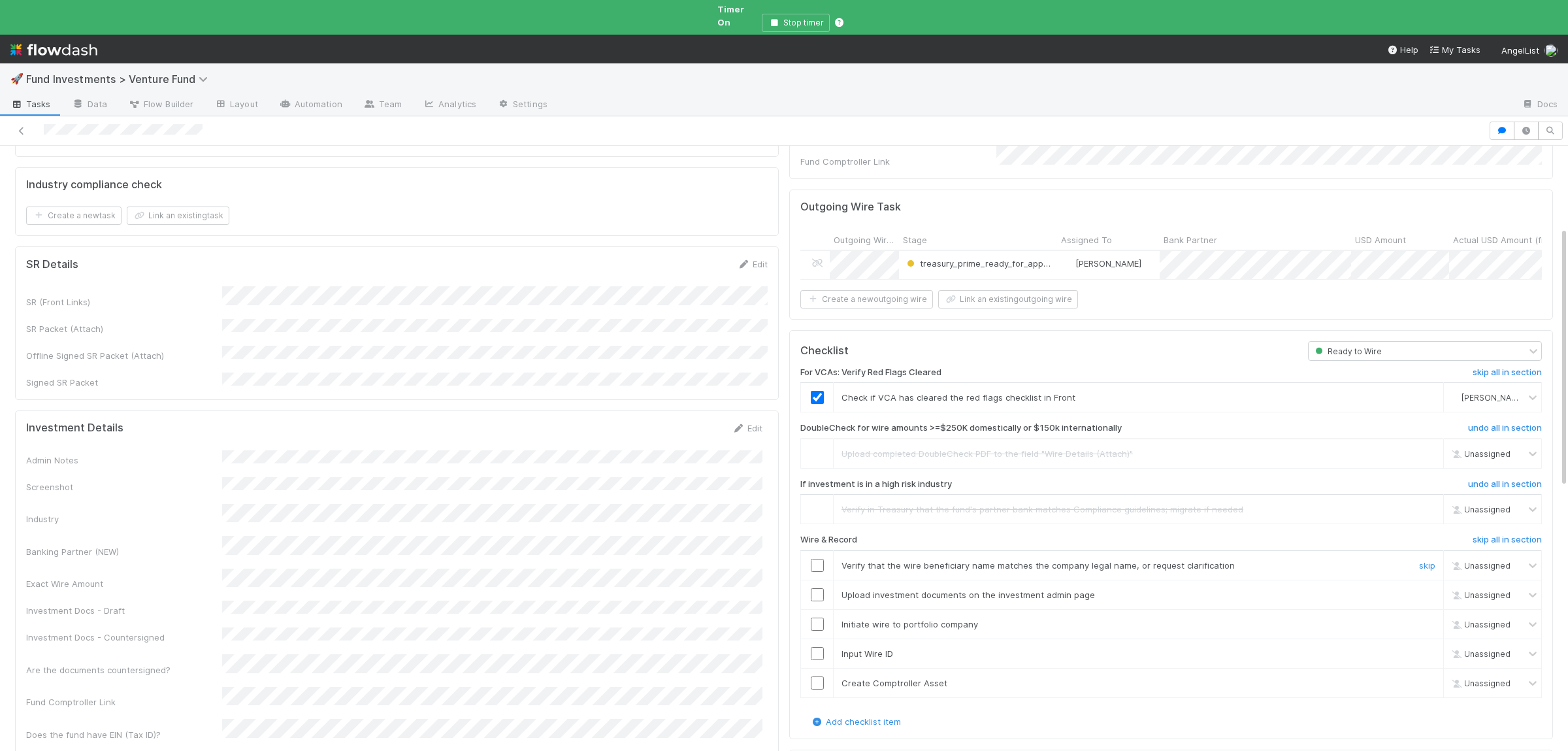
click at [822, 558] on input "checkbox" at bounding box center [817, 565] width 13 height 13
click at [820, 588] on input "checkbox" at bounding box center [817, 595] width 13 height 13
click at [817, 617] on input "checkbox" at bounding box center [817, 624] width 13 height 13
click at [822, 647] on input "checkbox" at bounding box center [817, 653] width 13 height 13
drag, startPoint x: 817, startPoint y: 663, endPoint x: 822, endPoint y: 703, distance: 40.3
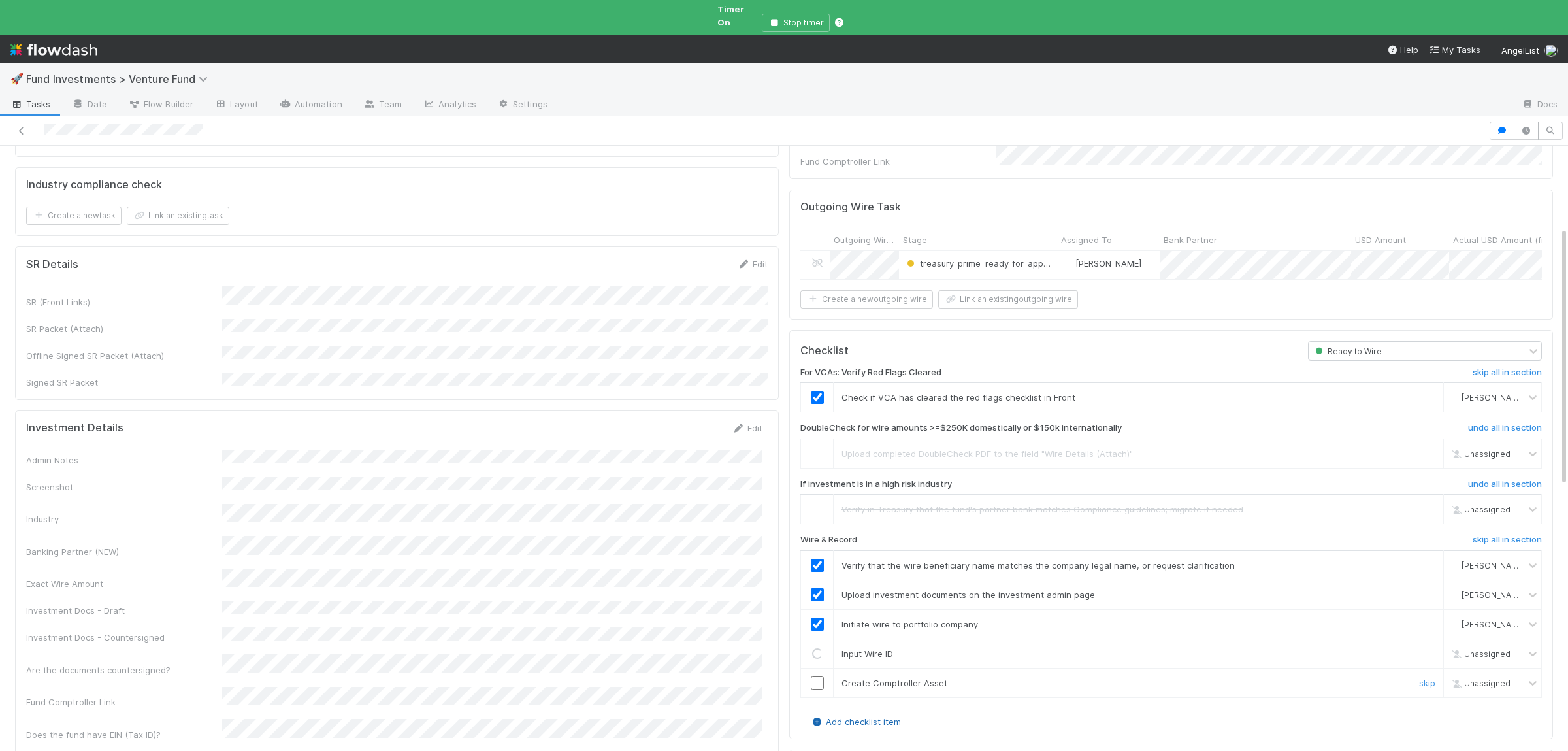
click at [817, 676] on input "checkbox" at bounding box center [817, 682] width 13 height 13
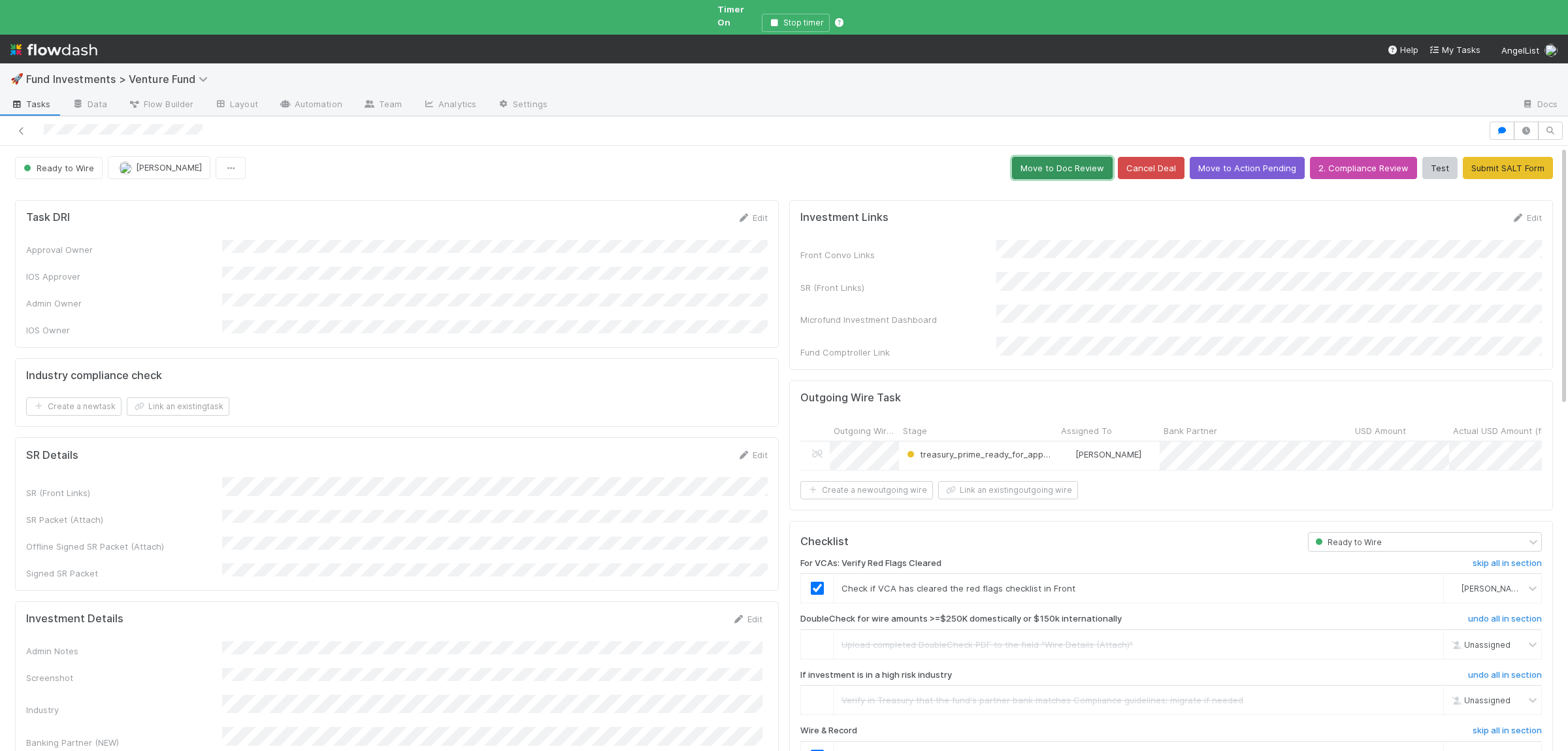
click at [1070, 157] on button "Move to Doc Review" at bounding box center [1062, 168] width 100 height 22
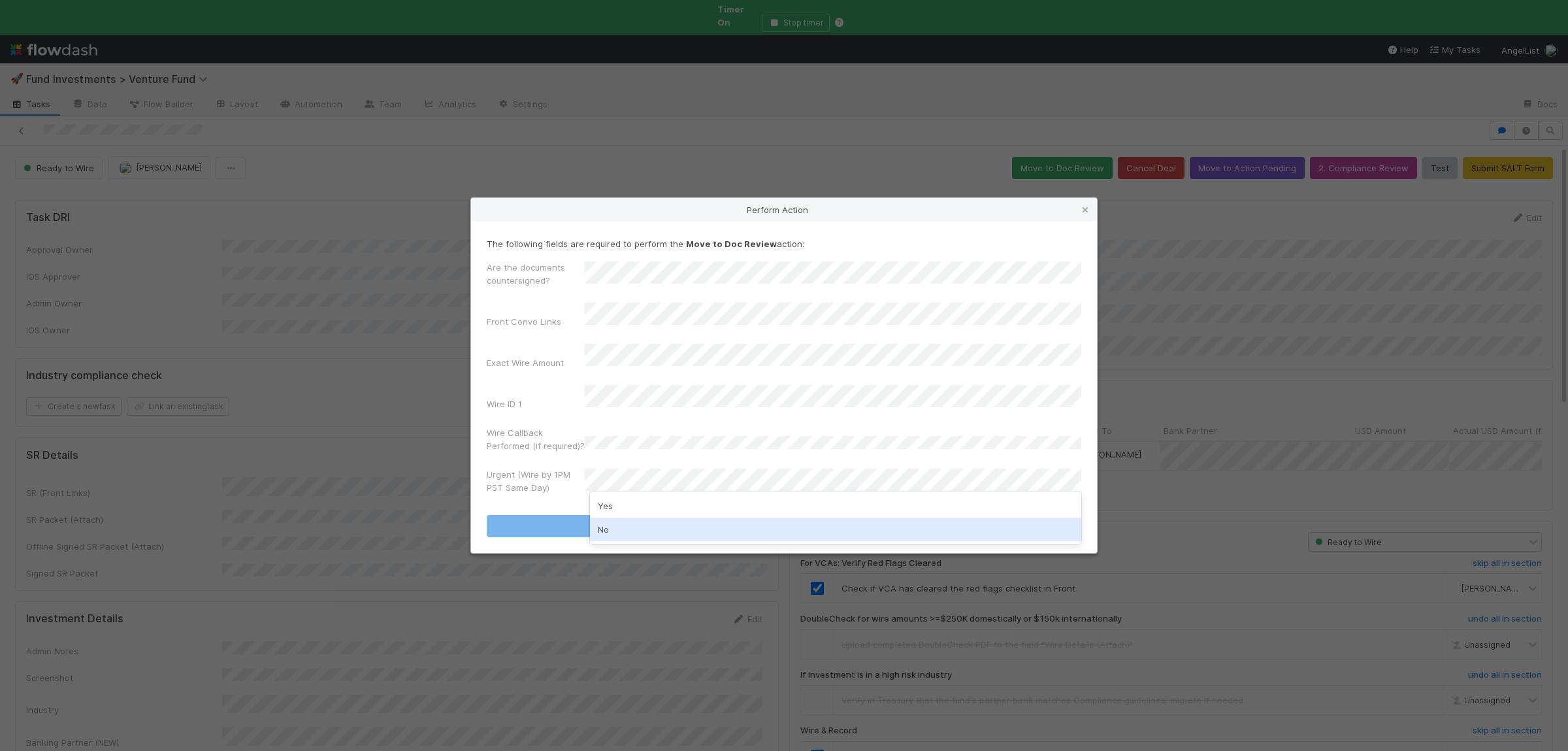
click at [616, 527] on div "No" at bounding box center [836, 529] width 491 height 23
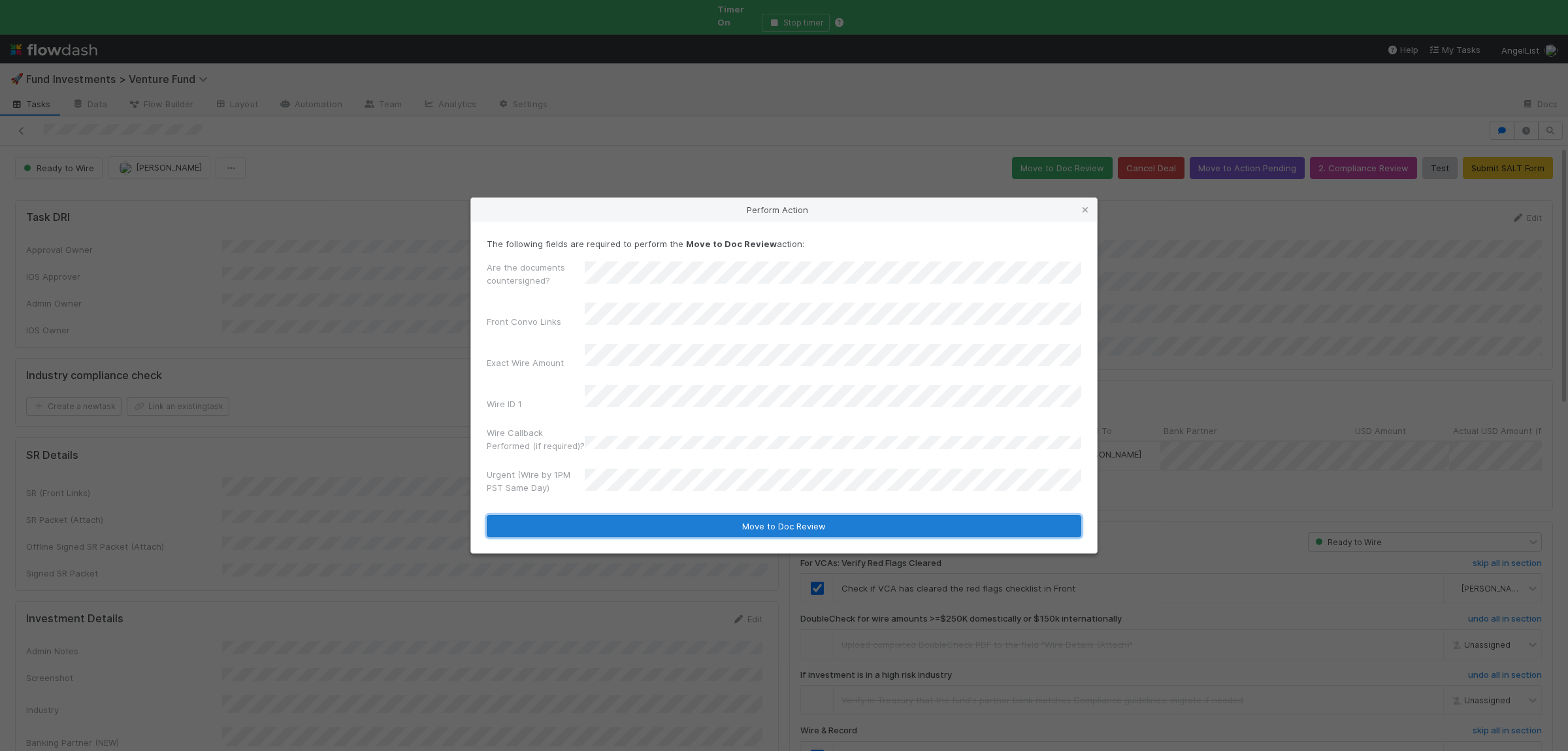
click at [625, 515] on button "Move to Doc Review" at bounding box center [784, 525] width 594 height 22
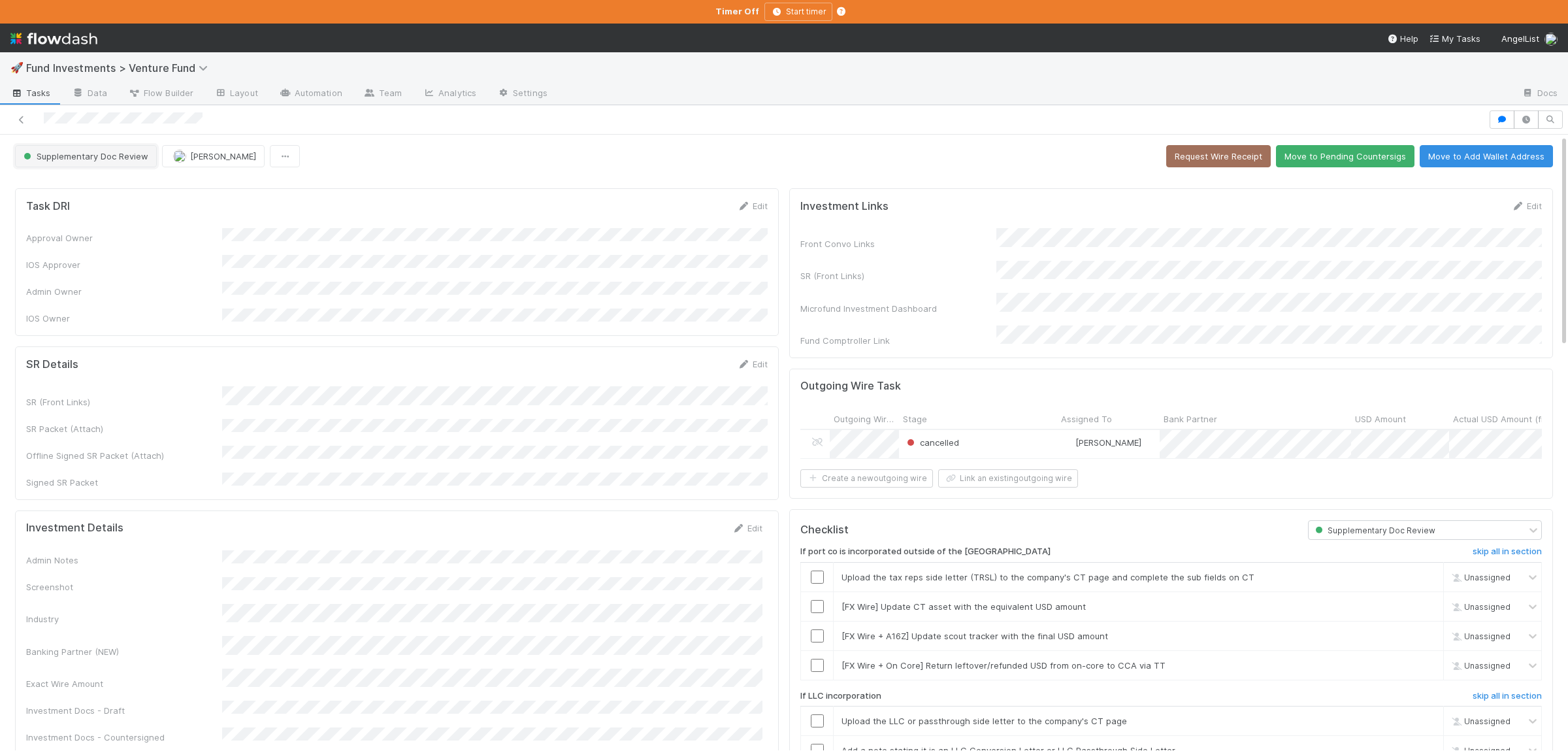
click at [57, 154] on span "Supplementary Doc Review" at bounding box center [85, 156] width 127 height 11
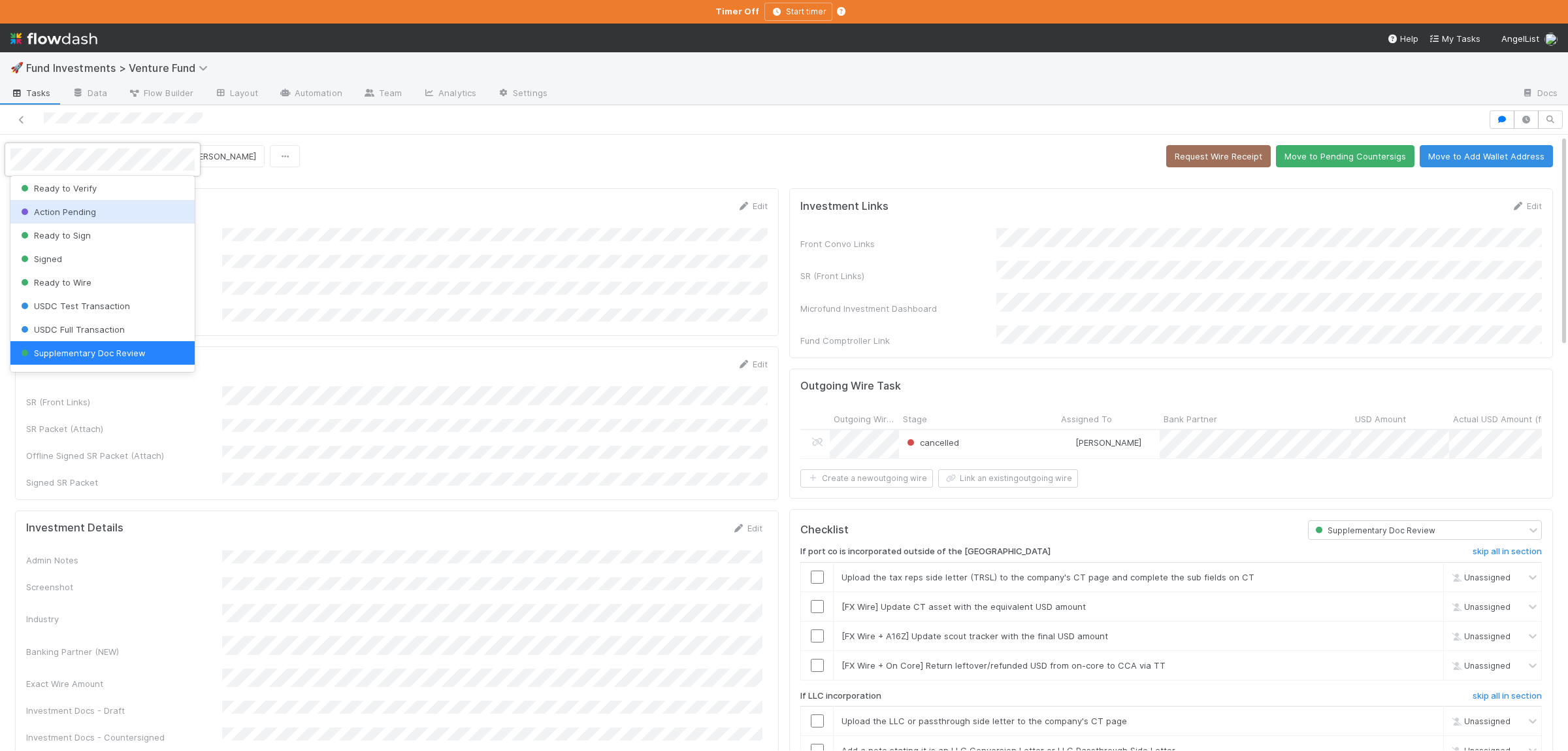
click at [134, 214] on div "Action Pending" at bounding box center [103, 211] width 184 height 23
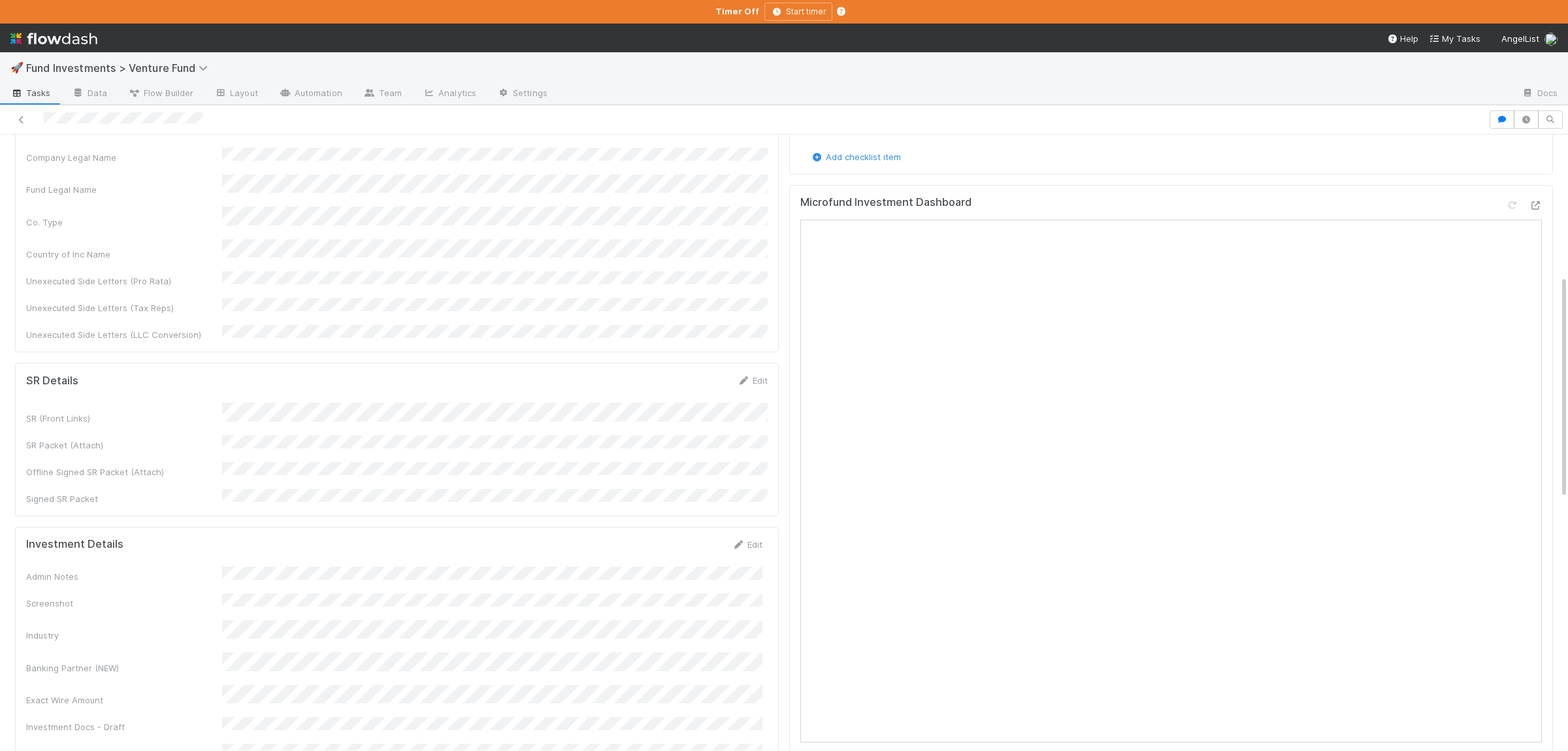
scroll to position [510, 0]
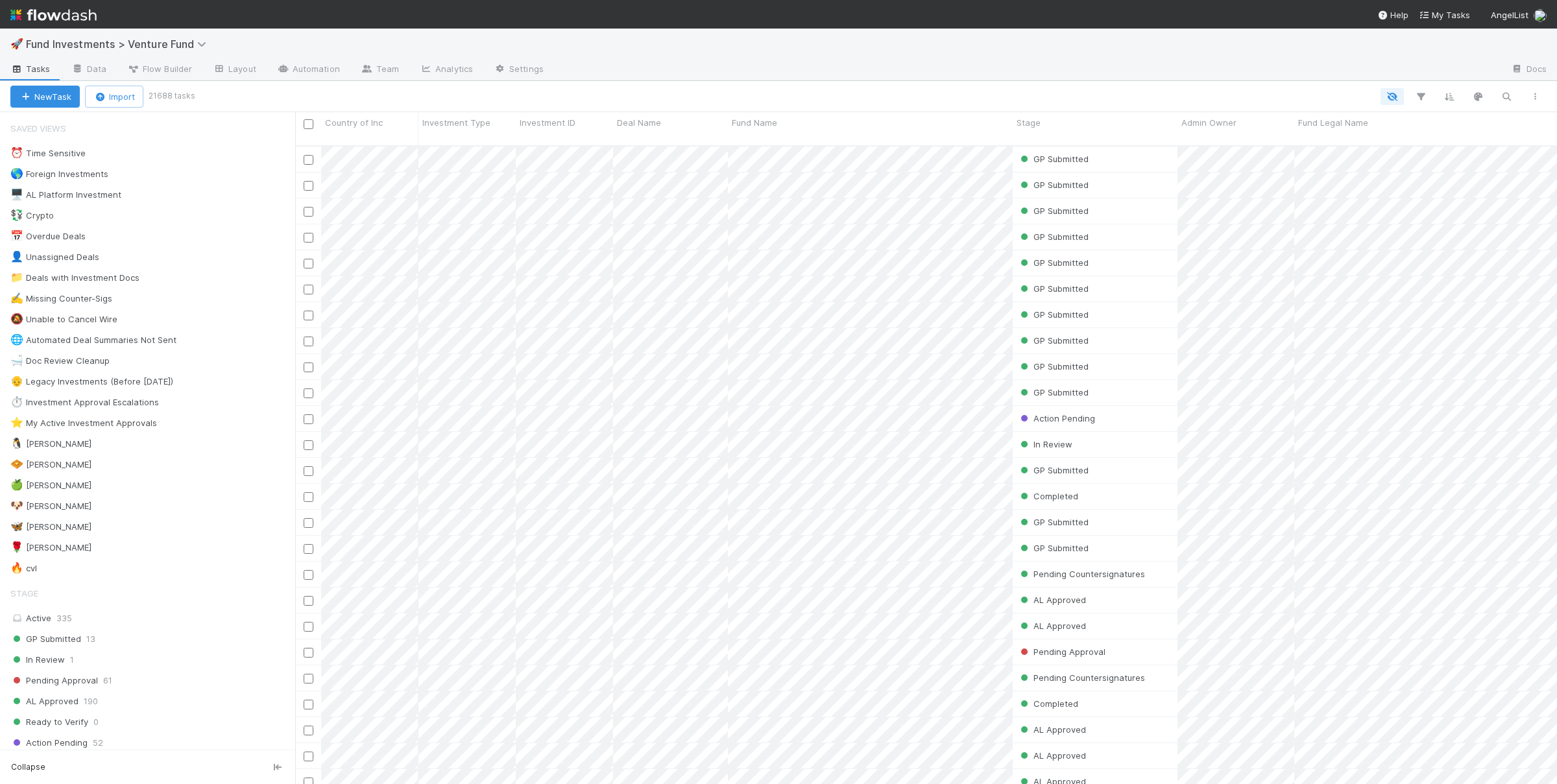
scroll to position [649, 1262]
click at [1511, 100] on icon "button" at bounding box center [1506, 96] width 13 height 12
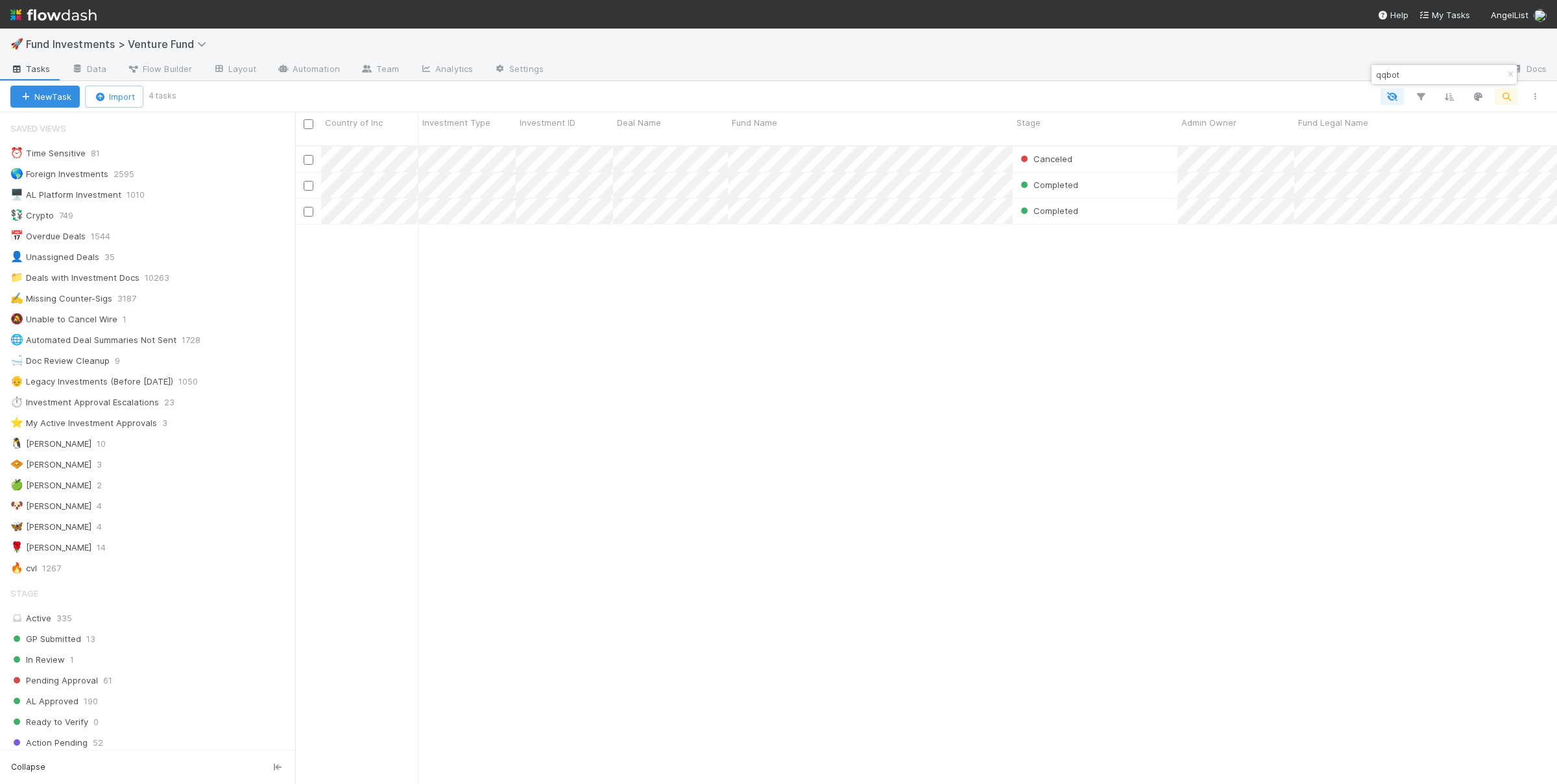
type input "qqbot"
click at [873, 322] on div "Canceled Manav Mehta 3/20/24, 7:33:51 PM 7/10/25, 3:59:34 PM 0 0 0 0 0 0 1 0 0 …" at bounding box center [926, 471] width 1262 height 648
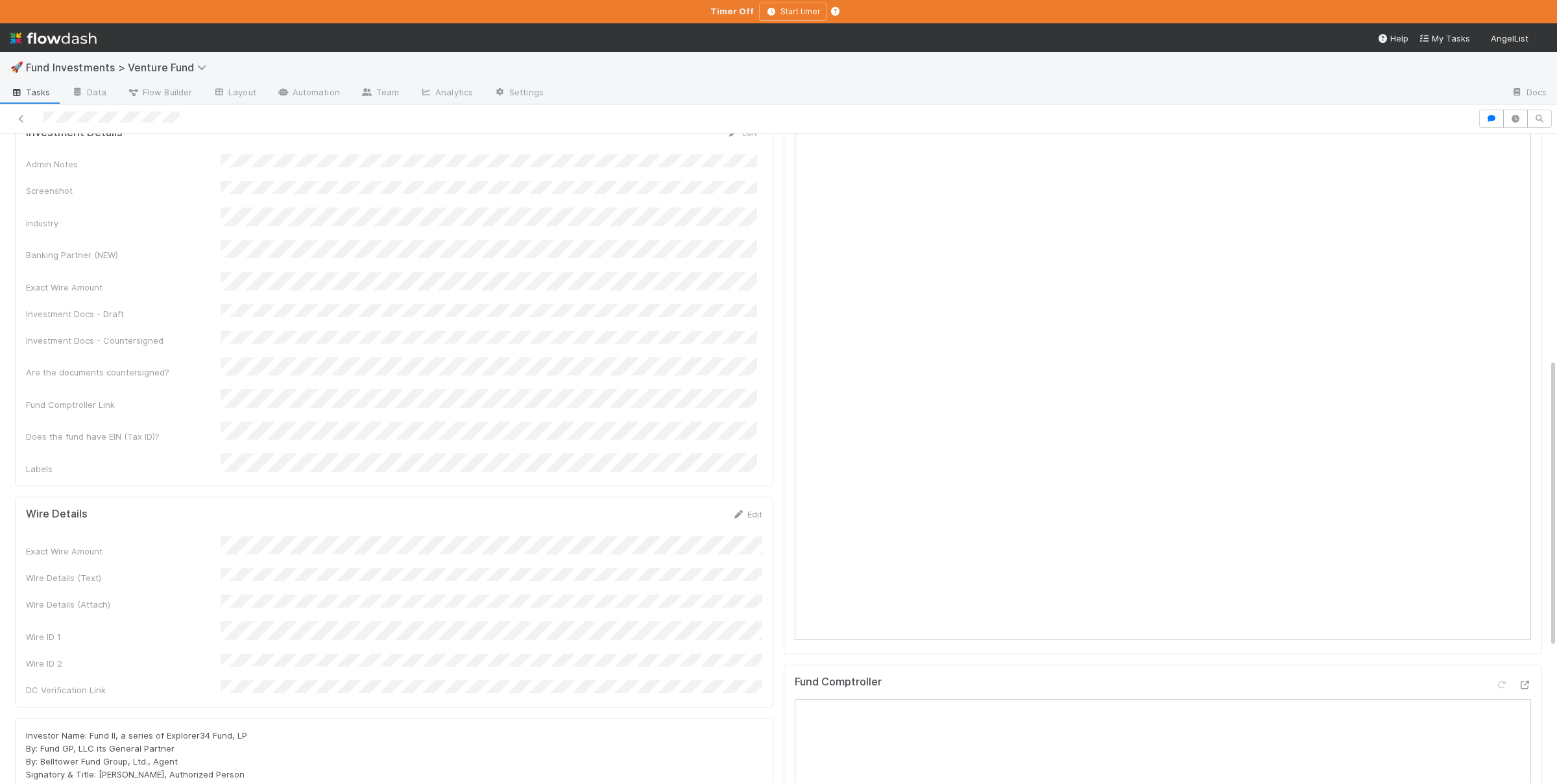
scroll to position [506, 0]
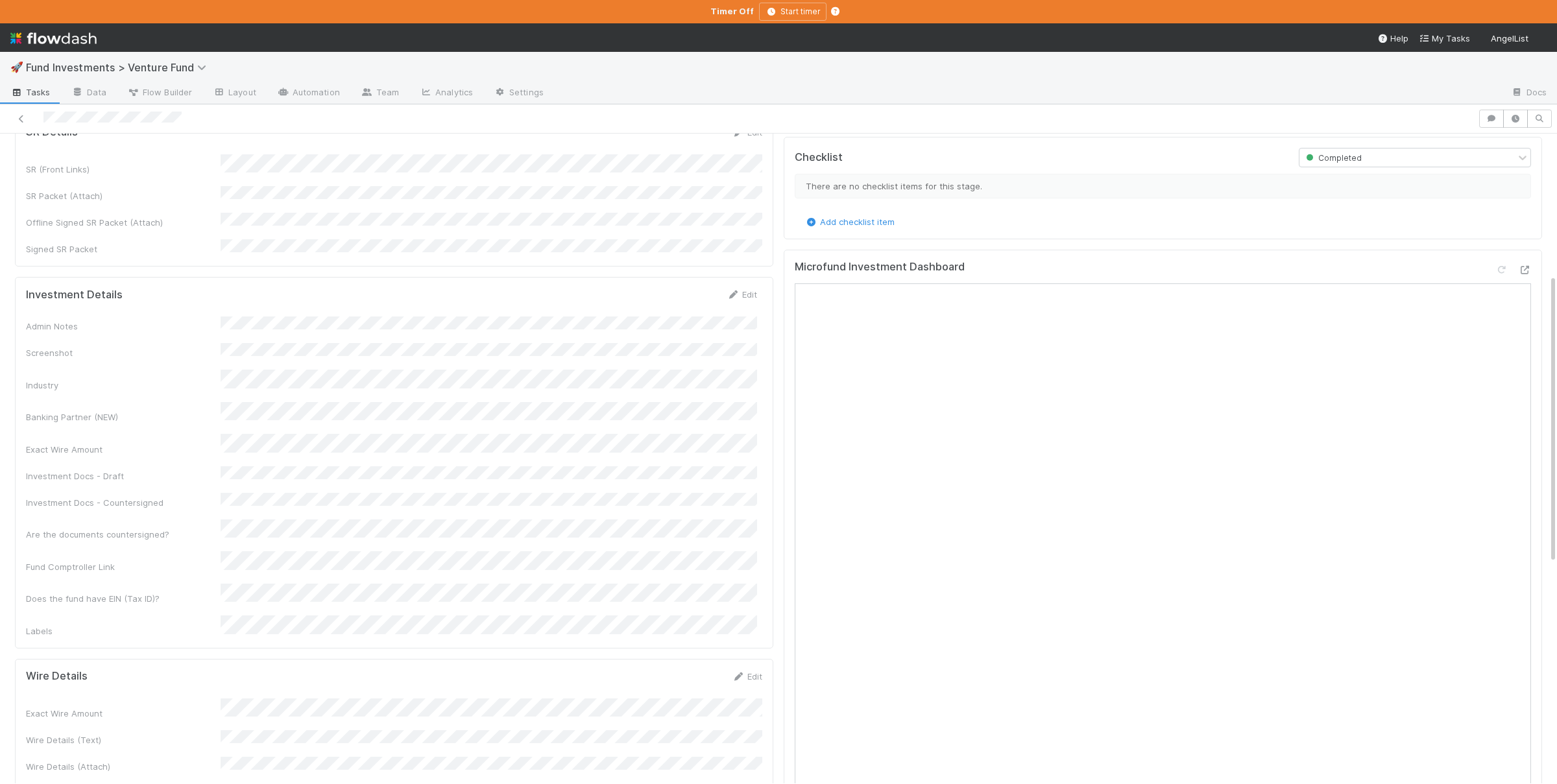
scroll to position [316, 0]
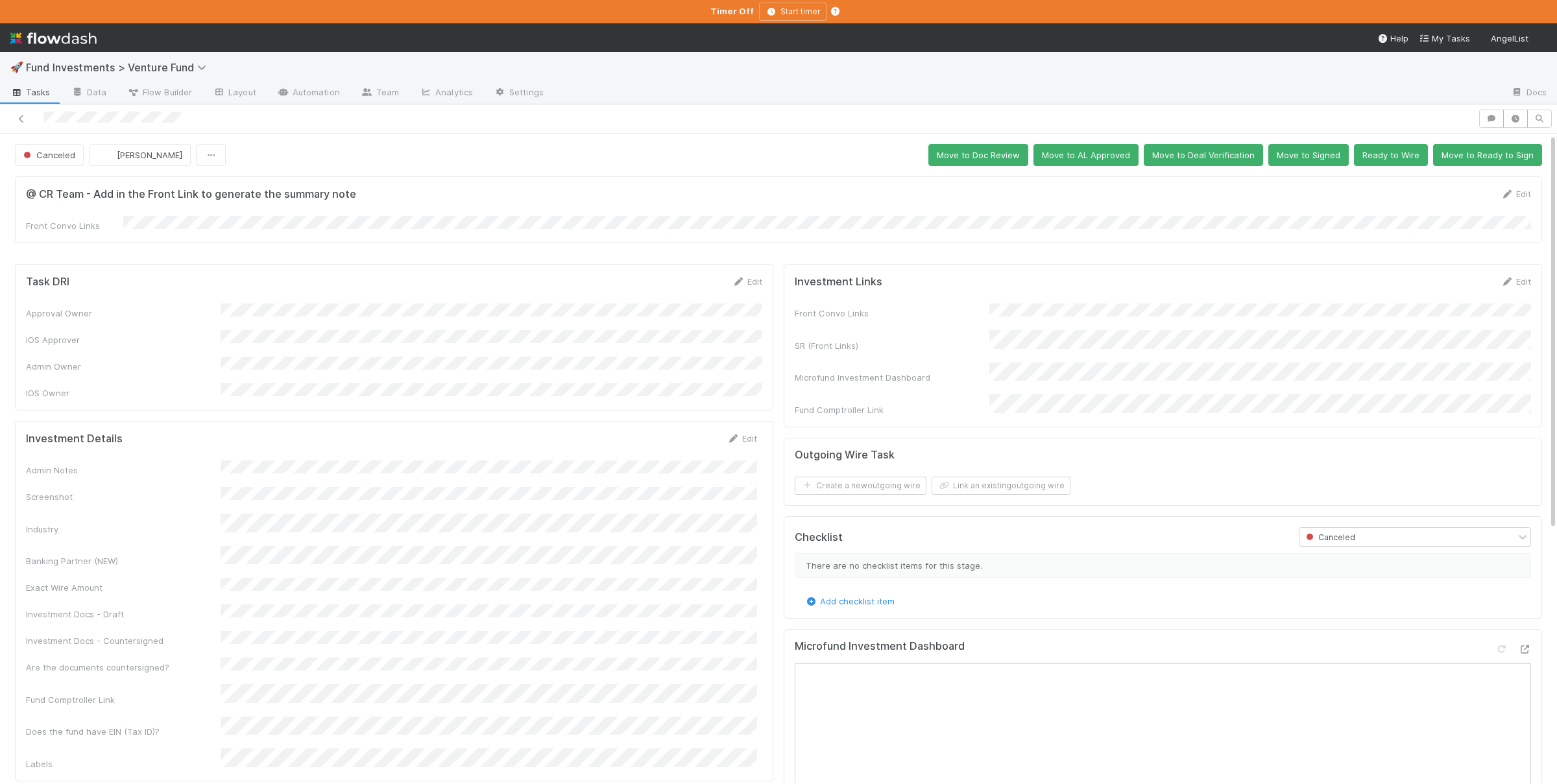
scroll to position [253, 0]
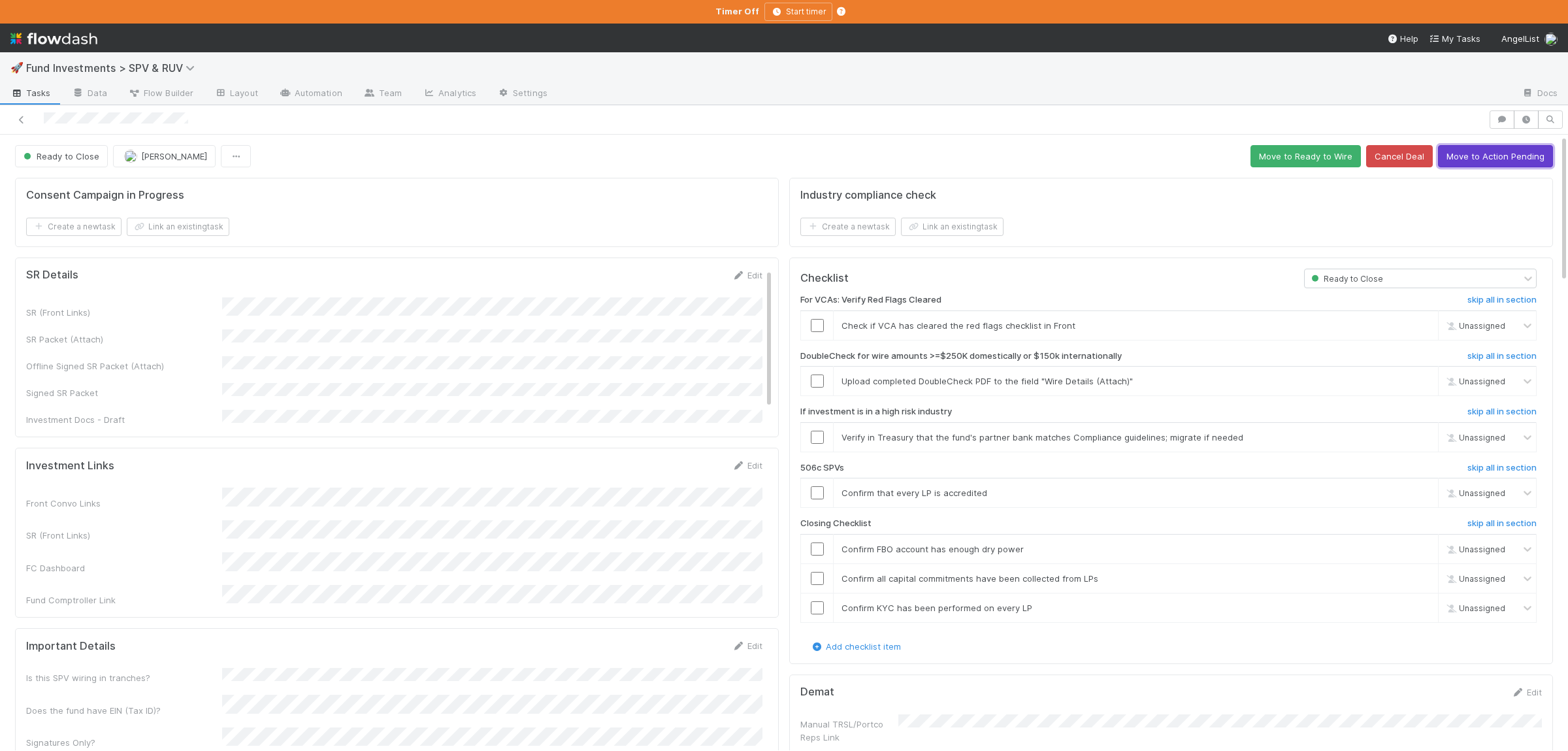
click at [1529, 154] on button "Move to Action Pending" at bounding box center [1495, 156] width 115 height 22
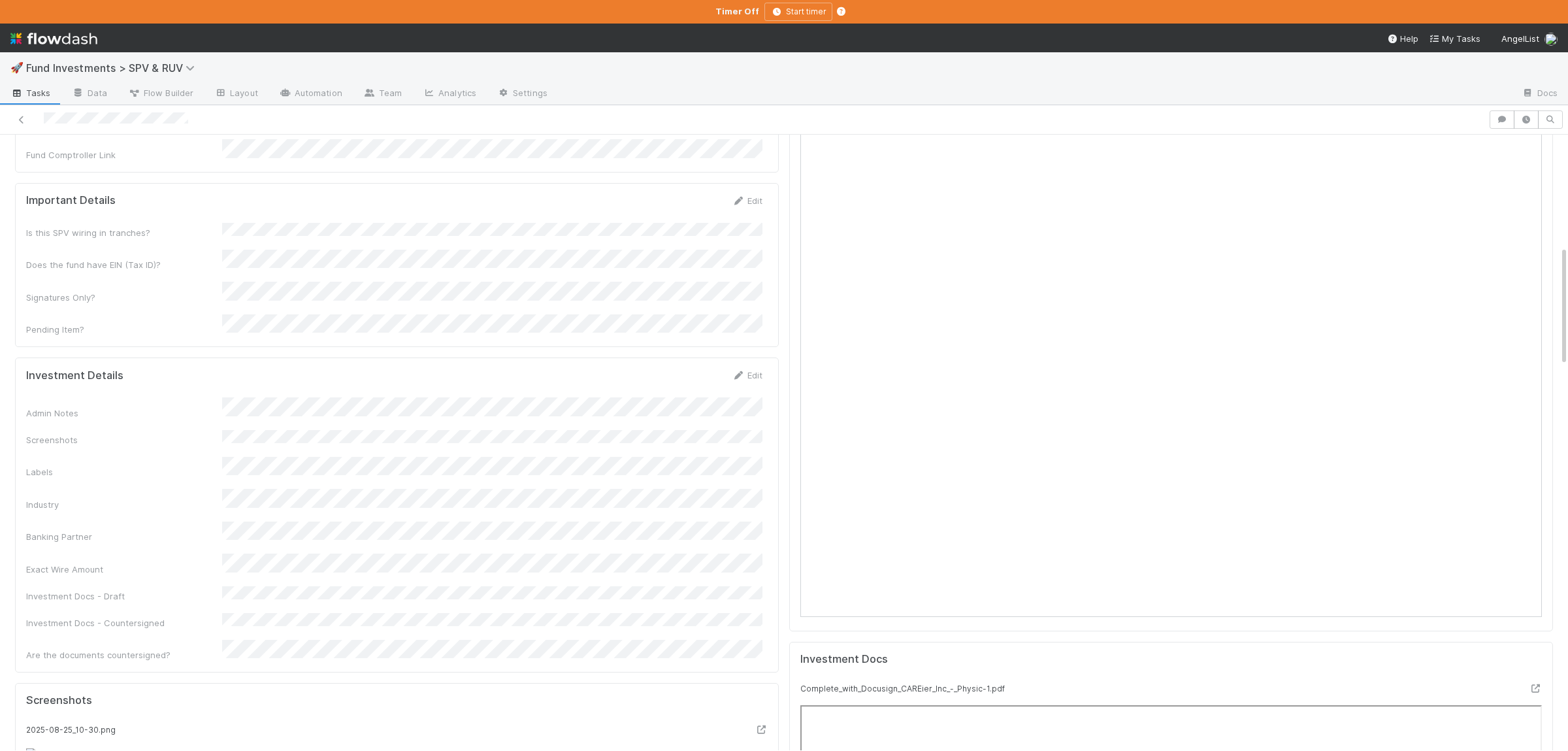
scroll to position [637, 0]
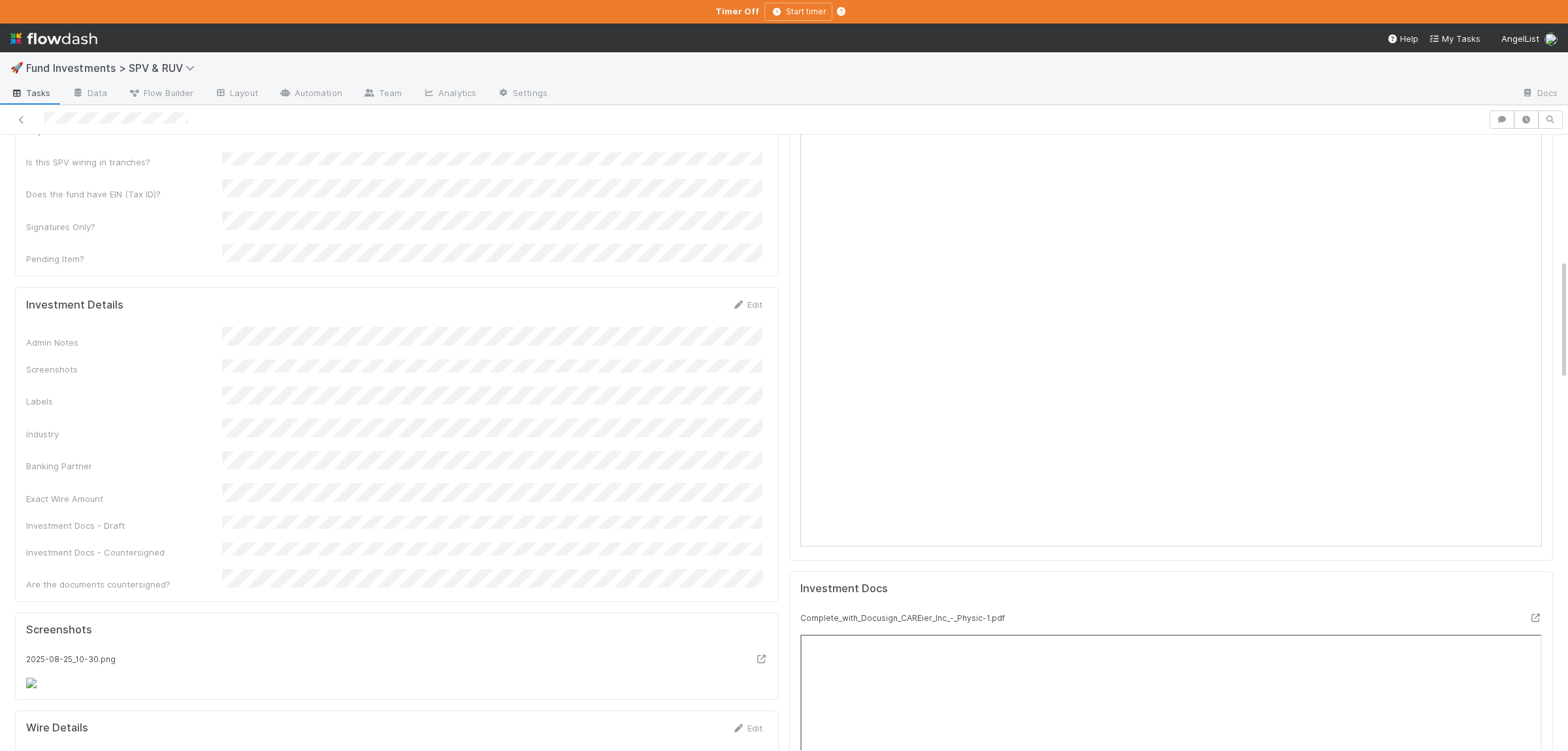
click at [533, 500] on div "Admin Notes Screenshots Labels Industry Banking Partner Exact Wire Amount Inves…" at bounding box center [394, 459] width 736 height 264
click at [684, 298] on button "Save" at bounding box center [693, 309] width 38 height 22
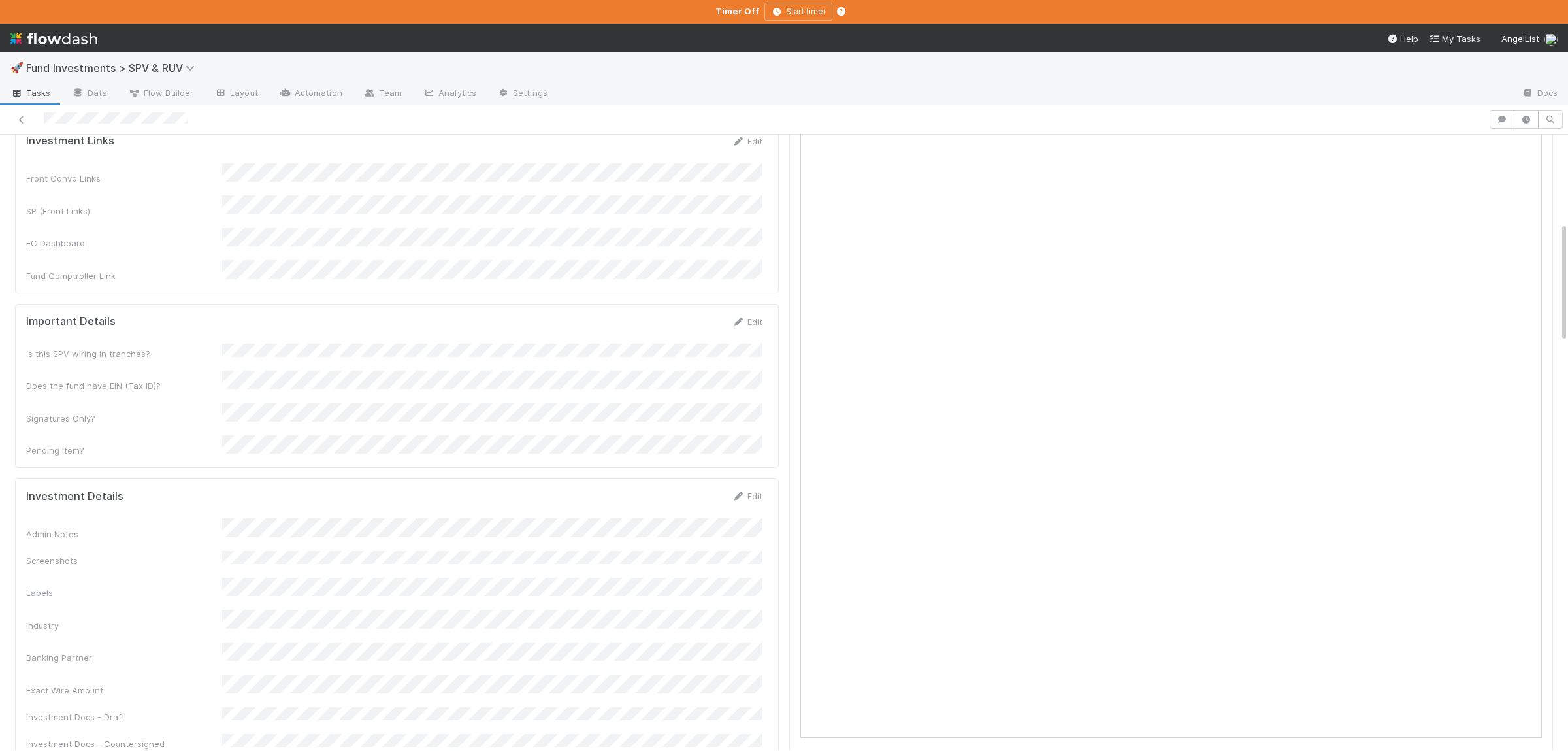
scroll to position [191, 0]
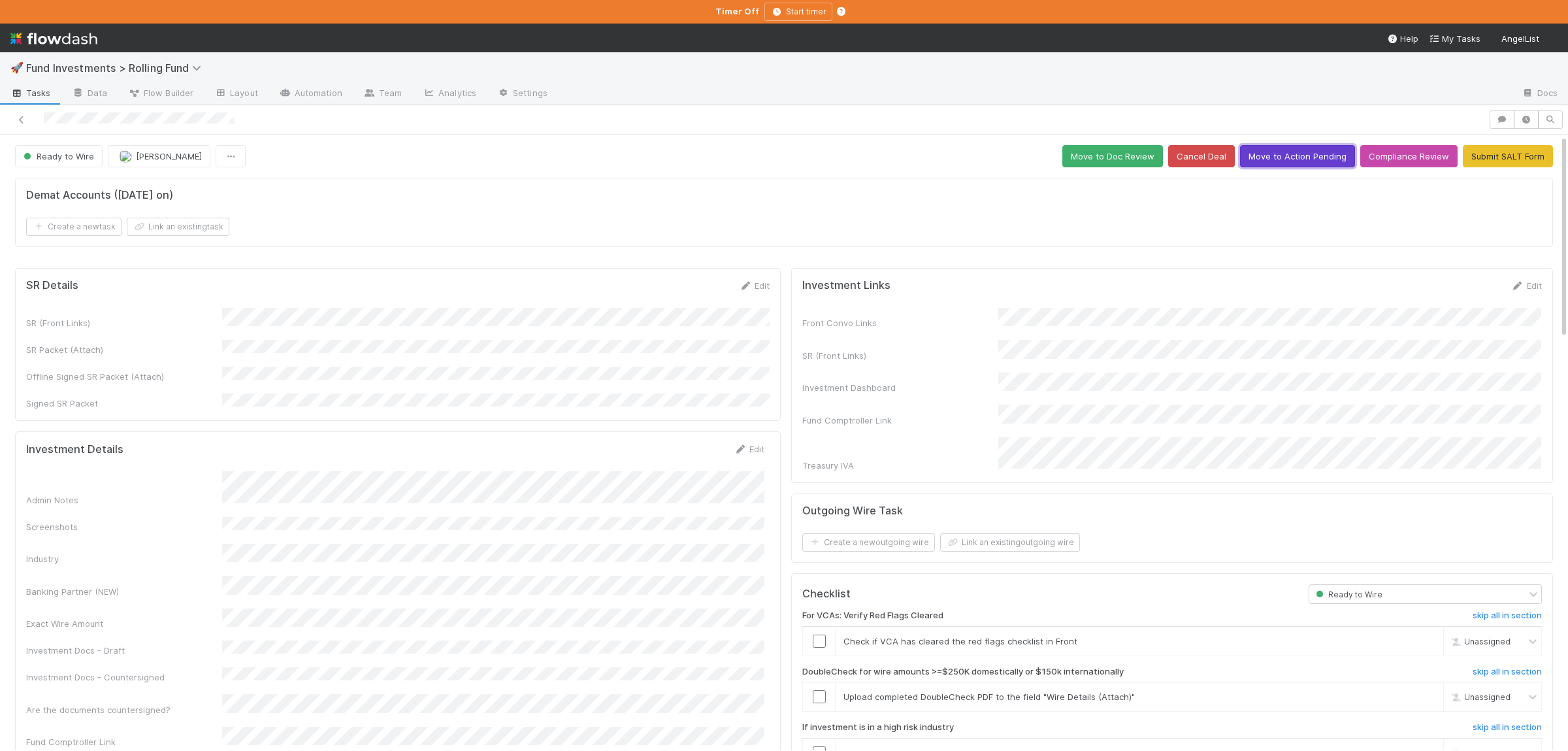
click at [1315, 163] on button "Move to Action Pending" at bounding box center [1297, 156] width 115 height 22
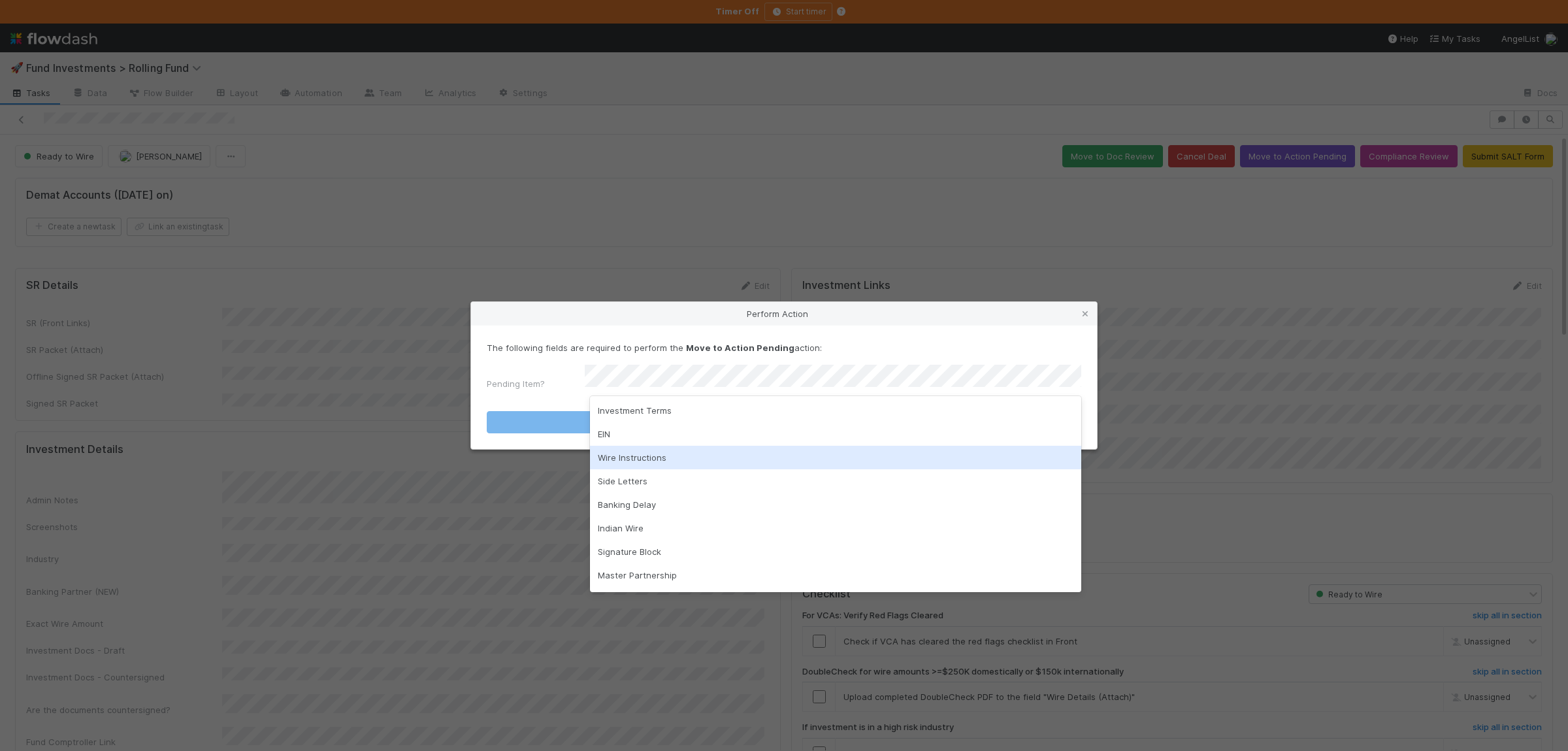
click at [653, 462] on div "Wire Instructions" at bounding box center [836, 457] width 491 height 23
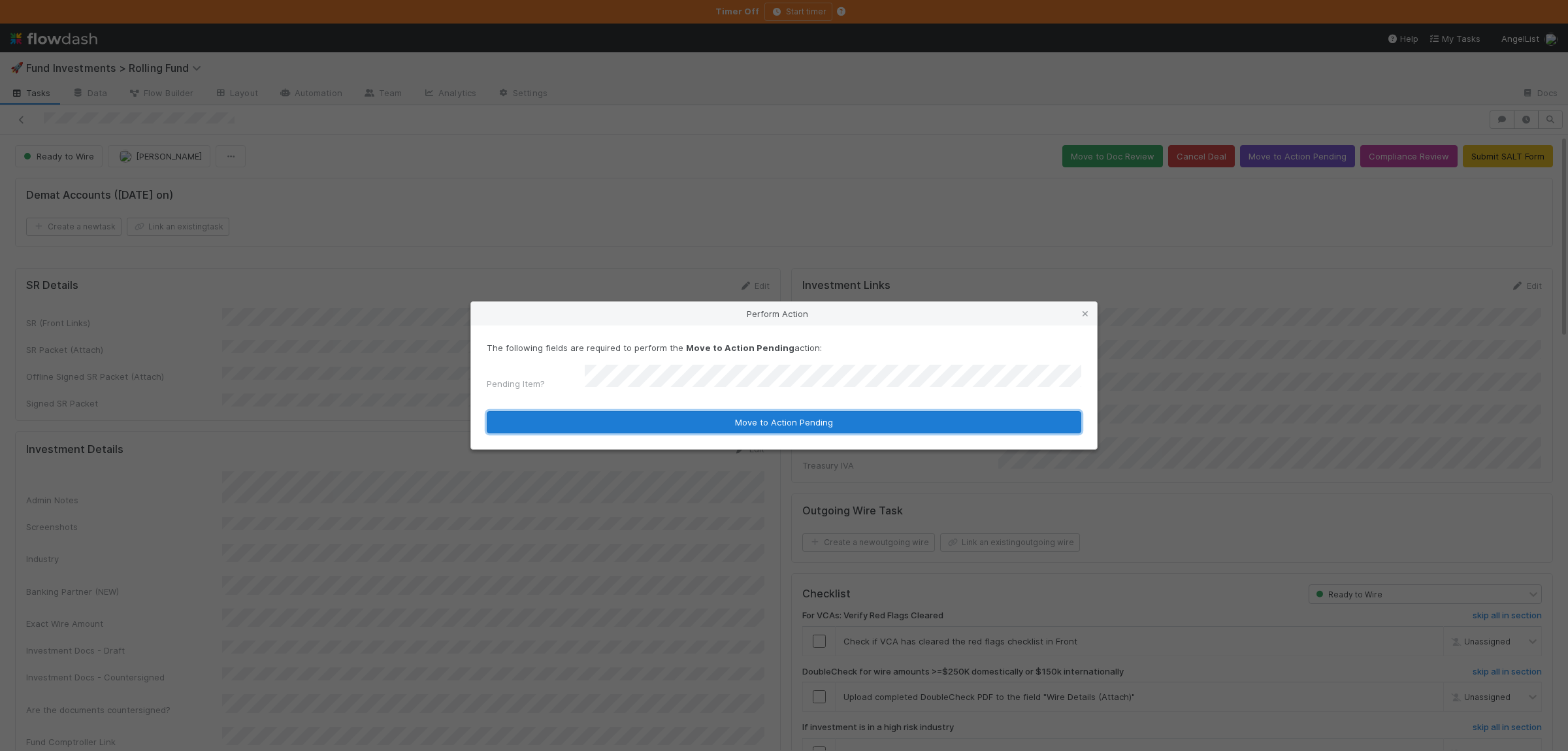
click at [644, 418] on button "Move to Action Pending" at bounding box center [784, 422] width 594 height 22
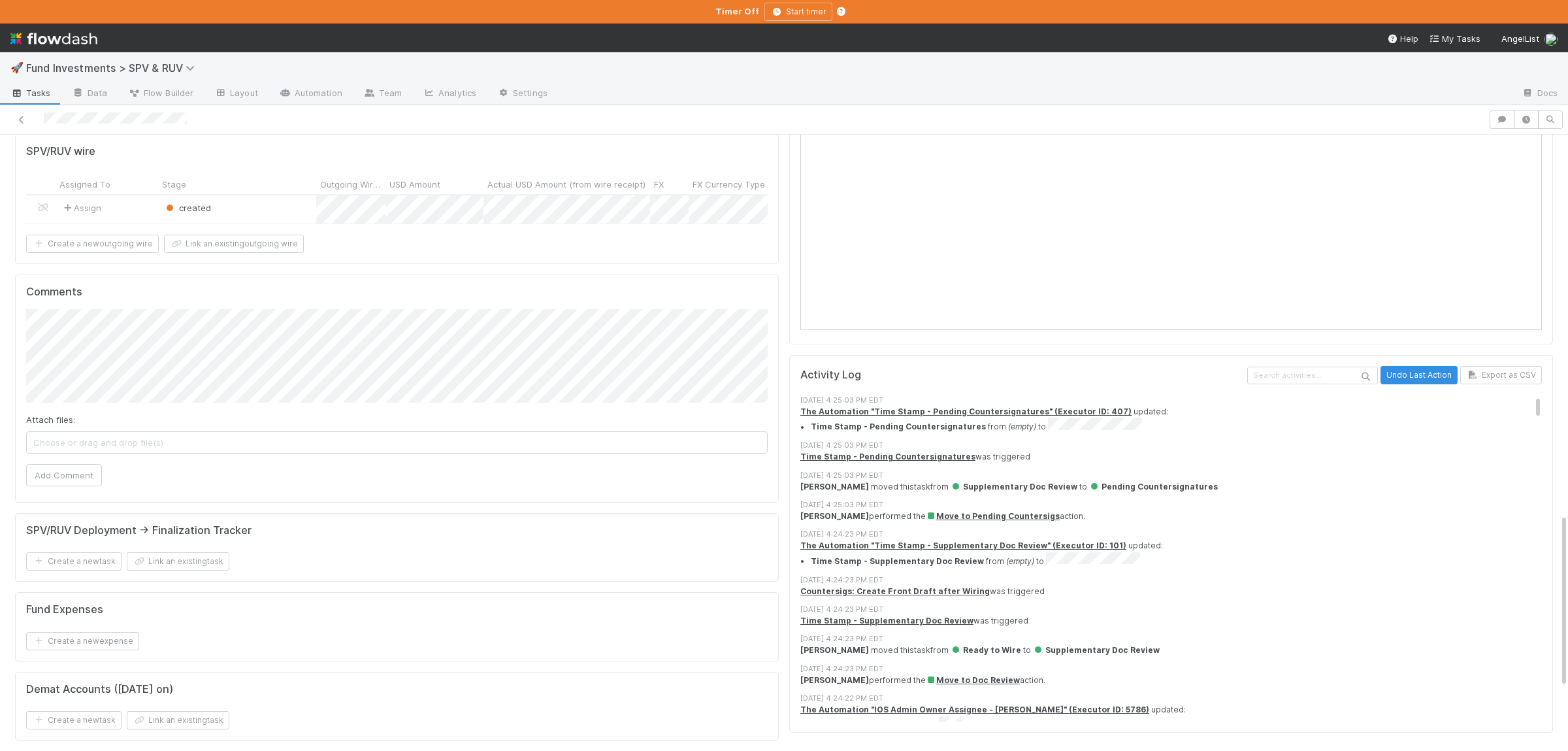
scroll to position [1338, 0]
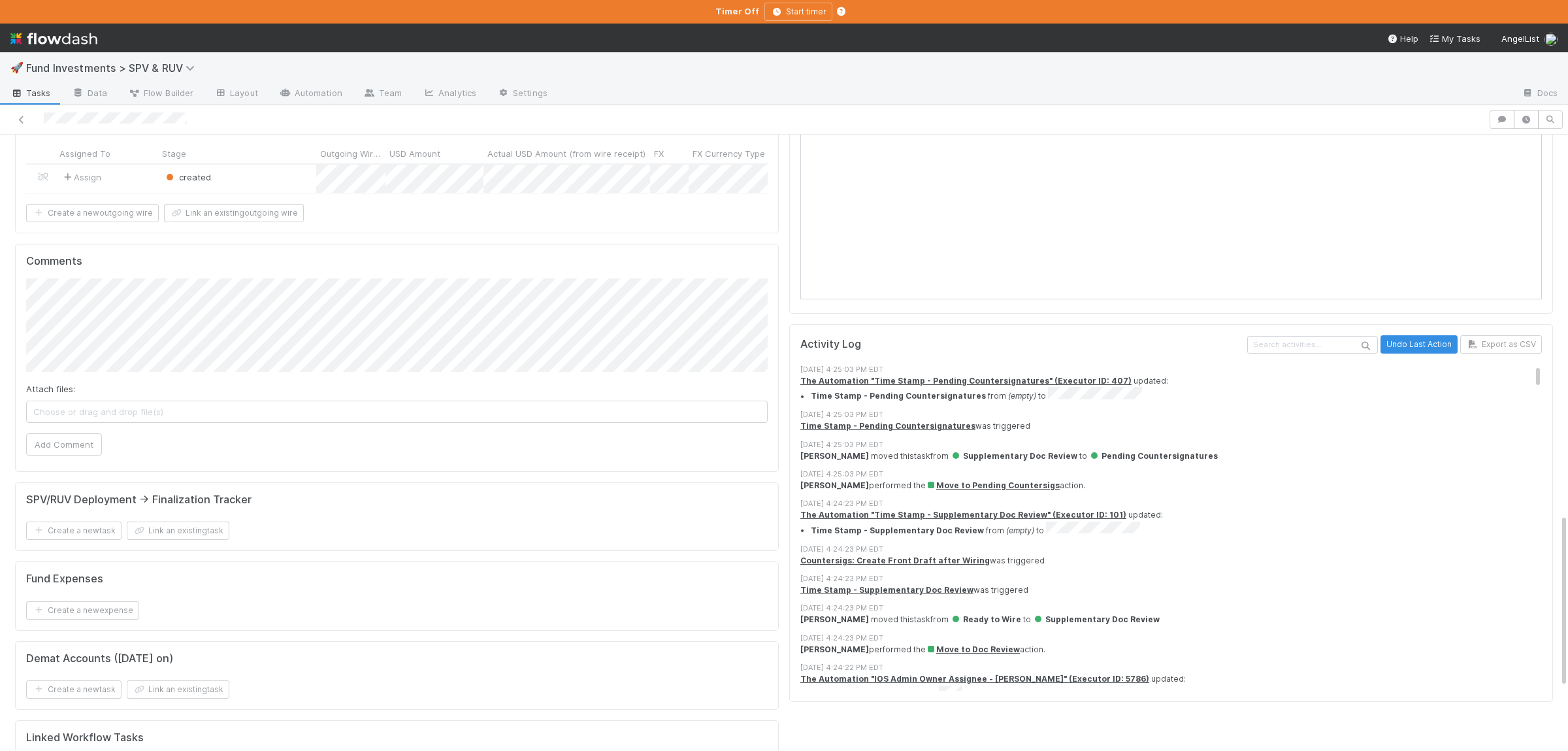
click at [254, 193] on div "created" at bounding box center [236, 179] width 158 height 28
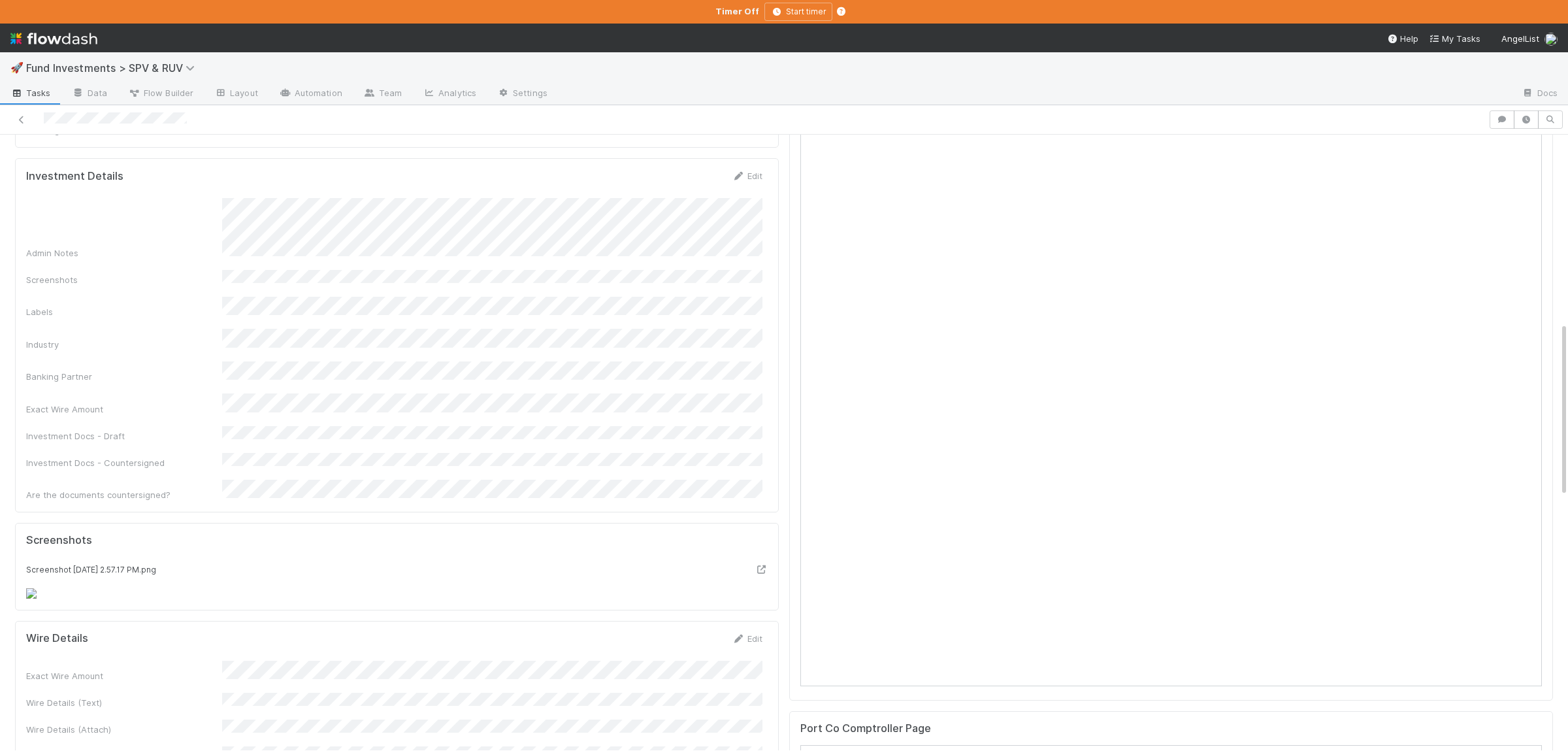
scroll to position [0, 0]
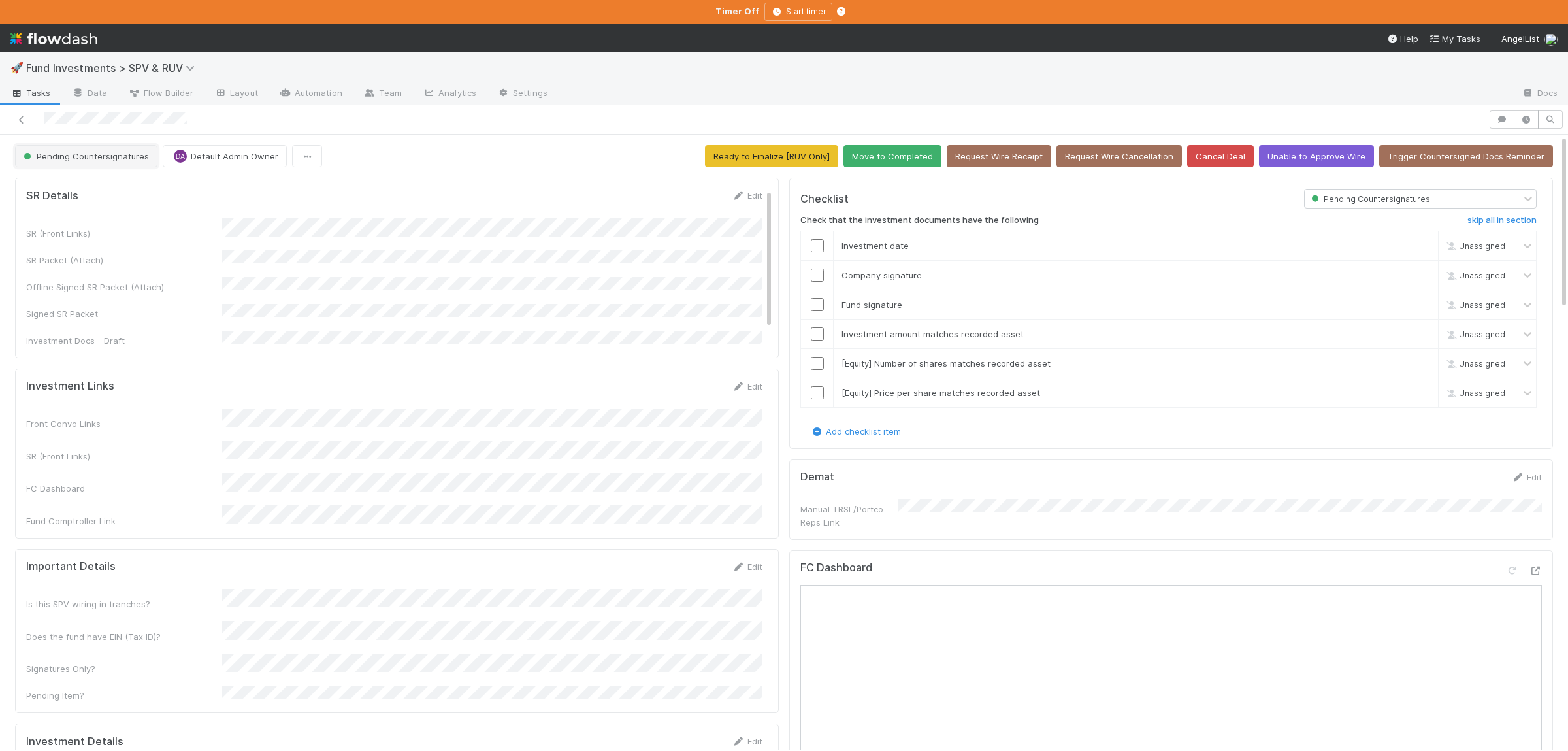
click at [79, 157] on span "Pending Countersignatures" at bounding box center [85, 156] width 128 height 11
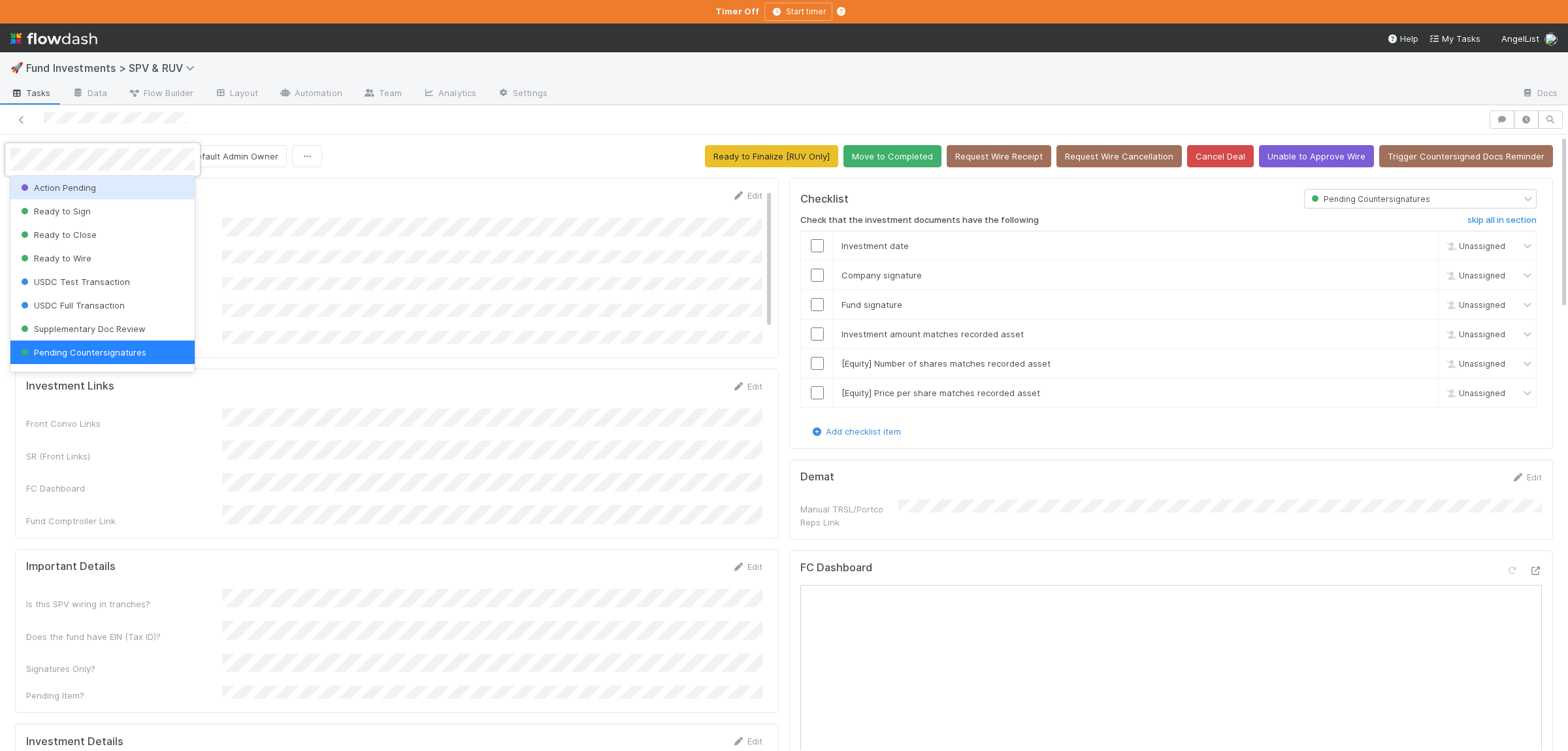
click at [91, 185] on span "Action Pending" at bounding box center [57, 188] width 78 height 11
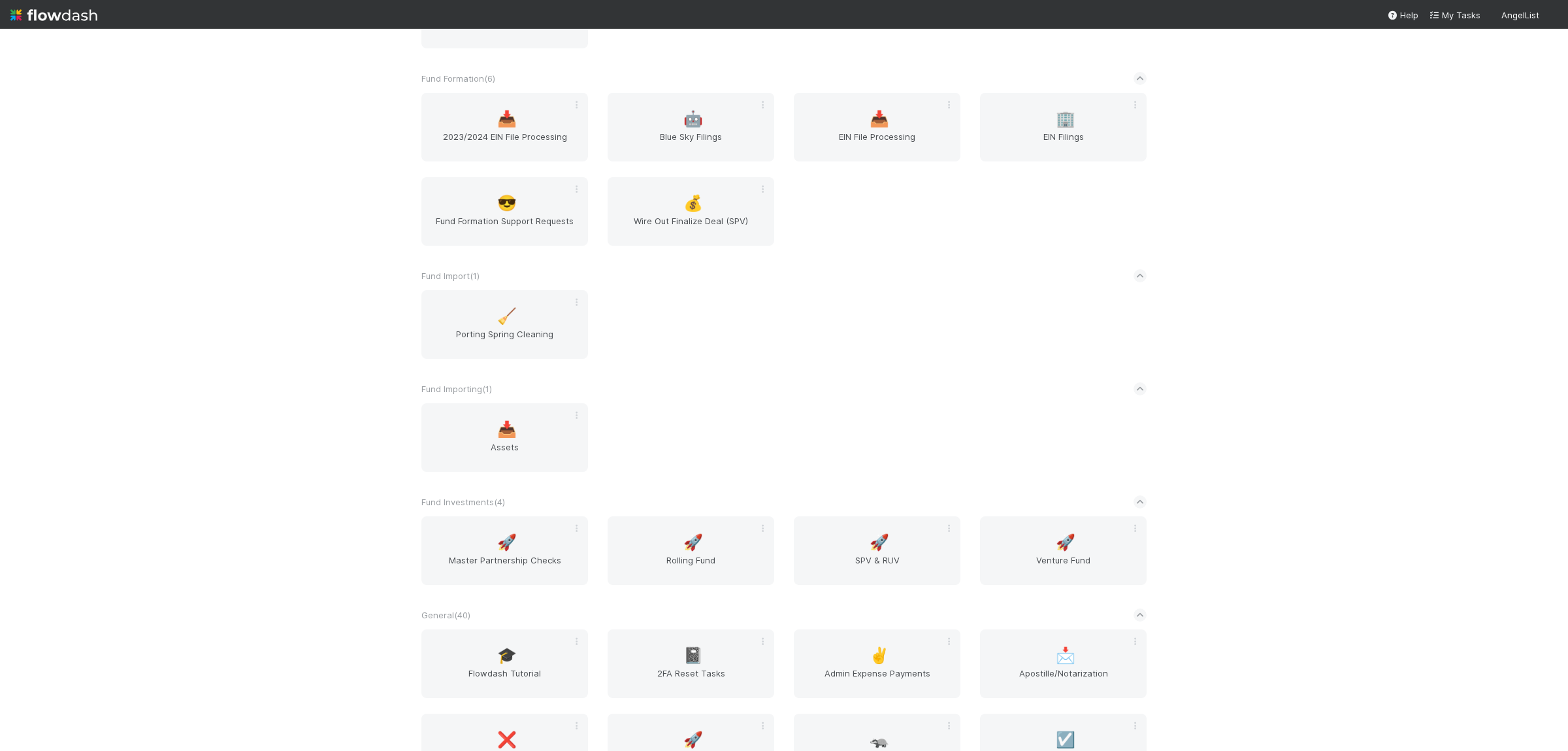
scroll to position [2039, 0]
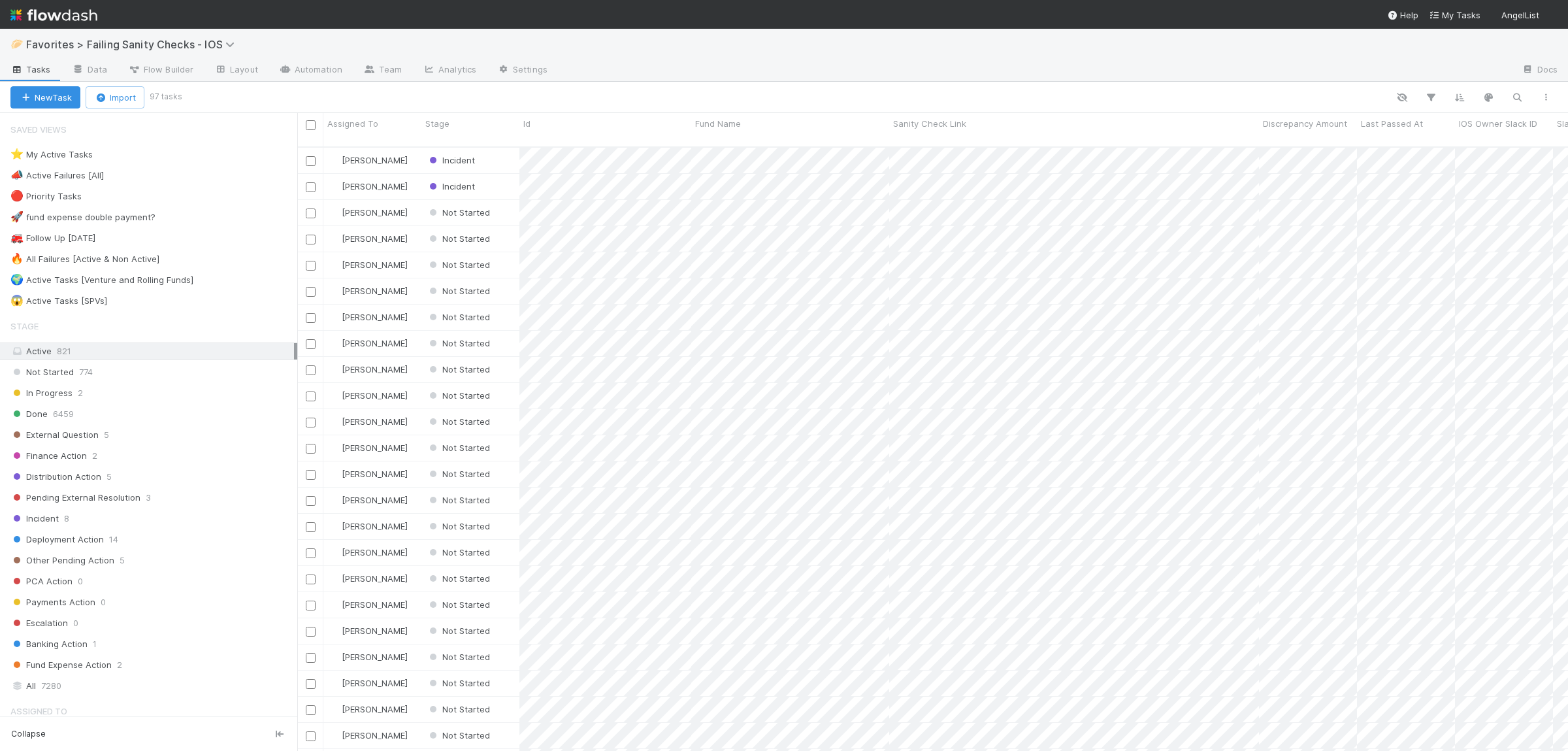
scroll to position [615, 1271]
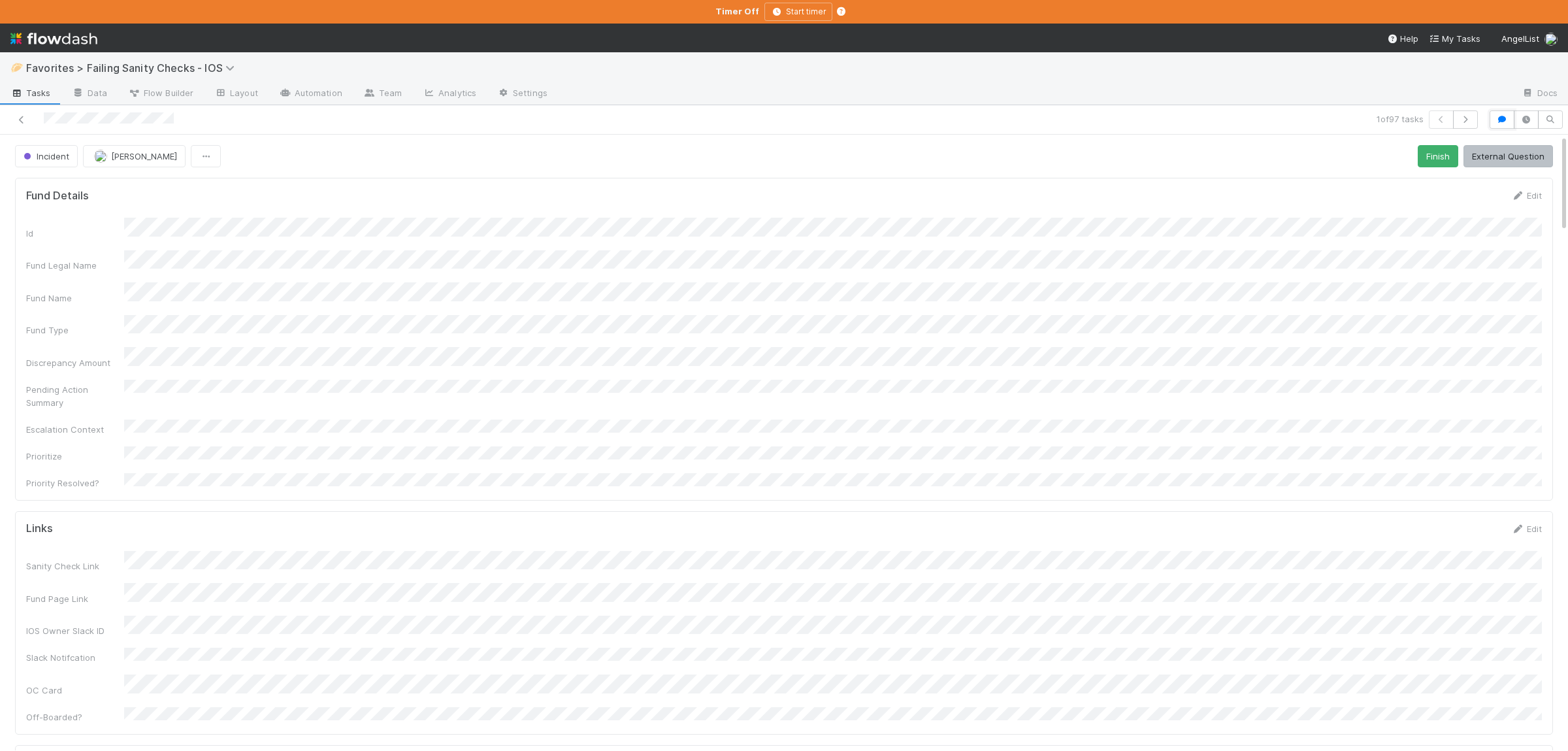
click at [1505, 123] on icon "button" at bounding box center [1501, 119] width 13 height 8
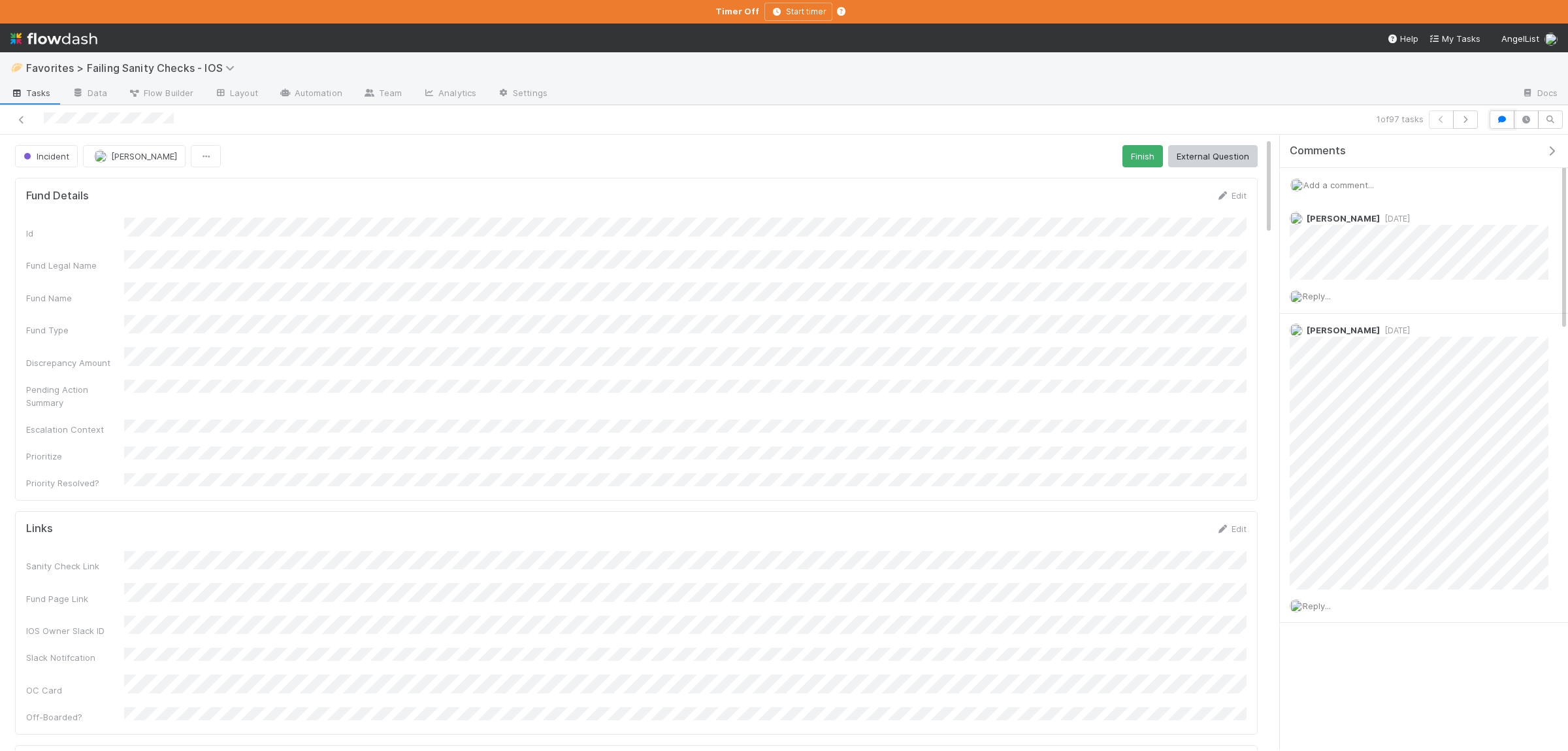
scroll to position [319, 0]
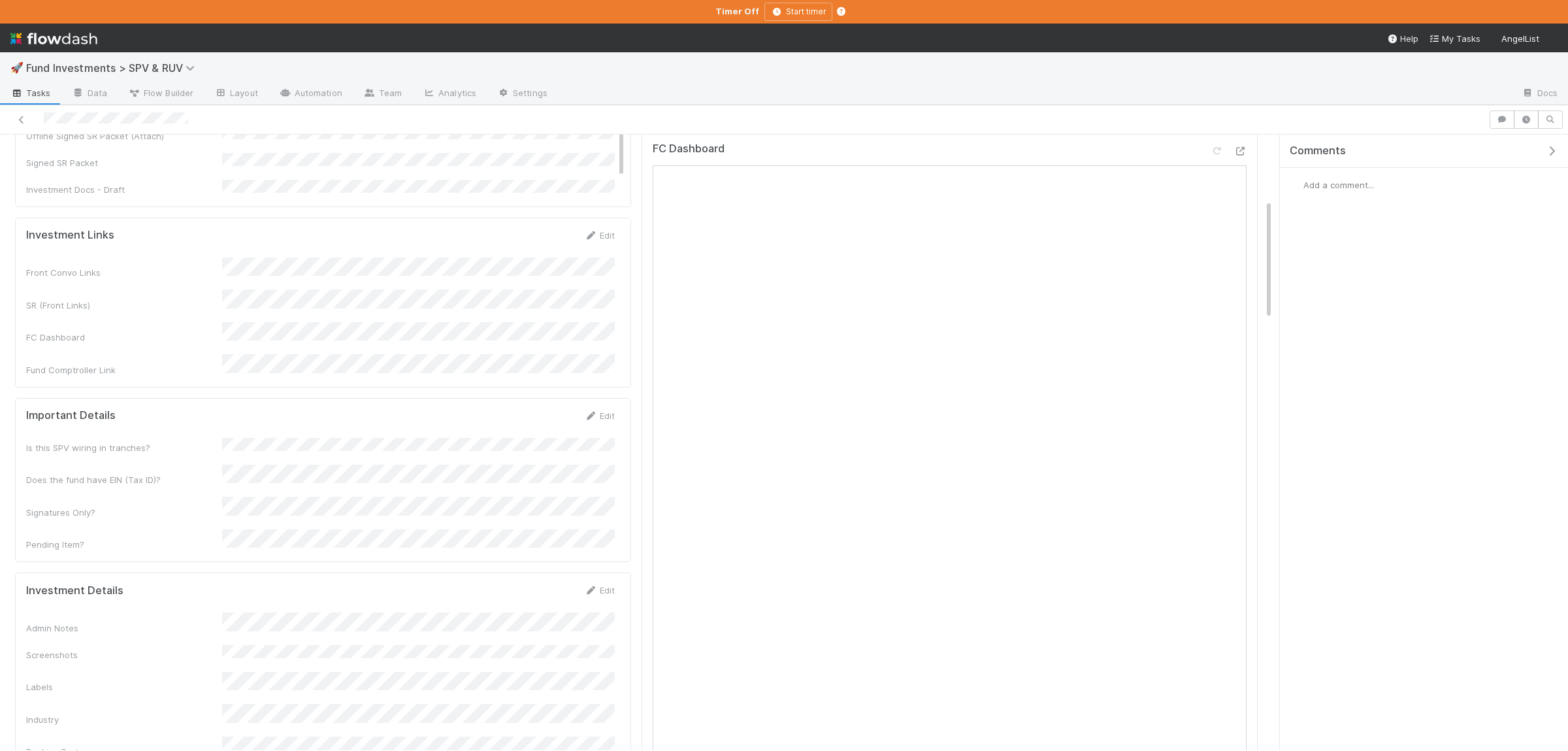
scroll to position [328, 0]
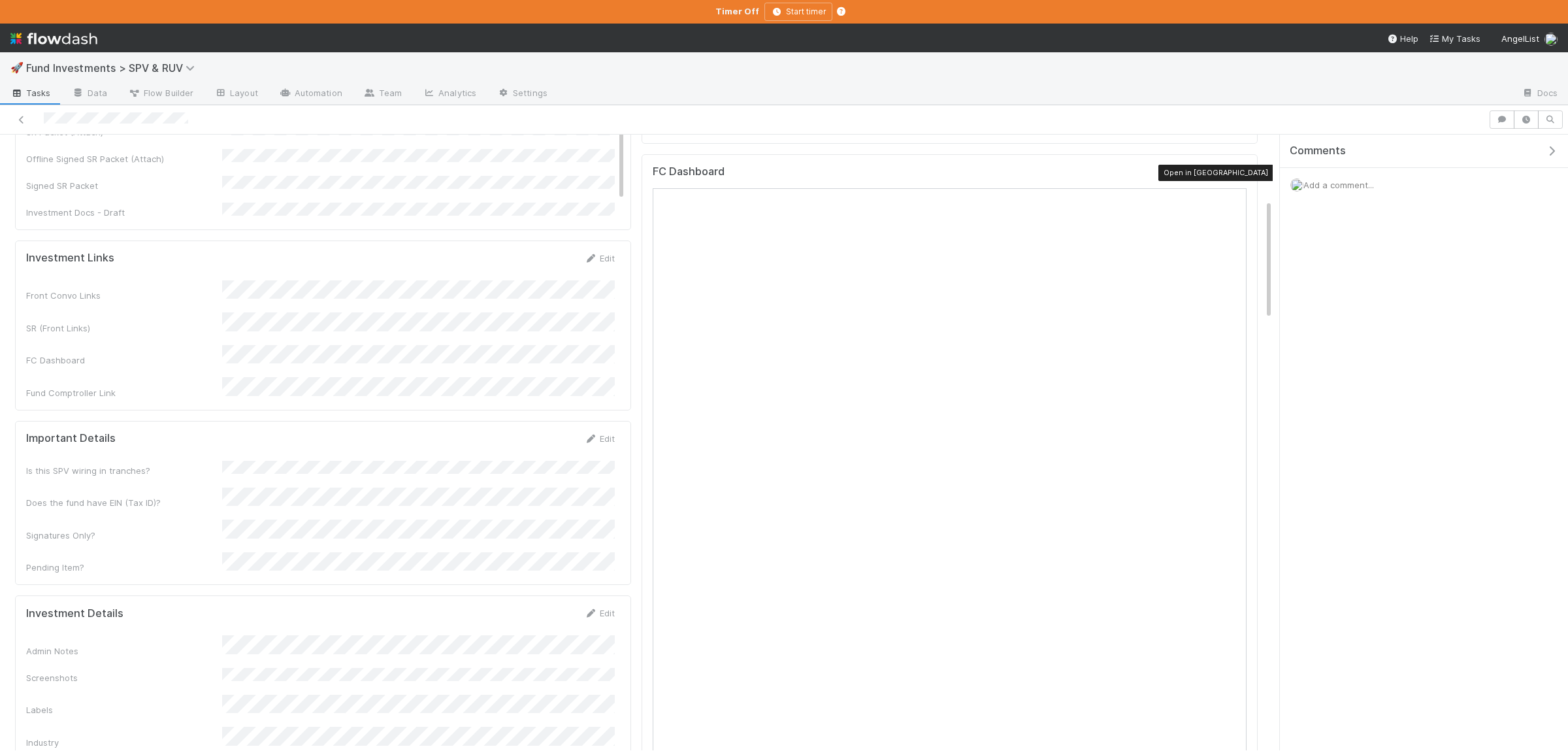
click at [1242, 176] on icon at bounding box center [1240, 174] width 13 height 8
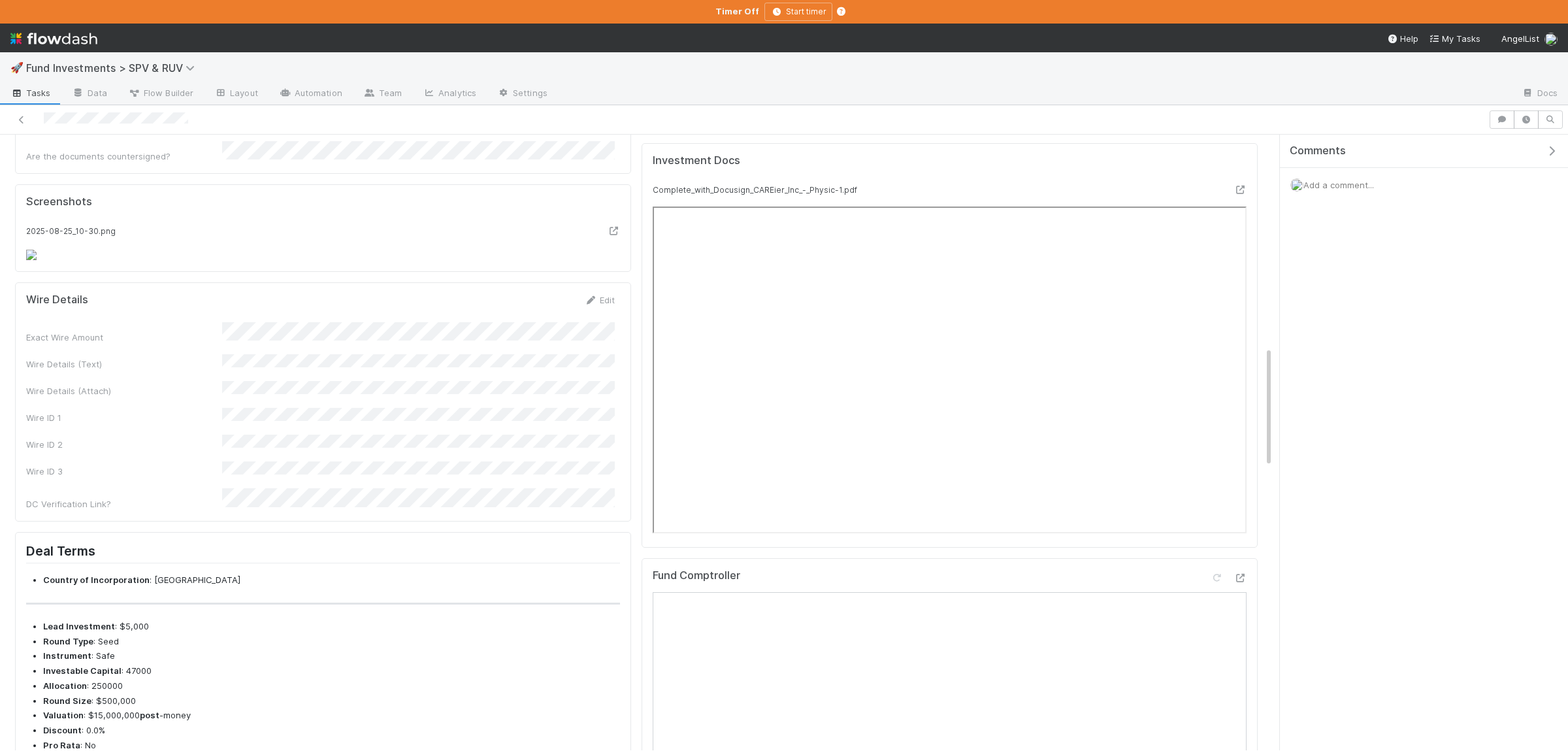
scroll to position [1083, 0]
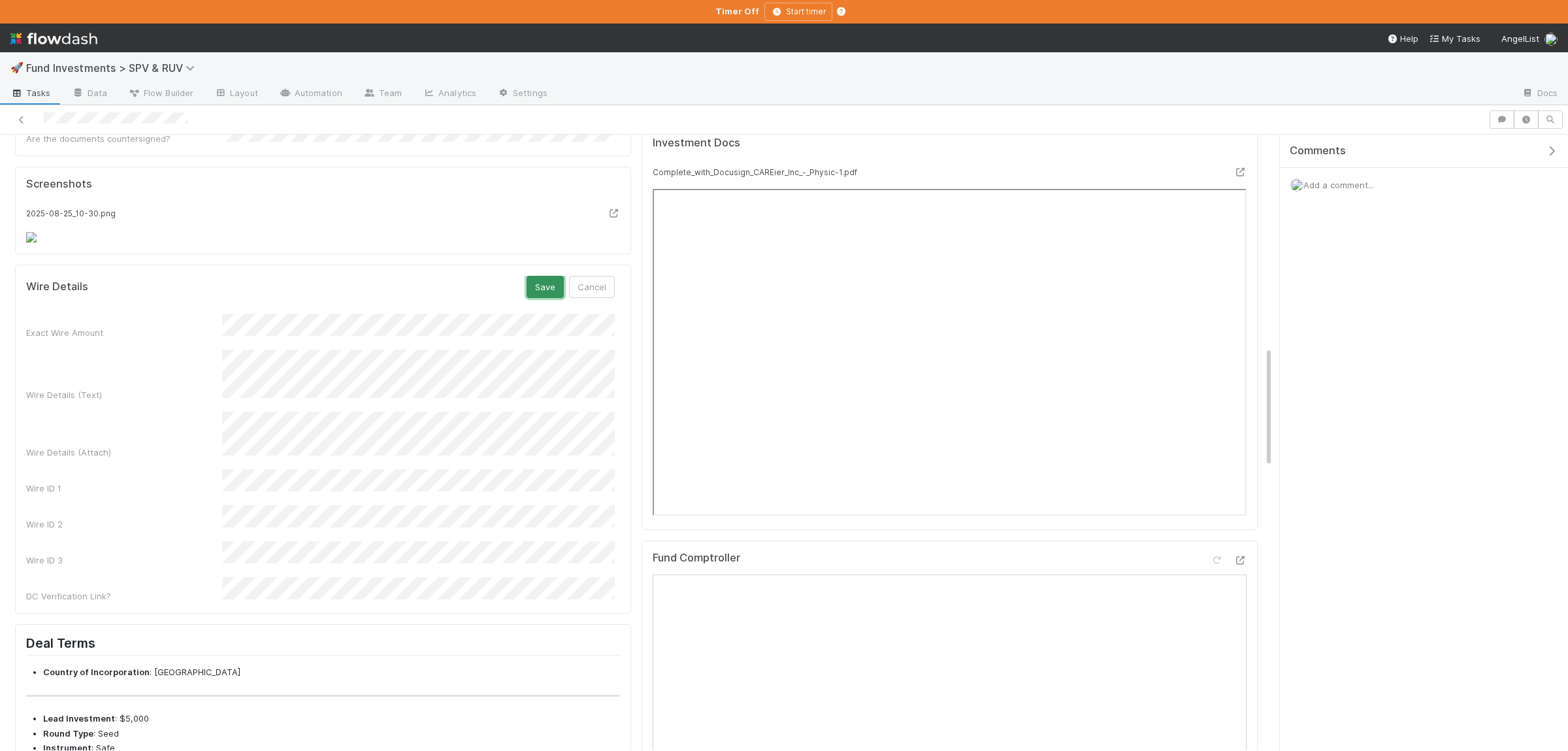
click at [548, 298] on button "Save" at bounding box center [545, 287] width 38 height 22
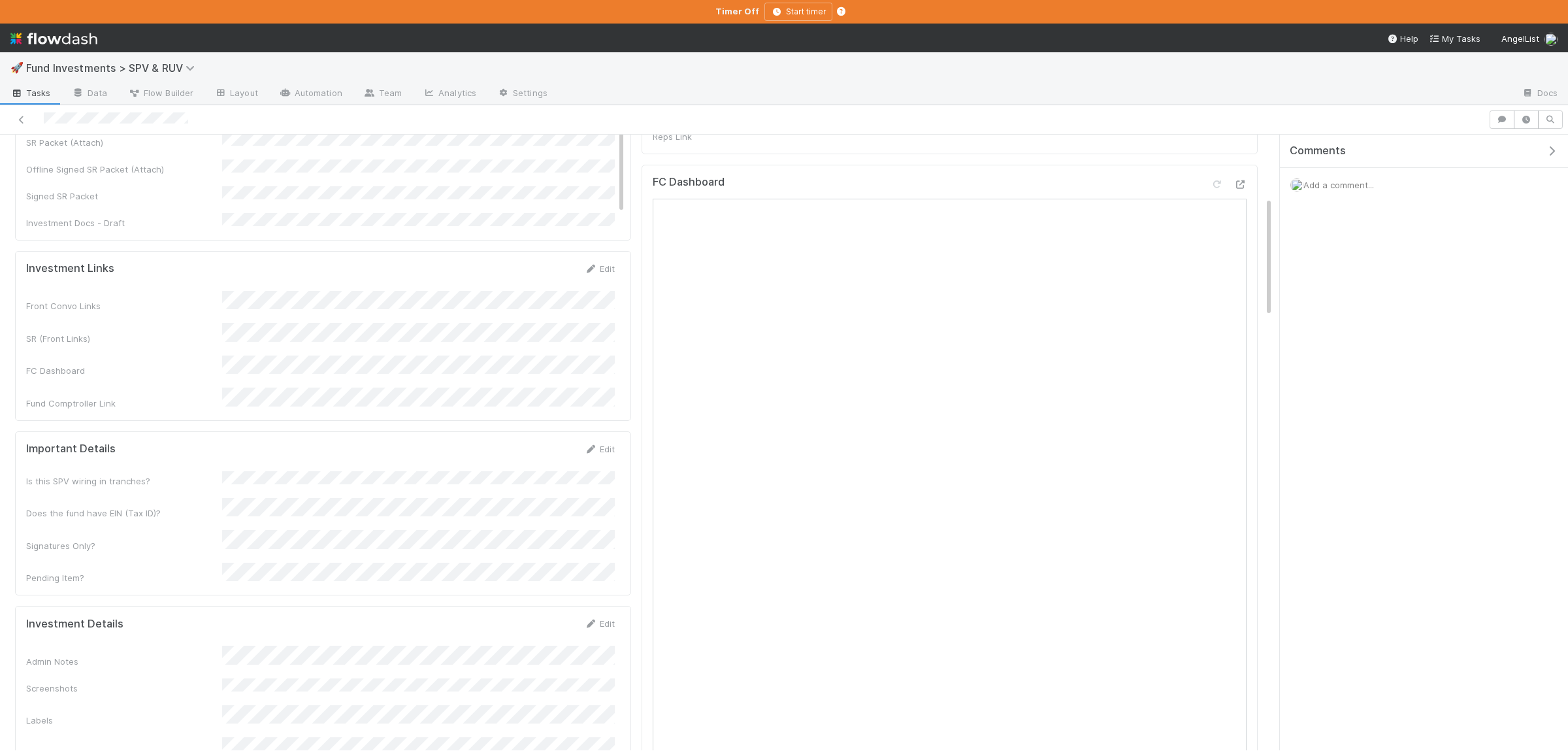
scroll to position [0, 0]
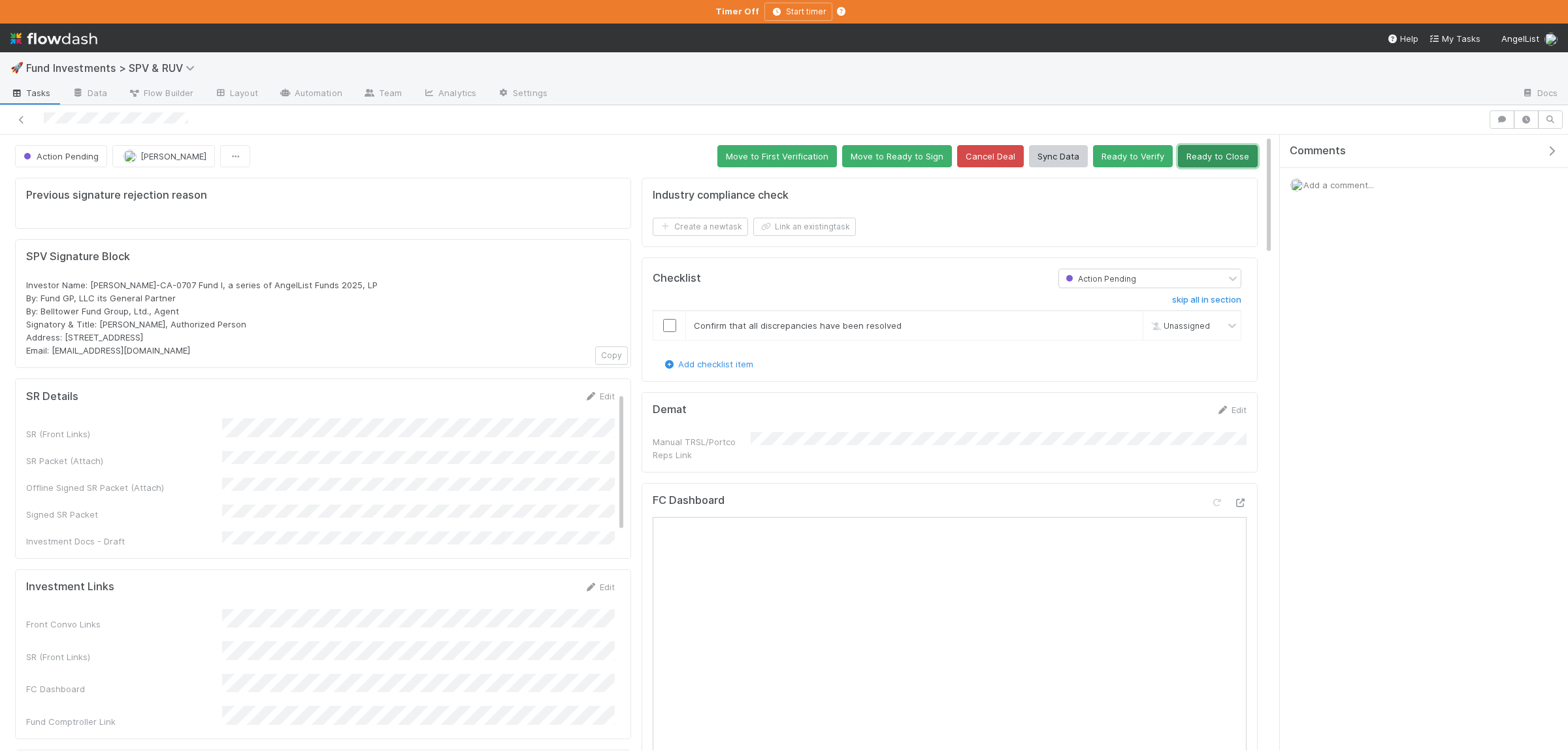
click at [1216, 162] on button "Ready to Close" at bounding box center [1217, 156] width 80 height 22
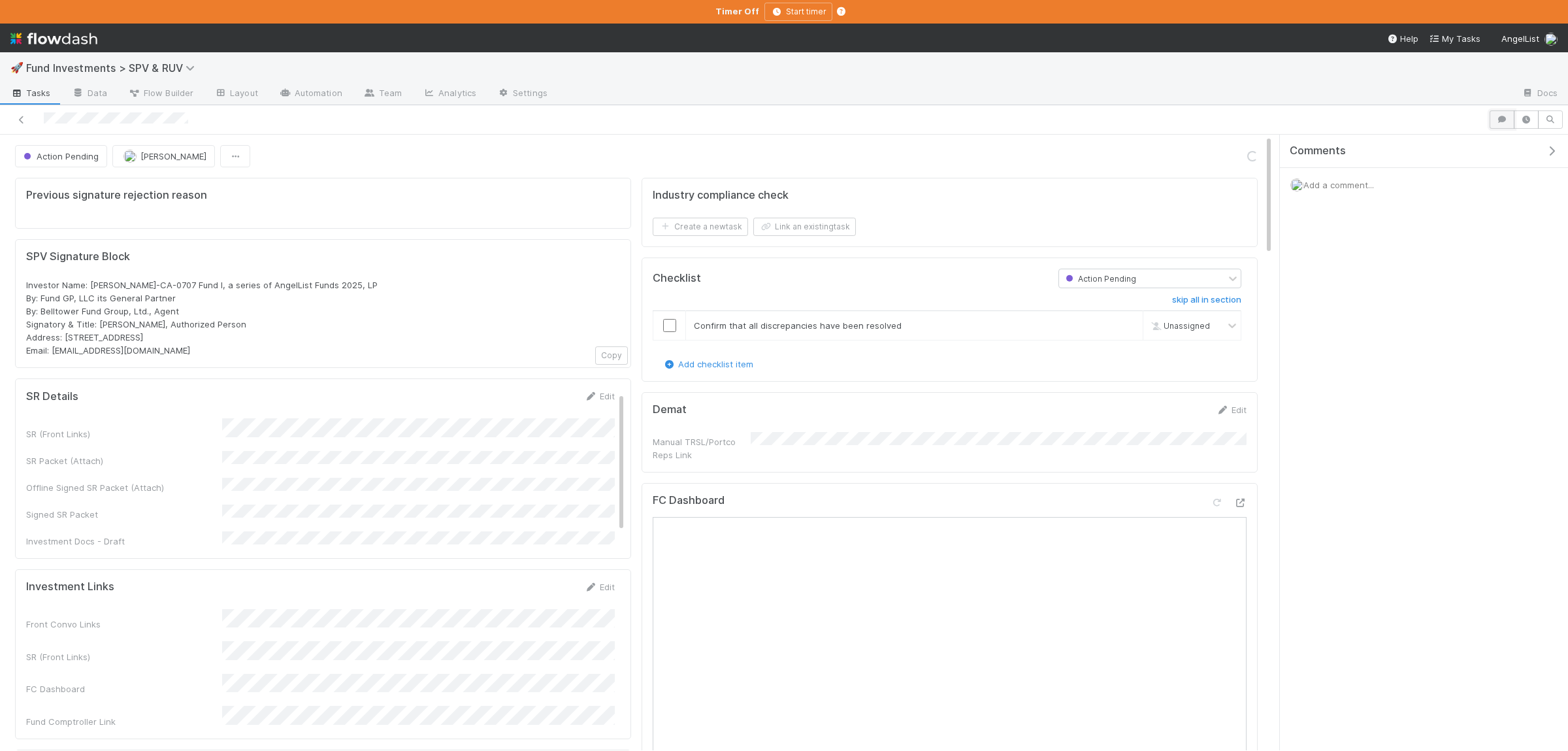
click at [1508, 125] on button "button" at bounding box center [1501, 120] width 25 height 18
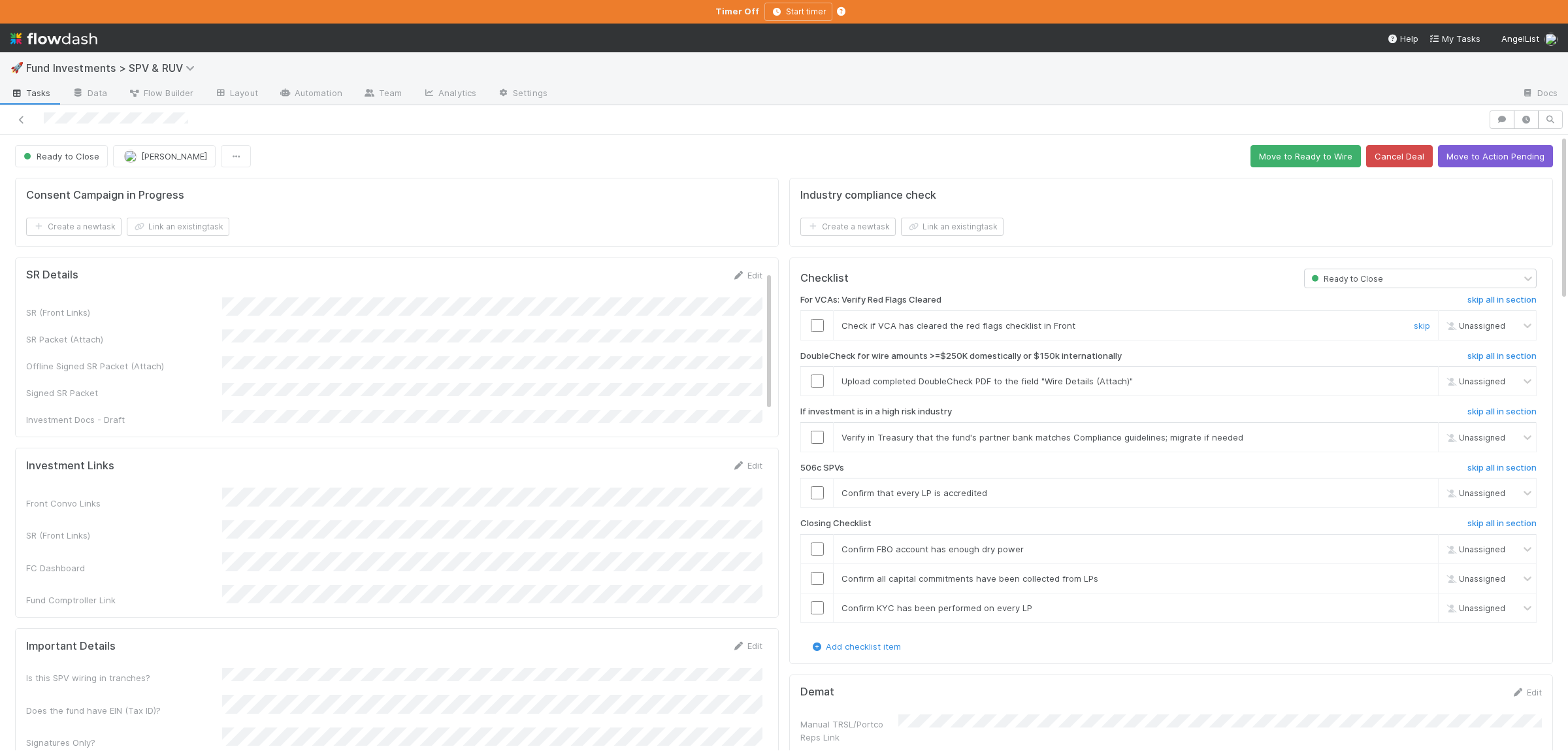
click at [819, 326] on input "checkbox" at bounding box center [817, 325] width 13 height 13
click at [1422, 384] on link "skip" at bounding box center [1422, 381] width 16 height 11
click at [1421, 440] on link "skip" at bounding box center [1422, 437] width 16 height 11
checkbox input "true"
click at [1419, 494] on link "skip" at bounding box center [1422, 493] width 16 height 11
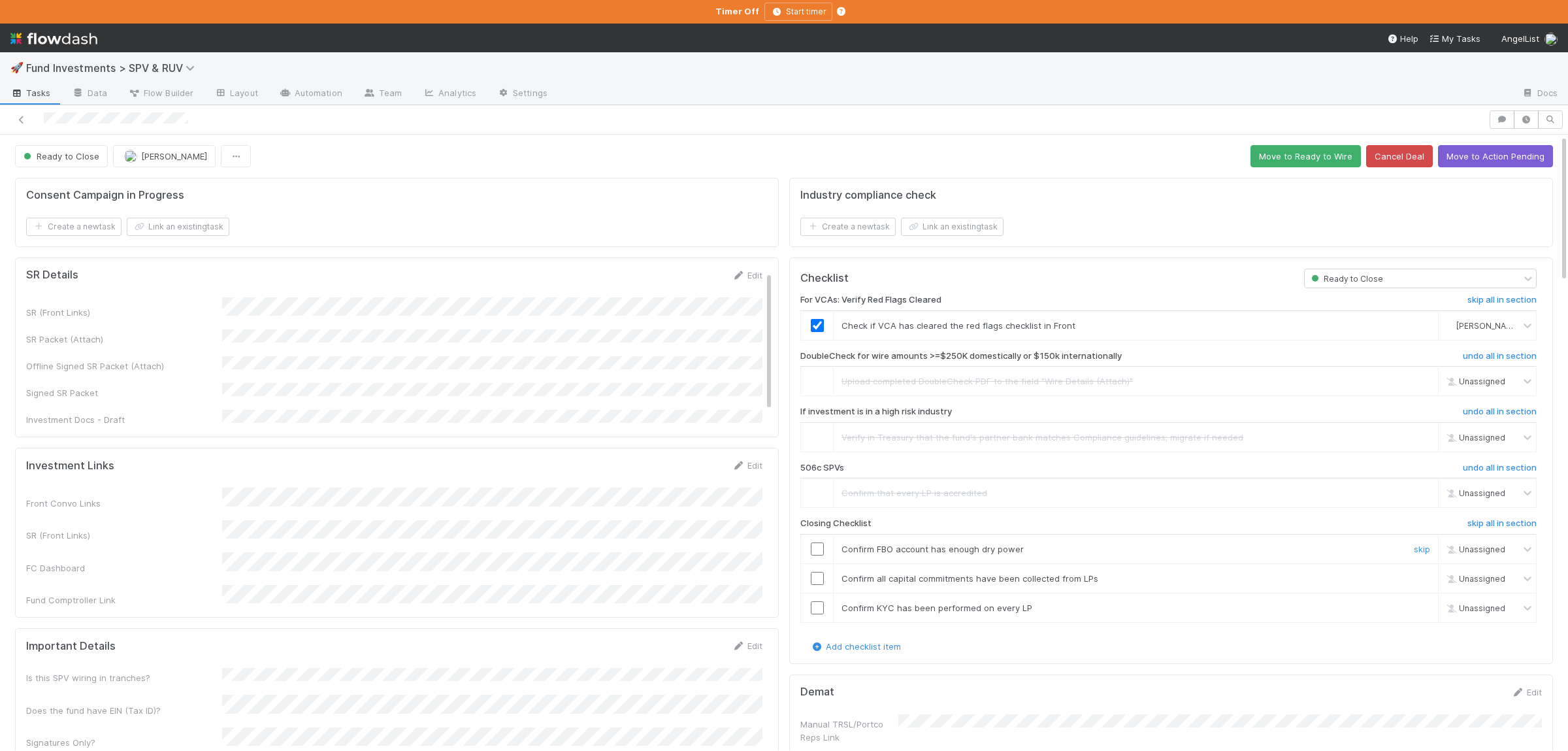
click at [807, 548] on div at bounding box center [817, 549] width 32 height 13
click at [810, 548] on div at bounding box center [817, 549] width 32 height 13
click at [815, 555] on input "checkbox" at bounding box center [817, 549] width 13 height 13
click at [816, 583] on input "checkbox" at bounding box center [817, 578] width 13 height 13
click at [819, 610] on input "checkbox" at bounding box center [817, 607] width 13 height 13
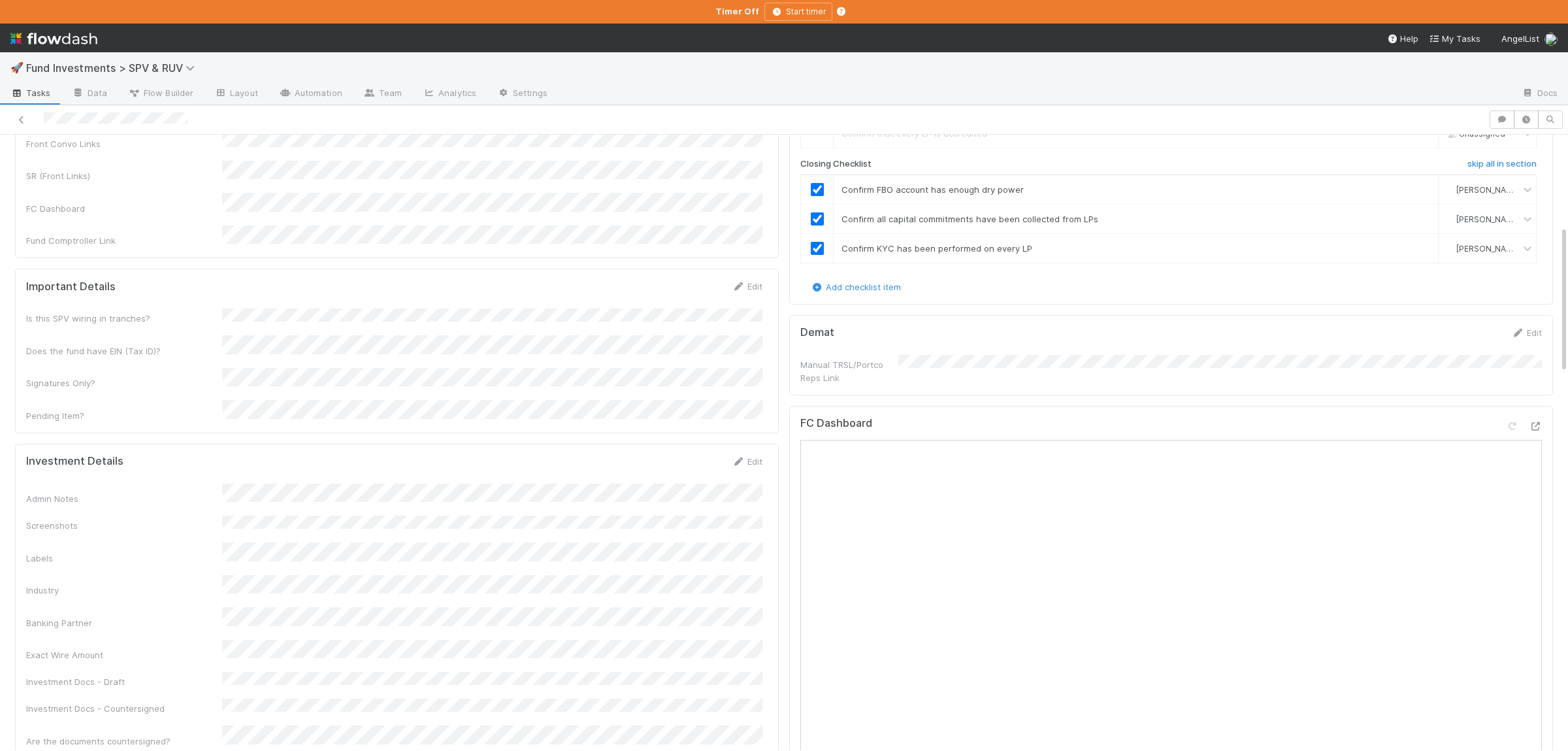
scroll to position [382, 0]
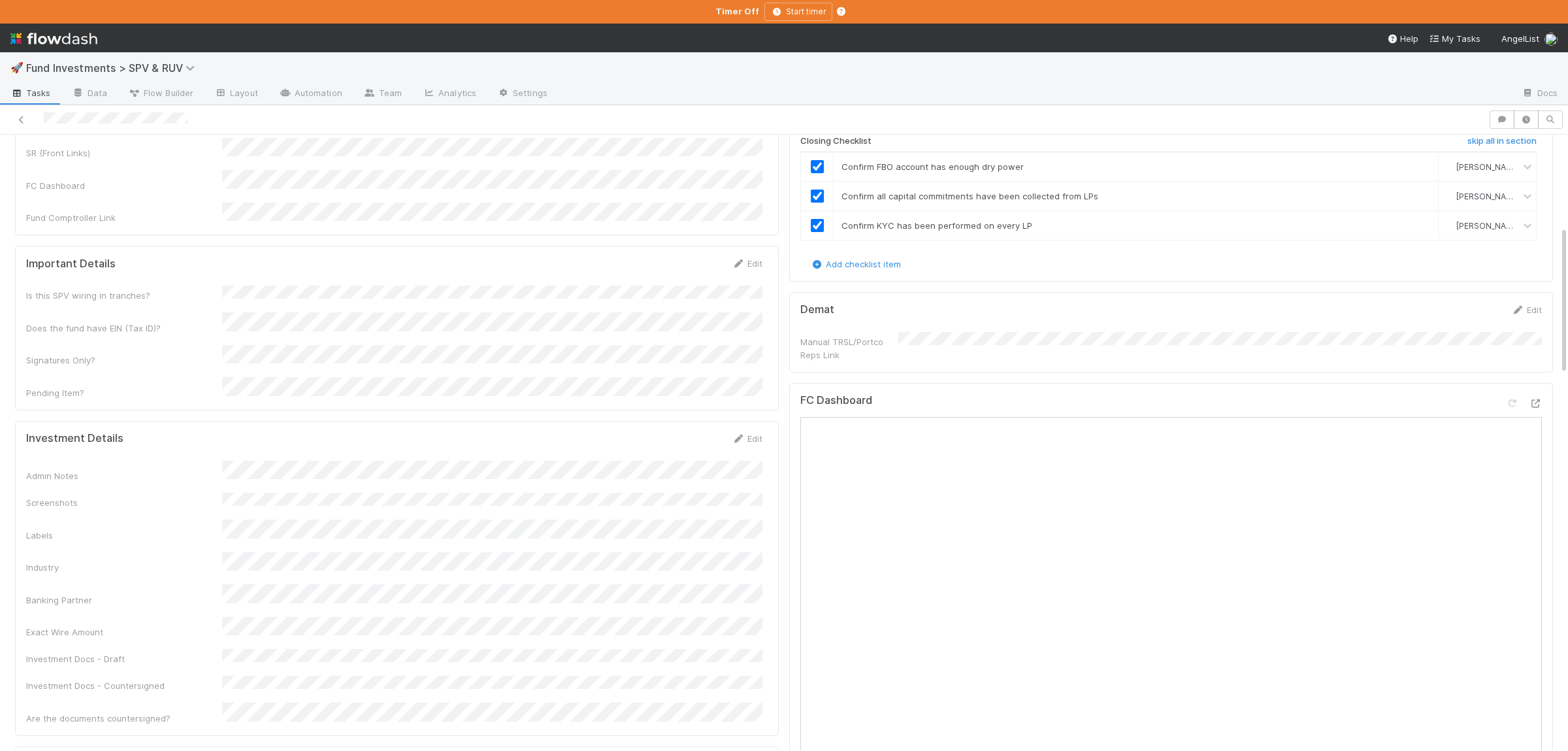
drag, startPoint x: 222, startPoint y: 573, endPoint x: 273, endPoint y: 575, distance: 51.0
click at [222, 625] on div "Exact Wire Amount" at bounding box center [124, 631] width 196 height 13
copy div
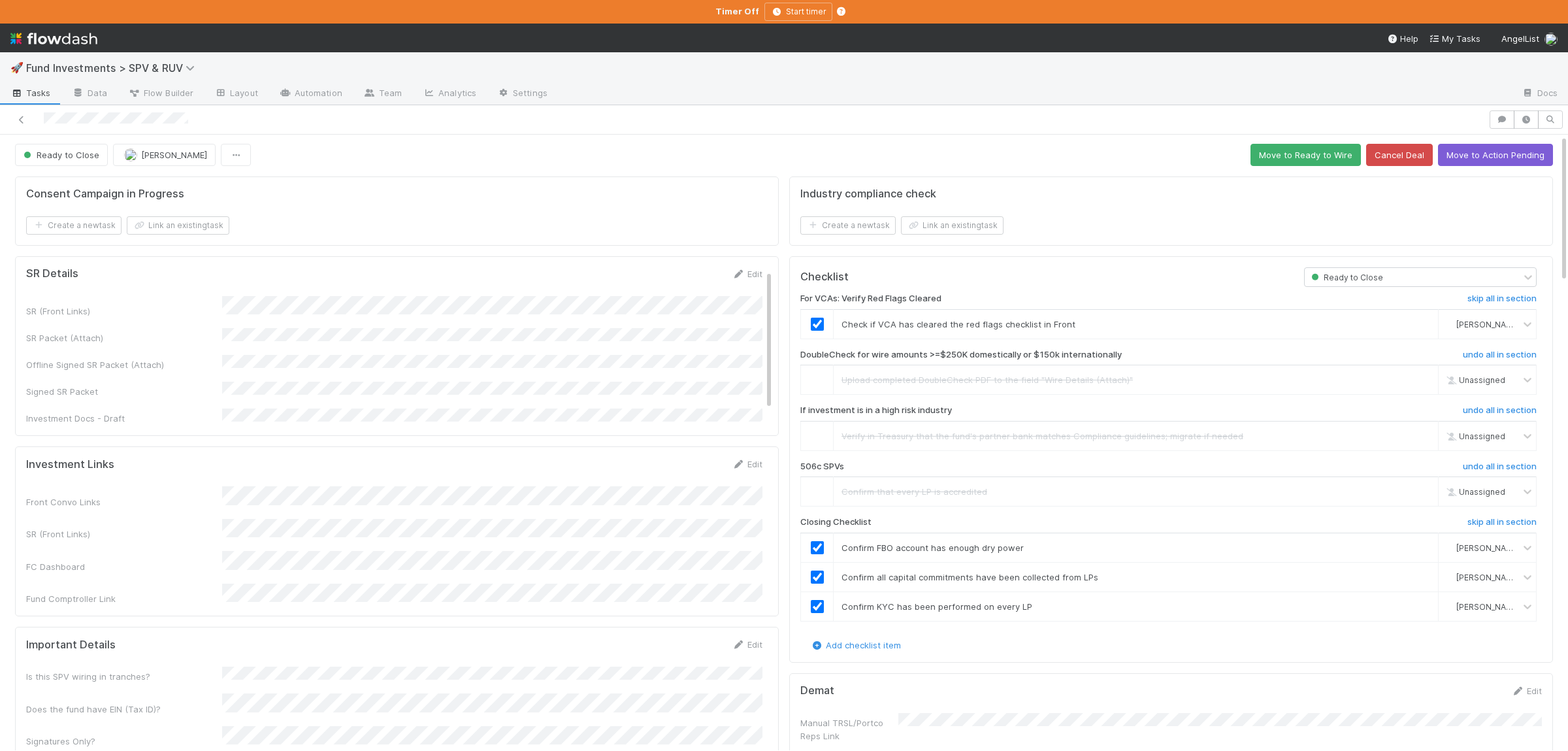
scroll to position [0, 0]
click at [1274, 163] on button "Move to Ready to Wire" at bounding box center [1305, 156] width 110 height 22
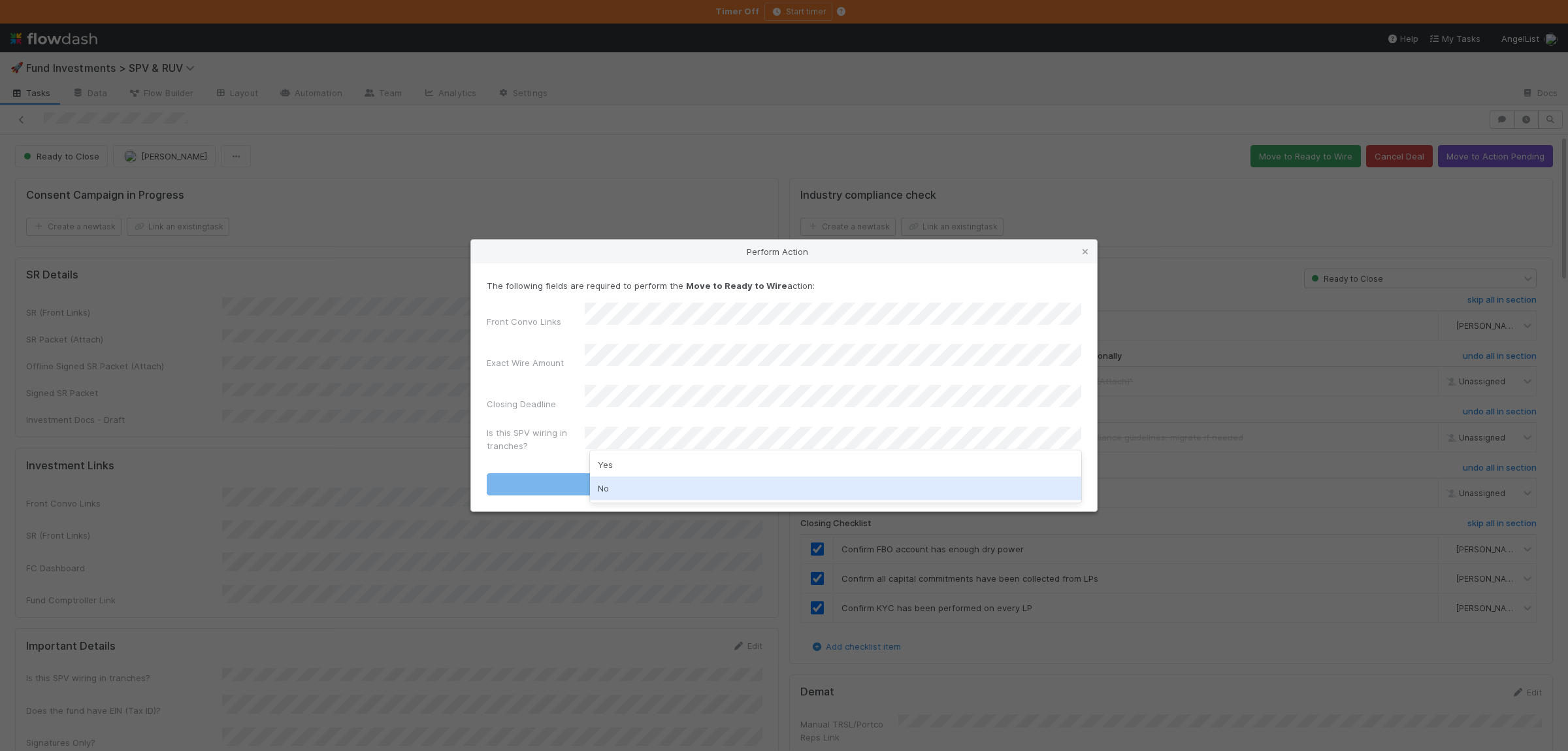
click at [625, 484] on div "No" at bounding box center [836, 488] width 491 height 23
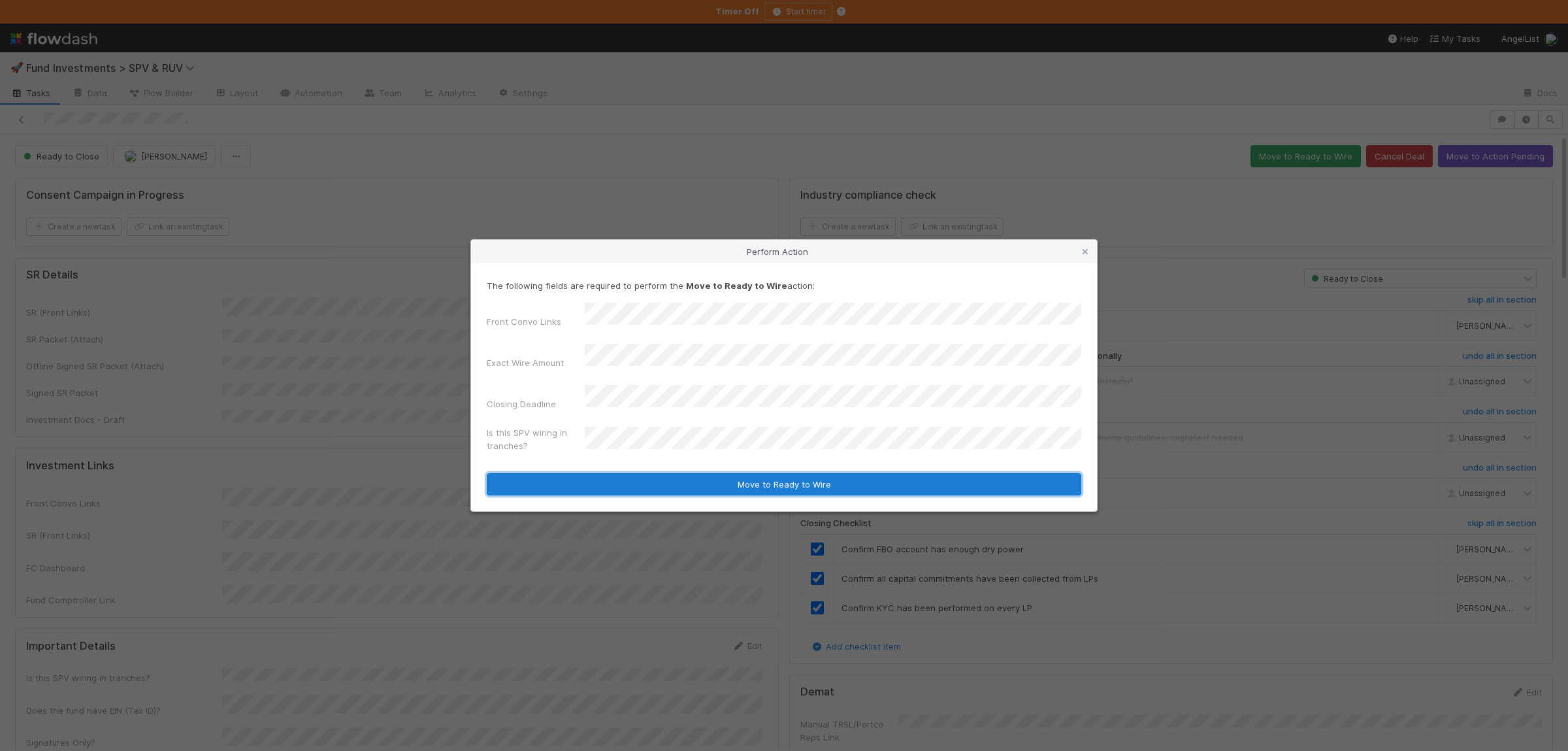
click at [625, 479] on button "Move to Ready to Wire" at bounding box center [784, 483] width 594 height 22
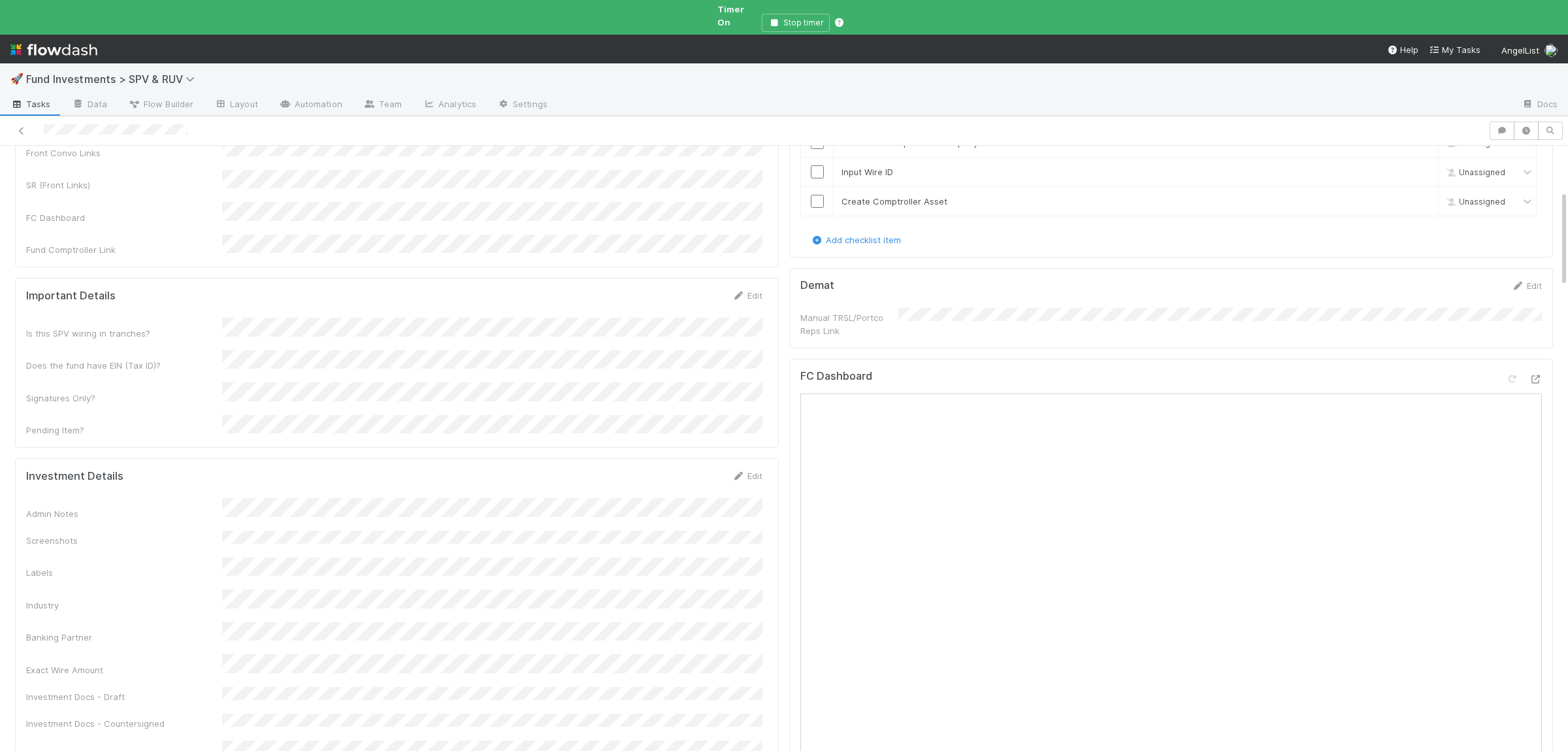
scroll to position [28, 0]
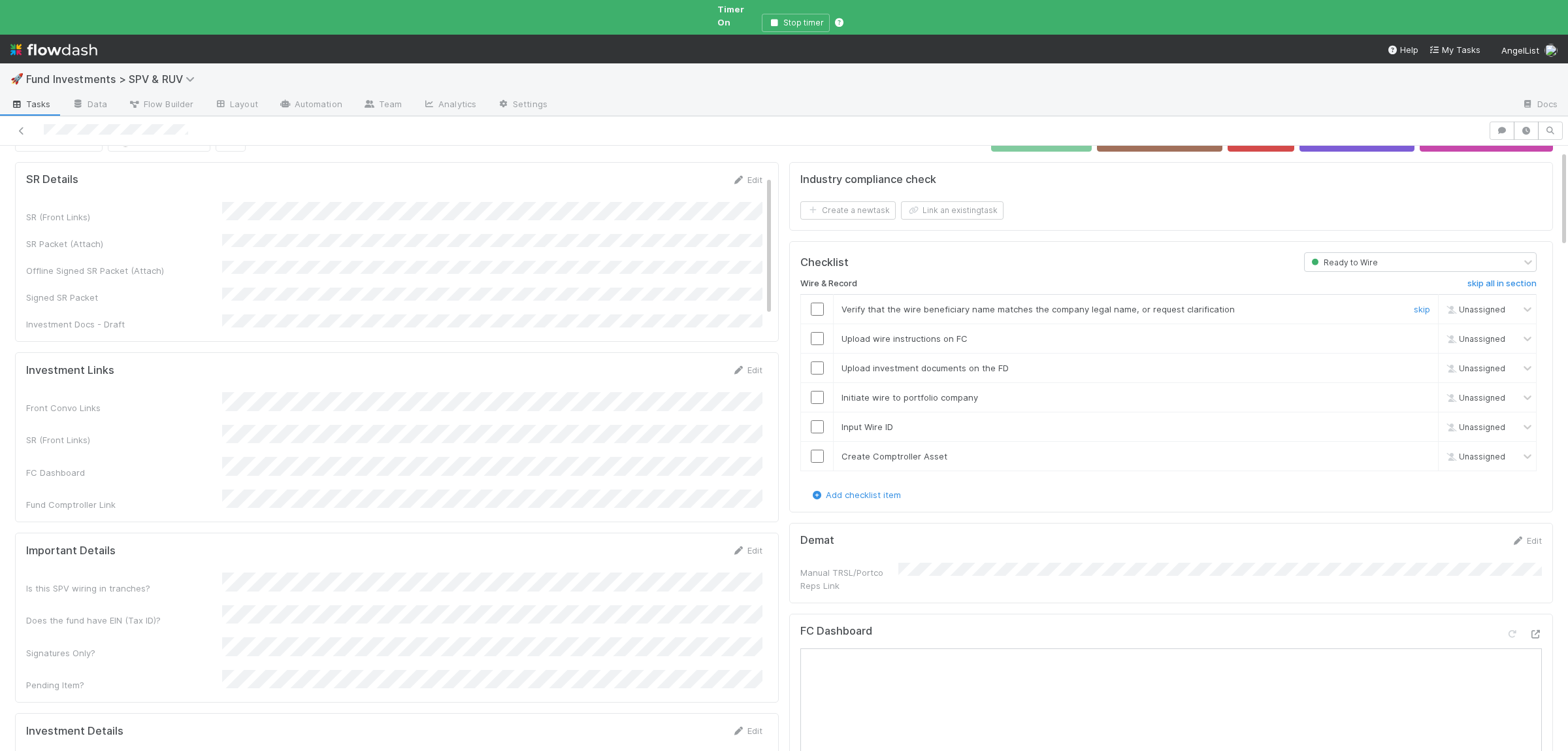
click at [813, 303] on input "checkbox" at bounding box center [817, 309] width 13 height 13
click at [813, 332] on input "checkbox" at bounding box center [817, 338] width 13 height 13
click at [819, 362] on input "checkbox" at bounding box center [817, 368] width 13 height 13
click at [816, 391] on input "checkbox" at bounding box center [817, 397] width 13 height 13
click at [822, 420] on input "checkbox" at bounding box center [817, 427] width 13 height 13
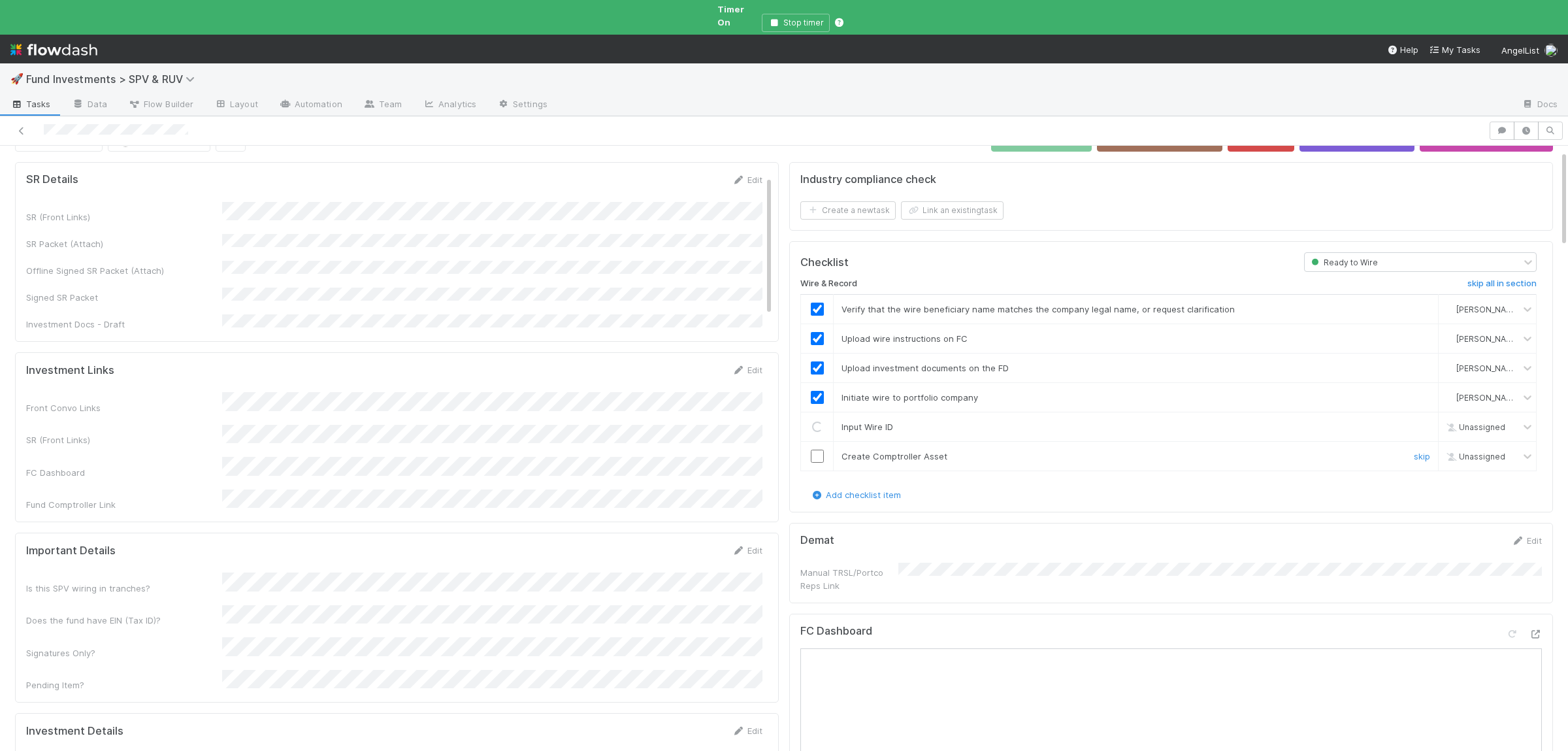
click at [819, 449] on input "checkbox" at bounding box center [817, 456] width 13 height 13
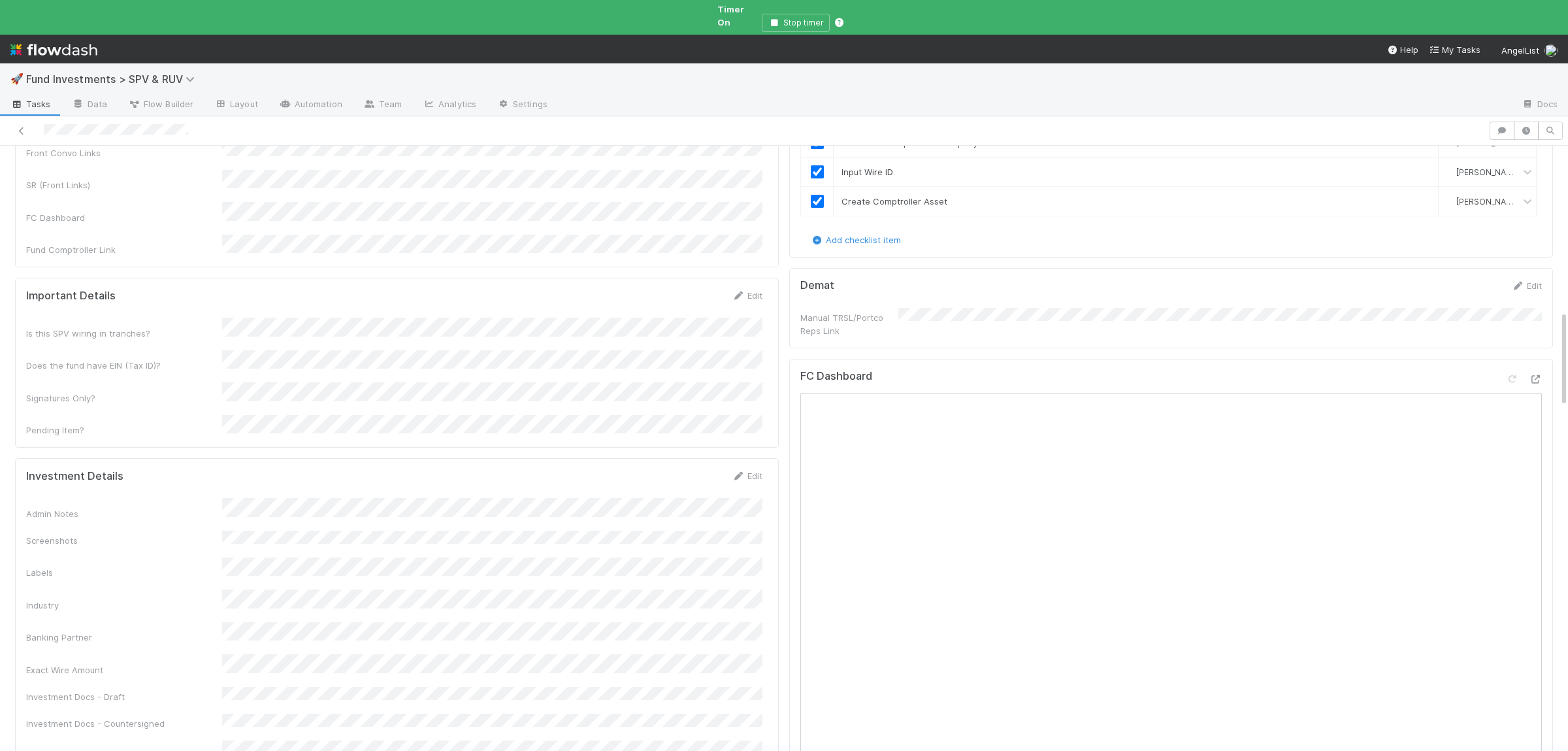
scroll to position [1047, 0]
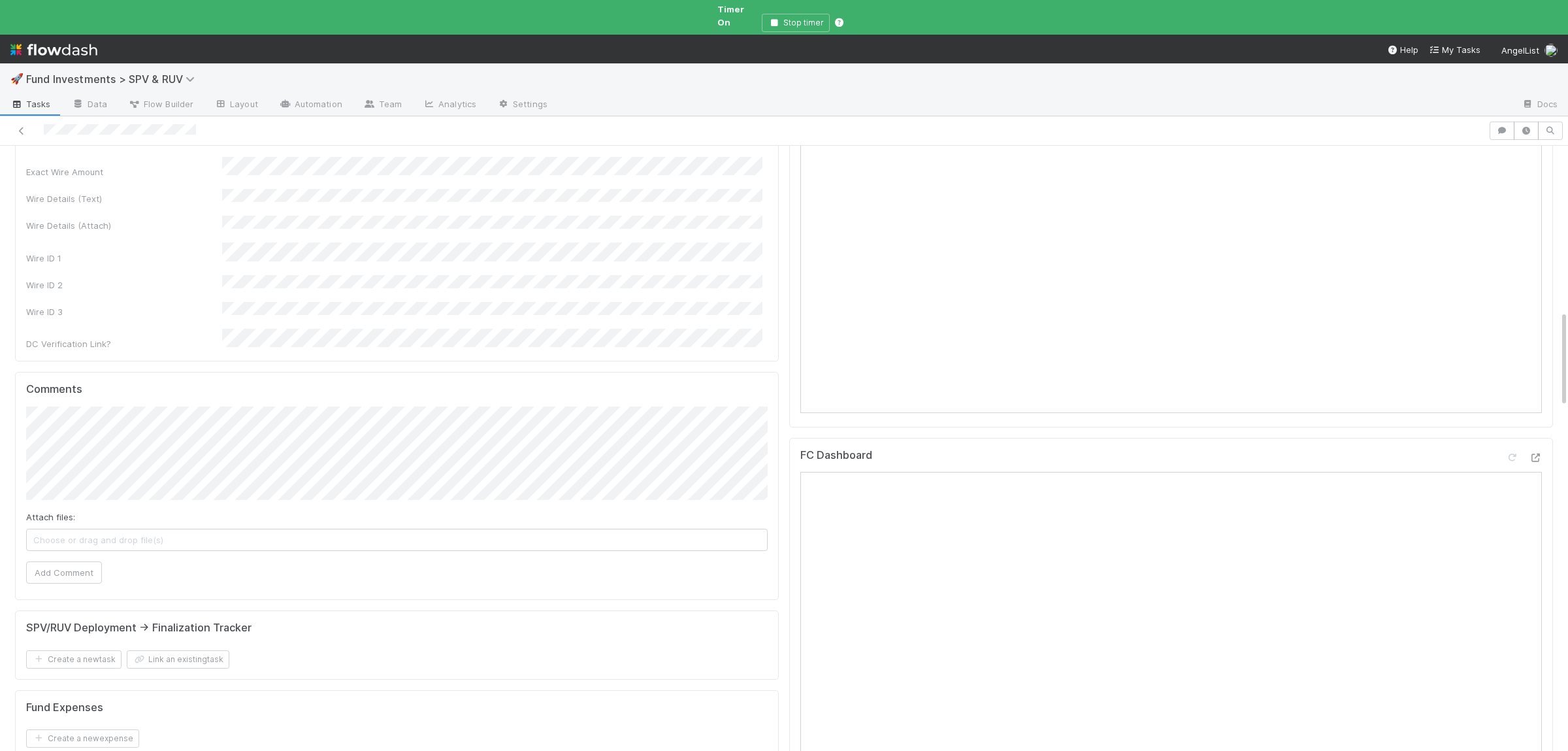
click at [667, 351] on div "Exact Wire Amount Wire Details (Text) Wire Details (Attach) Wire ID 1 Wire ID 2…" at bounding box center [394, 254] width 736 height 194
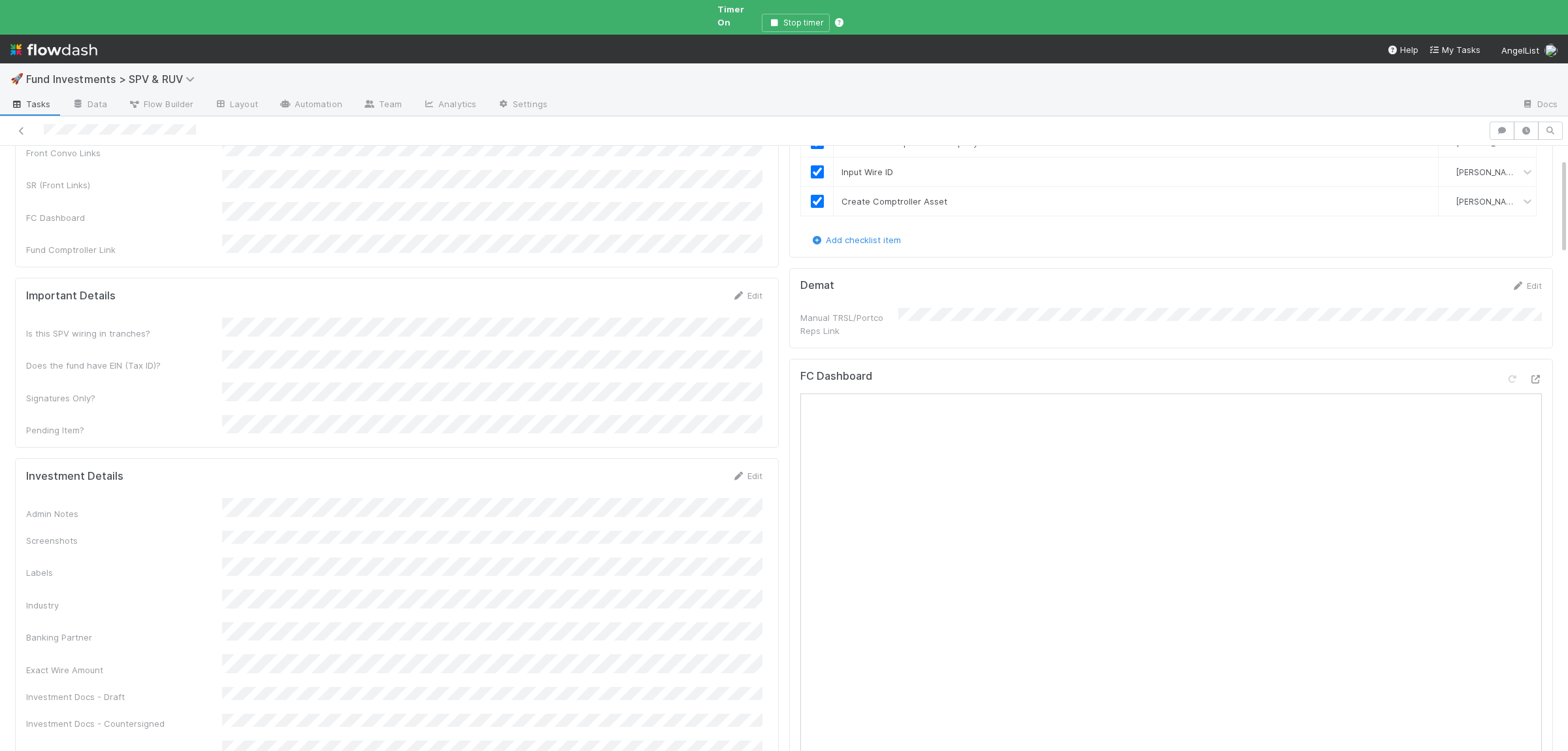
scroll to position [0, 0]
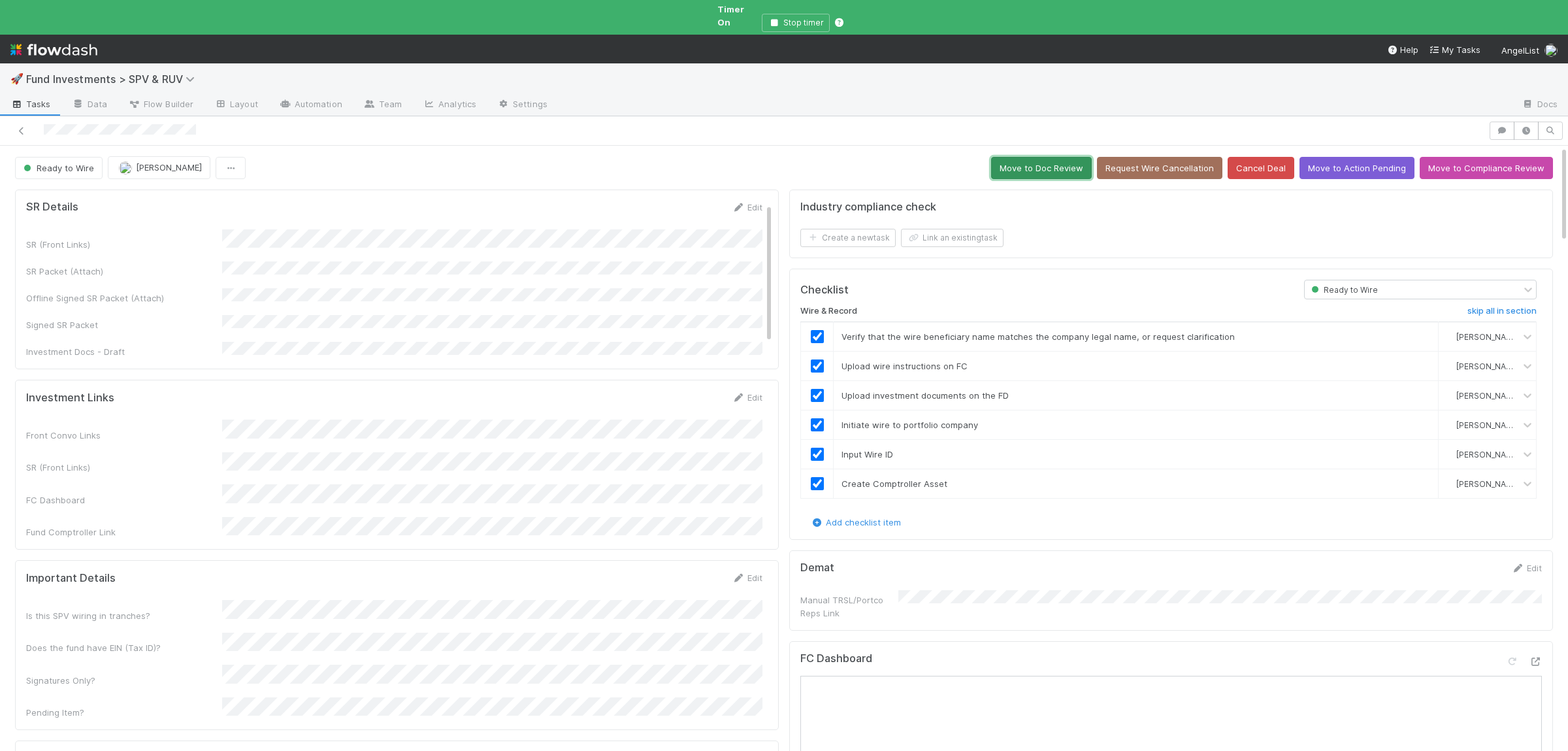
click at [1080, 166] on button "Move to Doc Review" at bounding box center [1041, 168] width 100 height 22
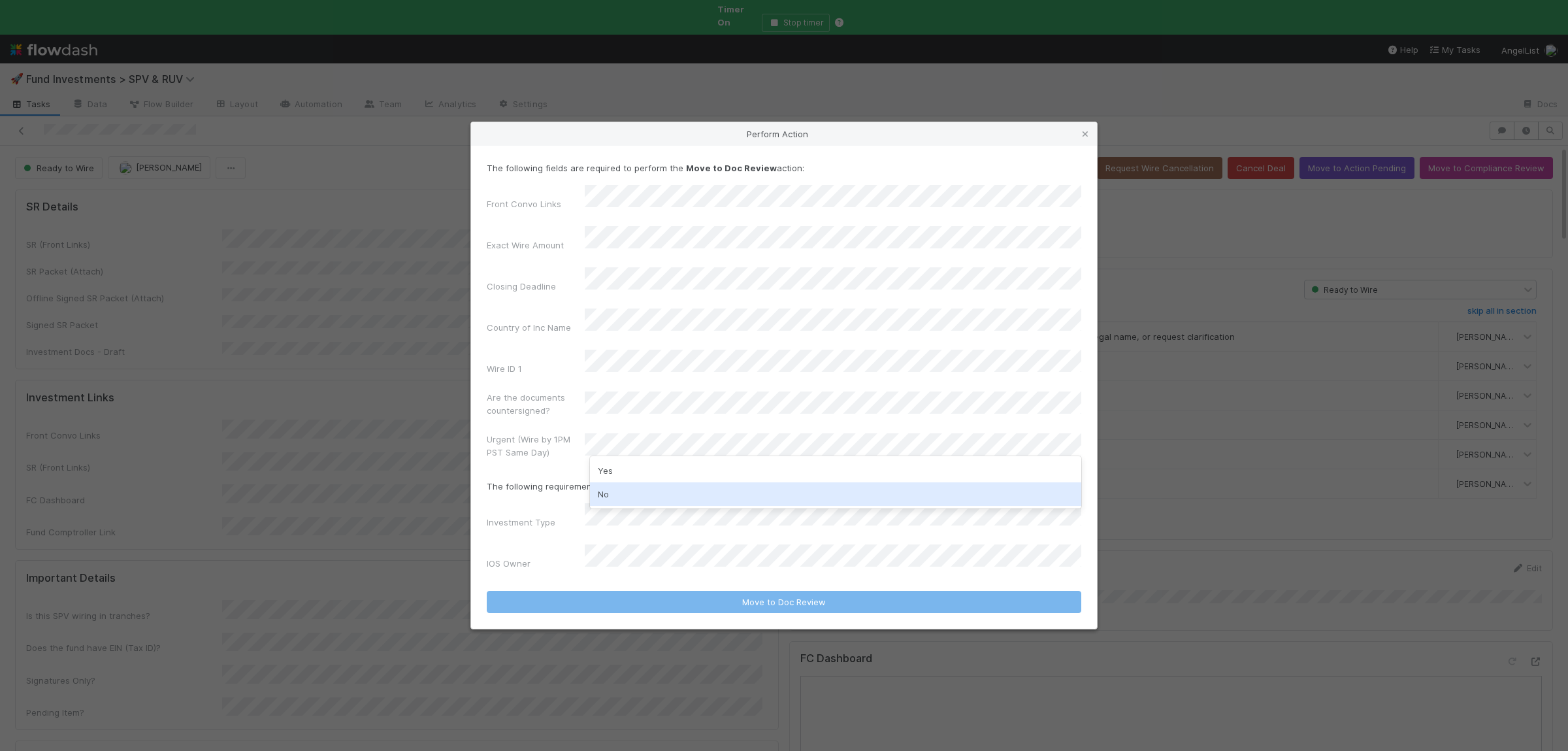
drag, startPoint x: 638, startPoint y: 491, endPoint x: 633, endPoint y: 523, distance: 32.4
click at [638, 490] on div "No" at bounding box center [836, 493] width 491 height 23
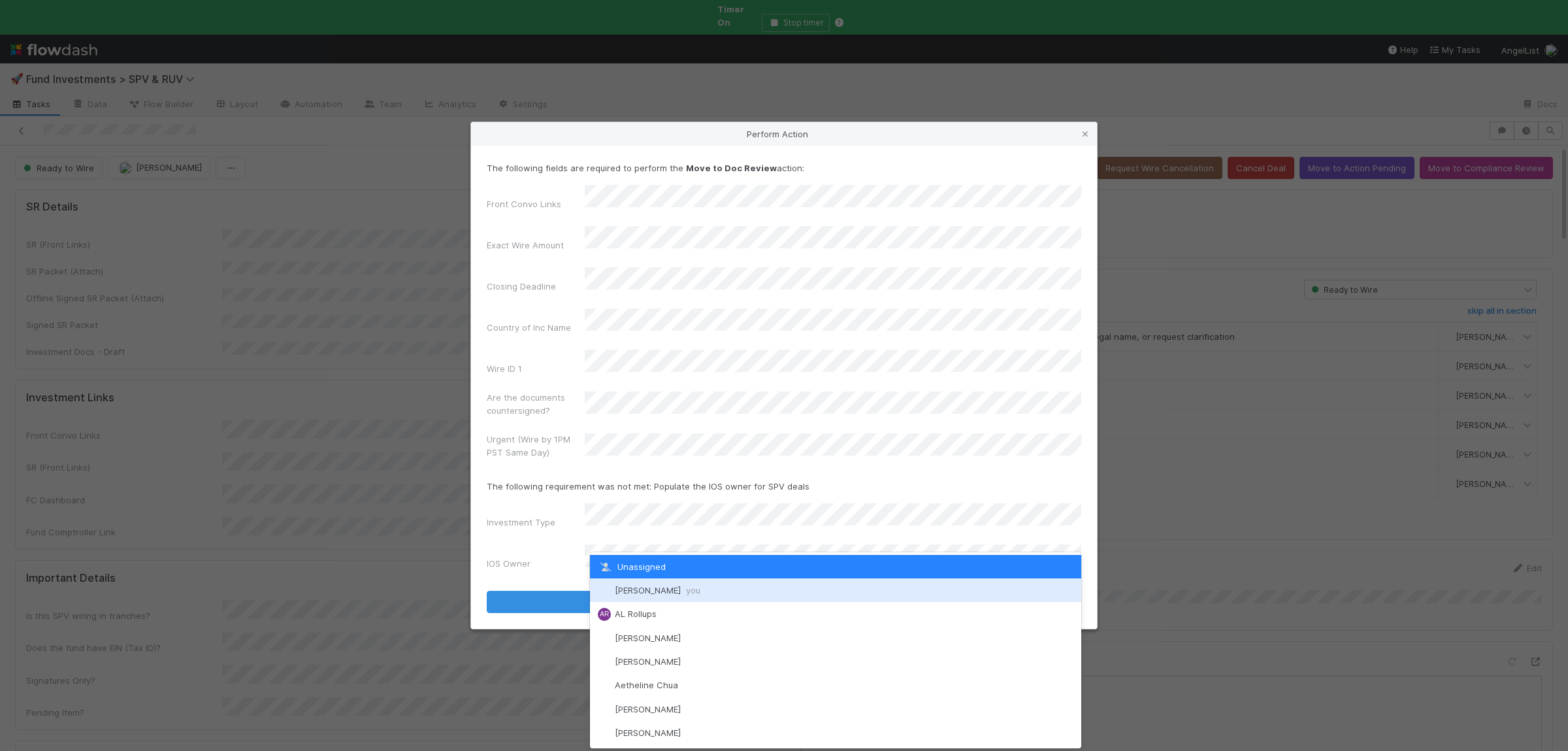
click at [650, 584] on div "Susan Tang you" at bounding box center [836, 590] width 491 height 23
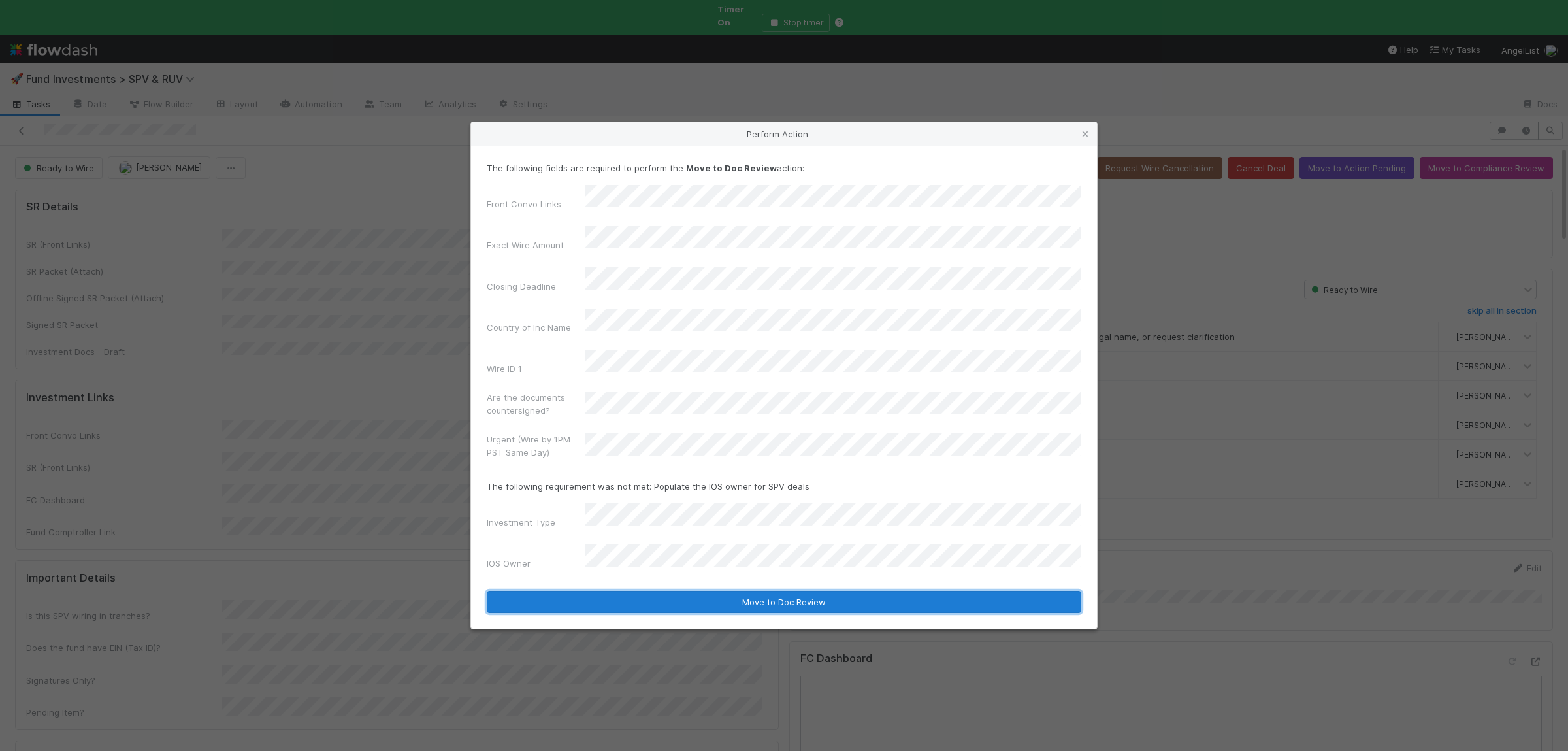
click at [642, 591] on button "Move to Doc Review" at bounding box center [784, 602] width 594 height 22
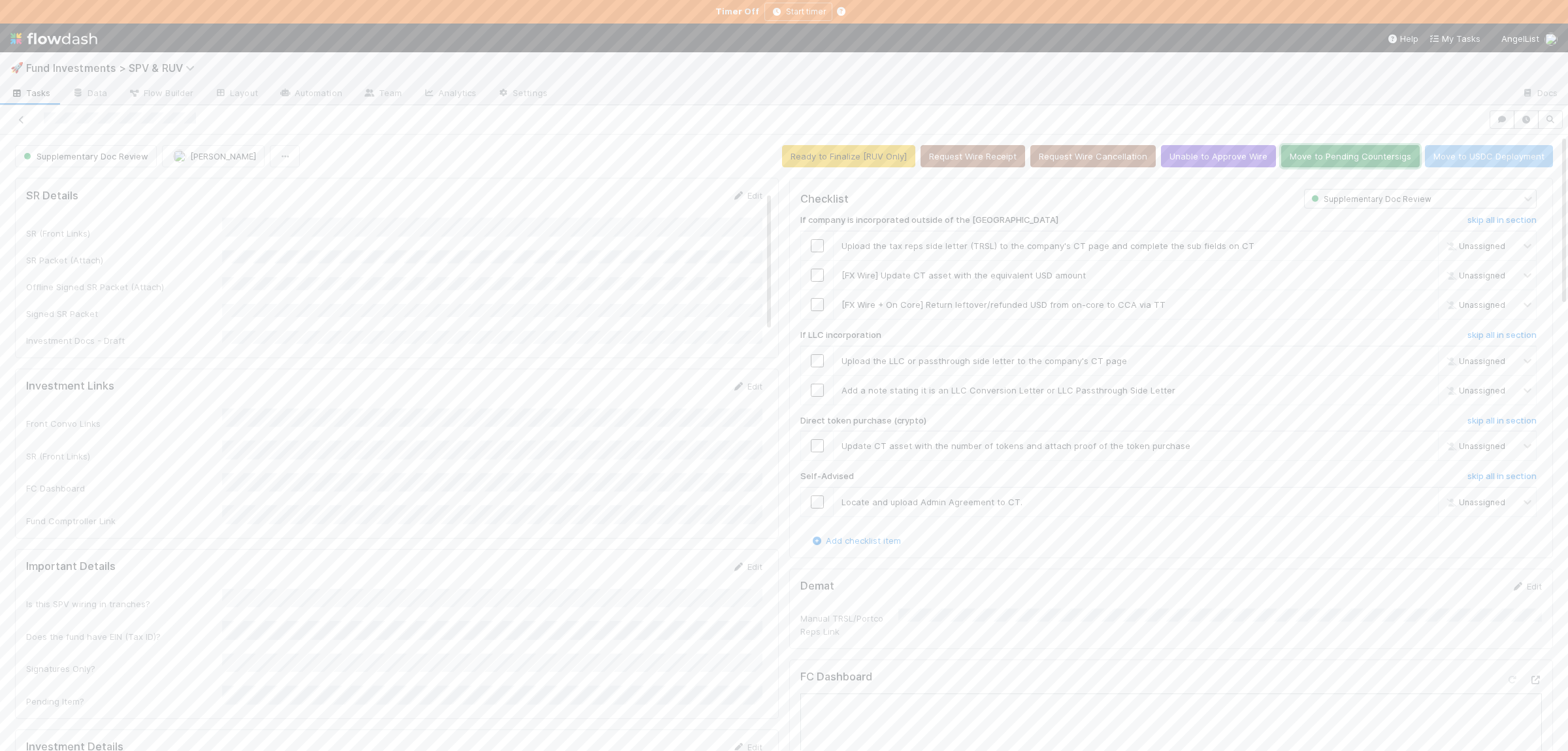
click at [1348, 150] on button "Move to Pending Countersigs" at bounding box center [1350, 156] width 139 height 22
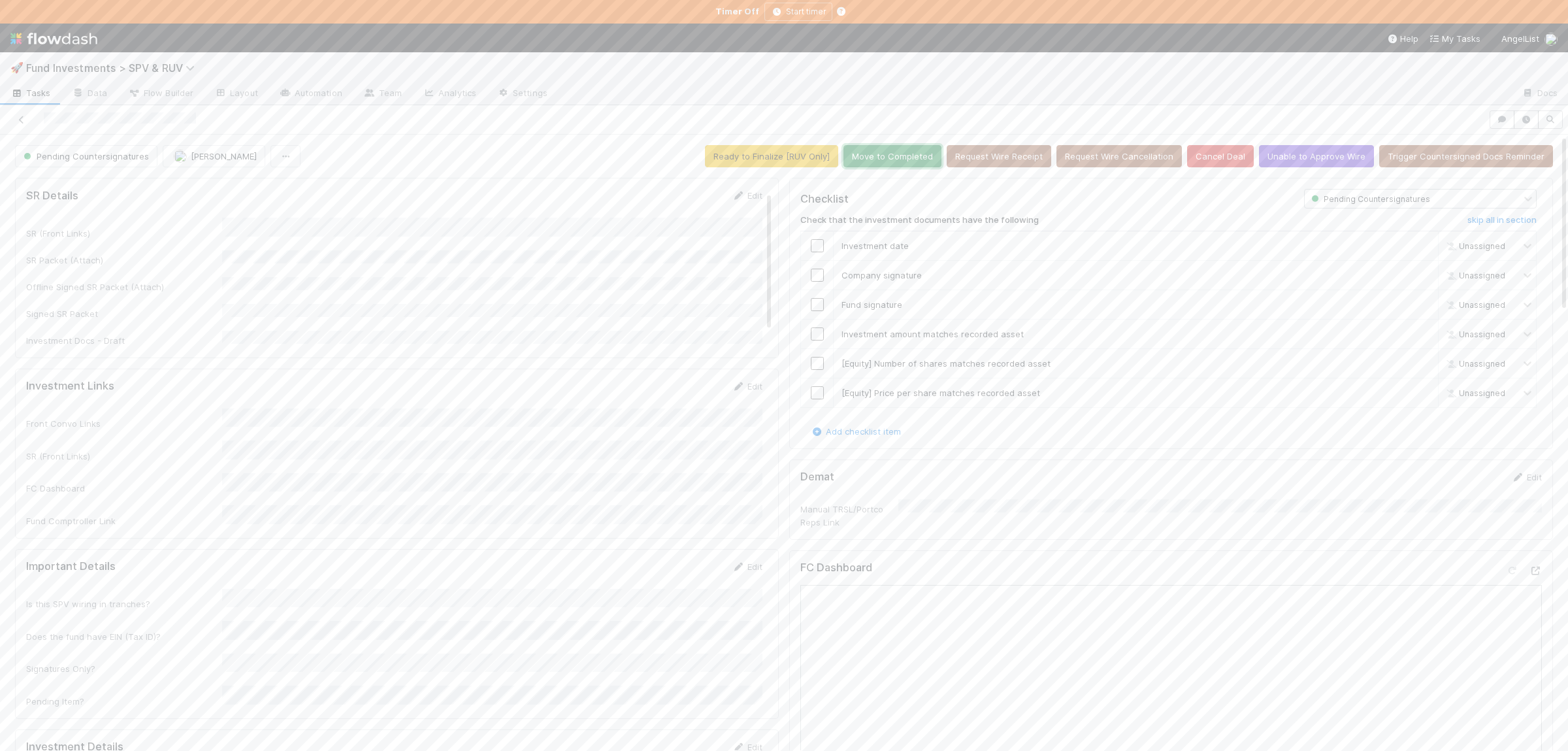
click at [922, 152] on button "Move to Completed" at bounding box center [892, 156] width 98 height 22
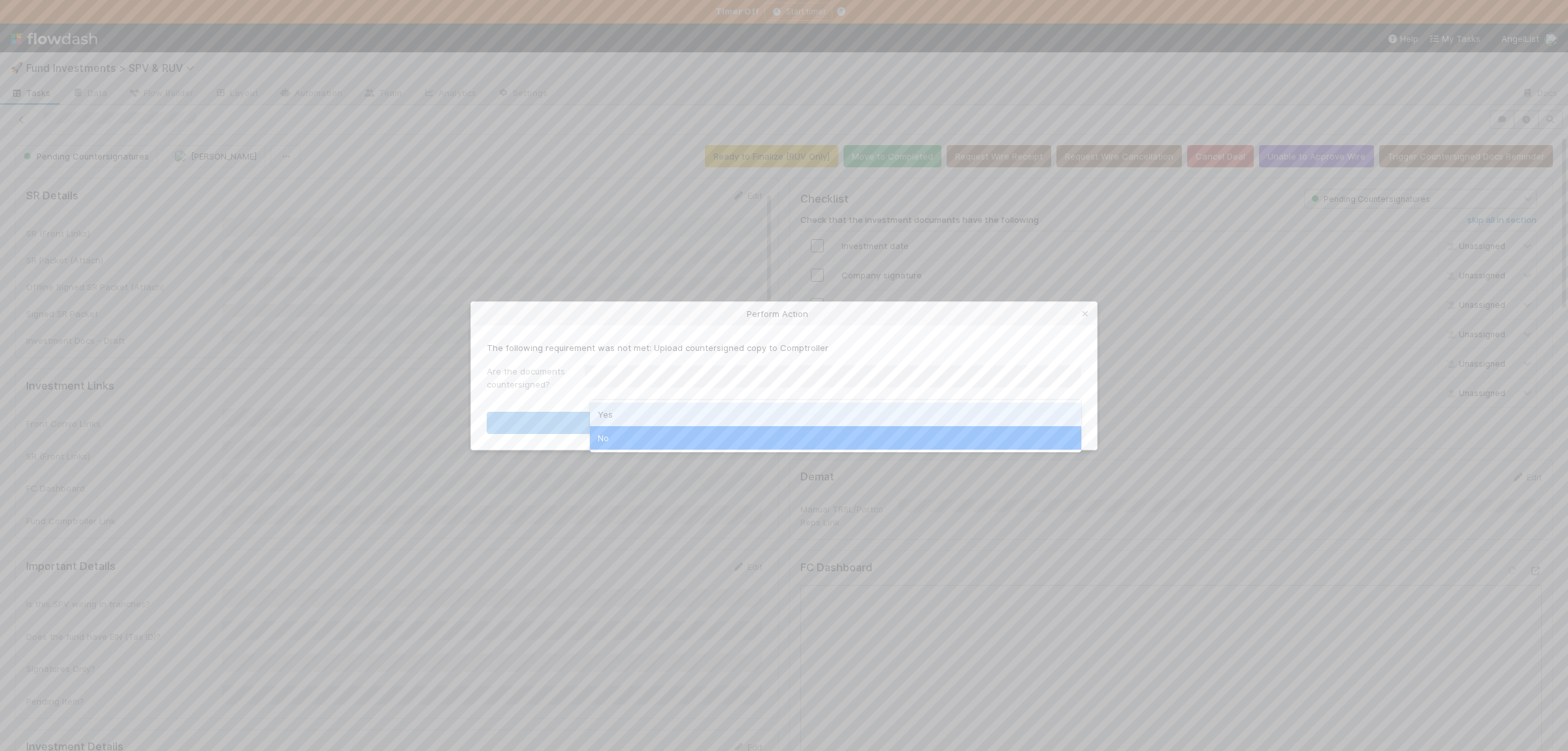
click at [647, 417] on div "Yes" at bounding box center [836, 414] width 491 height 23
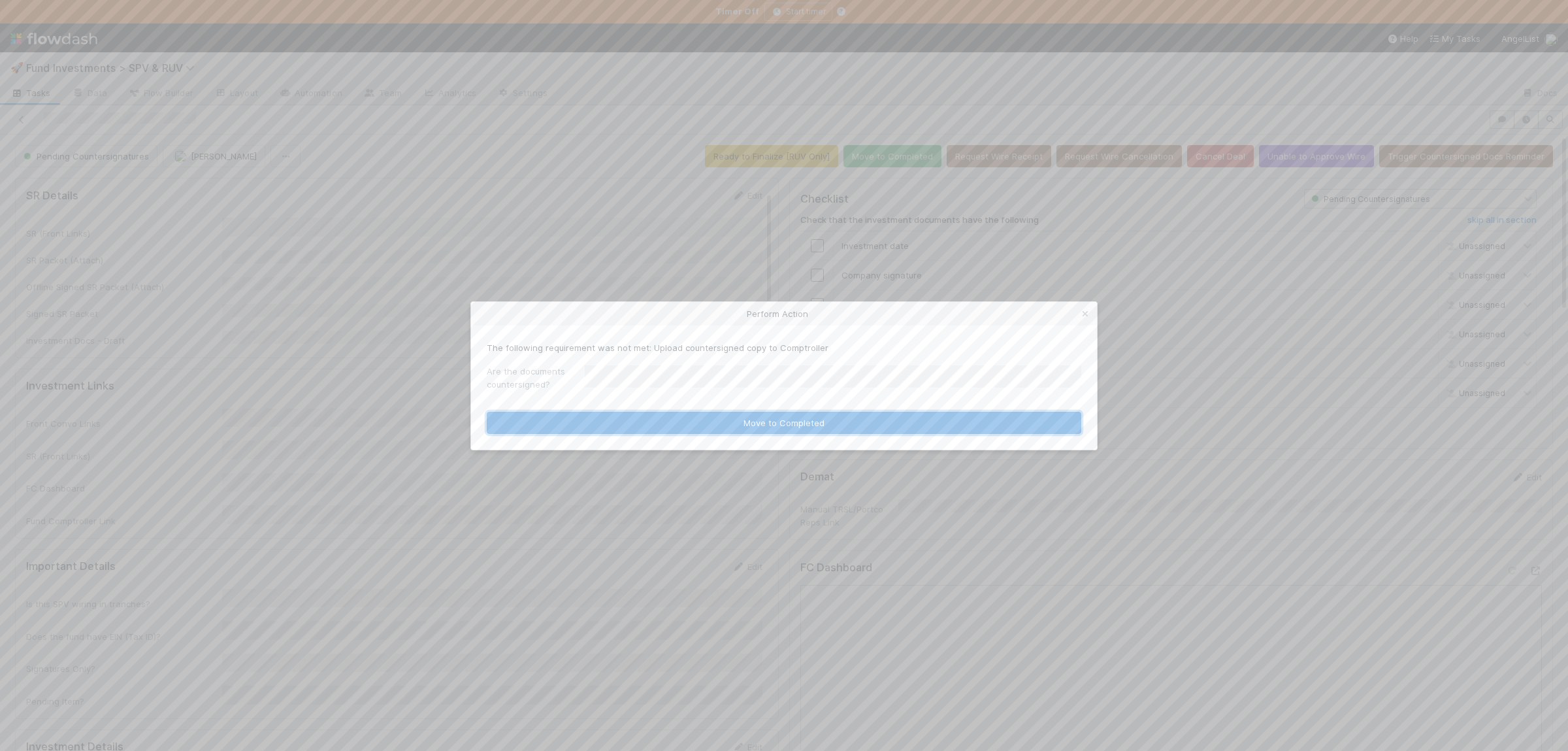
click at [647, 417] on button "Move to Completed" at bounding box center [784, 423] width 594 height 22
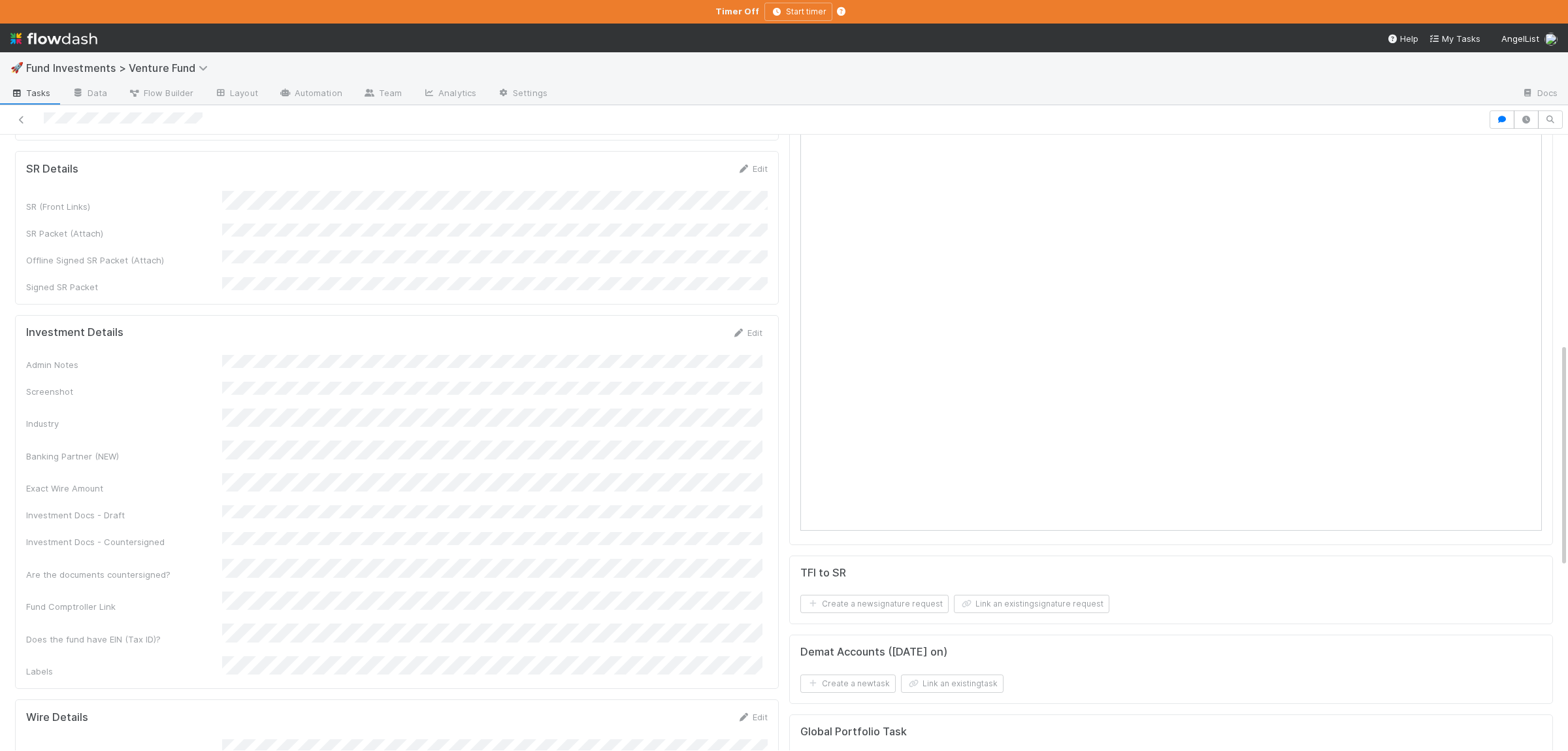
scroll to position [573, 0]
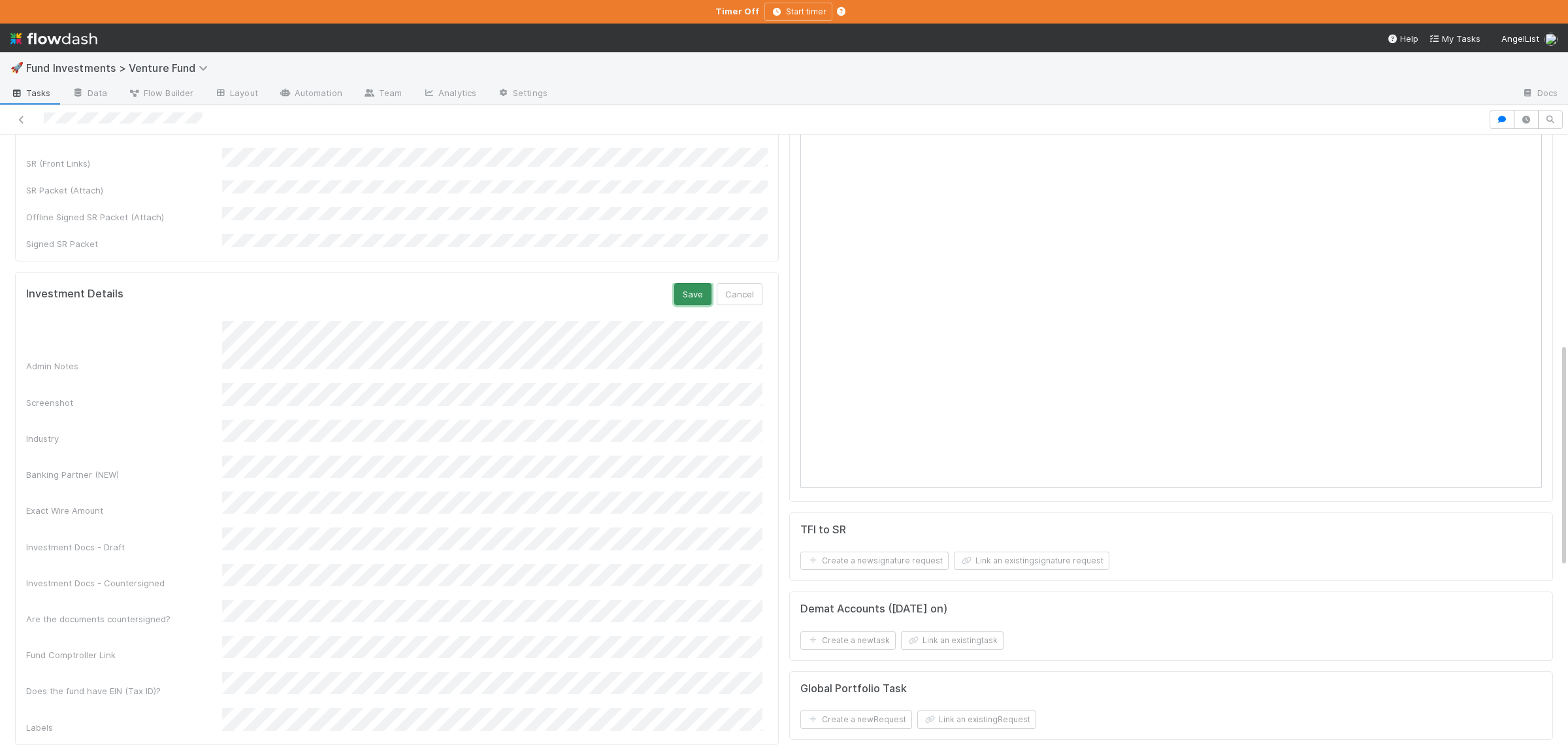
click at [694, 283] on button "Save" at bounding box center [693, 294] width 38 height 22
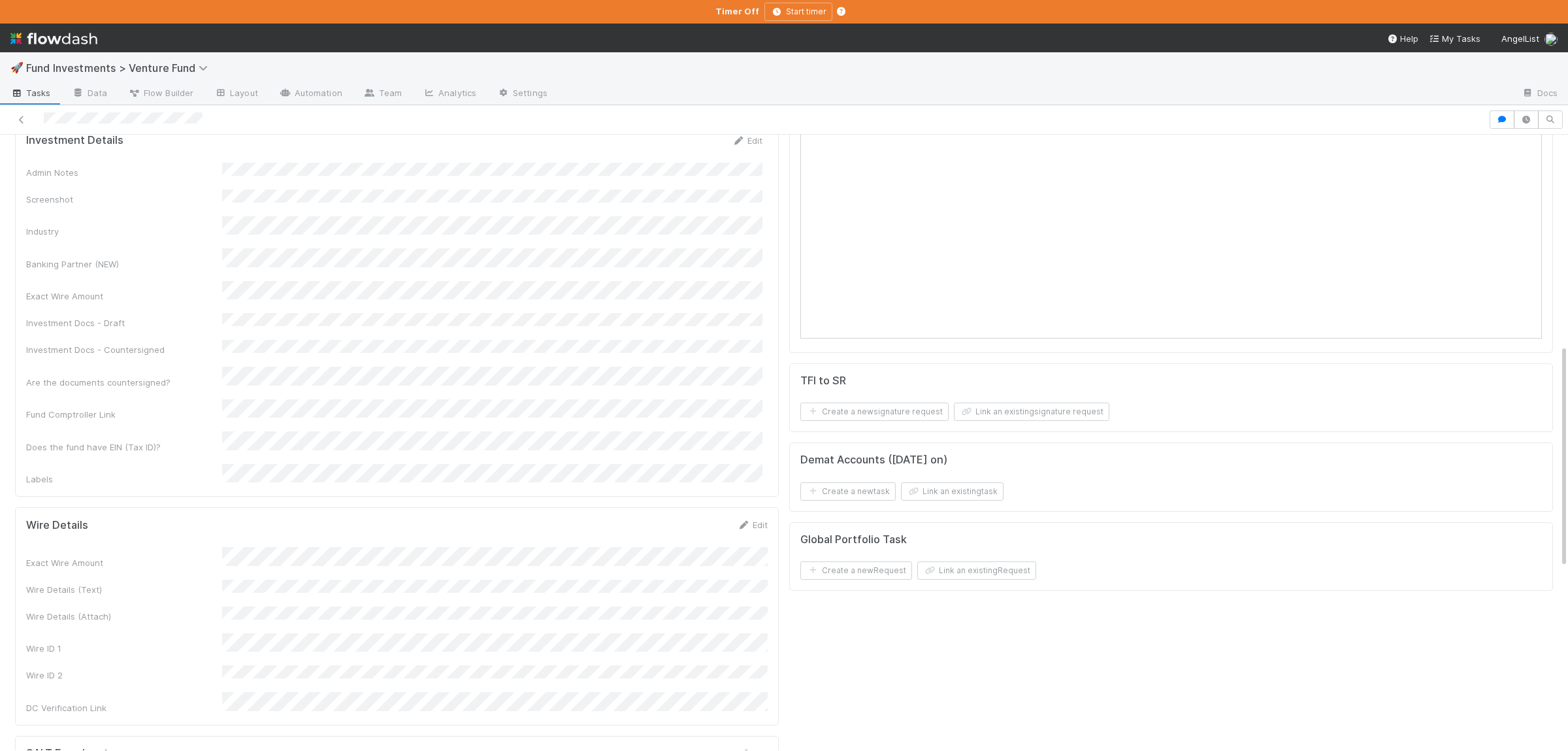
scroll to position [764, 0]
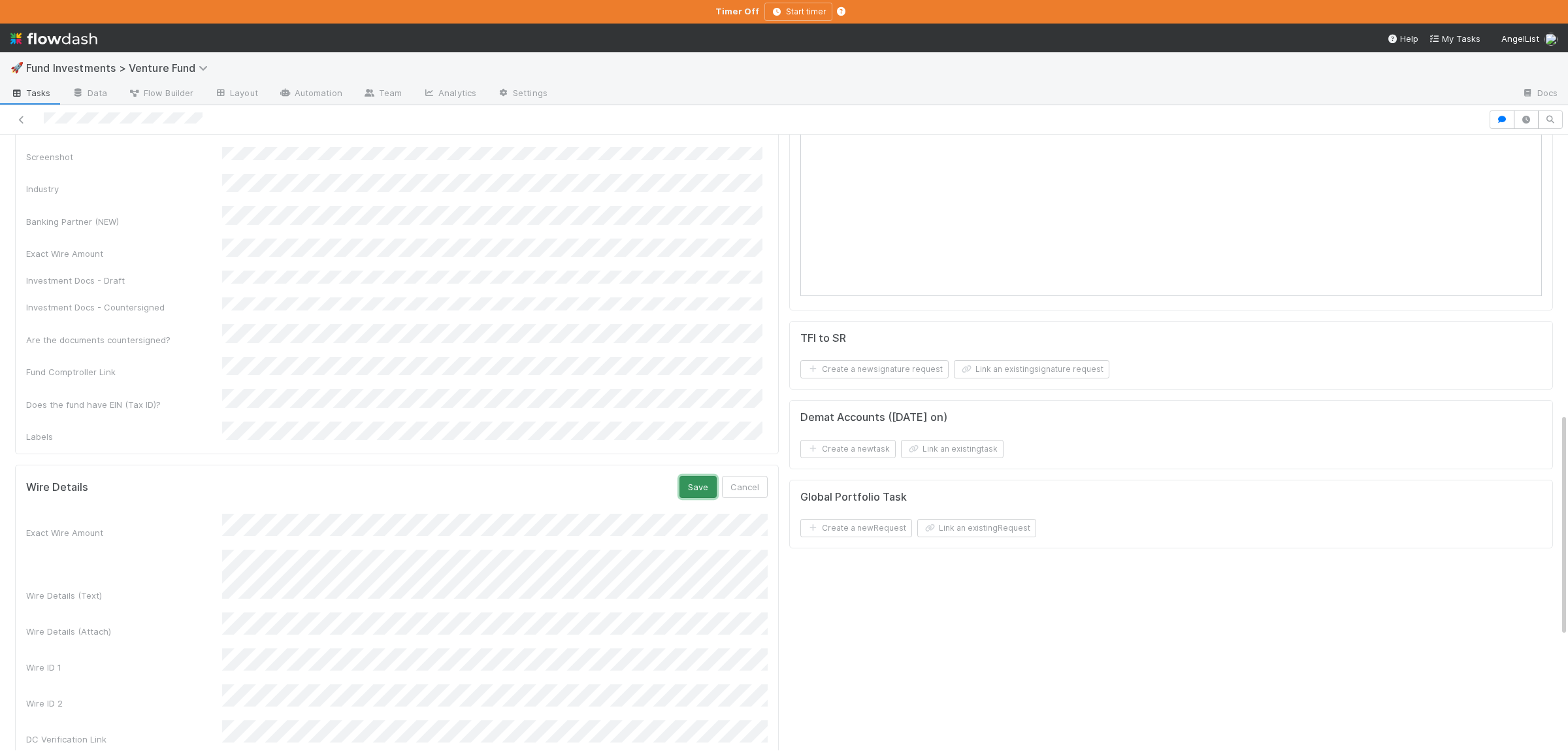
click at [705, 476] on button "Save" at bounding box center [698, 486] width 38 height 22
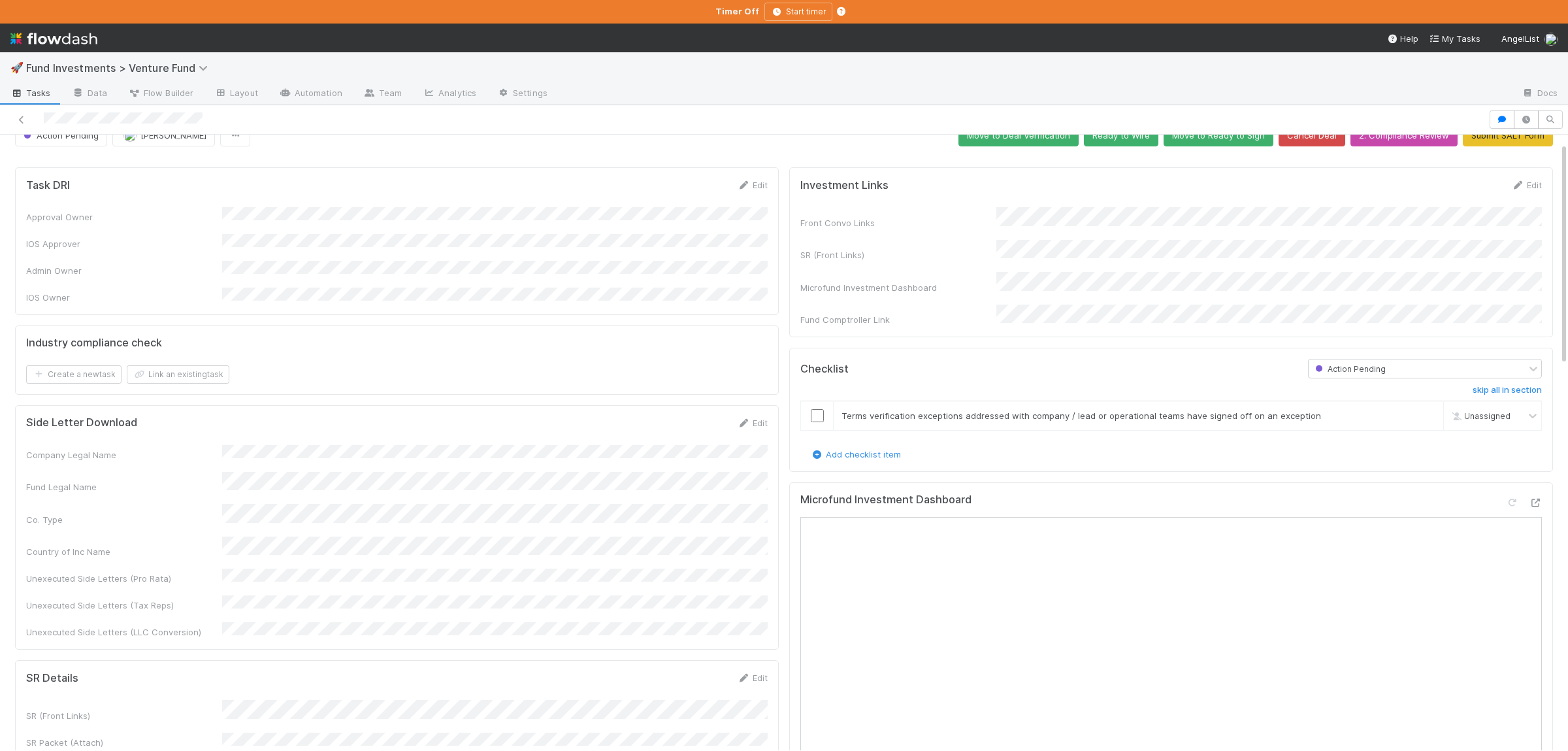
scroll to position [0, 0]
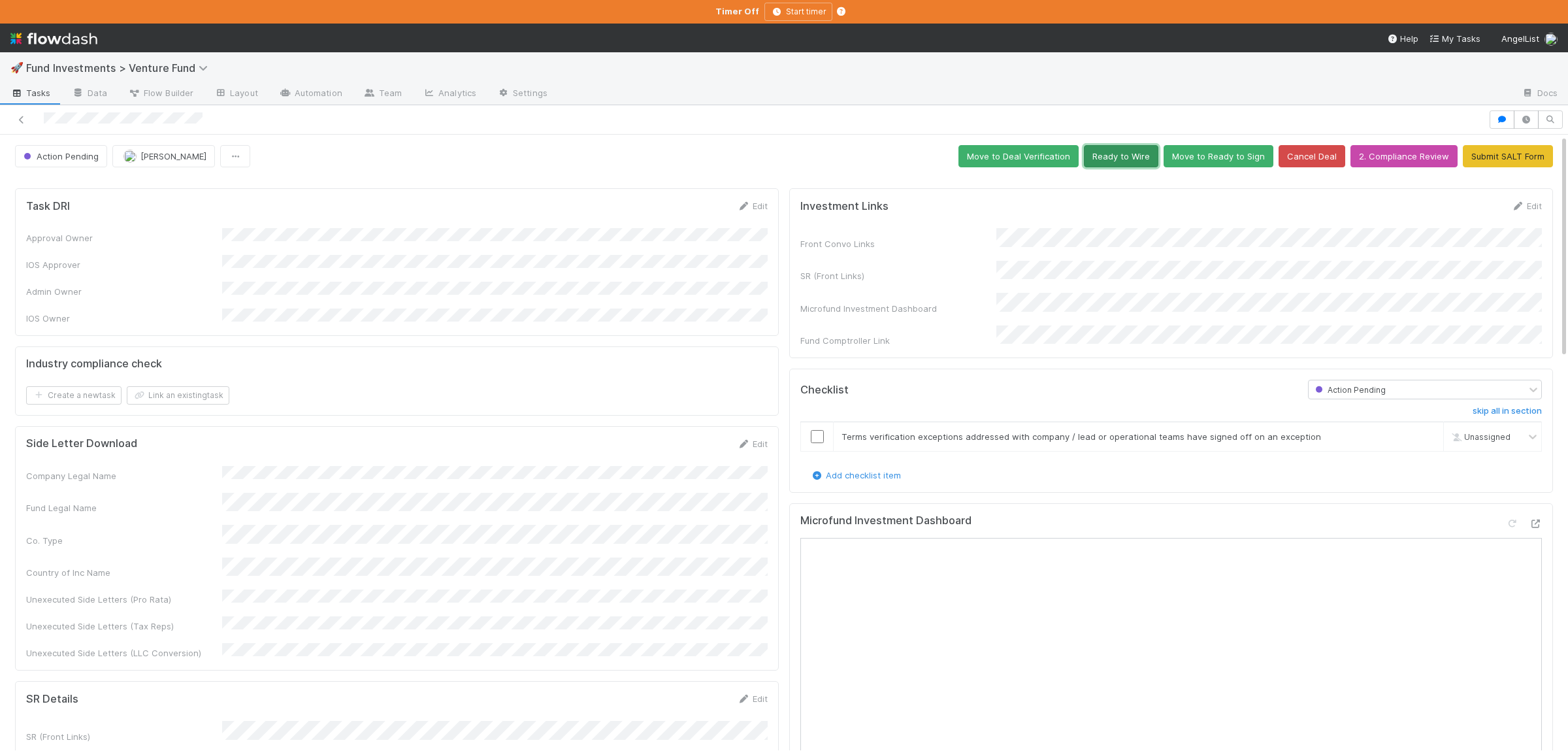
click at [1150, 166] on button "Ready to Wire" at bounding box center [1121, 156] width 74 height 22
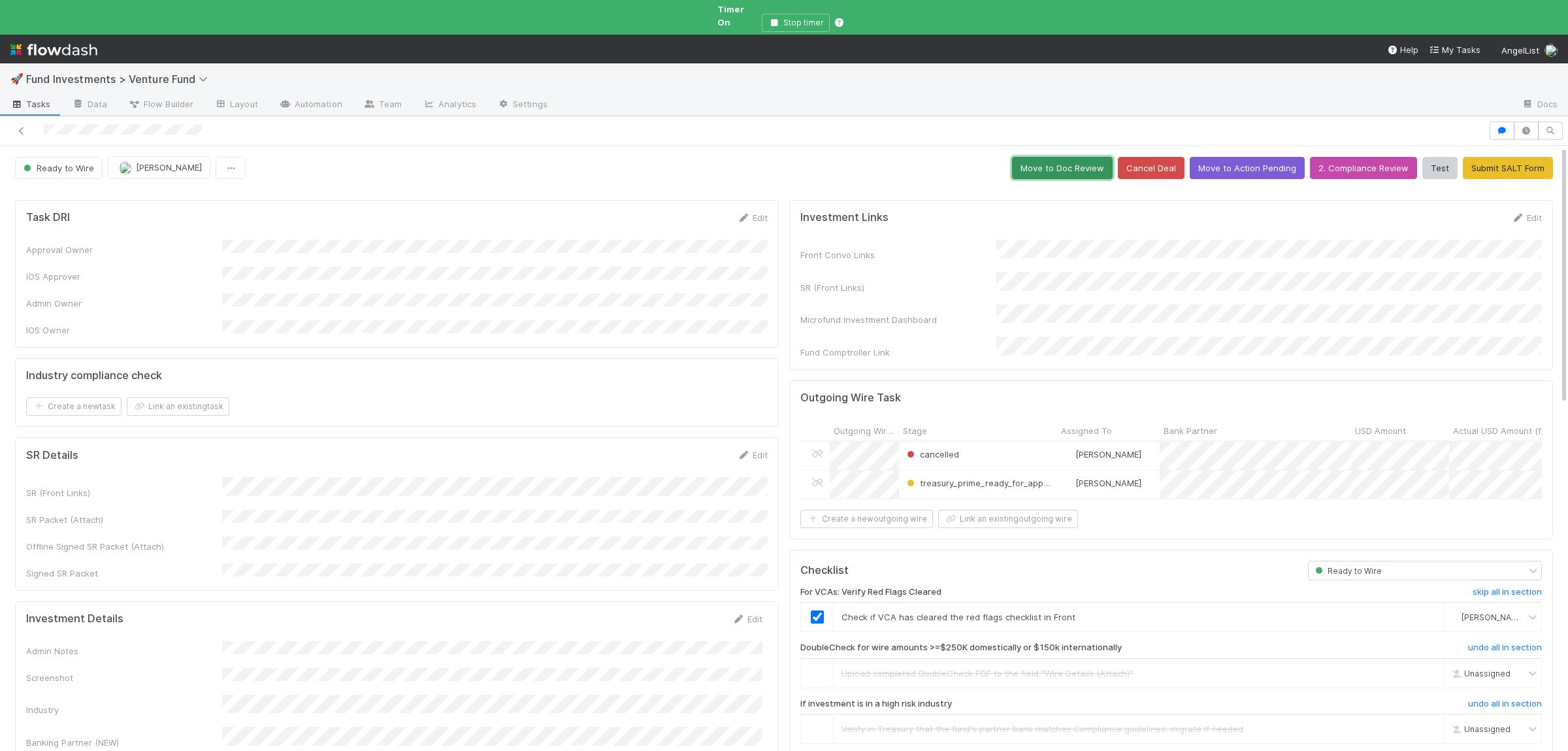
click at [1071, 157] on button "Move to Doc Review" at bounding box center [1062, 168] width 100 height 22
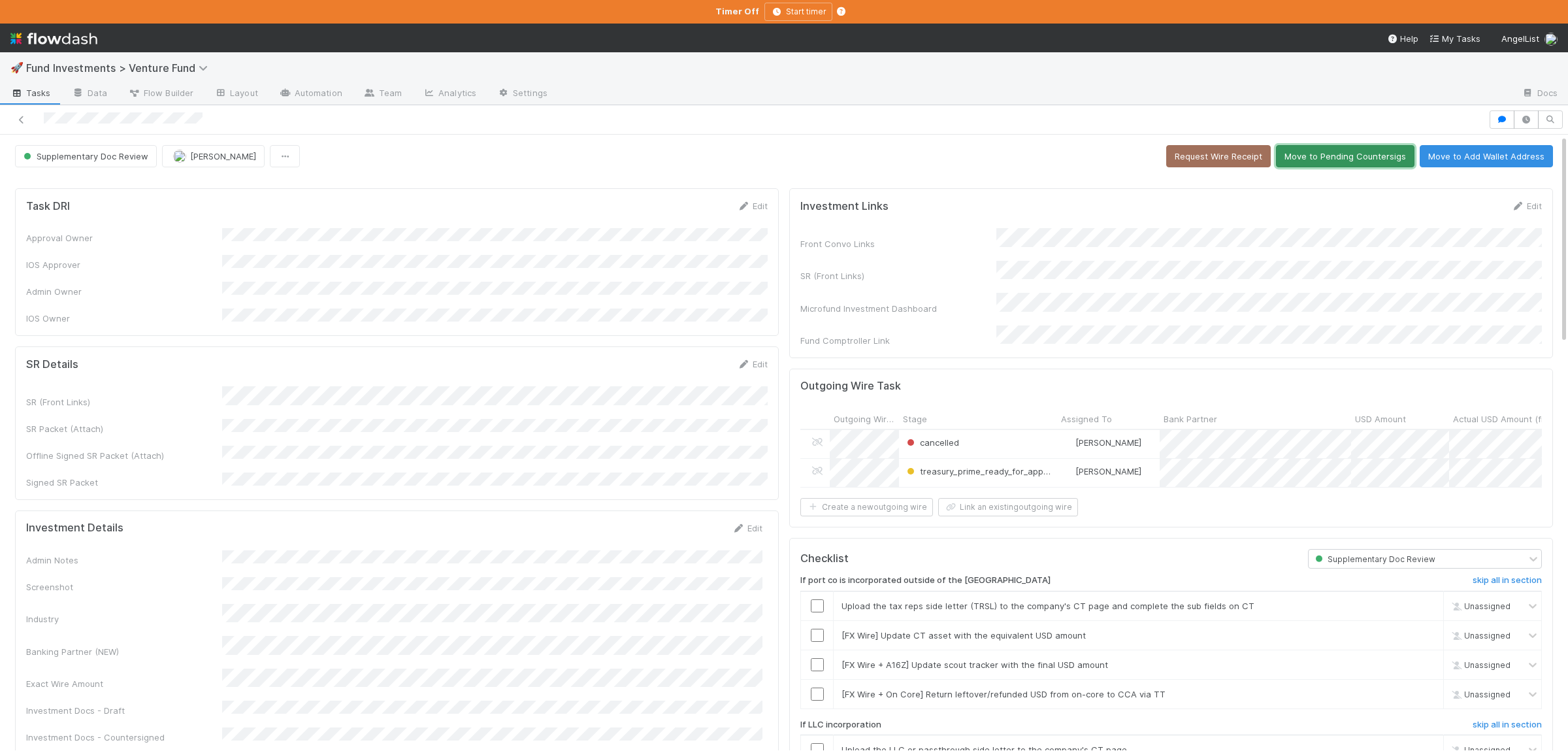
click at [1356, 167] on button "Move to Pending Countersigs" at bounding box center [1345, 156] width 139 height 22
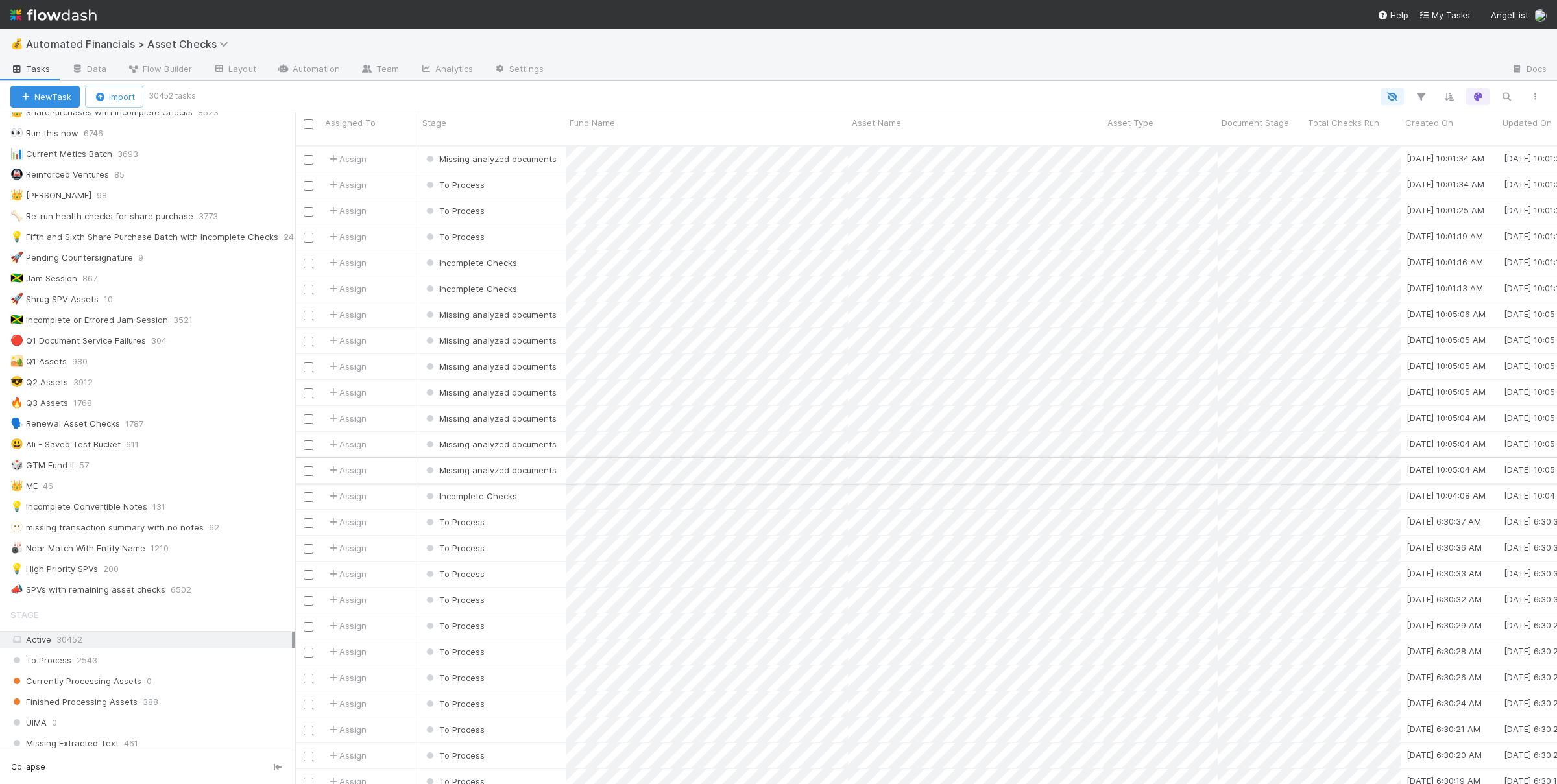
scroll to position [190, 0]
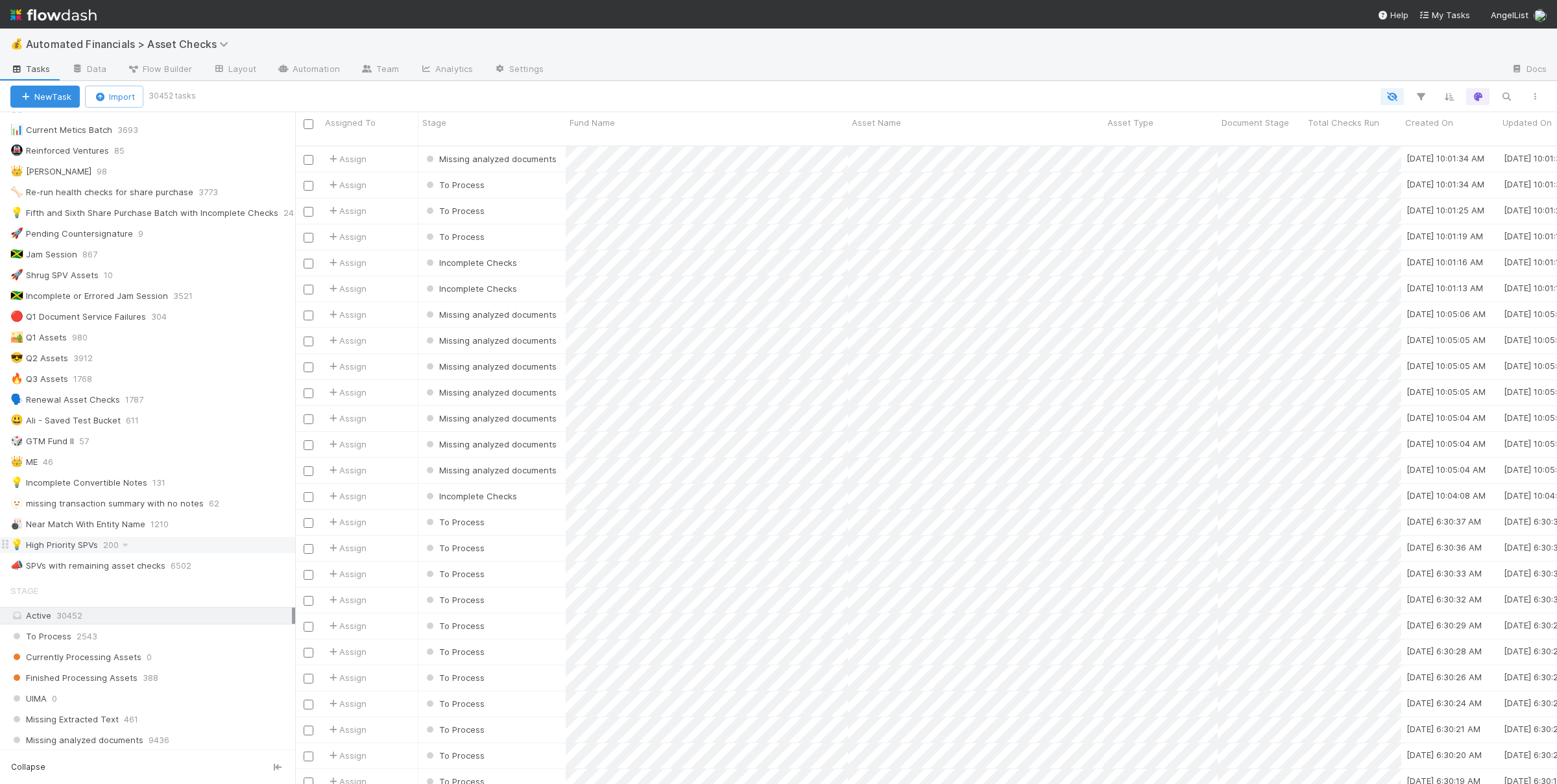
click at [201, 553] on div "💡 High Priority SPVs 200" at bounding box center [152, 544] width 285 height 16
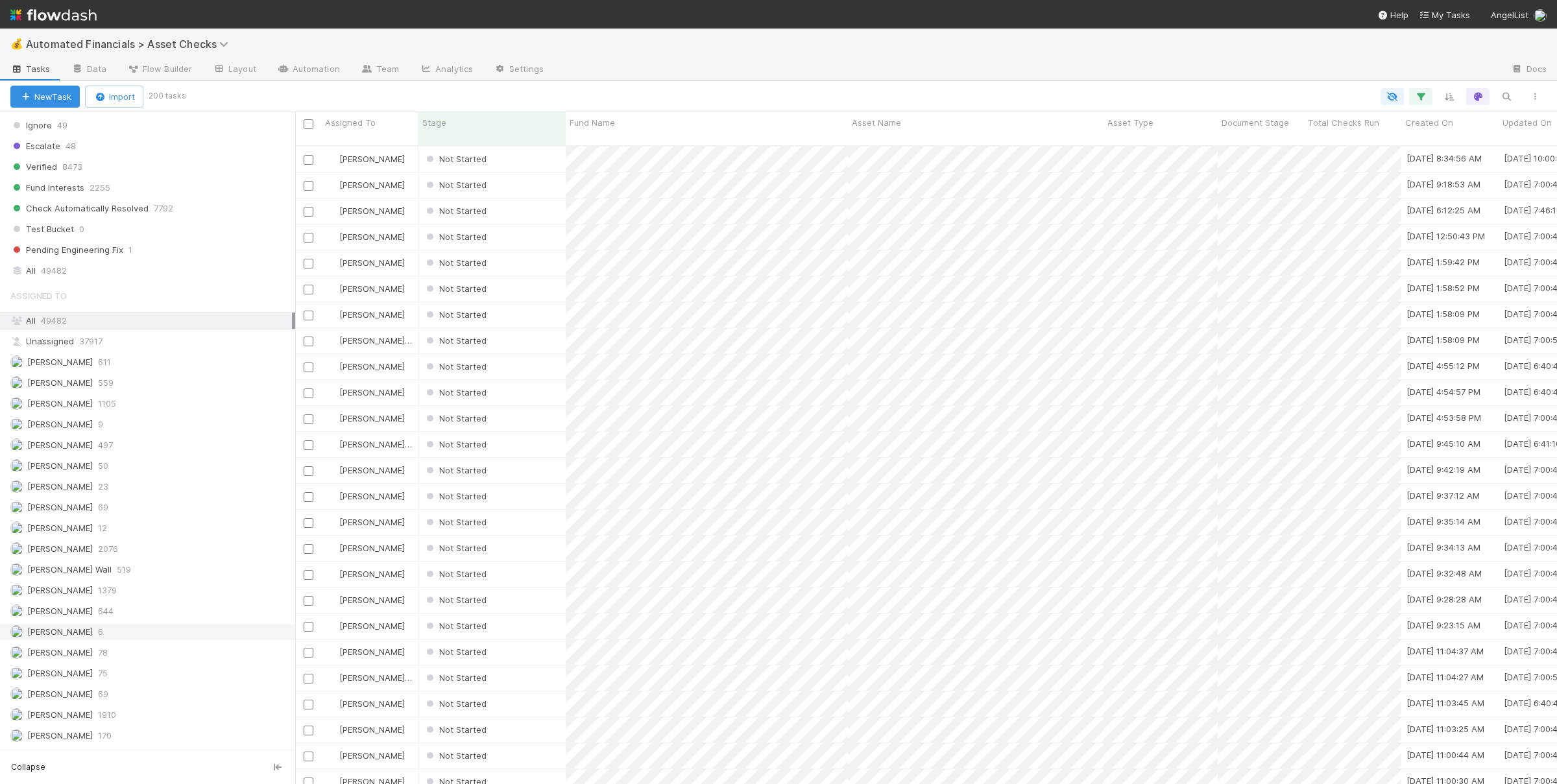
scroll to position [1118, 0]
click at [119, 714] on div "Susan Tang 642" at bounding box center [151, 717] width 282 height 16
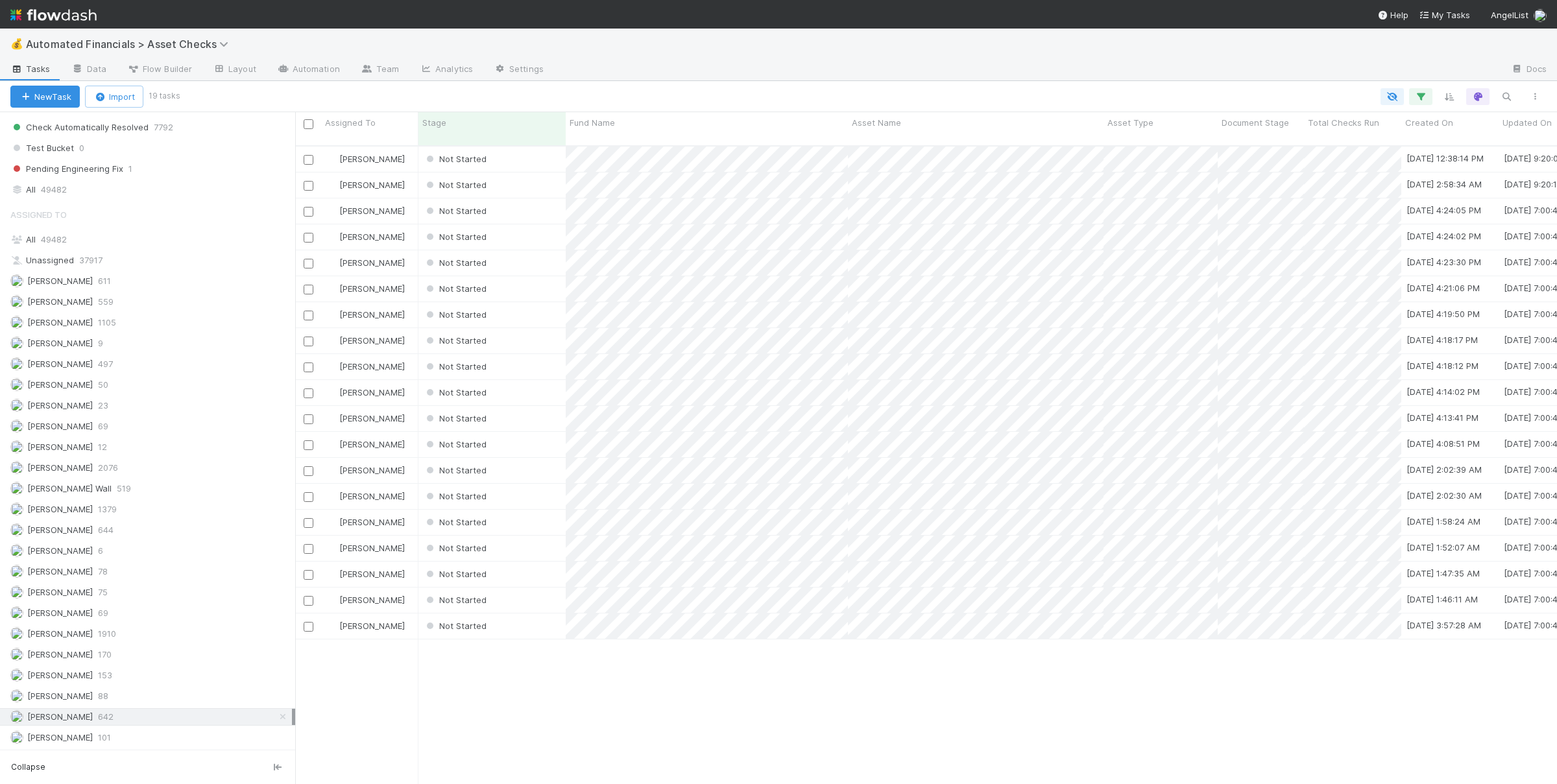
scroll to position [649, 1262]
click at [989, 122] on div "Asset Name" at bounding box center [976, 122] width 249 height 13
click at [953, 143] on div "Sort A → Z" at bounding box center [926, 148] width 148 height 20
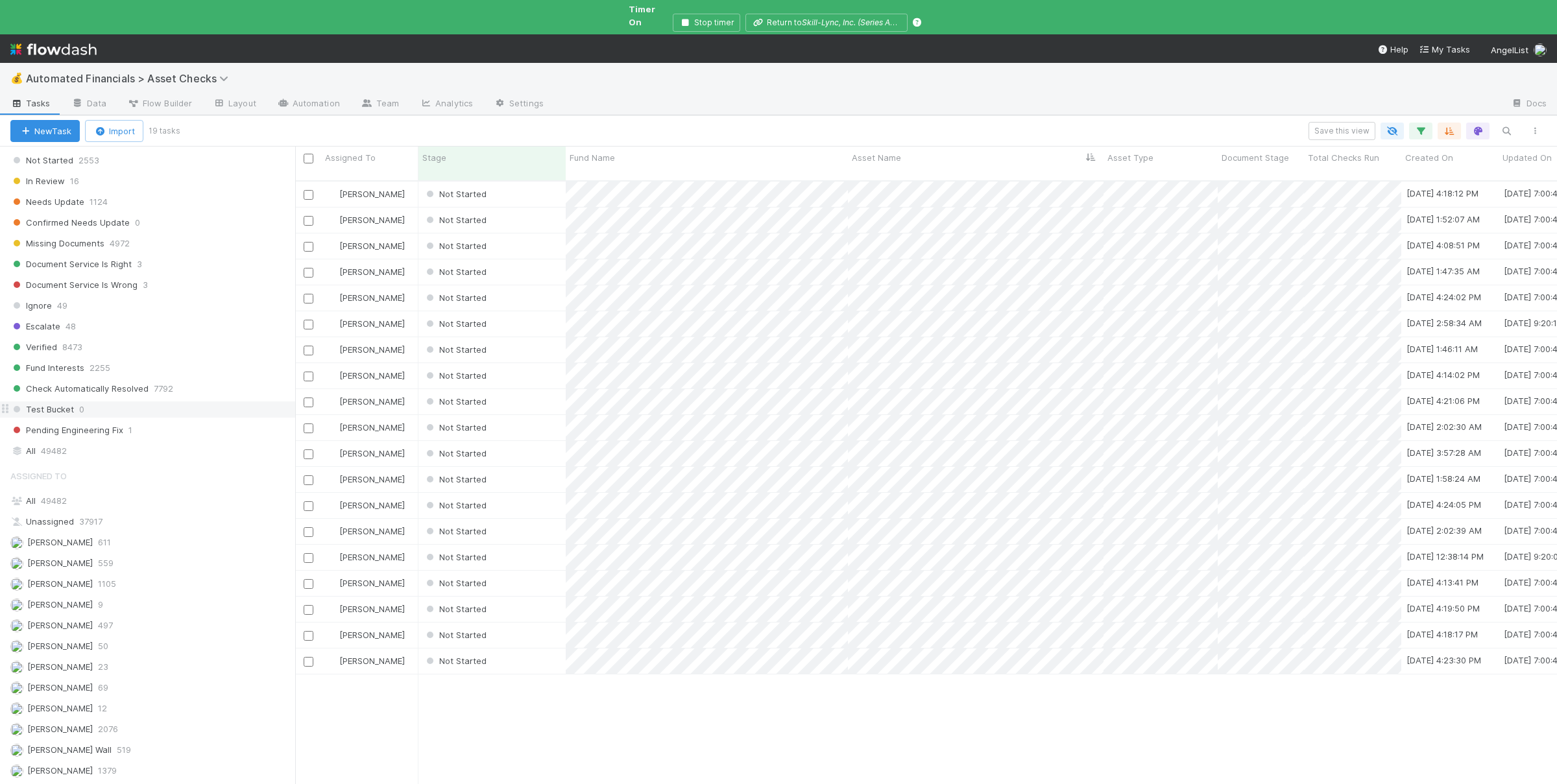
scroll to position [739, 0]
click at [126, 455] on div "Escalate 48" at bounding box center [152, 452] width 285 height 16
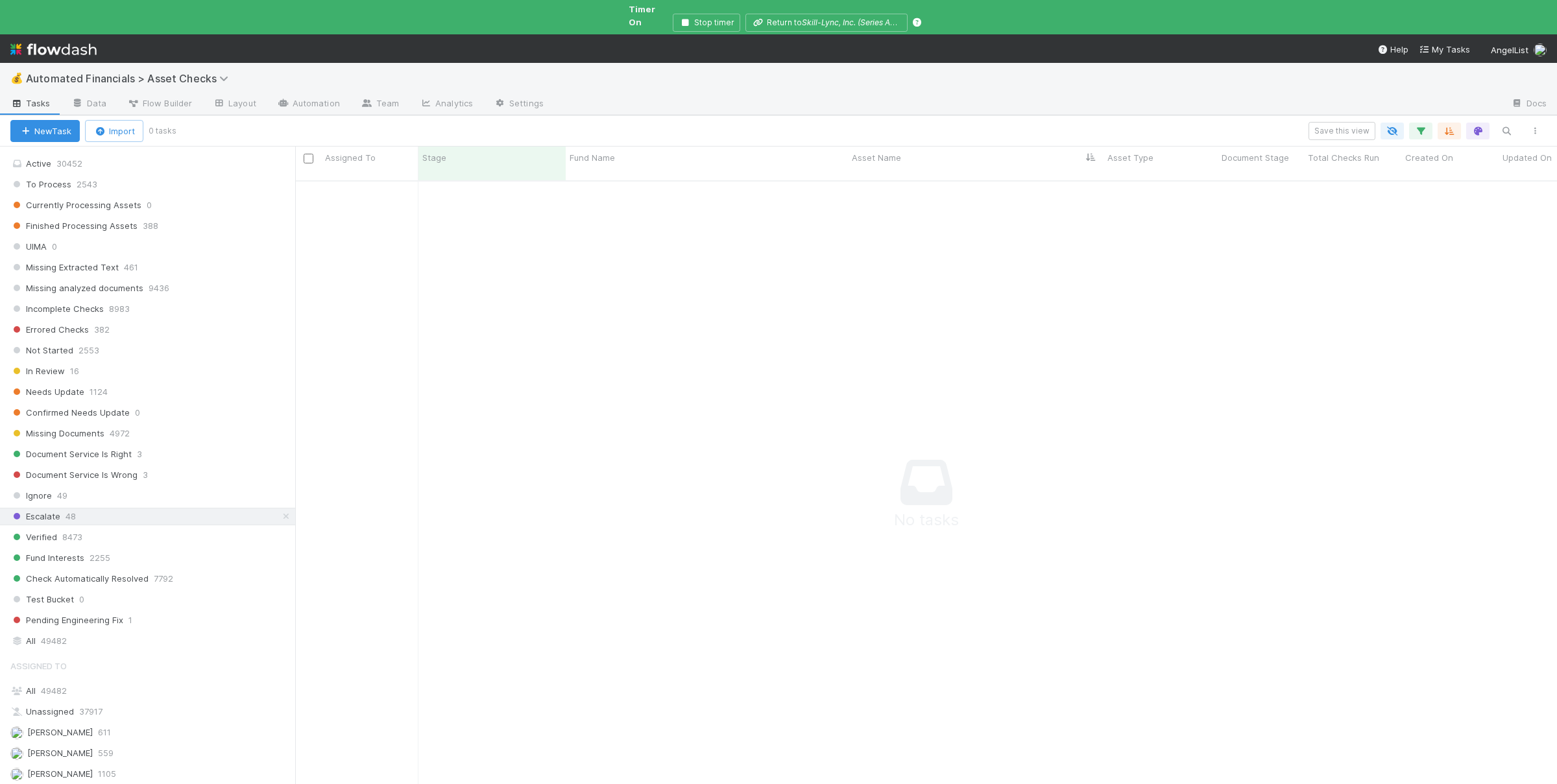
scroll to position [423, 0]
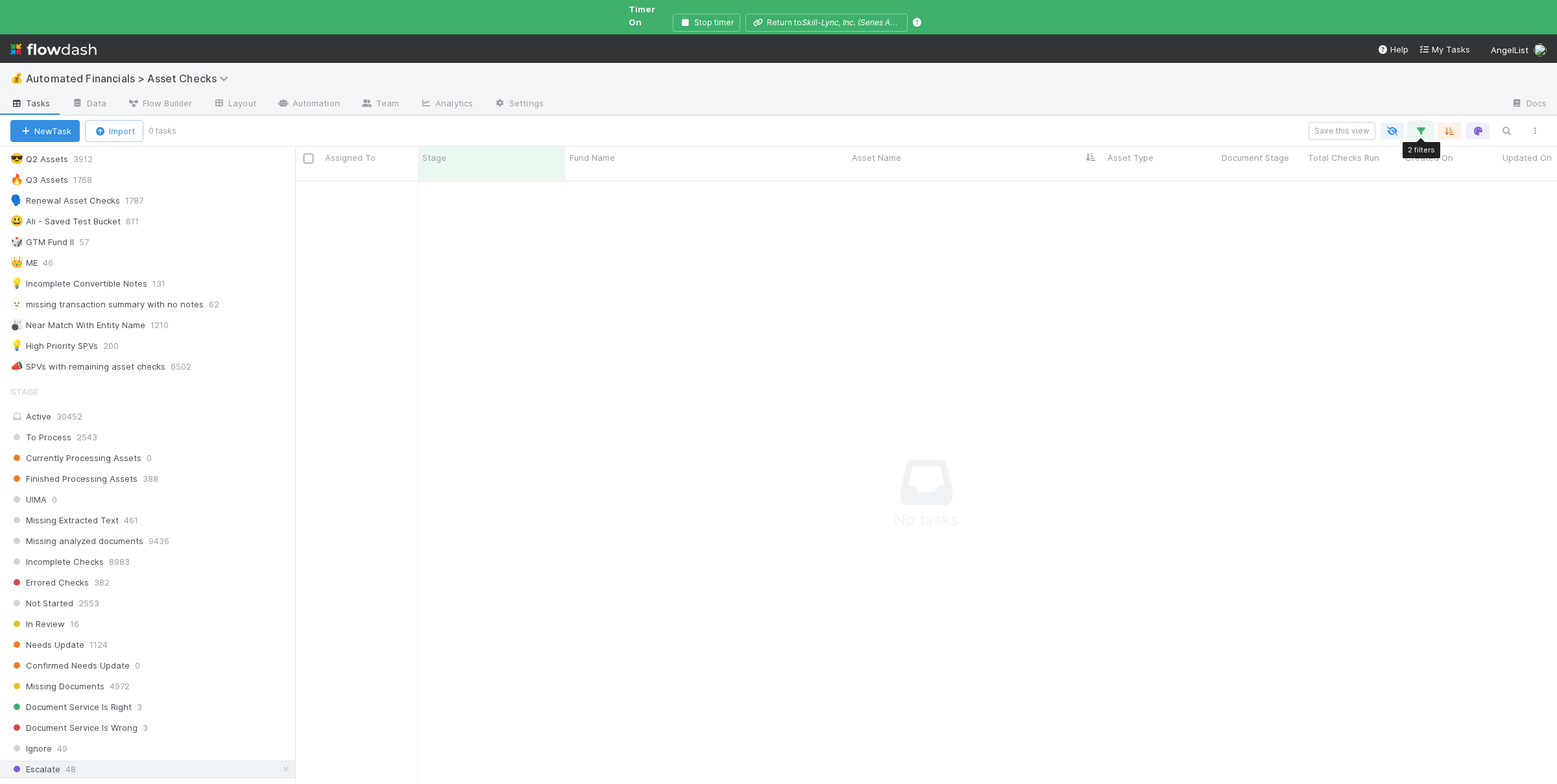
click at [1429, 122] on button "button" at bounding box center [1420, 131] width 23 height 17
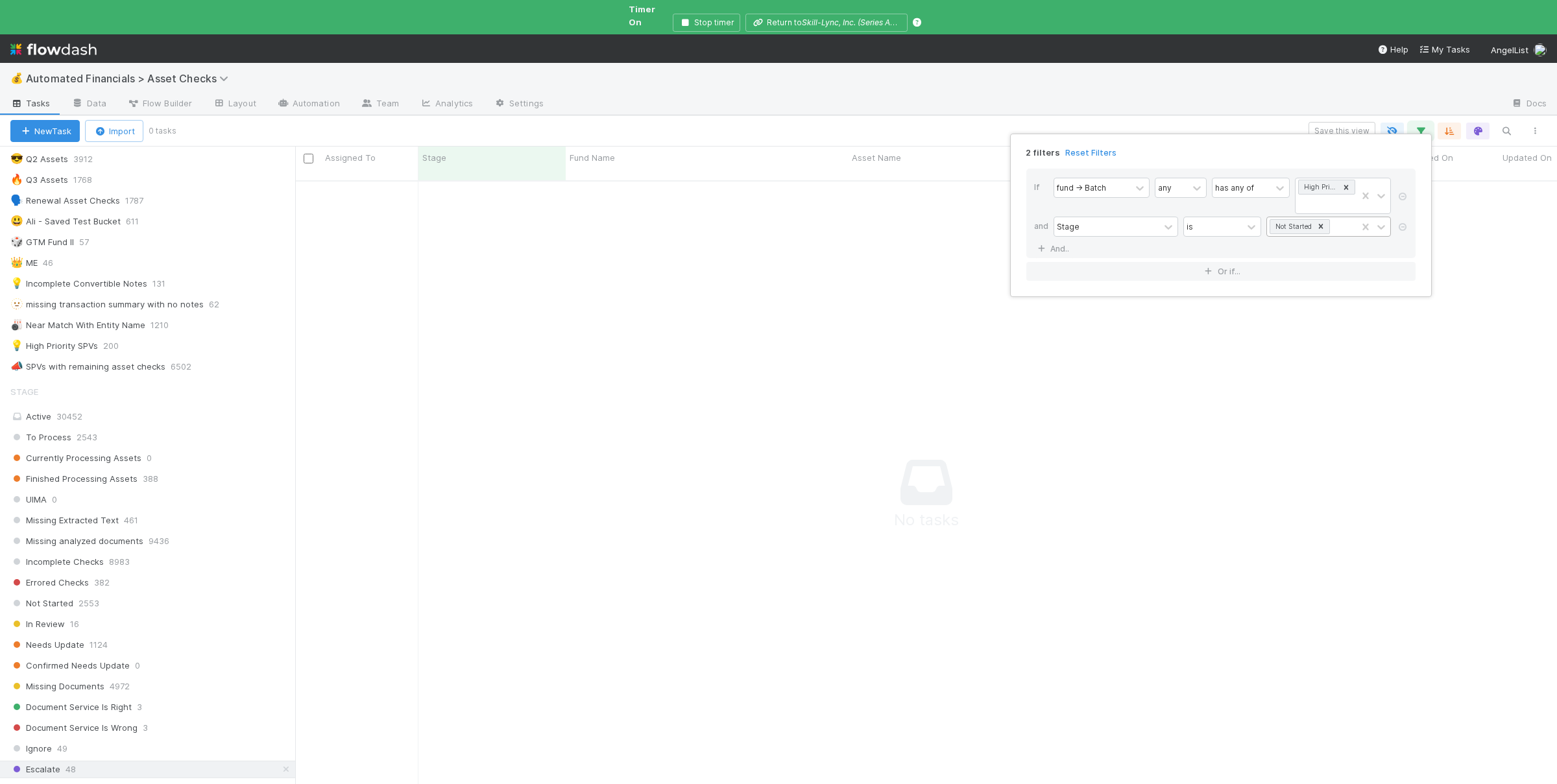
click at [1322, 224] on icon at bounding box center [1320, 226] width 9 height 9
click at [1327, 313] on div "Escalate" at bounding box center [1328, 323] width 124 height 22
click at [831, 424] on div "2 filters Reset Filters If fund -> Batch any has any of High Priority SPVs and …" at bounding box center [778, 392] width 1557 height 784
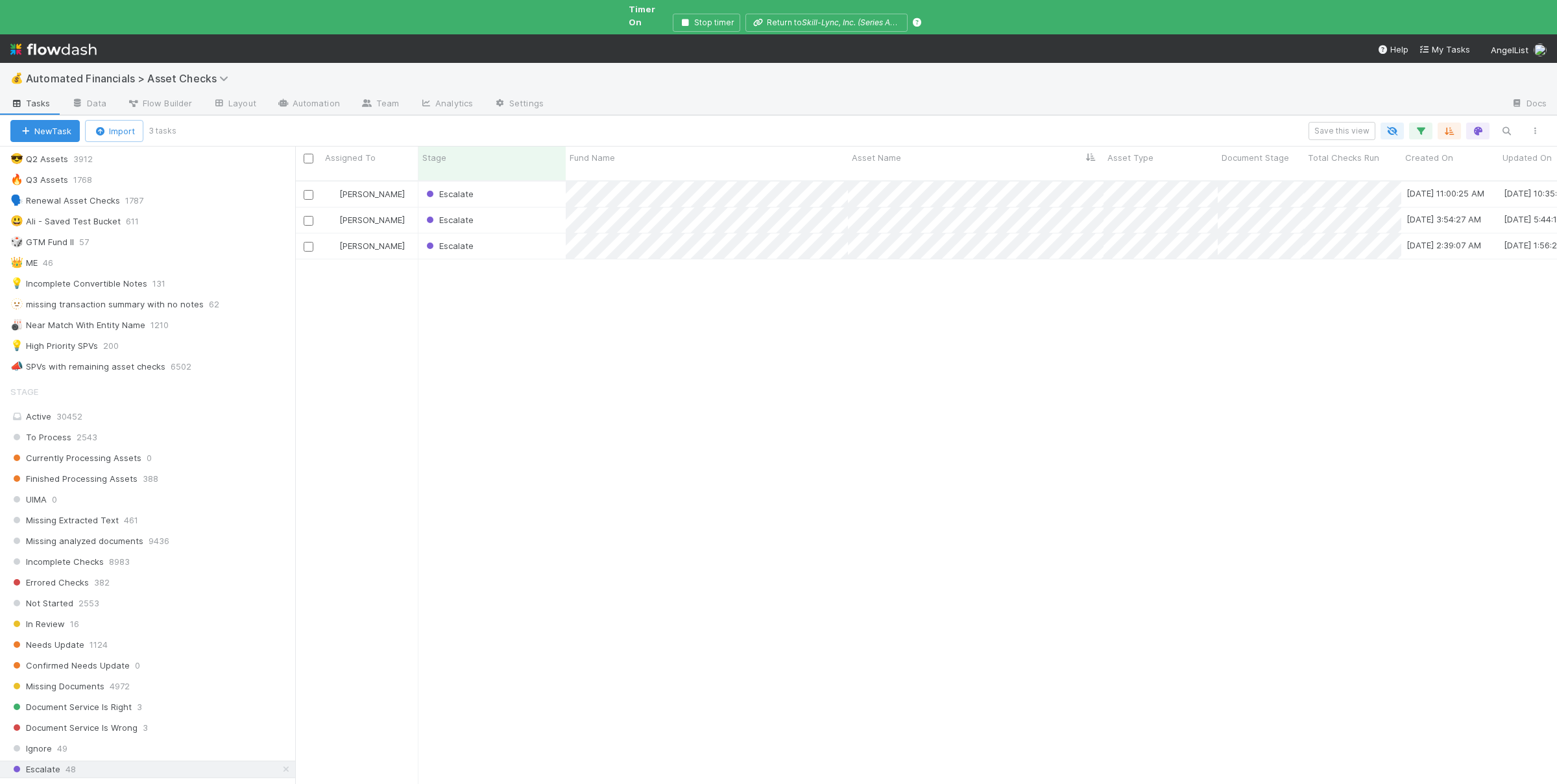
scroll to position [649, 1262]
click at [514, 181] on div "Escalate" at bounding box center [492, 194] width 148 height 25
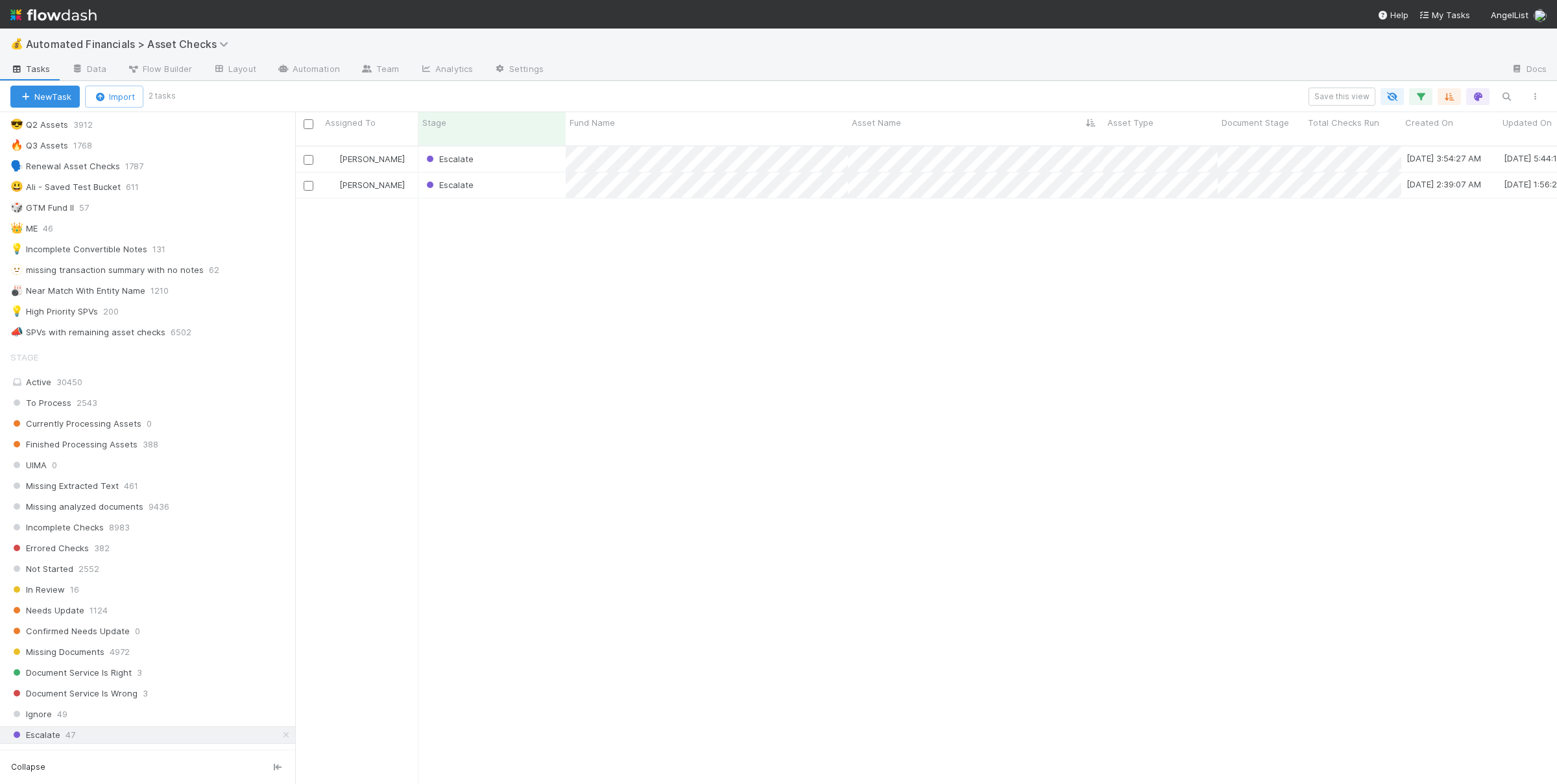
click at [706, 269] on div "Susan Tang Escalate 2/8/25, 3:54:27 AM 7/8/25, 5:44:15 PM 0 0 0 1 0 Susan Tang …" at bounding box center [926, 471] width 1262 height 648
click at [1420, 94] on icon "button" at bounding box center [1420, 96] width 13 height 12
click at [1312, 201] on icon at bounding box center [1310, 202] width 9 height 9
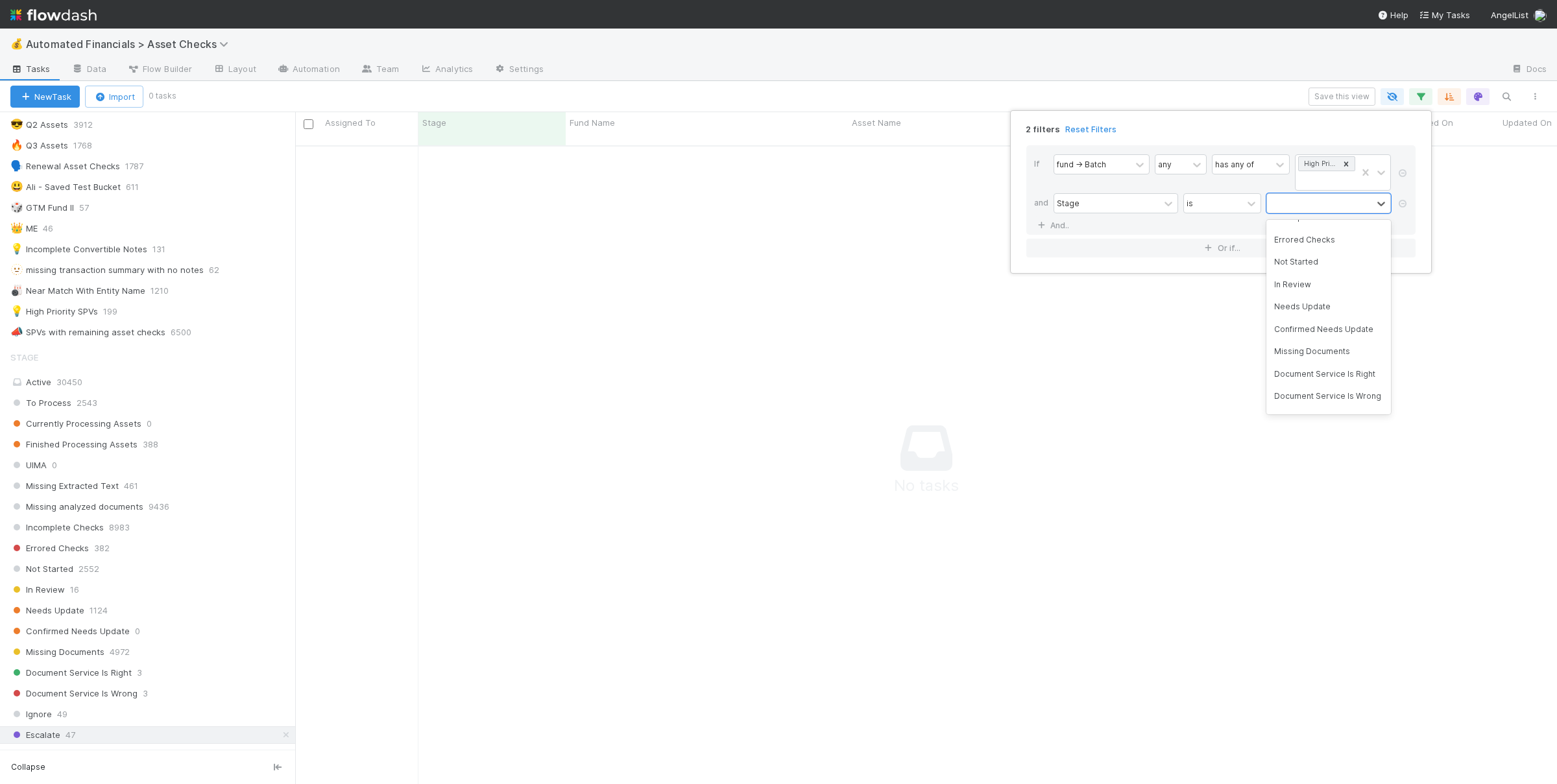
scroll to position [190, 0]
click at [1317, 235] on div "Not Started" at bounding box center [1328, 246] width 124 height 22
drag, startPoint x: 785, startPoint y: 435, endPoint x: 797, endPoint y: 441, distance: 13.4
click at [786, 435] on div "2 filters Reset Filters If fund -> Batch any has any of High Priority SPVs and …" at bounding box center [778, 392] width 1557 height 784
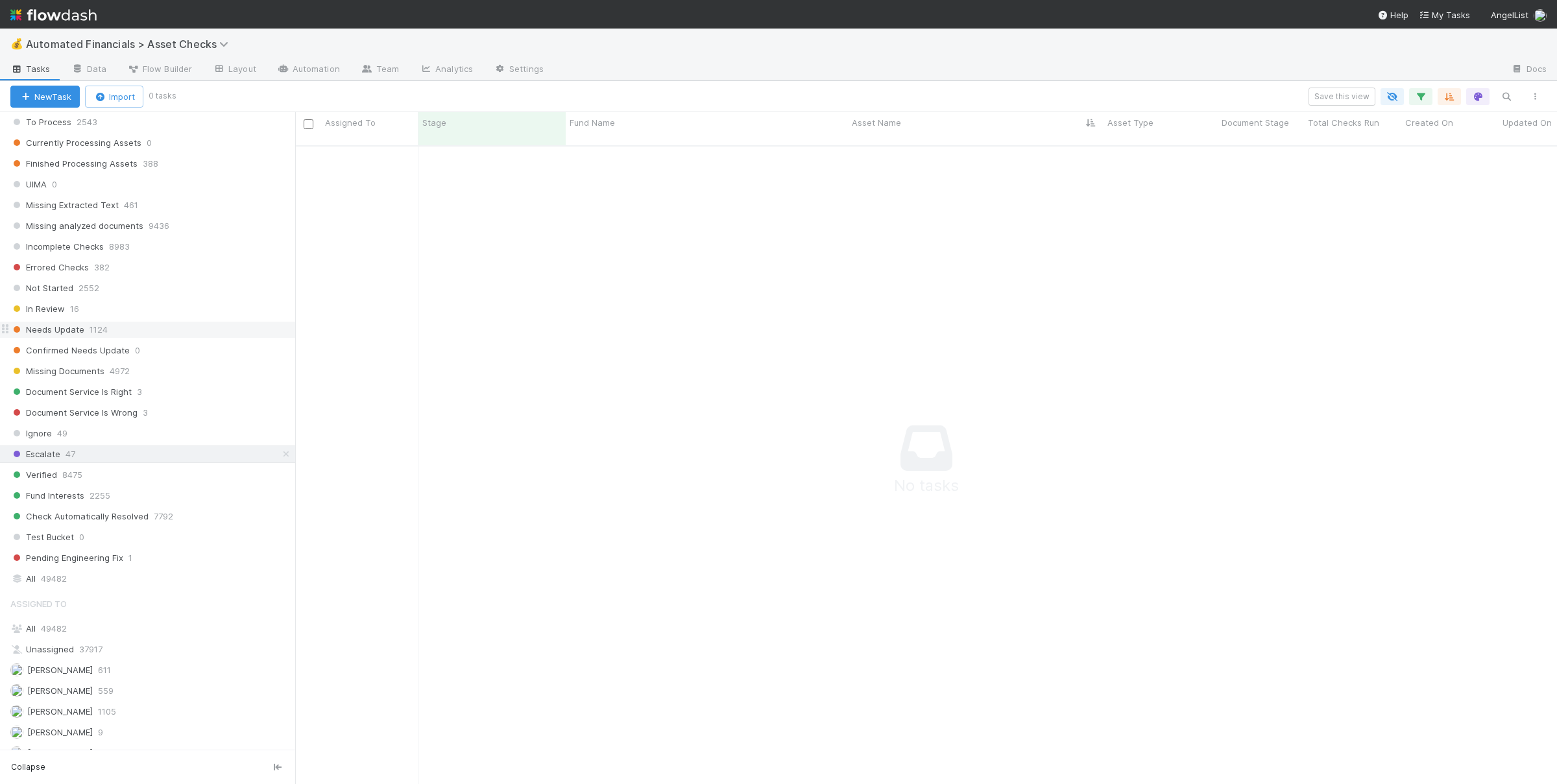
scroll to position [676, 0]
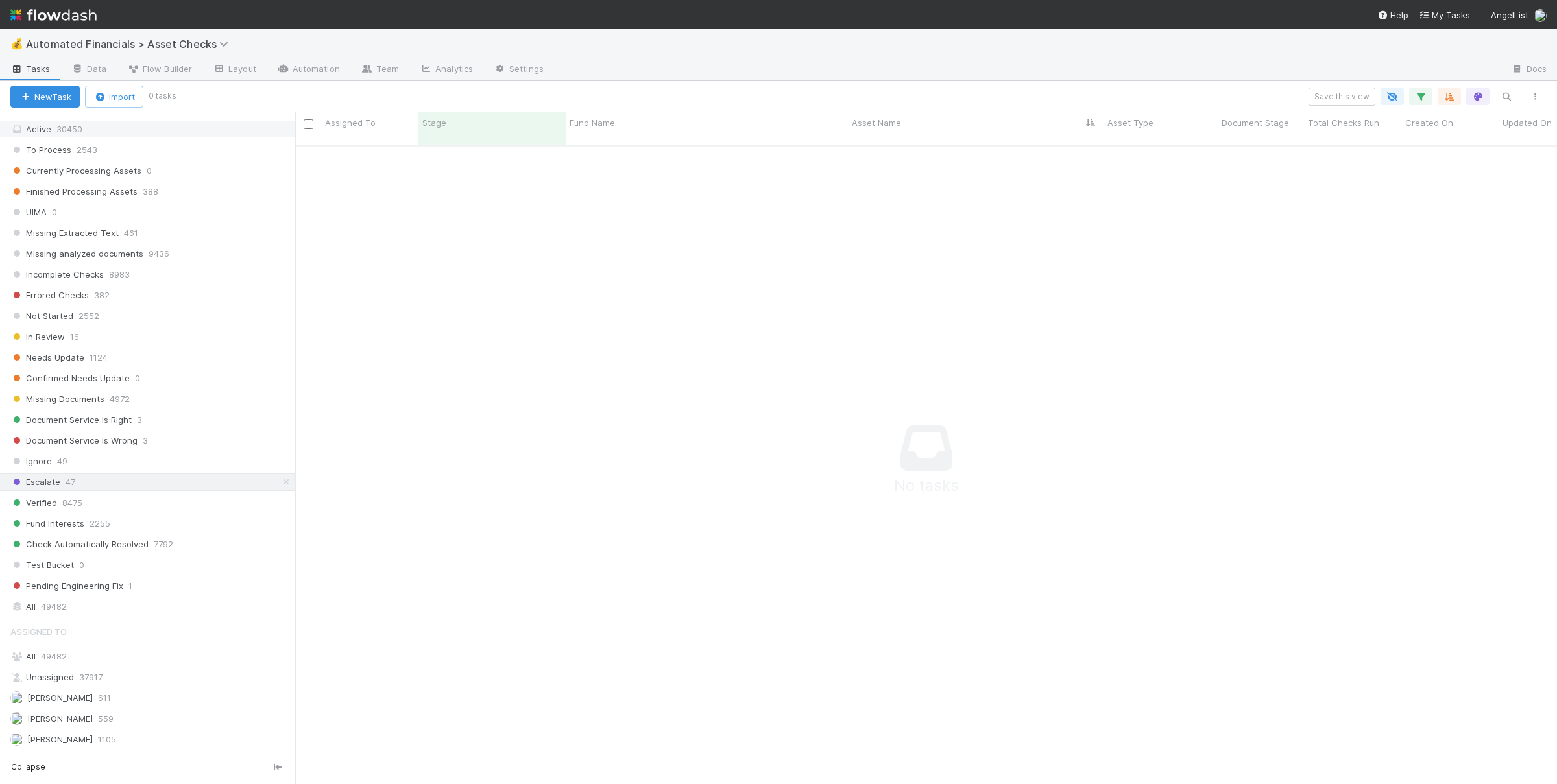
click at [119, 138] on div "Active 30450" at bounding box center [151, 129] width 282 height 16
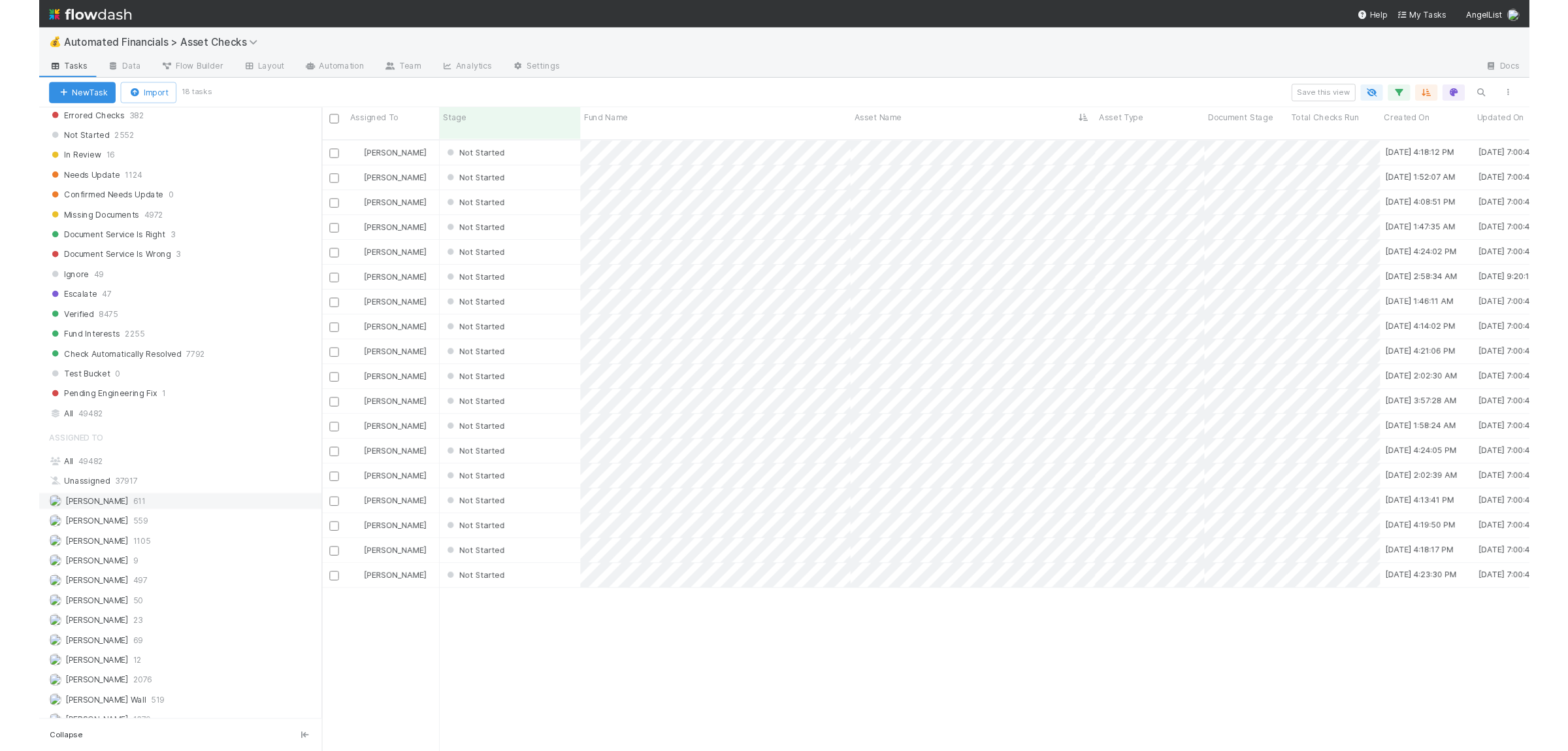
scroll to position [1127, 0]
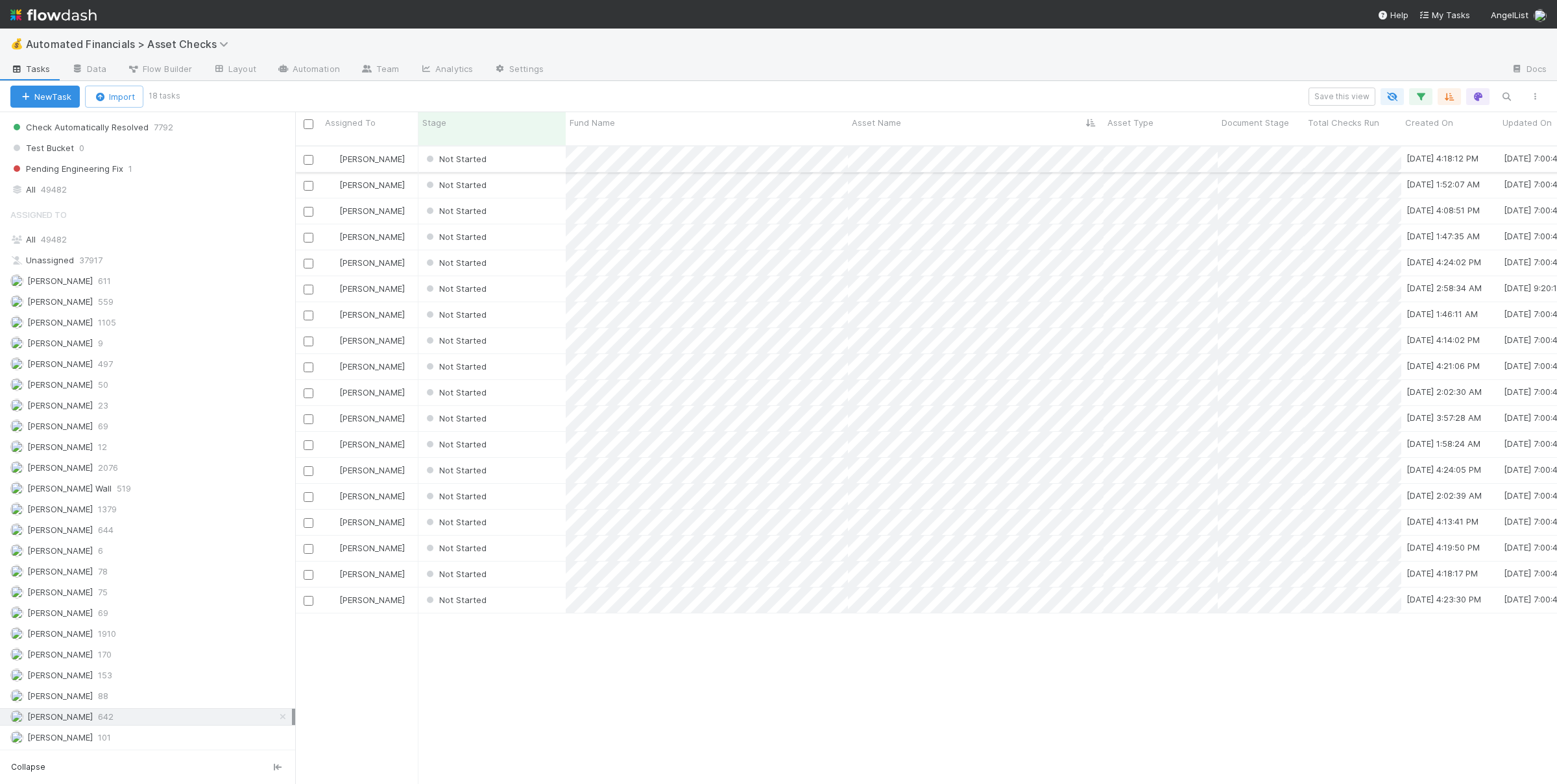
click at [545, 148] on div "Not Started" at bounding box center [492, 159] width 148 height 25
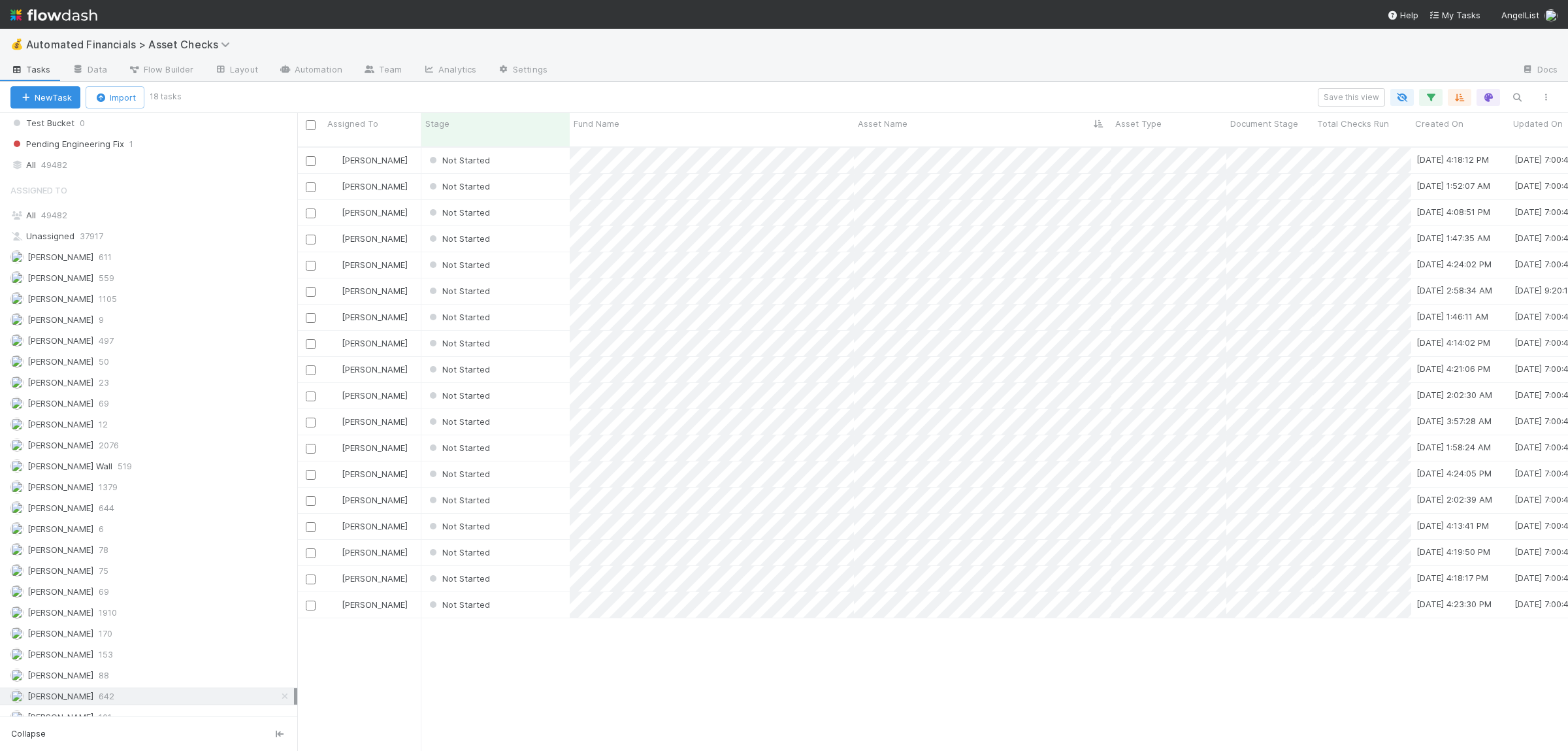
scroll to position [615, 1271]
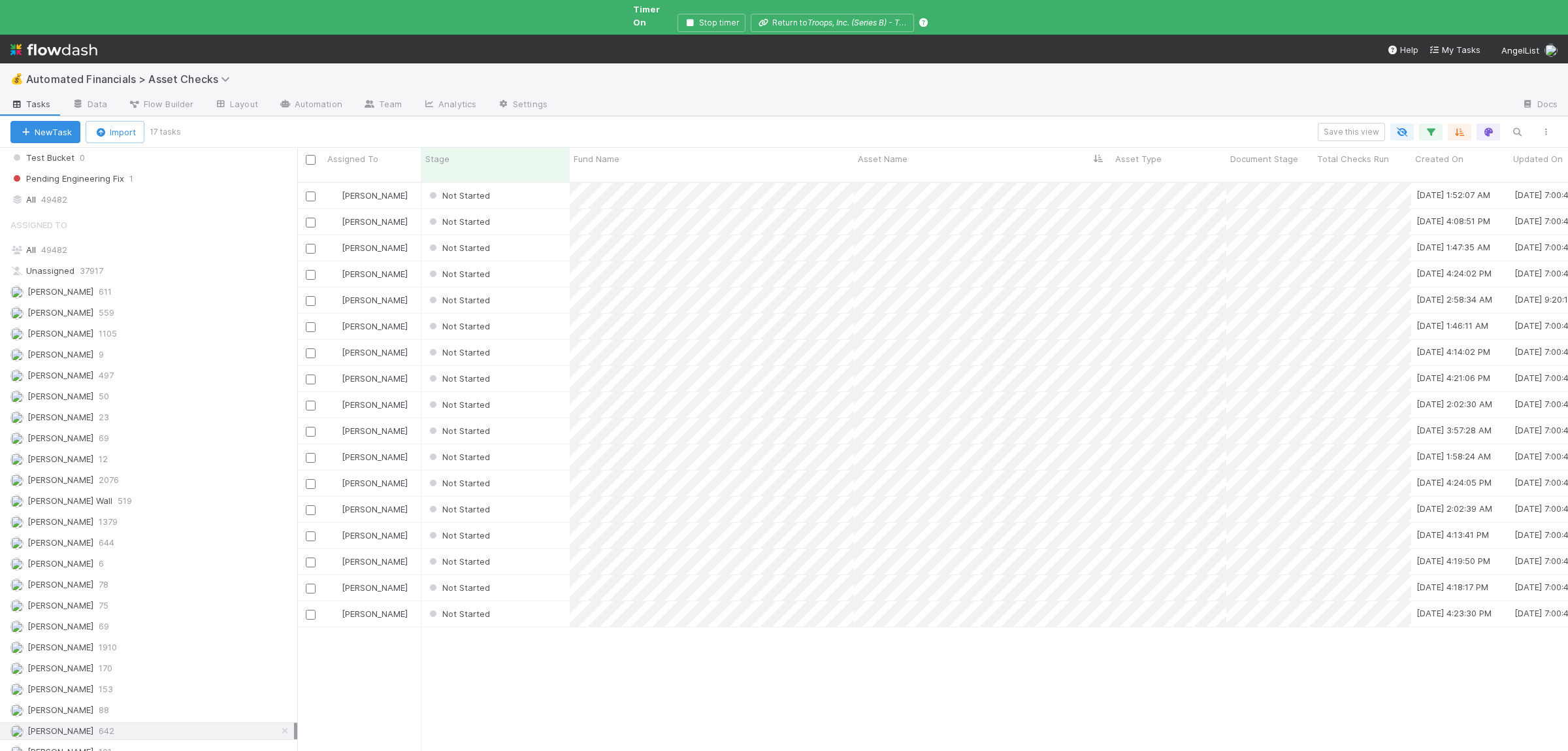
click at [633, 689] on div "Susan Tang Not Started 2/15/25, 1:52:07 AM 8/20/25, 7:00:44 PM 0 0 0 1 0 Susan …" at bounding box center [933, 490] width 1271 height 614
click at [514, 183] on div "Not Started" at bounding box center [495, 195] width 149 height 25
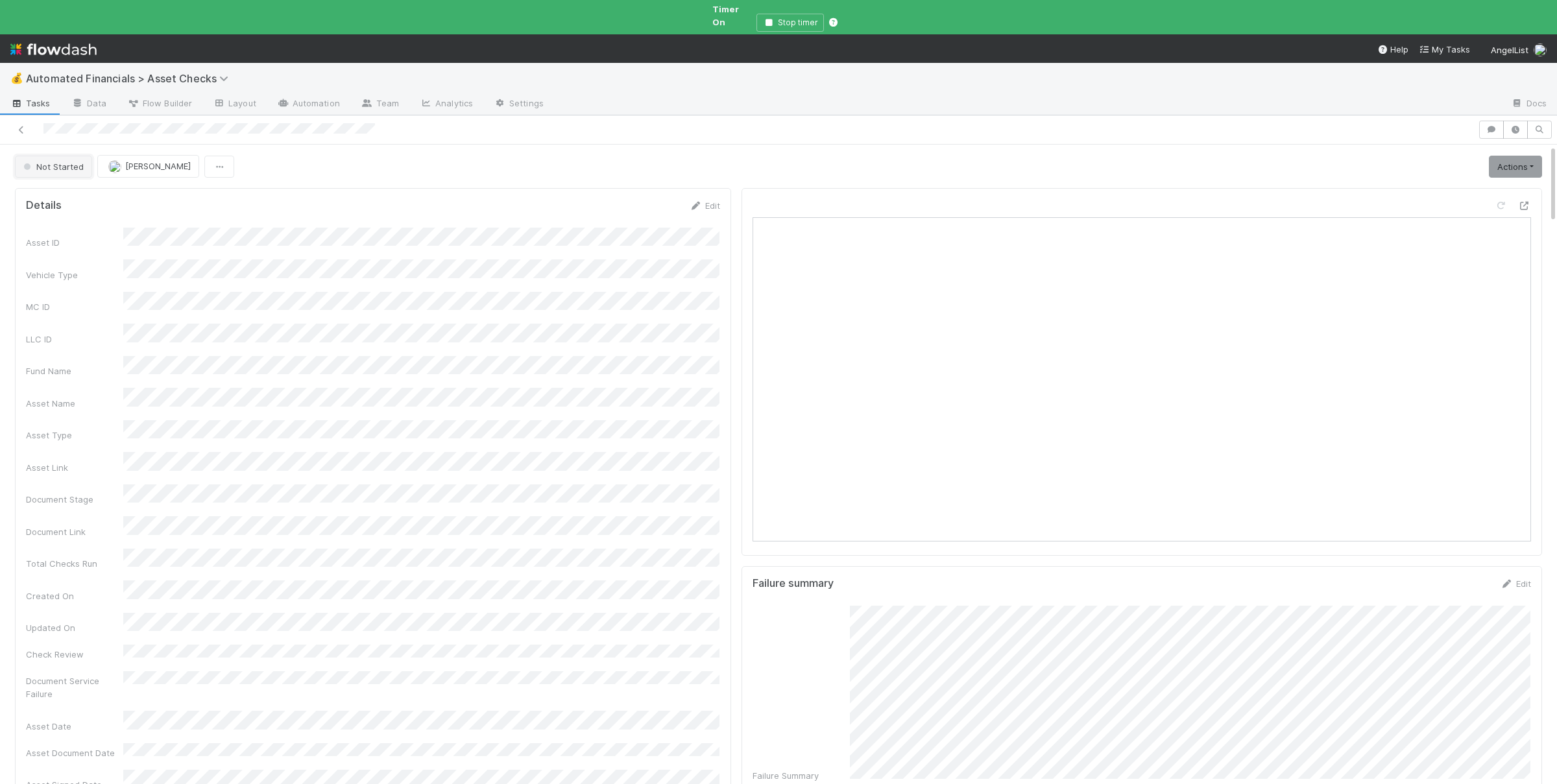
click at [67, 162] on span "Not Started" at bounding box center [53, 166] width 63 height 11
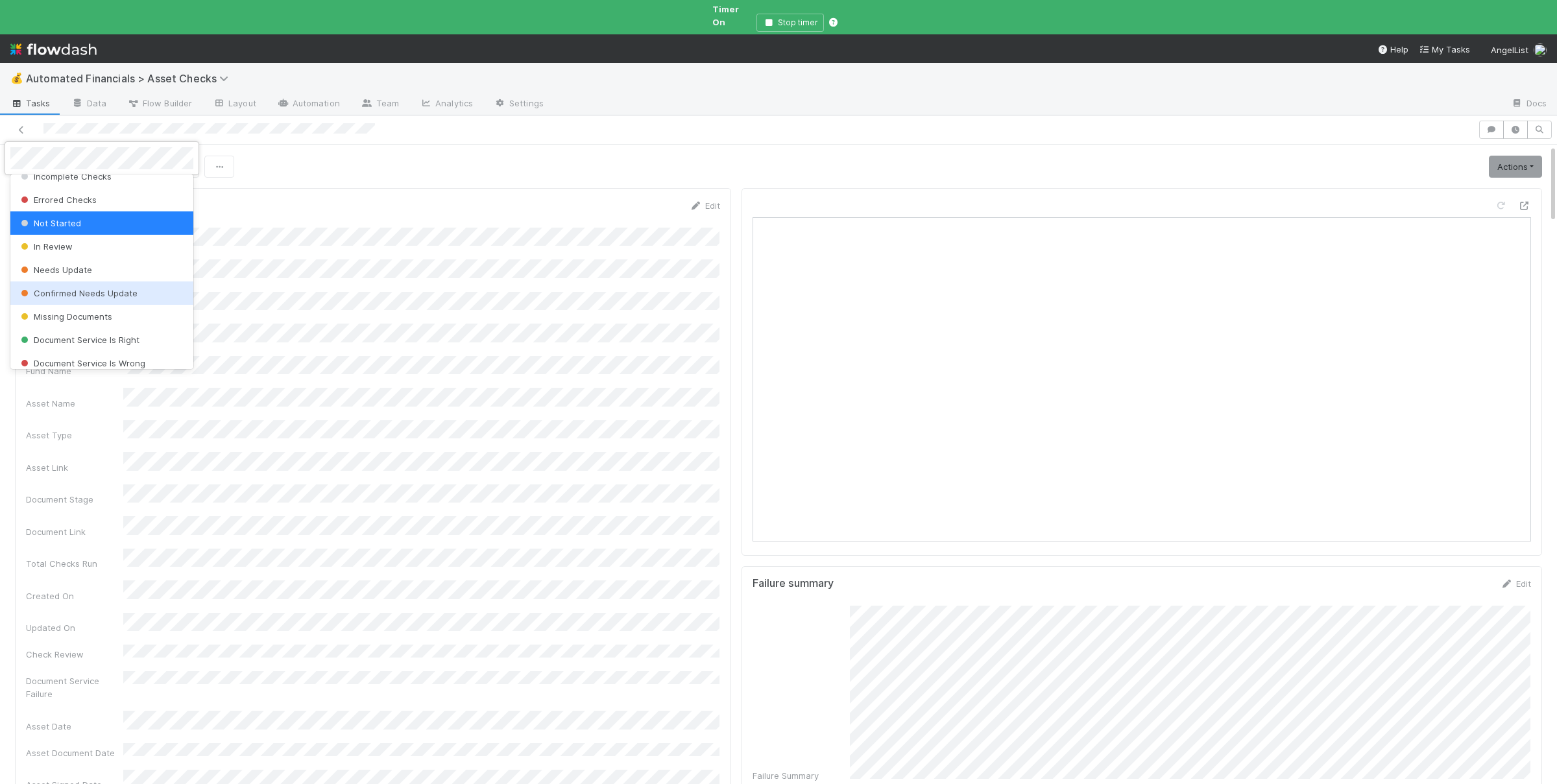
scroll to position [279, 0]
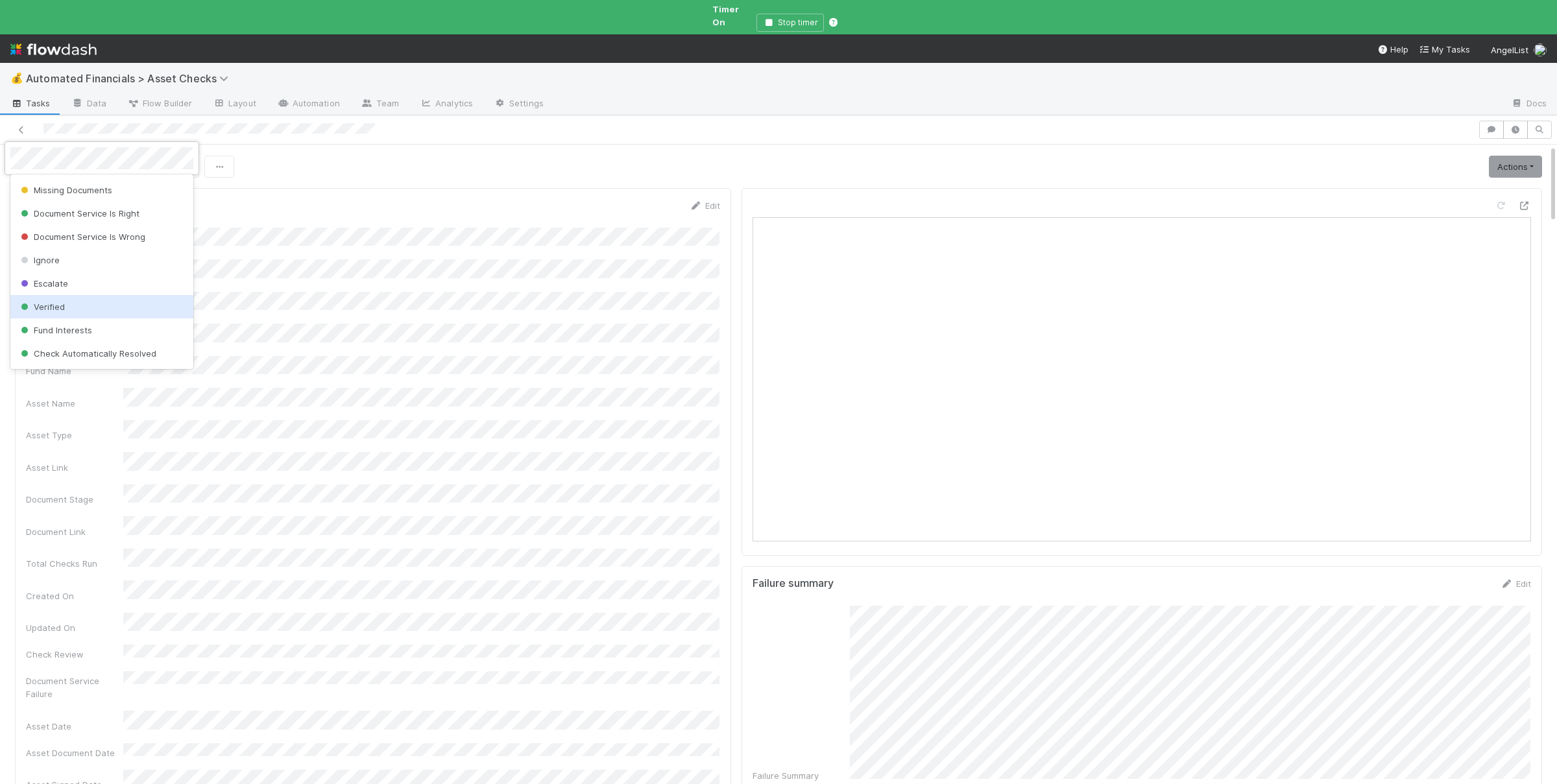
click at [84, 304] on div "Verified" at bounding box center [102, 306] width 183 height 23
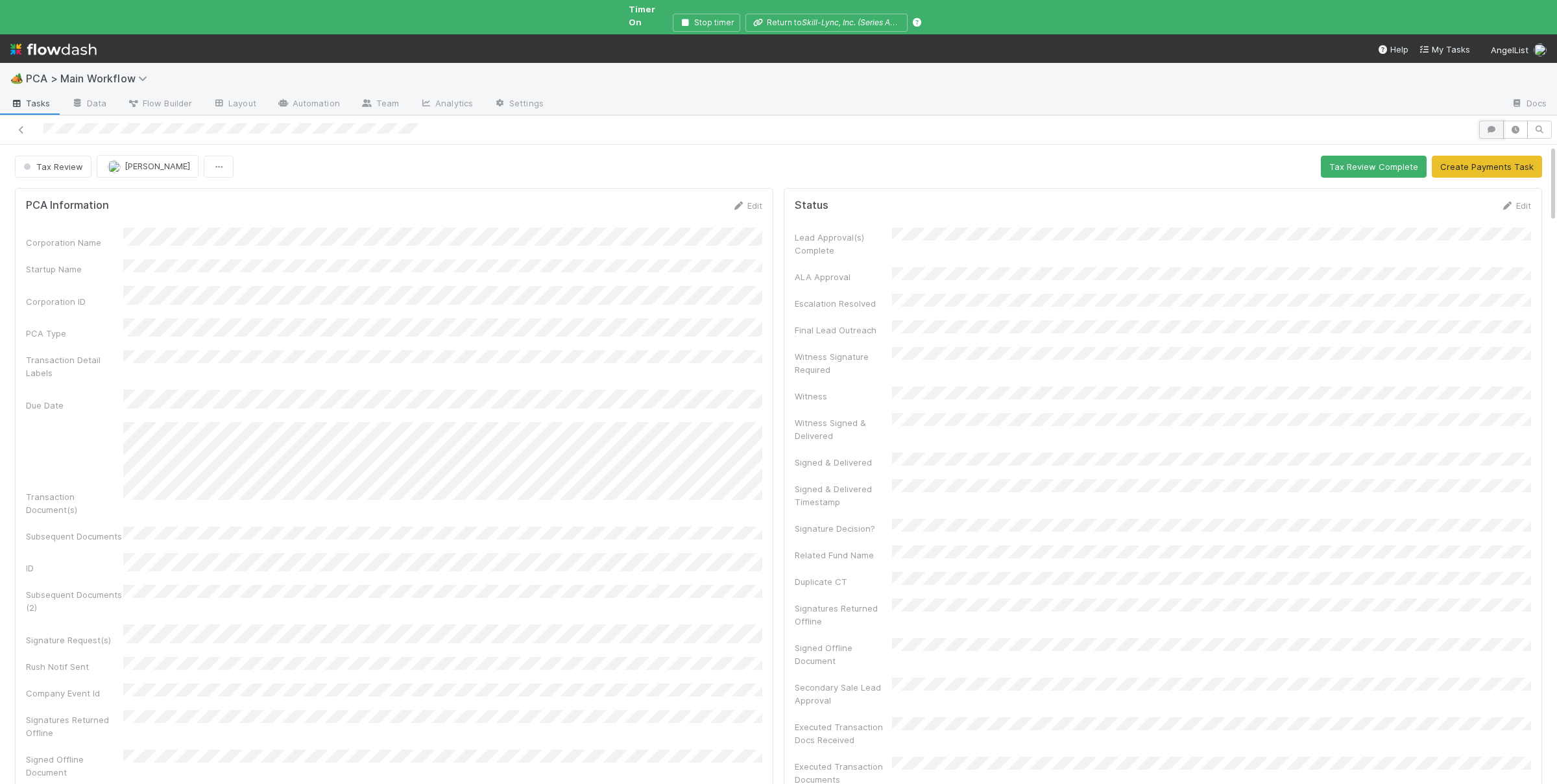
click at [1485, 126] on icon "button" at bounding box center [1491, 129] width 13 height 8
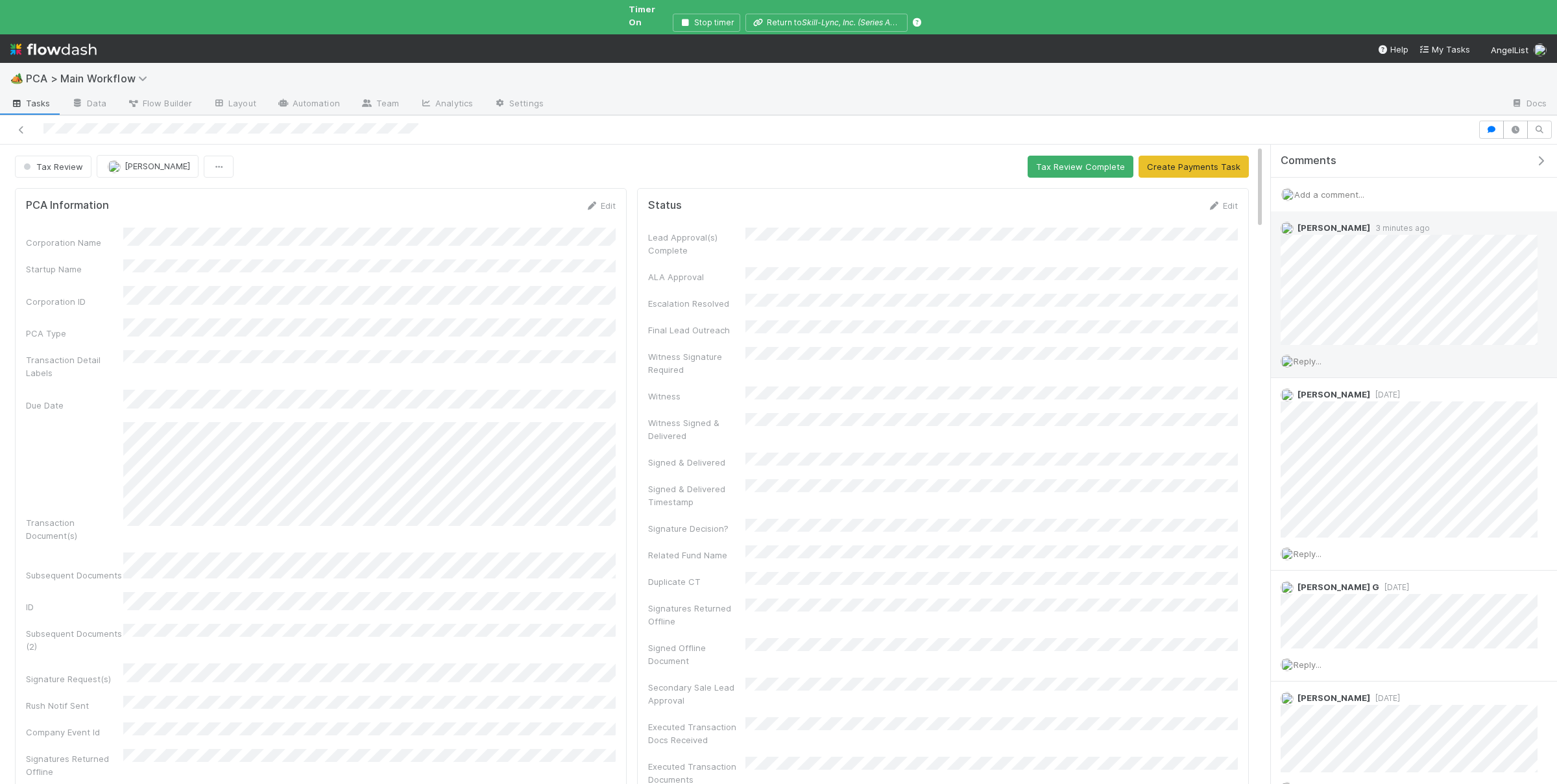
click at [1313, 356] on span "Reply..." at bounding box center [1308, 361] width 28 height 11
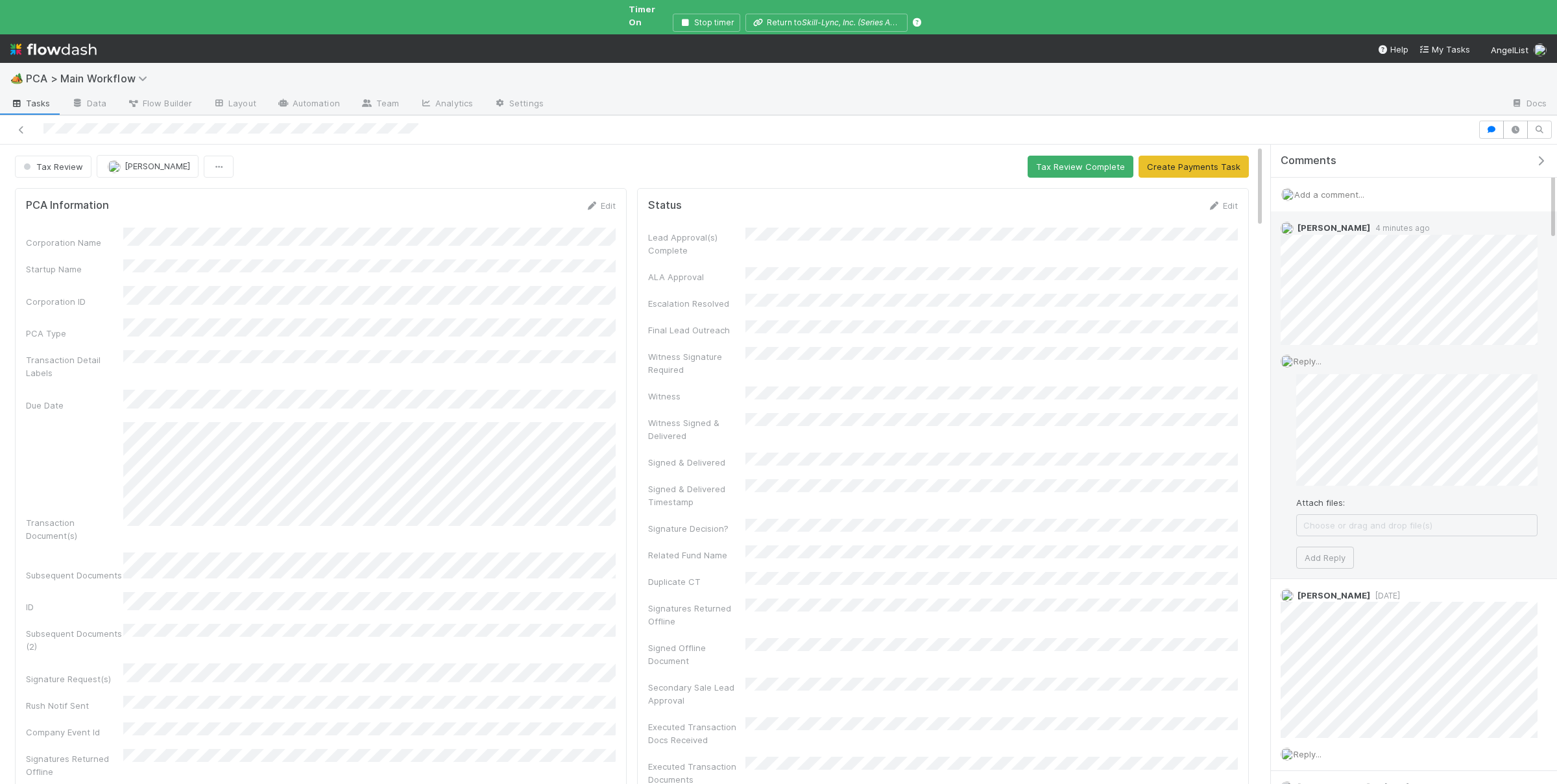
click at [1312, 533] on div "Attach files: Choose or drag and drop file(s) Add Reply" at bounding box center [1416, 471] width 241 height 194
click at [1312, 535] on div "Attach files: Choose or drag and drop file(s) Add Reply" at bounding box center [1416, 471] width 241 height 194
click at [1317, 547] on button "Add Reply" at bounding box center [1324, 557] width 58 height 22
click at [1496, 126] on button "button" at bounding box center [1491, 130] width 25 height 18
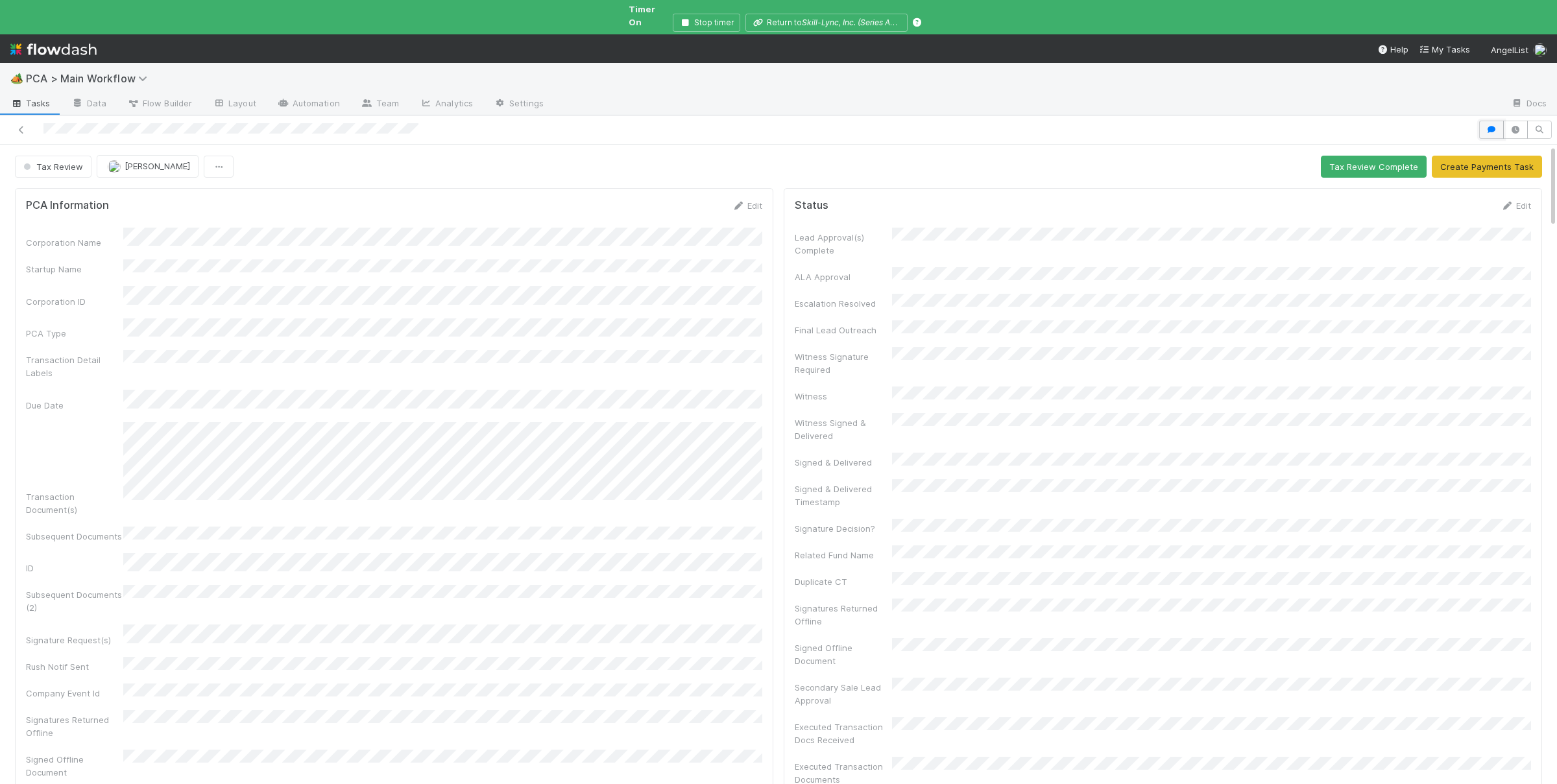
click at [1496, 126] on button "button" at bounding box center [1491, 130] width 25 height 18
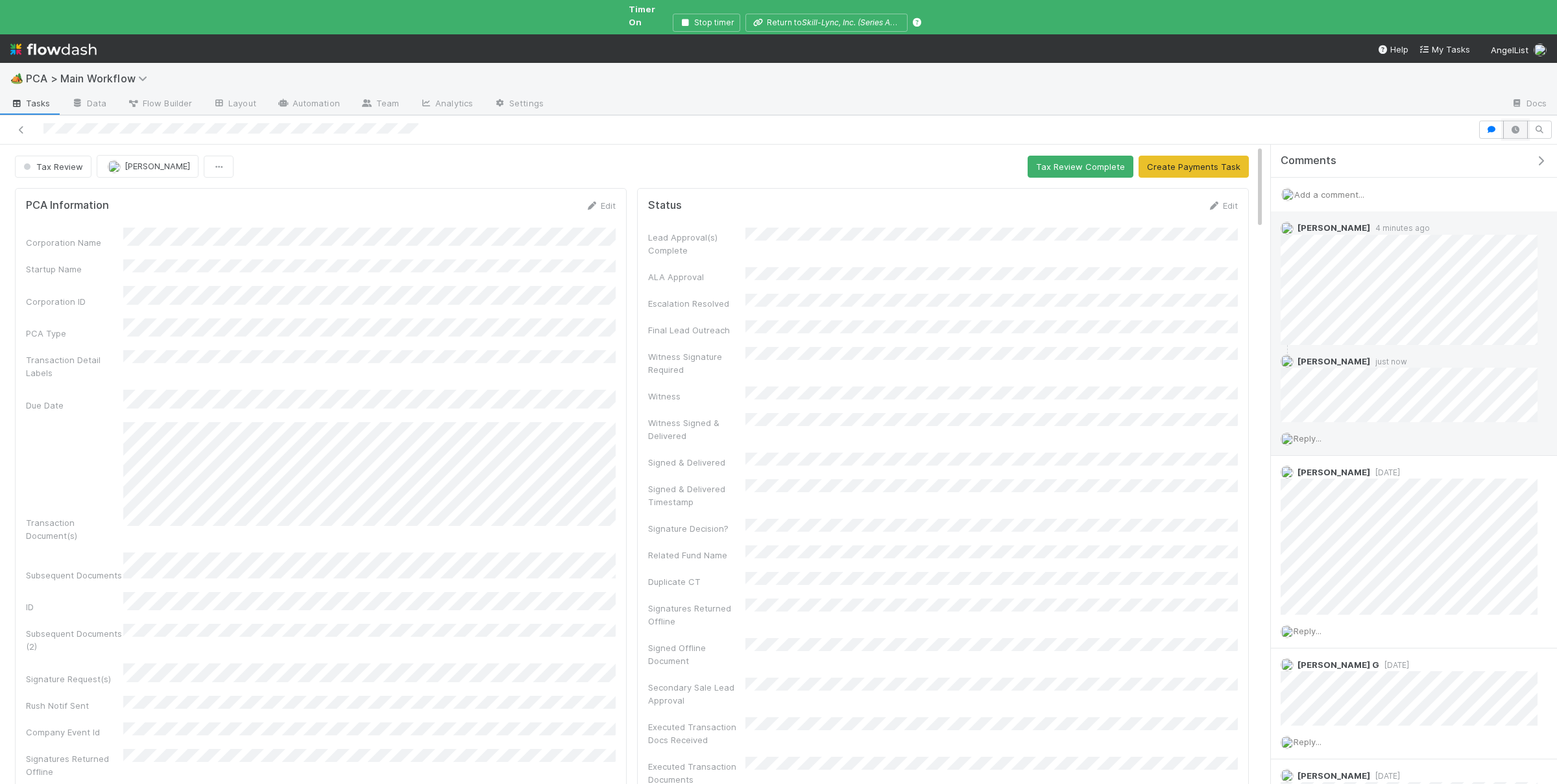
click at [1509, 126] on icon "button" at bounding box center [1515, 129] width 13 height 8
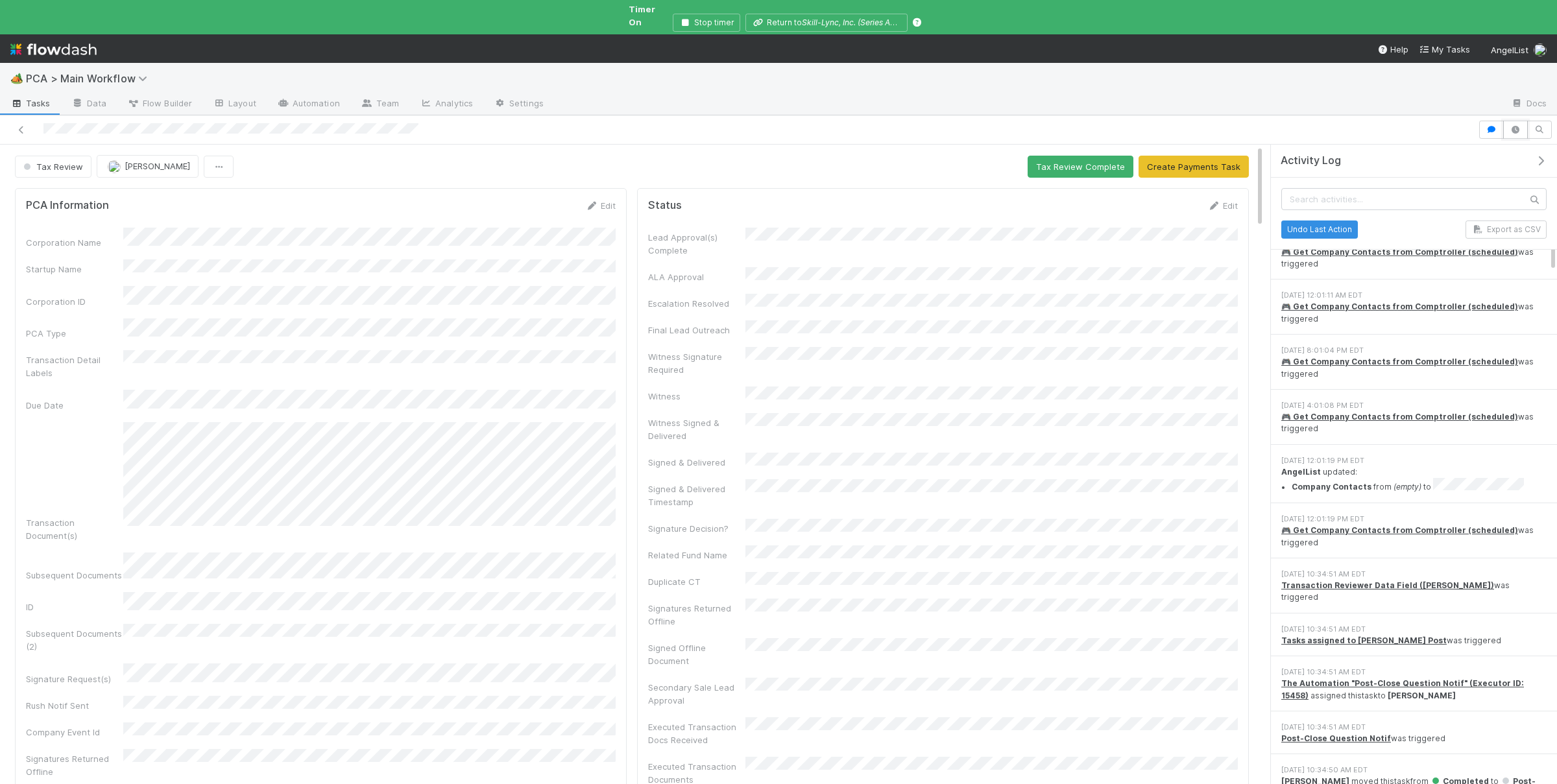
scroll to position [1201, 0]
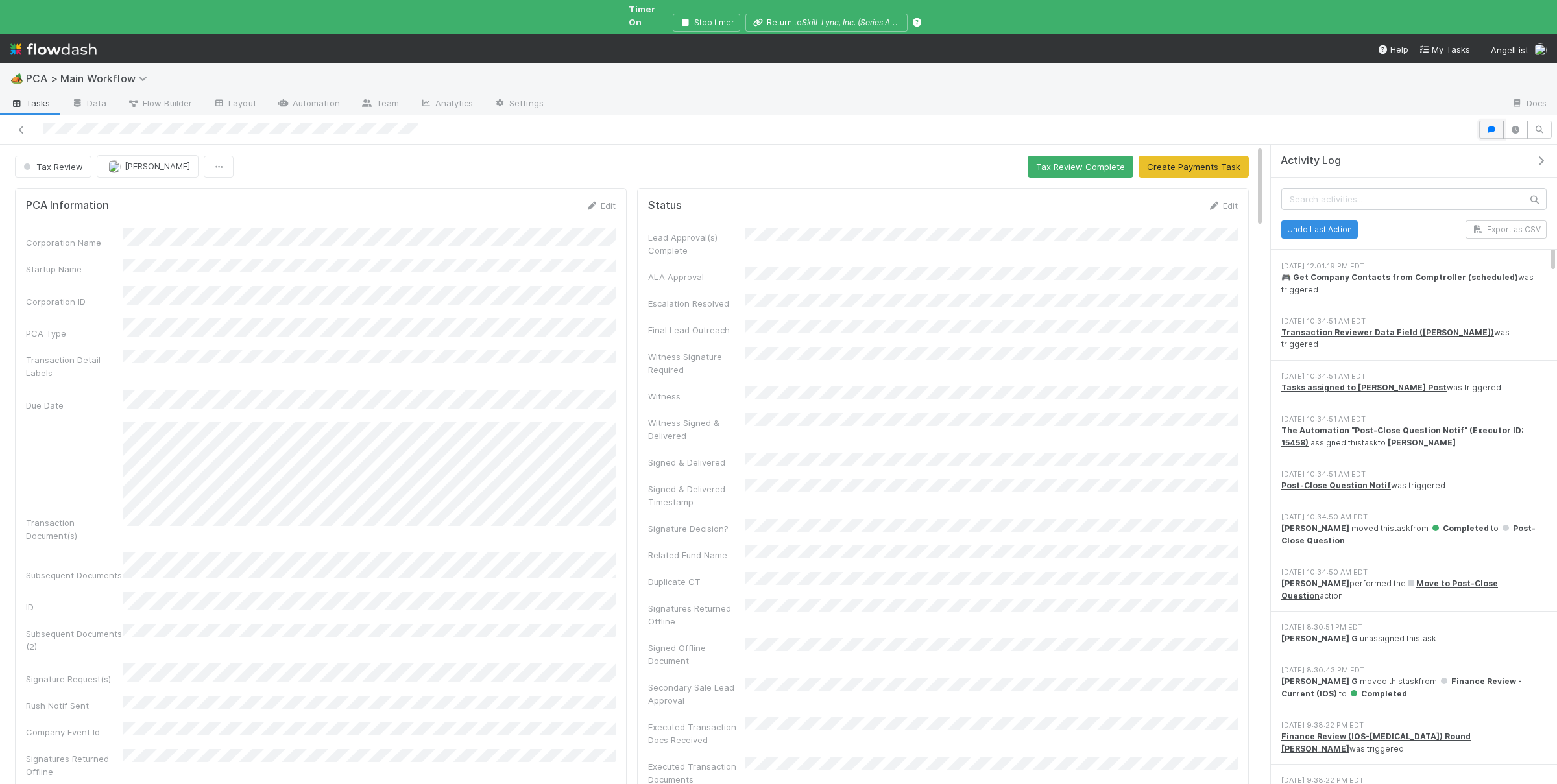
click at [1485, 121] on button "button" at bounding box center [1491, 130] width 25 height 18
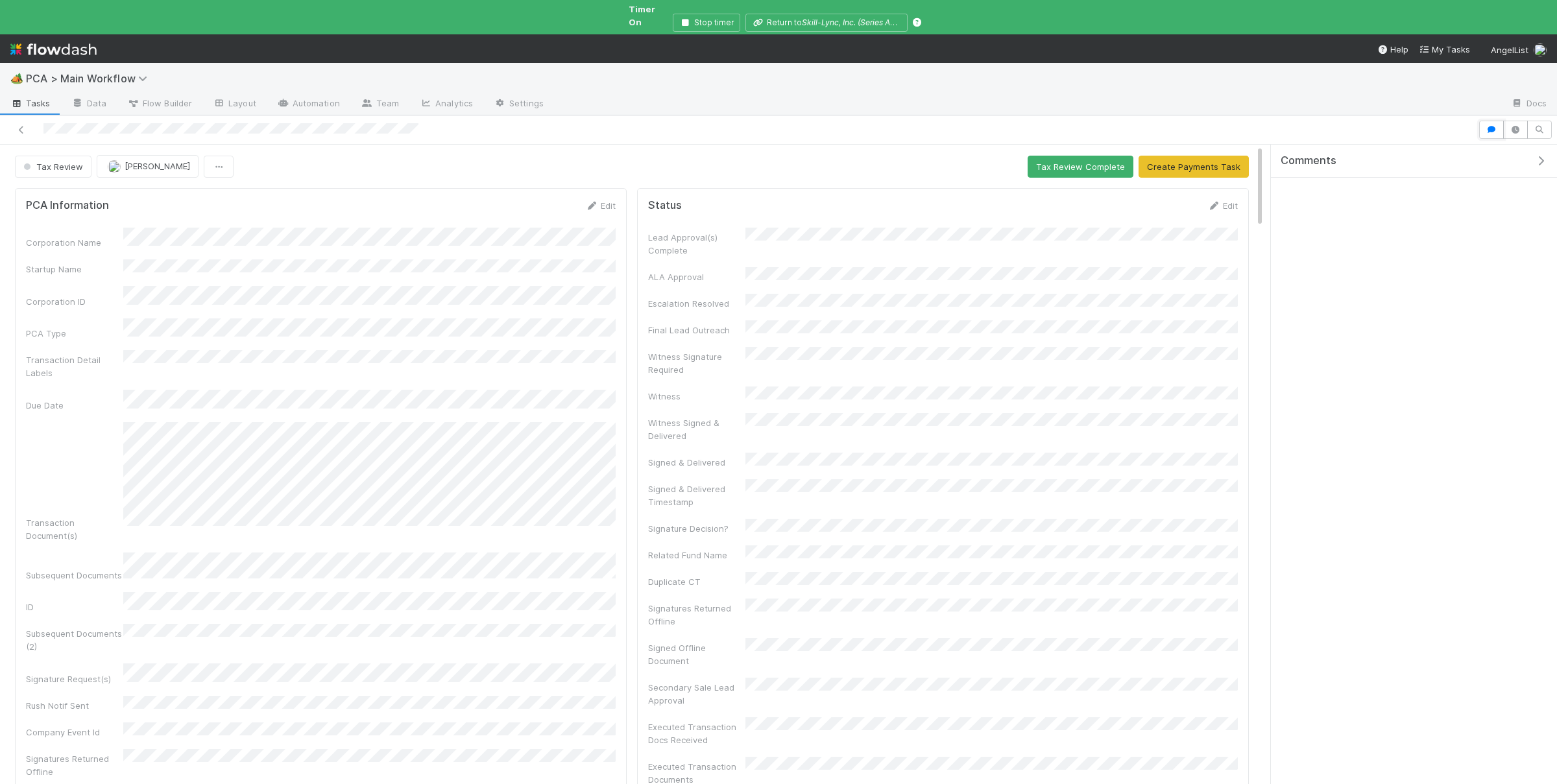
scroll to position [0, 0]
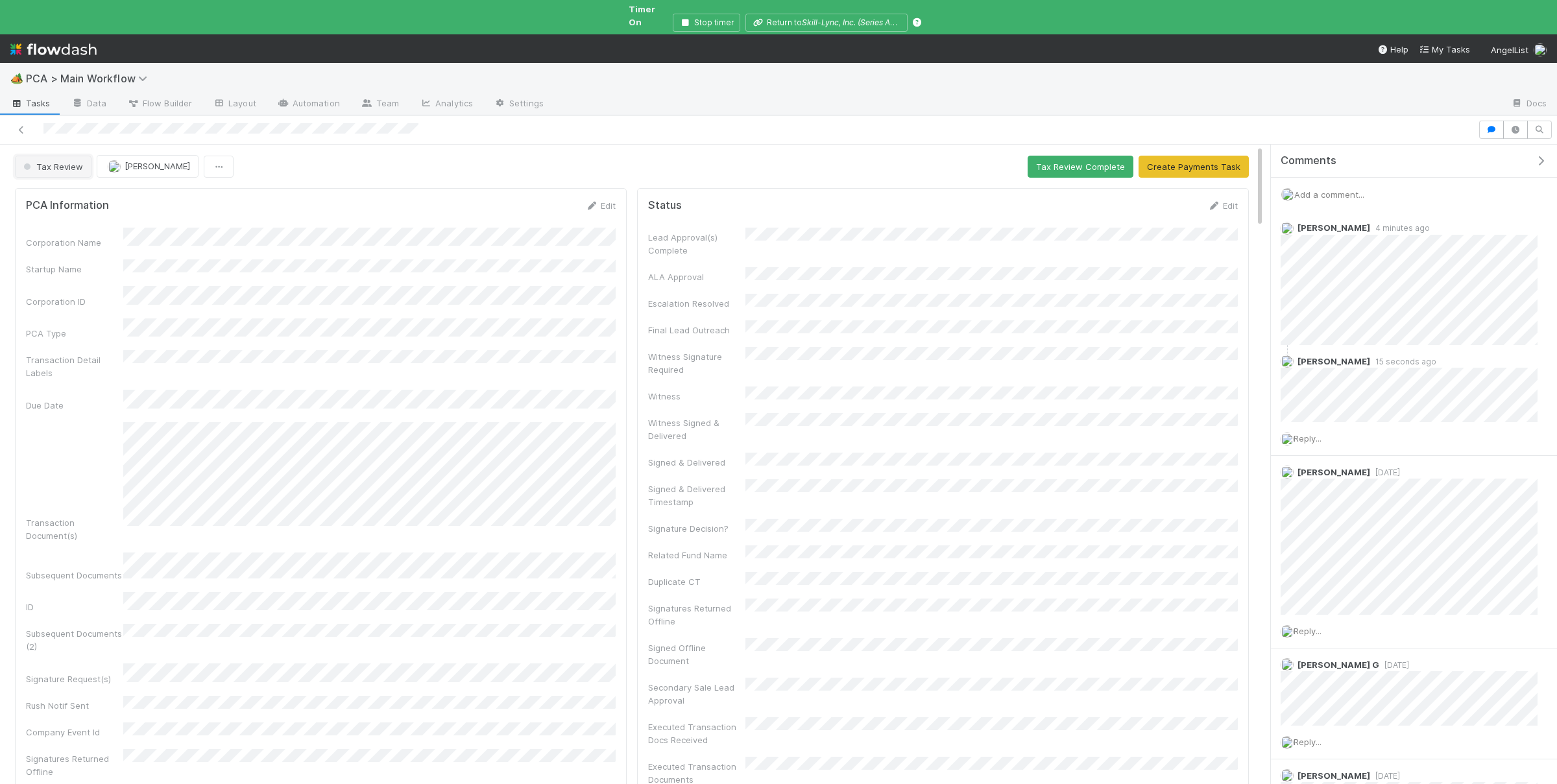
click at [67, 162] on span "Tax Review" at bounding box center [52, 166] width 63 height 11
click at [89, 235] on div "Completed" at bounding box center [102, 237] width 183 height 23
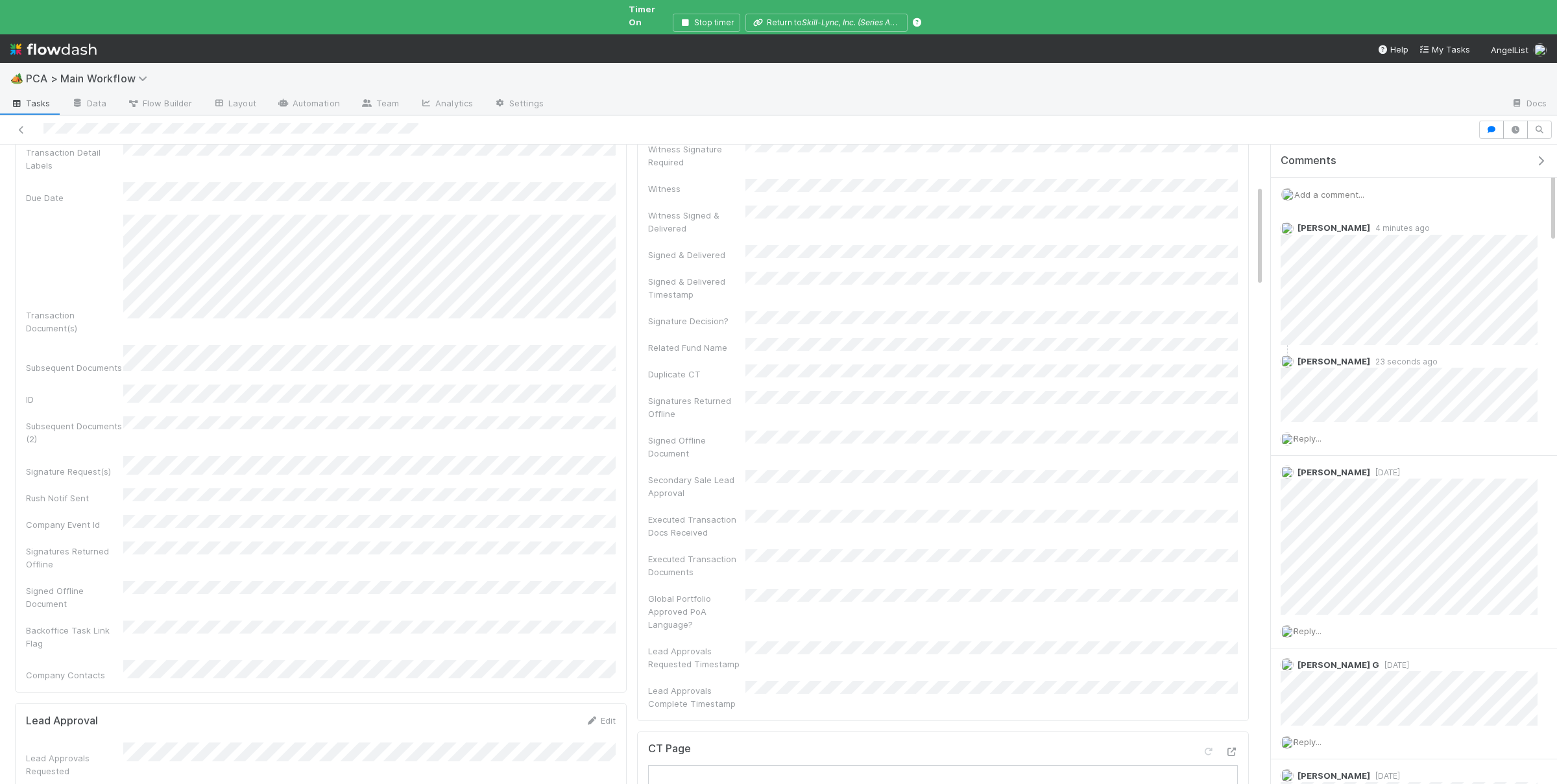
scroll to position [253, 0]
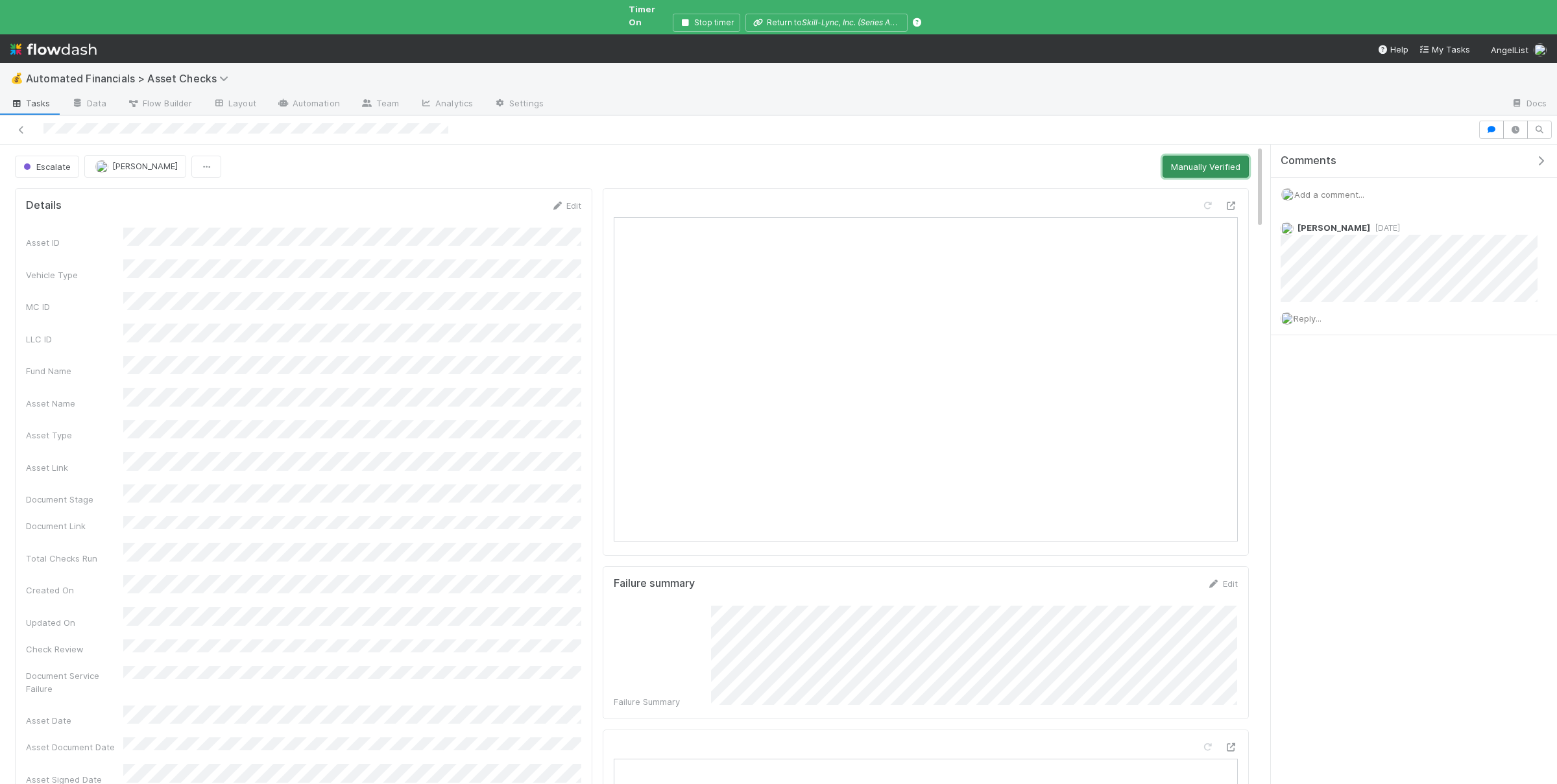
drag, startPoint x: 1242, startPoint y: 156, endPoint x: 1163, endPoint y: 181, distance: 82.9
click at [1242, 156] on button "Manually Verified" at bounding box center [1205, 166] width 86 height 22
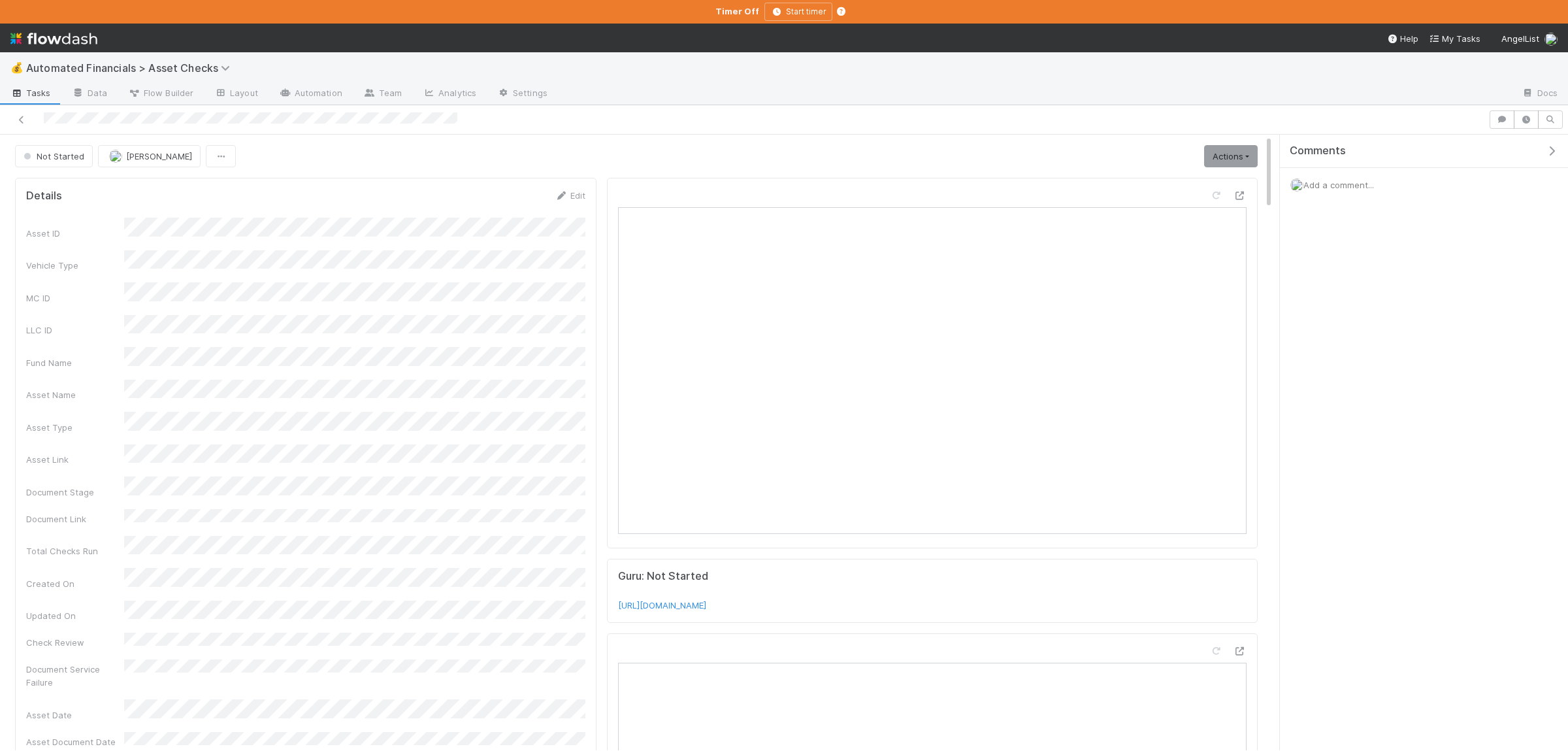
drag, startPoint x: 120, startPoint y: 371, endPoint x: 206, endPoint y: 366, distance: 86.1
click at [124, 388] on div "Asset Name" at bounding box center [75, 394] width 98 height 13
copy div
click at [1235, 163] on link "Actions" at bounding box center [1230, 156] width 54 height 22
drag, startPoint x: 1153, startPoint y: 206, endPoint x: 1133, endPoint y: 206, distance: 20.0
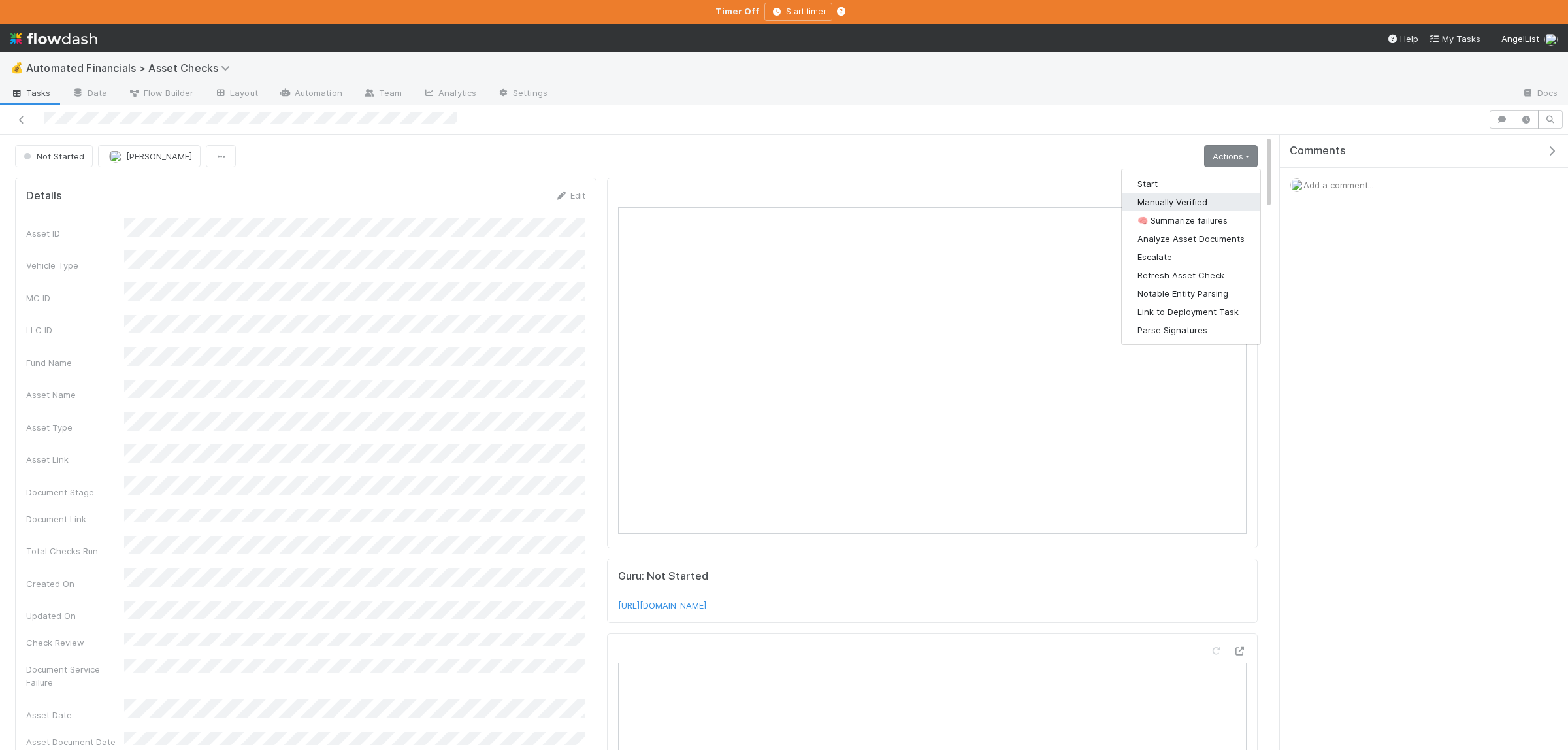
click at [1155, 206] on button "Manually Verified" at bounding box center [1191, 202] width 139 height 18
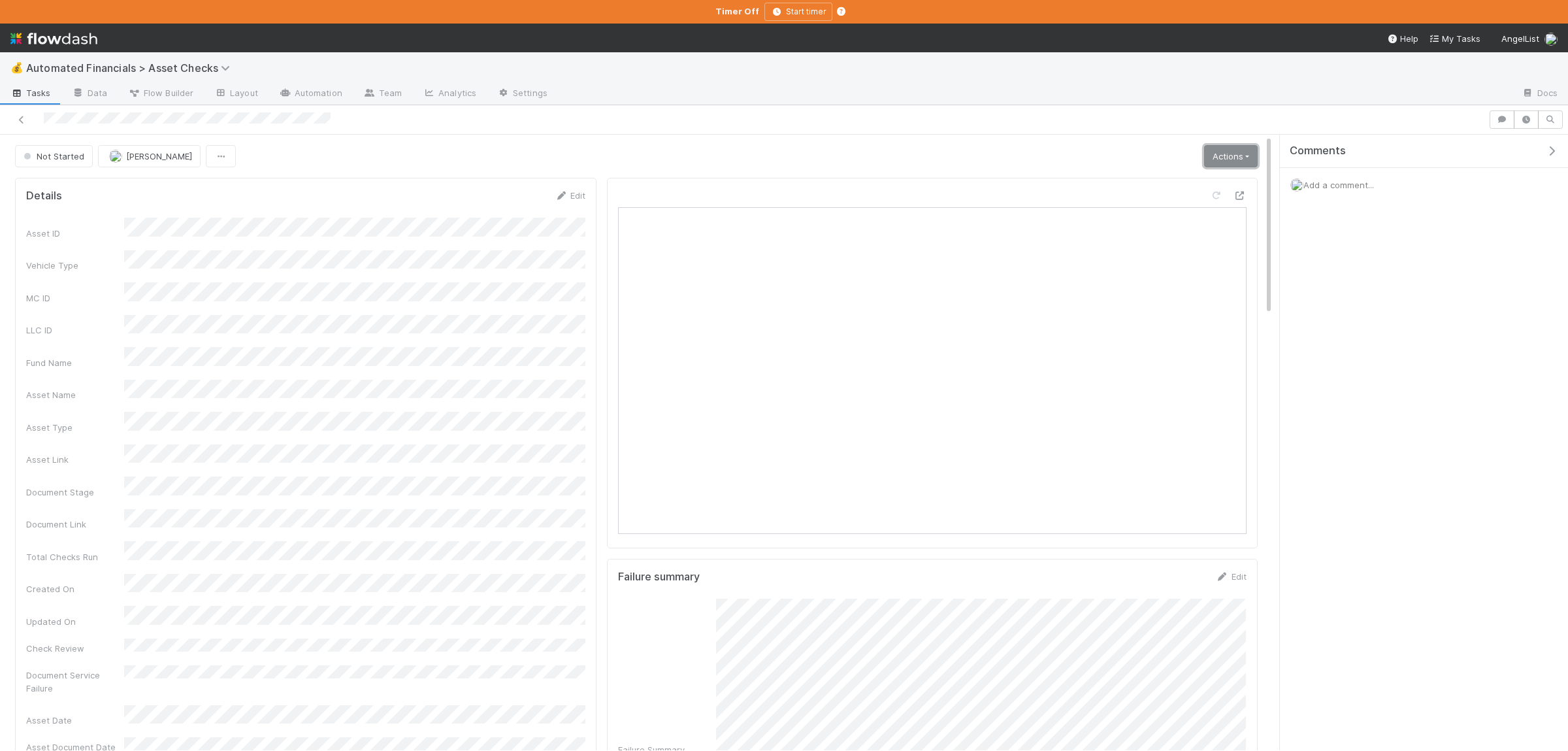
click at [1228, 154] on link "Actions" at bounding box center [1230, 156] width 54 height 22
click at [1159, 200] on button "Manually Verified" at bounding box center [1191, 202] width 139 height 18
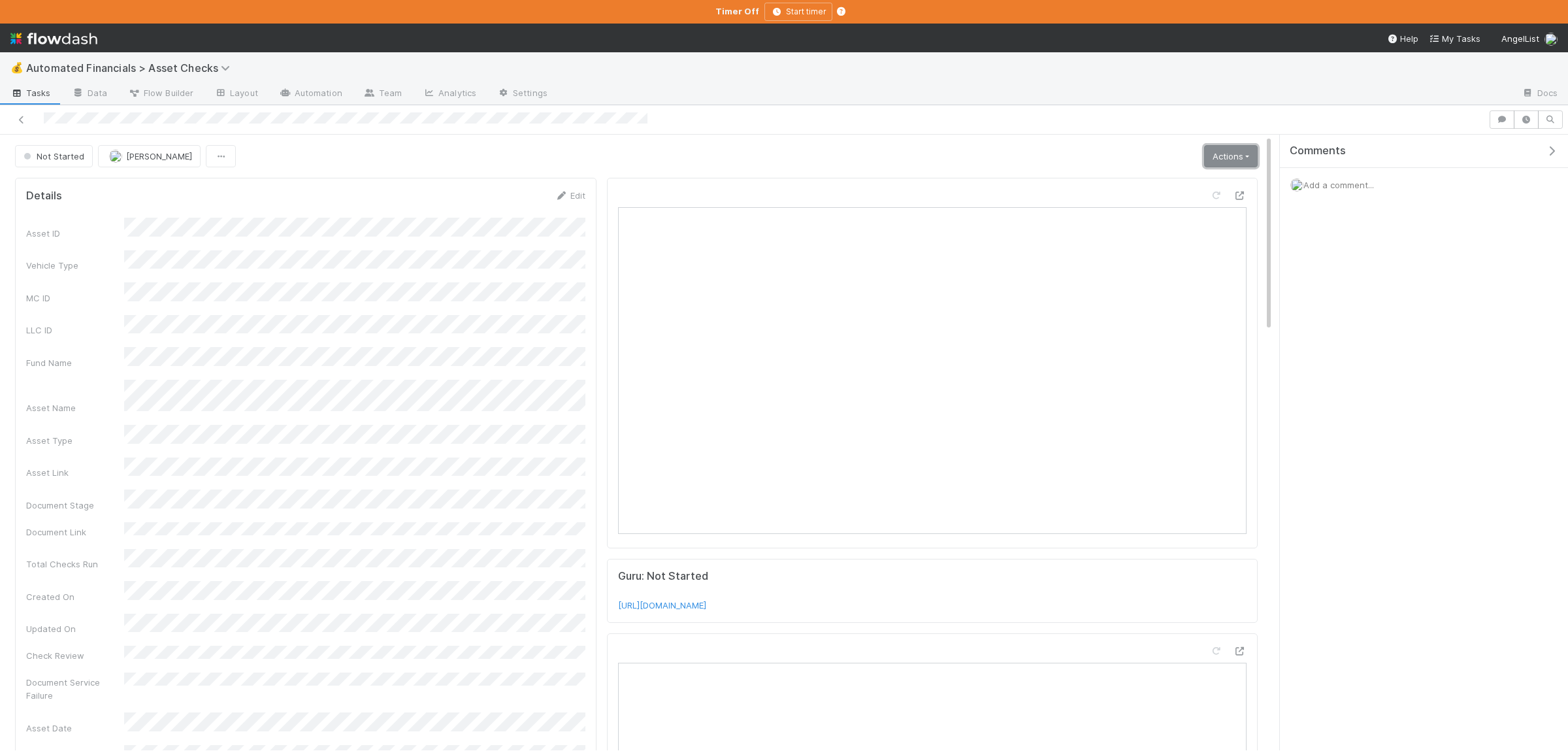
click at [1228, 154] on link "Actions" at bounding box center [1230, 156] width 54 height 22
click at [1165, 202] on button "Manually Verified" at bounding box center [1191, 202] width 139 height 18
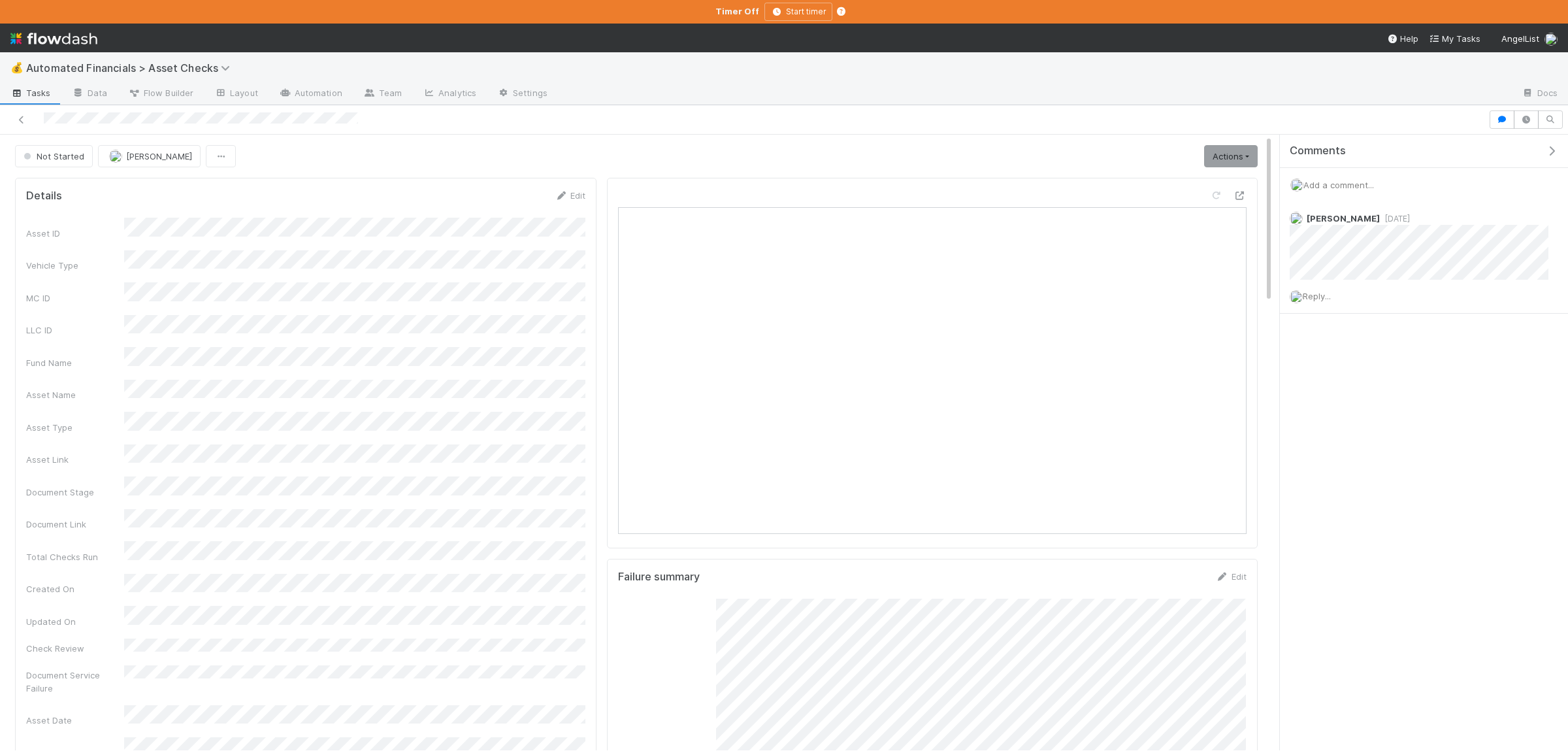
click at [1322, 188] on span "Add a comment..." at bounding box center [1339, 185] width 71 height 11
click at [1352, 384] on button "Add Comment" at bounding box center [1338, 386] width 76 height 22
click at [1219, 157] on link "Actions" at bounding box center [1230, 156] width 54 height 22
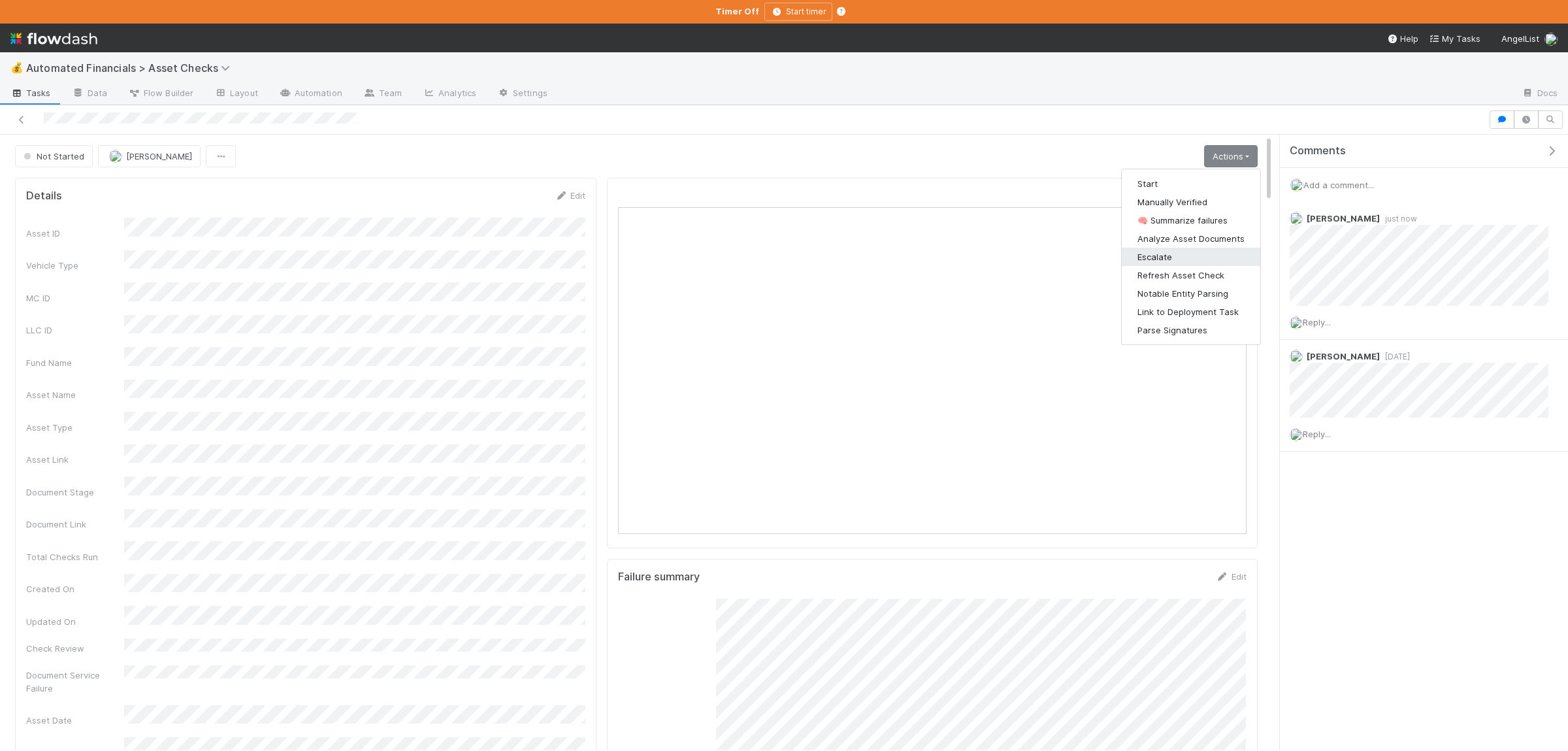
click at [1175, 260] on button "Escalate" at bounding box center [1191, 257] width 139 height 18
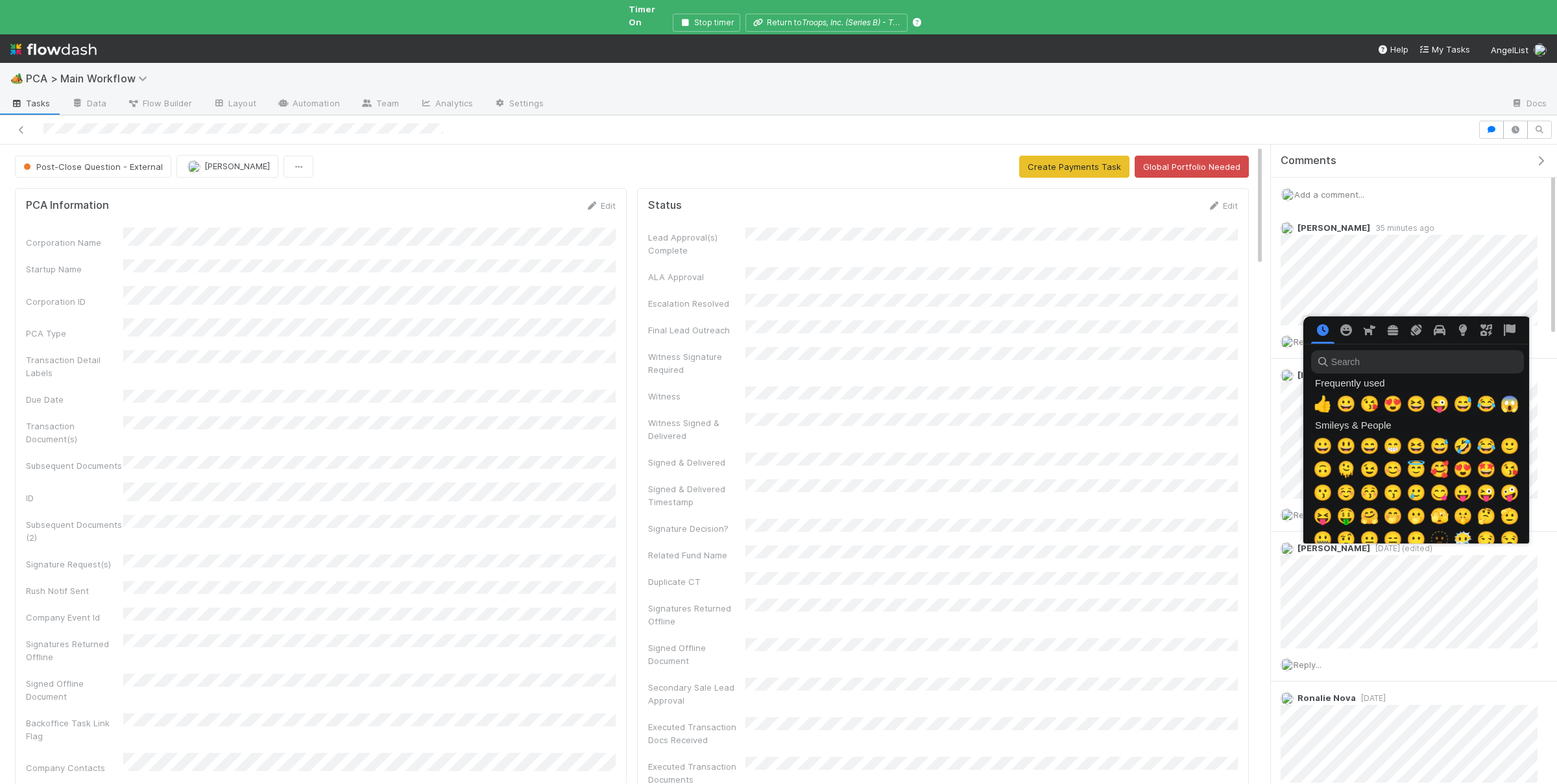
click at [1490, 256] on div at bounding box center [778, 392] width 1557 height 784
